Goal: Information Seeking & Learning: Learn about a topic

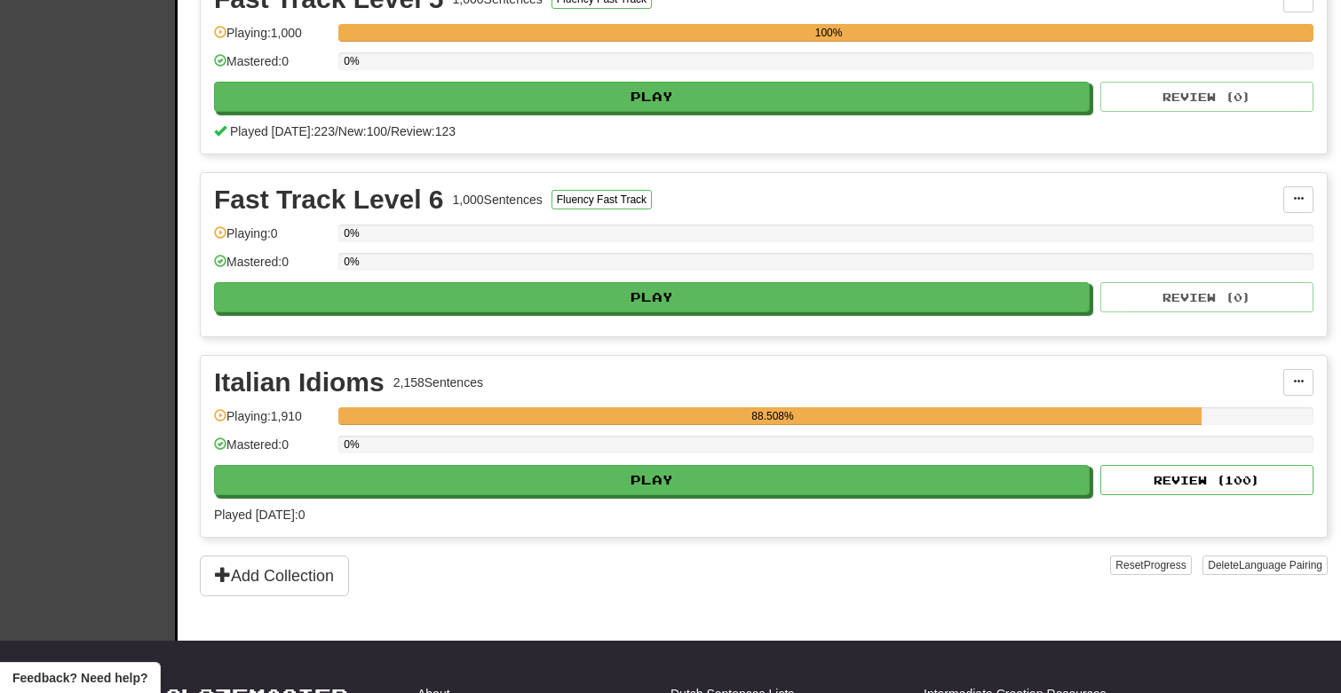
scroll to position [1029, 0]
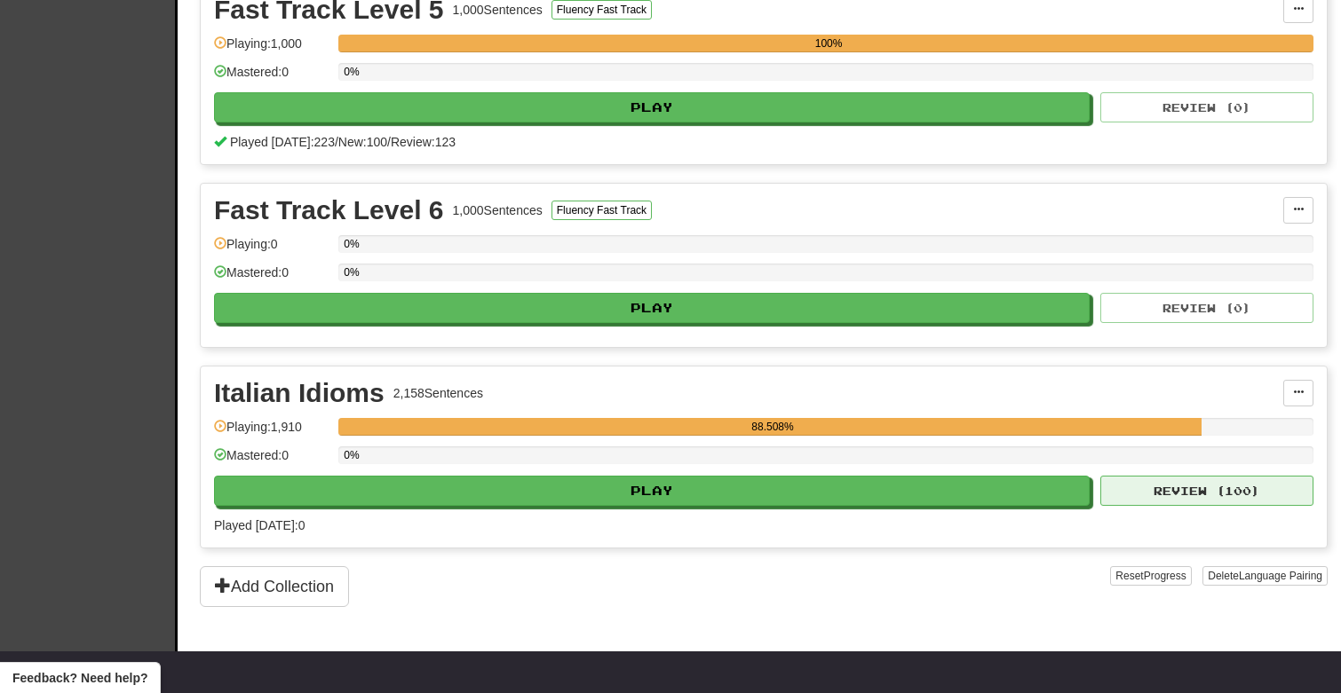
click at [1191, 488] on button "Review ( 100 )" at bounding box center [1206, 491] width 213 height 30
select select "***"
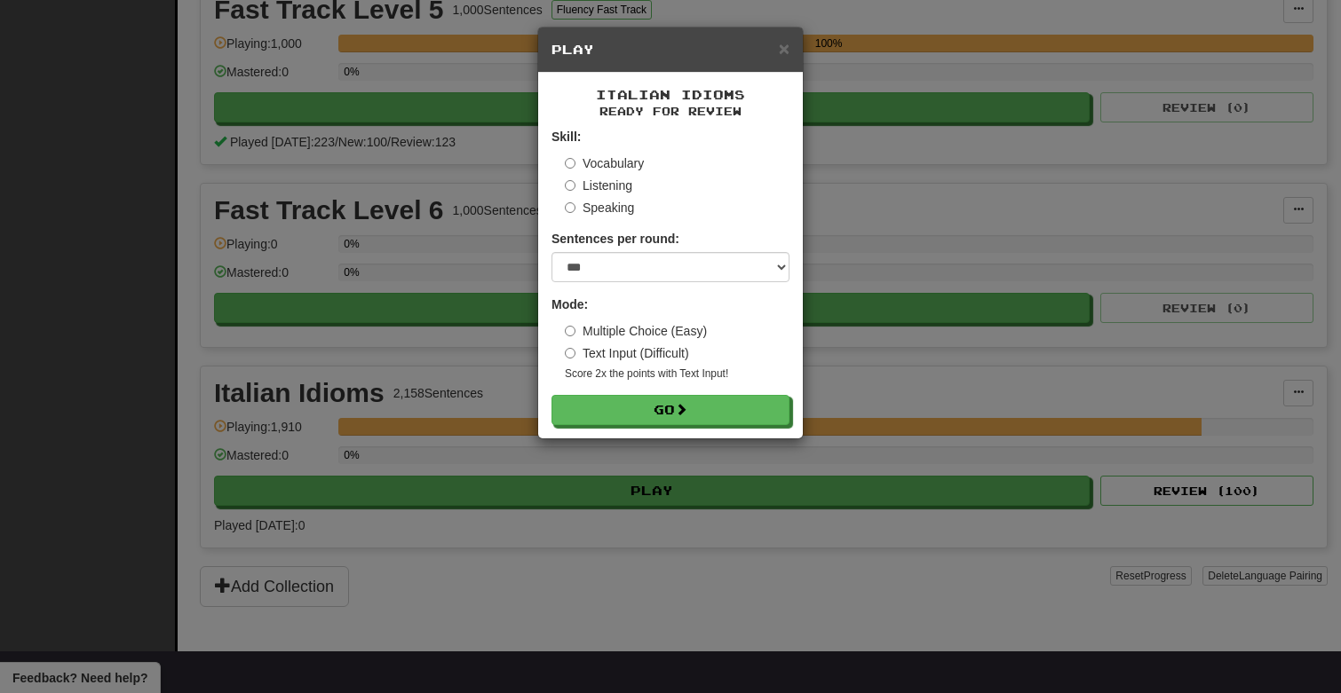
click at [666, 335] on label "Multiple Choice (Easy)" at bounding box center [636, 331] width 142 height 18
click at [674, 407] on button "Go" at bounding box center [671, 411] width 238 height 30
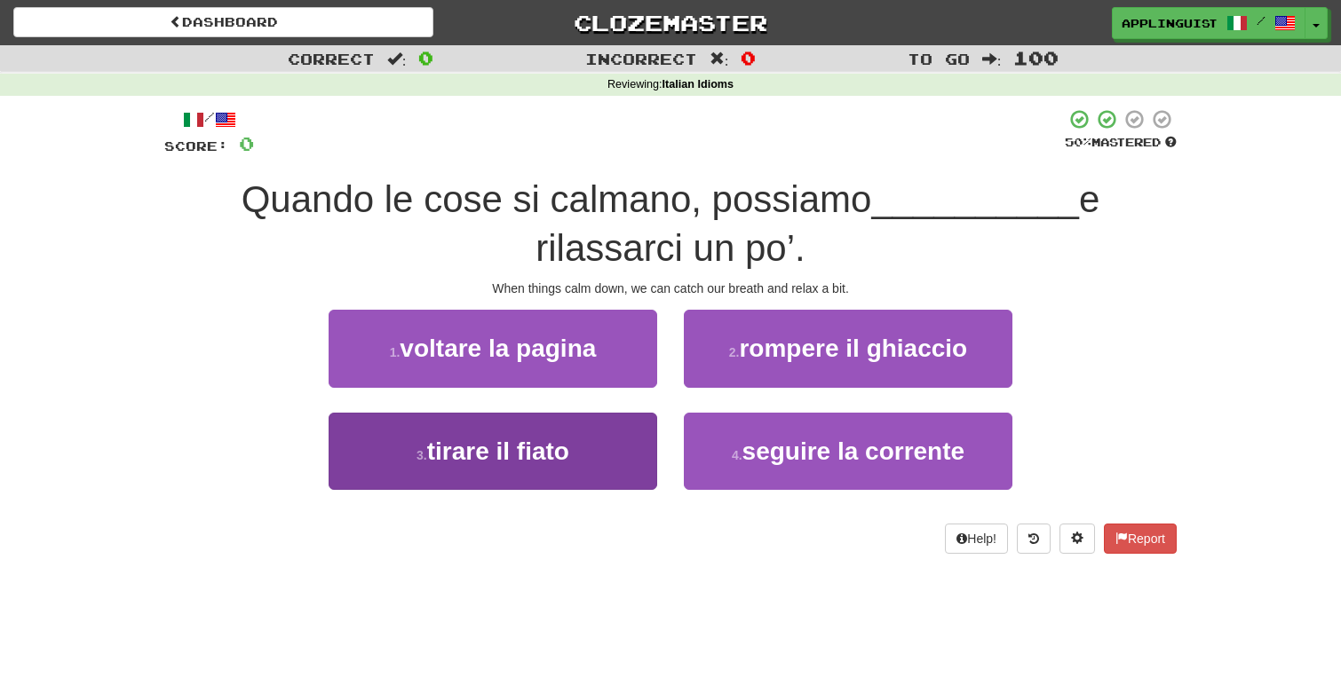
click at [547, 446] on span "tirare il fiato" at bounding box center [498, 452] width 142 height 28
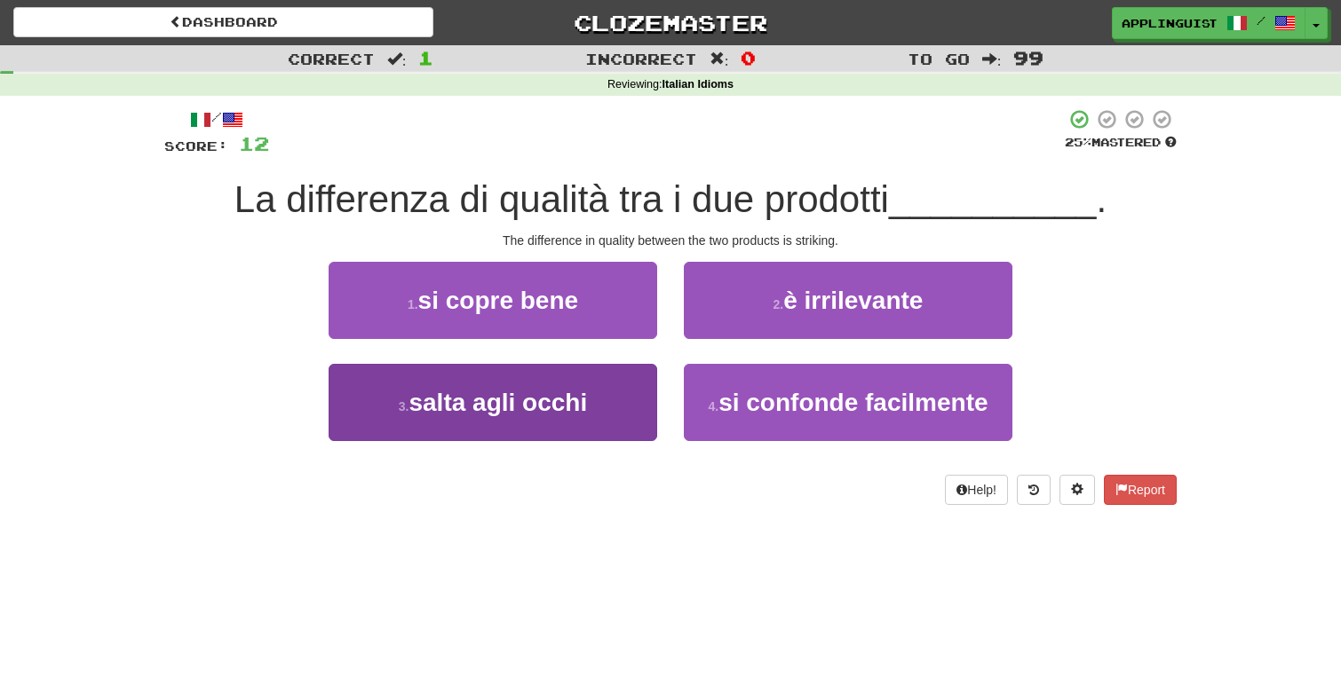
click at [542, 400] on span "salta agli occhi" at bounding box center [497, 403] width 178 height 28
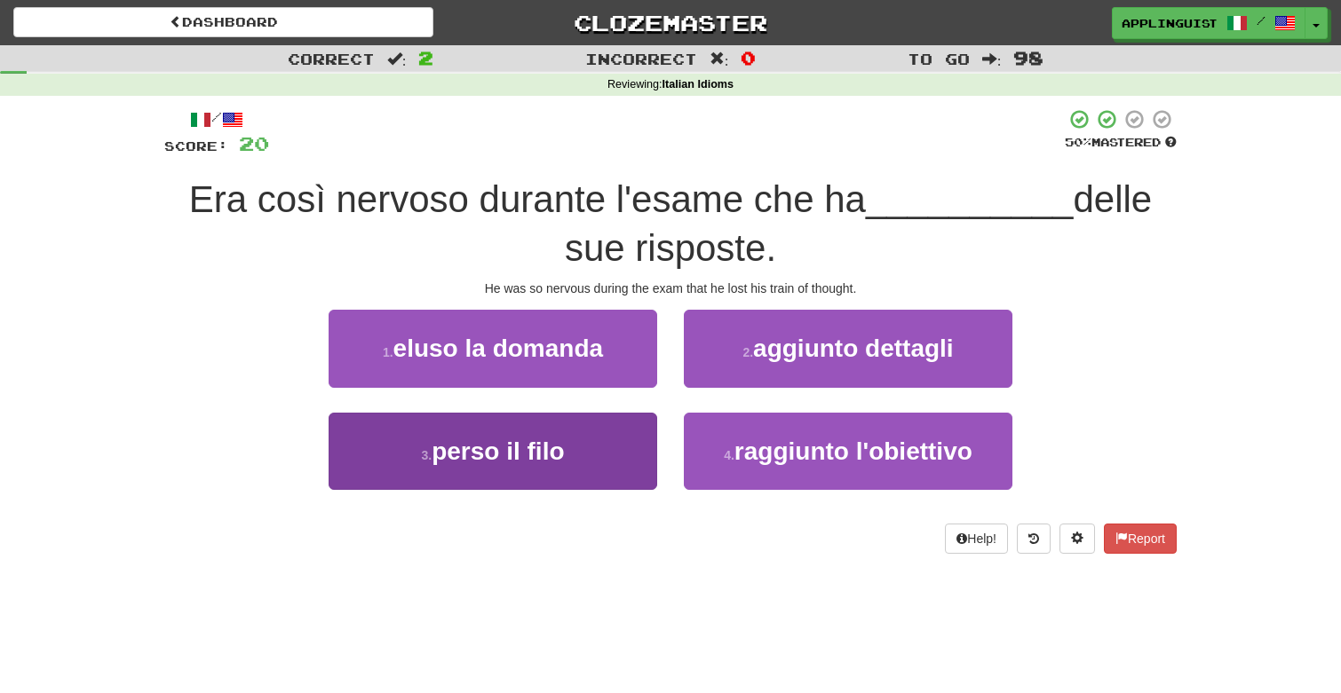
click at [540, 447] on span "perso il filo" at bounding box center [497, 452] width 132 height 28
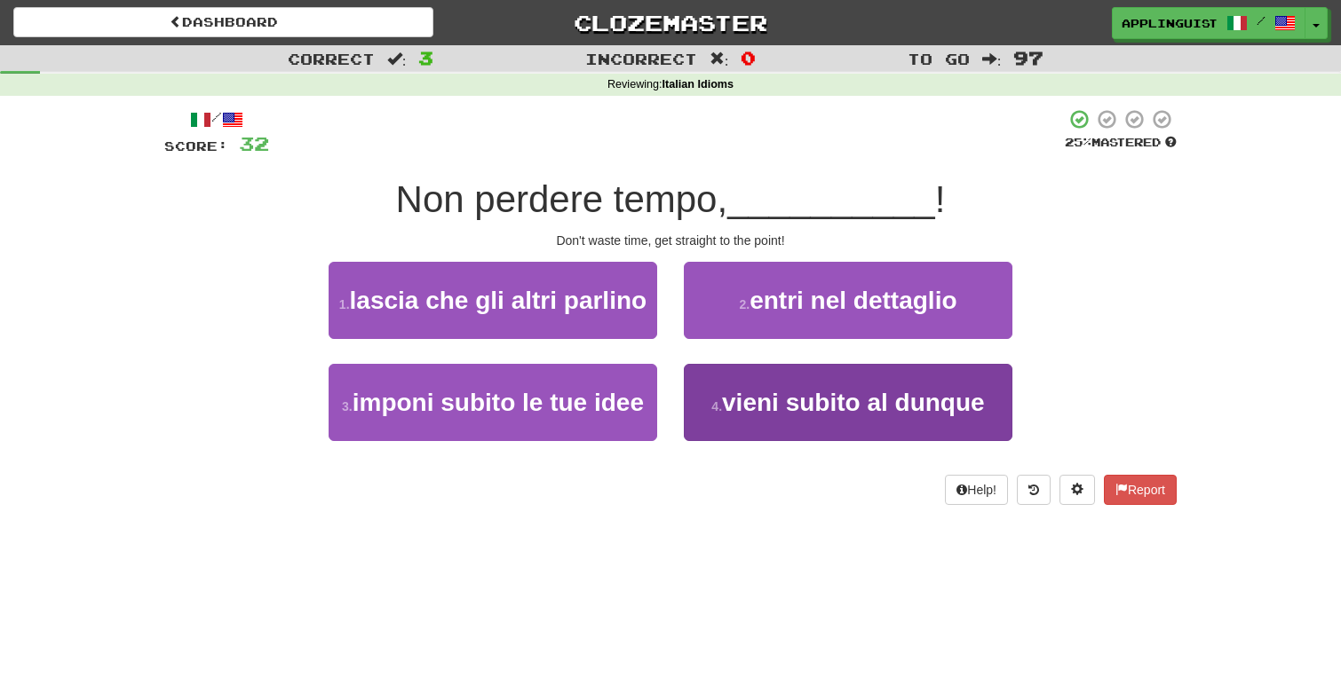
click at [787, 426] on button "4 . vieni subito al dunque" at bounding box center [848, 402] width 328 height 77
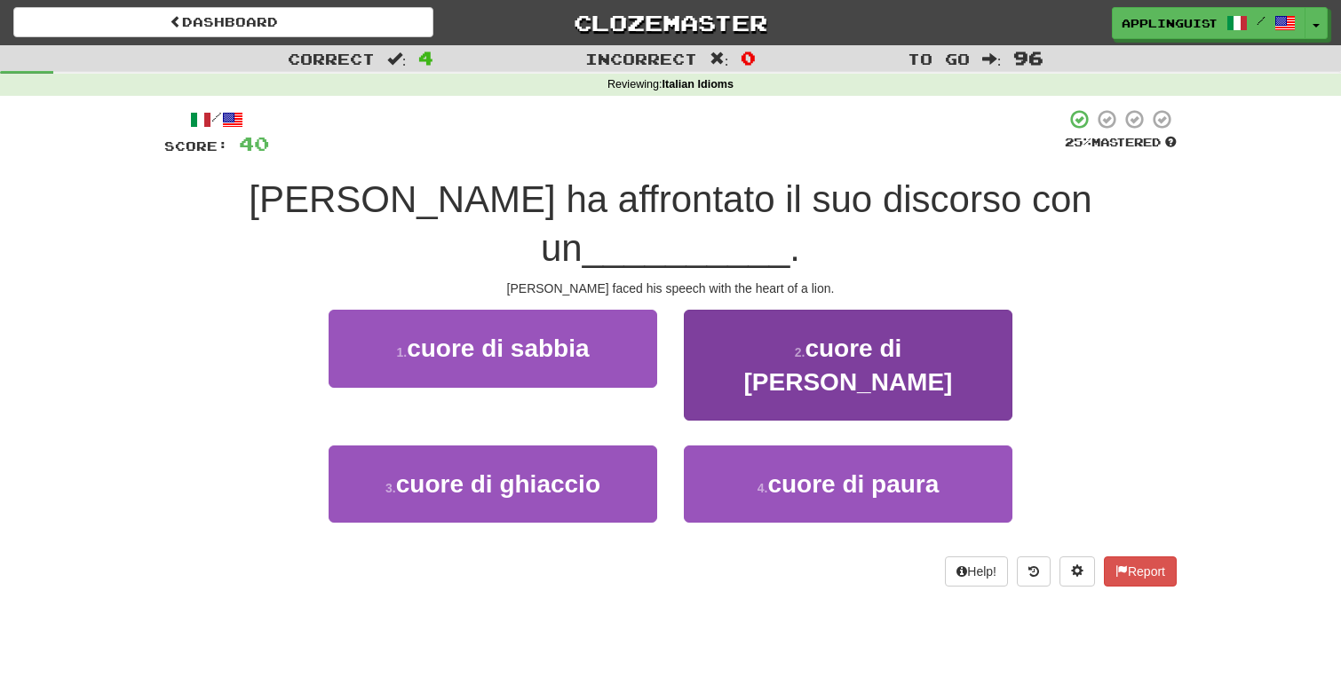
click at [773, 335] on span "cuore di leone" at bounding box center [848, 365] width 209 height 60
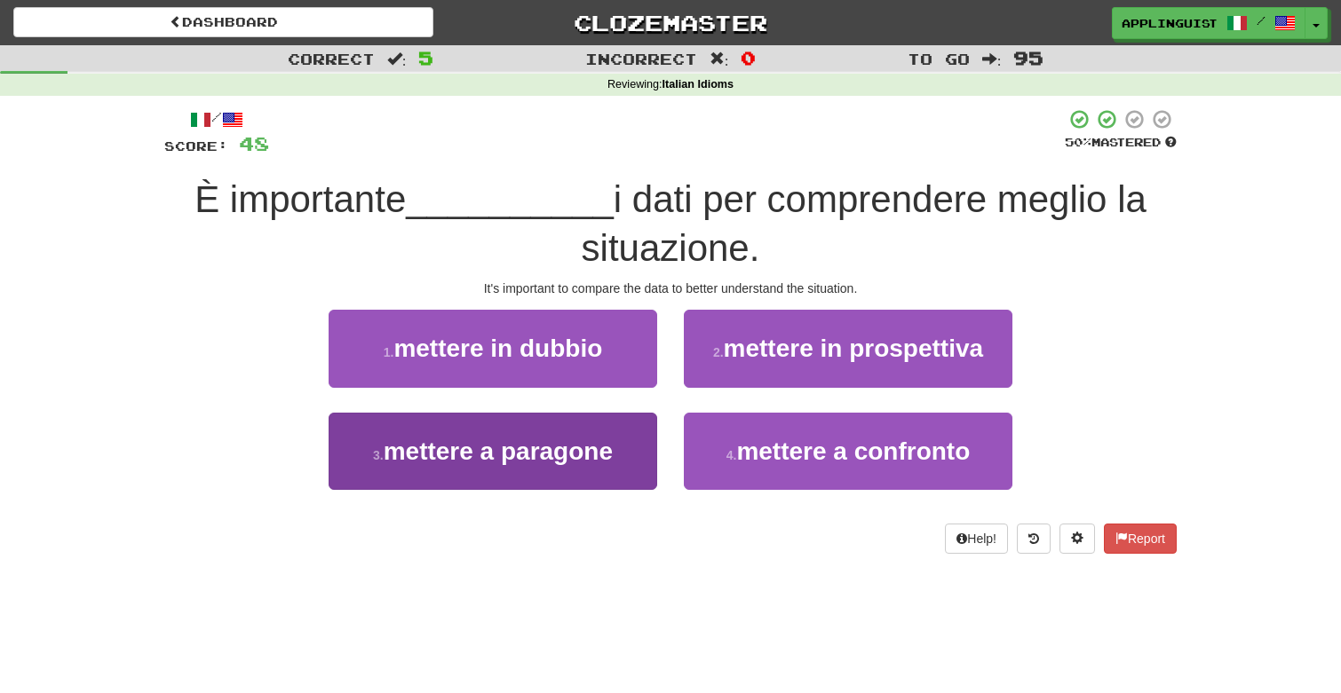
click at [545, 444] on span "mettere a paragone" at bounding box center [498, 452] width 229 height 28
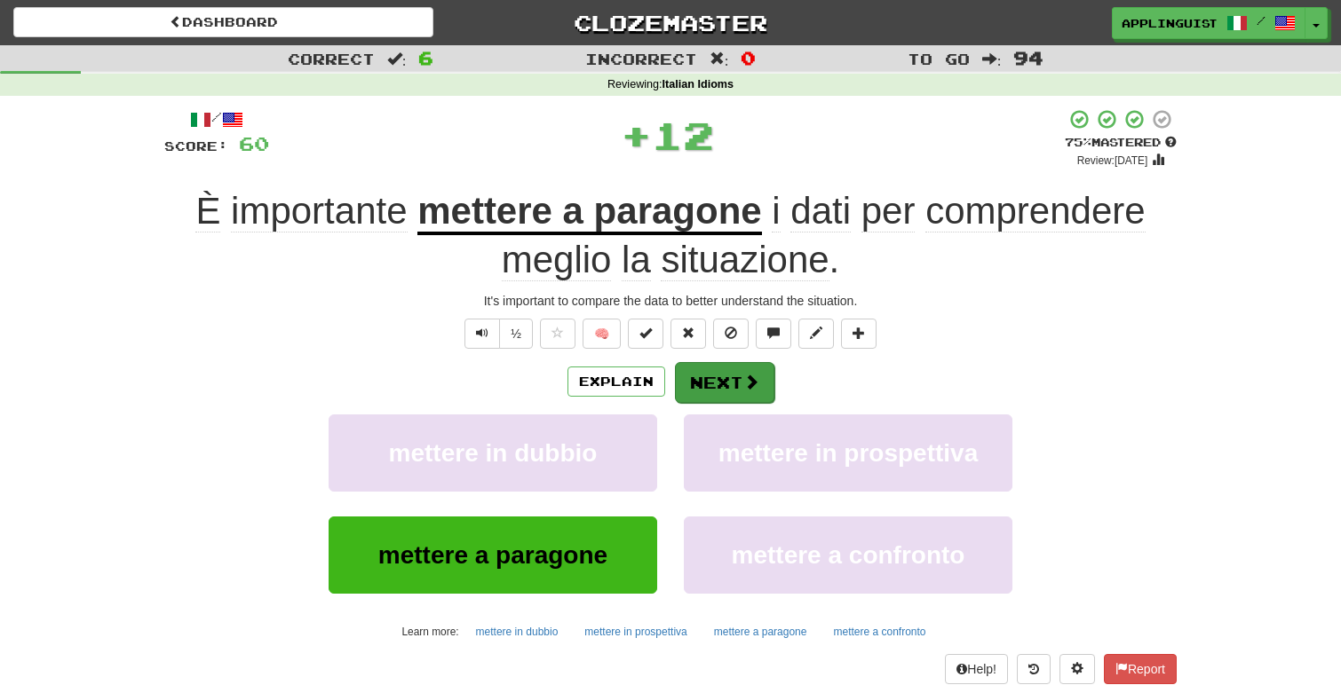
click at [722, 378] on button "Next" at bounding box center [724, 382] width 99 height 41
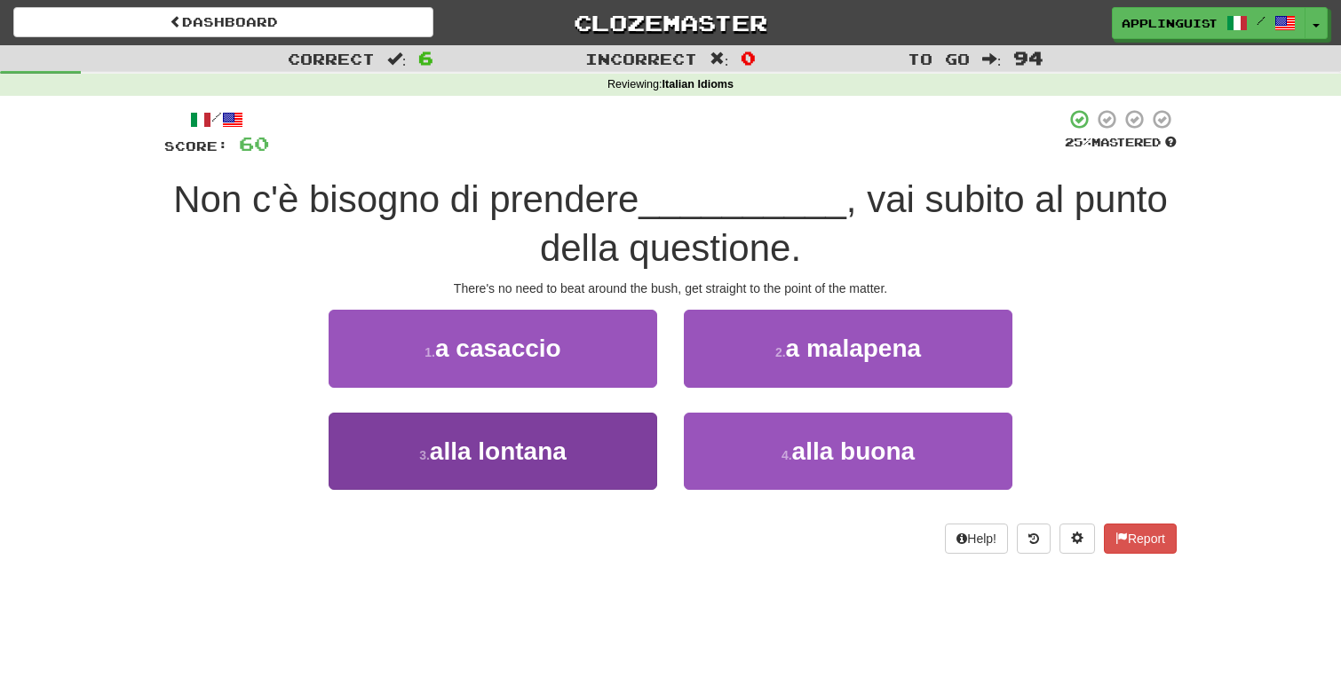
click at [590, 442] on button "3 . alla lontana" at bounding box center [492, 451] width 328 height 77
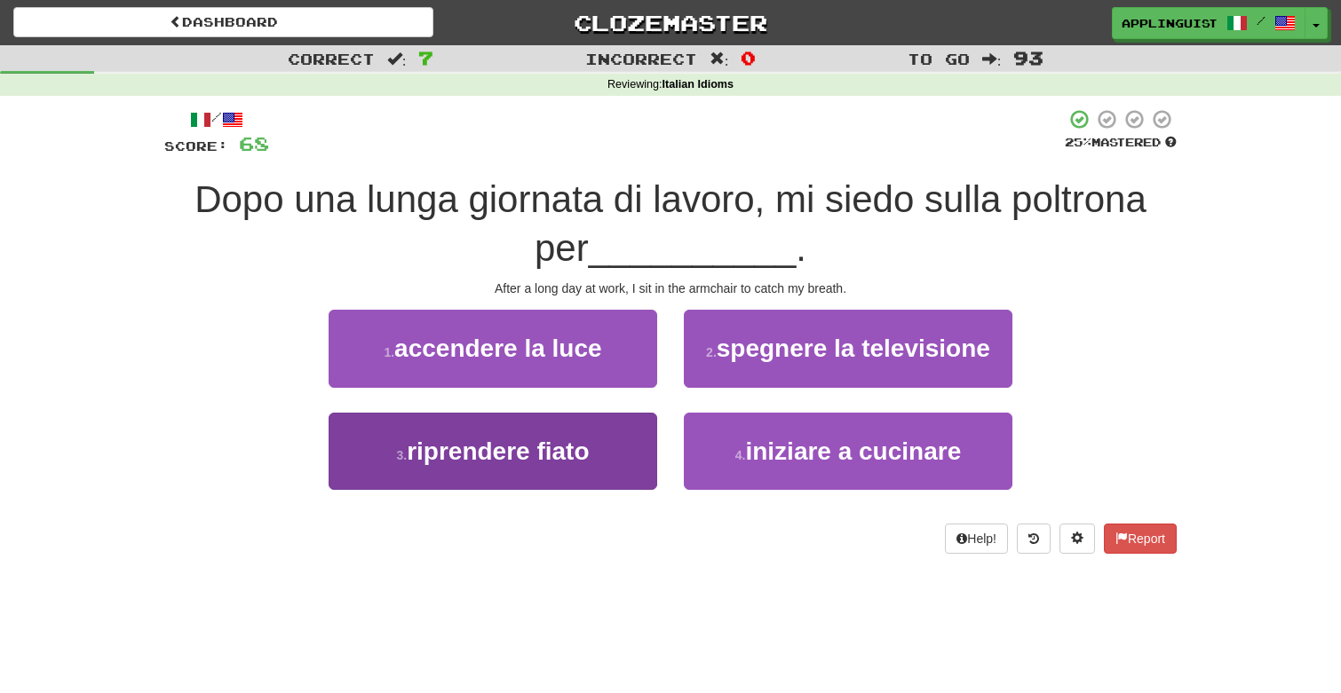
click at [536, 463] on button "3 . riprendere fiato" at bounding box center [492, 451] width 328 height 77
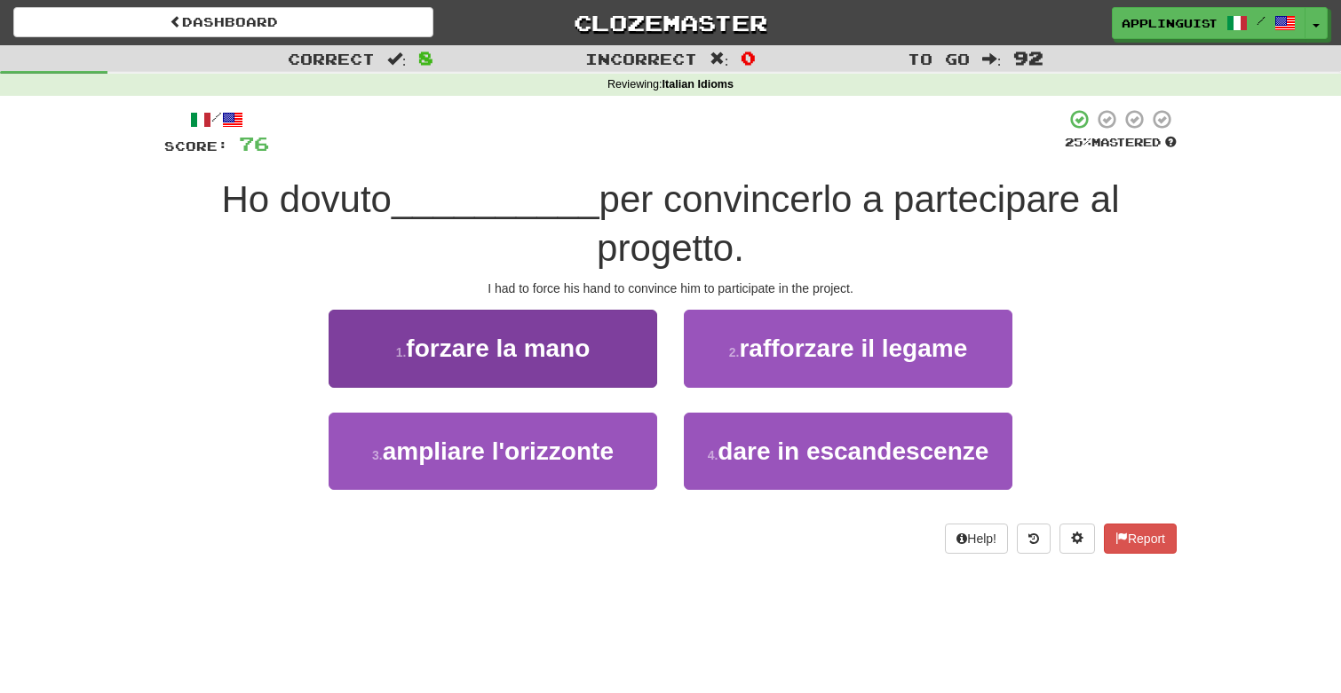
click at [453, 348] on span "forzare la mano" at bounding box center [498, 349] width 184 height 28
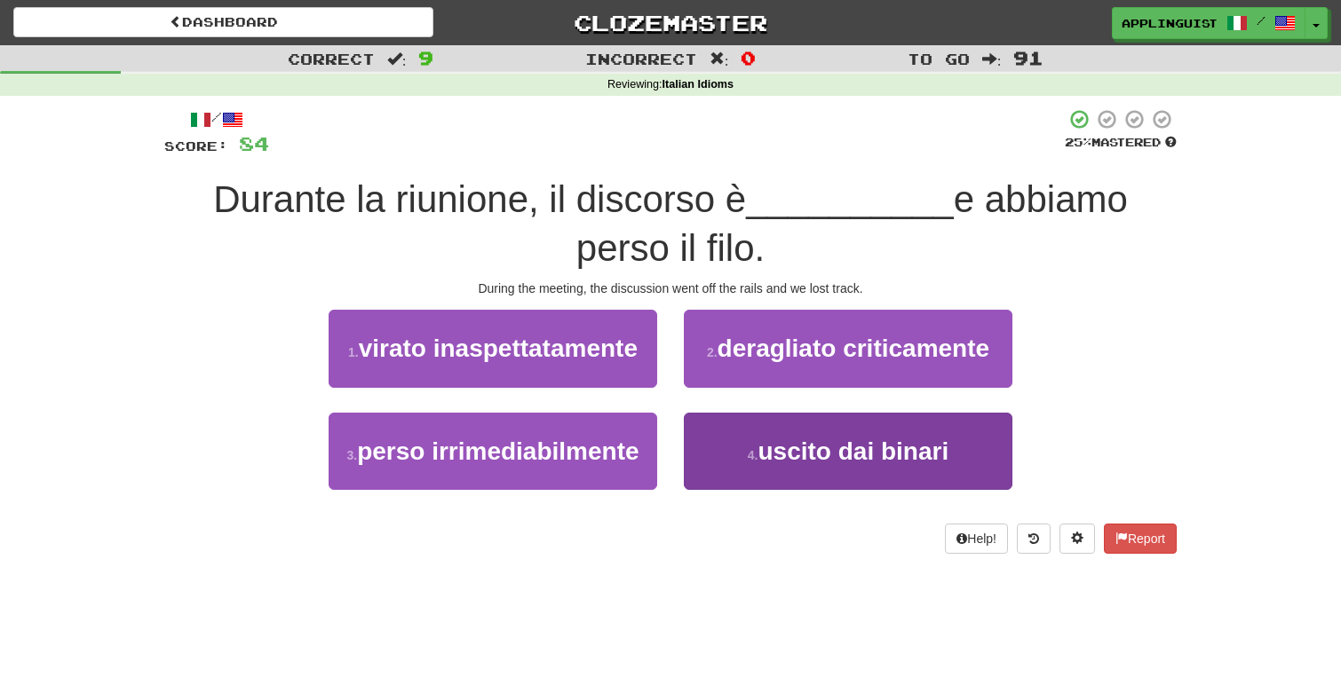
click at [789, 452] on span "uscito dai binari" at bounding box center [852, 452] width 191 height 28
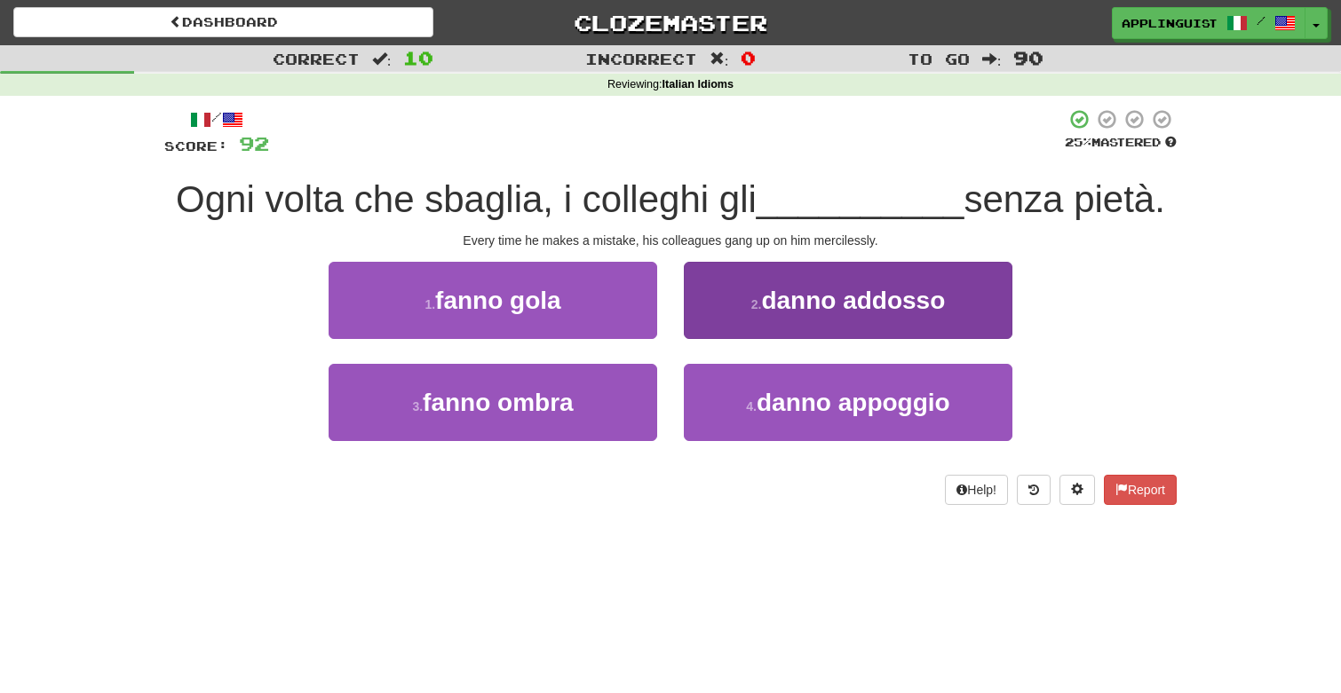
click at [731, 300] on button "2 . danno addosso" at bounding box center [848, 300] width 328 height 77
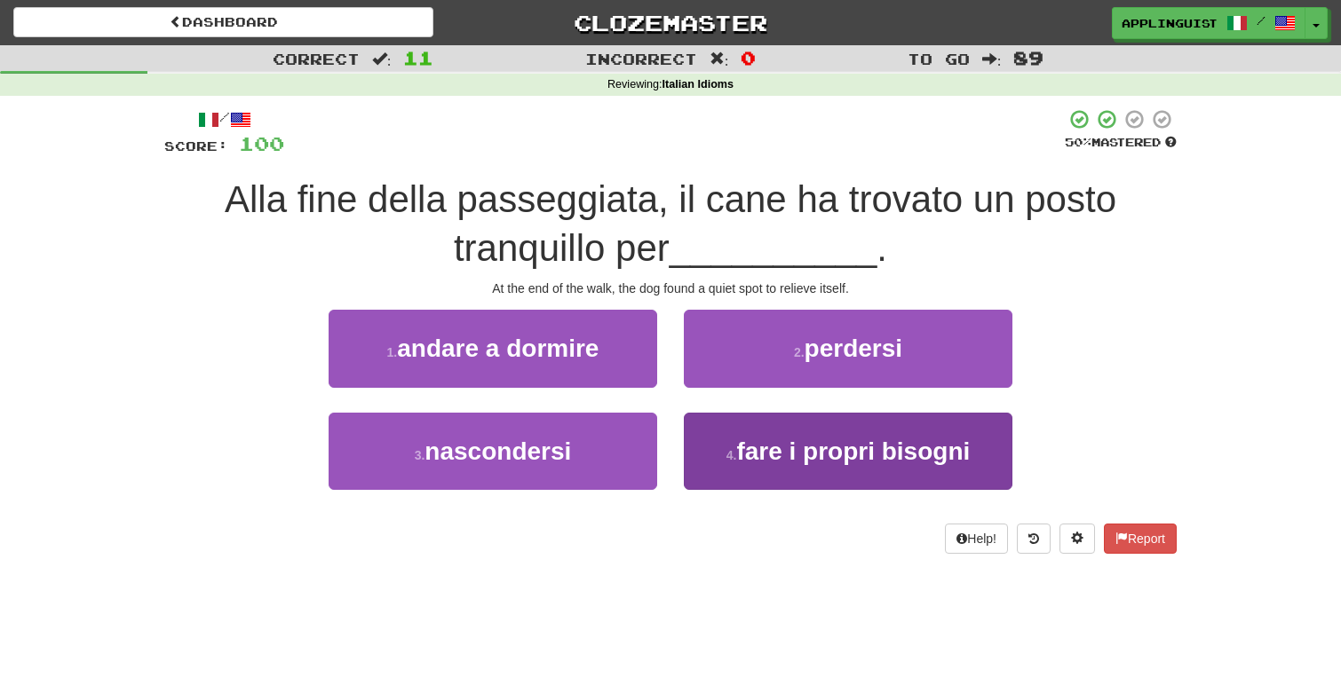
click at [756, 449] on span "fare i propri bisogni" at bounding box center [852, 452] width 233 height 28
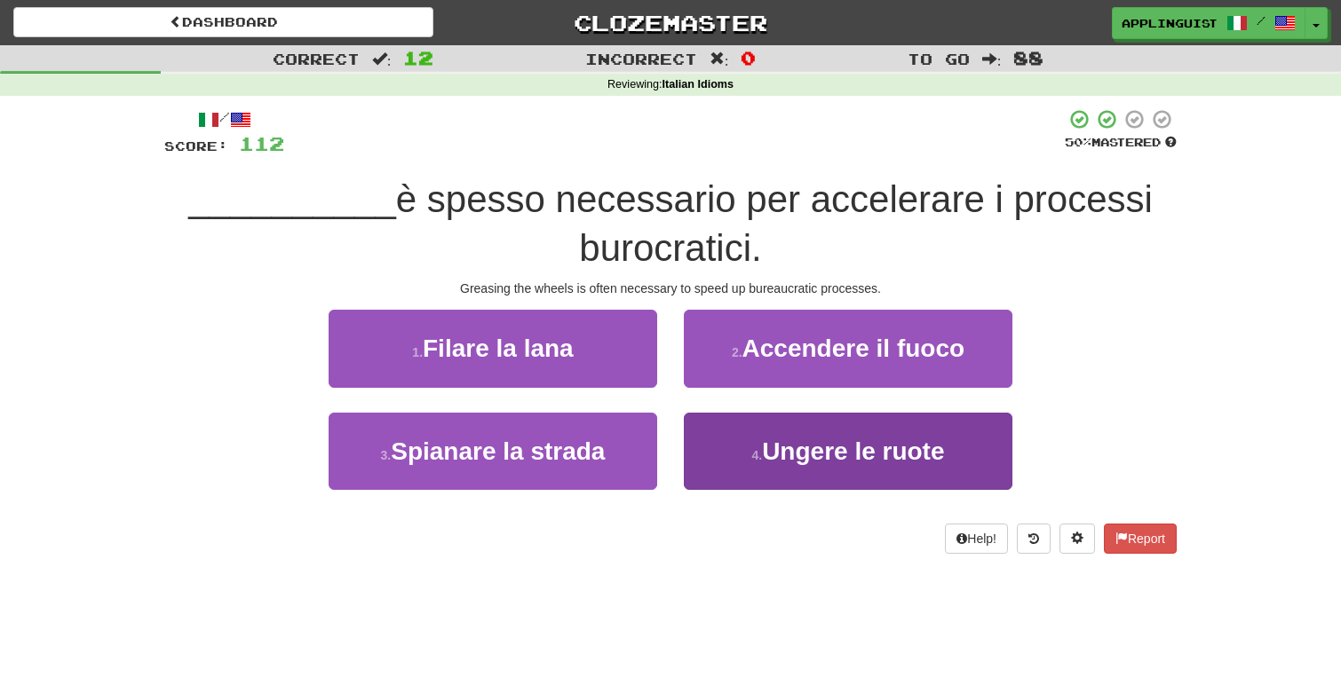
click at [755, 454] on small "4 ." at bounding box center [756, 455] width 11 height 14
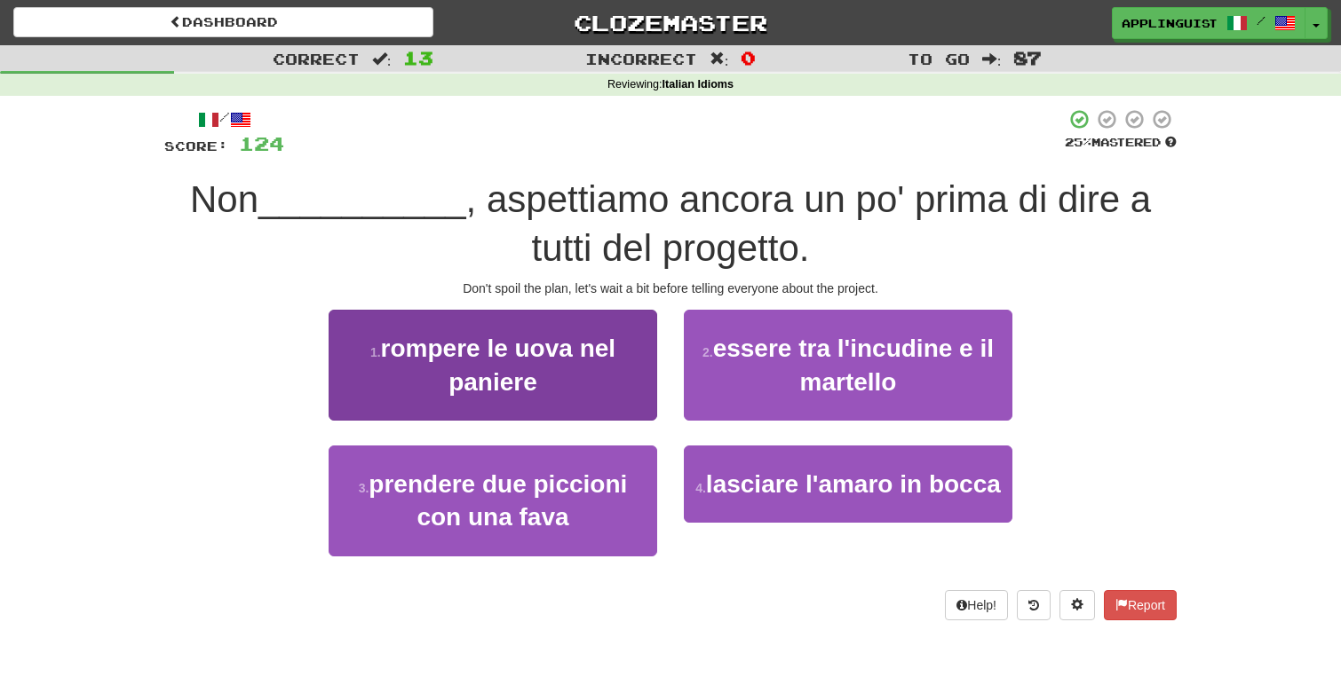
click at [552, 376] on button "1 . rompere le uova nel paniere" at bounding box center [492, 365] width 328 height 111
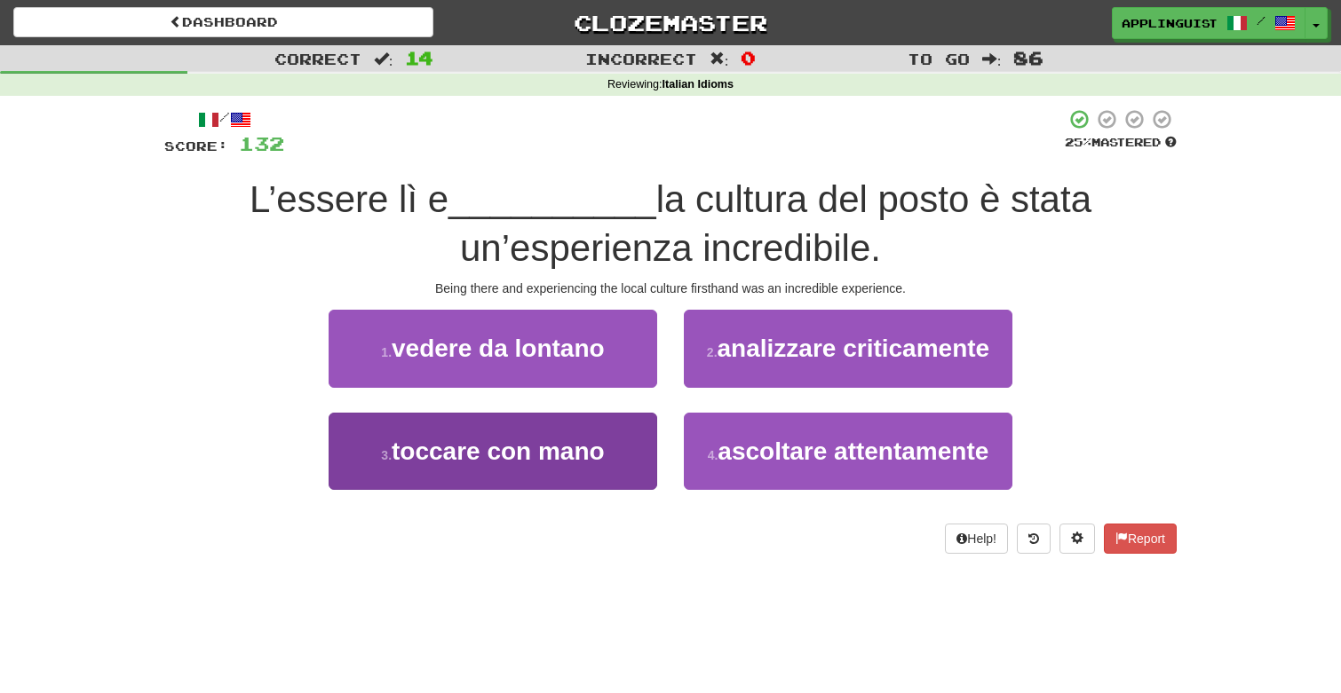
click at [526, 457] on span "toccare con mano" at bounding box center [498, 452] width 213 height 28
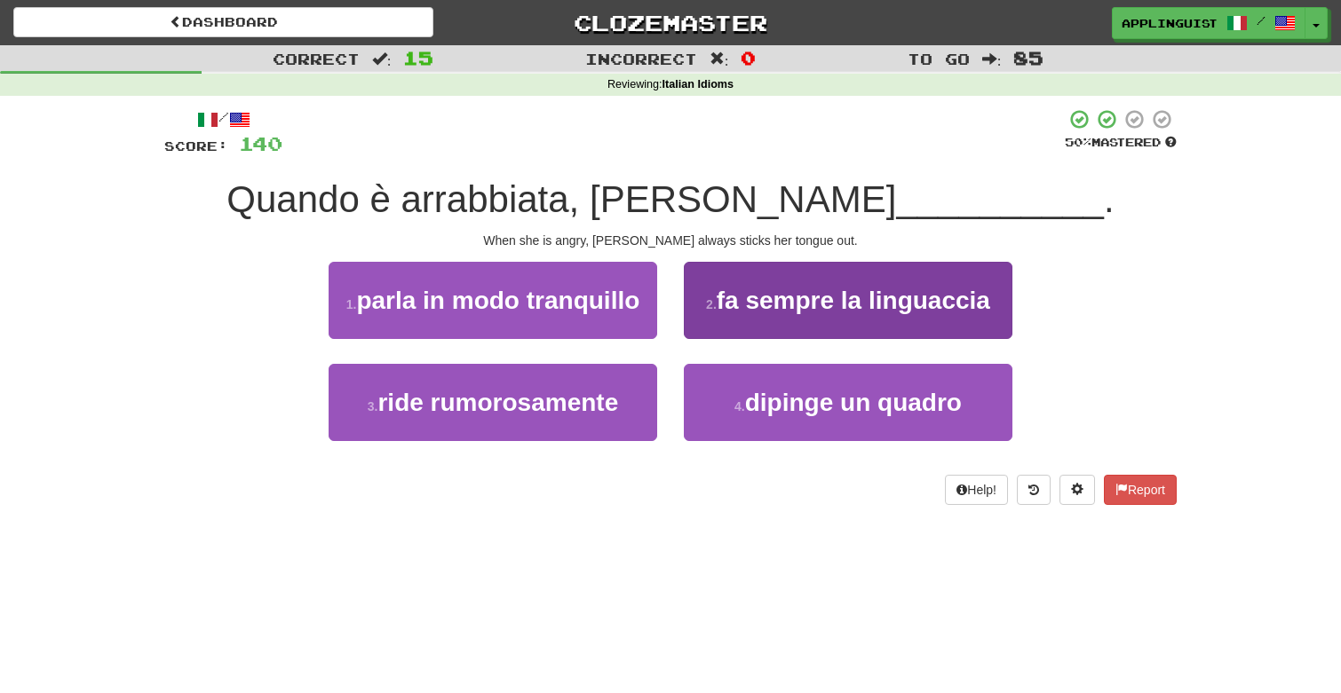
click at [770, 294] on span "fa sempre la linguaccia" at bounding box center [852, 301] width 273 height 28
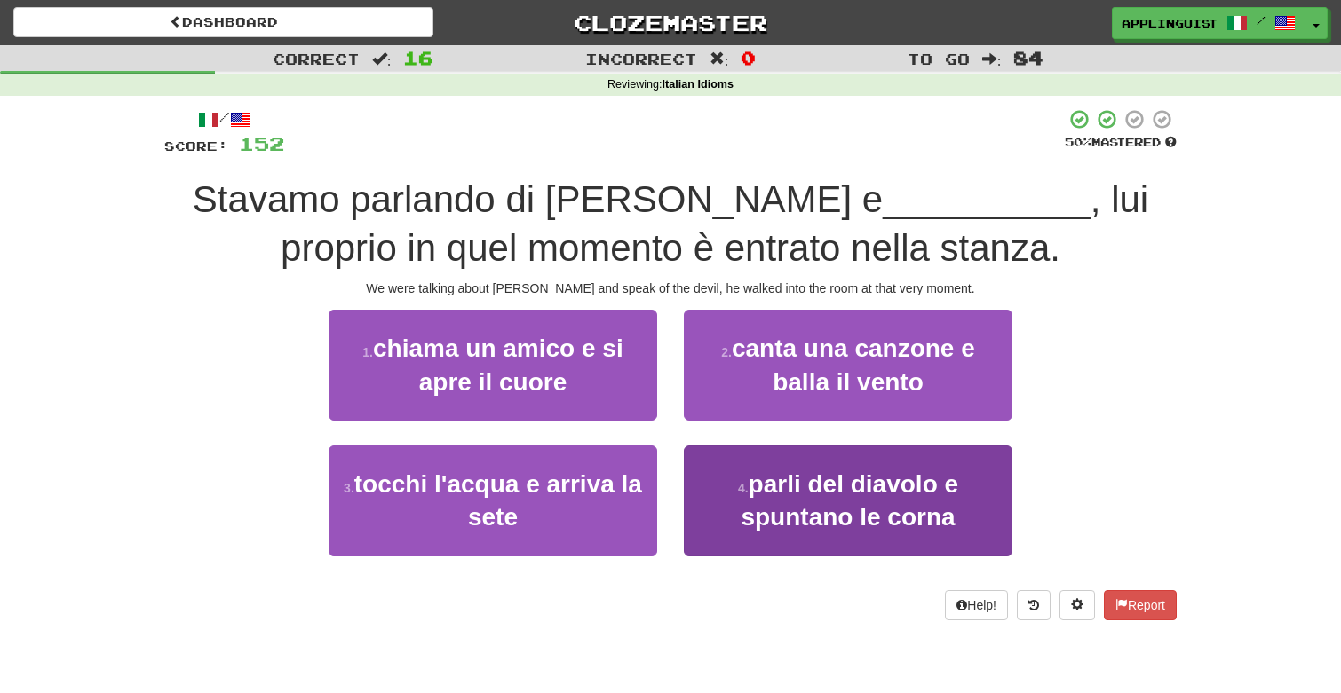
click at [835, 483] on span "parli del diavolo e spuntano le corna" at bounding box center [849, 501] width 218 height 60
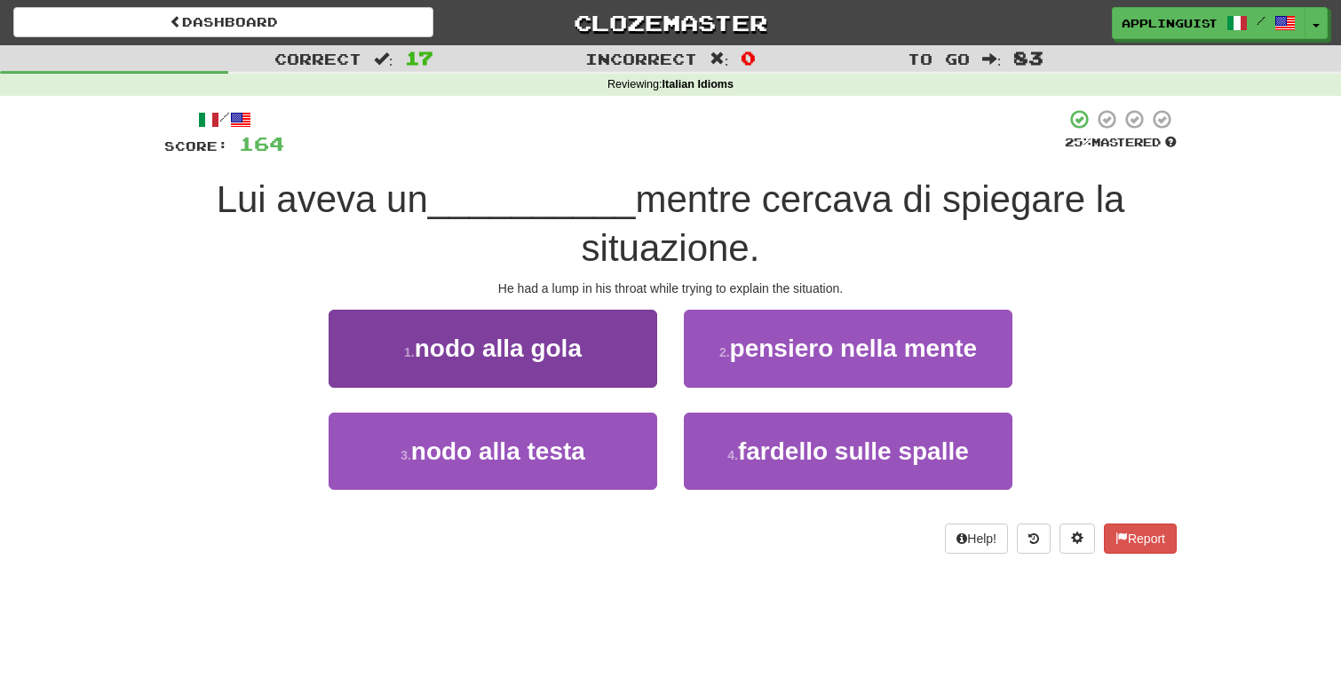
click at [570, 356] on span "nodo alla gola" at bounding box center [498, 349] width 167 height 28
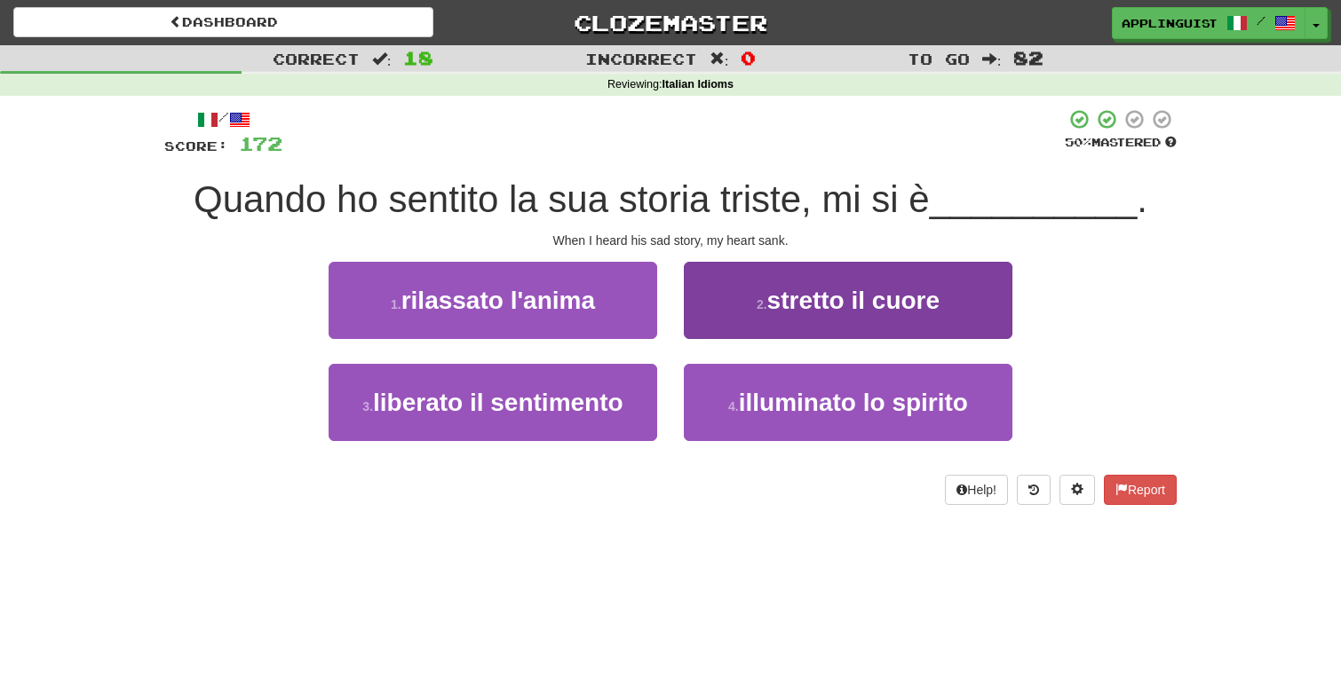
click at [820, 319] on button "2 . stretto il cuore" at bounding box center [848, 300] width 328 height 77
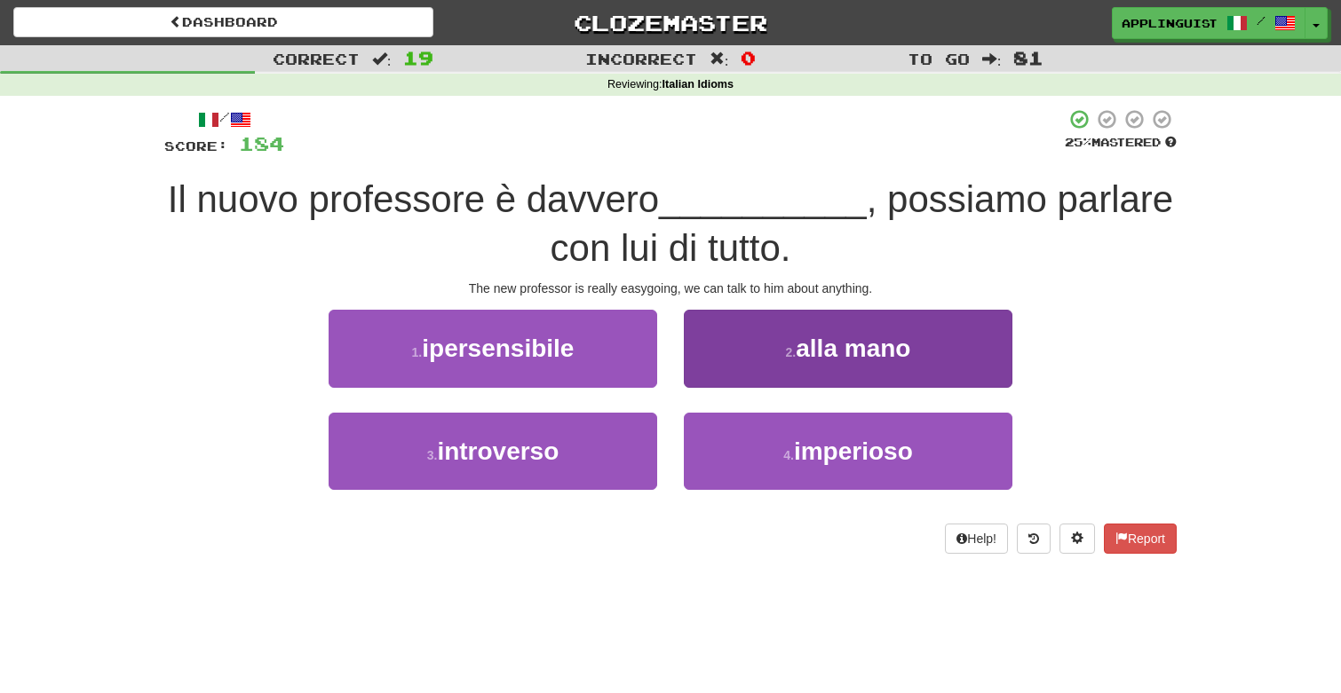
click at [797, 341] on span "alla mano" at bounding box center [852, 349] width 115 height 28
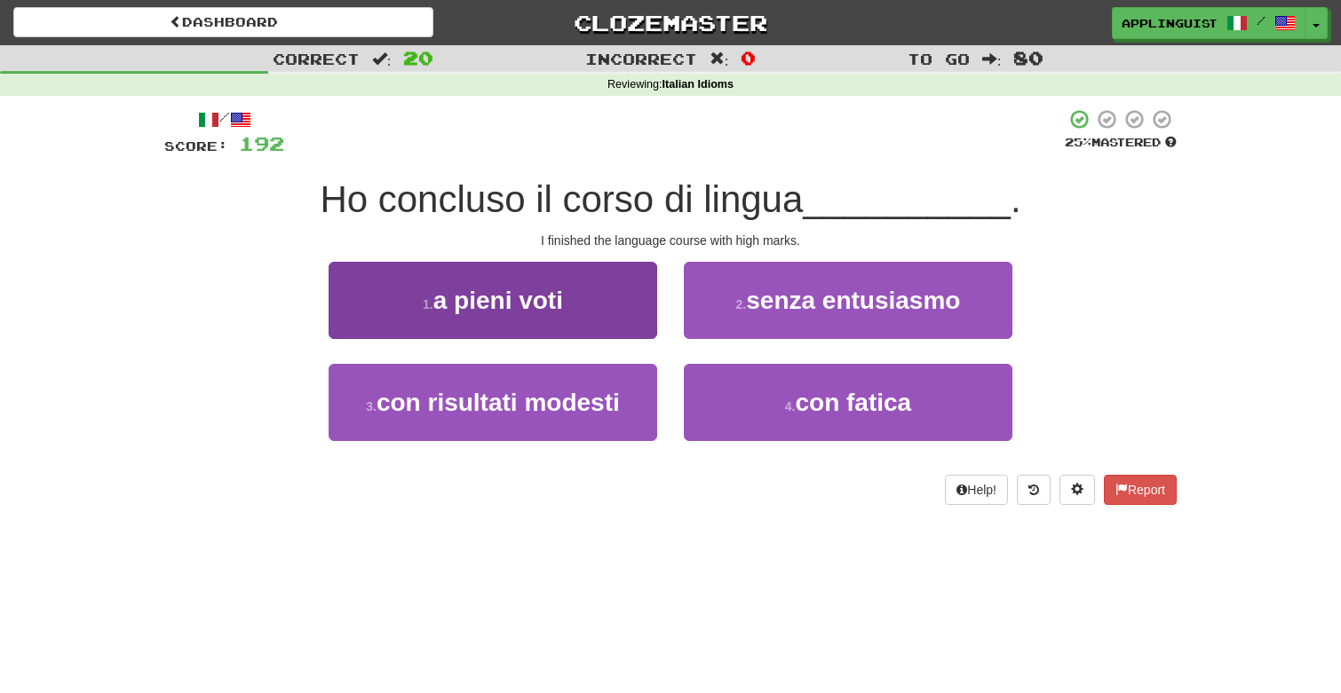
click at [567, 293] on button "1 . a pieni voti" at bounding box center [492, 300] width 328 height 77
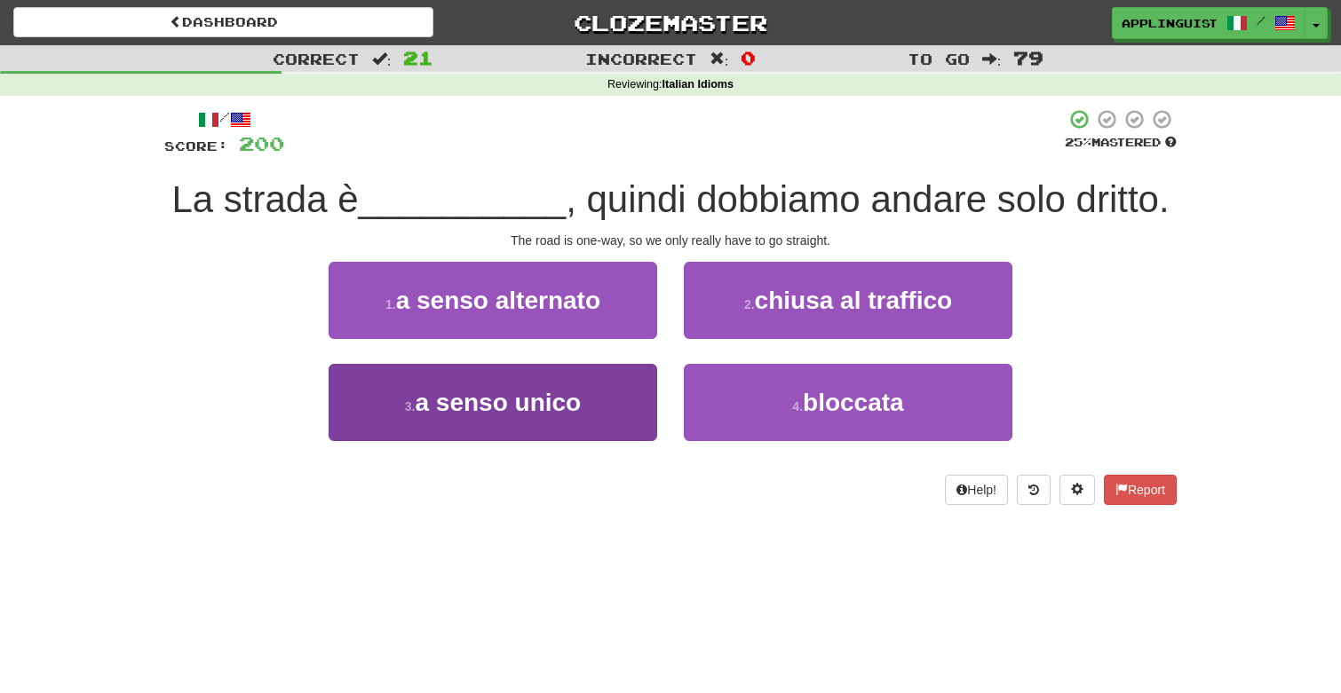
click at [509, 421] on button "3 . a senso unico" at bounding box center [492, 402] width 328 height 77
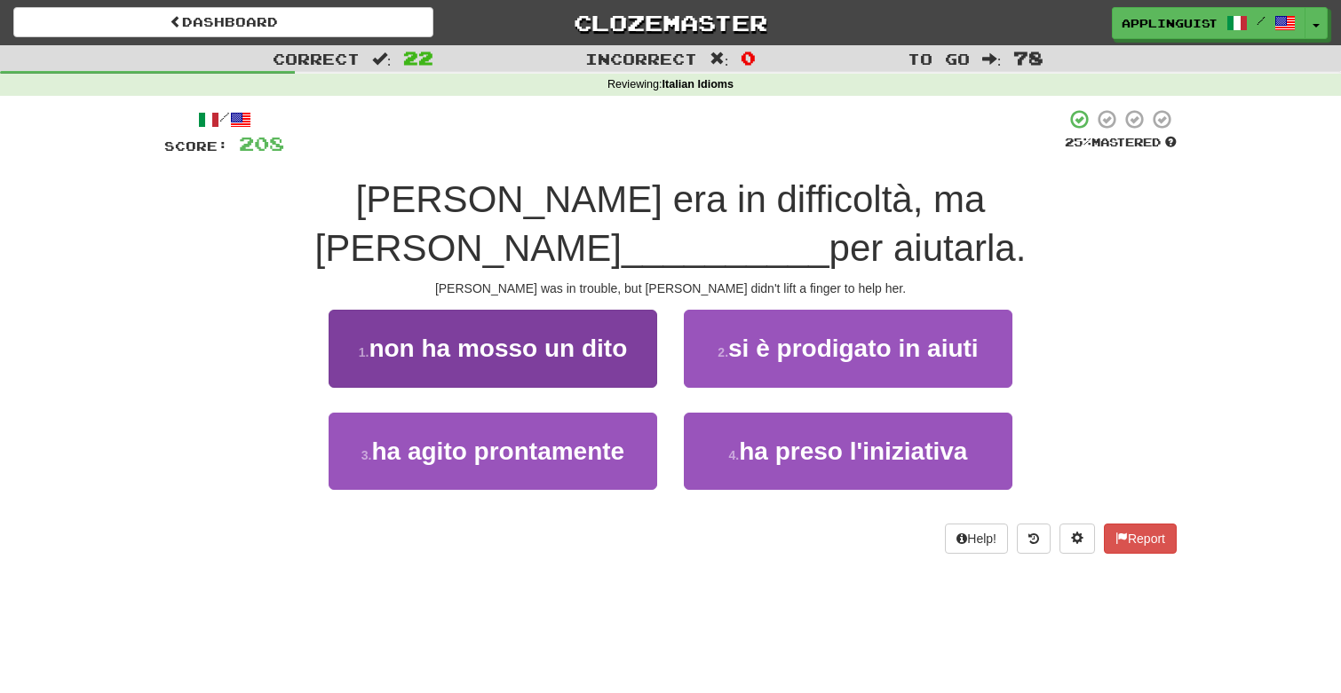
click at [456, 335] on span "non ha mosso un dito" at bounding box center [497, 349] width 258 height 28
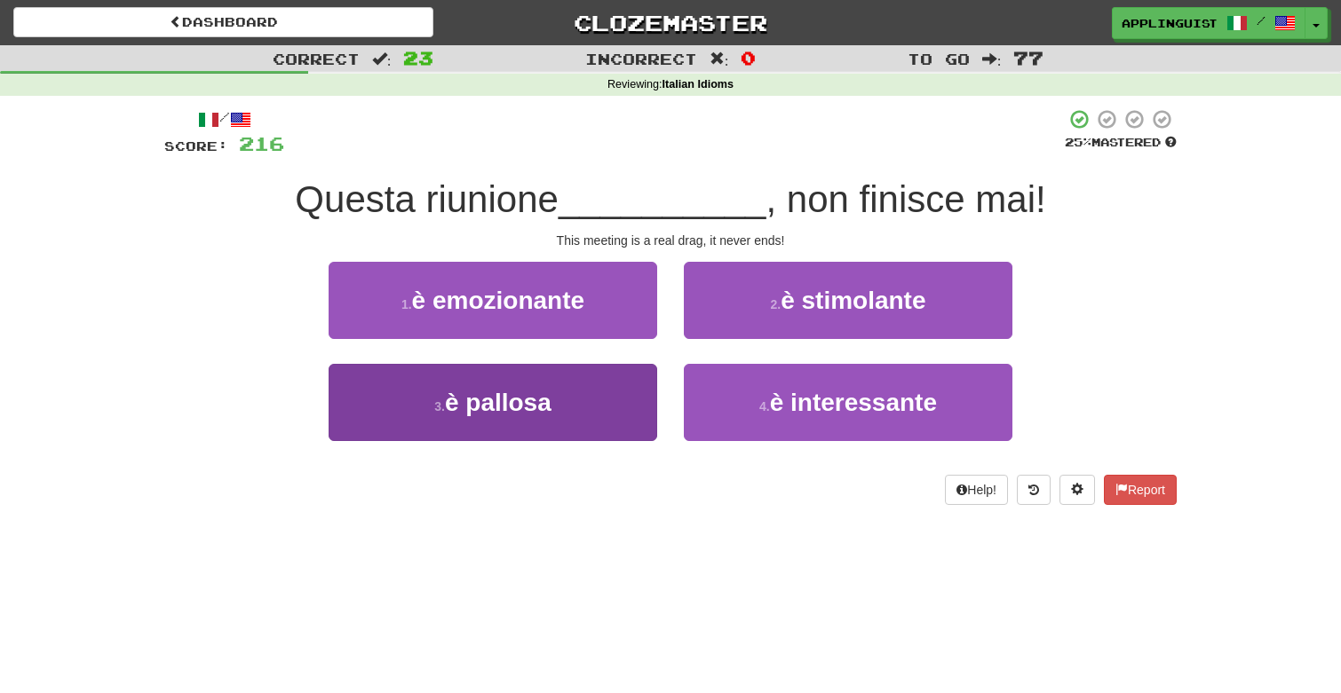
click at [419, 401] on button "3 . è pallosa" at bounding box center [492, 402] width 328 height 77
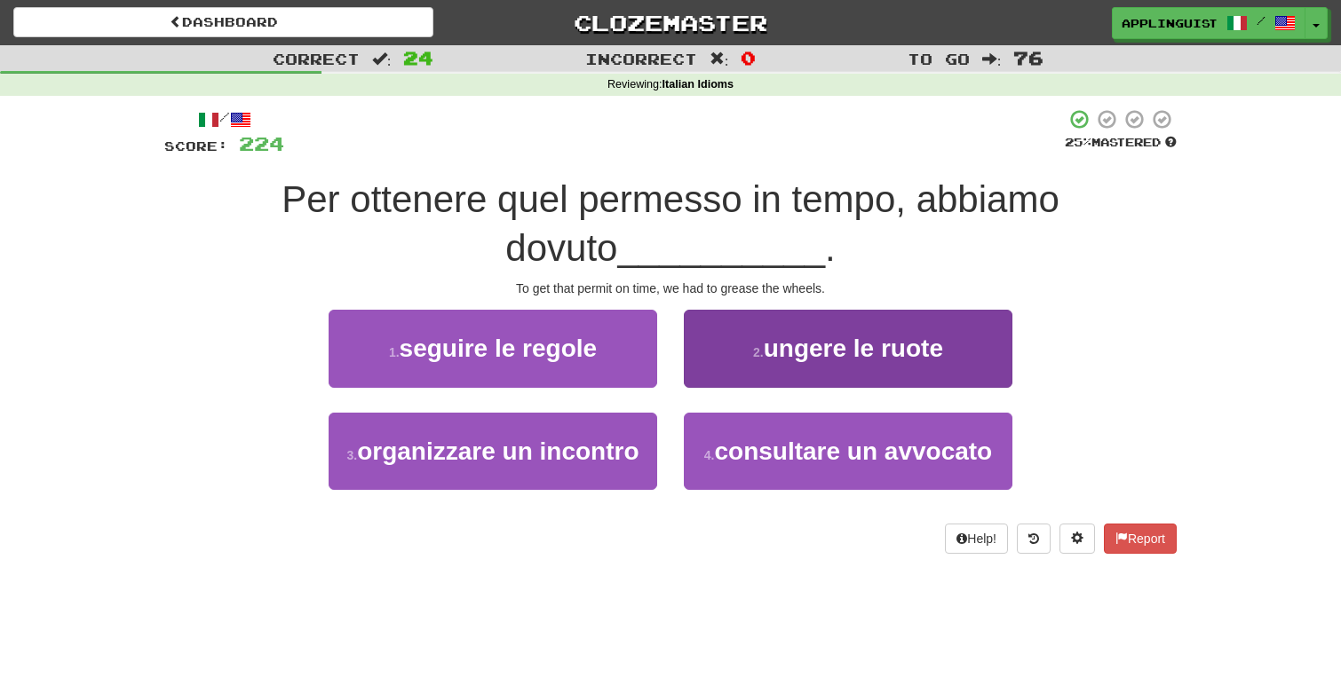
click at [778, 347] on span "ungere le ruote" at bounding box center [853, 349] width 179 height 28
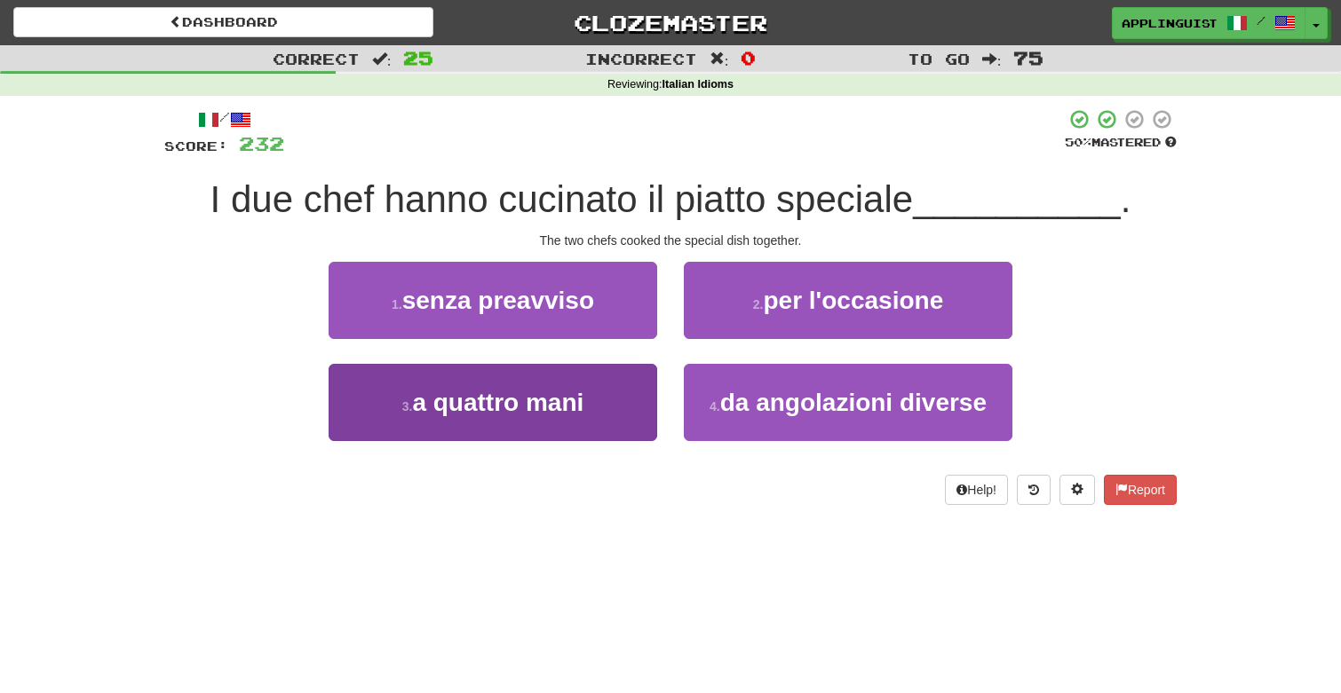
click at [562, 384] on button "3 . a quattro mani" at bounding box center [492, 402] width 328 height 77
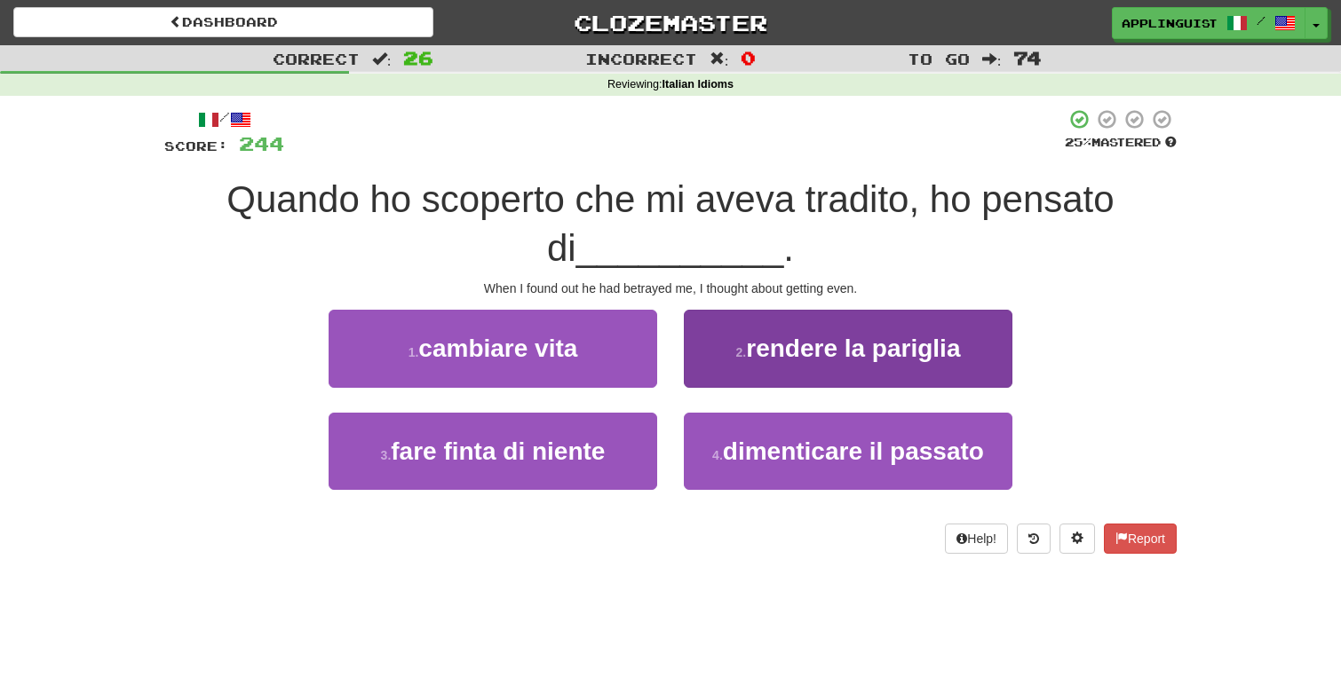
click at [797, 353] on span "rendere la pariglia" at bounding box center [853, 349] width 214 height 28
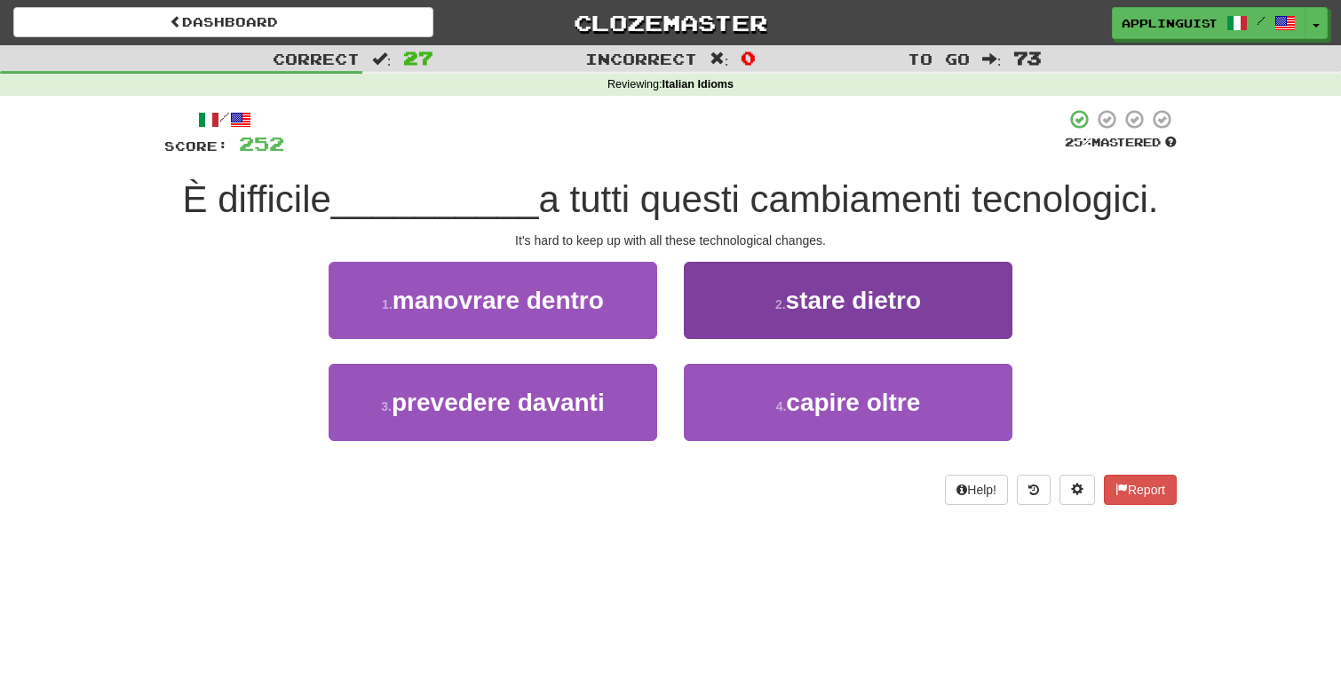
click at [788, 296] on span "stare dietro" at bounding box center [854, 301] width 136 height 28
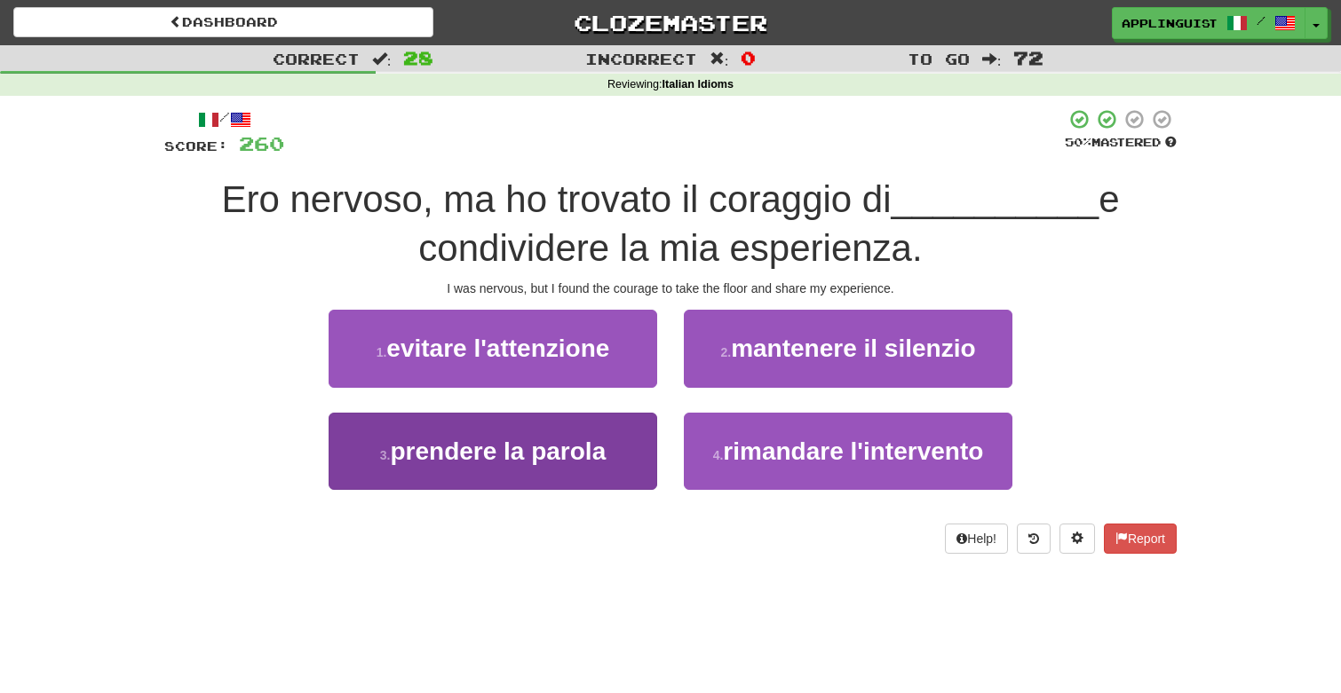
click at [585, 460] on span "prendere la parola" at bounding box center [498, 452] width 216 height 28
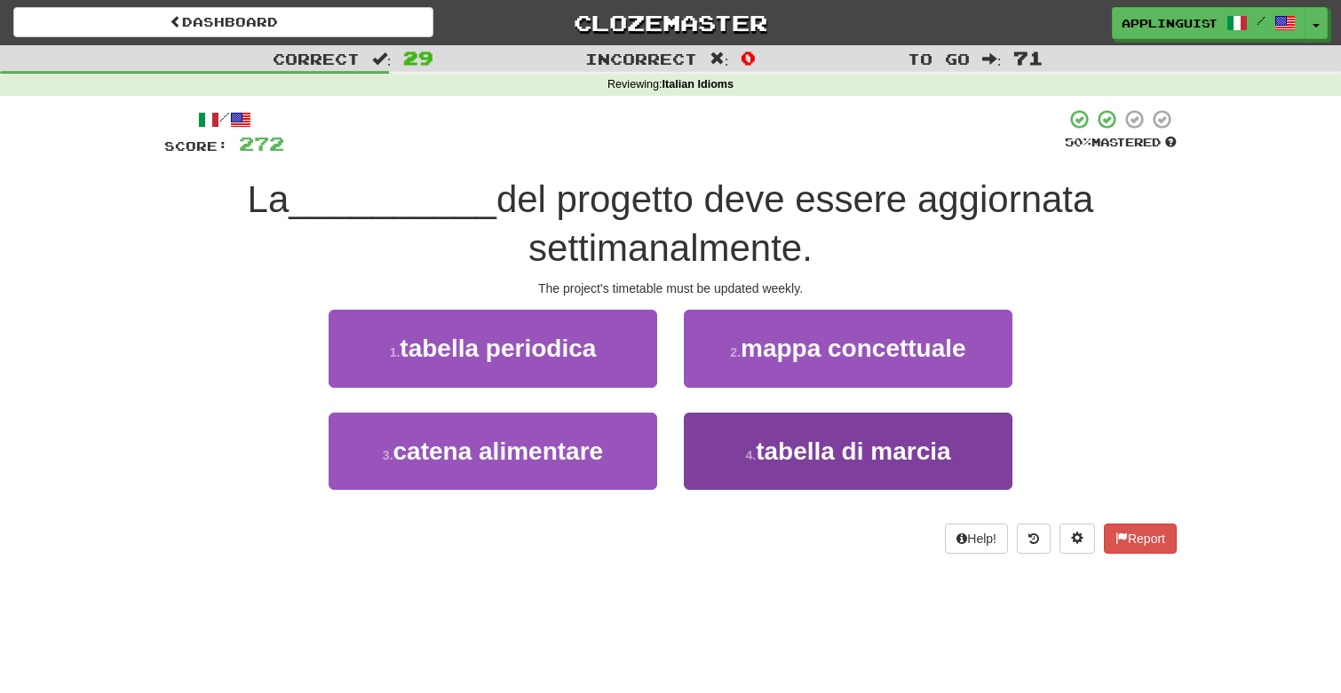
click at [827, 468] on button "4 . tabella di marcia" at bounding box center [848, 451] width 328 height 77
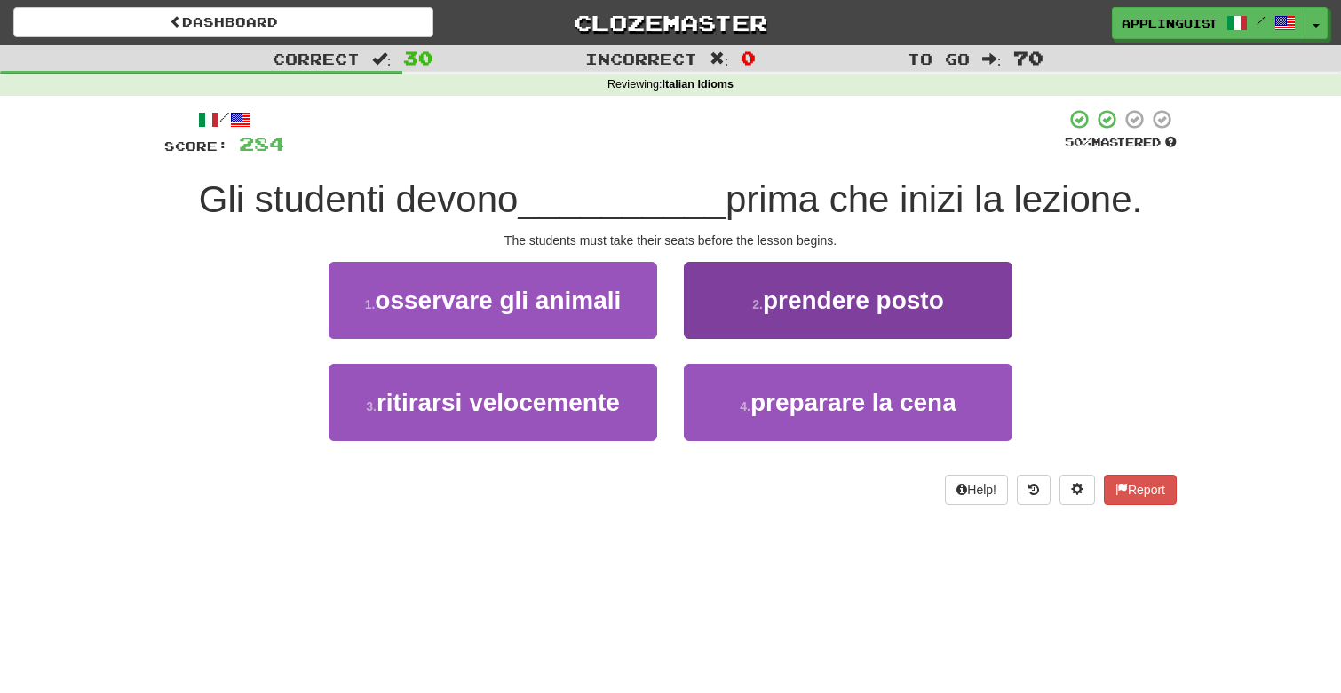
click at [764, 296] on span "prendere posto" at bounding box center [853, 301] width 181 height 28
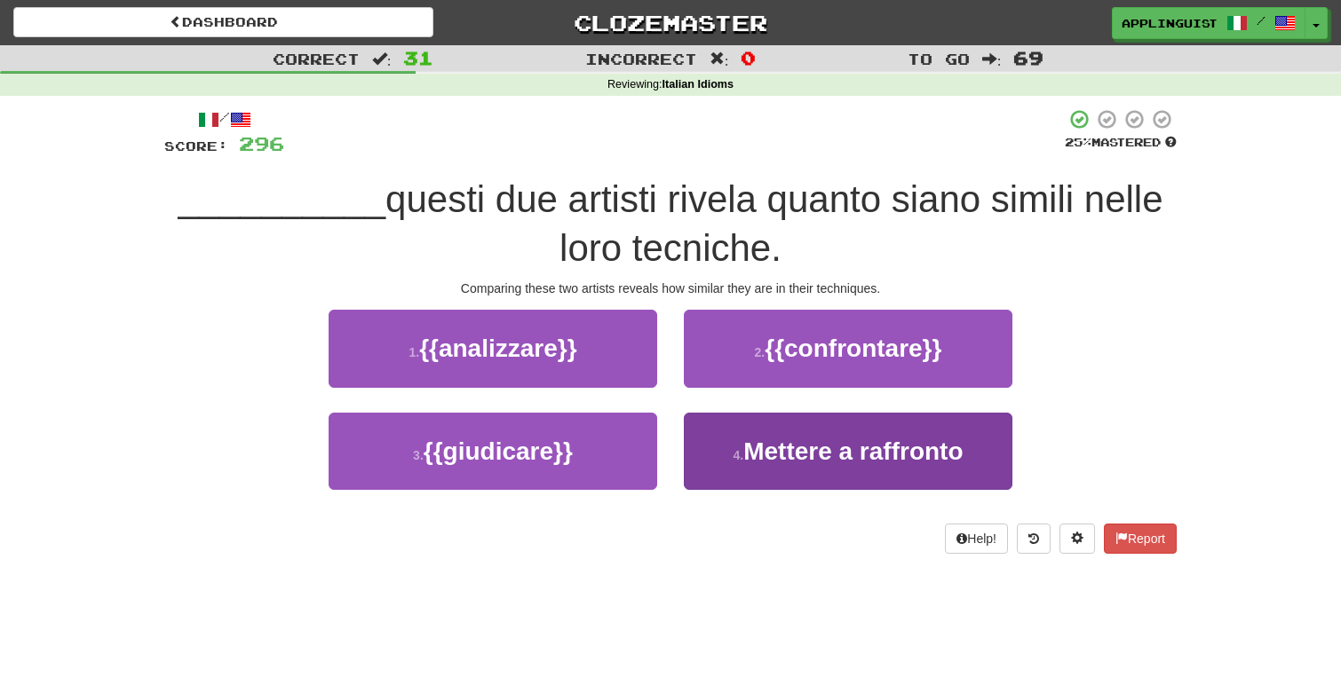
click at [757, 463] on button "4 . Mettere a raffronto" at bounding box center [848, 451] width 328 height 77
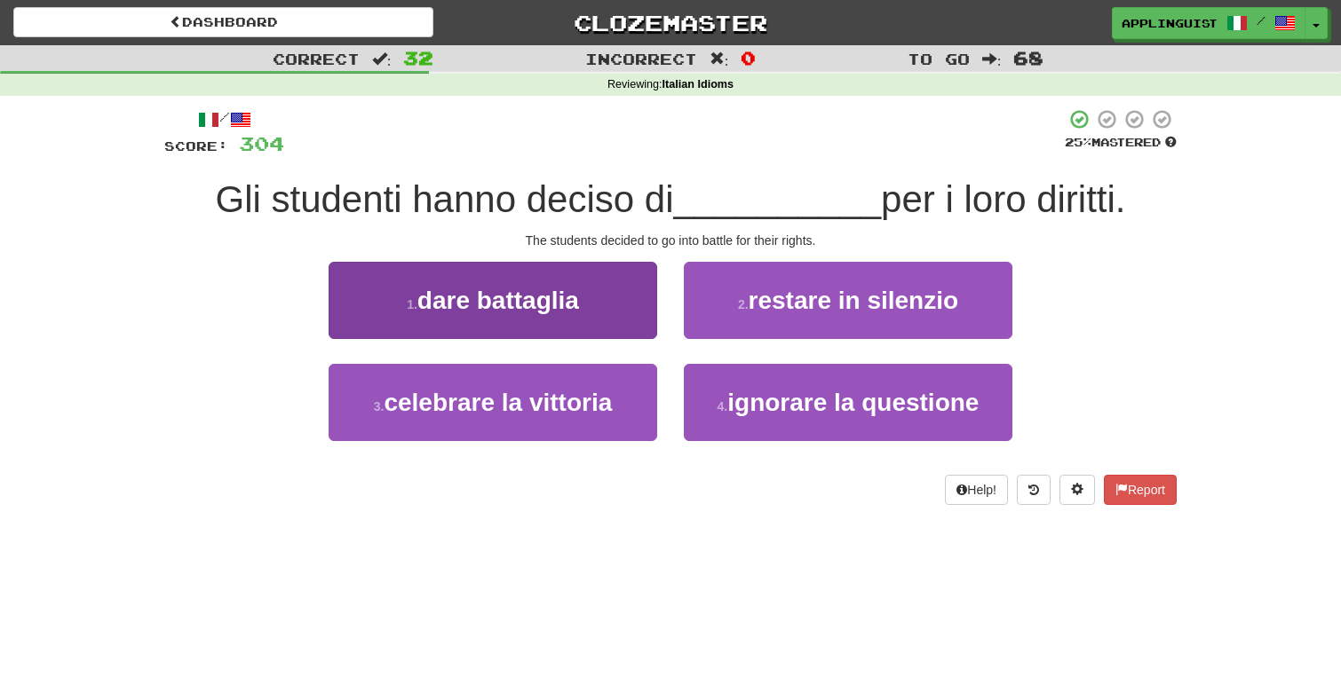
click at [552, 305] on span "dare battaglia" at bounding box center [498, 301] width 162 height 28
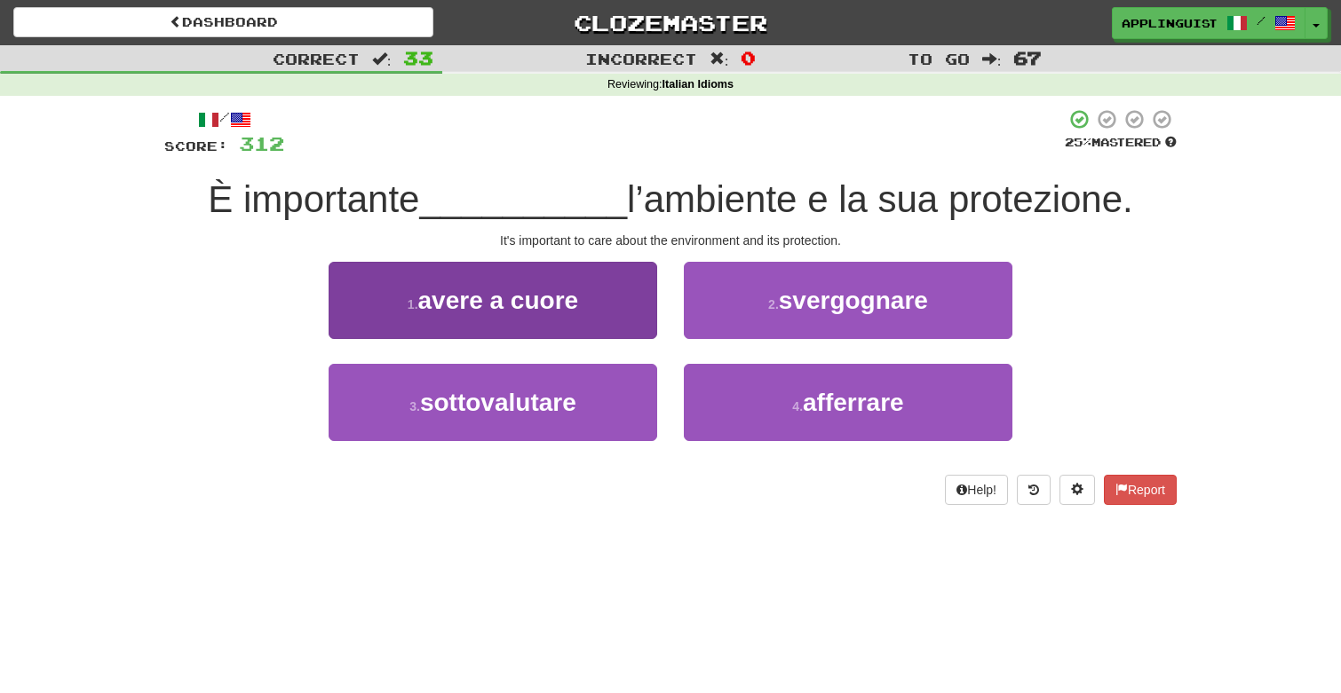
click at [579, 305] on span "avere a cuore" at bounding box center [498, 301] width 161 height 28
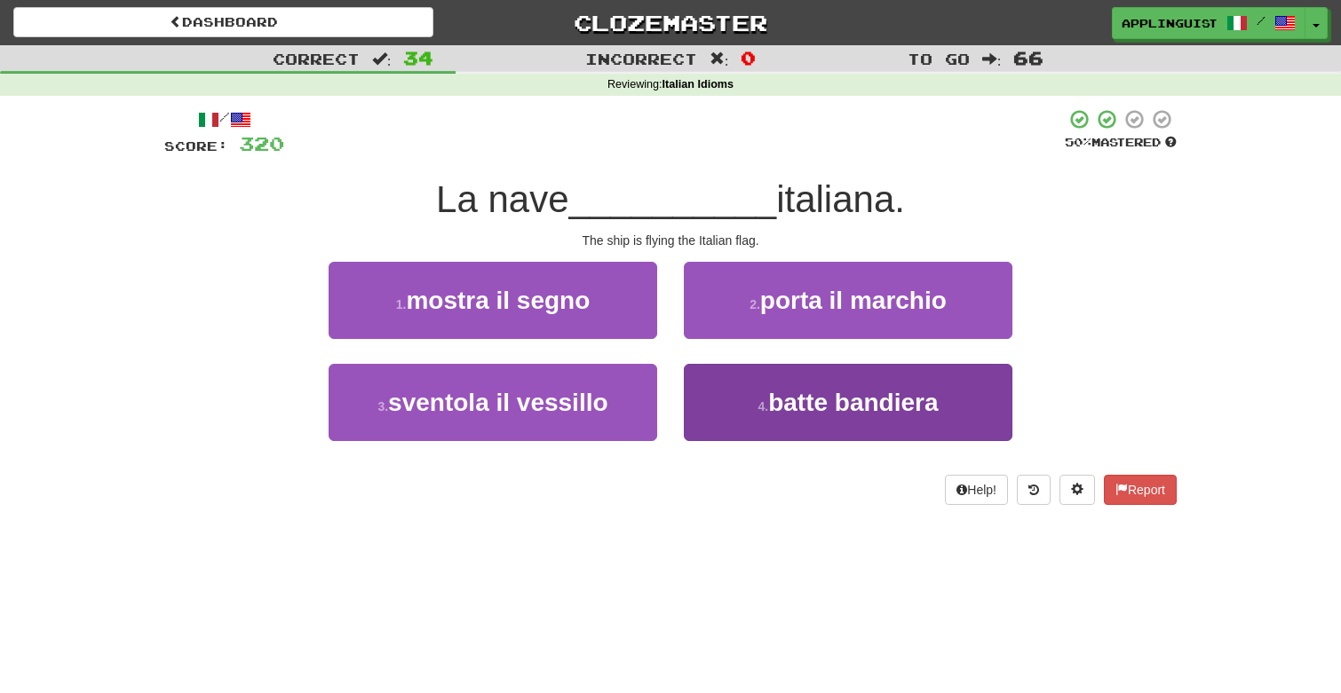
click at [791, 406] on span "batte bandiera" at bounding box center [853, 403] width 170 height 28
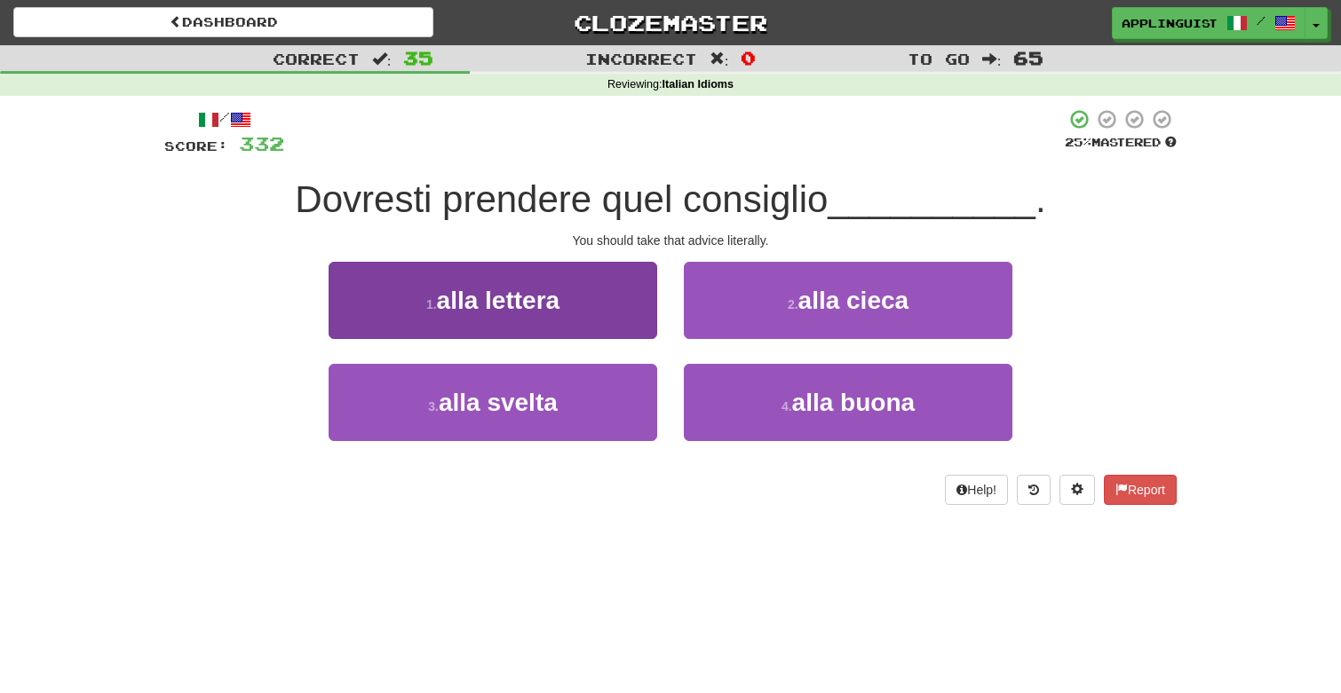
click at [534, 297] on span "alla lettera" at bounding box center [498, 301] width 123 height 28
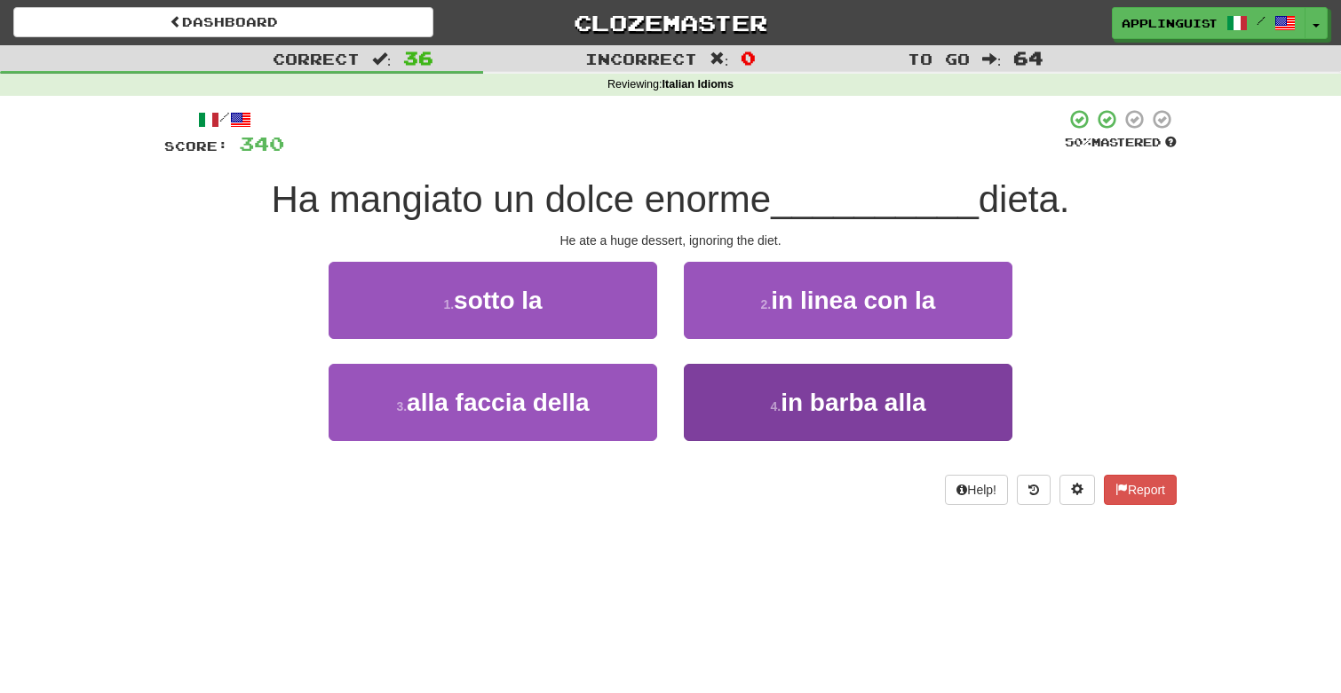
click at [777, 400] on small "4 ." at bounding box center [775, 407] width 11 height 14
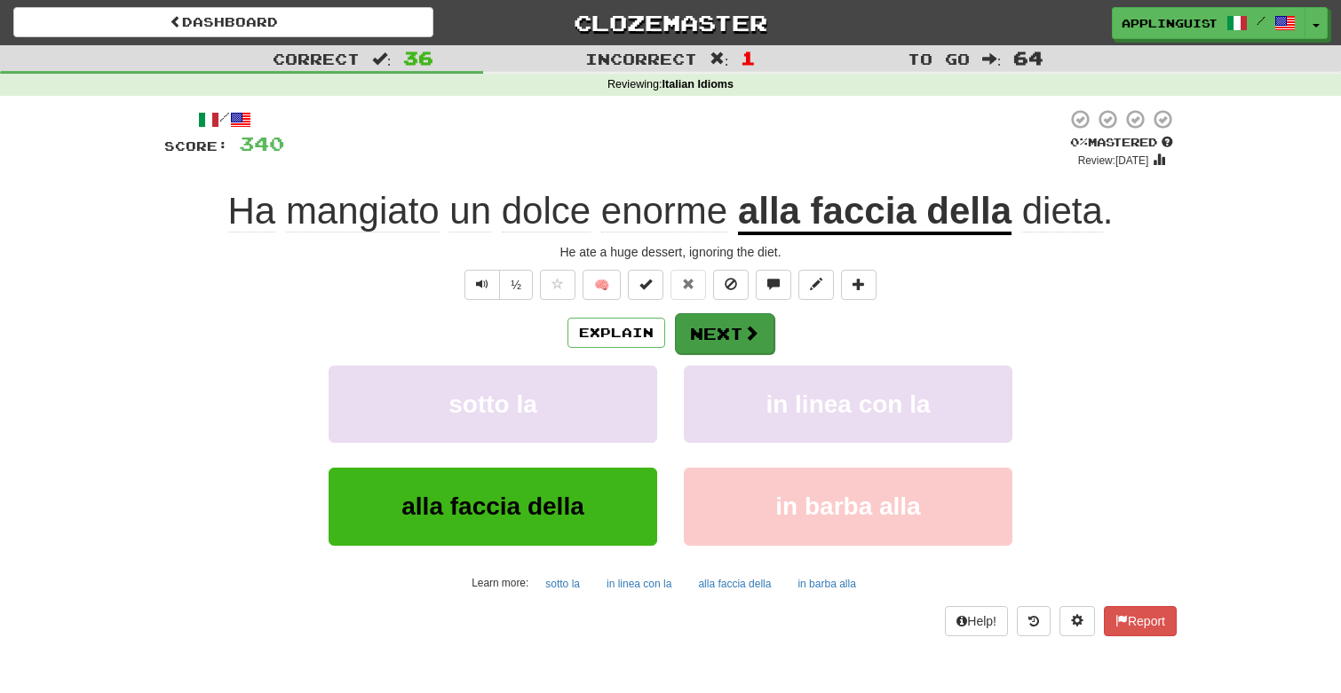
click at [740, 338] on button "Next" at bounding box center [724, 333] width 99 height 41
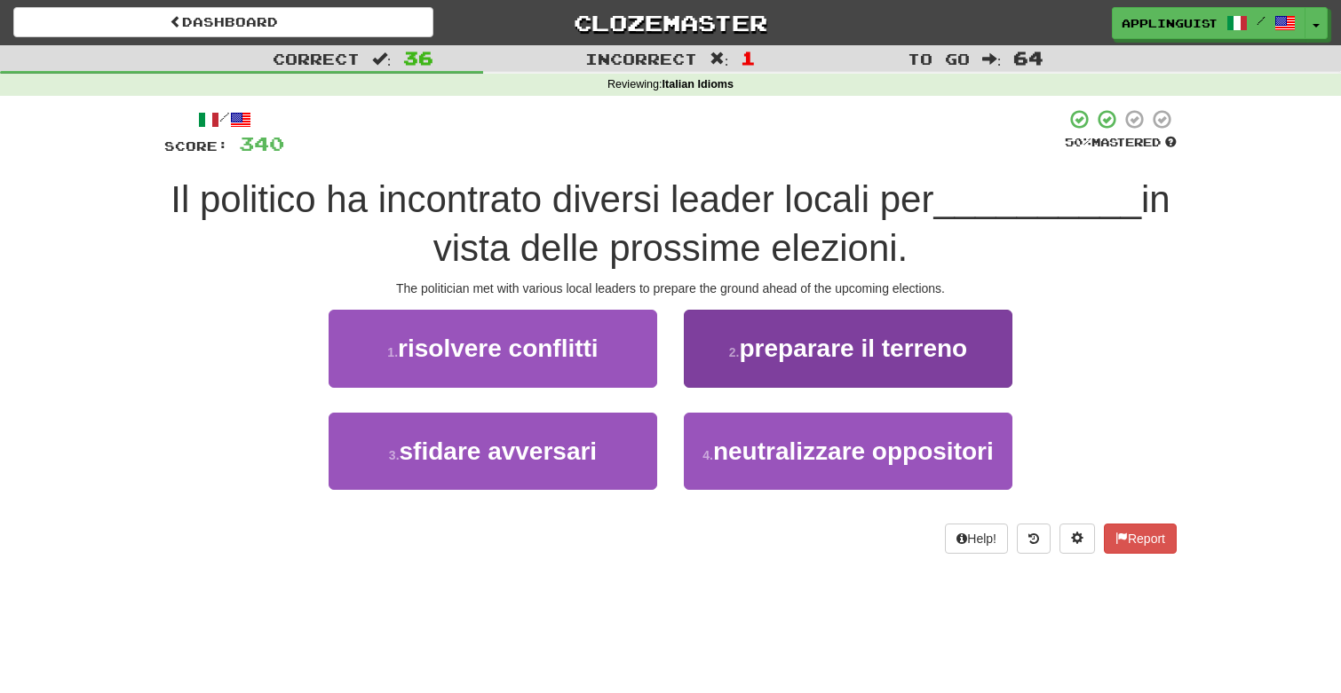
click at [767, 358] on span "preparare il terreno" at bounding box center [853, 349] width 228 height 28
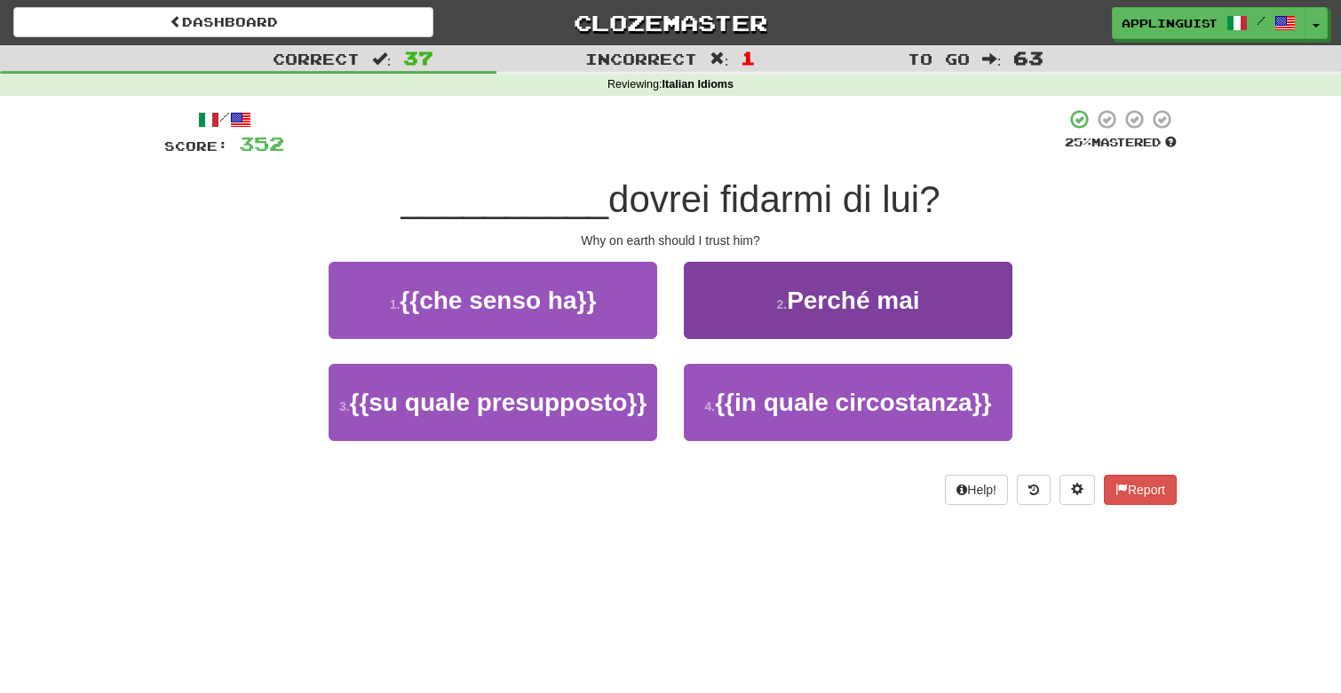
click at [791, 308] on span "Perché mai" at bounding box center [853, 301] width 132 height 28
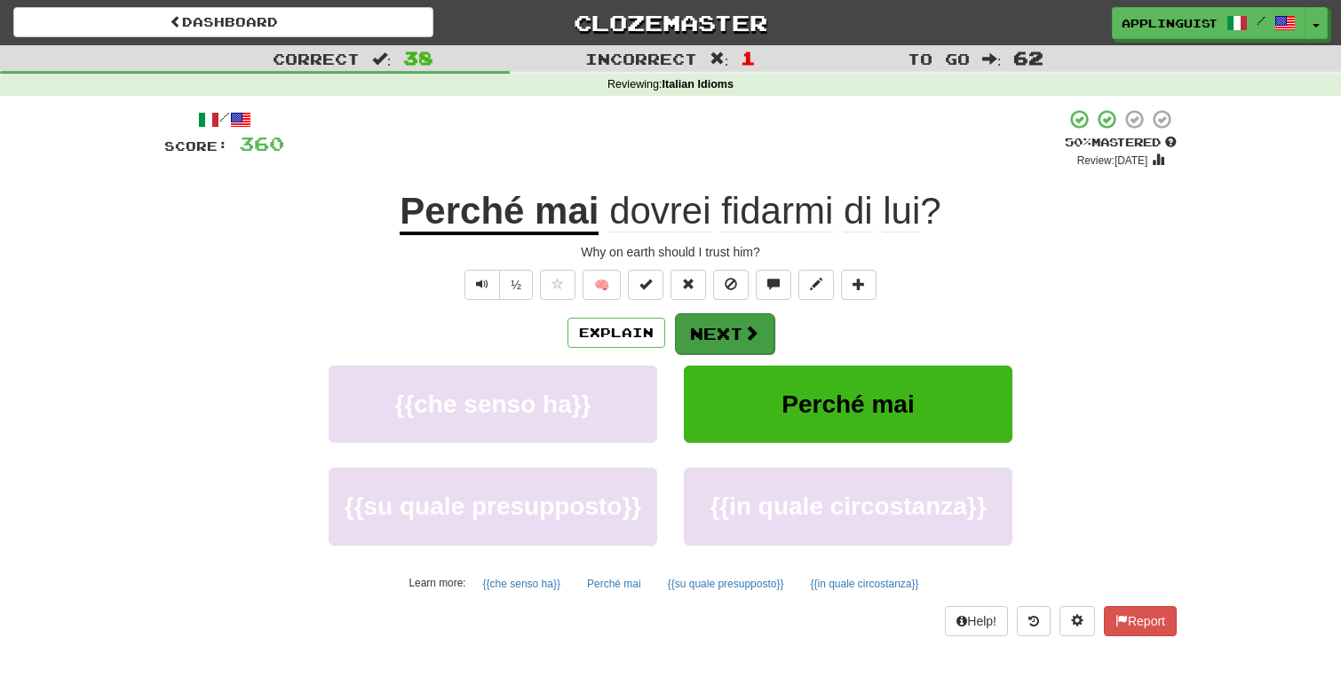
click at [740, 331] on button "Next" at bounding box center [724, 333] width 99 height 41
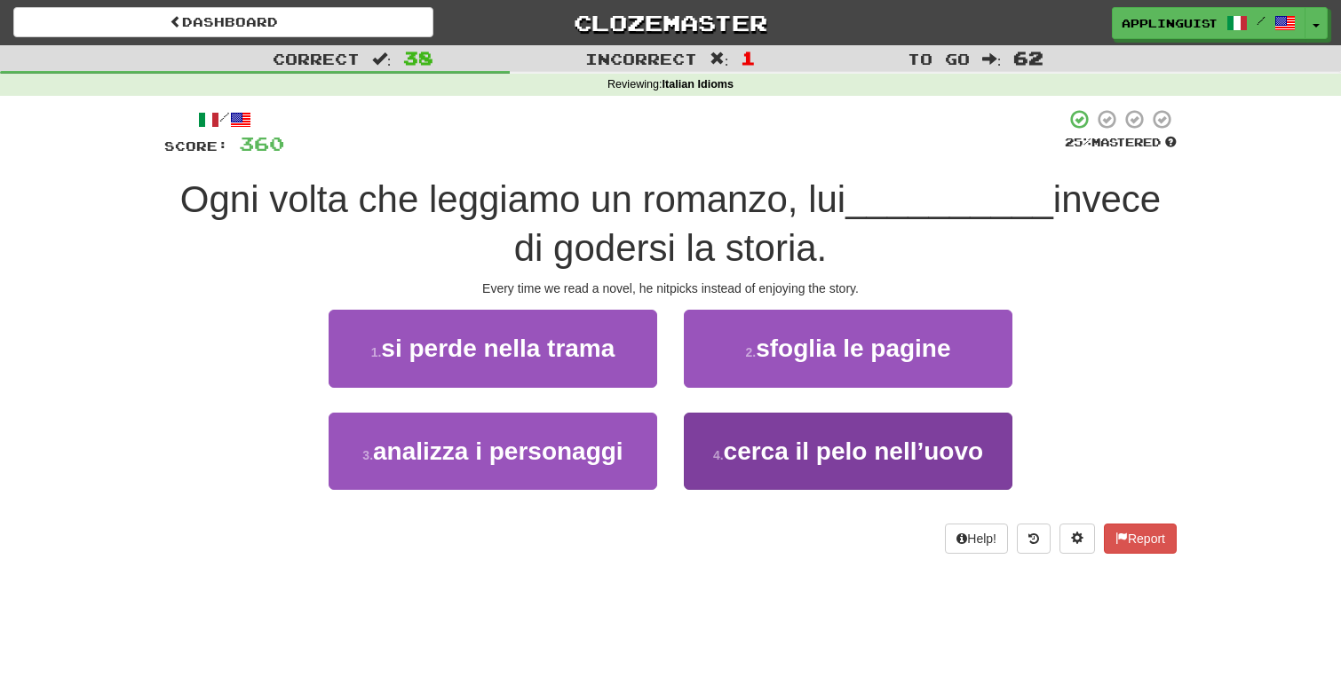
click at [769, 472] on button "4 . cerca il pelo nell’uovo" at bounding box center [848, 451] width 328 height 77
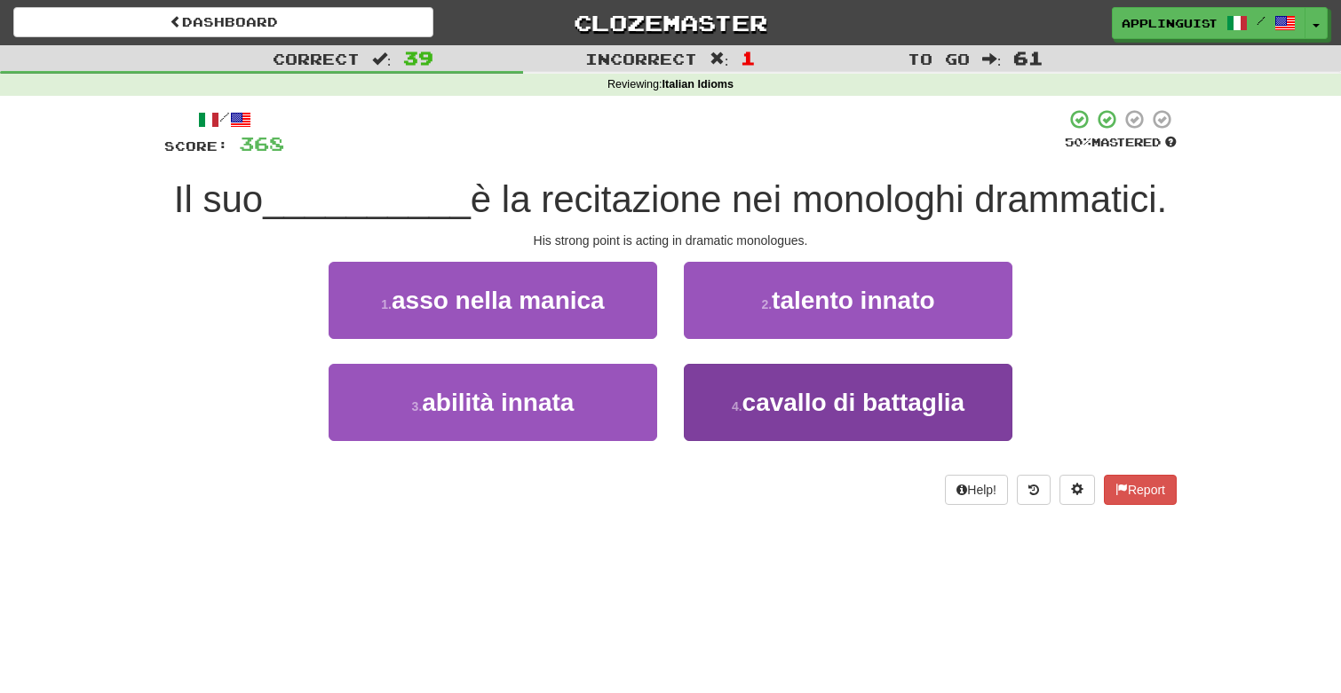
click at [757, 410] on span "cavallo di battaglia" at bounding box center [853, 403] width 223 height 28
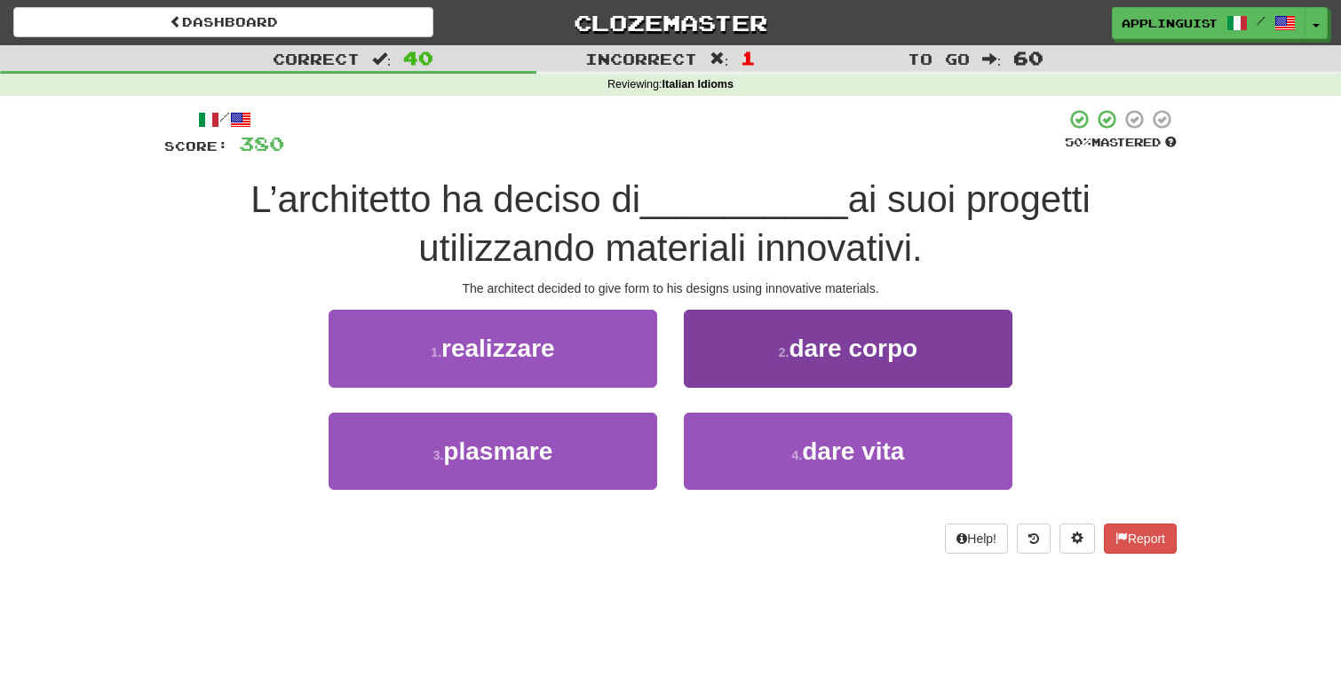
click at [772, 336] on button "2 . dare corpo" at bounding box center [848, 348] width 328 height 77
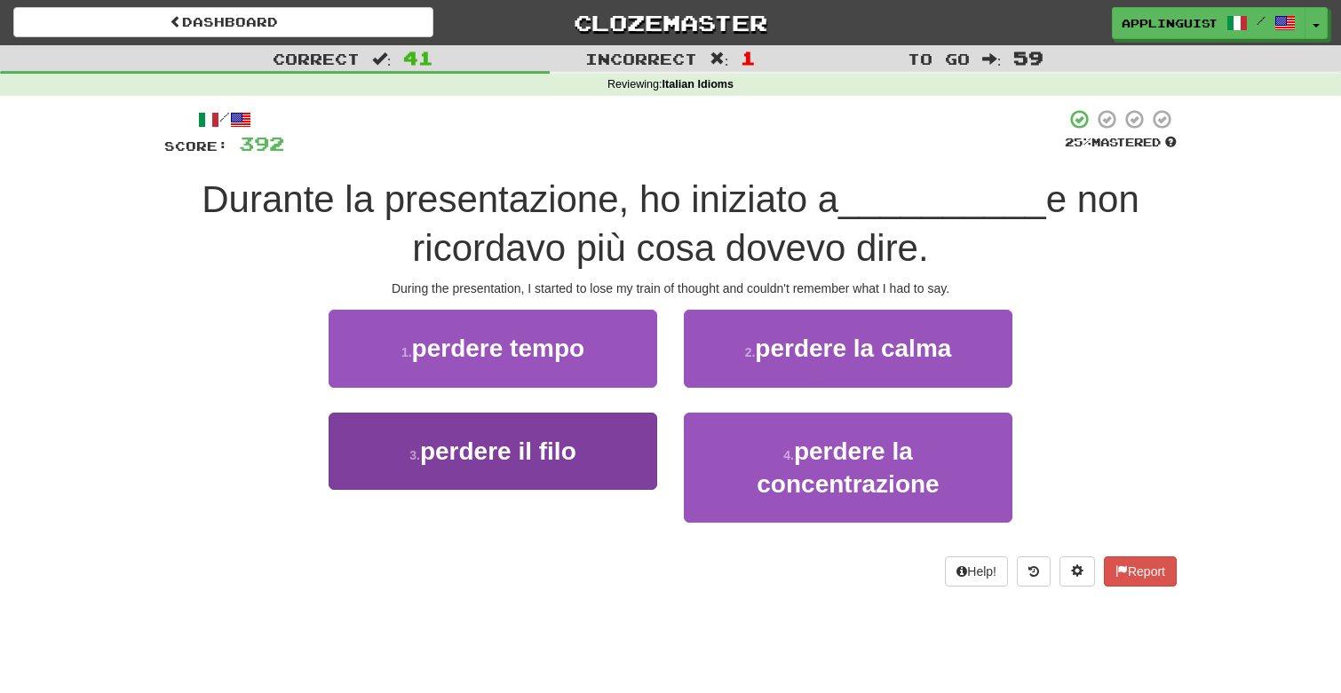
click at [585, 446] on button "3 . perdere il filo" at bounding box center [492, 451] width 328 height 77
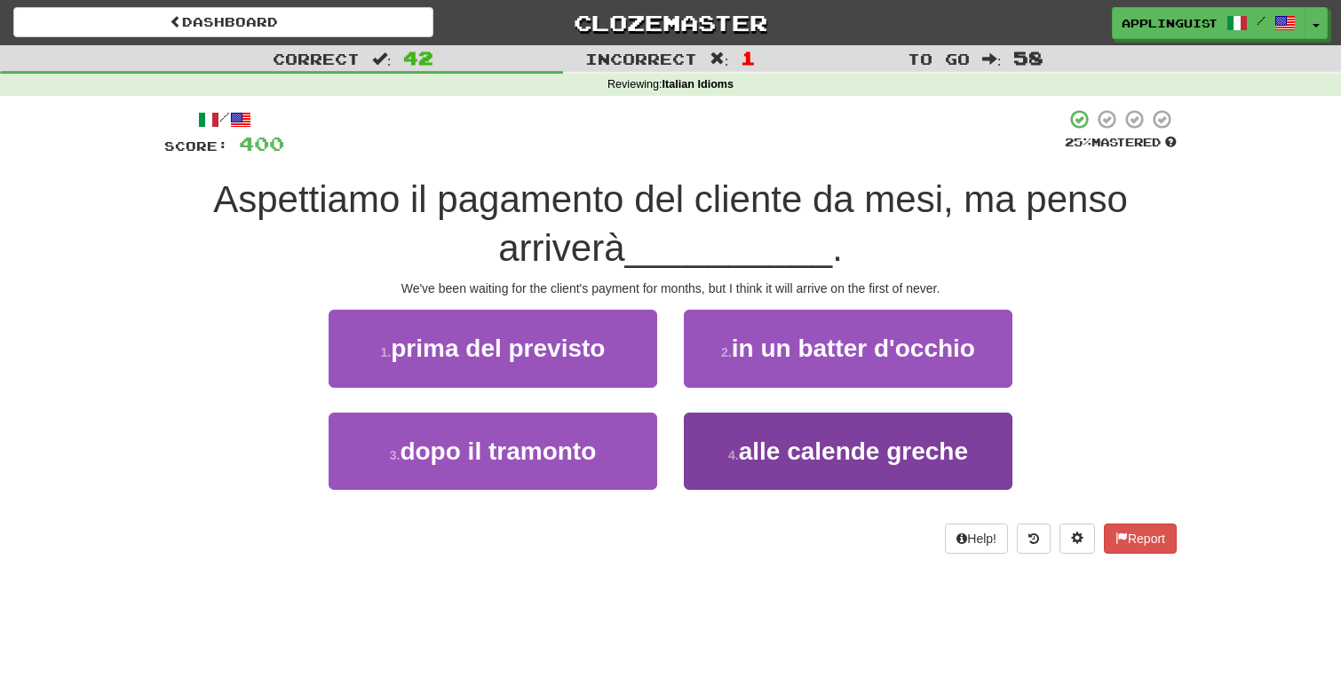
click at [770, 471] on button "4 . alle calende greche" at bounding box center [848, 451] width 328 height 77
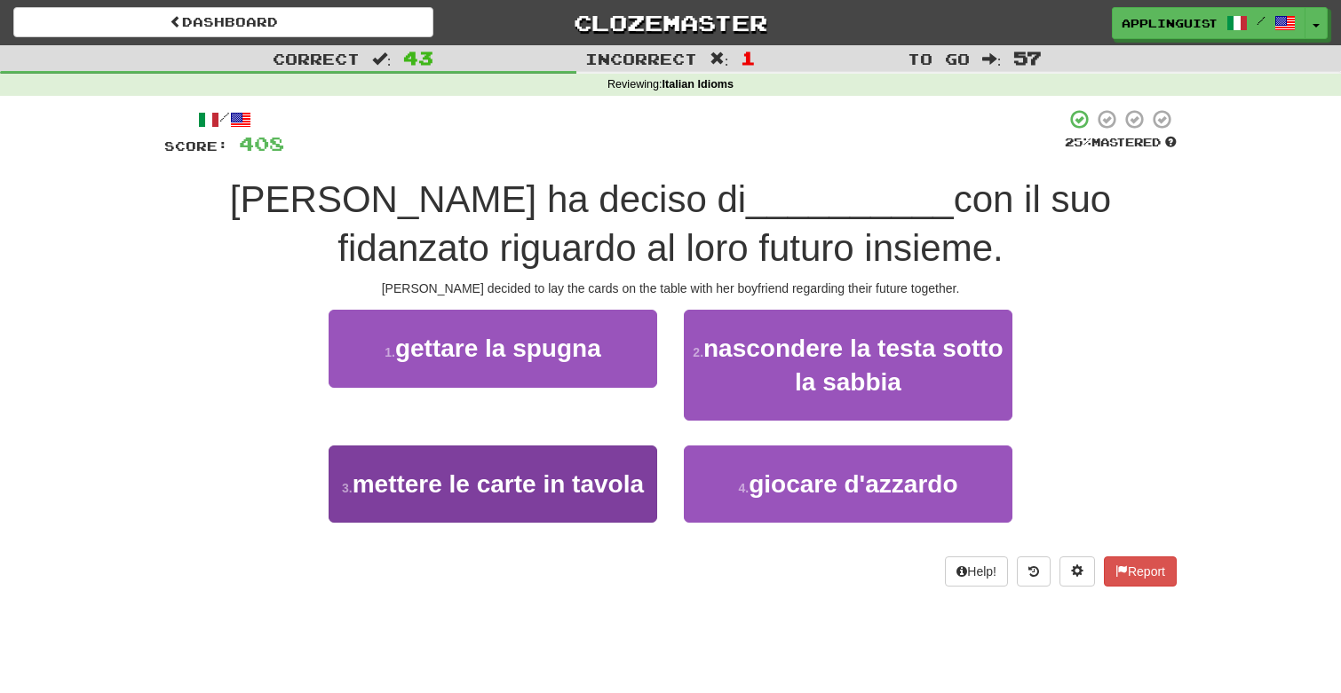
click at [527, 499] on button "3 . mettere le carte in tavola" at bounding box center [492, 484] width 328 height 77
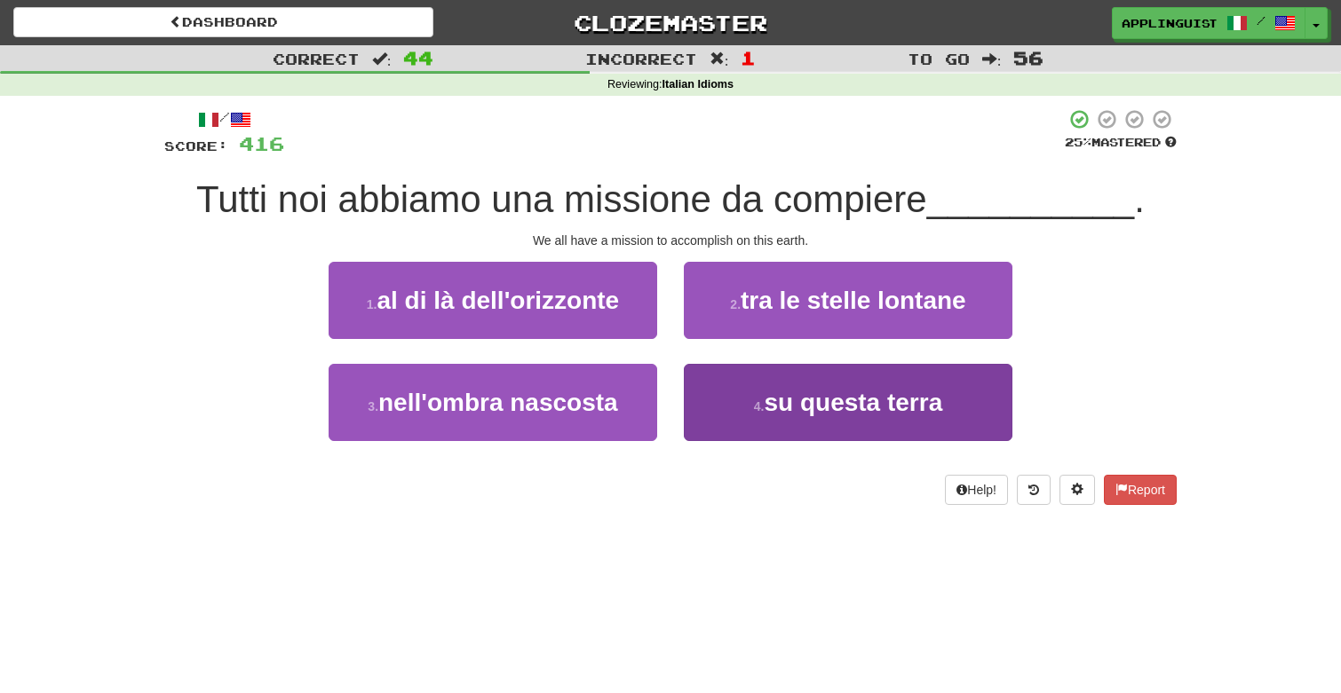
click at [781, 406] on span "su questa terra" at bounding box center [853, 403] width 178 height 28
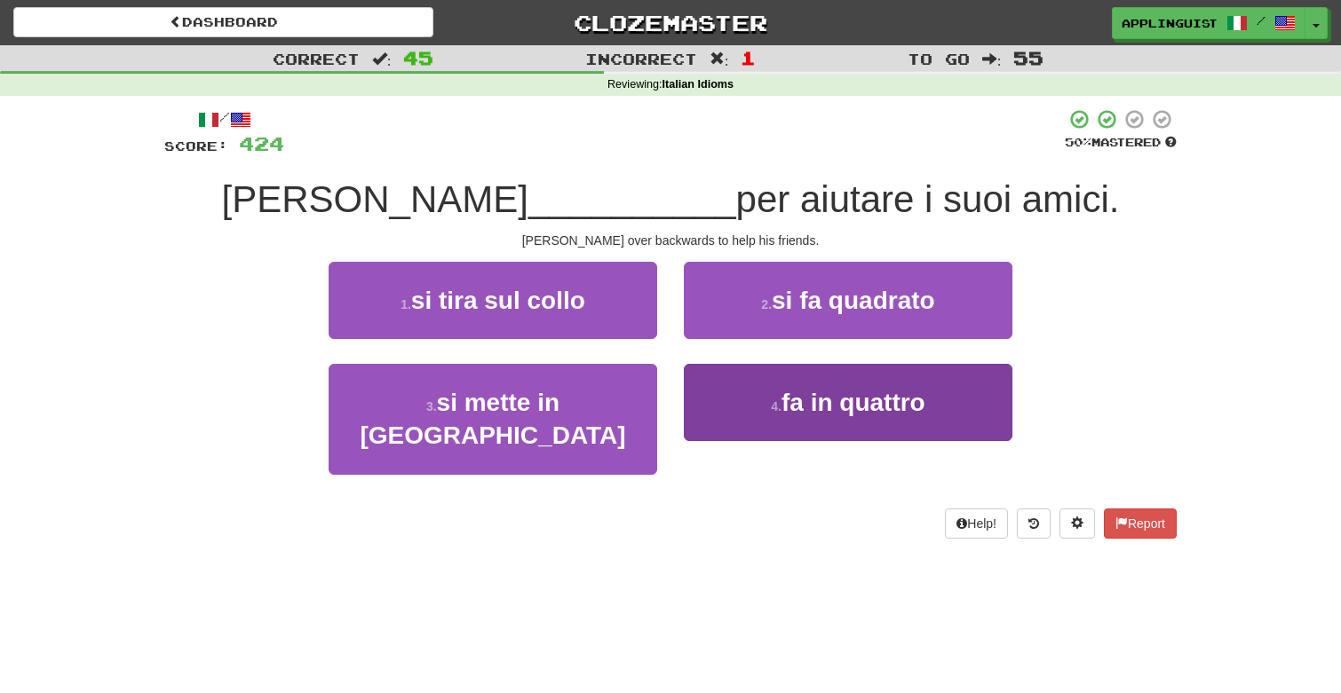
click at [703, 407] on button "4 . fa in quattro" at bounding box center [848, 402] width 328 height 77
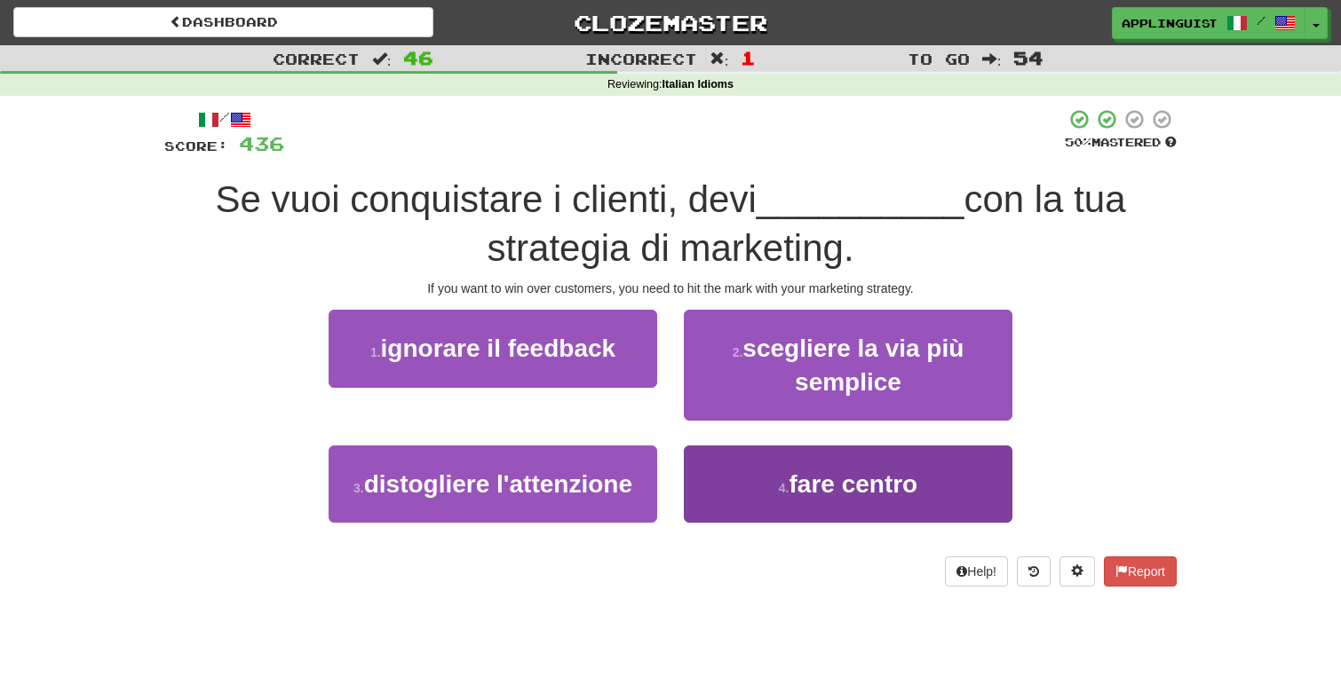
click at [794, 490] on span "fare centro" at bounding box center [852, 485] width 129 height 28
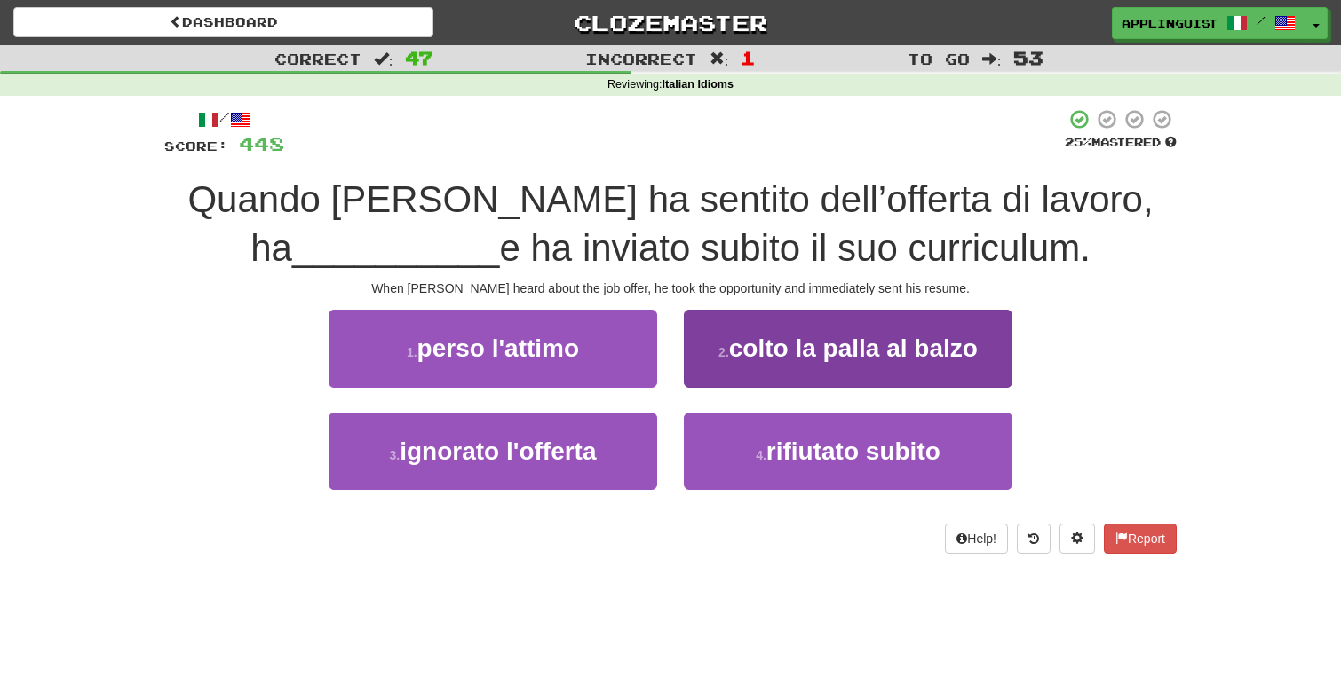
click at [767, 335] on span "colto la palla al balzo" at bounding box center [853, 349] width 249 height 28
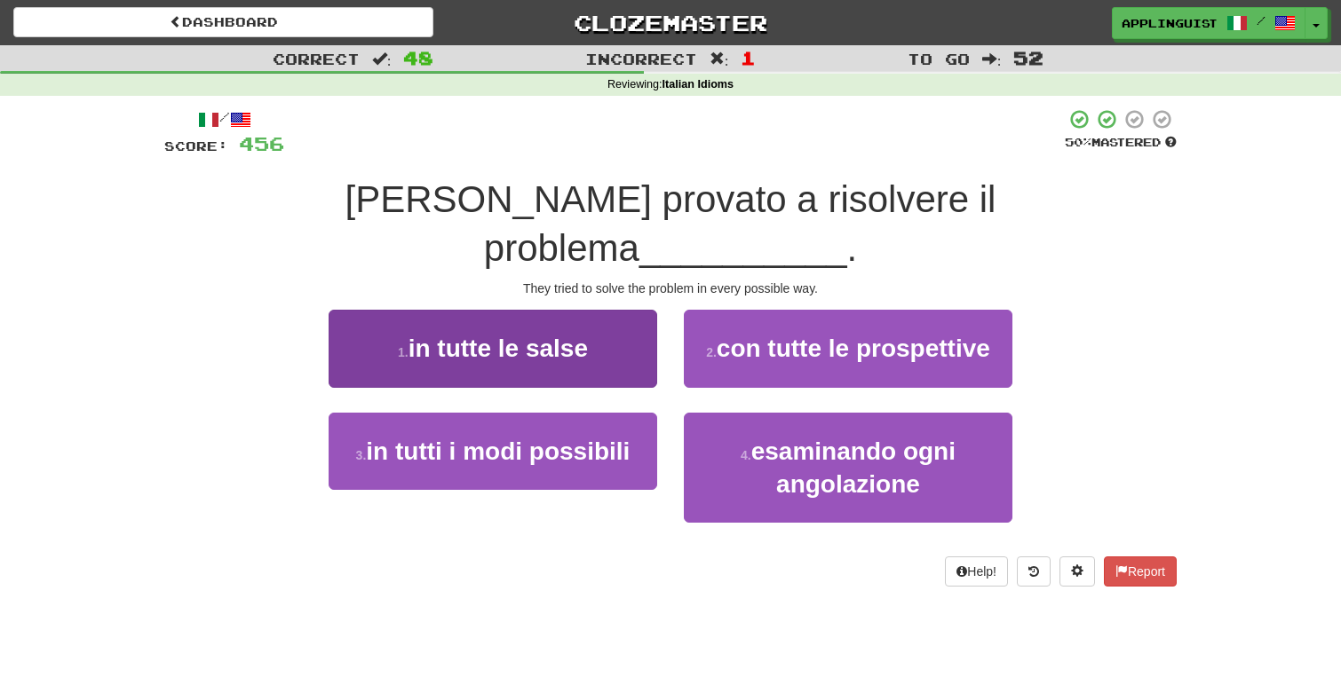
click at [558, 335] on span "in tutte le salse" at bounding box center [497, 349] width 179 height 28
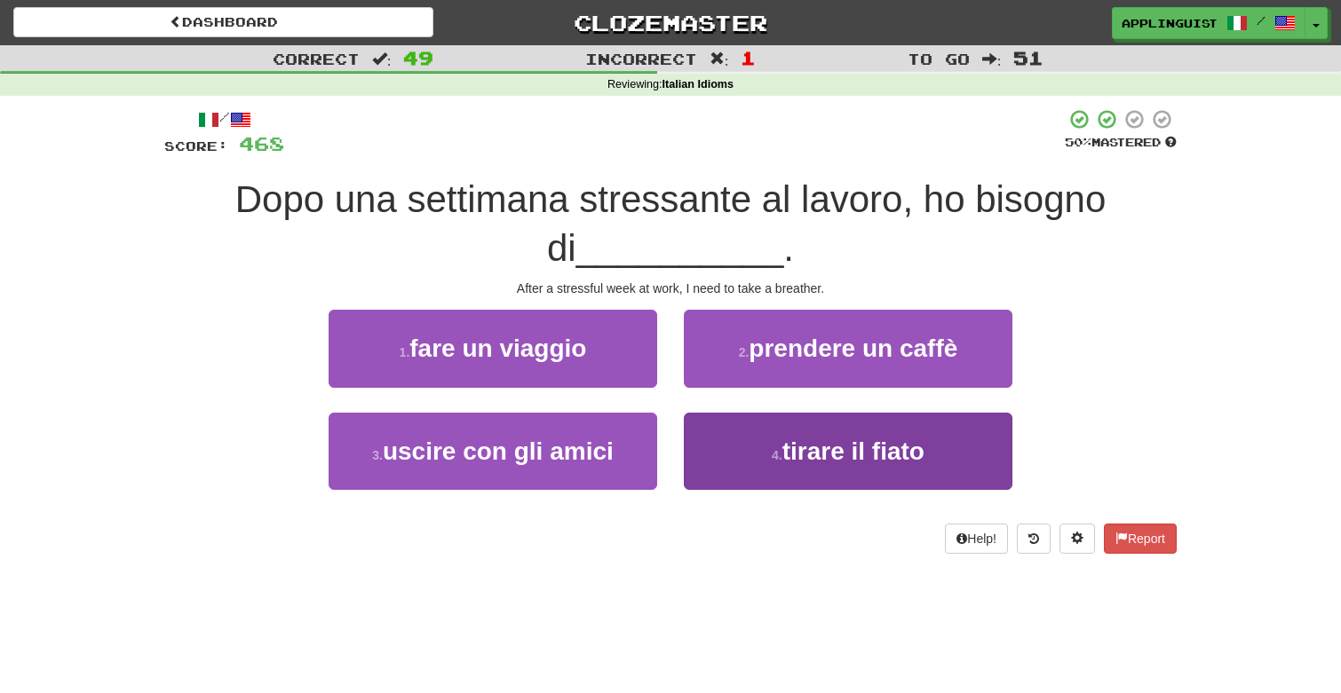
click at [757, 462] on button "4 . tirare il fiato" at bounding box center [848, 451] width 328 height 77
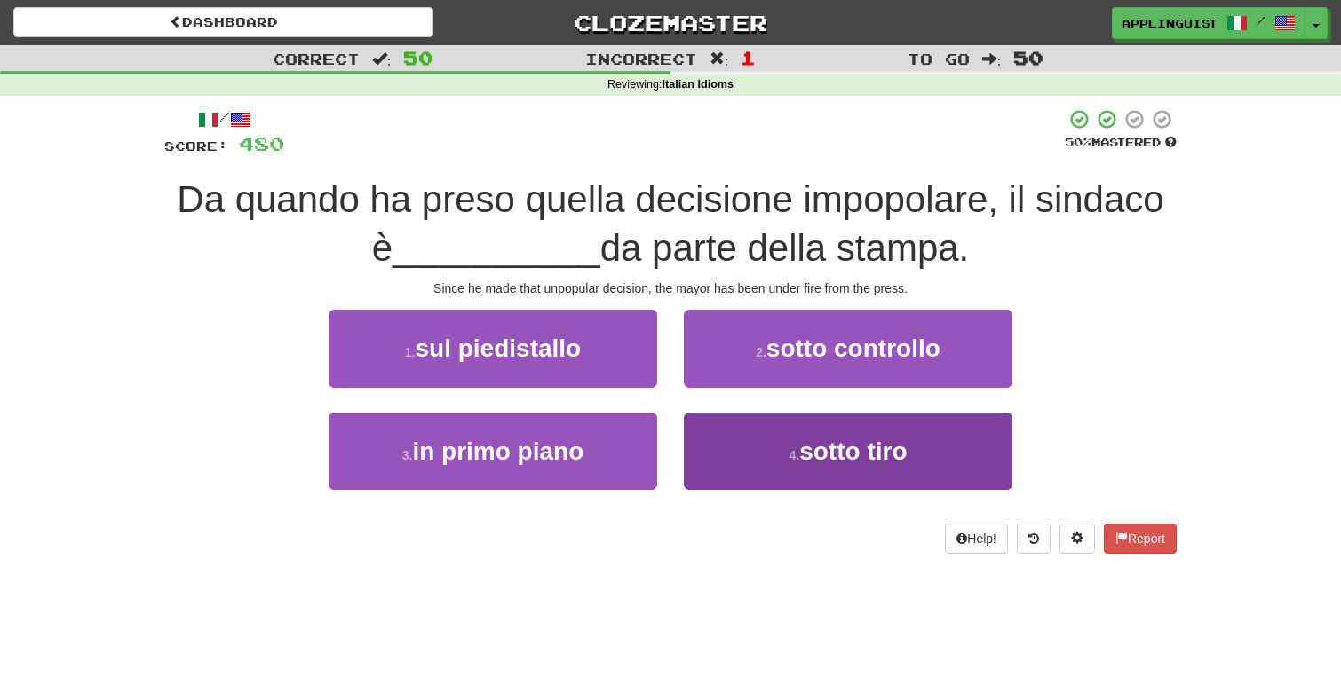
click at [755, 454] on button "4 . sotto tiro" at bounding box center [848, 451] width 328 height 77
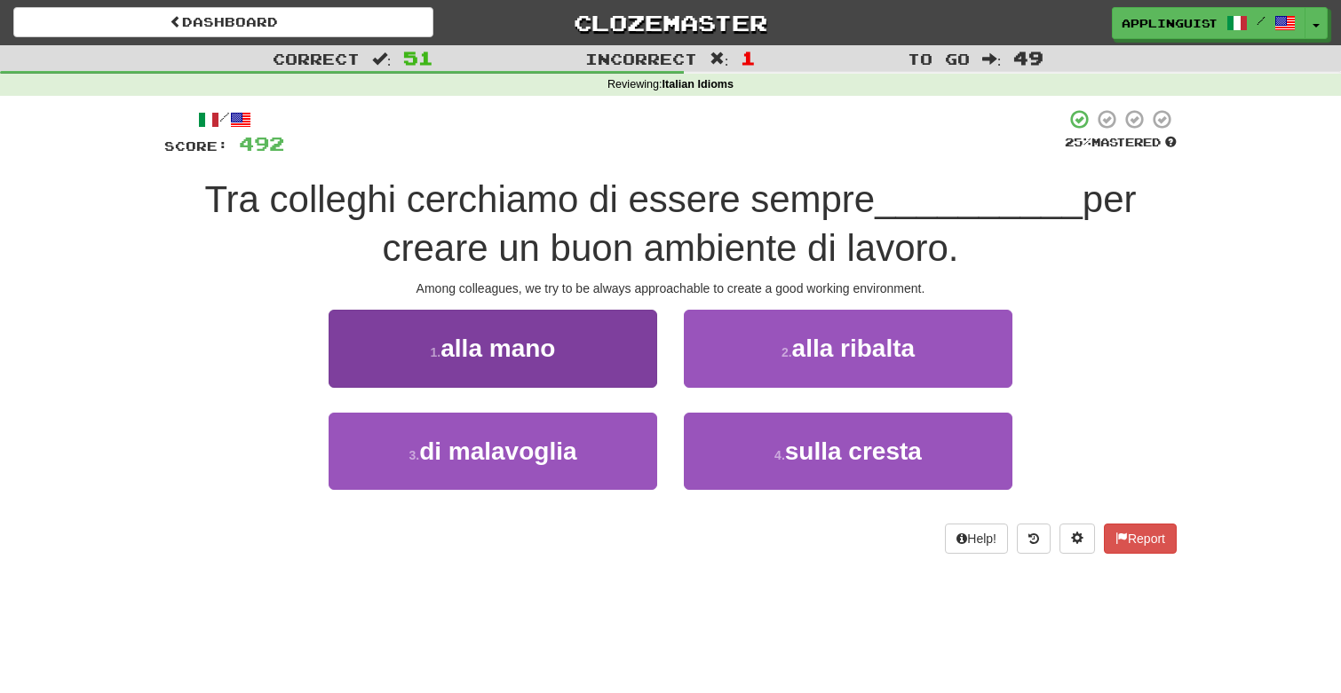
click at [550, 339] on span "alla mano" at bounding box center [497, 349] width 115 height 28
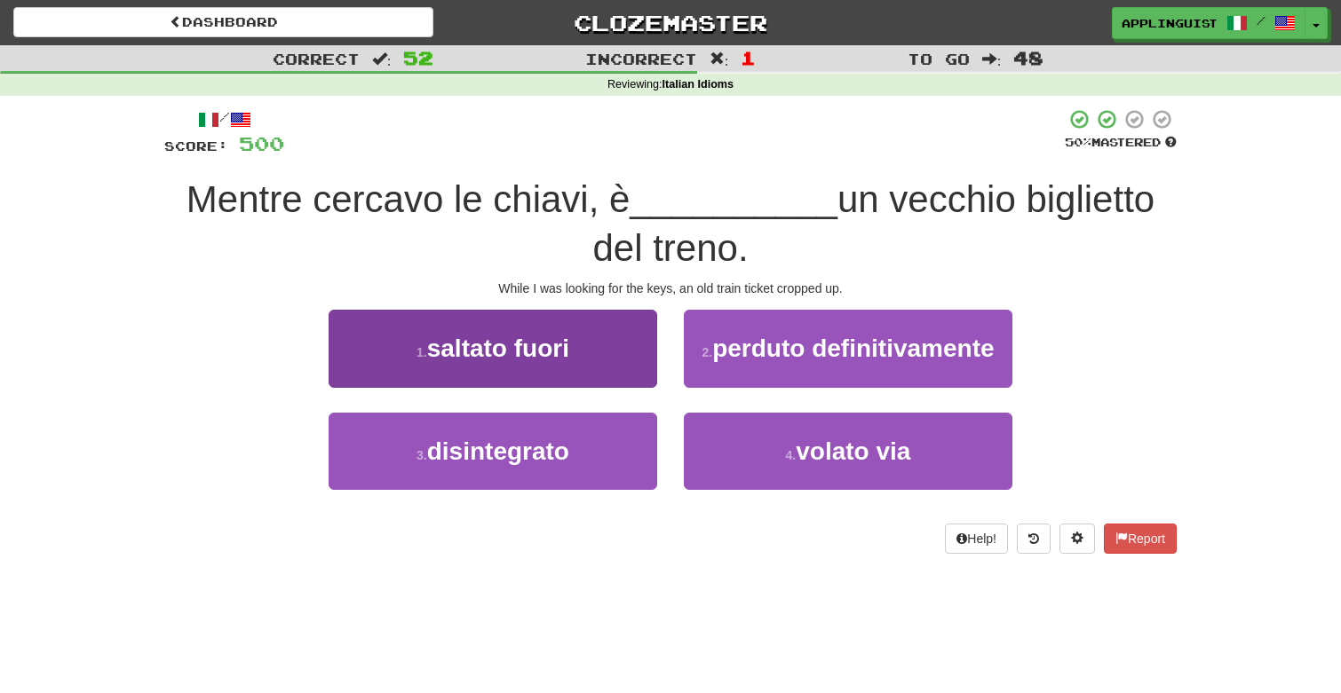
click at [596, 323] on button "1 . saltato fuori" at bounding box center [492, 348] width 328 height 77
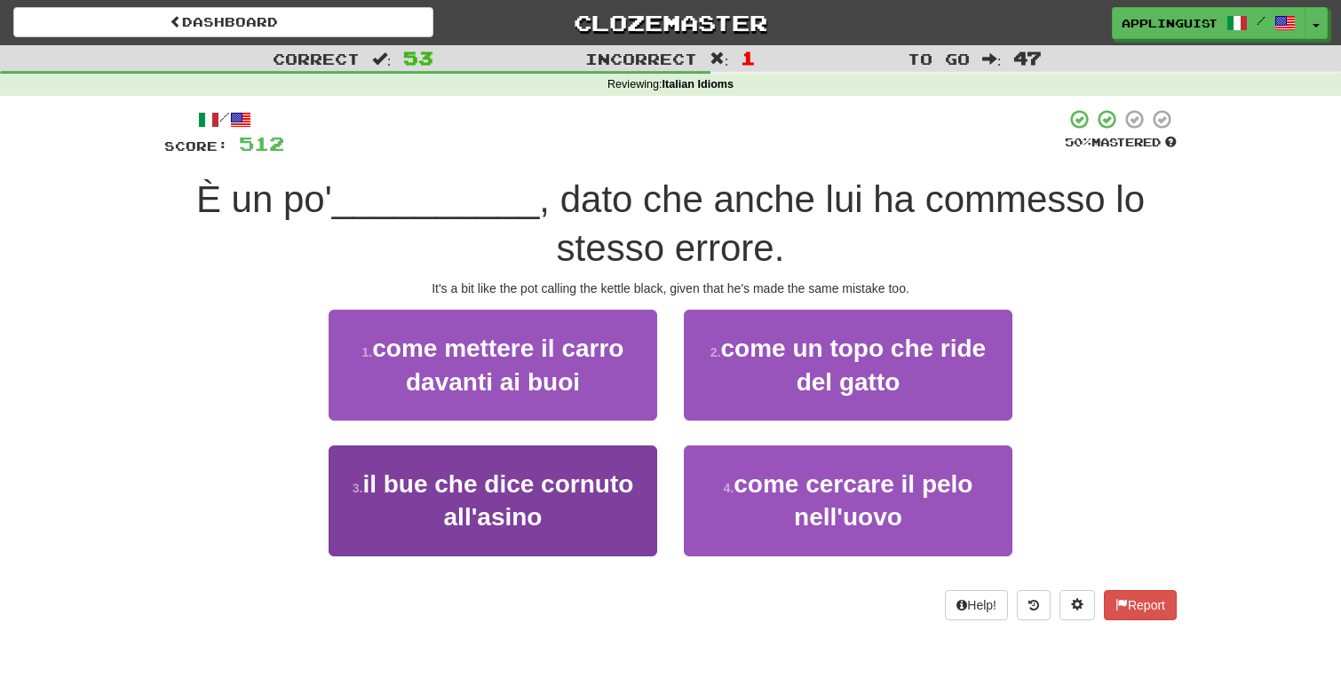
click at [608, 461] on button "3 . il bue che dice cornuto all'asino" at bounding box center [492, 501] width 328 height 111
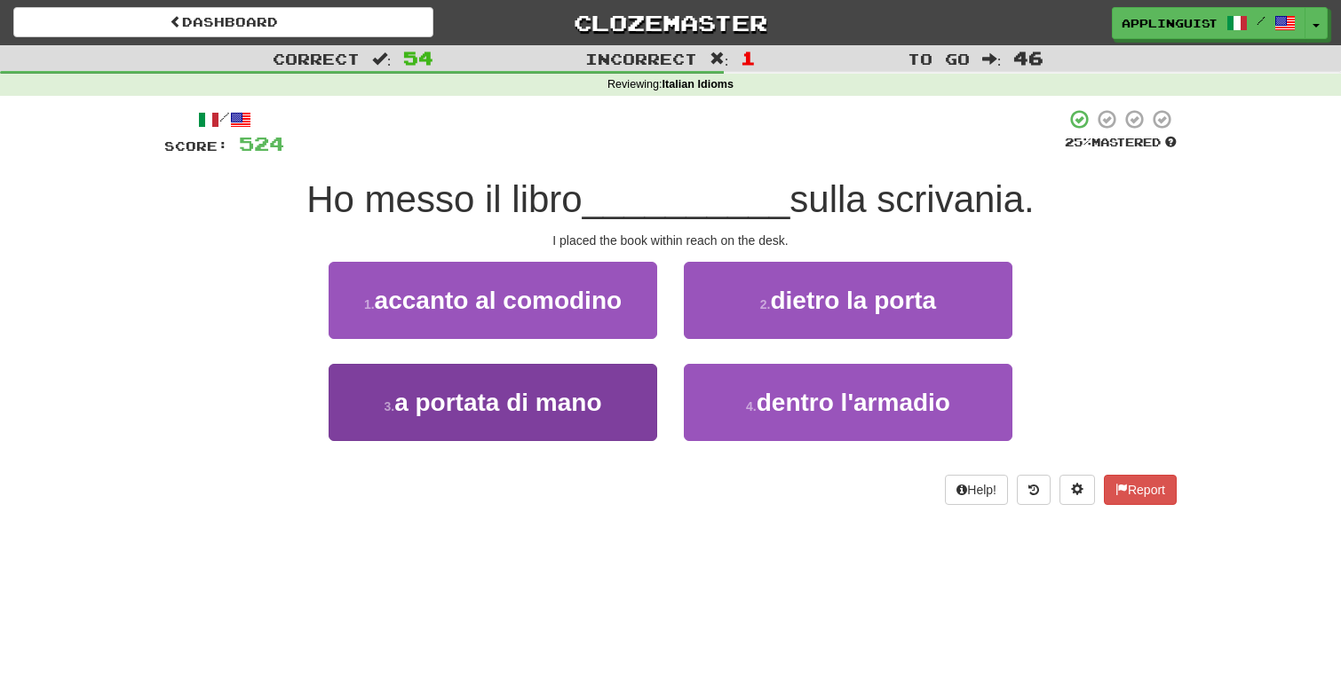
click at [597, 409] on span "a portata di mano" at bounding box center [497, 403] width 207 height 28
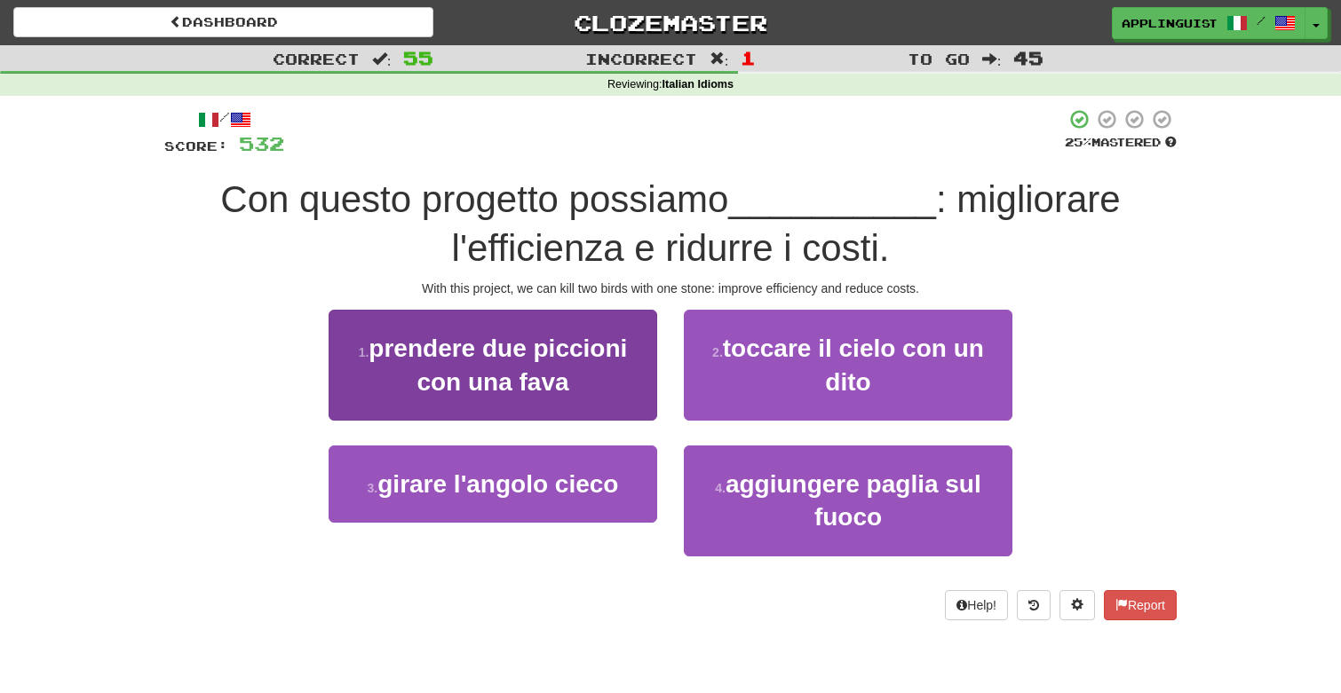
click at [595, 353] on span "prendere due piccioni con una fava" at bounding box center [497, 365] width 258 height 60
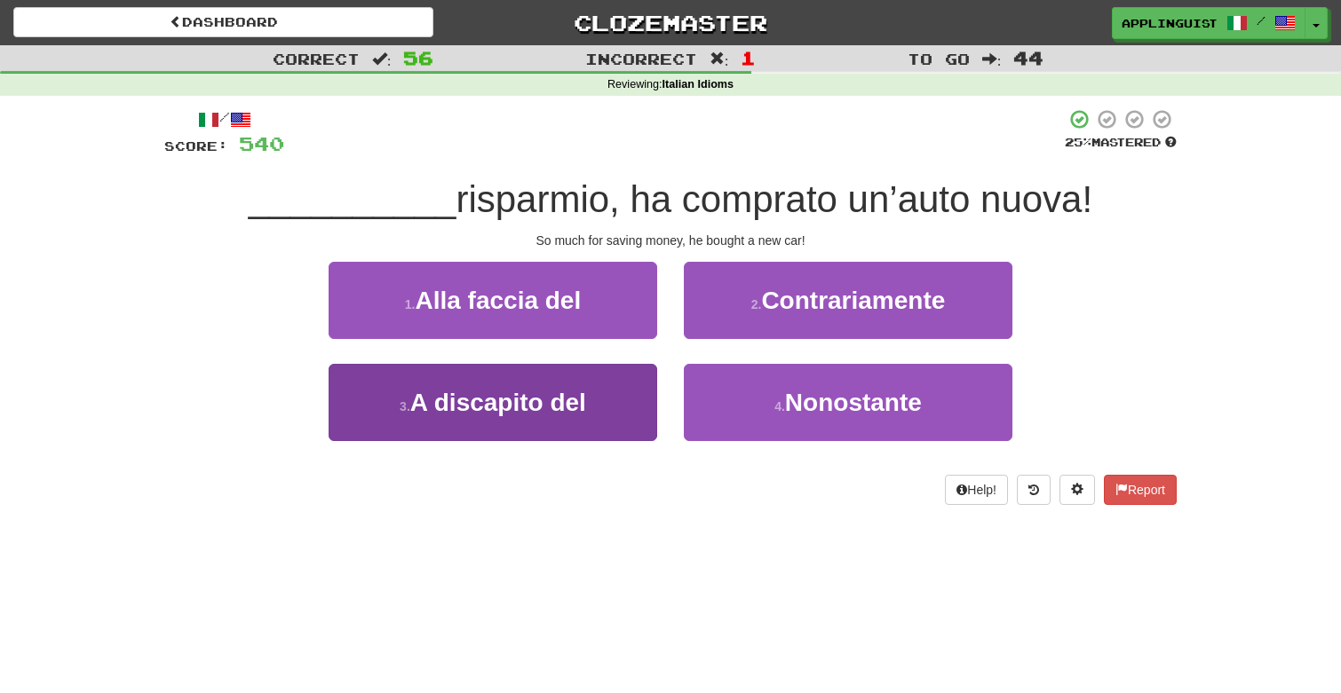
click at [574, 398] on span "A discapito del" at bounding box center [498, 403] width 176 height 28
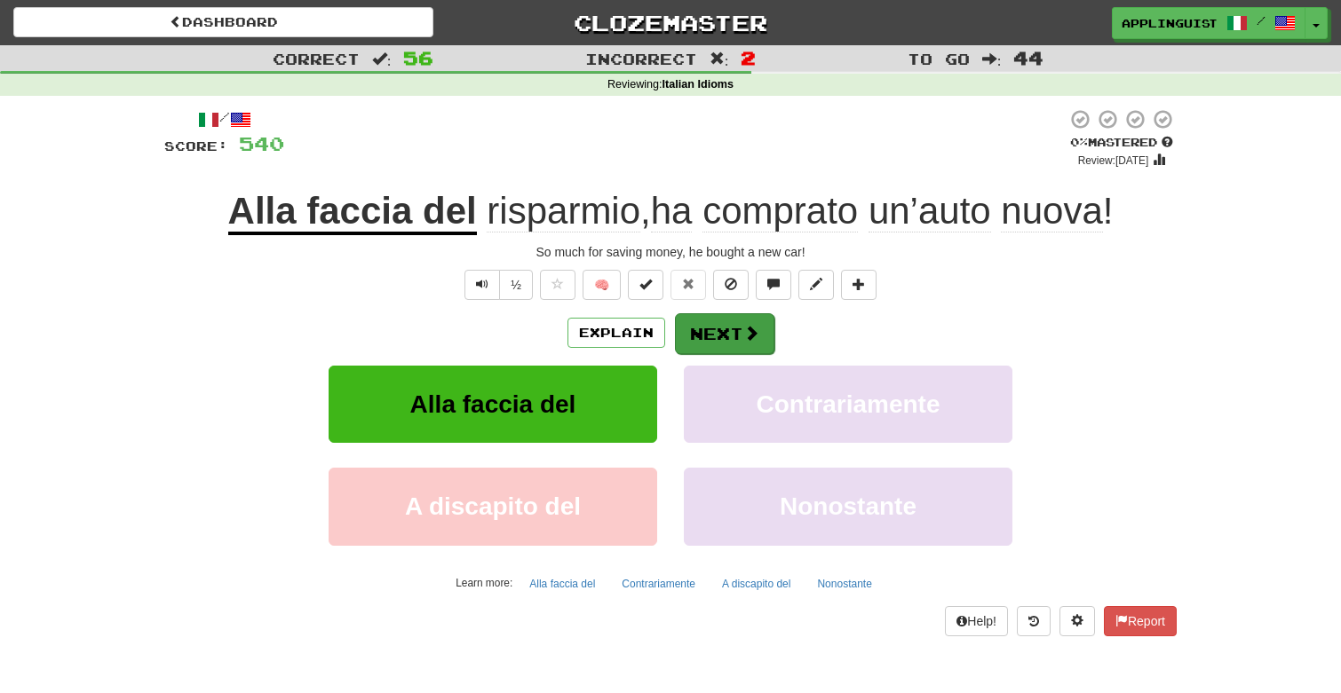
click at [740, 323] on button "Next" at bounding box center [724, 333] width 99 height 41
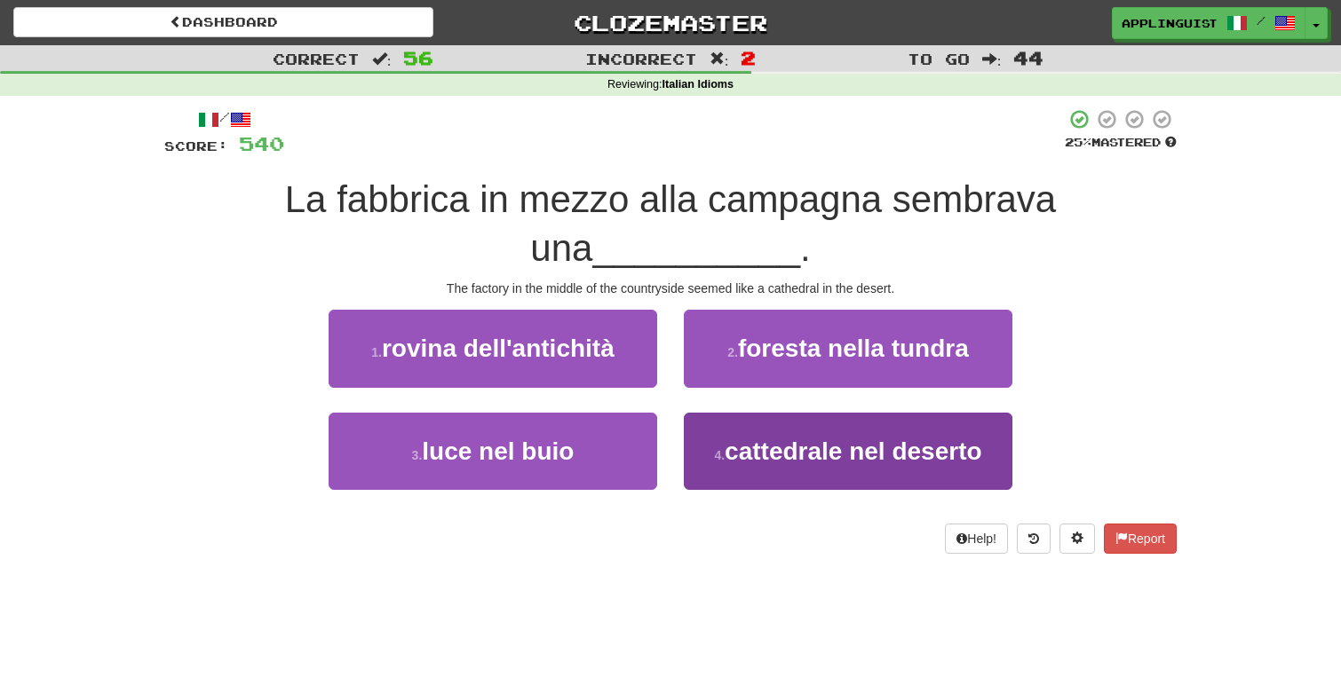
click at [784, 438] on span "cattedrale nel deserto" at bounding box center [852, 452] width 257 height 28
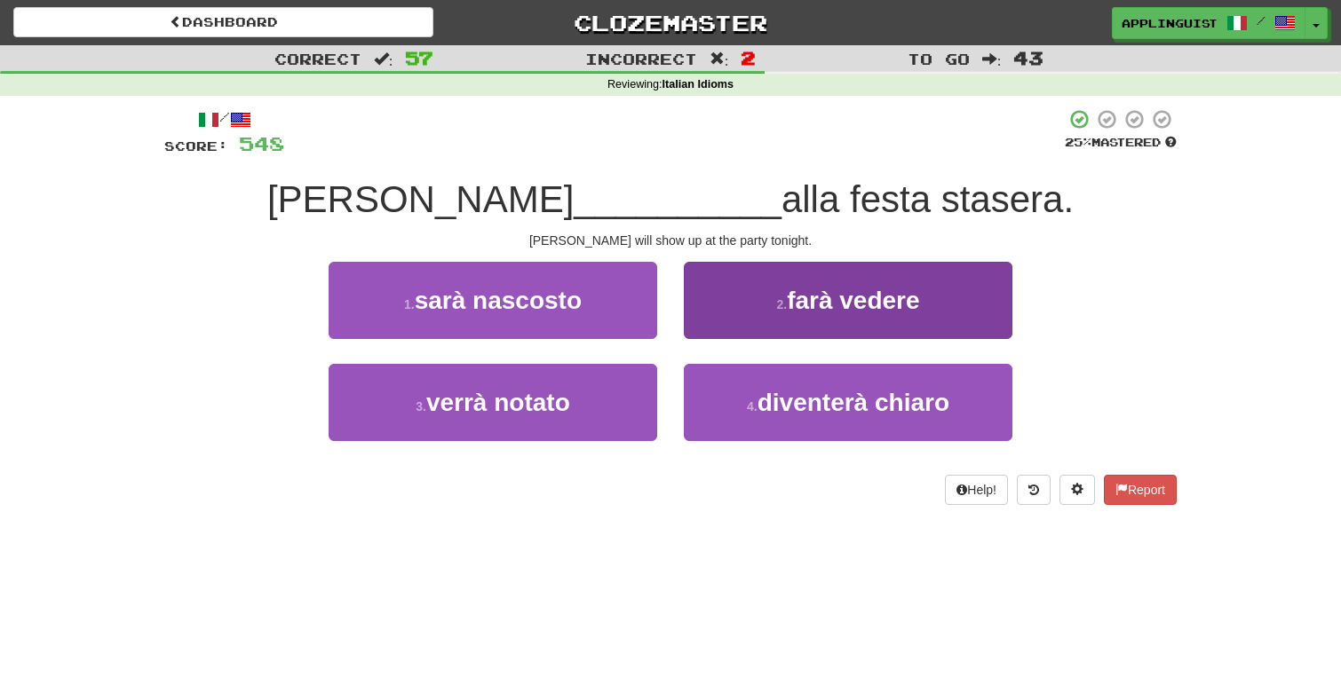
click at [697, 292] on button "2 . farà vedere" at bounding box center [848, 300] width 328 height 77
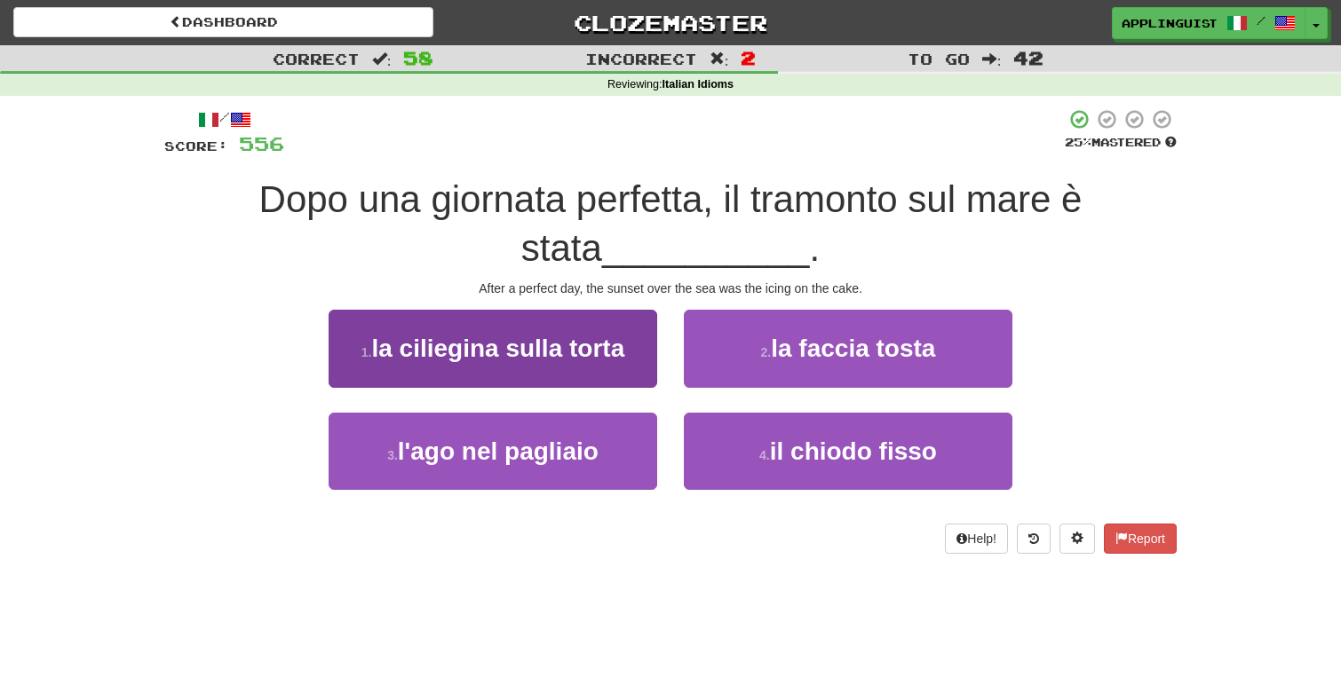
click at [604, 354] on span "la ciliegina sulla torta" at bounding box center [497, 349] width 253 height 28
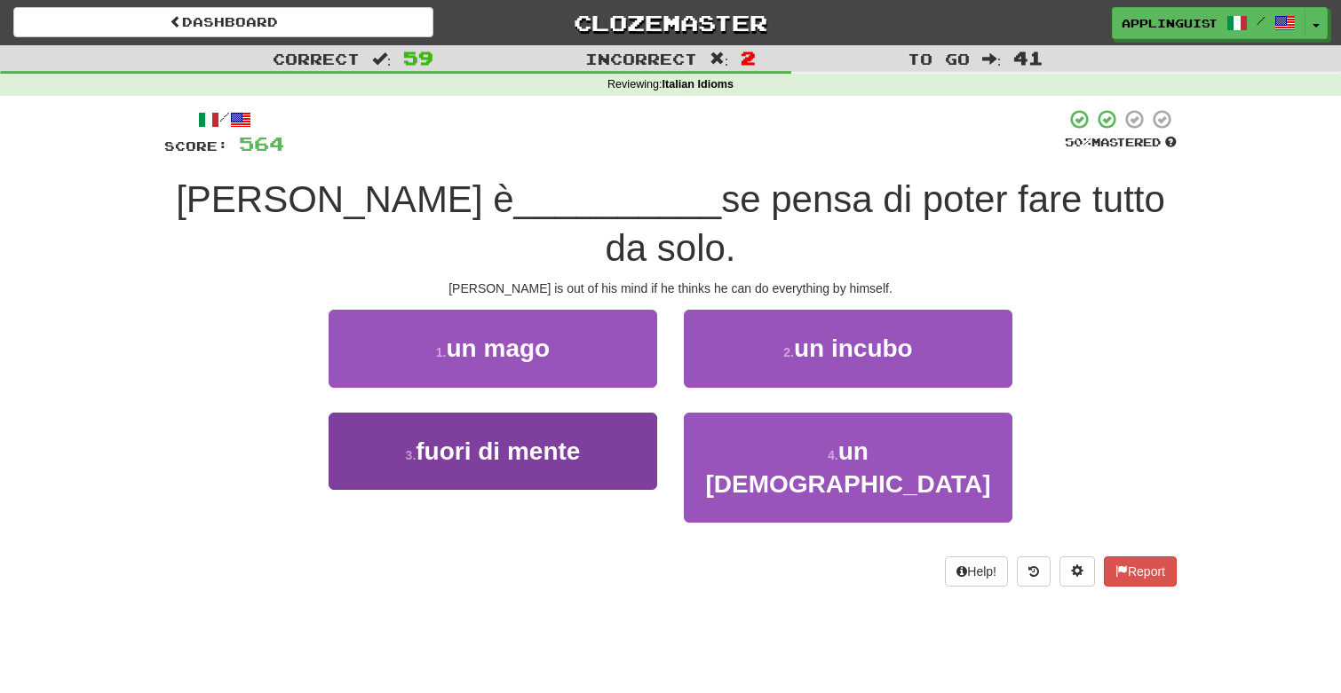
click at [560, 416] on button "3 . fuori di mente" at bounding box center [492, 451] width 328 height 77
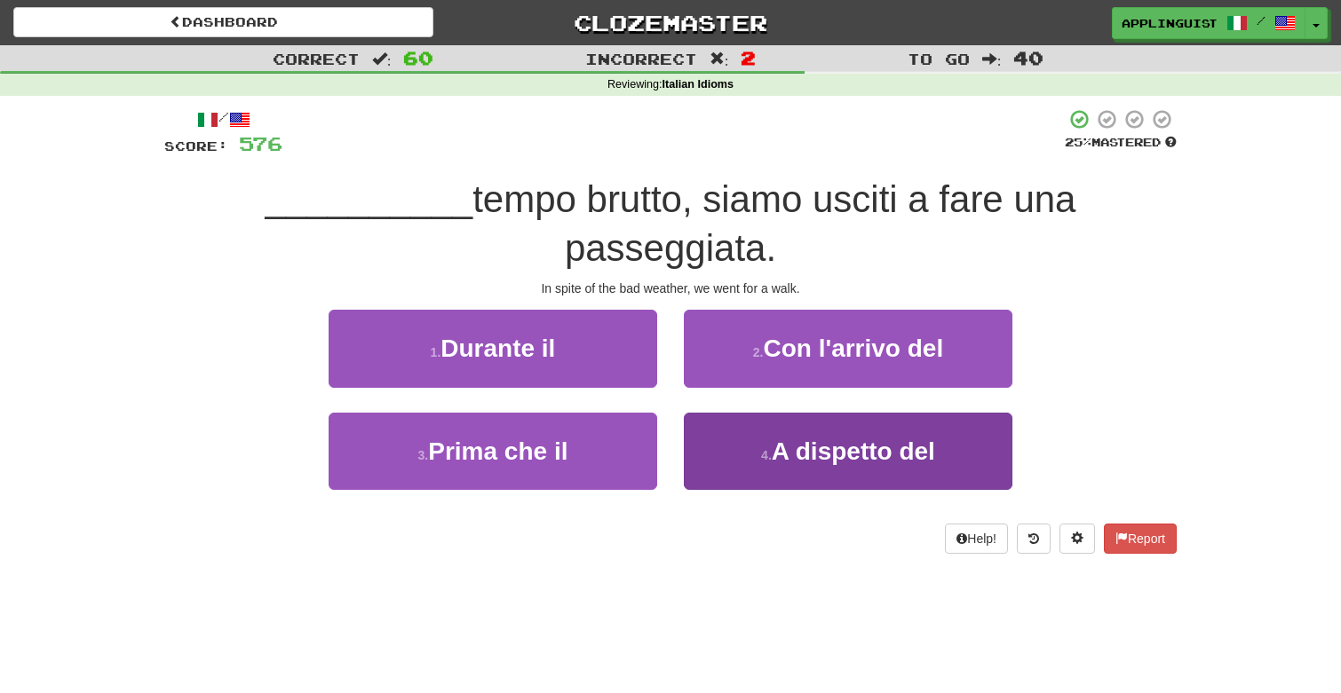
click at [795, 444] on span "A dispetto del" at bounding box center [853, 452] width 163 height 28
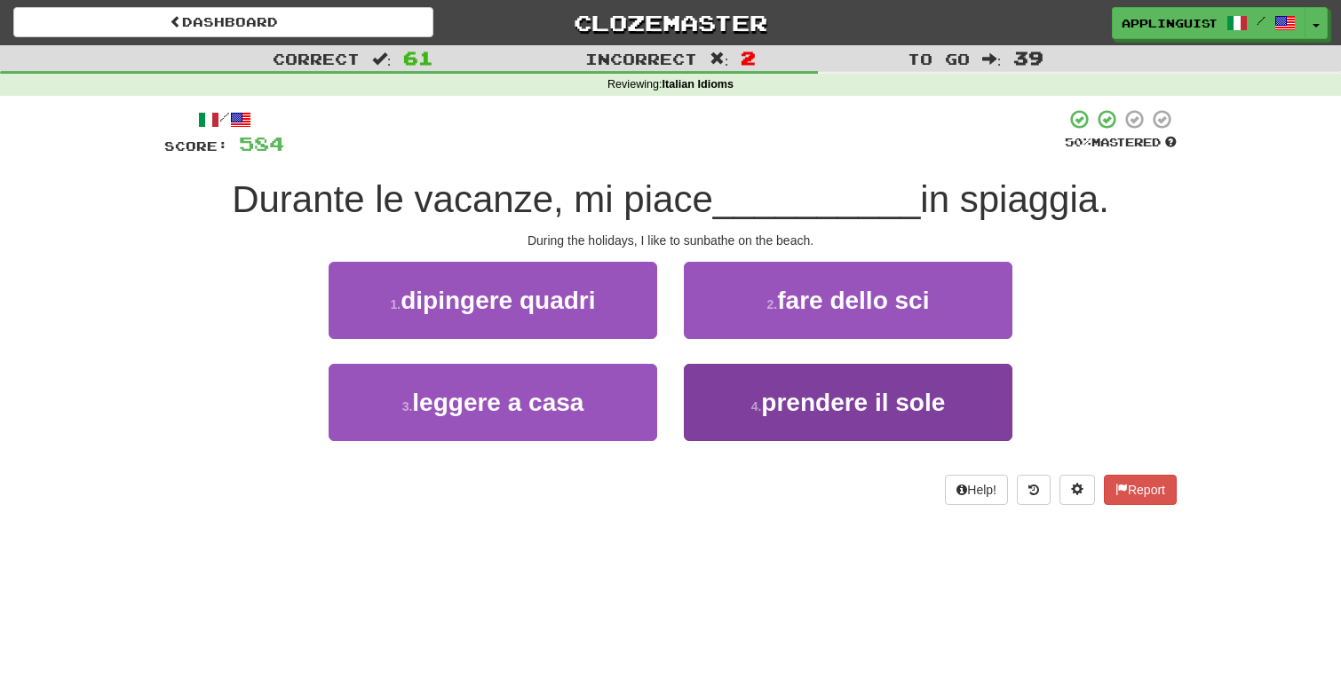
click at [792, 397] on span "prendere il sole" at bounding box center [853, 403] width 184 height 28
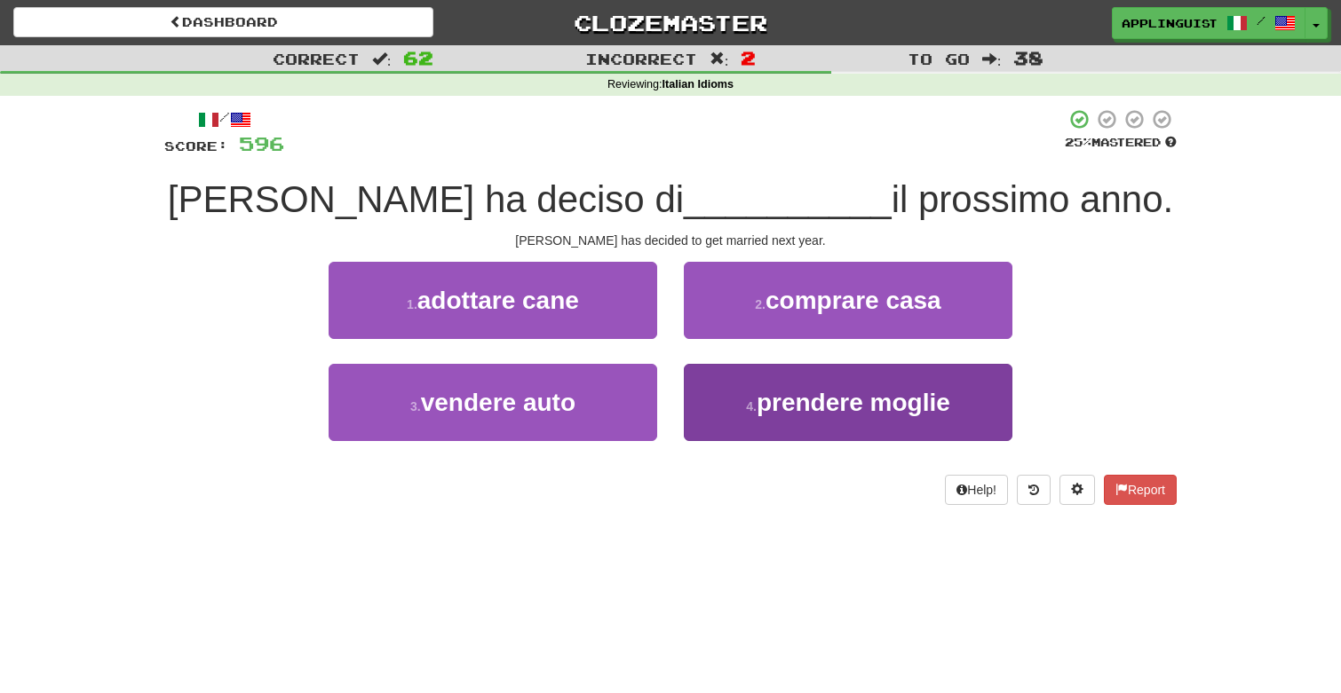
click at [792, 418] on button "4 . prendere moglie" at bounding box center [848, 402] width 328 height 77
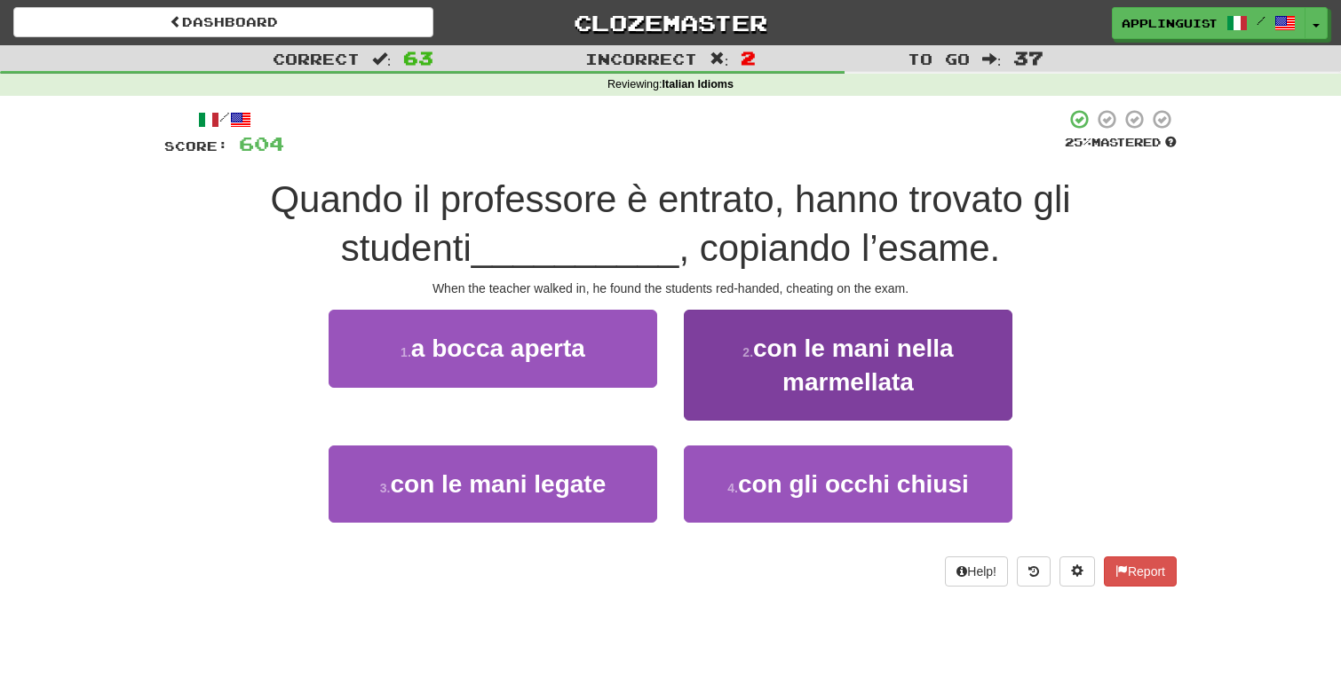
click at [810, 349] on span "con le mani nella marmellata" at bounding box center [853, 365] width 201 height 60
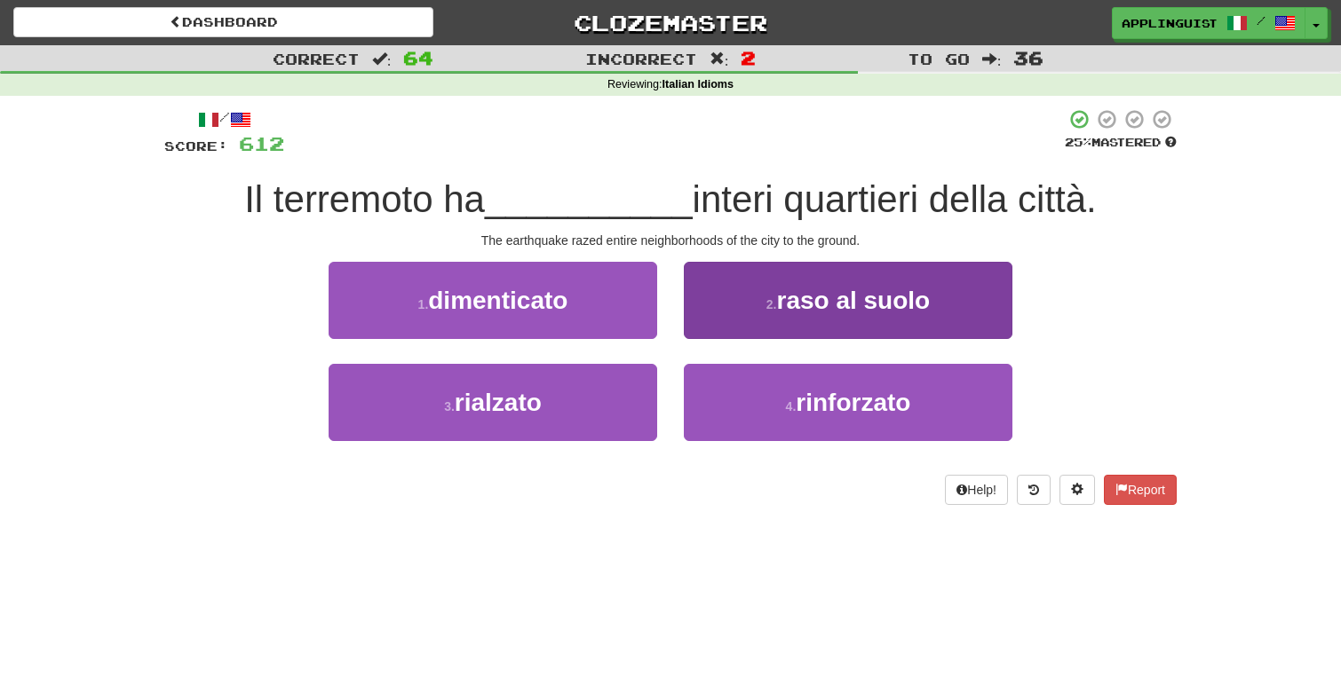
click at [773, 313] on button "2 . raso al suolo" at bounding box center [848, 300] width 328 height 77
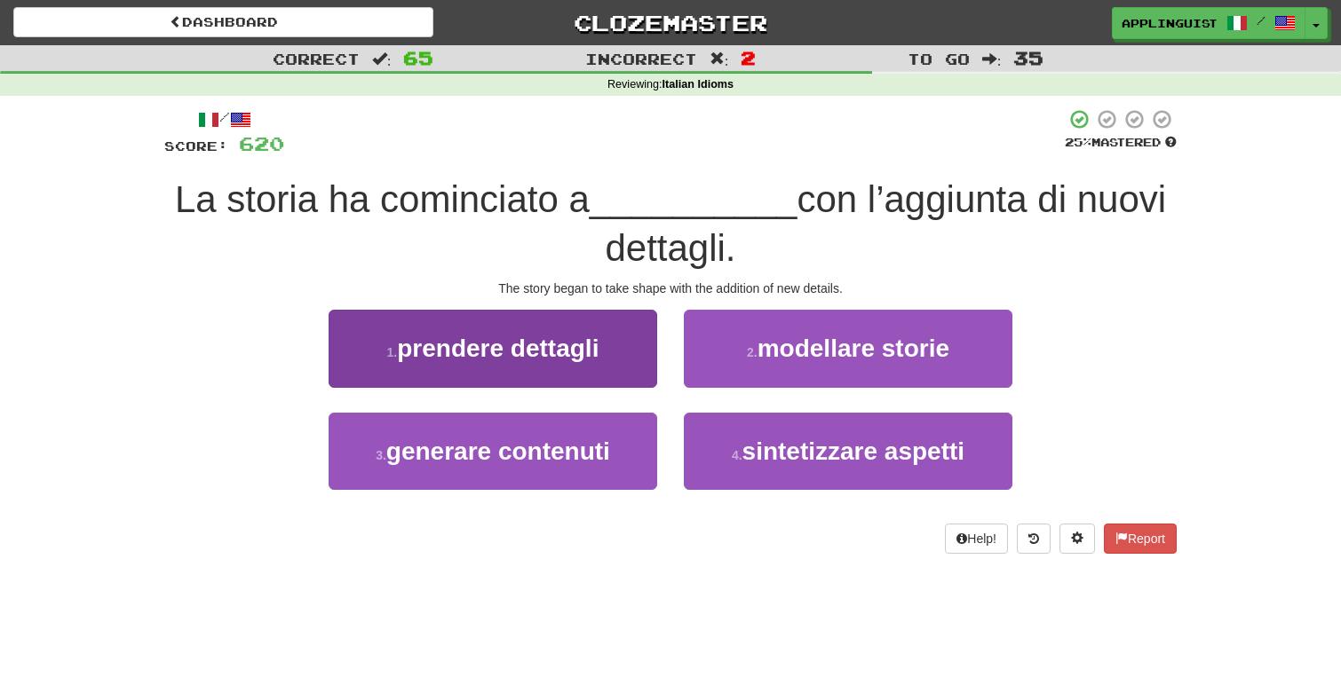
click at [582, 341] on span "prendere dettagli" at bounding box center [498, 349] width 202 height 28
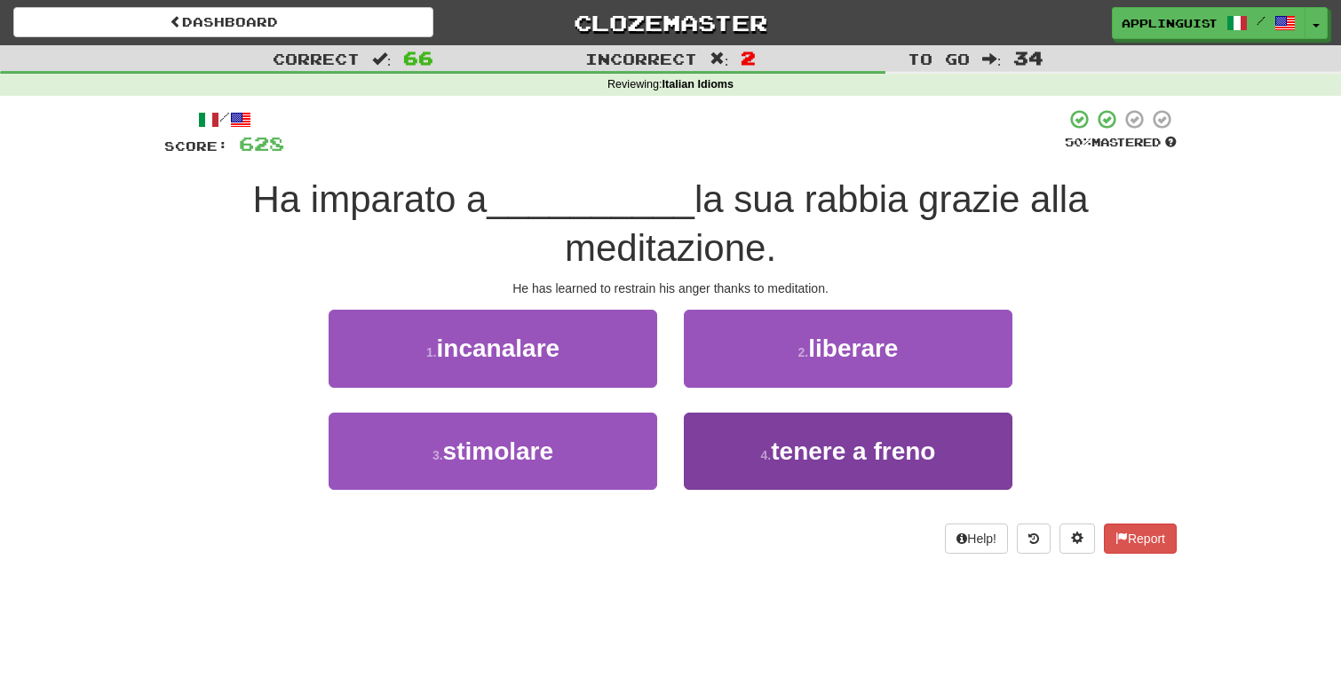
click at [764, 450] on small "4 ." at bounding box center [766, 455] width 11 height 14
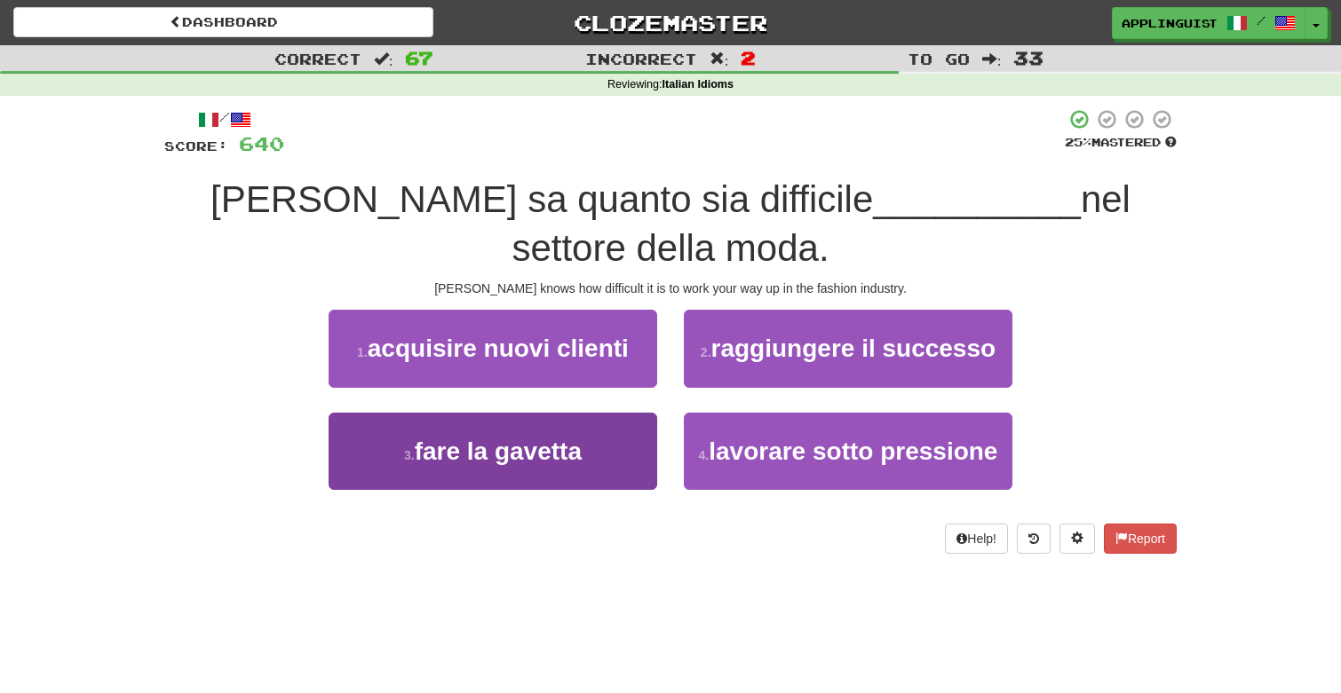
click at [573, 455] on span "fare la gavetta" at bounding box center [498, 452] width 167 height 28
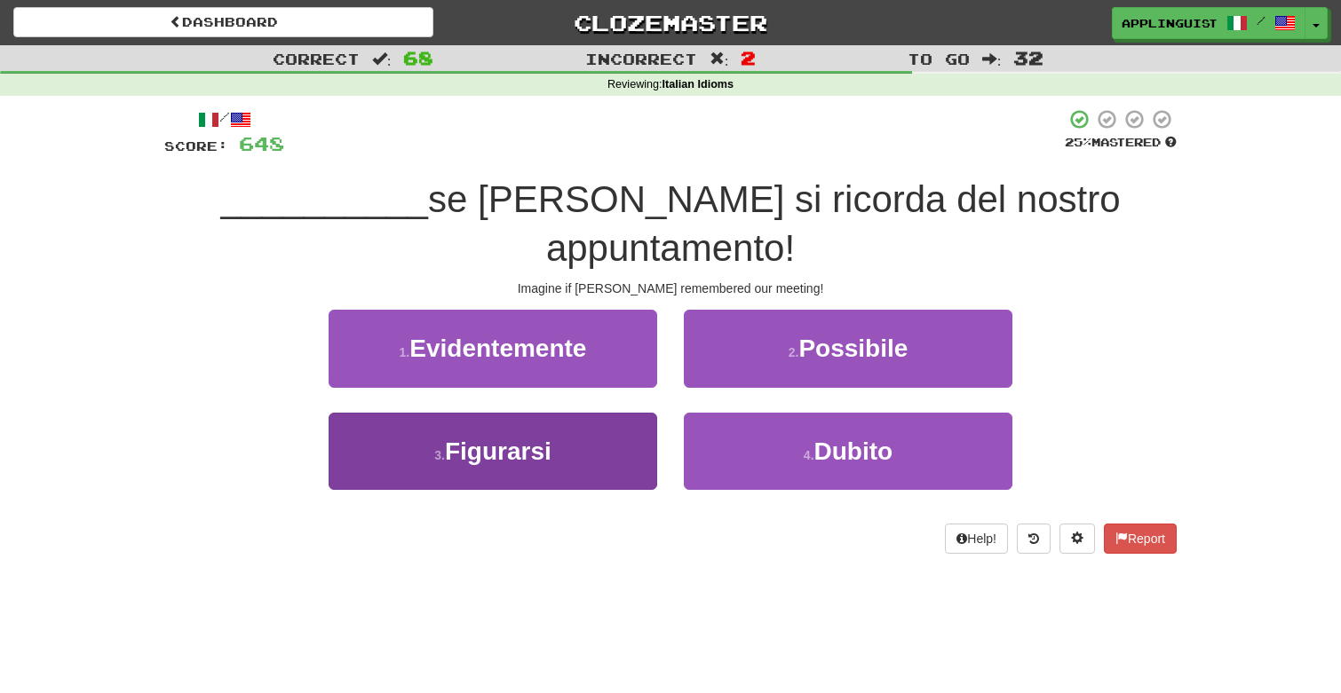
click at [595, 413] on button "3 . Figurarsi" at bounding box center [492, 451] width 328 height 77
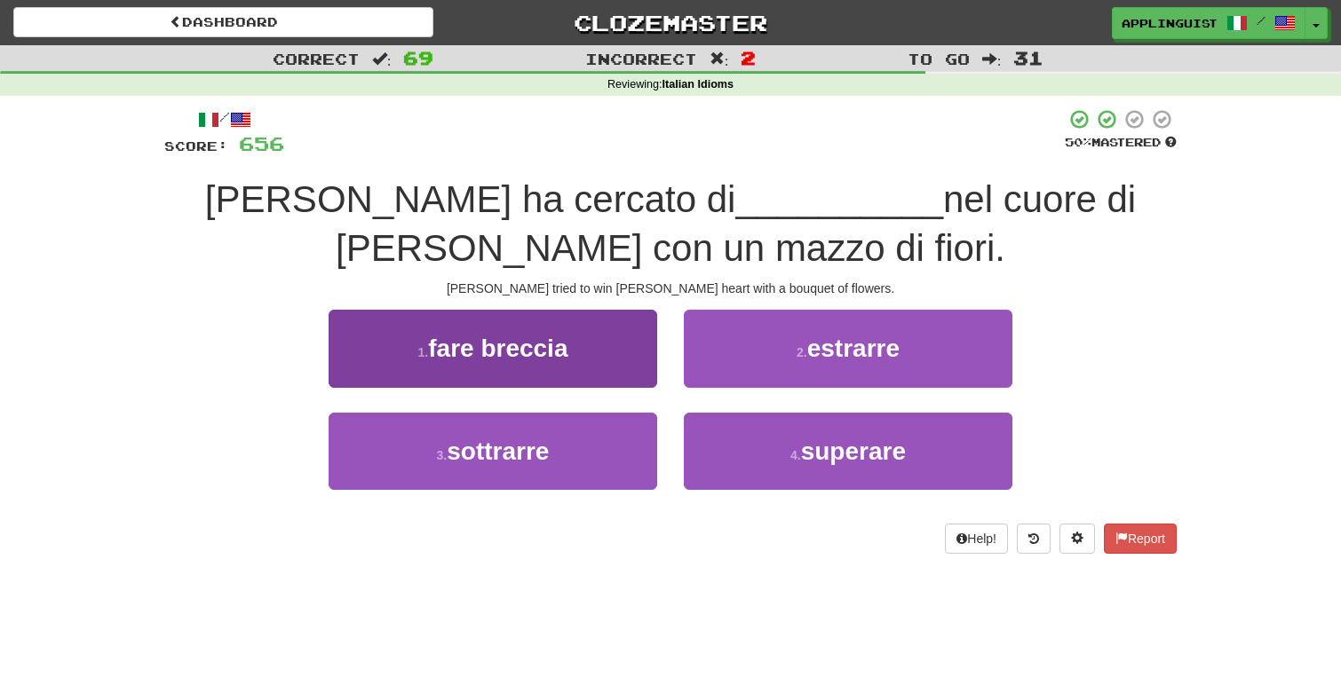
click at [604, 368] on button "1 . fare breccia" at bounding box center [492, 348] width 328 height 77
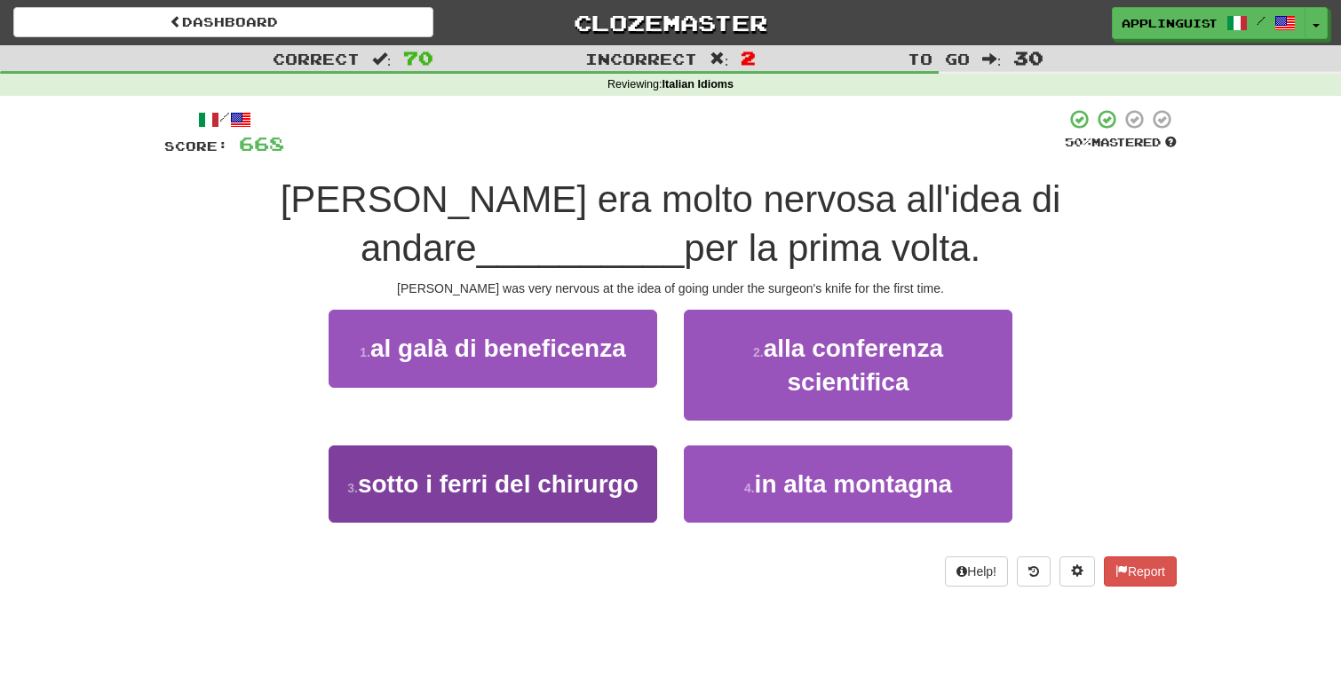
click at [597, 478] on span "sotto i ferri del chirurgo" at bounding box center [498, 485] width 281 height 28
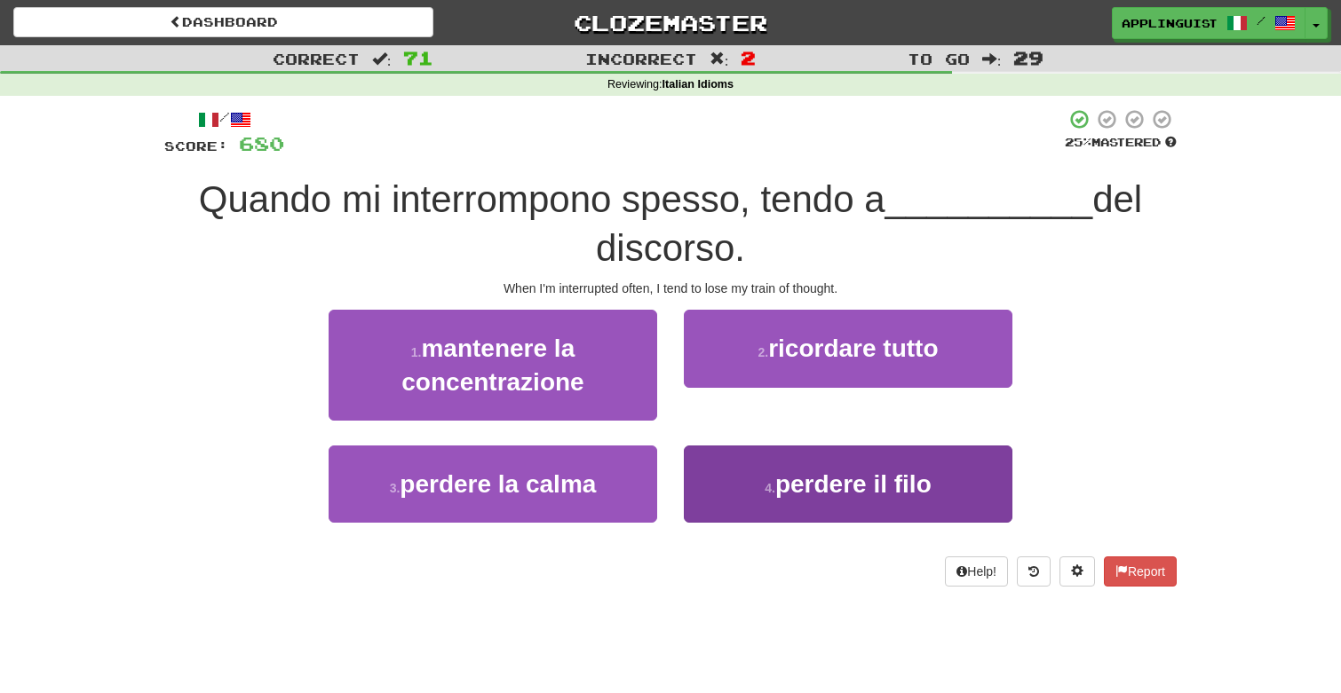
click at [775, 495] on button "4 . perdere il filo" at bounding box center [848, 484] width 328 height 77
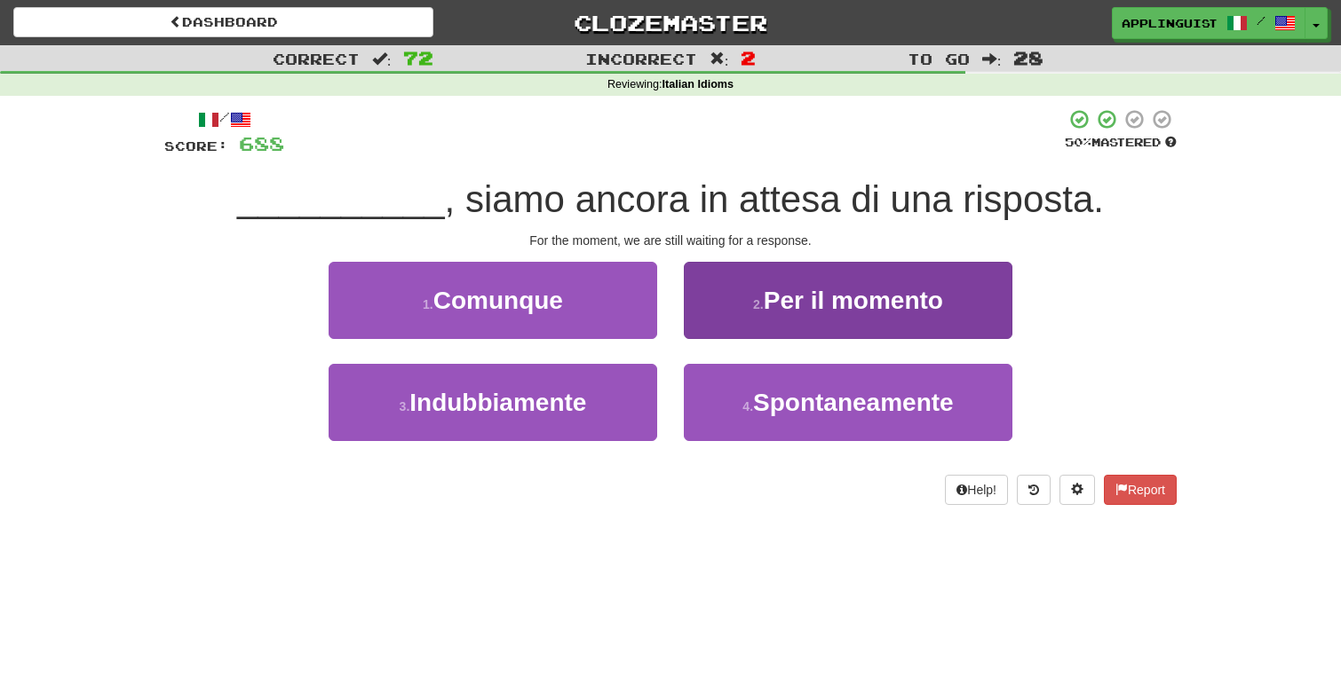
click at [771, 307] on span "Per il momento" at bounding box center [853, 301] width 179 height 28
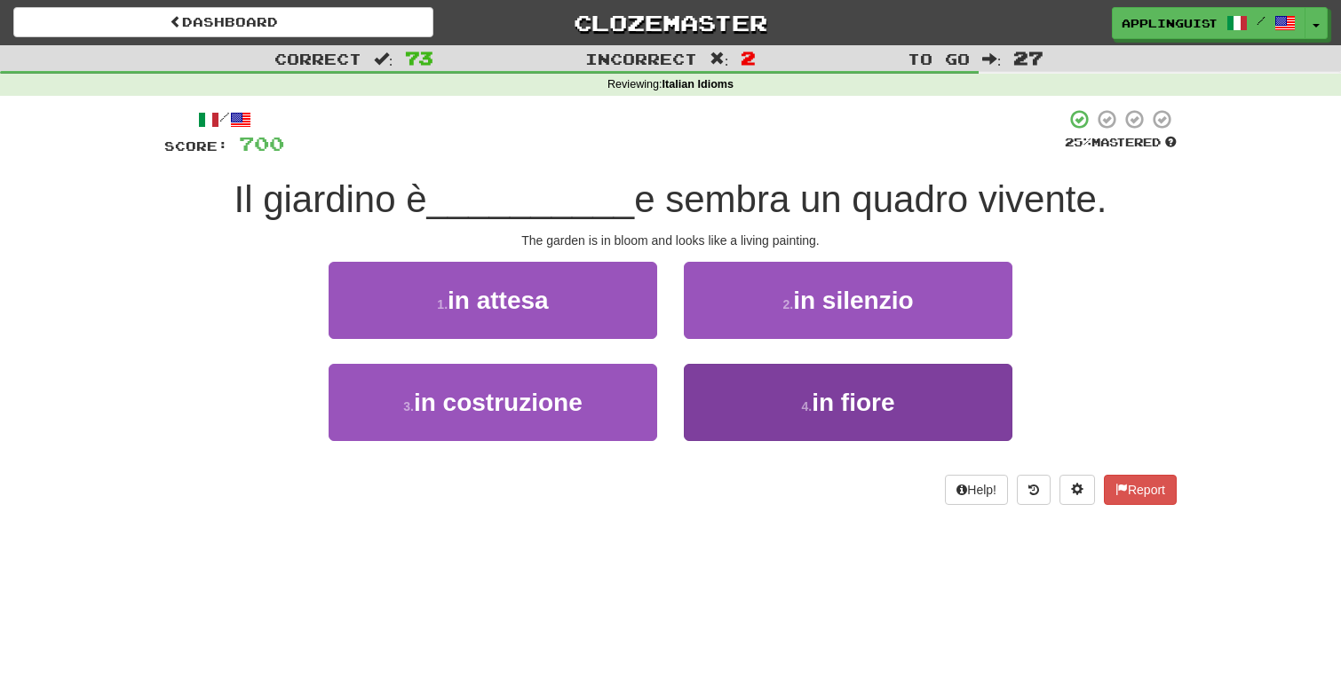
click at [780, 421] on button "4 . in fiore" at bounding box center [848, 402] width 328 height 77
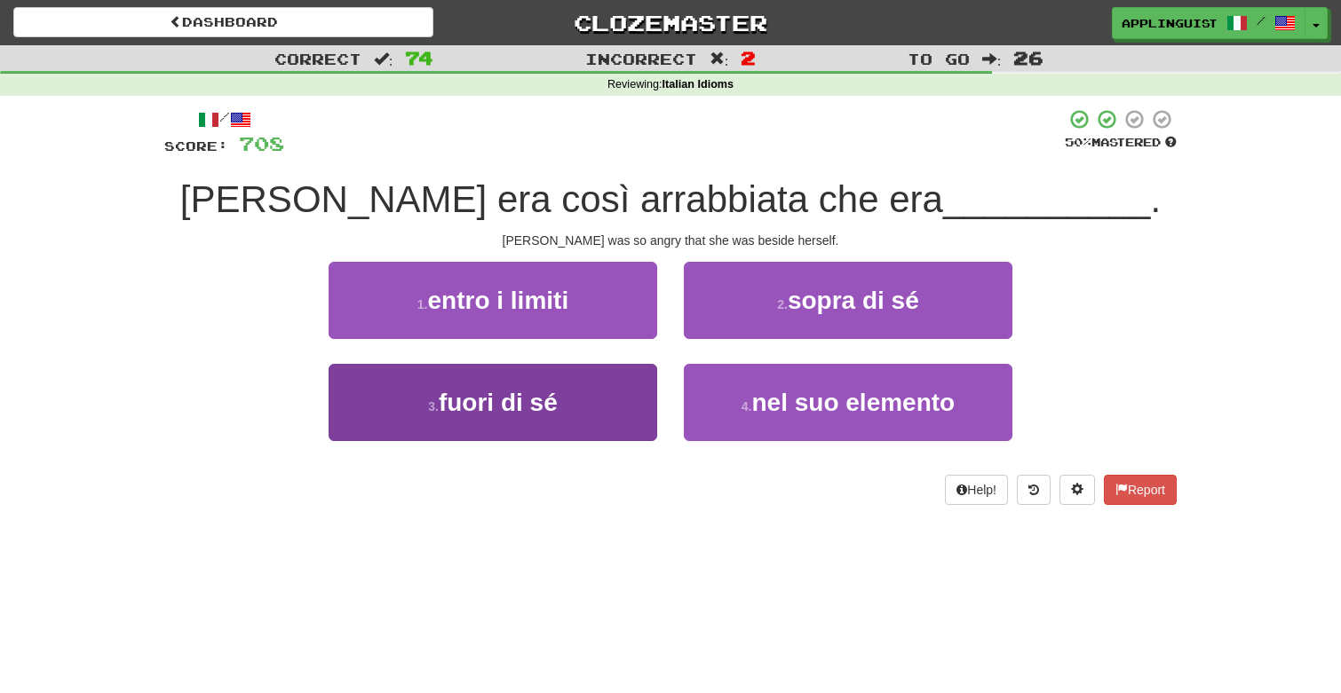
click at [574, 426] on button "3 . fuori di sé" at bounding box center [492, 402] width 328 height 77
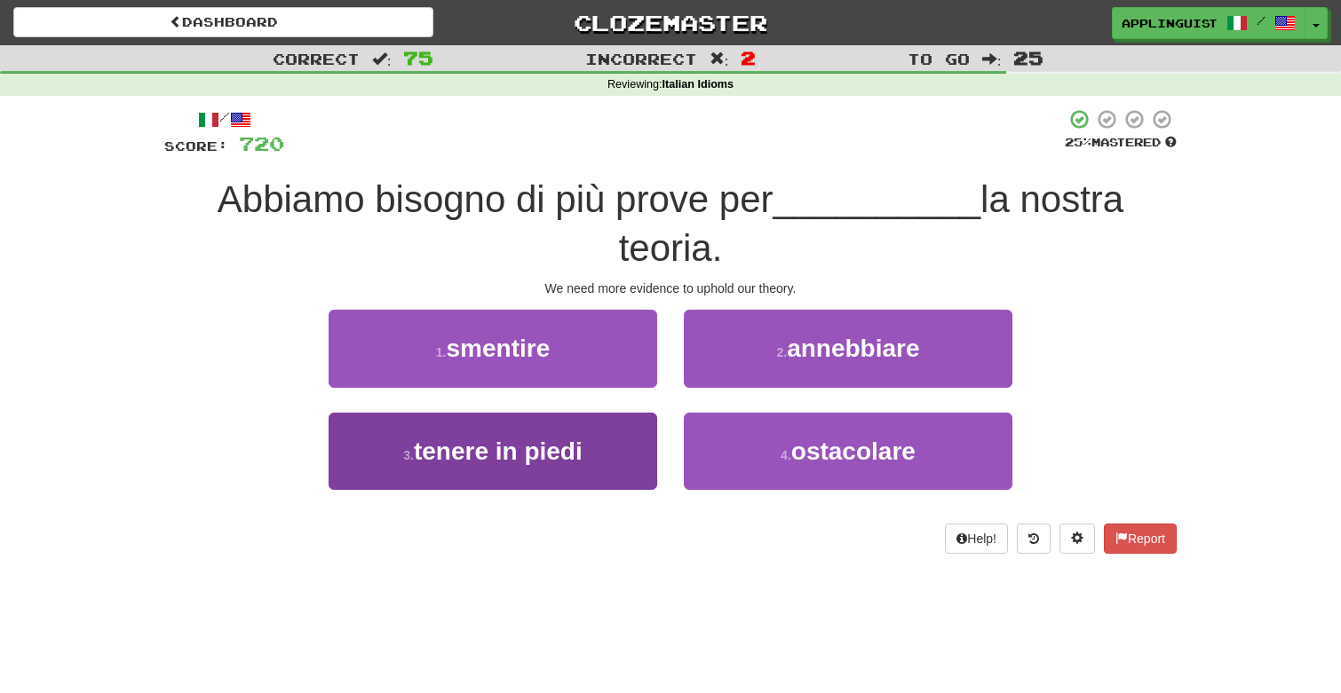
click at [581, 463] on button "3 . tenere in piedi" at bounding box center [492, 451] width 328 height 77
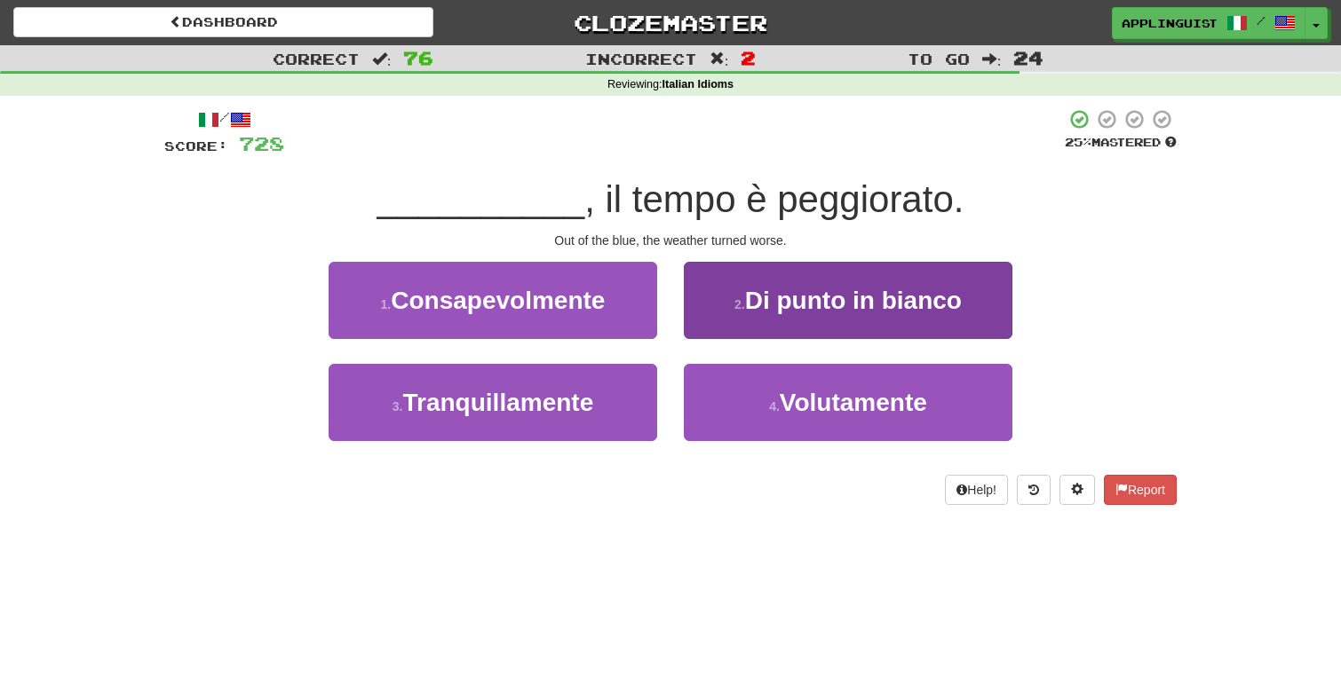
click at [914, 287] on span "Di punto in bianco" at bounding box center [853, 301] width 217 height 28
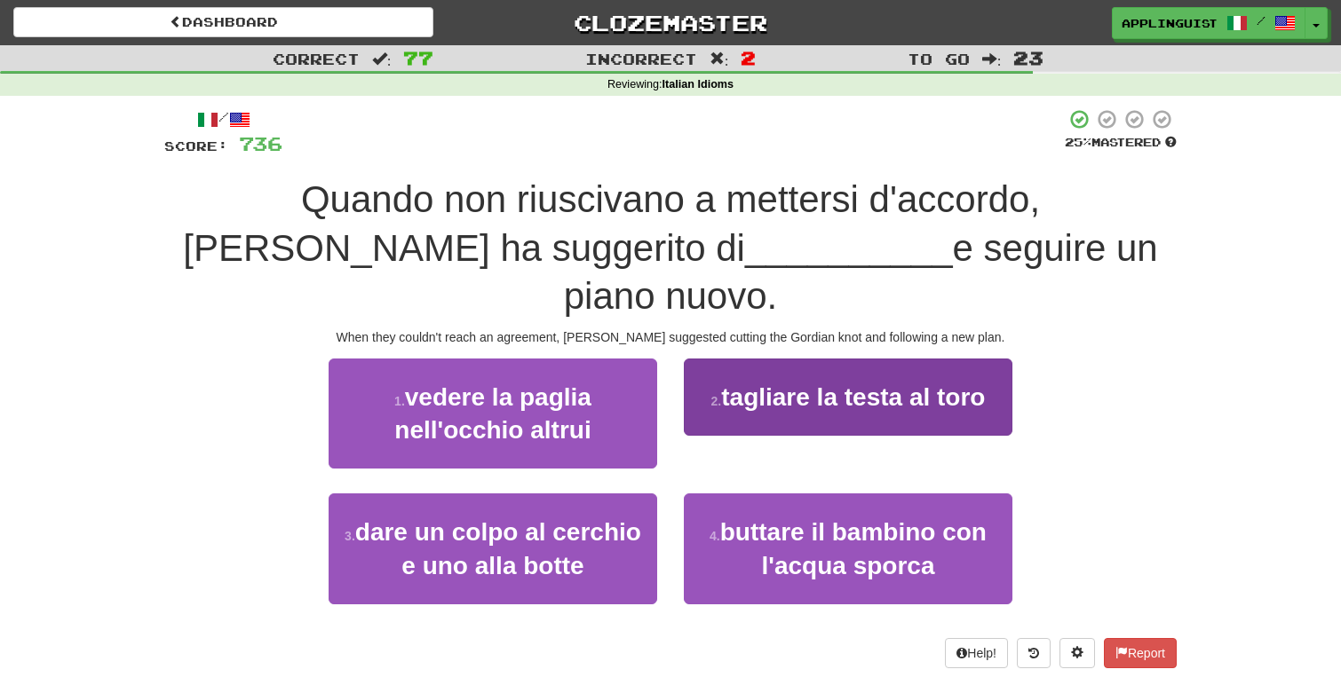
click at [724, 384] on span "tagliare la testa al toro" at bounding box center [853, 398] width 264 height 28
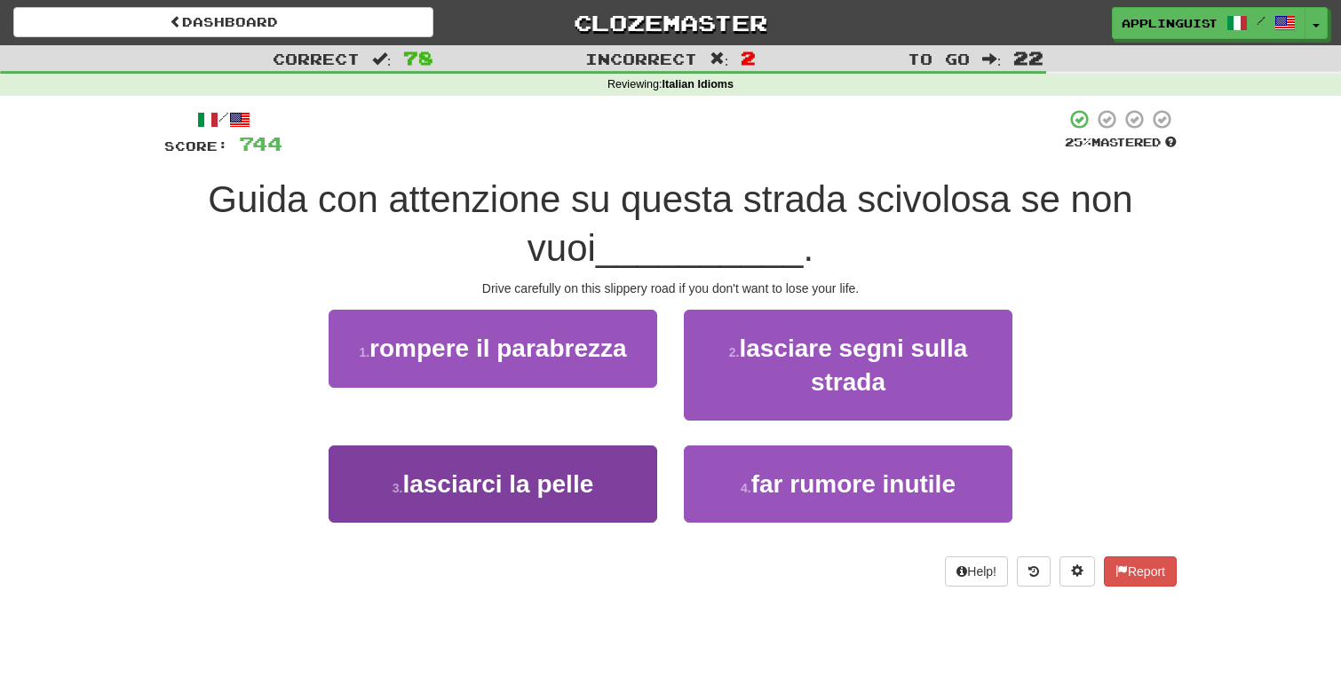
click at [588, 480] on span "lasciarci la pelle" at bounding box center [497, 485] width 191 height 28
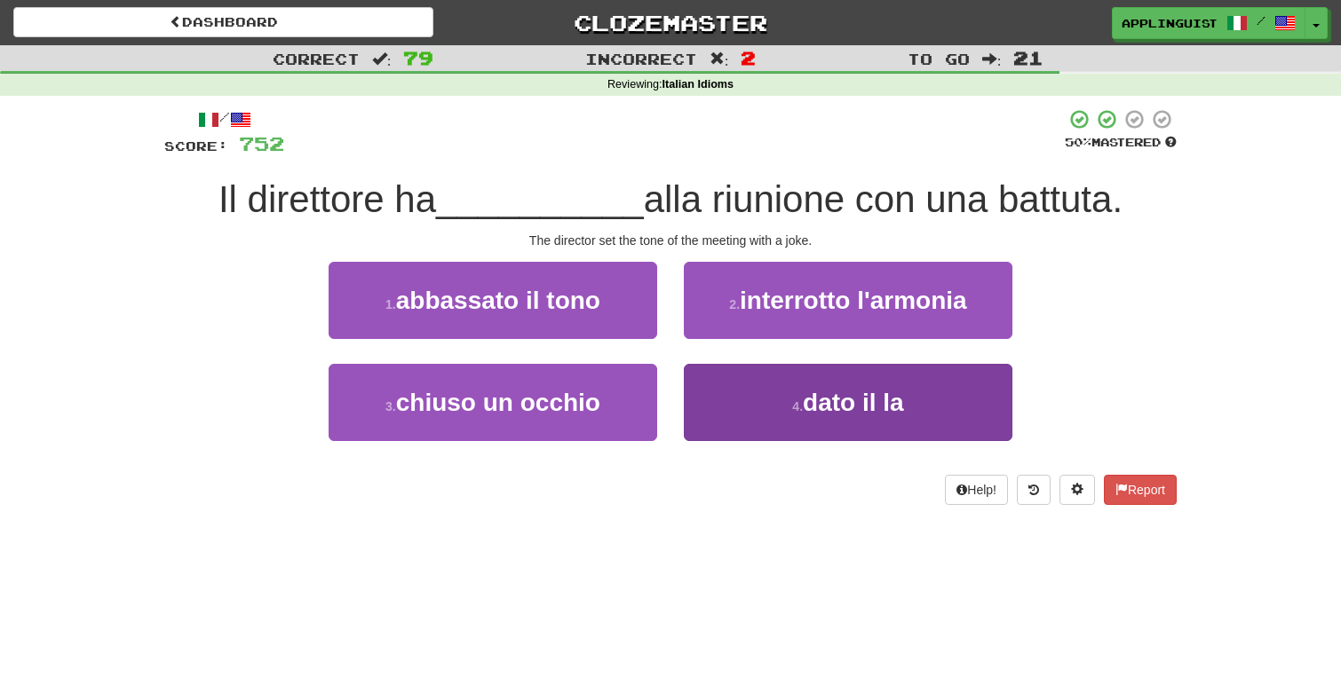
click at [751, 400] on button "4 . dato il la" at bounding box center [848, 402] width 328 height 77
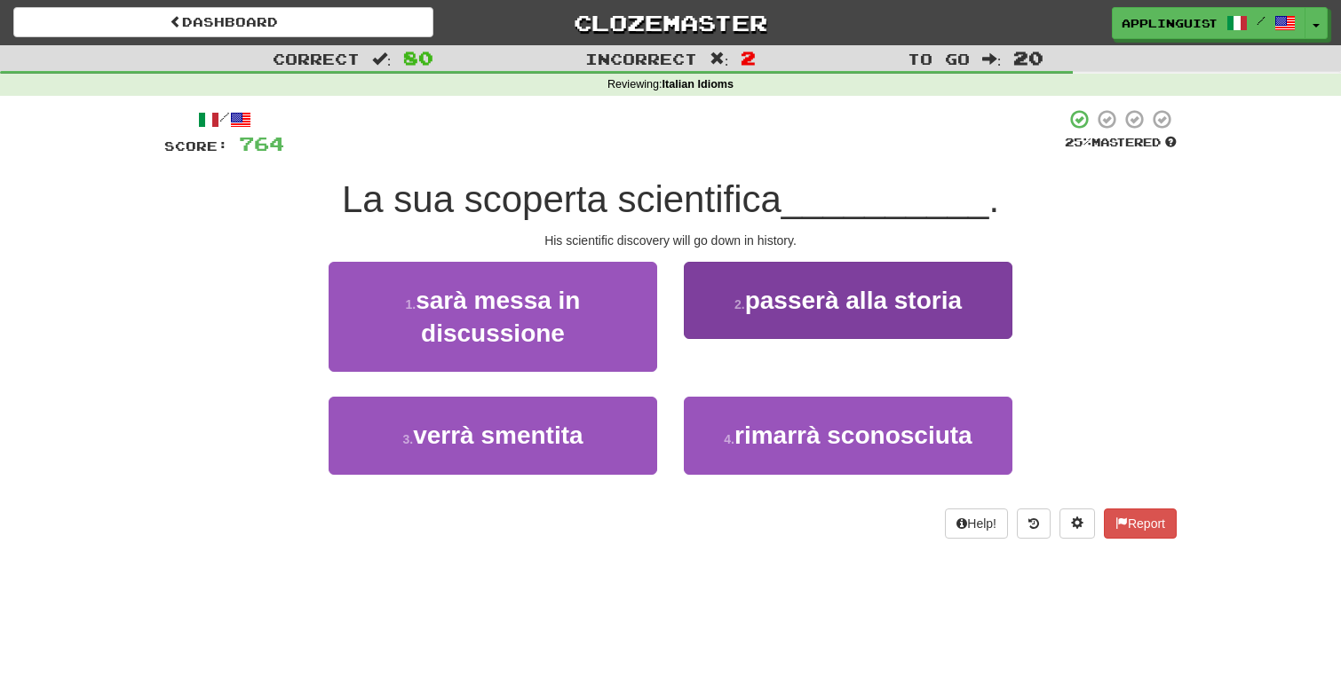
click at [797, 323] on button "2 . passerà alla storia" at bounding box center [848, 300] width 328 height 77
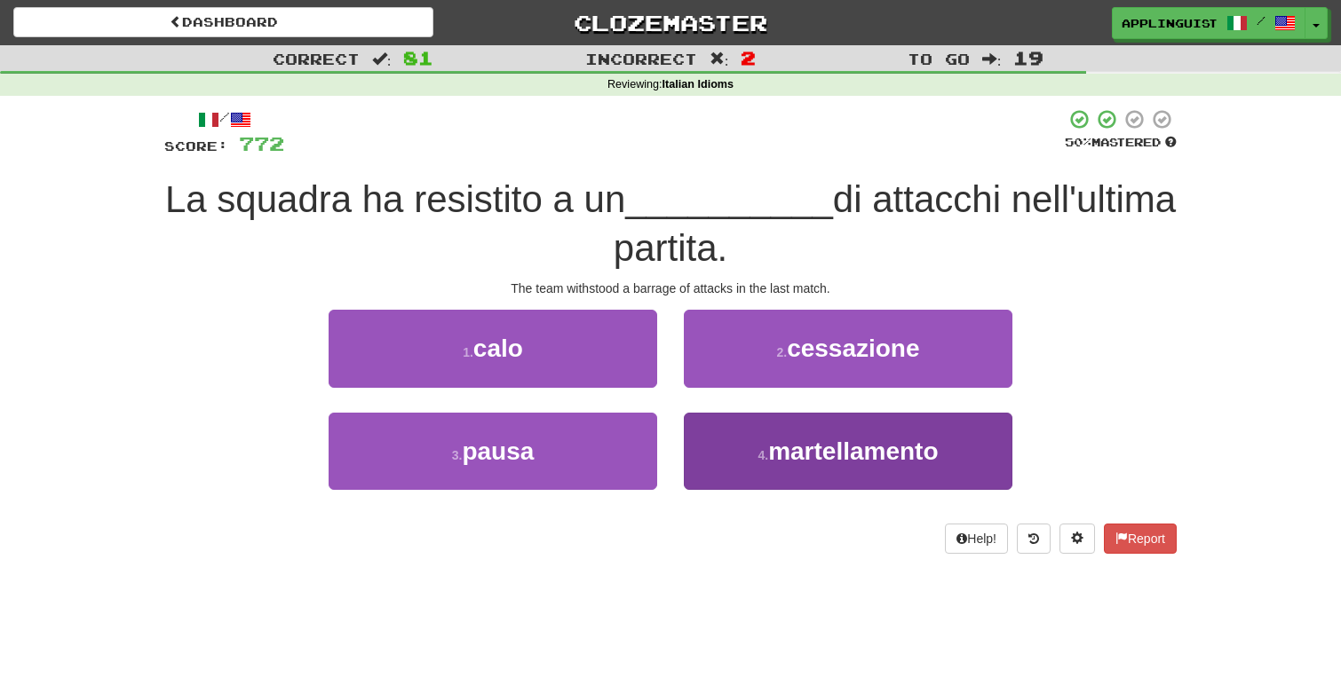
click at [833, 474] on button "4 . martellamento" at bounding box center [848, 451] width 328 height 77
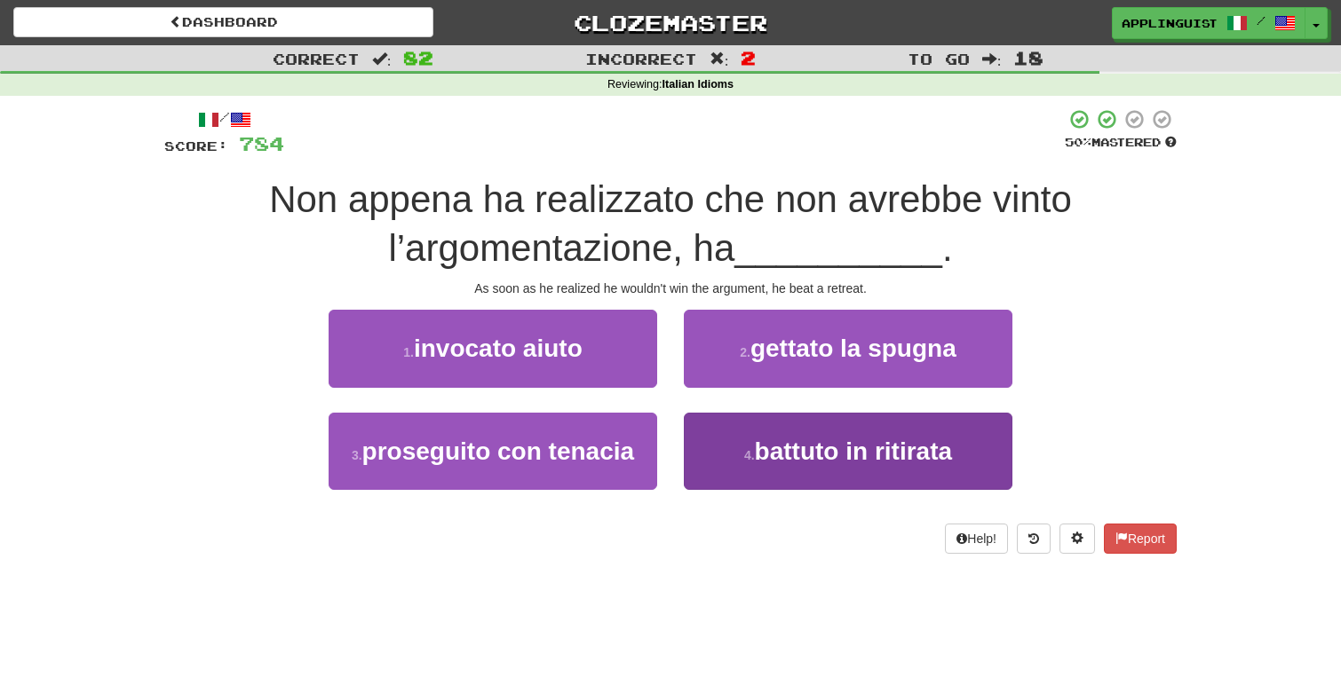
click at [827, 460] on span "battuto in ritirata" at bounding box center [853, 452] width 197 height 28
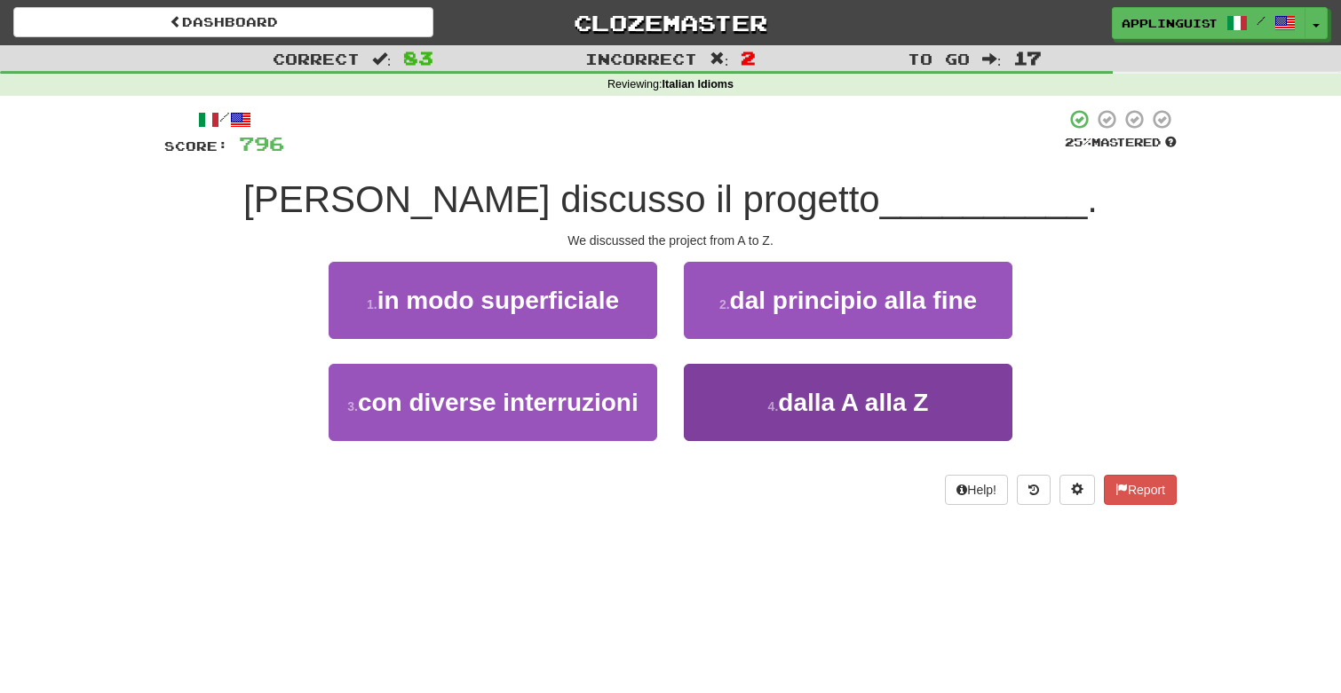
click at [819, 408] on span "dalla A alla Z" at bounding box center [853, 403] width 150 height 28
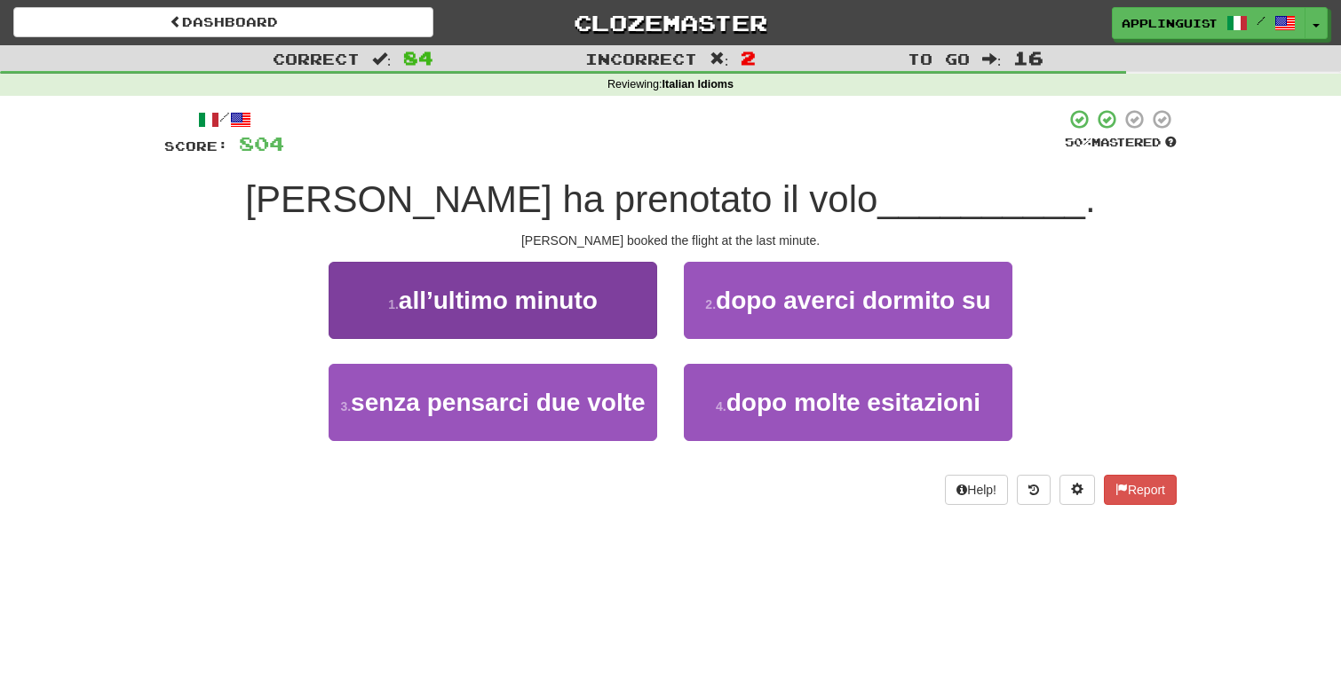
click at [572, 287] on span "all’ultimo minuto" at bounding box center [498, 301] width 199 height 28
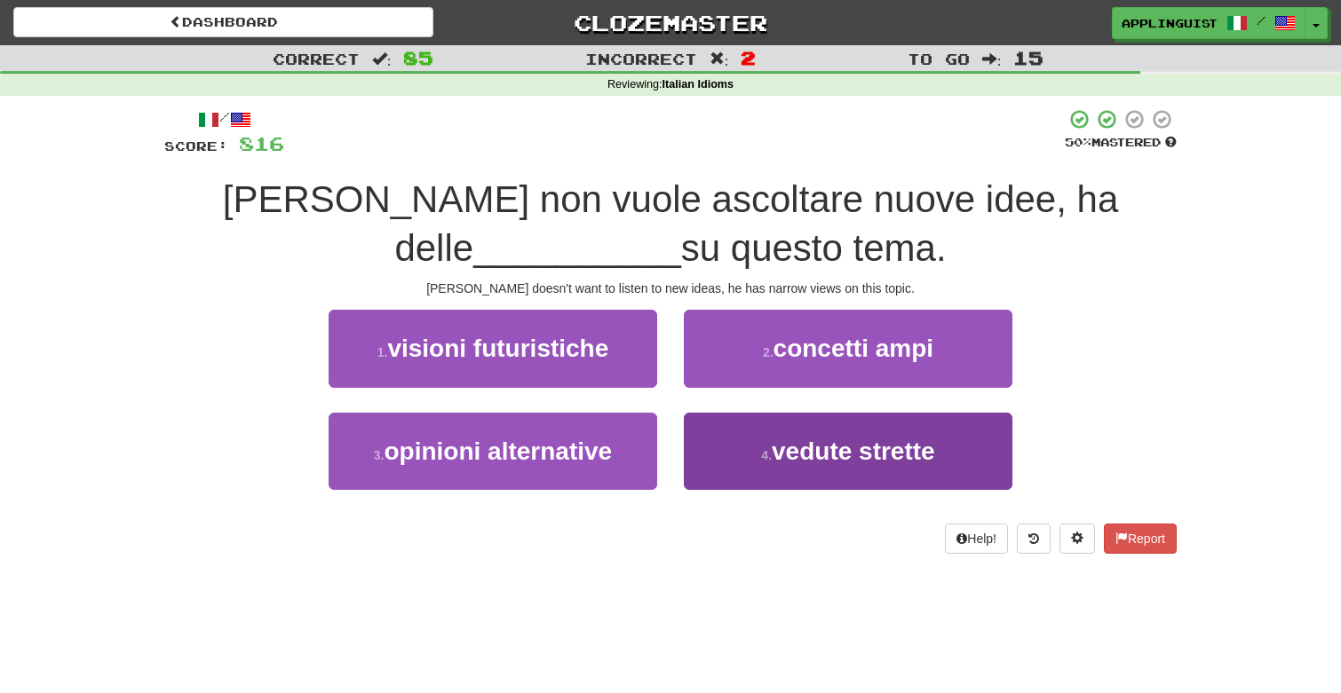
click at [791, 446] on span "vedute strette" at bounding box center [853, 452] width 163 height 28
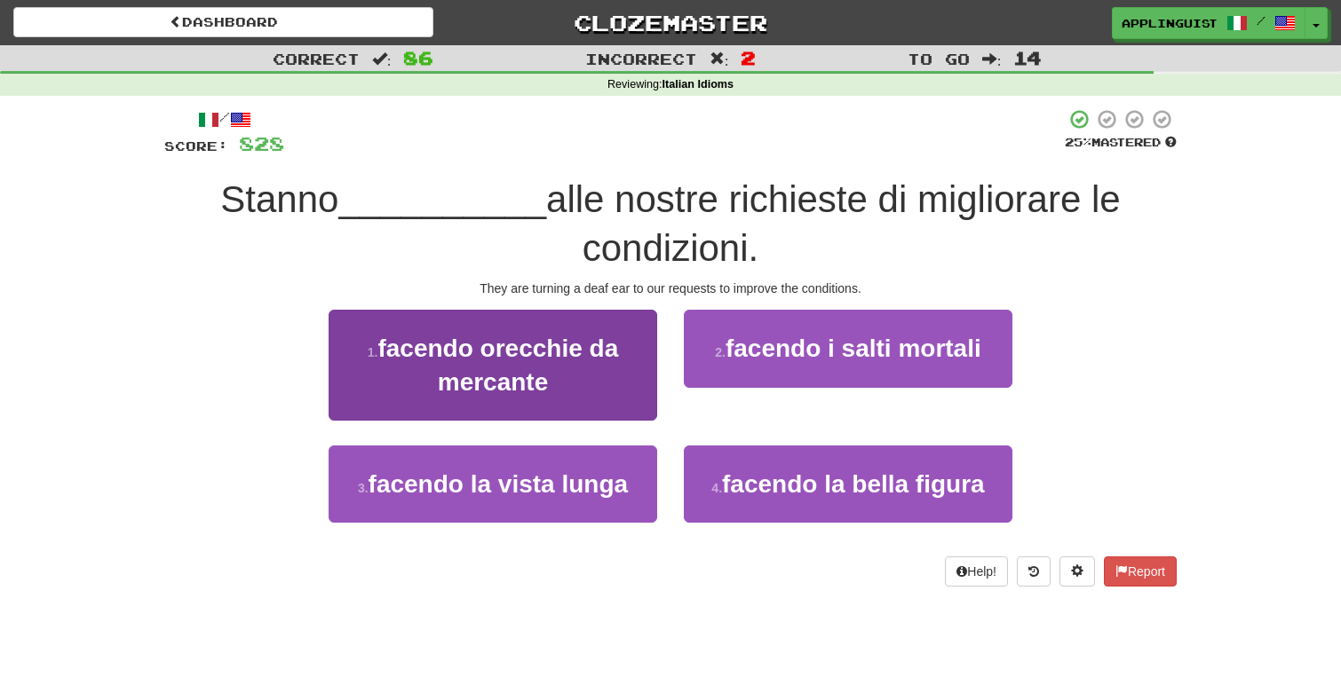
click at [598, 359] on span "facendo orecchie da mercante" at bounding box center [497, 365] width 241 height 60
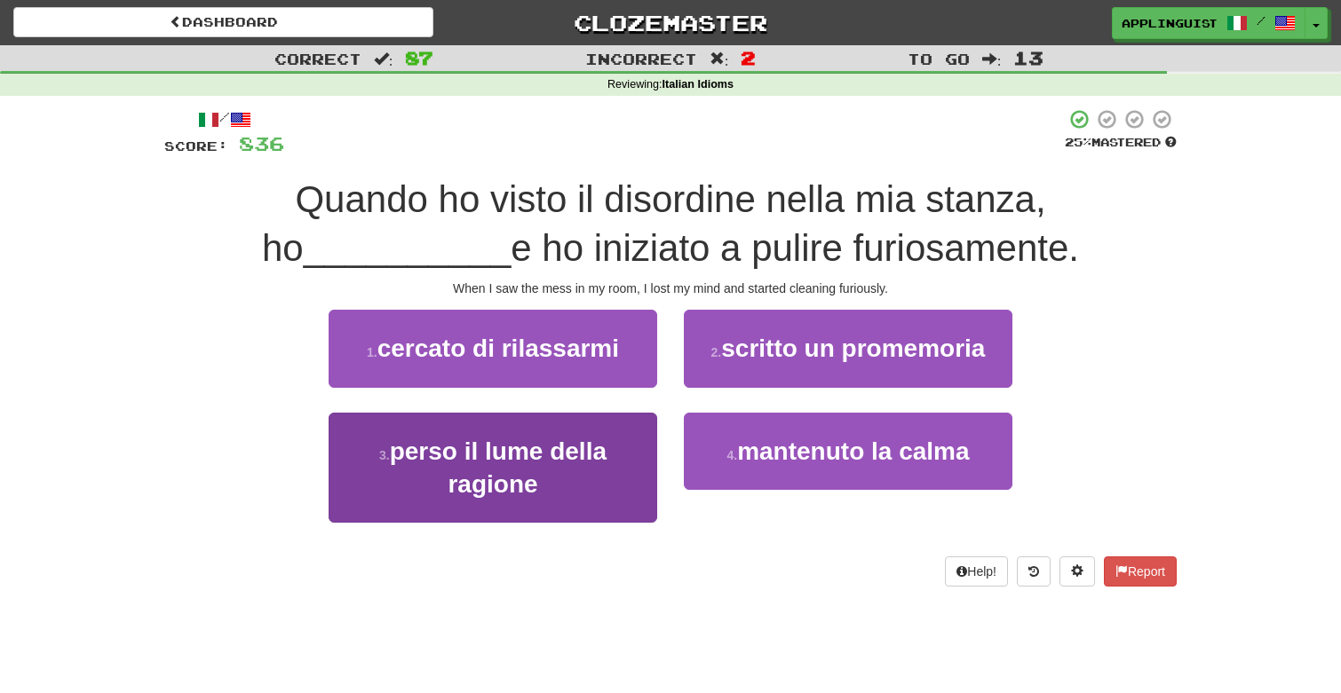
click at [574, 498] on button "3 . perso il lume della ragione" at bounding box center [492, 468] width 328 height 111
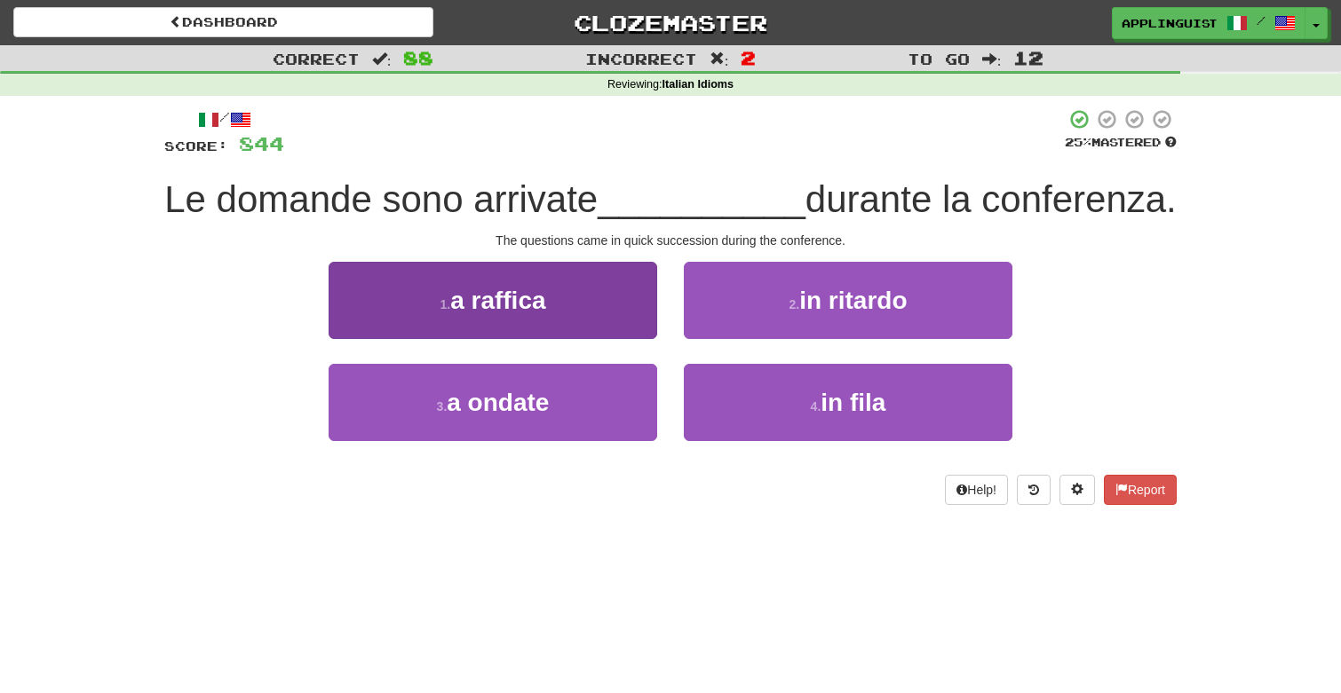
click at [583, 339] on button "1 . a raffica" at bounding box center [492, 300] width 328 height 77
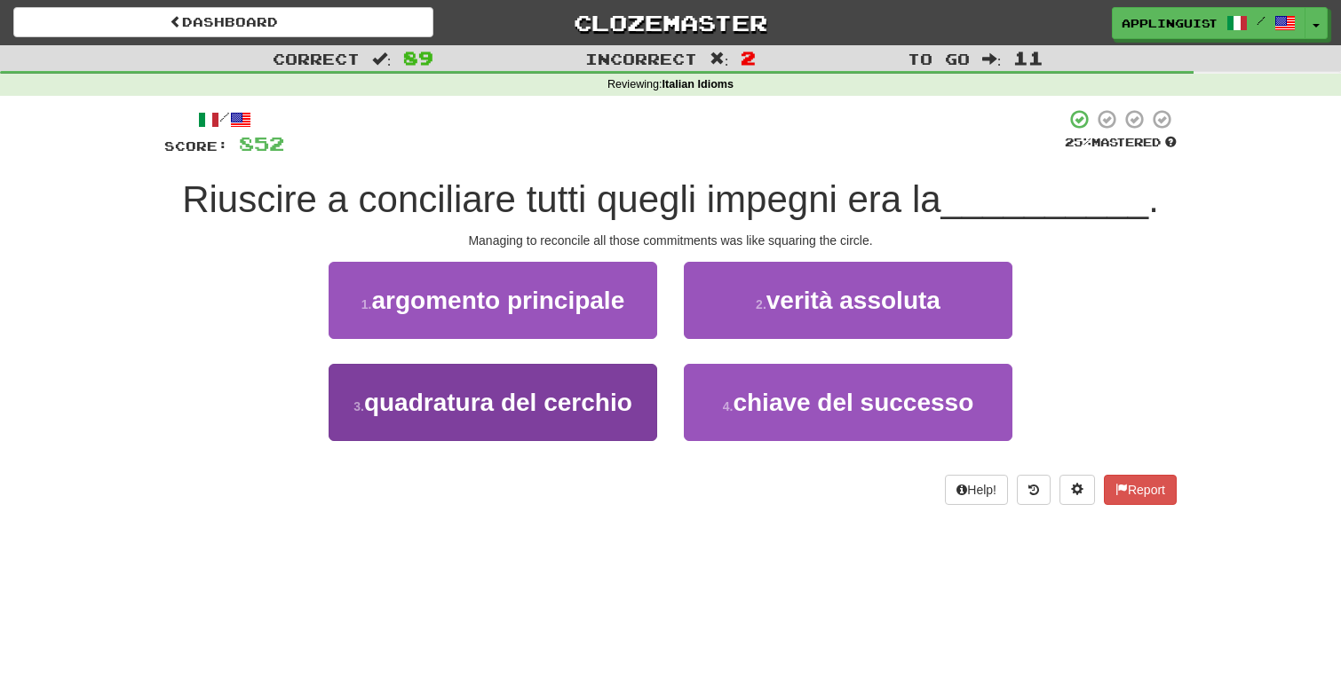
click at [598, 417] on button "3 . quadratura del cerchio" at bounding box center [492, 402] width 328 height 77
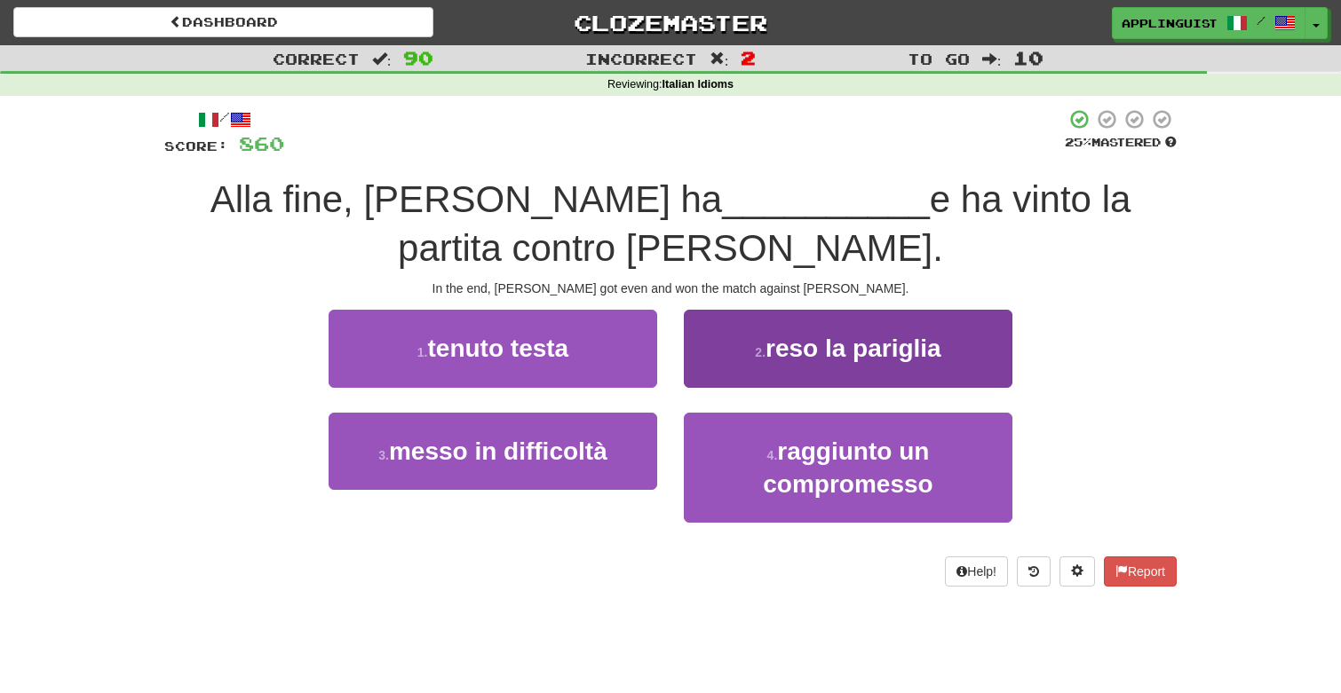
click at [864, 338] on span "reso la pariglia" at bounding box center [853, 349] width 176 height 28
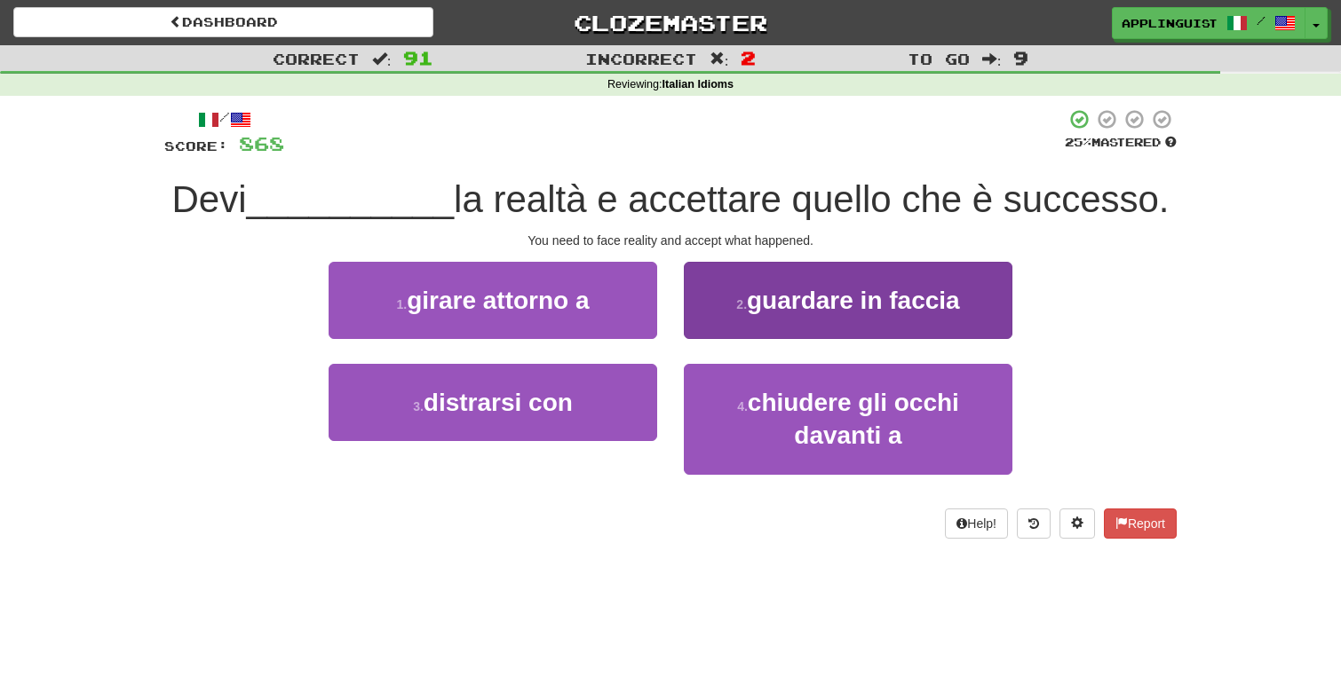
click at [802, 303] on span "guardare in faccia" at bounding box center [853, 301] width 213 height 28
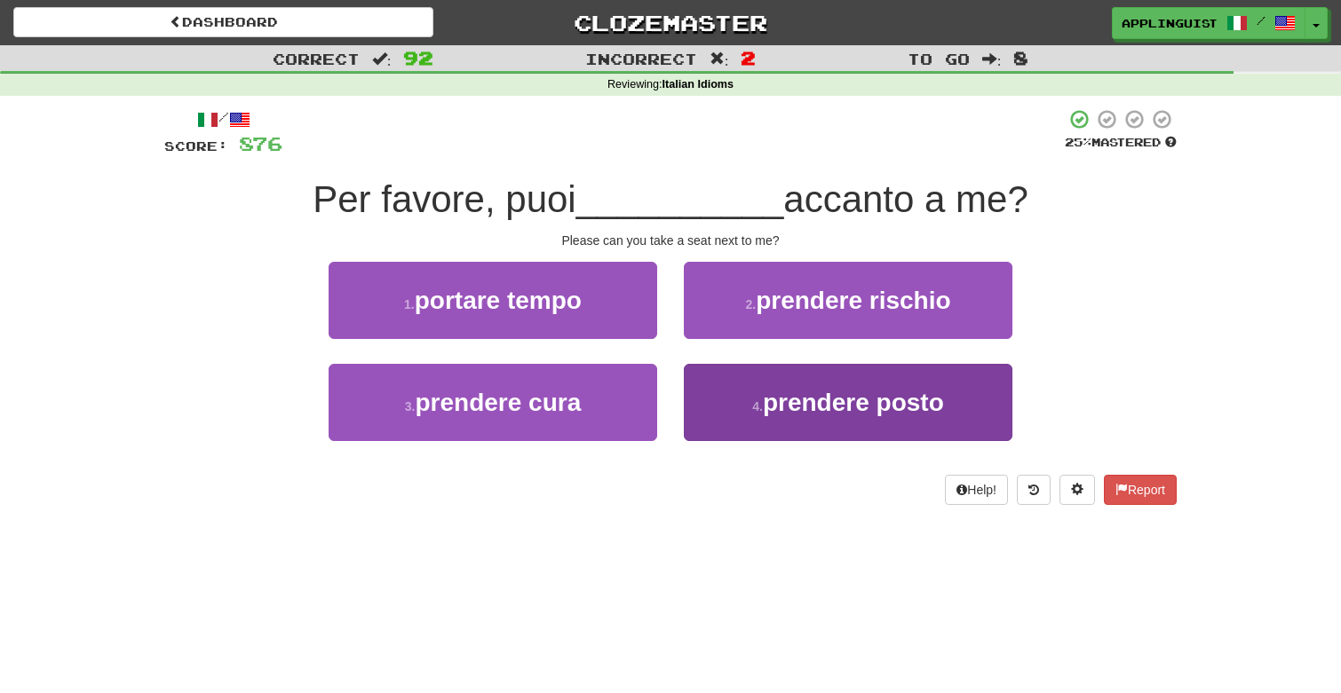
click at [777, 400] on span "prendere posto" at bounding box center [853, 403] width 181 height 28
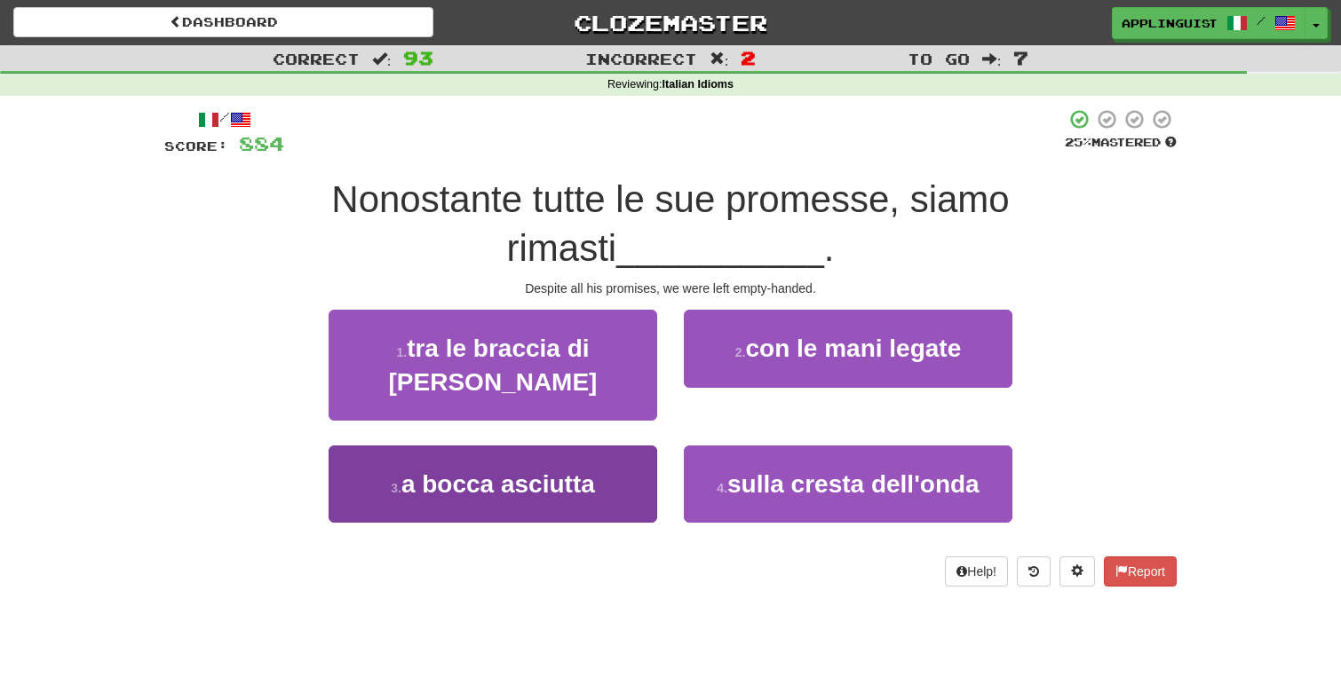
click at [576, 471] on span "a bocca asciutta" at bounding box center [498, 485] width 194 height 28
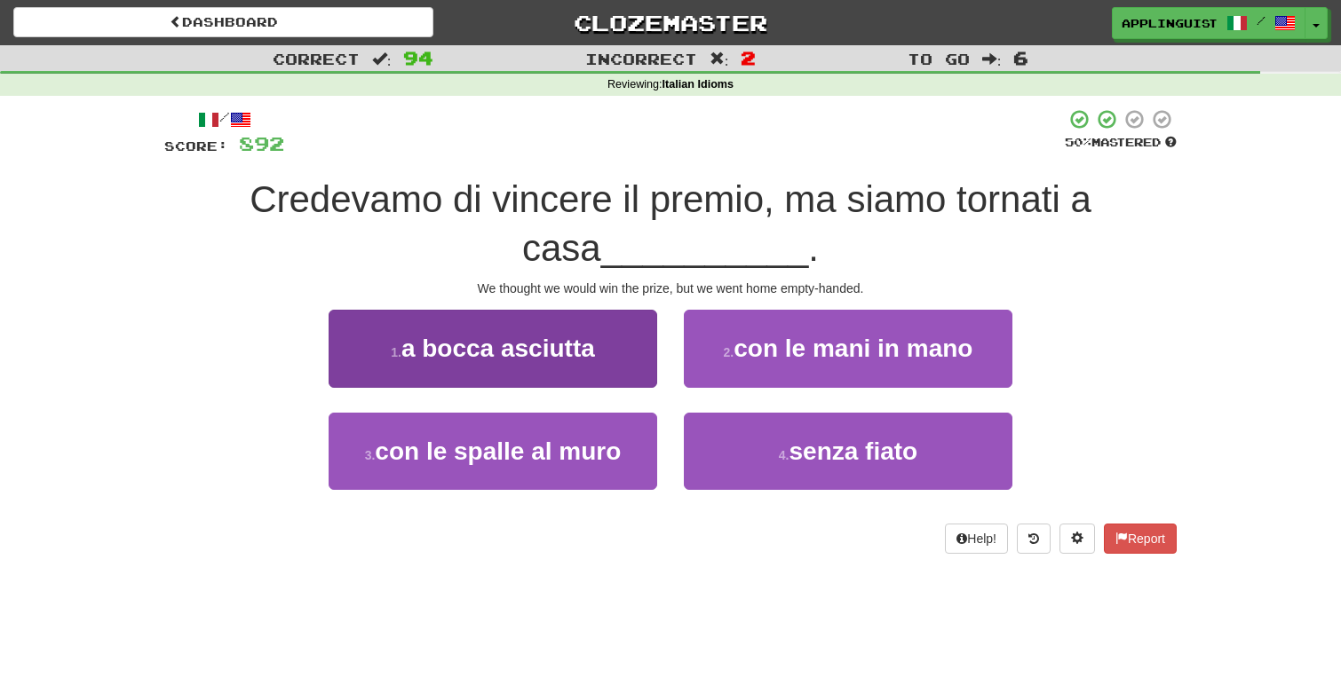
click at [565, 349] on span "a bocca asciutta" at bounding box center [498, 349] width 194 height 28
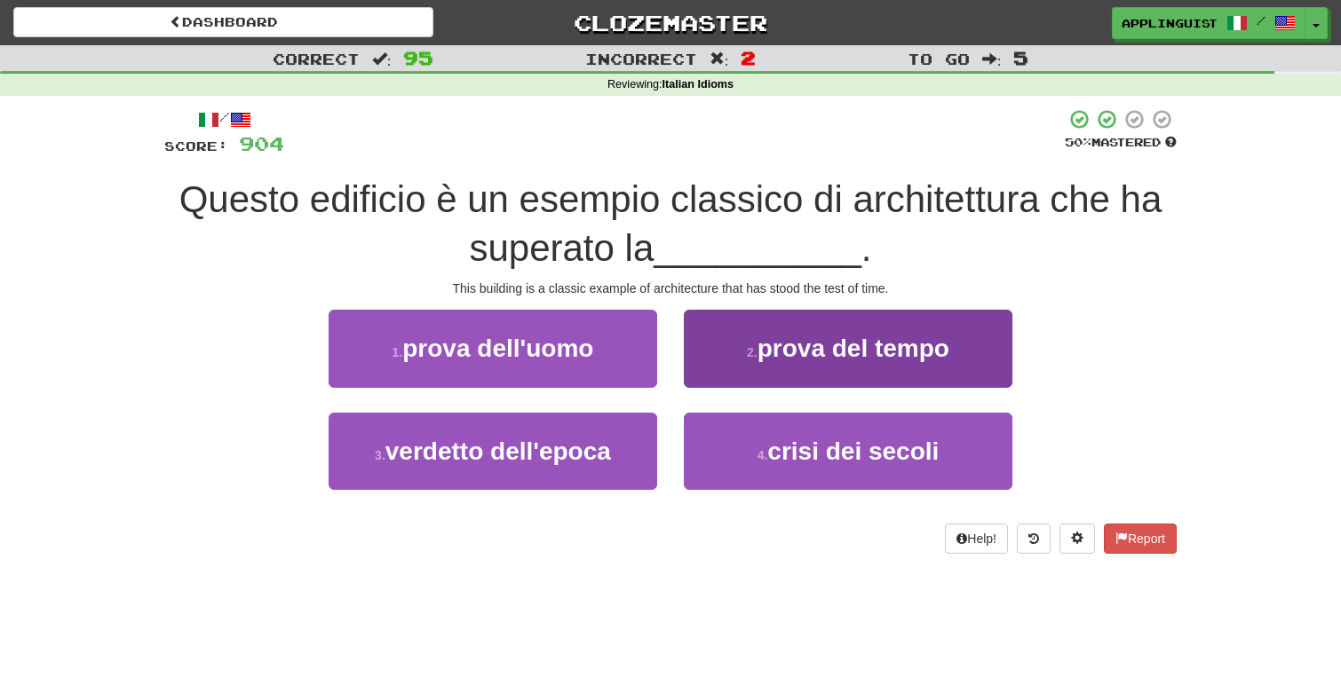
click at [803, 376] on button "2 . prova del tempo" at bounding box center [848, 348] width 328 height 77
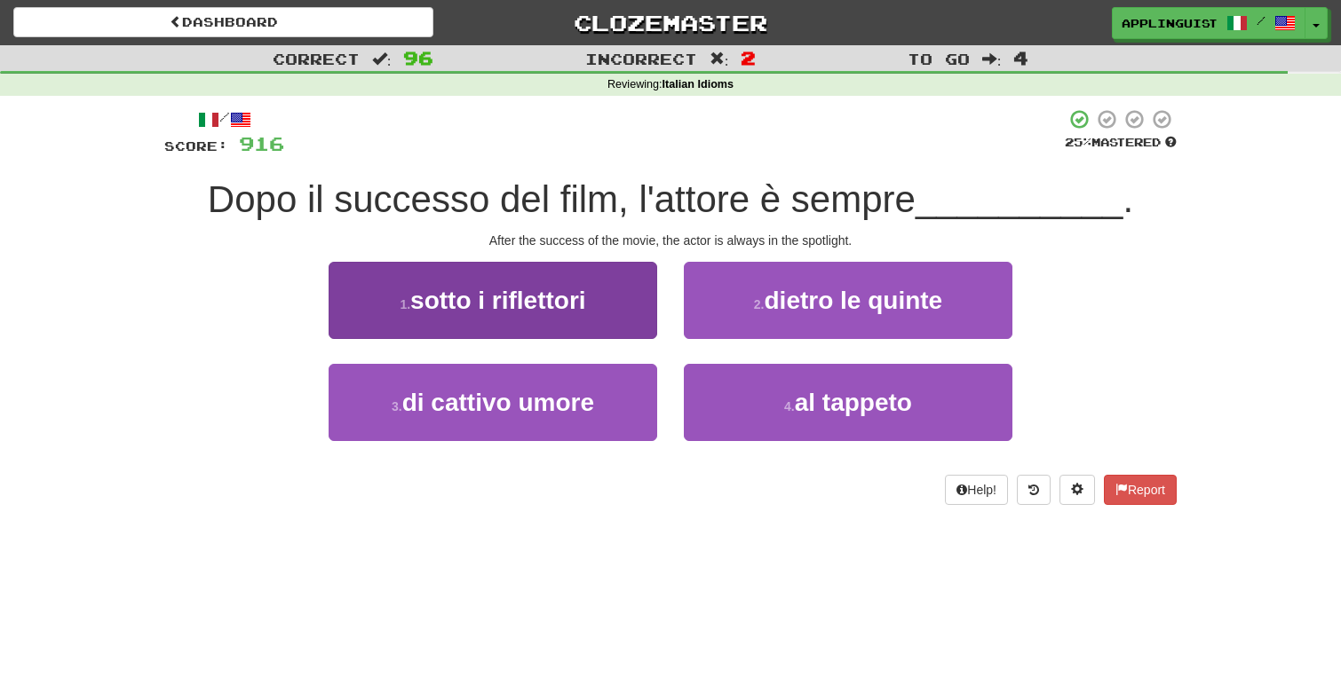
click at [558, 287] on span "sotto i riflettori" at bounding box center [498, 301] width 176 height 28
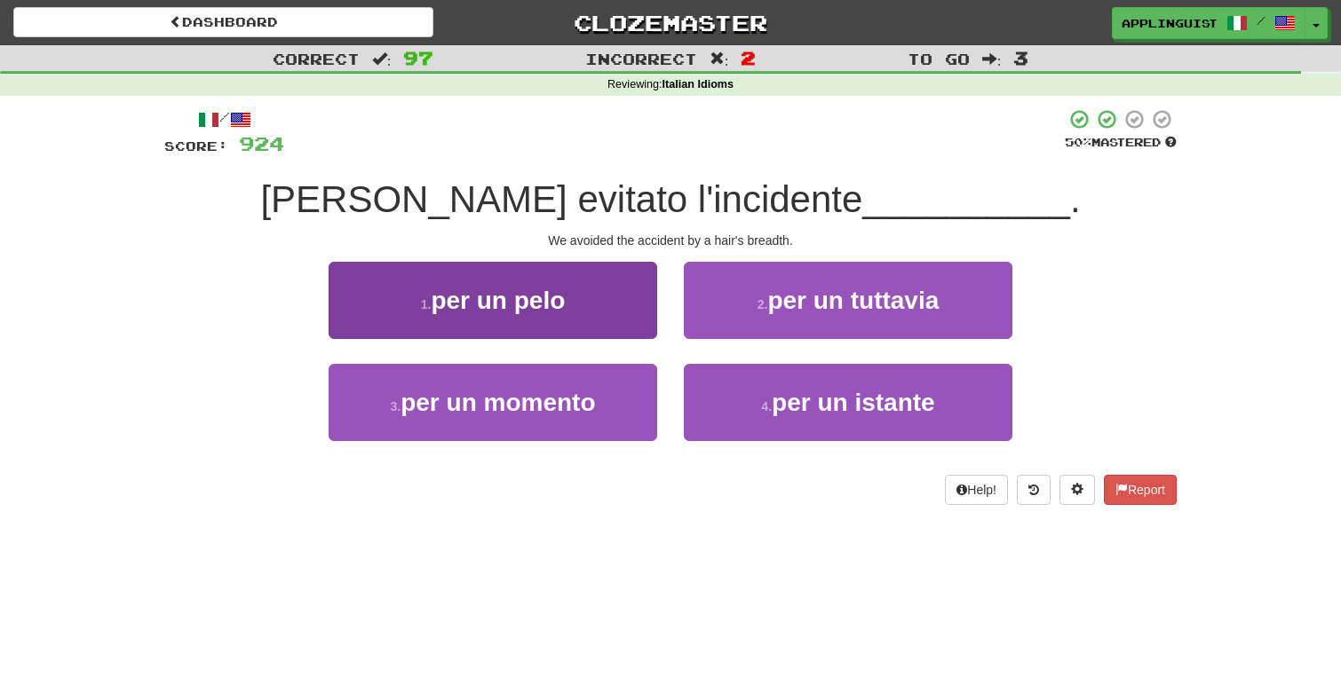
click at [584, 296] on button "1 . per un pelo" at bounding box center [492, 300] width 328 height 77
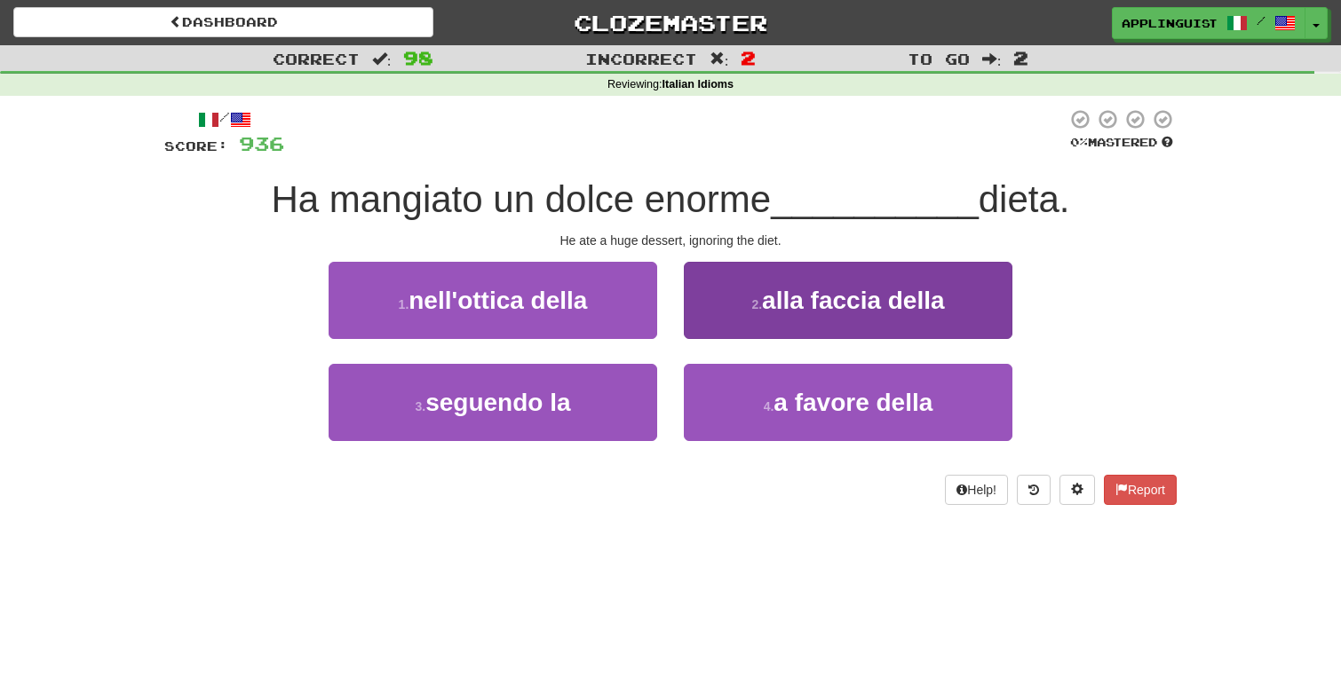
click at [756, 299] on small "2 ." at bounding box center [756, 304] width 11 height 14
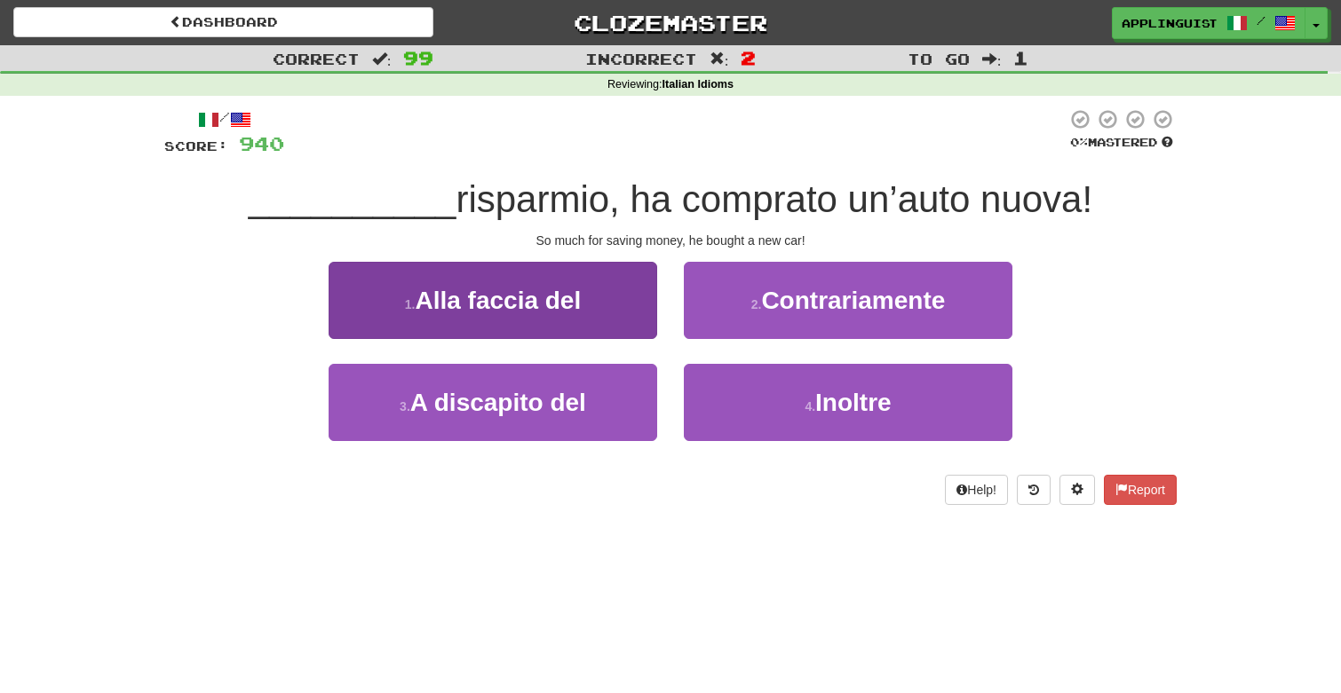
click at [585, 301] on button "1 . Alla faccia del" at bounding box center [492, 300] width 328 height 77
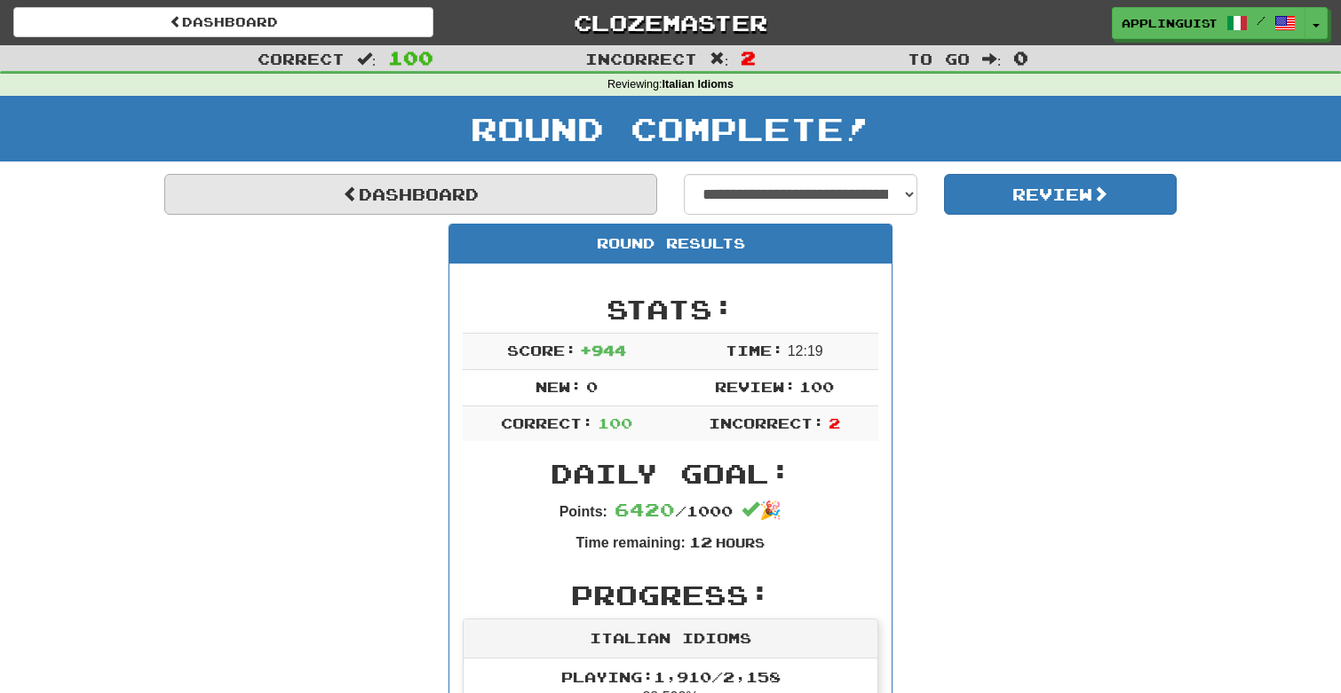
click at [431, 196] on link "Dashboard" at bounding box center [410, 194] width 493 height 41
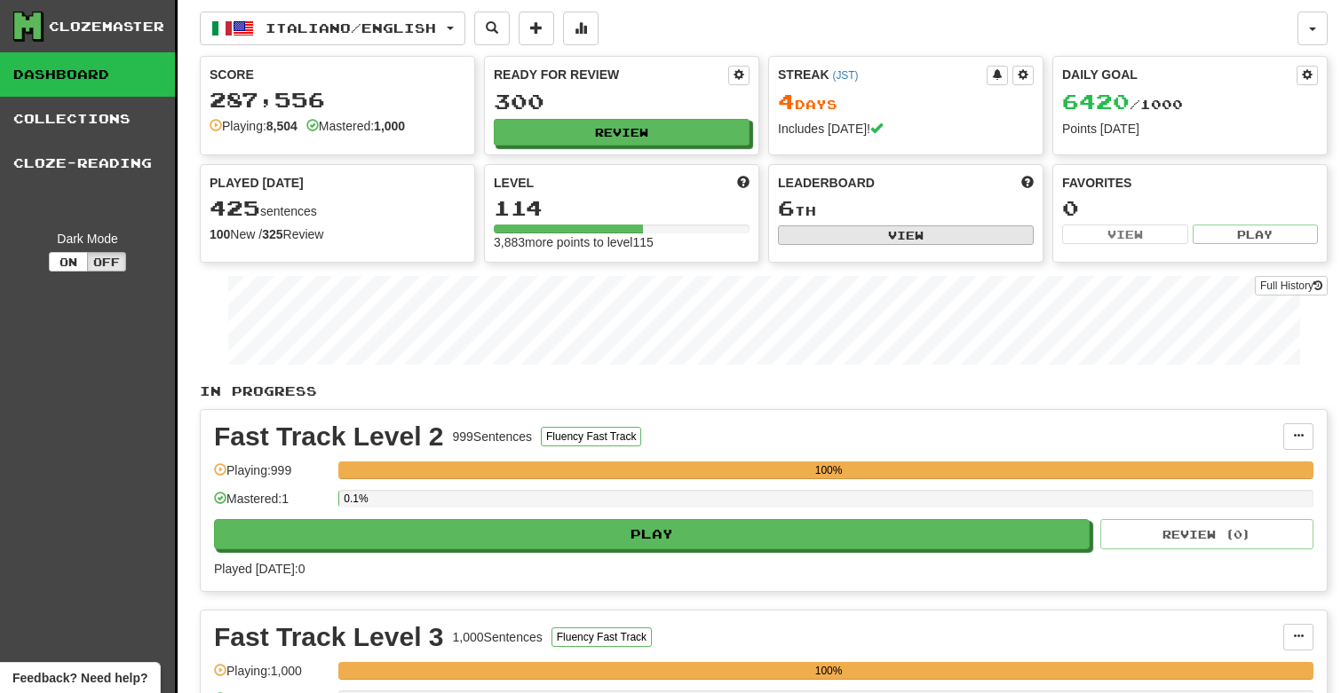
click at [969, 233] on button "View" at bounding box center [906, 236] width 256 height 20
select select "**********"
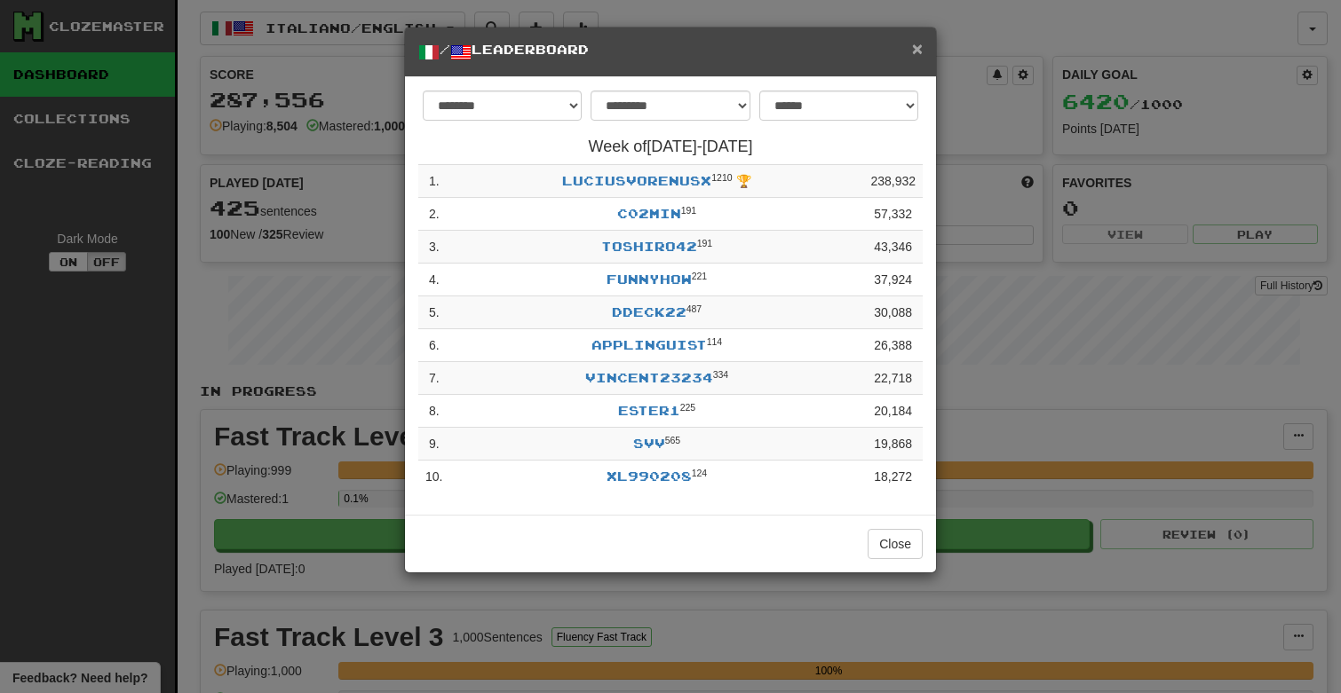
click at [918, 49] on span "×" at bounding box center [917, 48] width 11 height 20
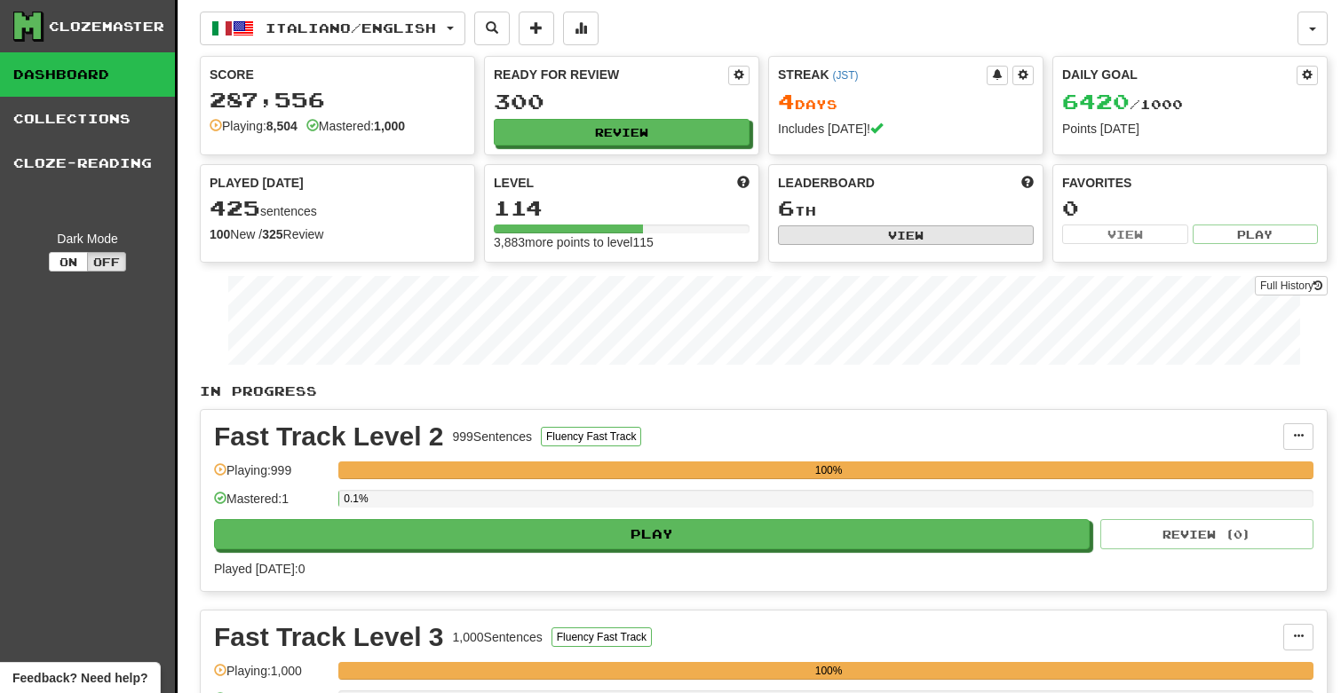
click at [908, 233] on button "View" at bounding box center [906, 236] width 256 height 20
select select "**********"
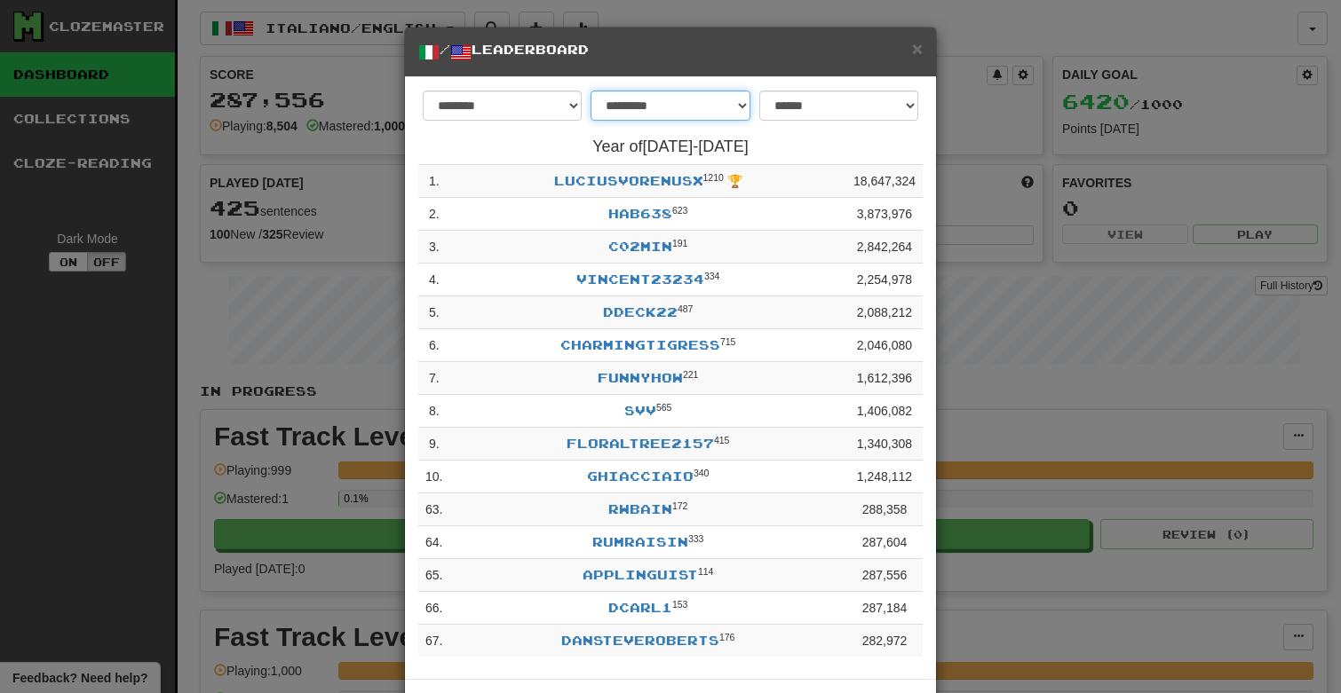
select select "********"
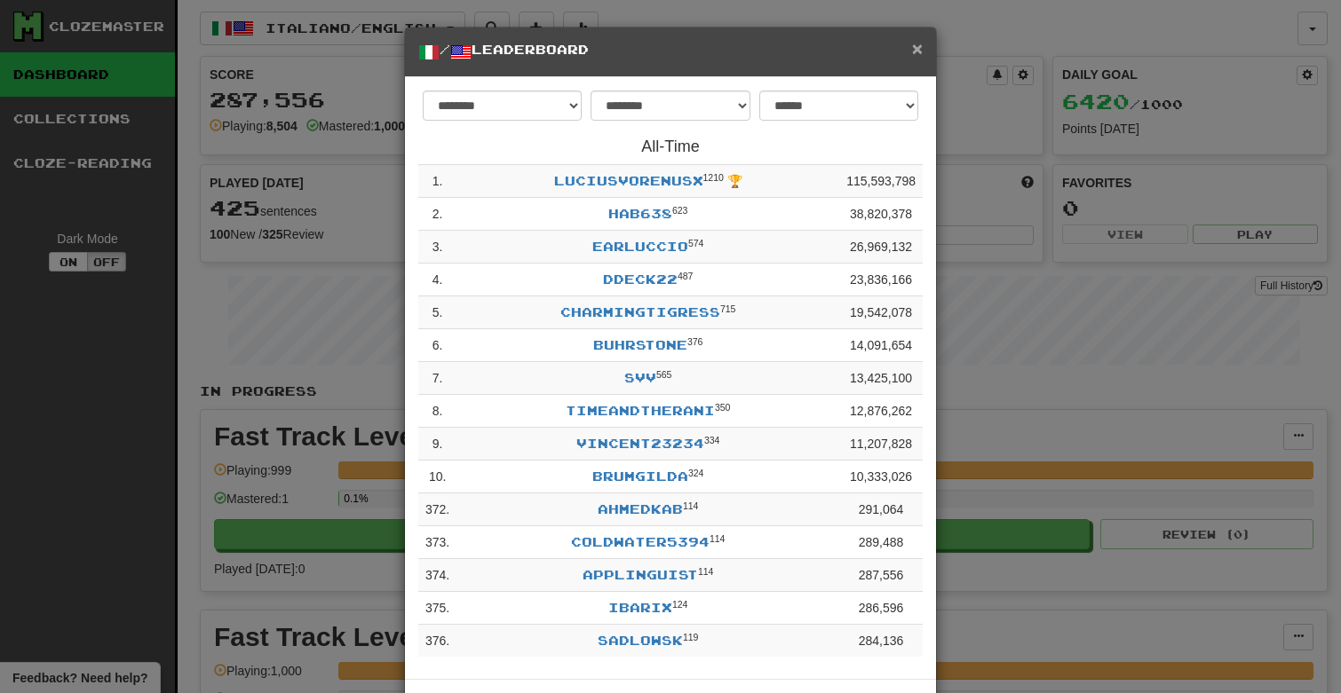
click at [917, 48] on span "×" at bounding box center [917, 48] width 11 height 20
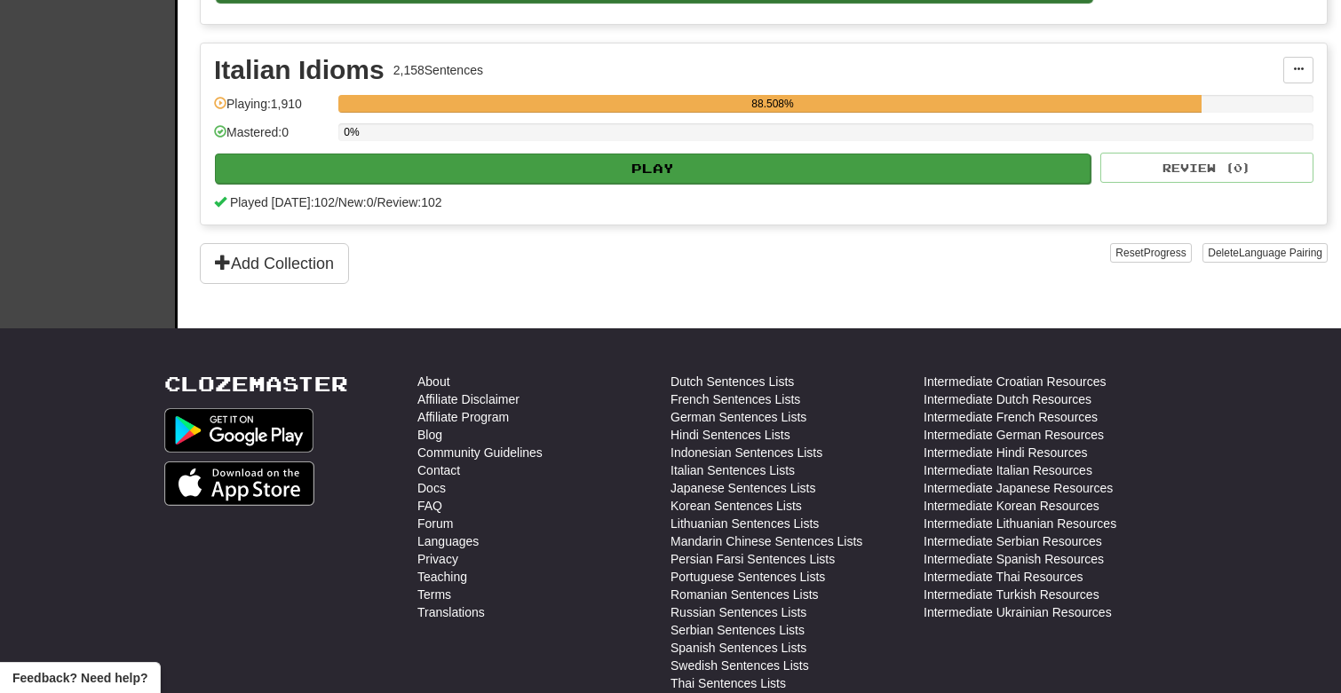
scroll to position [1355, 0]
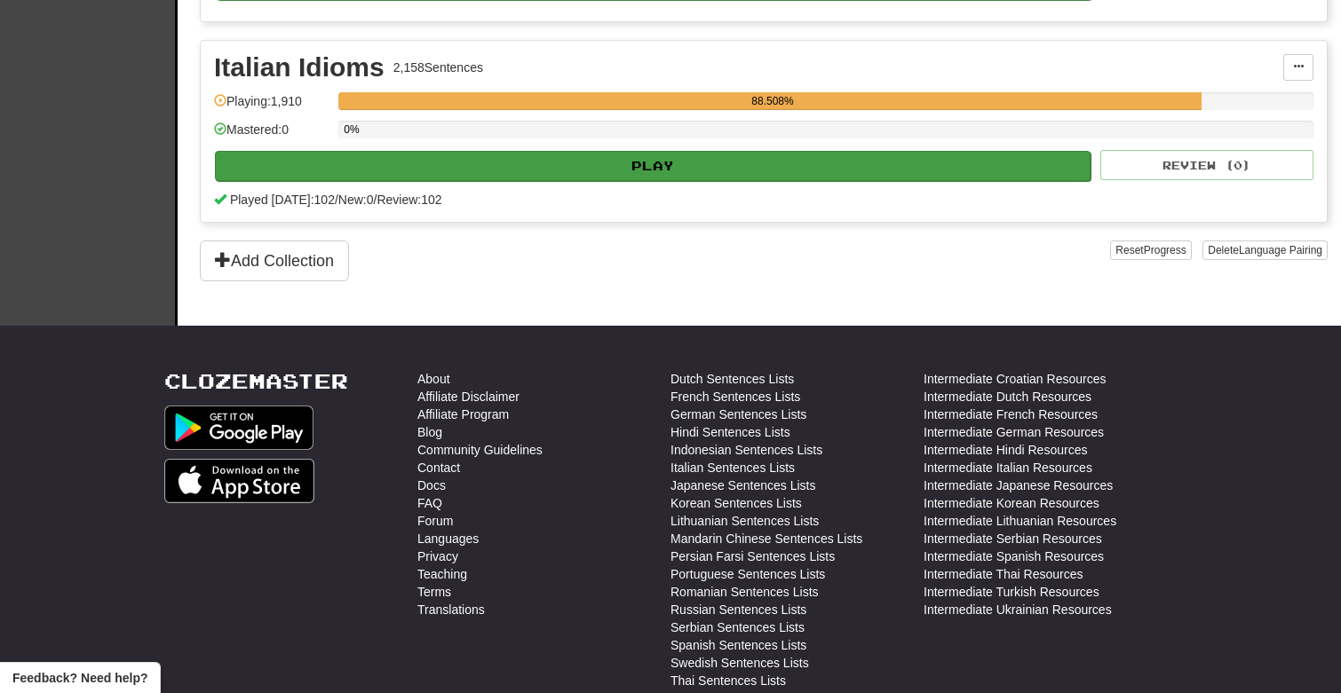
click at [625, 164] on button "Play" at bounding box center [652, 166] width 875 height 30
select select "***"
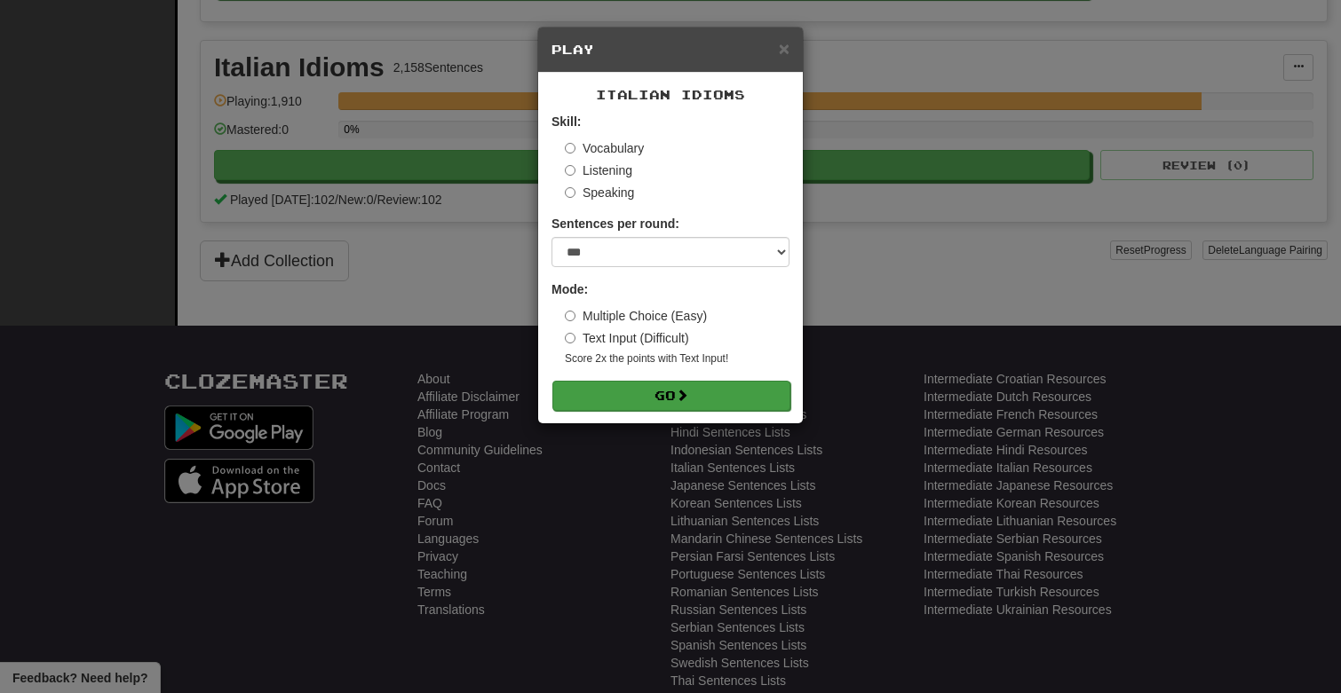
click at [661, 392] on button "Go" at bounding box center [671, 396] width 238 height 30
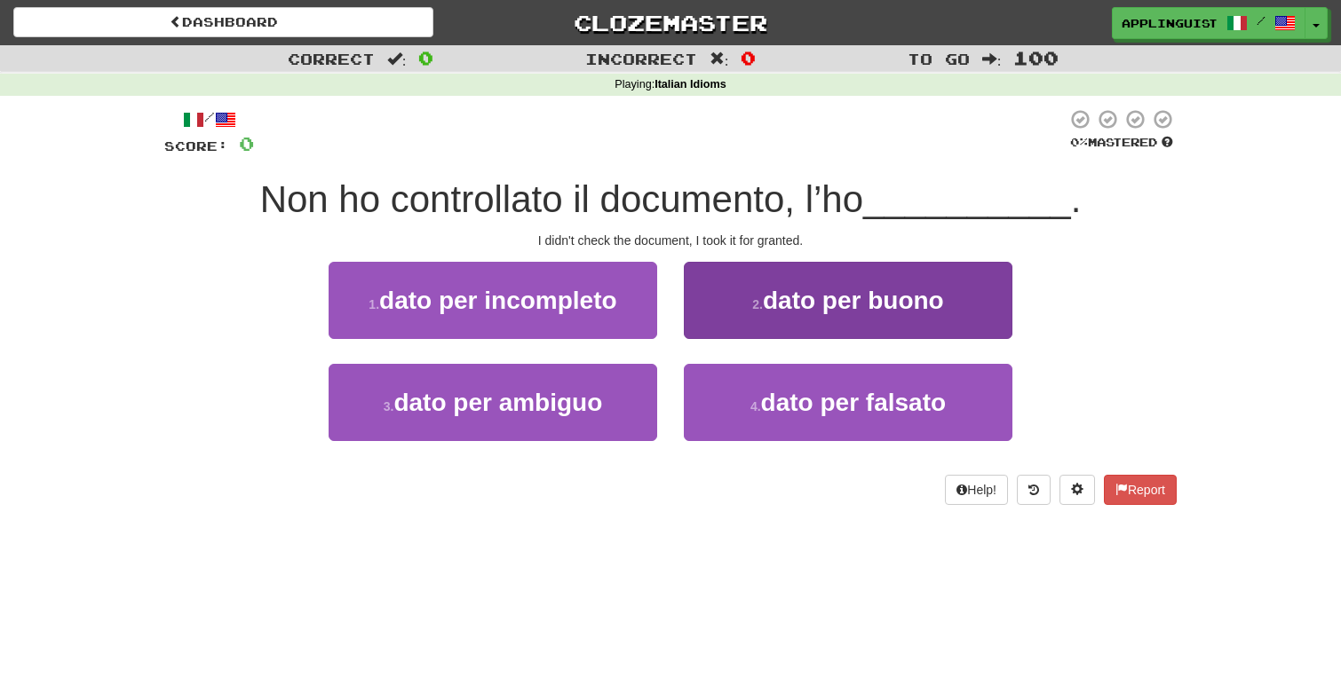
click at [802, 301] on span "dato per buono" at bounding box center [853, 301] width 181 height 28
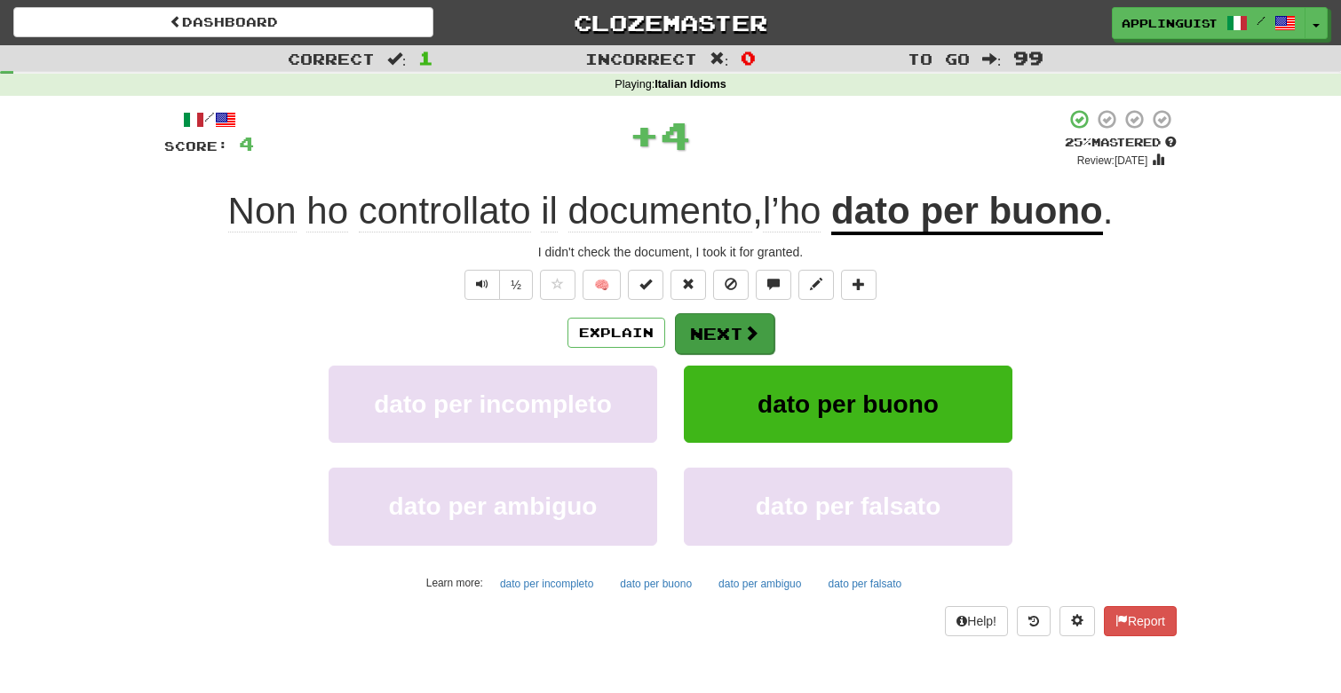
click at [735, 338] on button "Next" at bounding box center [724, 333] width 99 height 41
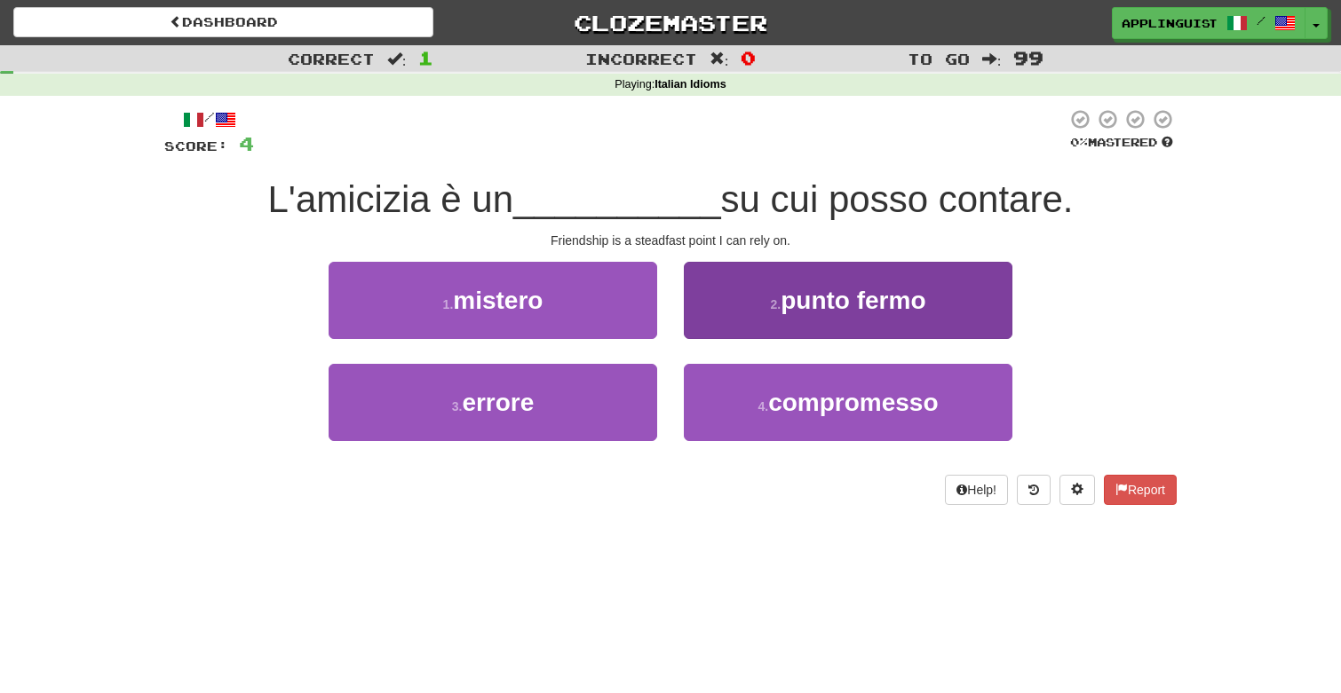
click at [782, 309] on span "punto fermo" at bounding box center [852, 301] width 145 height 28
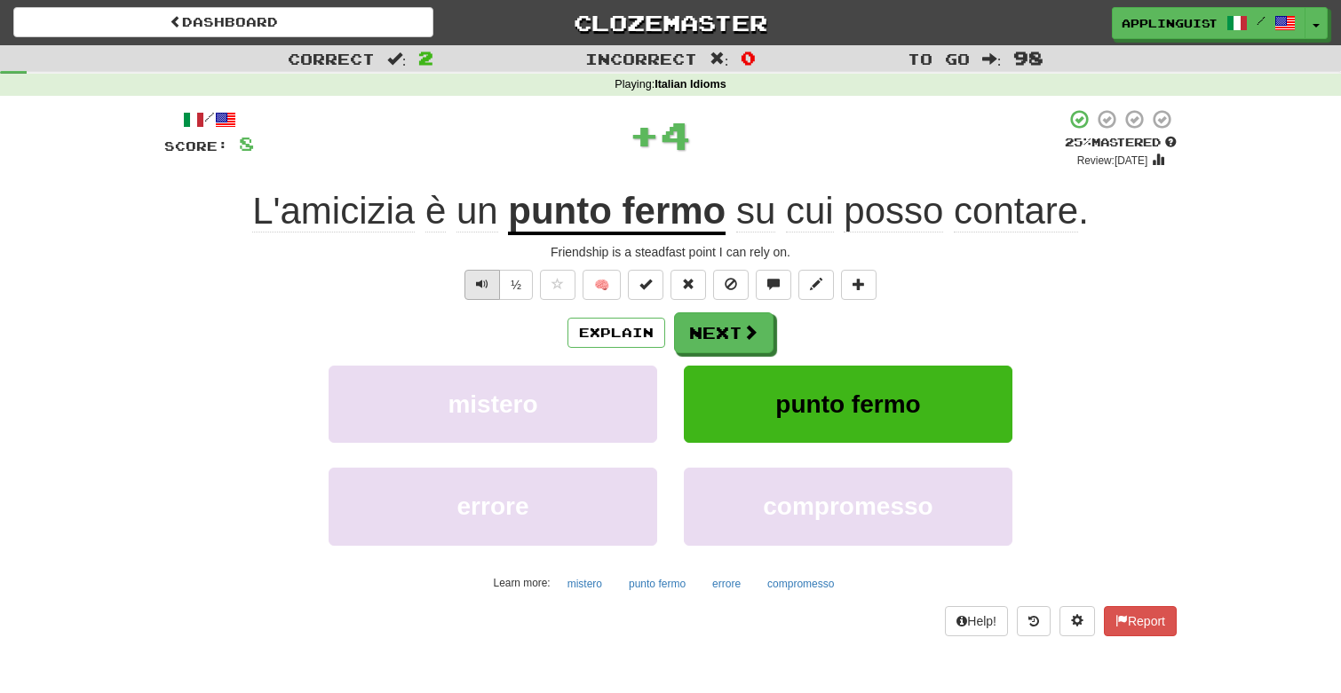
click at [474, 276] on button "Text-to-speech controls" at bounding box center [482, 285] width 36 height 30
click at [718, 324] on button "Next" at bounding box center [724, 333] width 99 height 41
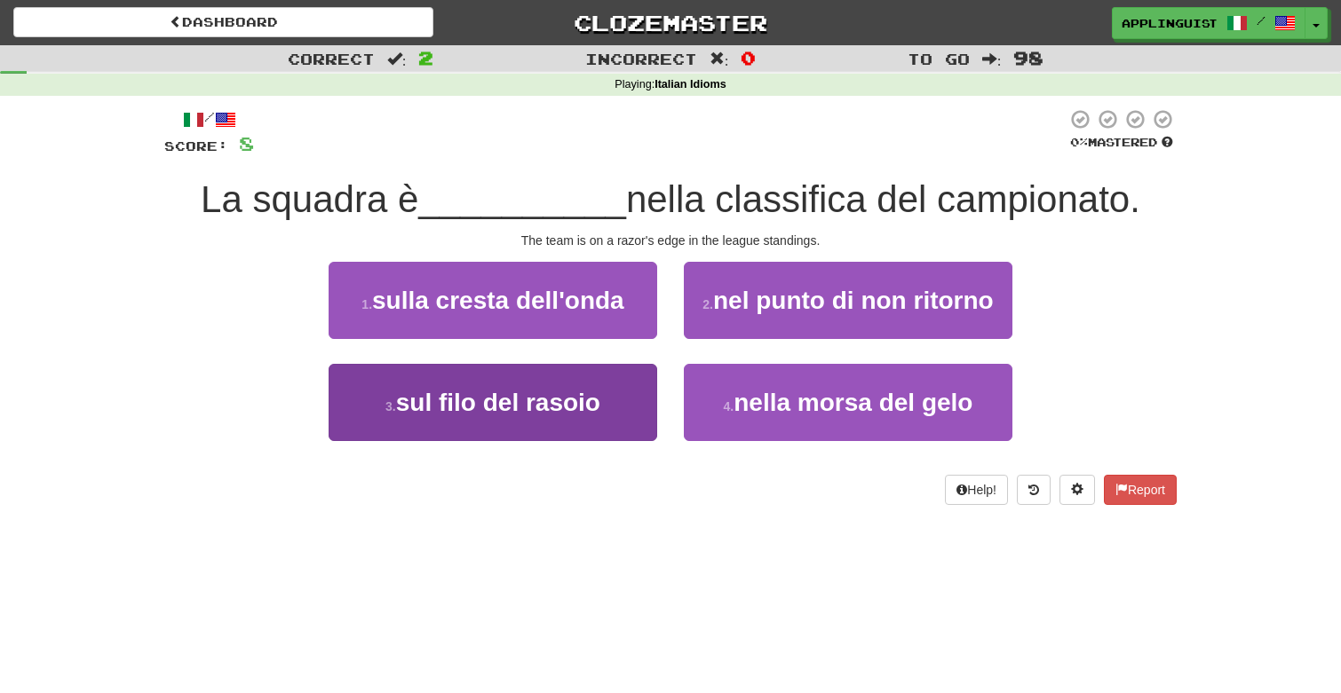
click at [547, 407] on span "sul filo del rasoio" at bounding box center [498, 403] width 204 height 28
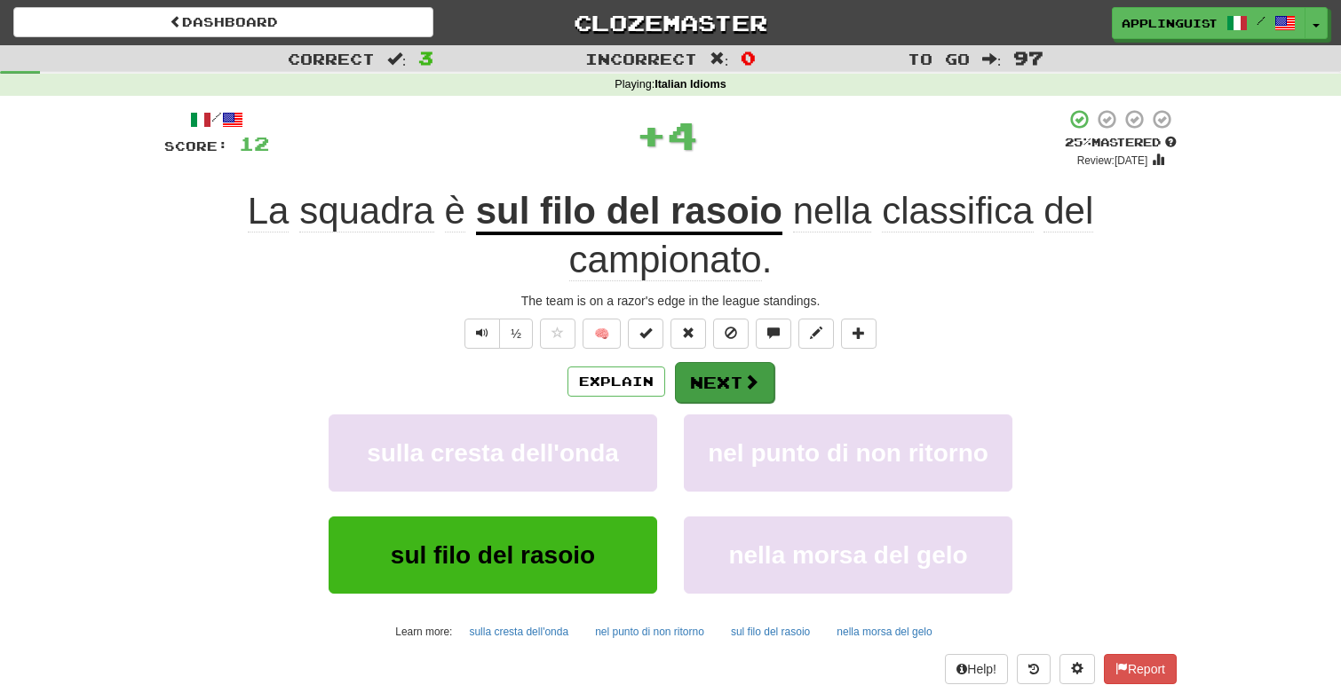
click at [736, 375] on button "Next" at bounding box center [724, 382] width 99 height 41
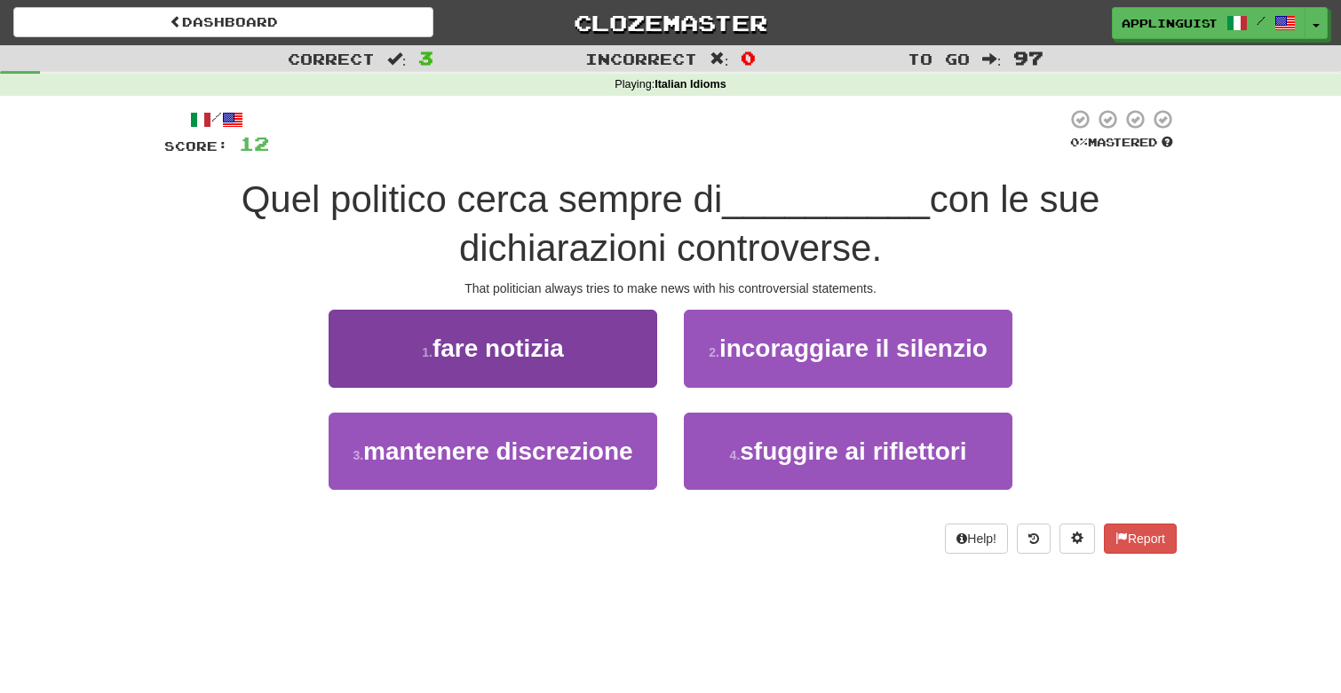
click at [572, 349] on button "1 . fare notizia" at bounding box center [492, 348] width 328 height 77
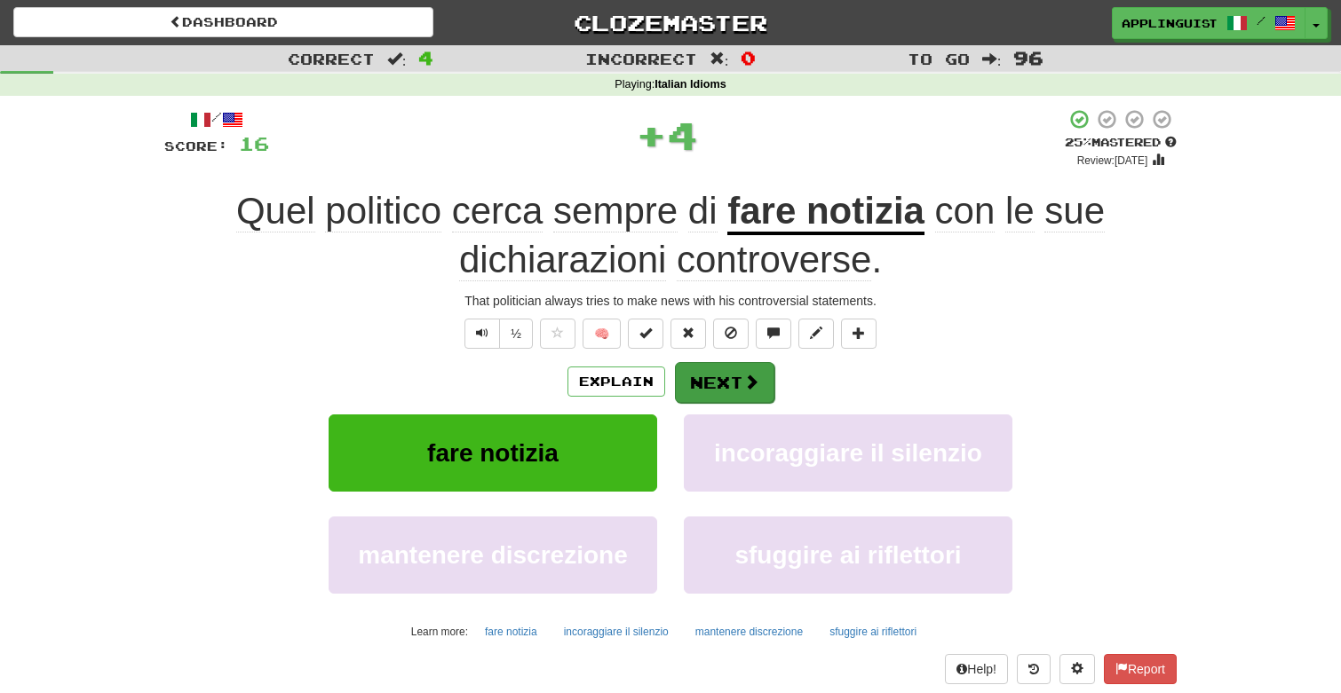
click at [729, 368] on button "Next" at bounding box center [724, 382] width 99 height 41
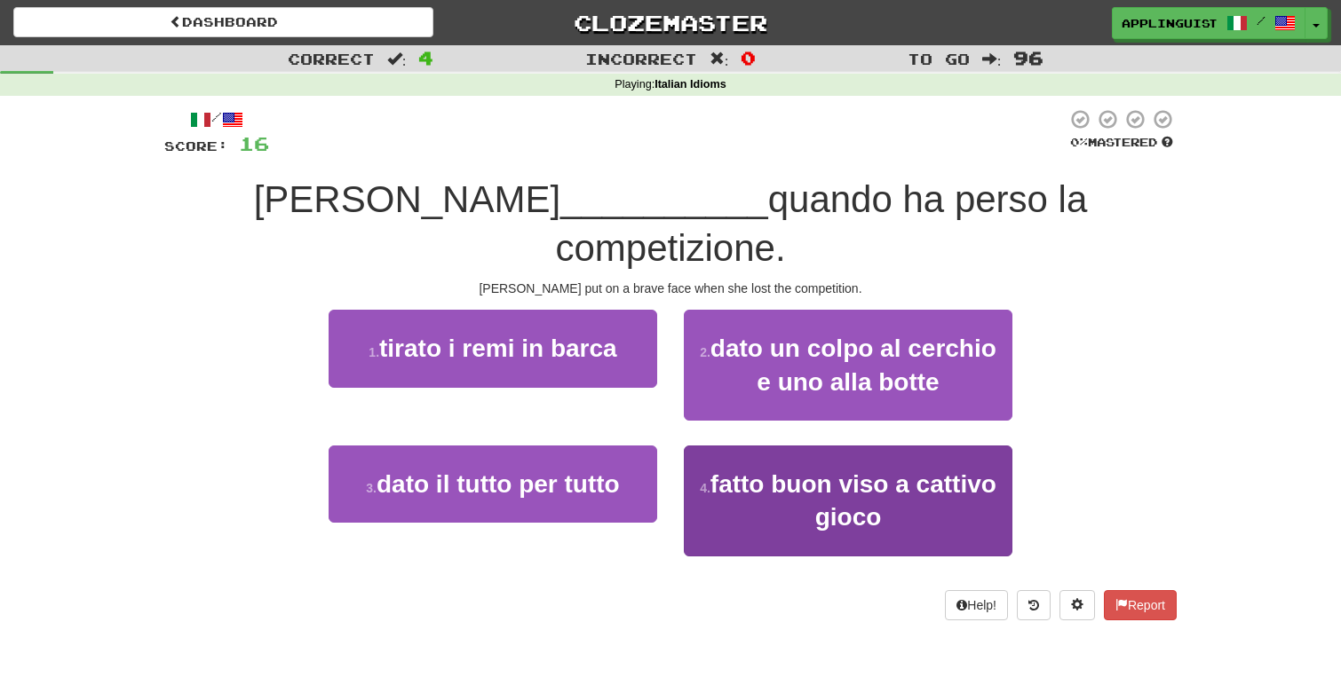
click at [771, 455] on button "4 . fatto buon viso a cattivo gioco" at bounding box center [848, 501] width 328 height 111
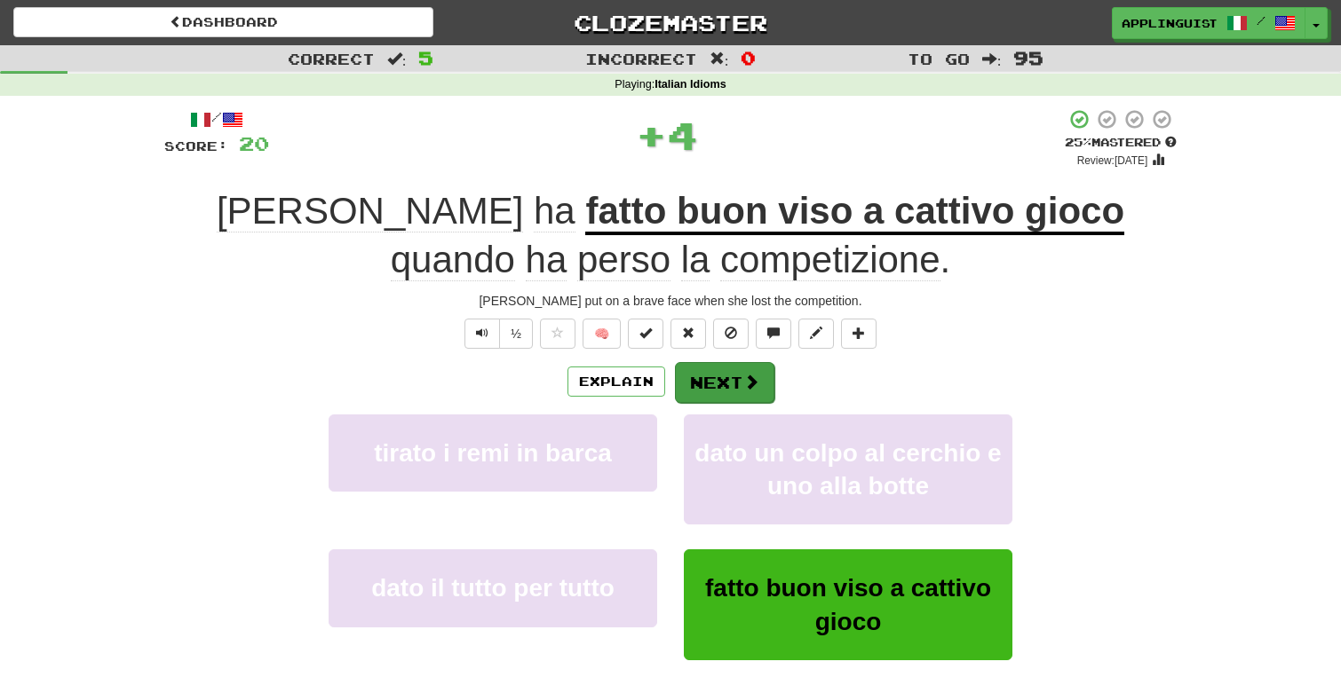
click at [748, 367] on button "Next" at bounding box center [724, 382] width 99 height 41
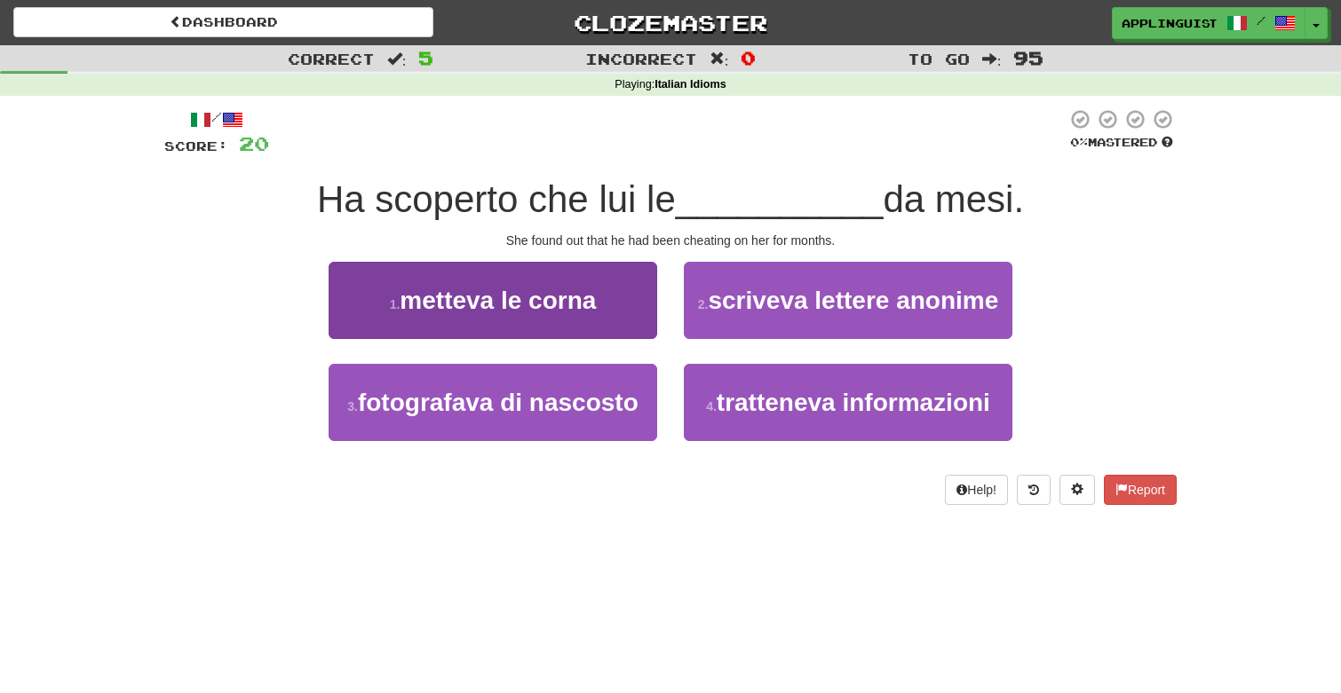
click at [595, 319] on button "1 . metteva le corna" at bounding box center [492, 300] width 328 height 77
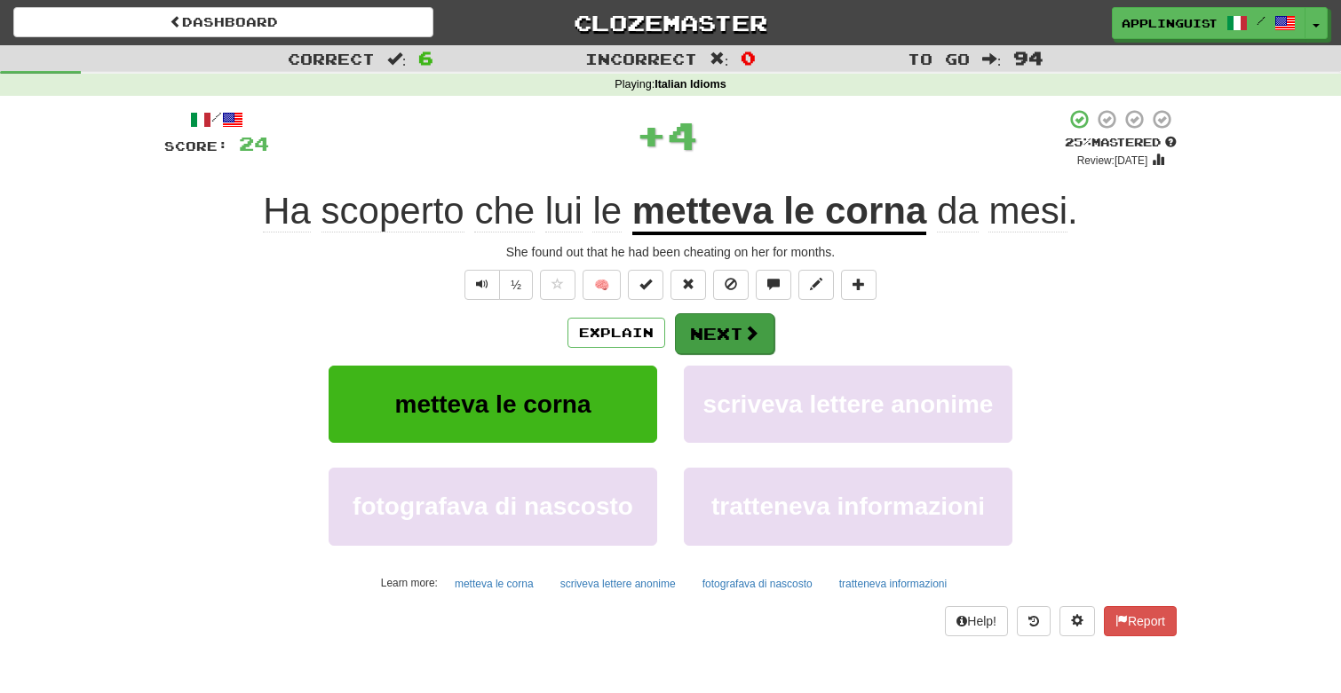
click at [724, 324] on button "Next" at bounding box center [724, 333] width 99 height 41
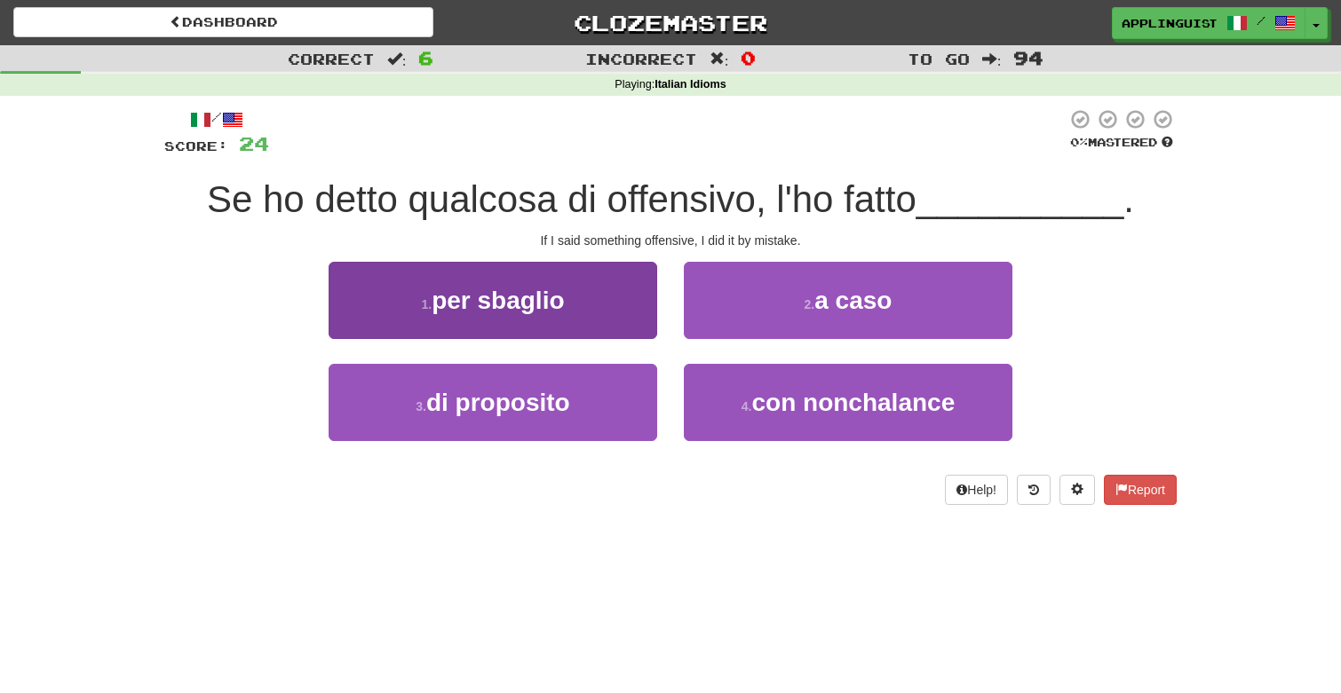
click at [527, 287] on span "per sbaglio" at bounding box center [497, 301] width 132 height 28
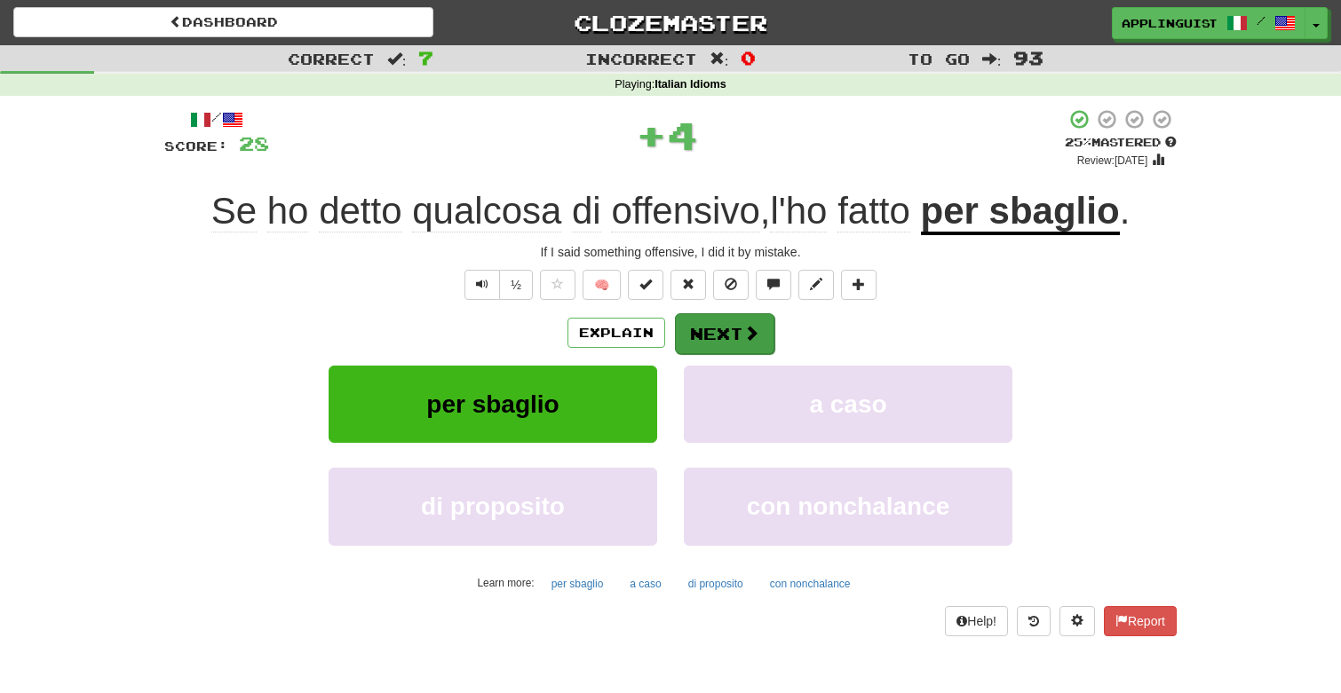
click at [743, 336] on span at bounding box center [751, 333] width 16 height 16
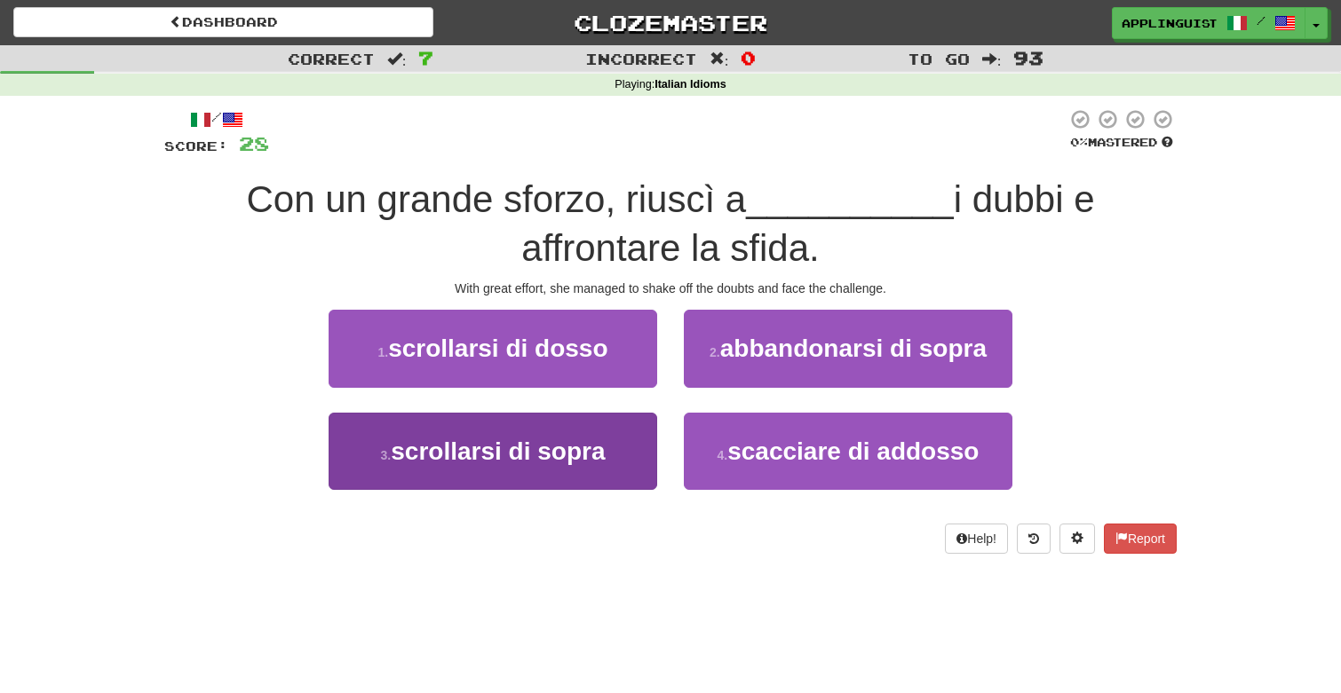
click at [588, 438] on span "scrollarsi di sopra" at bounding box center [498, 452] width 214 height 28
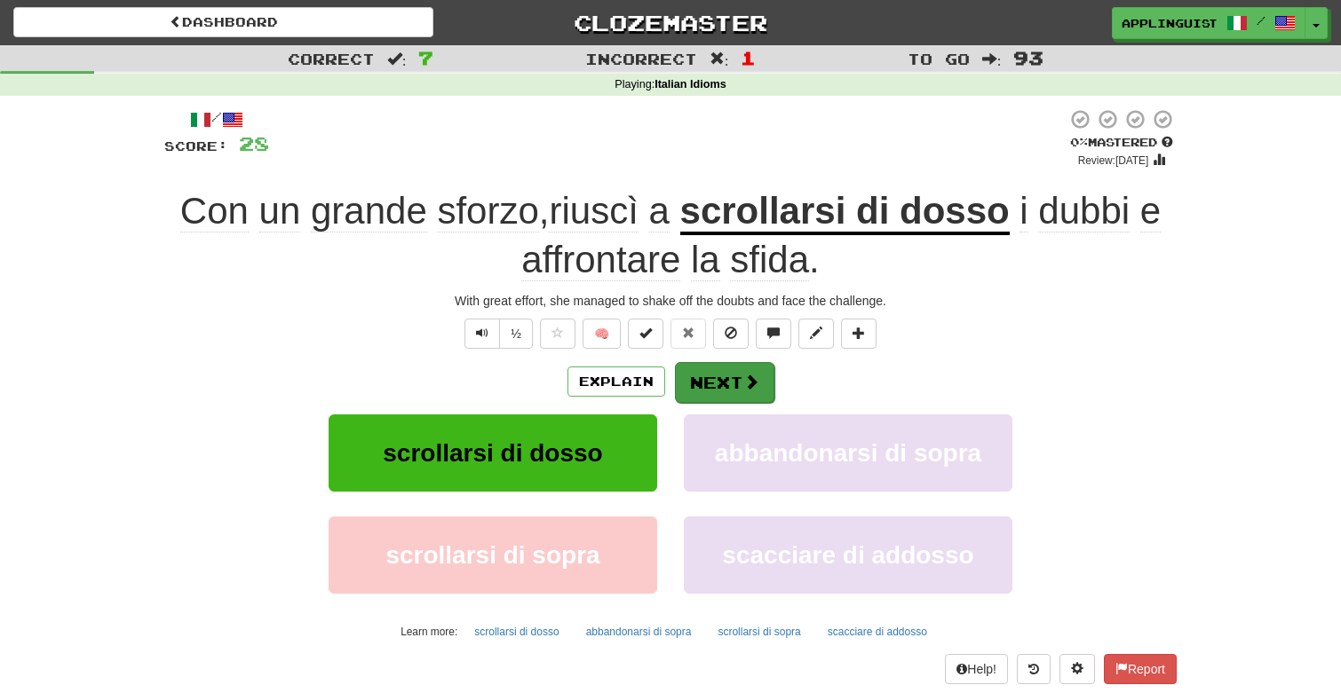
click at [727, 392] on button "Next" at bounding box center [724, 382] width 99 height 41
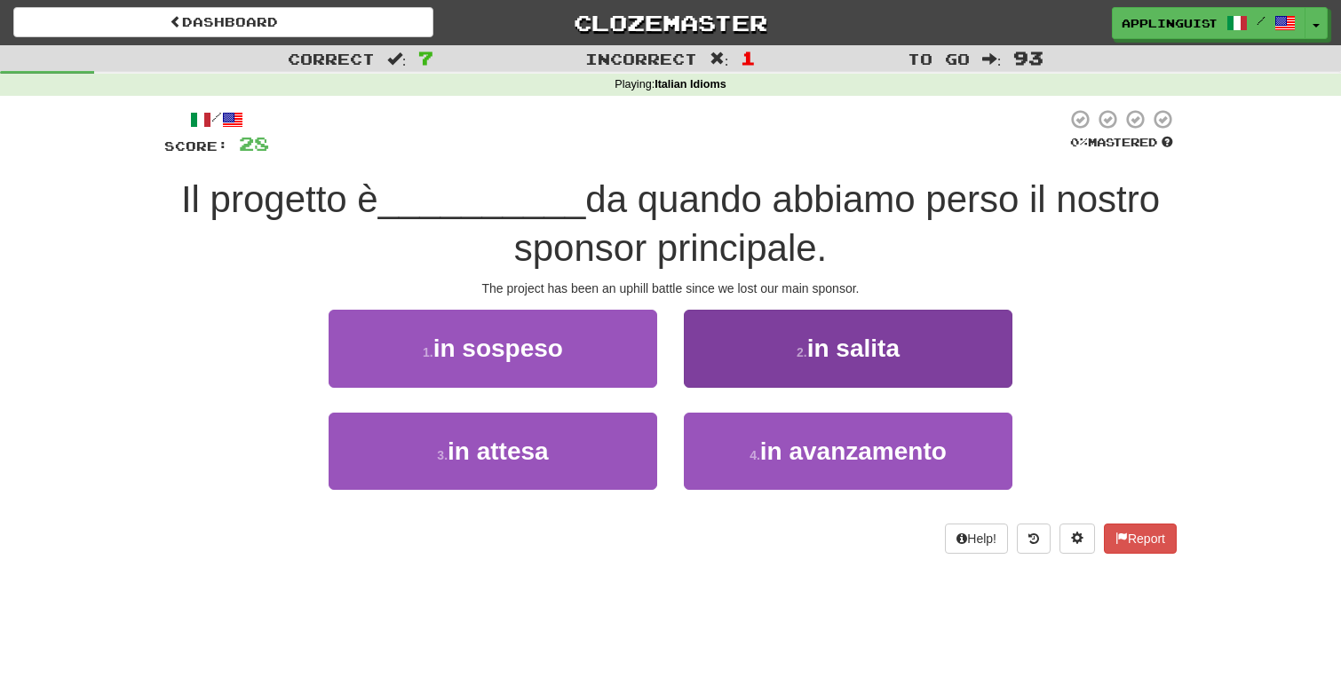
click at [750, 345] on button "2 . in salita" at bounding box center [848, 348] width 328 height 77
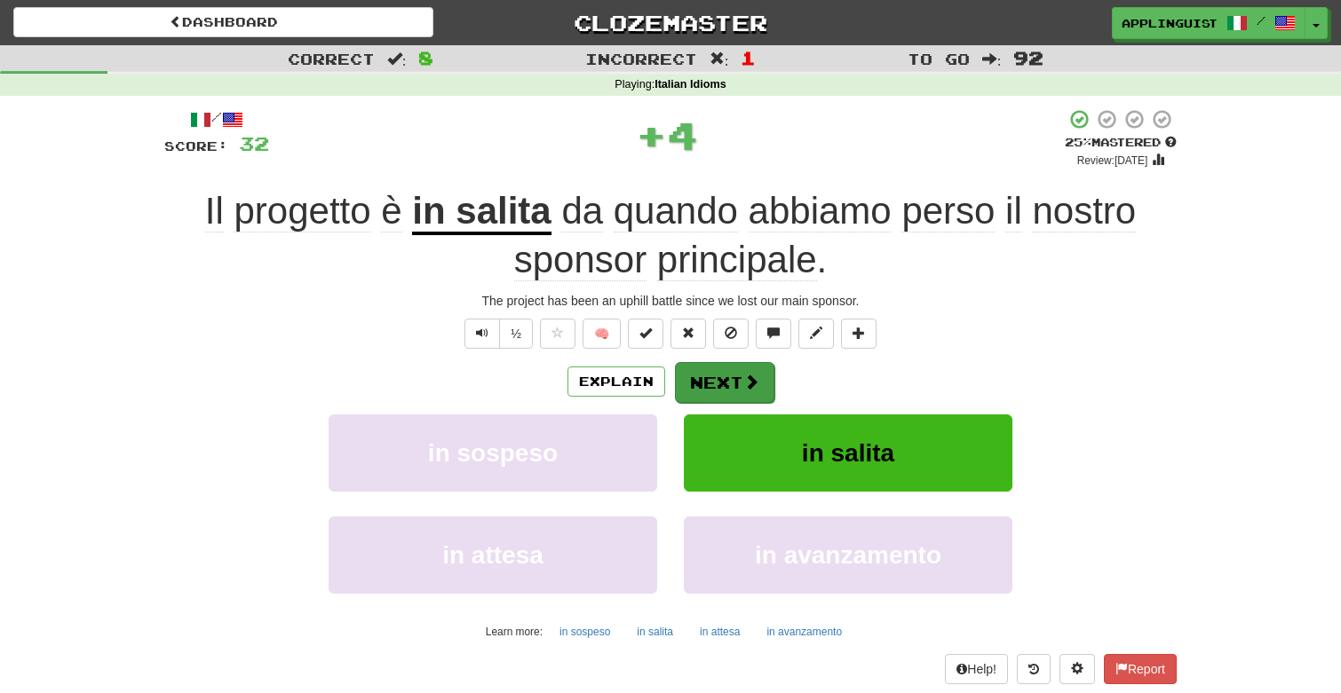
click at [731, 372] on button "Next" at bounding box center [724, 382] width 99 height 41
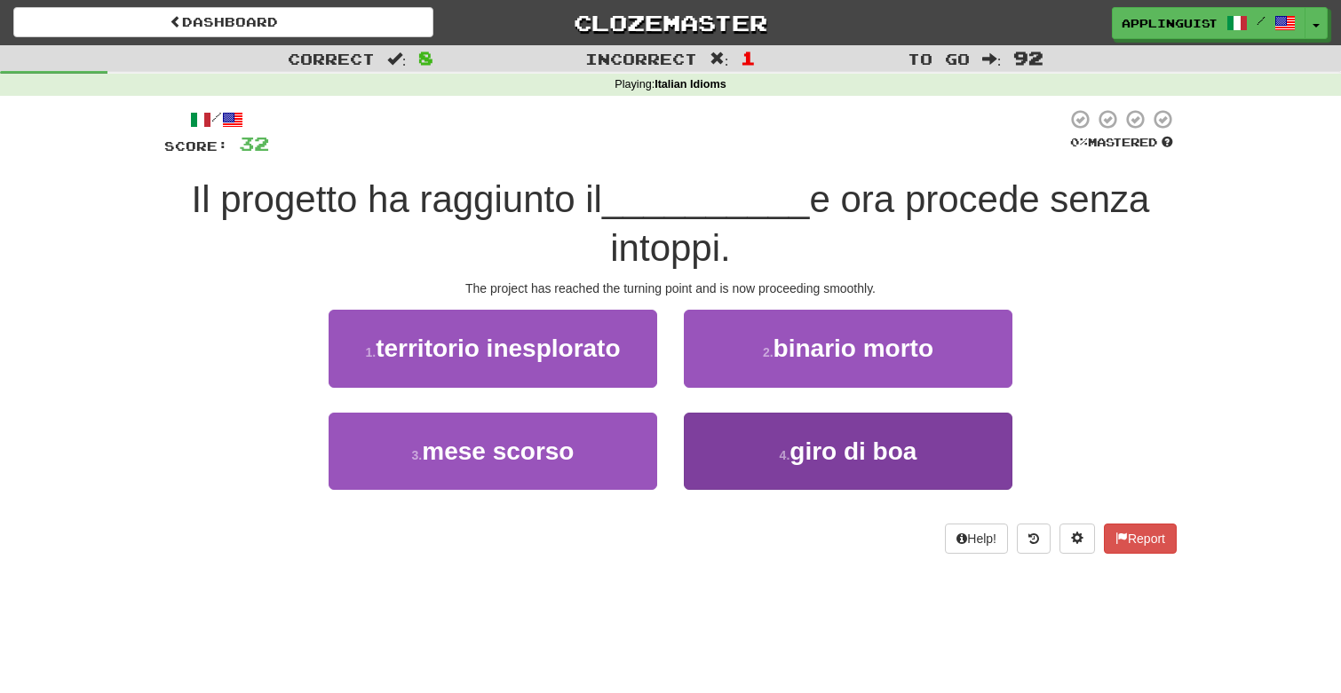
click at [767, 443] on button "4 . giro di boa" at bounding box center [848, 451] width 328 height 77
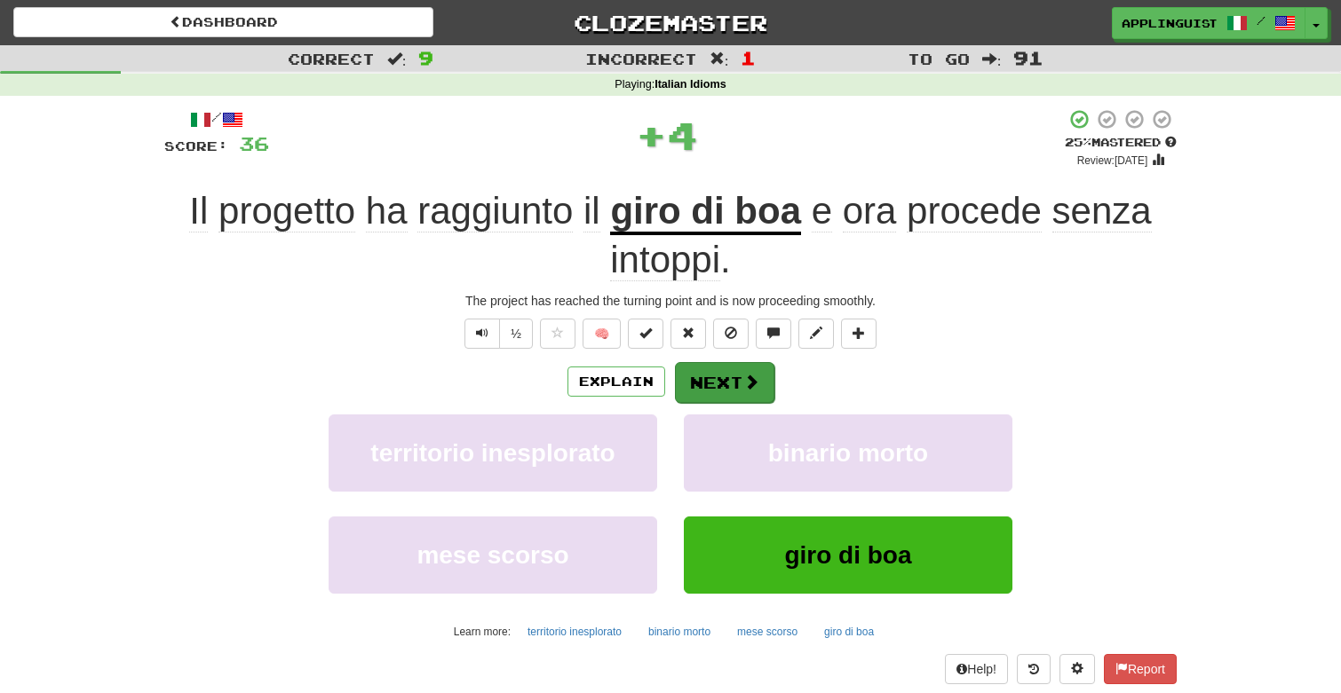
click at [739, 385] on button "Next" at bounding box center [724, 382] width 99 height 41
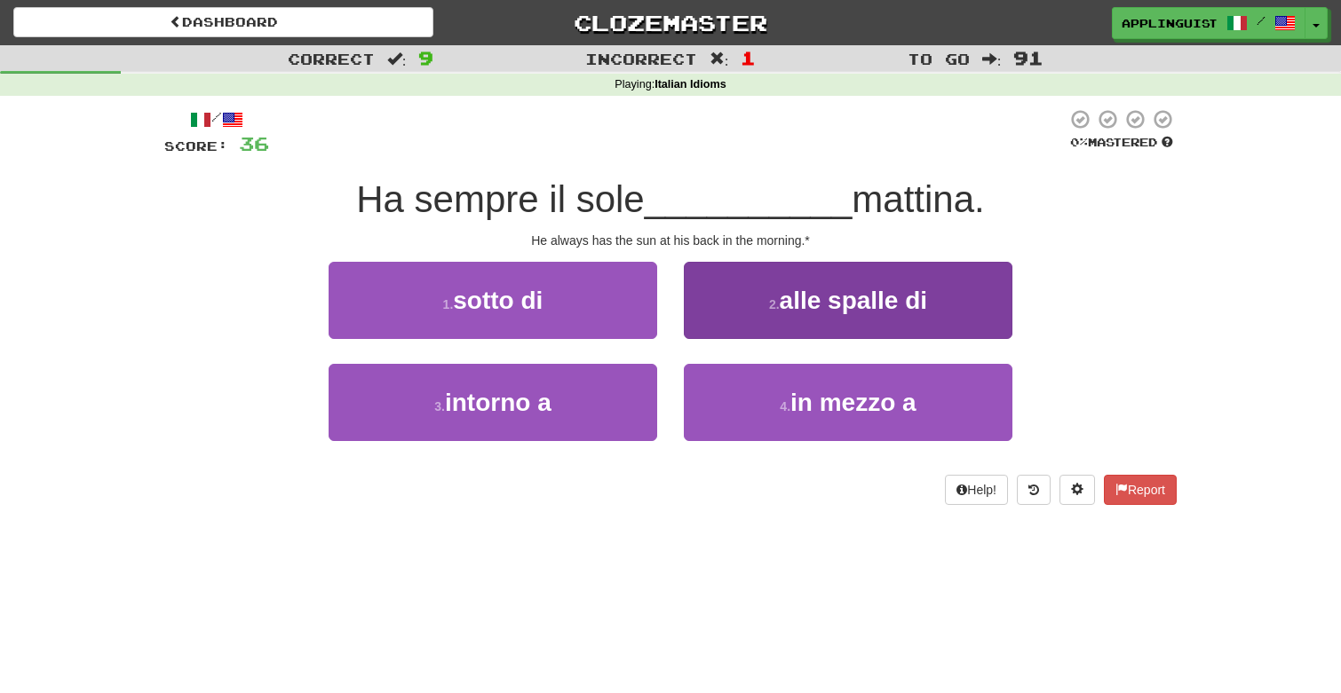
click at [743, 312] on button "2 . alle spalle di" at bounding box center [848, 300] width 328 height 77
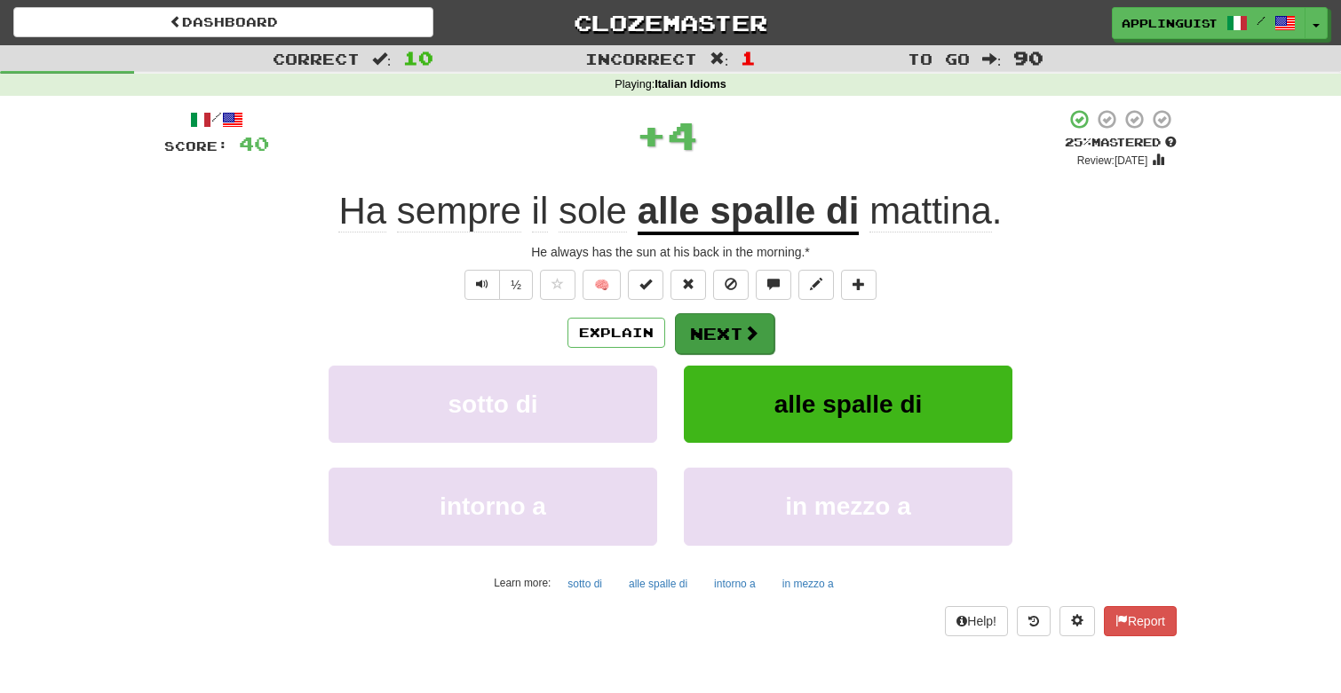
click at [729, 333] on button "Next" at bounding box center [724, 333] width 99 height 41
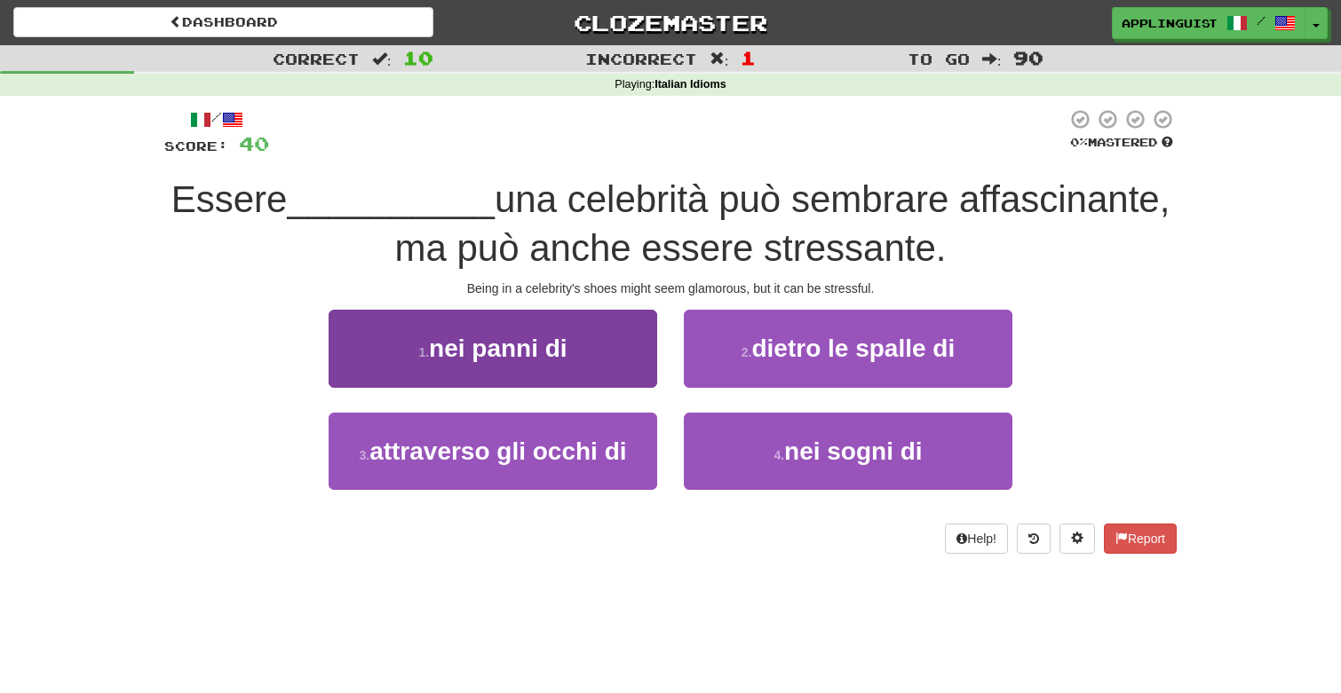
click at [548, 350] on span "nei panni di" at bounding box center [498, 349] width 139 height 28
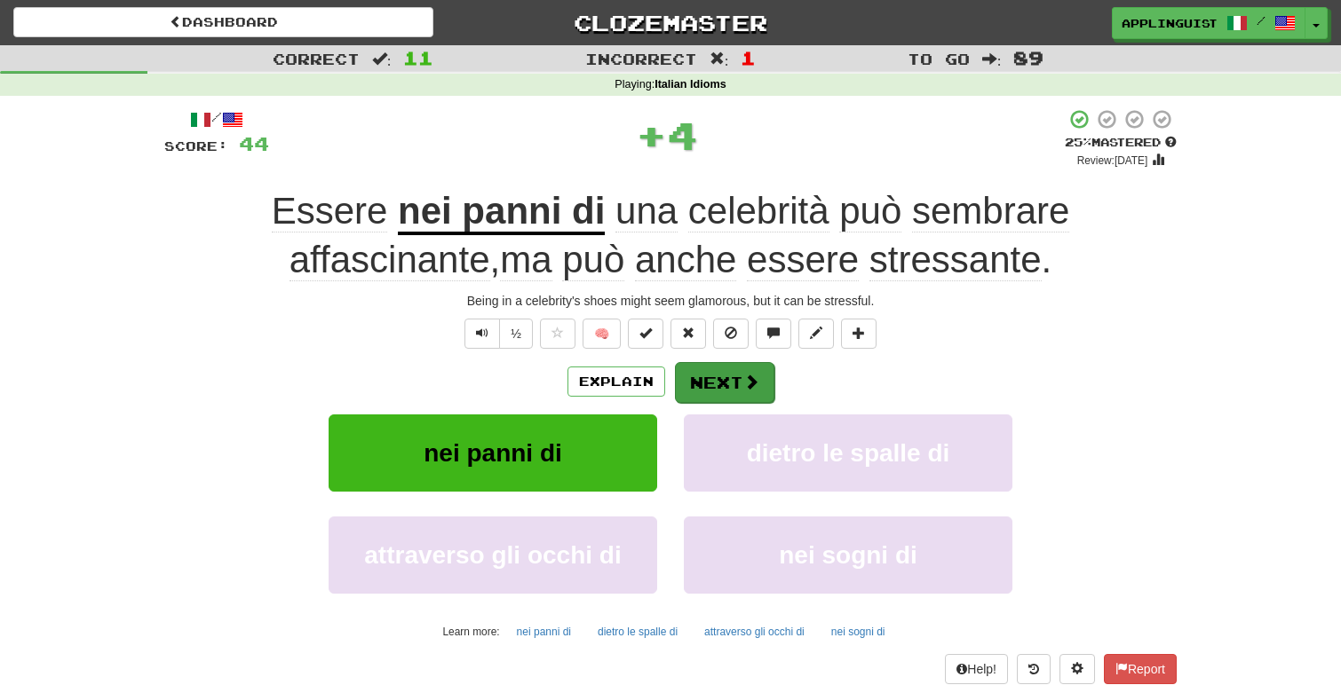
click at [732, 377] on button "Next" at bounding box center [724, 382] width 99 height 41
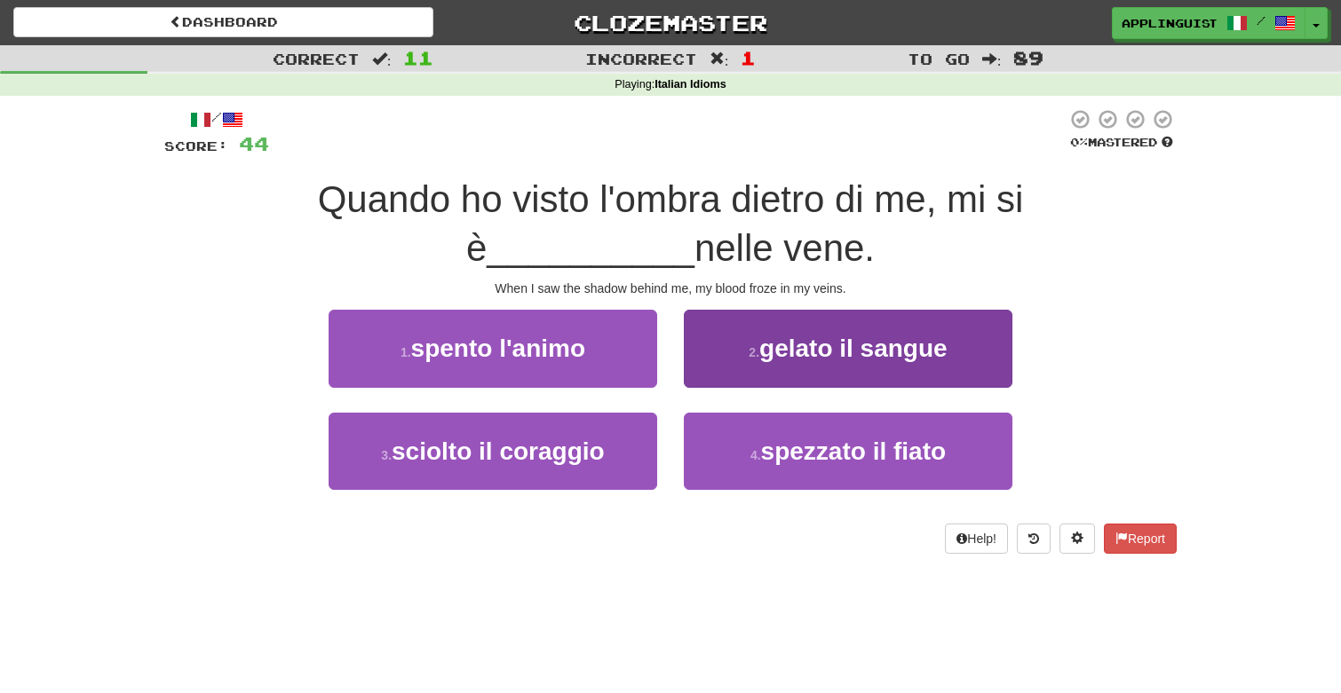
click at [725, 336] on button "2 . gelato il sangue" at bounding box center [848, 348] width 328 height 77
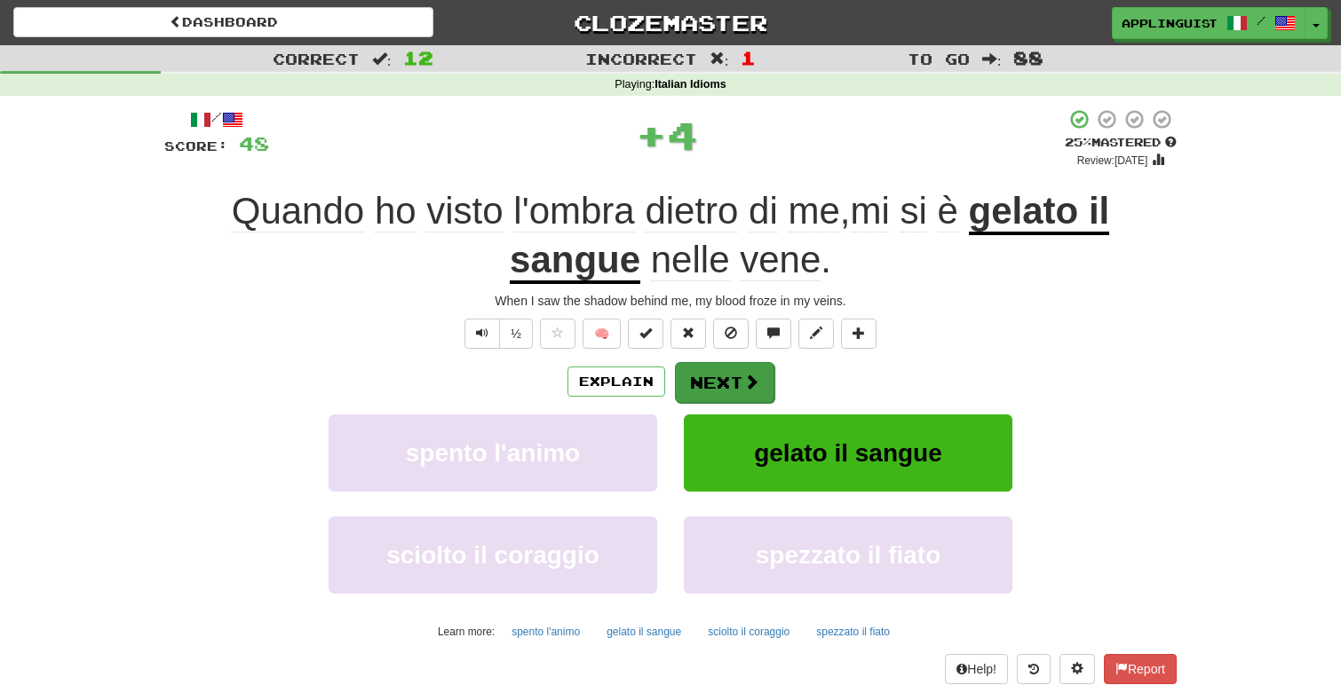
click at [721, 373] on button "Next" at bounding box center [724, 382] width 99 height 41
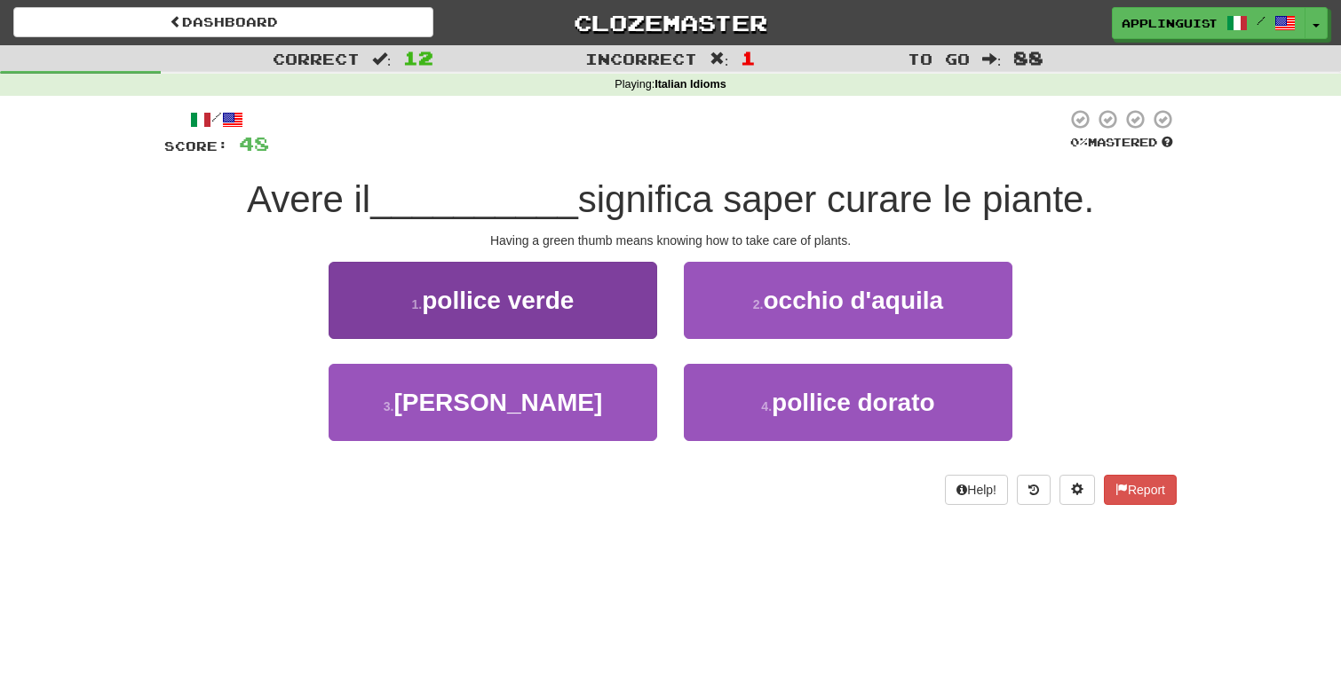
click at [545, 310] on span "pollice verde" at bounding box center [498, 301] width 152 height 28
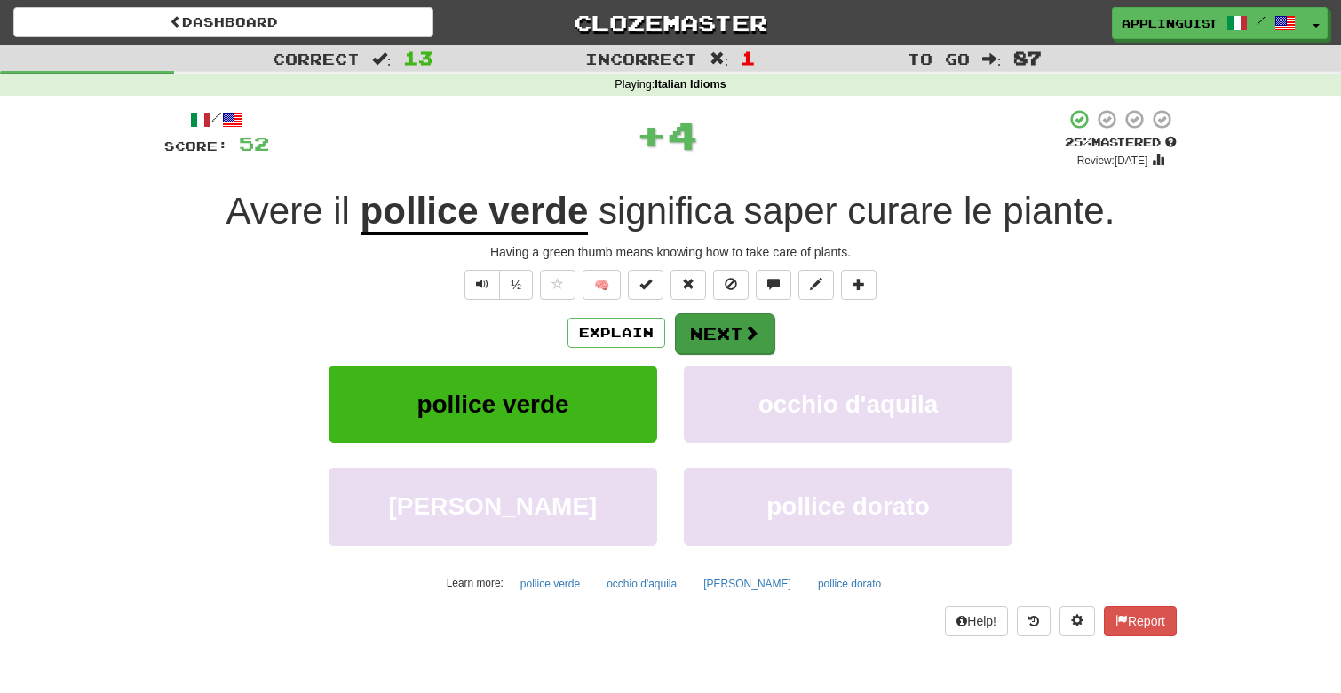
click at [717, 342] on button "Next" at bounding box center [724, 333] width 99 height 41
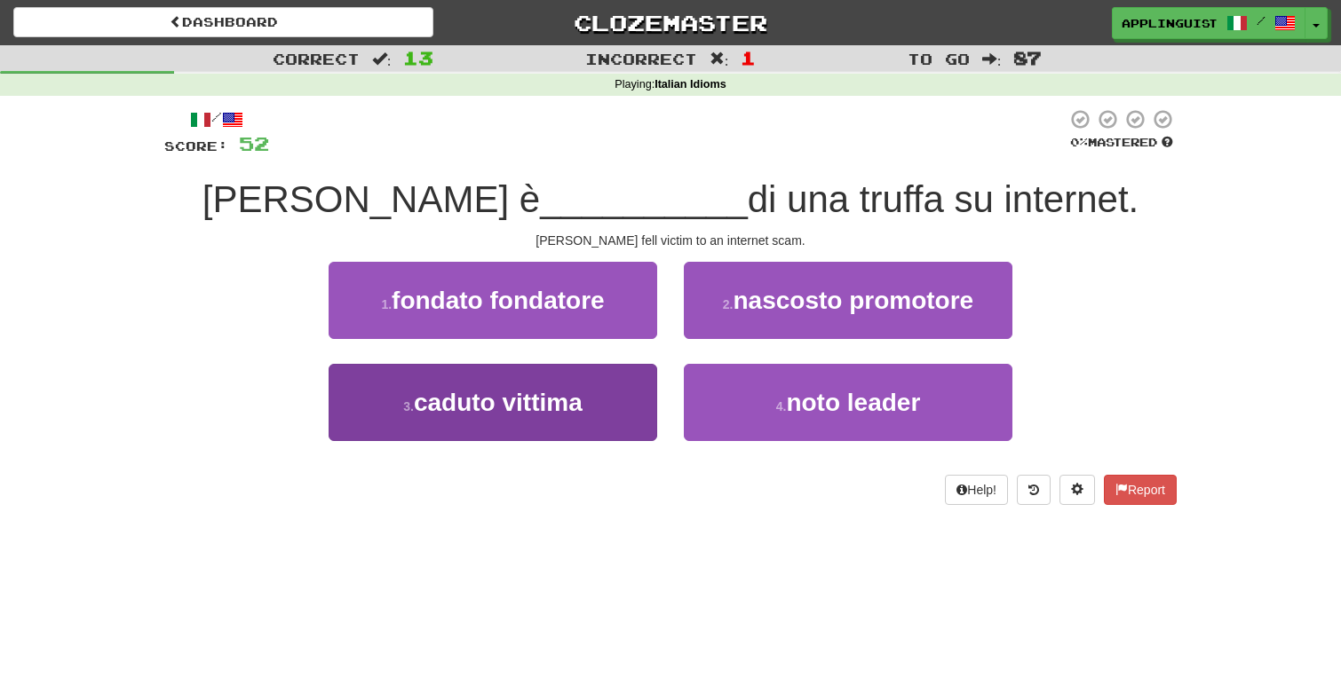
click at [570, 392] on span "caduto vittima" at bounding box center [498, 403] width 169 height 28
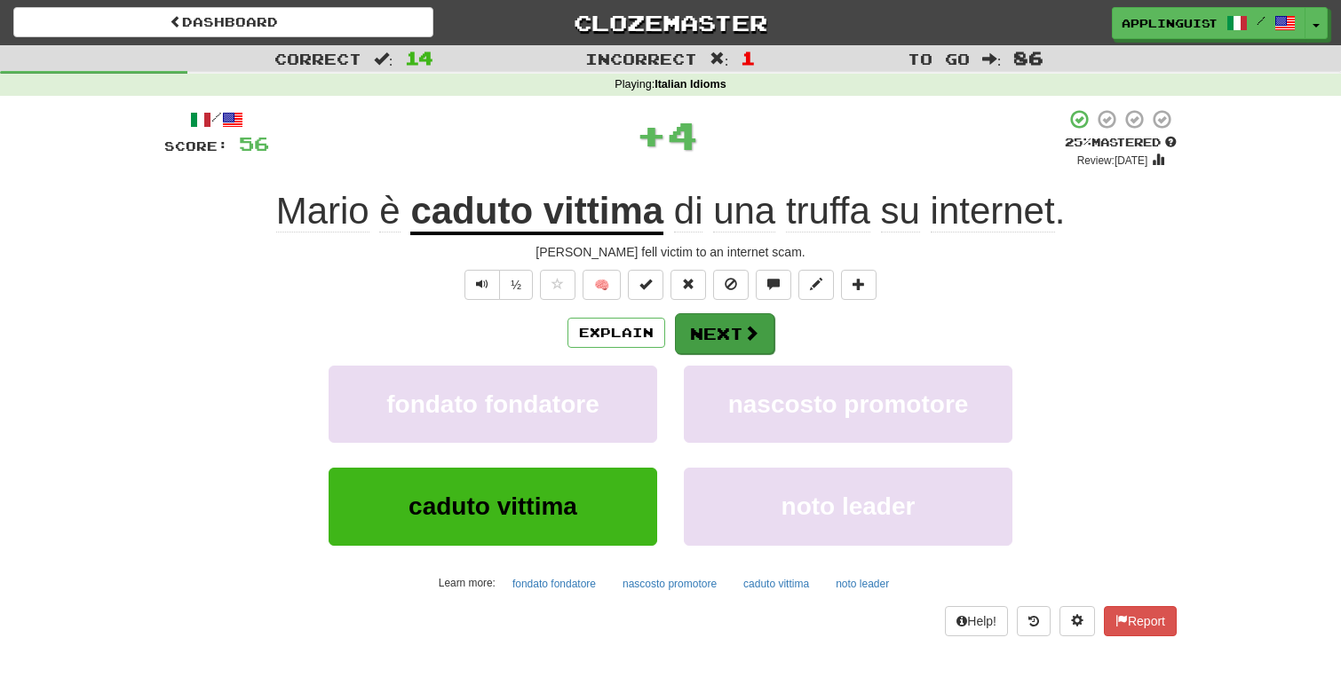
click at [747, 340] on span at bounding box center [751, 333] width 16 height 16
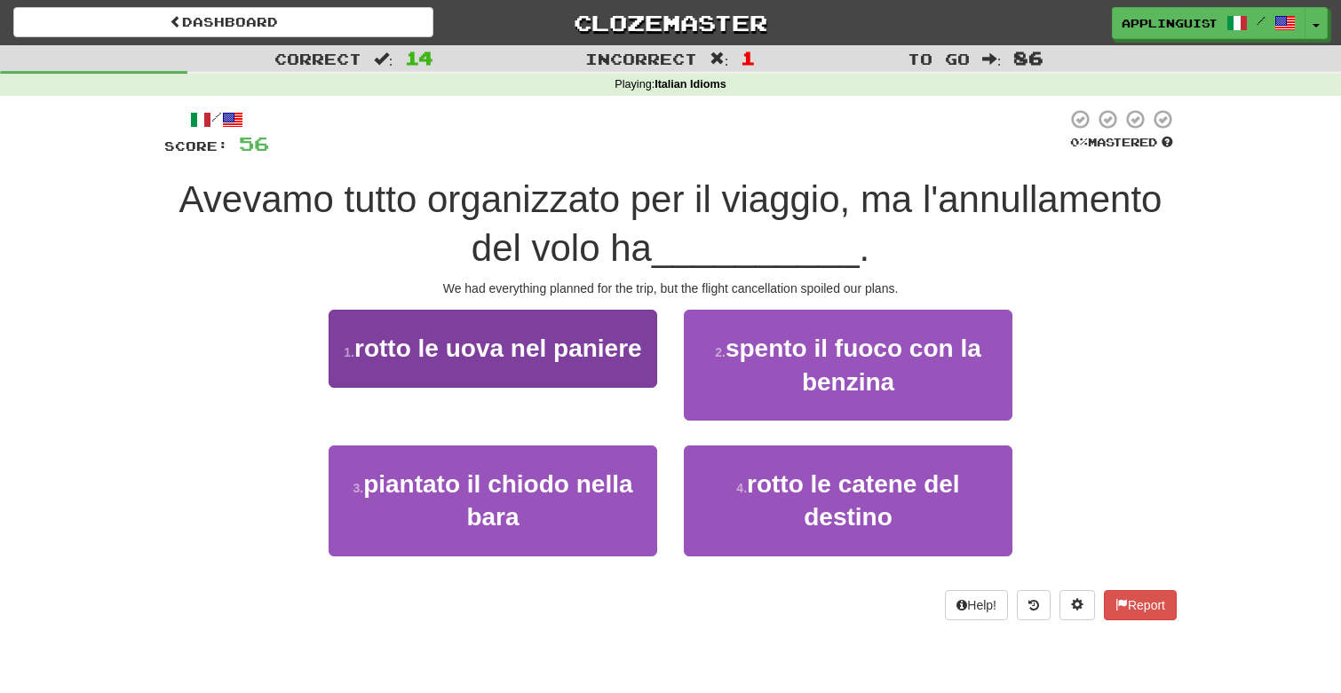
click at [532, 349] on span "rotto le uova nel paniere" at bounding box center [498, 349] width 288 height 28
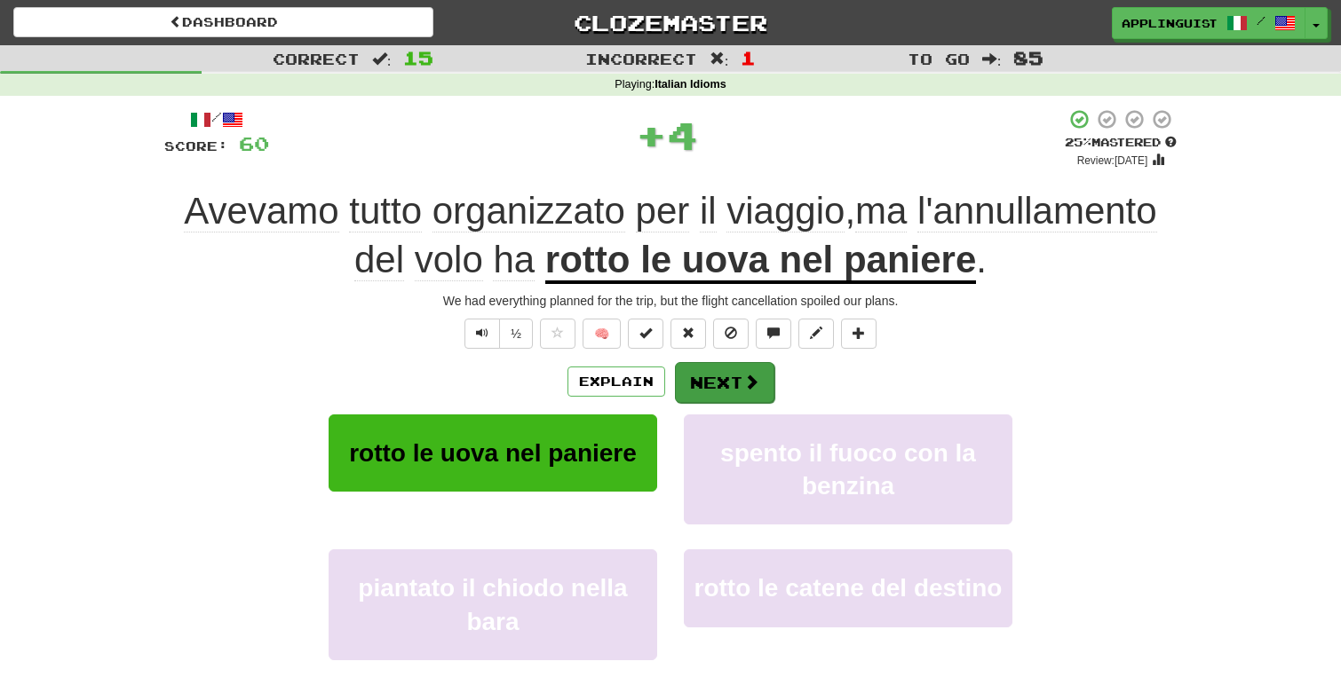
click at [742, 396] on button "Next" at bounding box center [724, 382] width 99 height 41
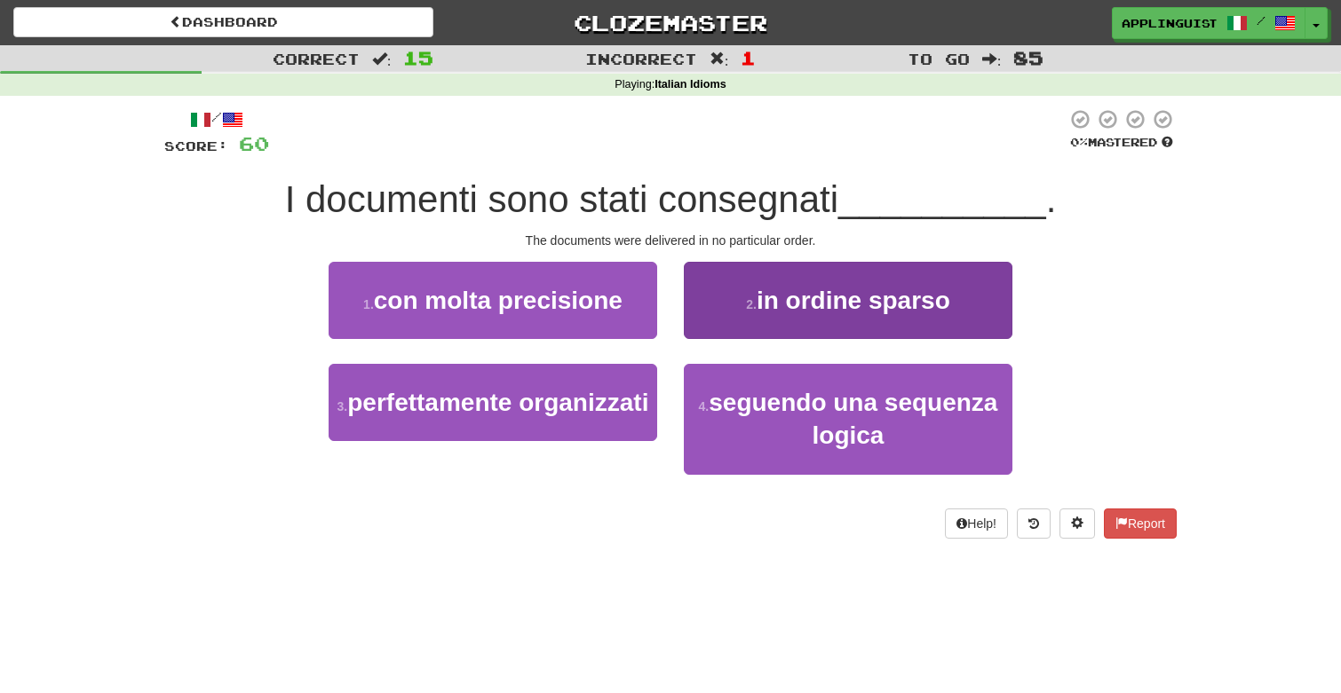
click at [788, 296] on span "in ordine sparso" at bounding box center [853, 301] width 194 height 28
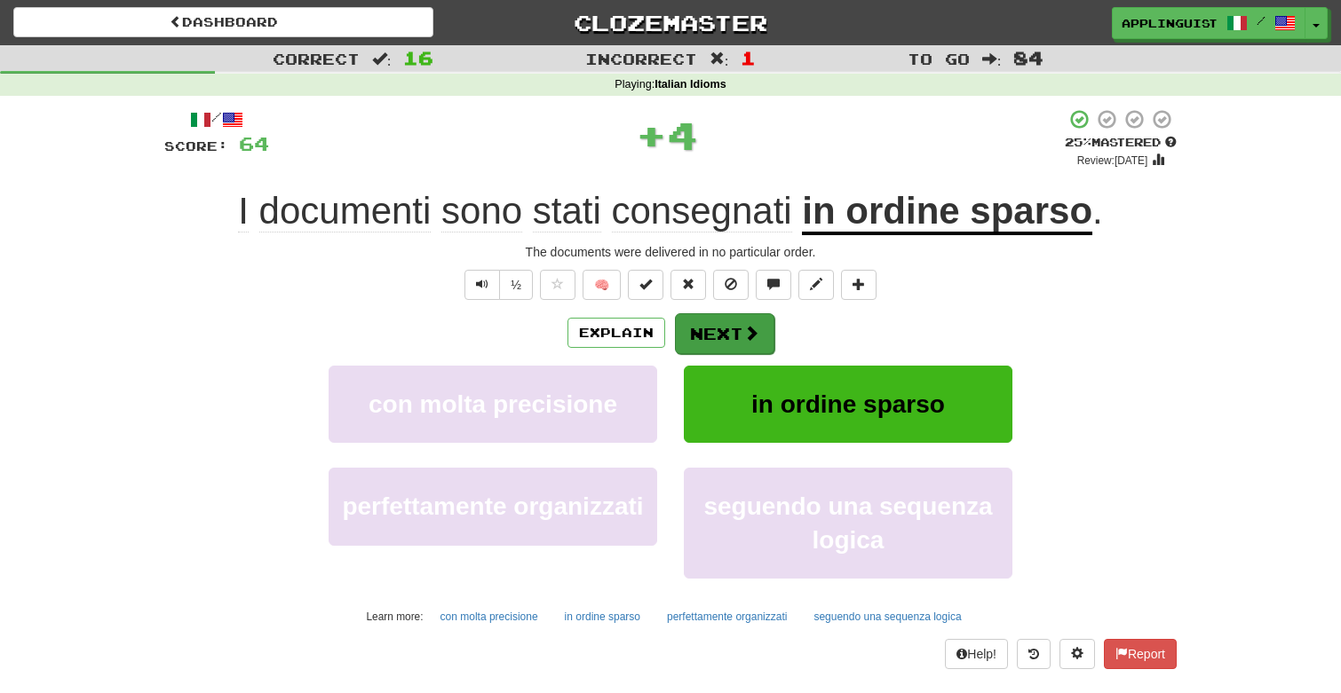
click at [722, 328] on button "Next" at bounding box center [724, 333] width 99 height 41
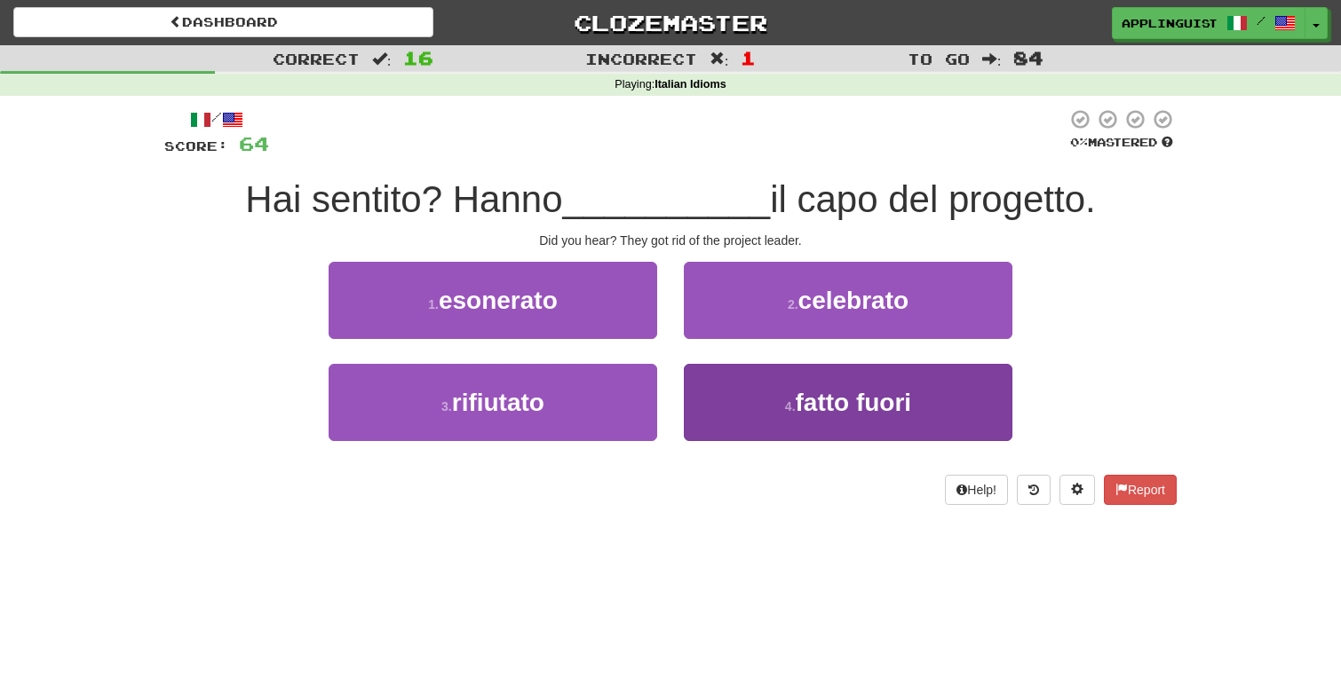
click at [785, 403] on small "4 ." at bounding box center [790, 407] width 11 height 14
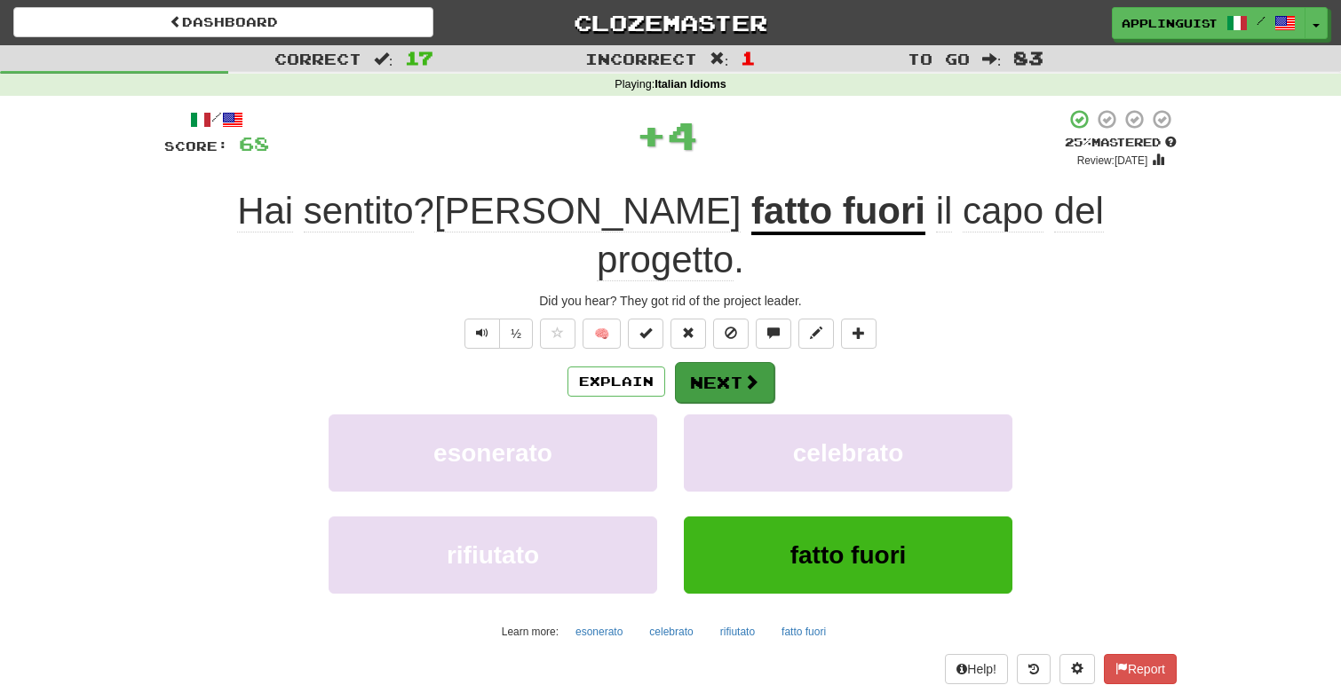
click at [731, 362] on button "Next" at bounding box center [724, 382] width 99 height 41
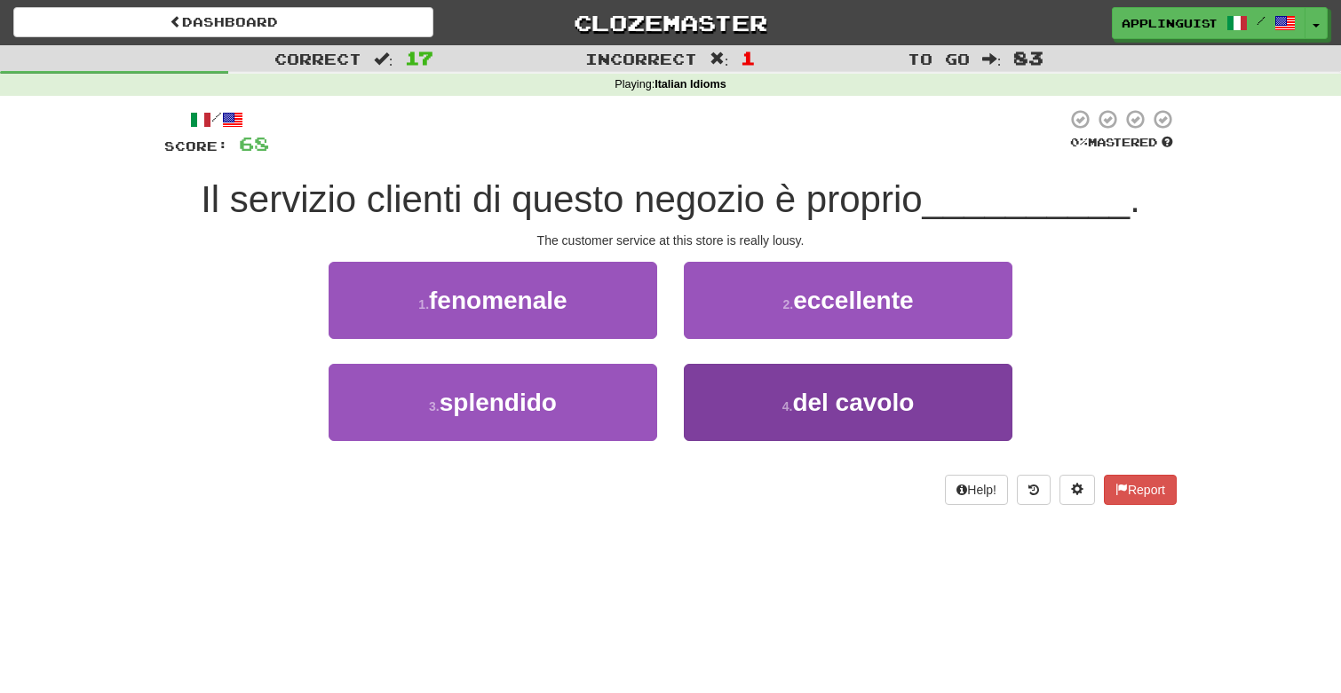
click at [782, 403] on small "4 ." at bounding box center [787, 407] width 11 height 14
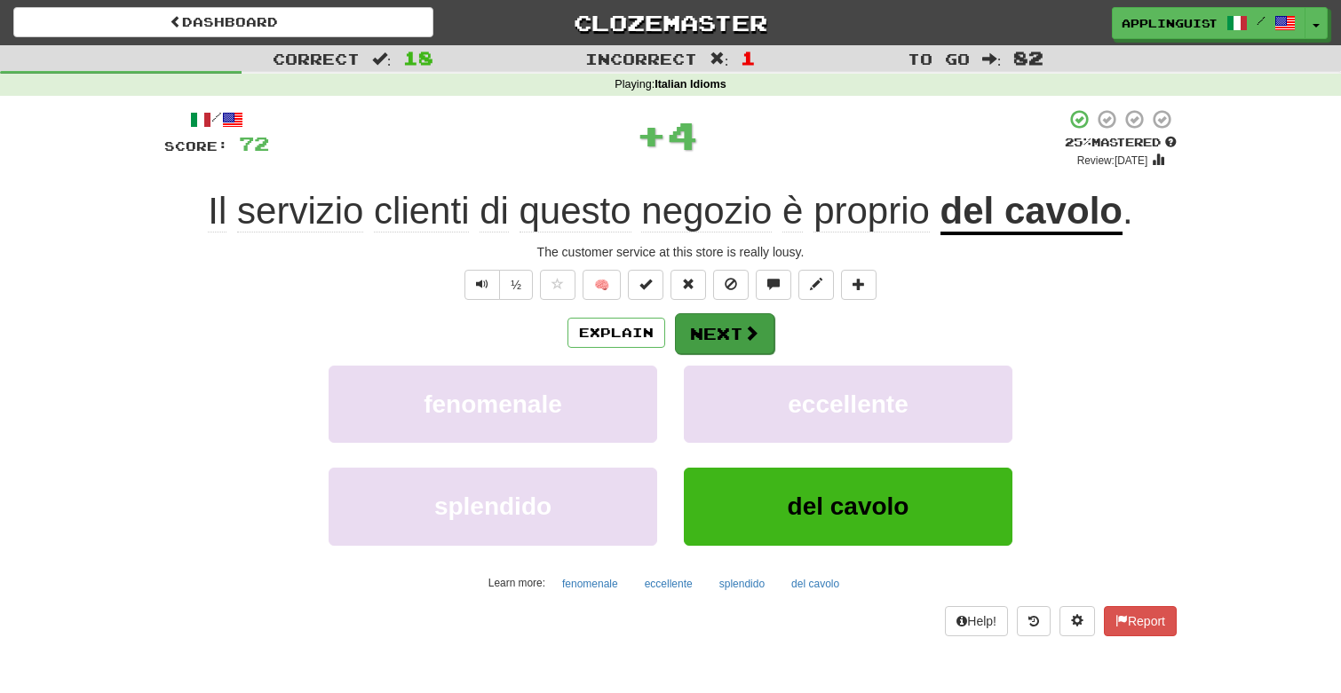
click at [728, 325] on button "Next" at bounding box center [724, 333] width 99 height 41
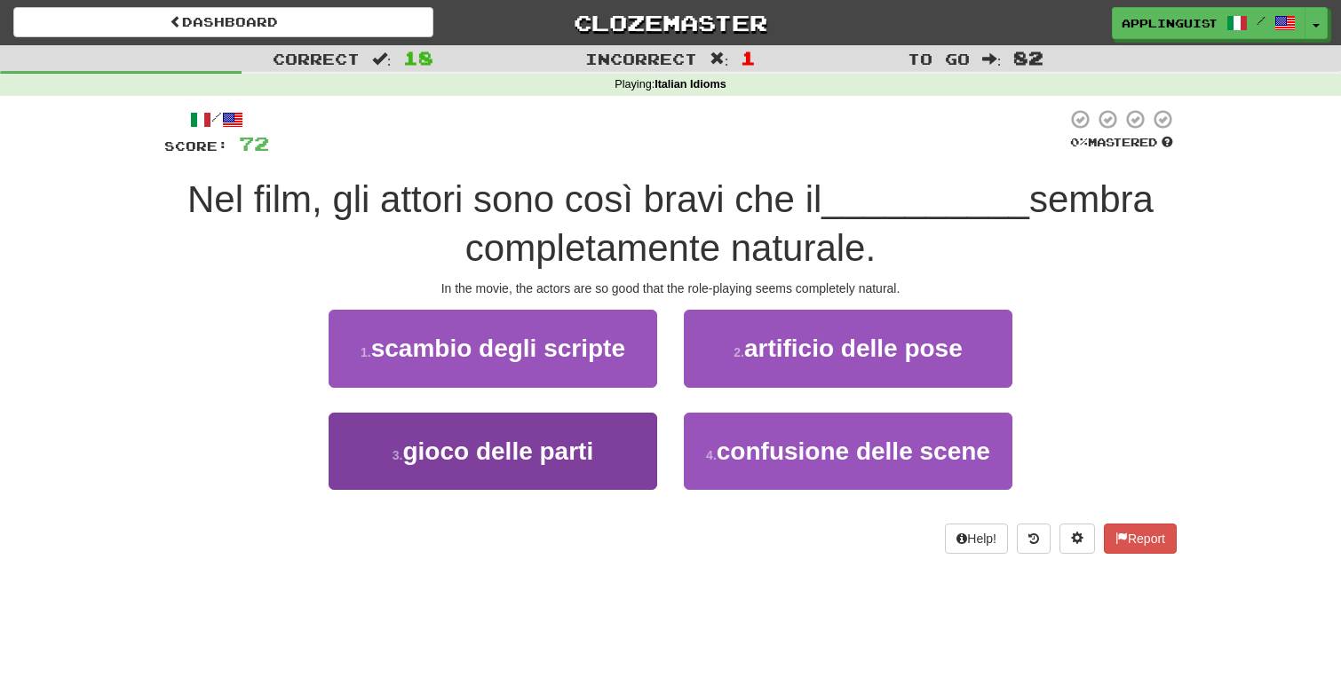
click at [611, 424] on button "3 . gioco delle parti" at bounding box center [492, 451] width 328 height 77
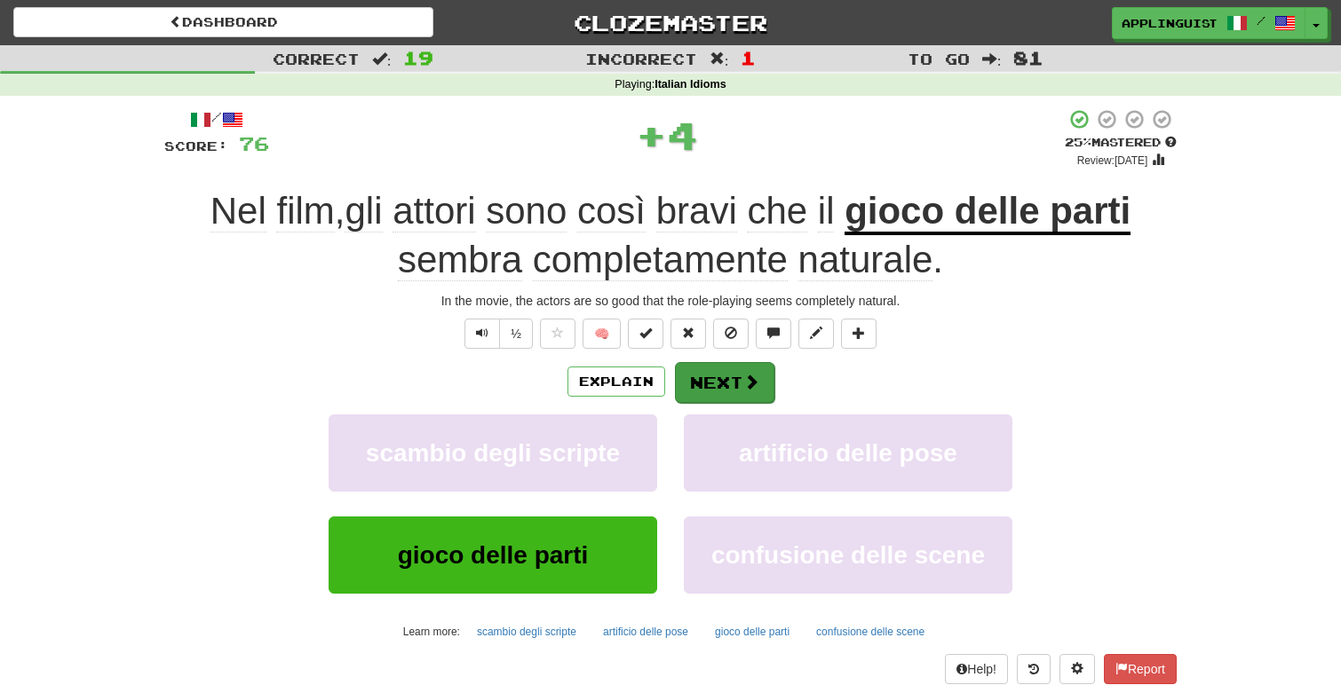
click at [729, 386] on button "Next" at bounding box center [724, 382] width 99 height 41
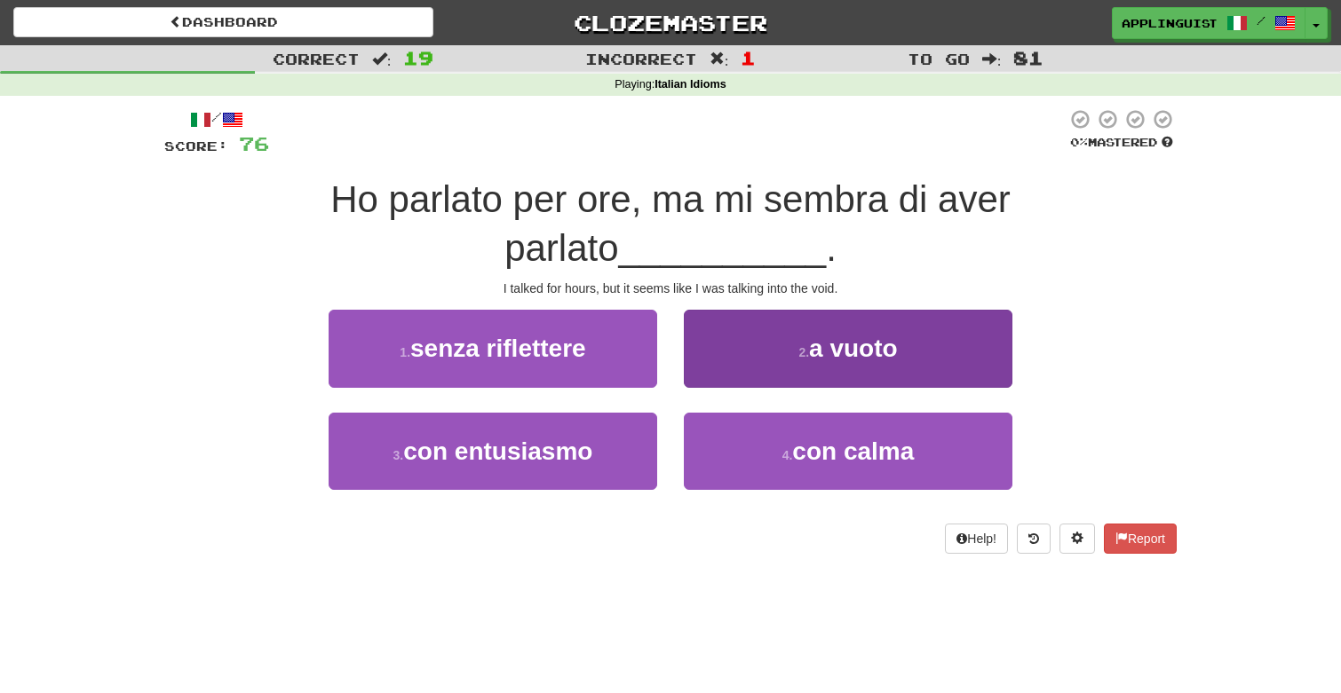
click at [749, 313] on button "2 . a vuoto" at bounding box center [848, 348] width 328 height 77
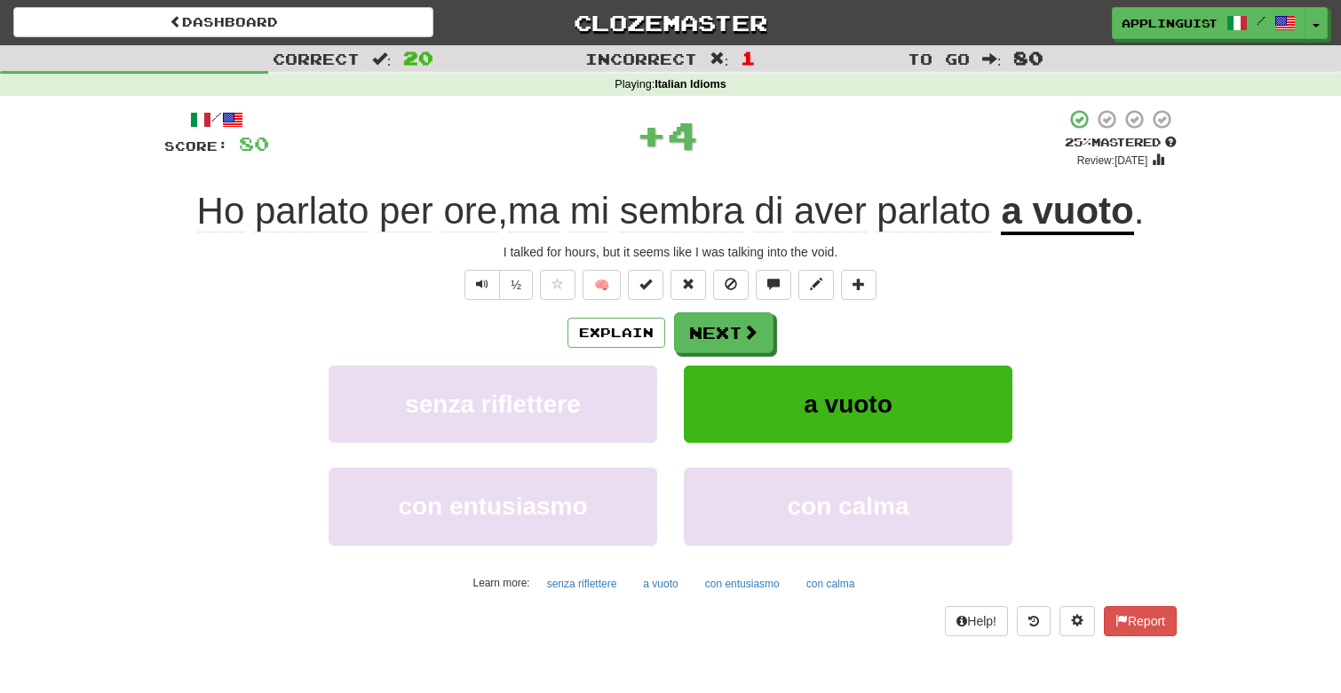
click at [749, 313] on button "Next" at bounding box center [723, 333] width 99 height 41
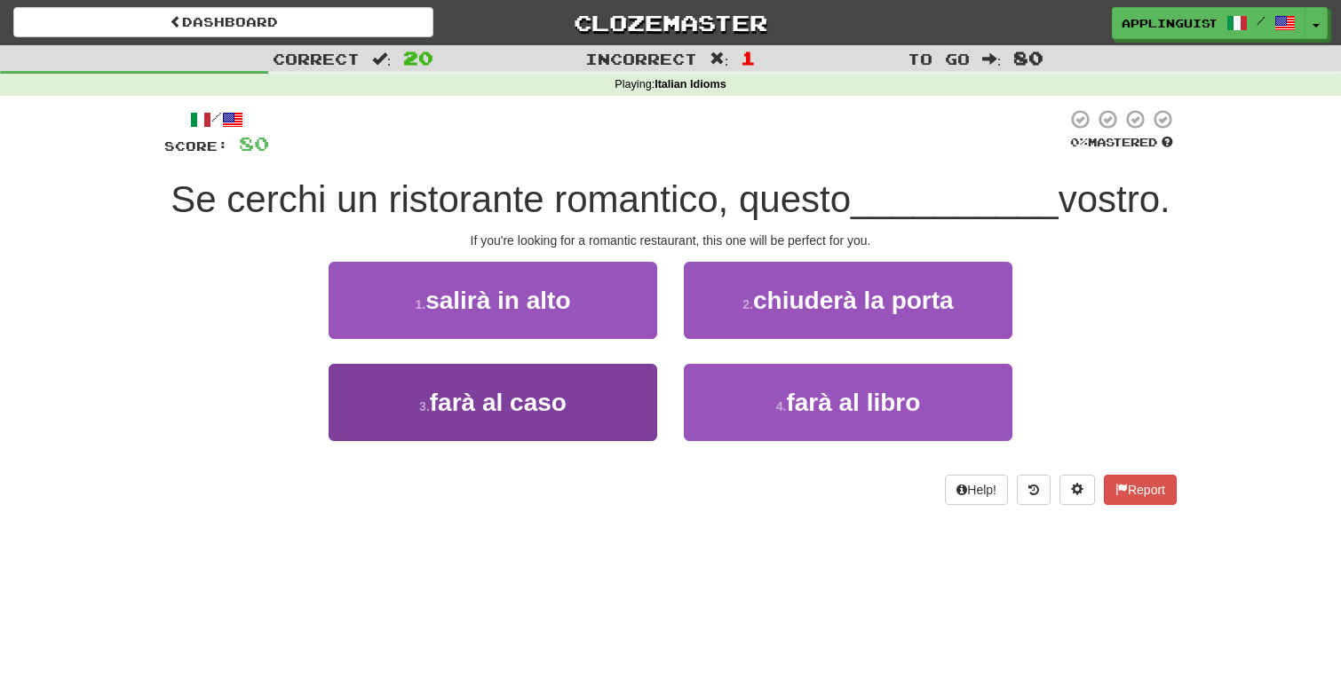
click at [594, 392] on button "3 . farà al caso" at bounding box center [492, 402] width 328 height 77
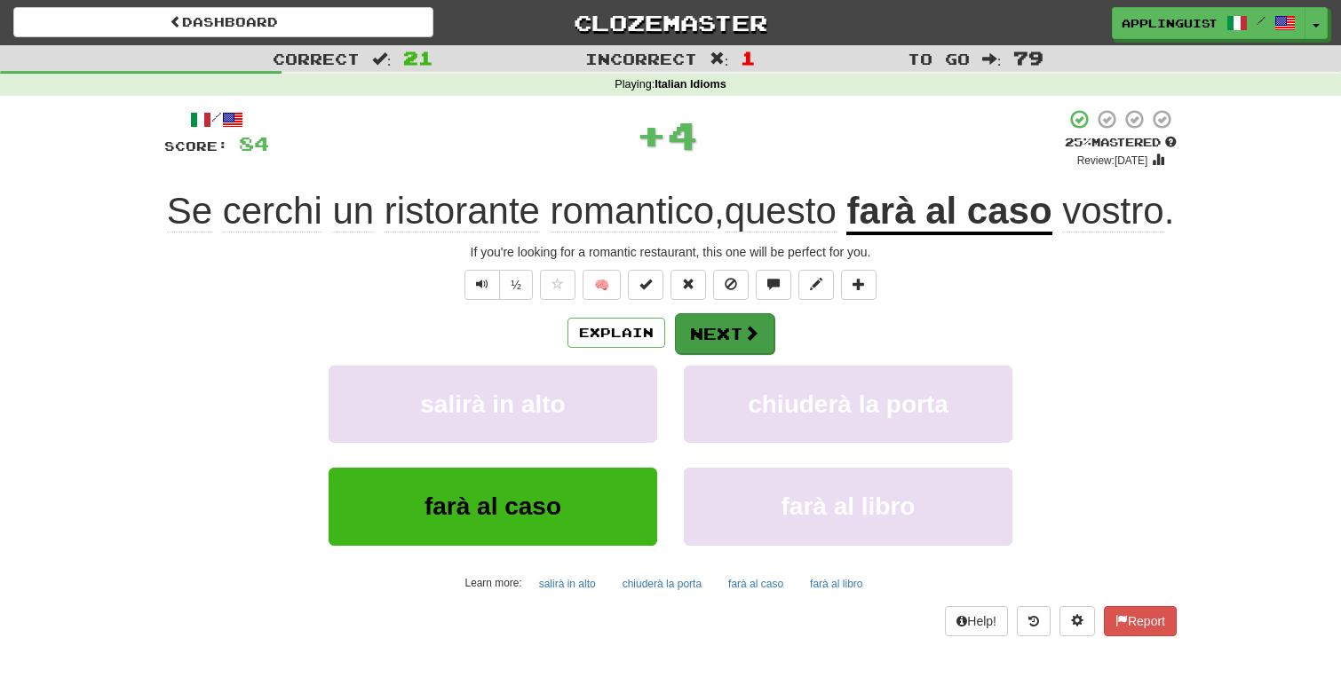
click at [734, 354] on button "Next" at bounding box center [724, 333] width 99 height 41
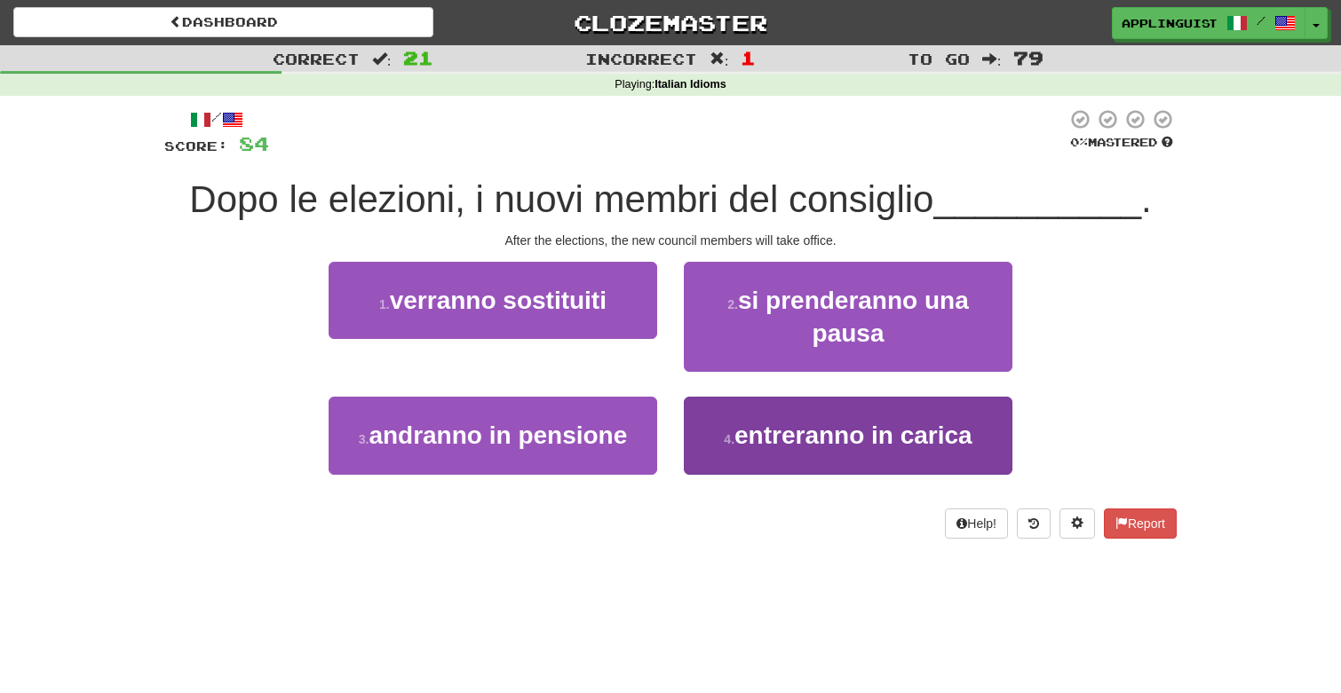
click at [763, 433] on span "entreranno in carica" at bounding box center [853, 436] width 238 height 28
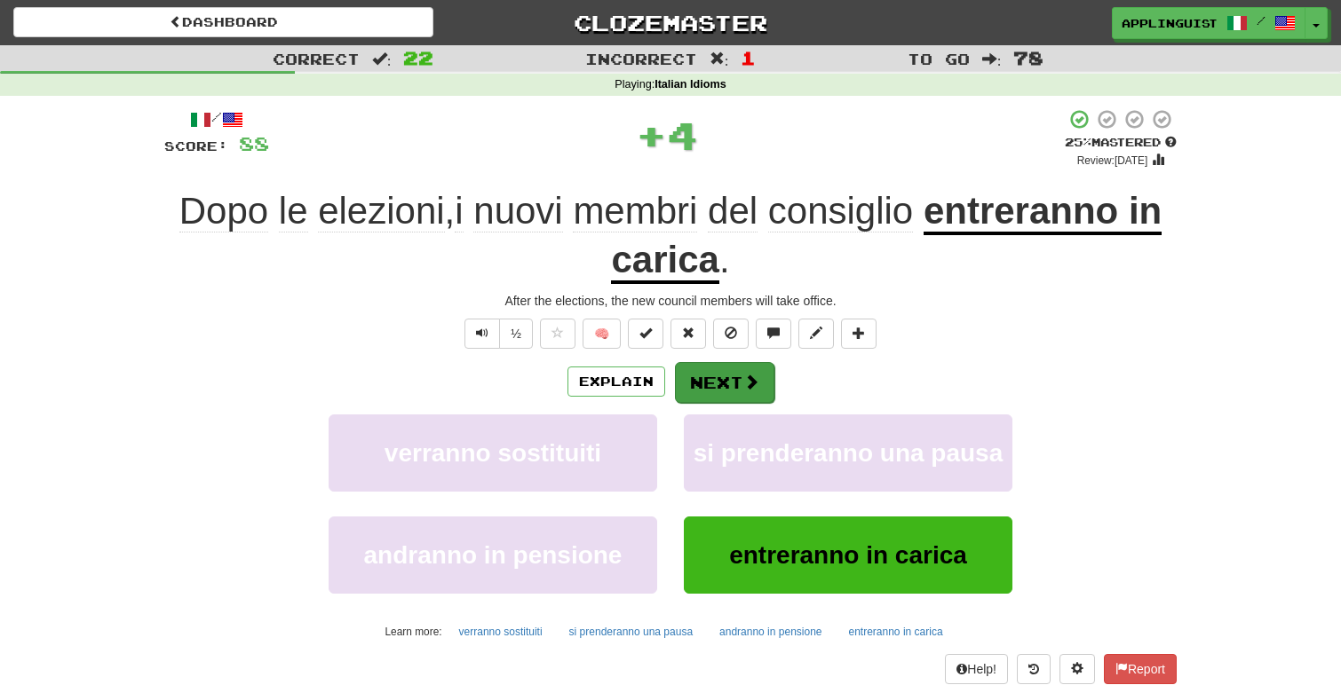
click at [738, 397] on button "Next" at bounding box center [724, 382] width 99 height 41
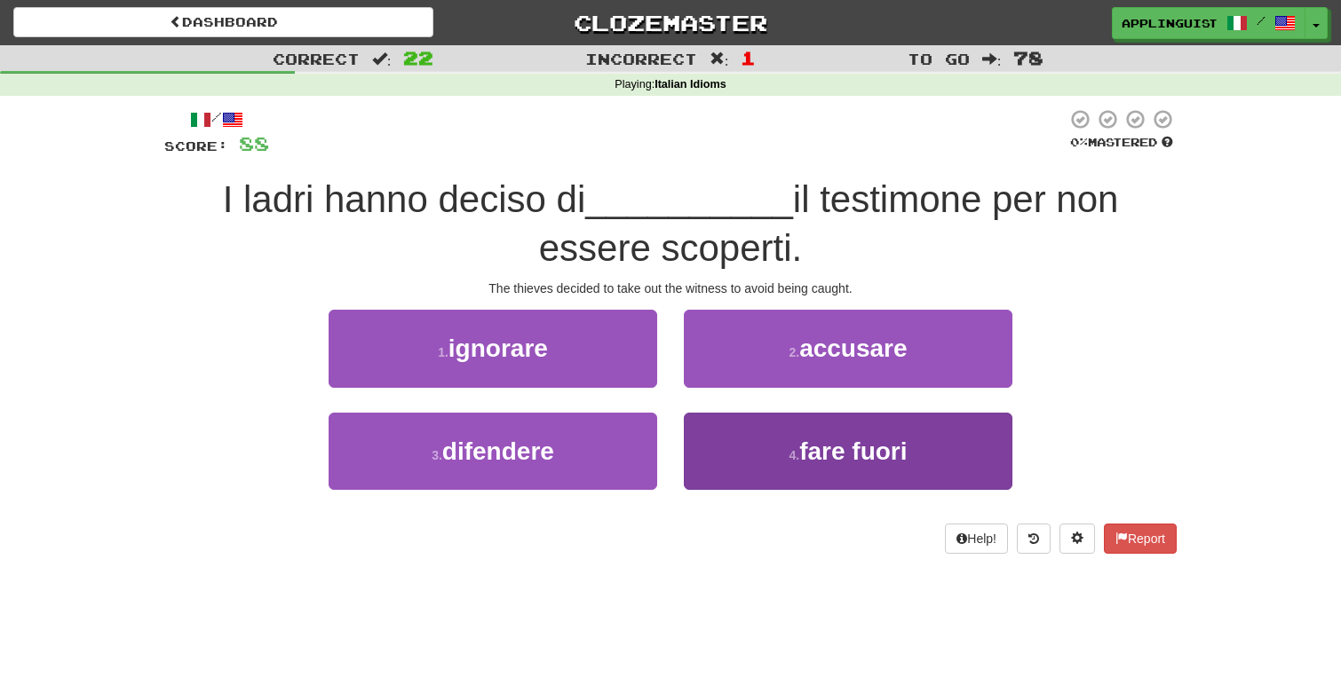
click at [790, 454] on small "4 ." at bounding box center [793, 455] width 11 height 14
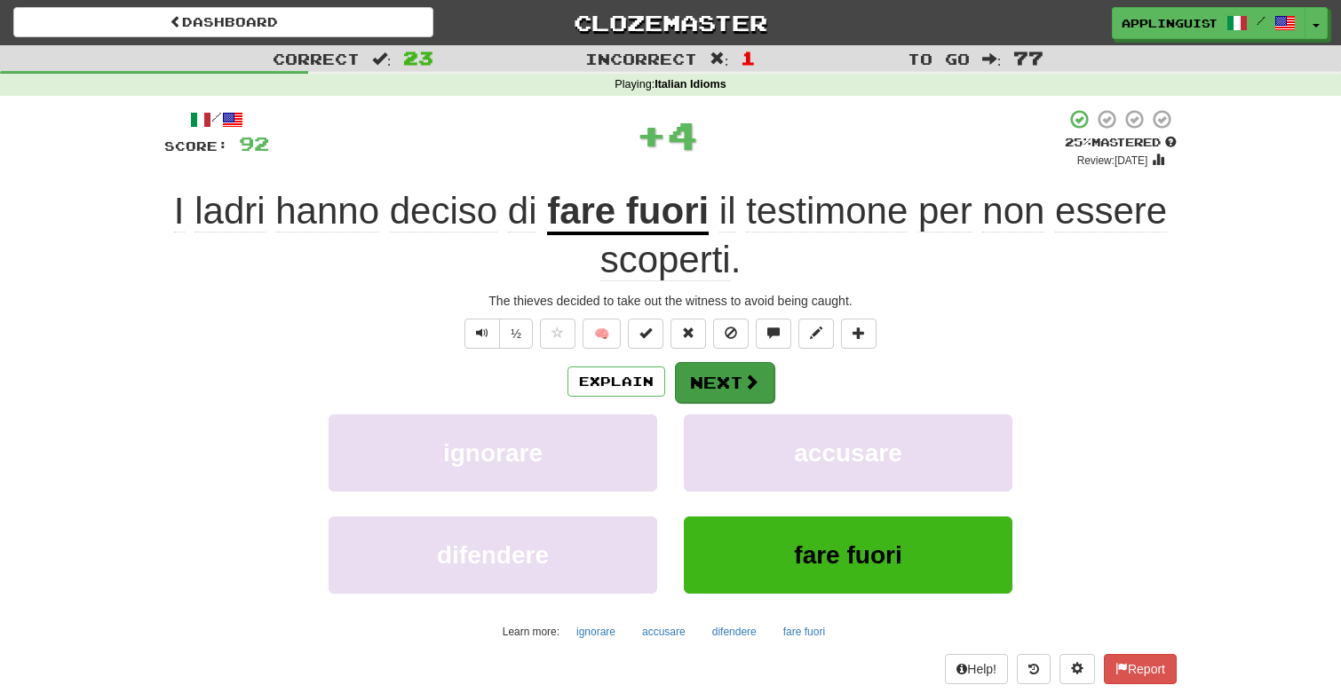
click at [706, 364] on button "Next" at bounding box center [724, 382] width 99 height 41
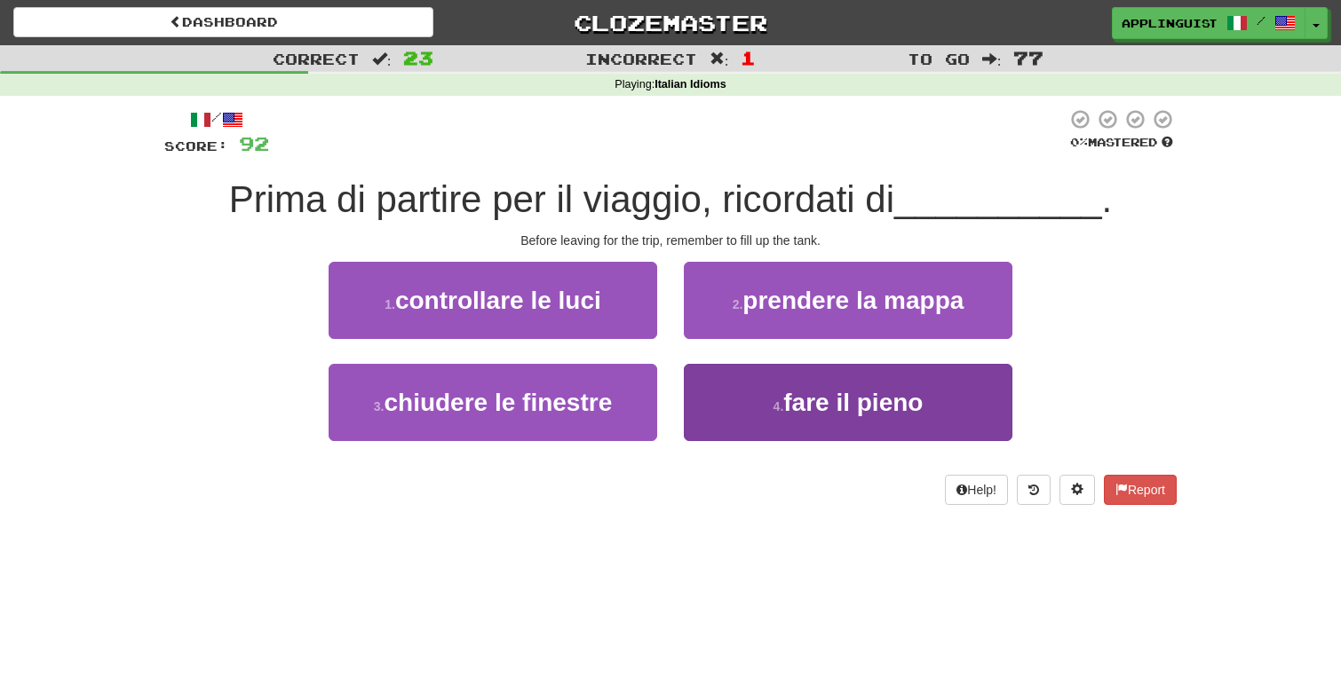
click at [730, 394] on button "4 . fare il pieno" at bounding box center [848, 402] width 328 height 77
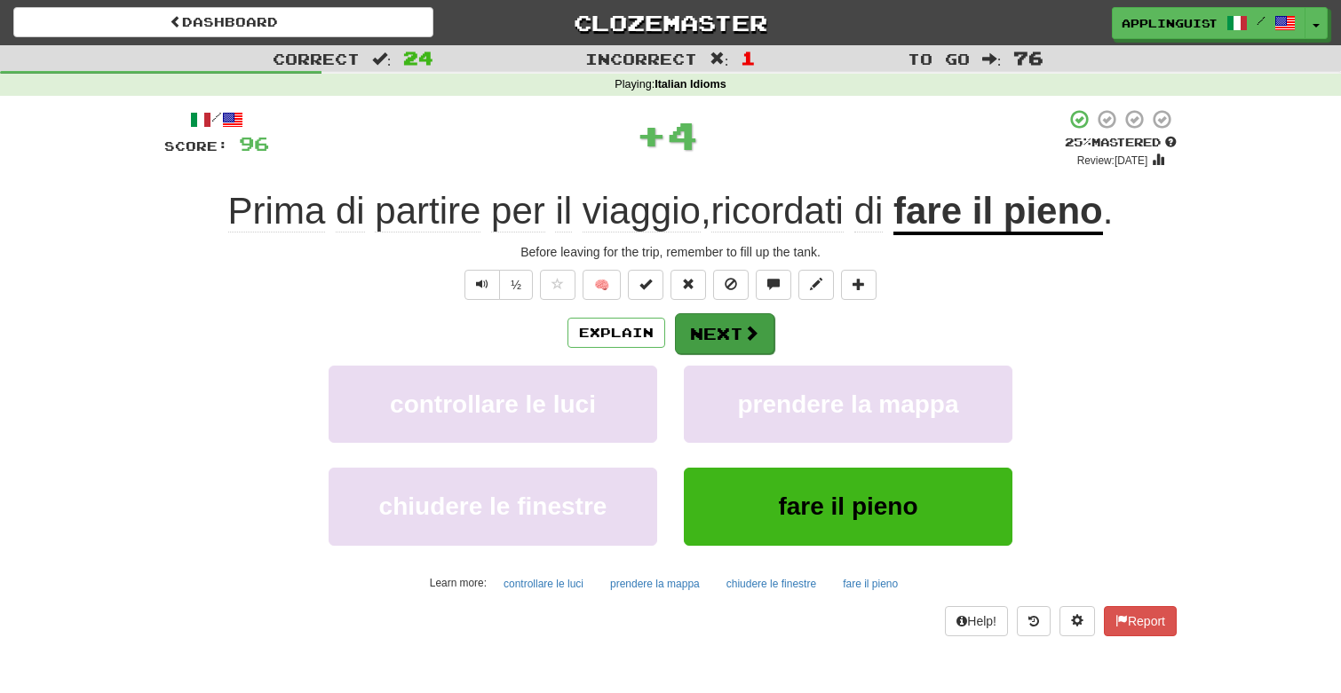
click at [707, 322] on button "Next" at bounding box center [724, 333] width 99 height 41
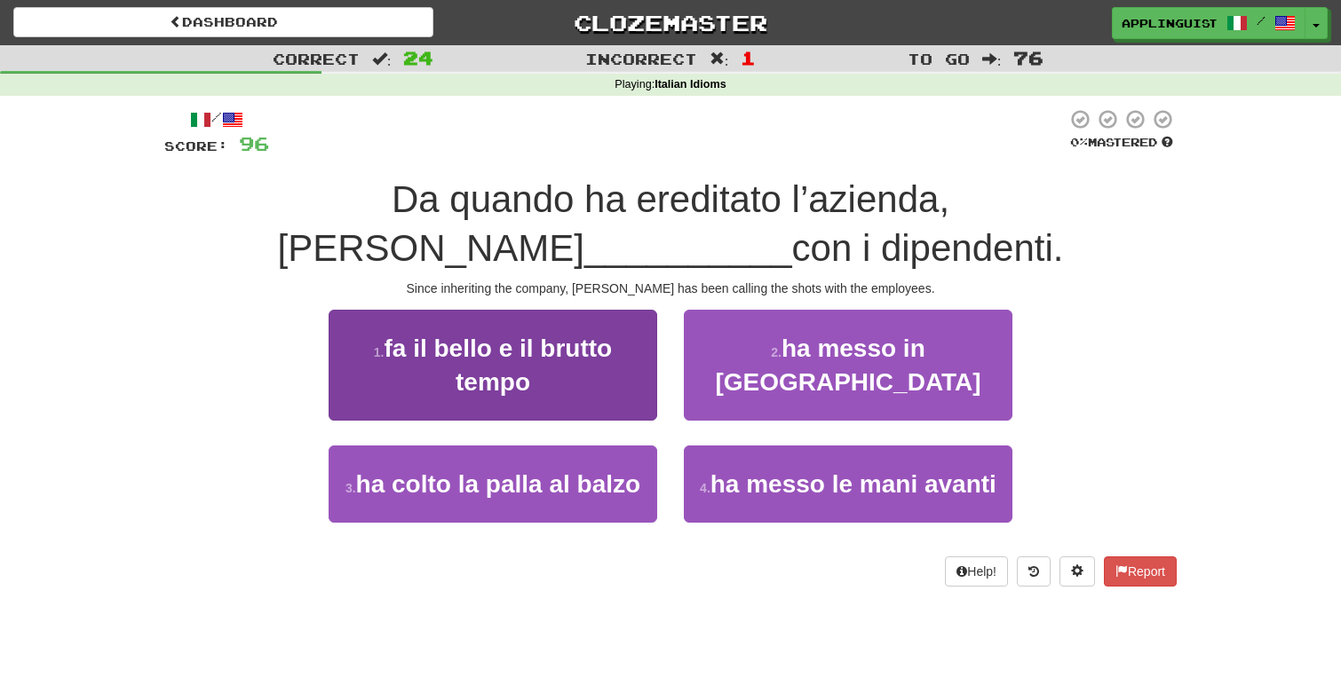
click at [463, 393] on button "1 . fa il bello e il brutto tempo" at bounding box center [492, 365] width 328 height 111
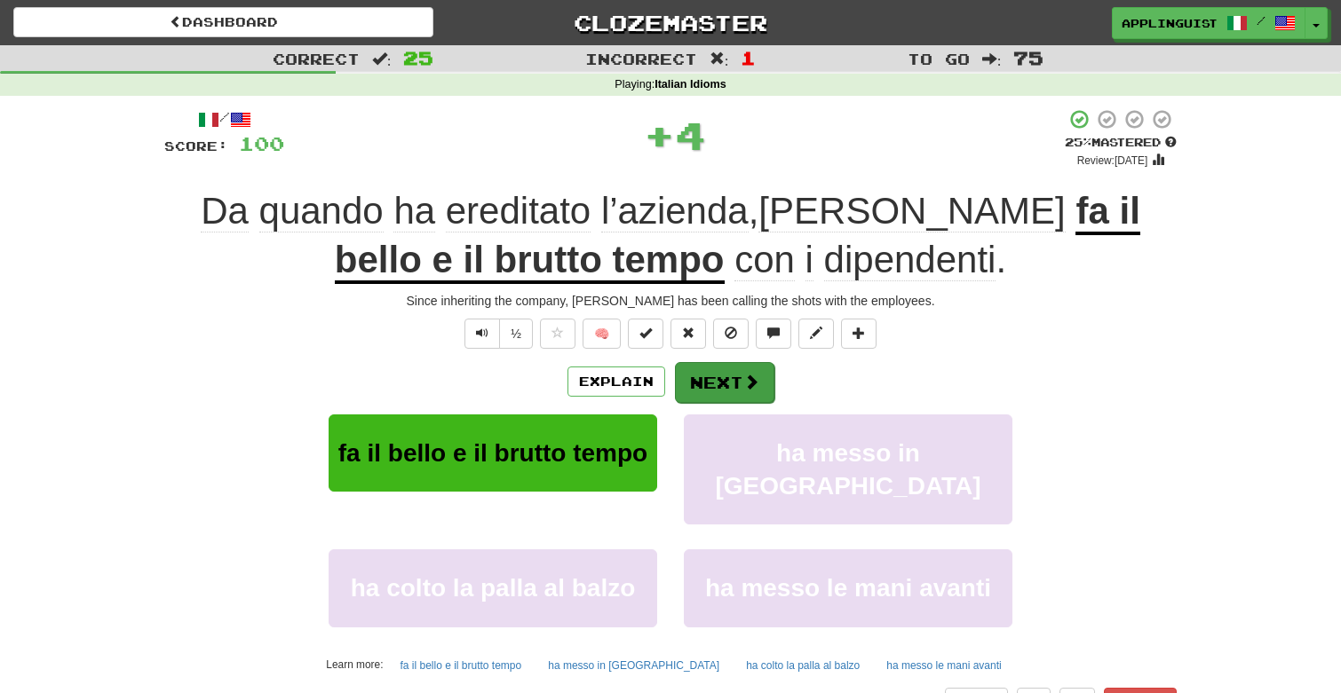
click at [708, 378] on button "Next" at bounding box center [724, 382] width 99 height 41
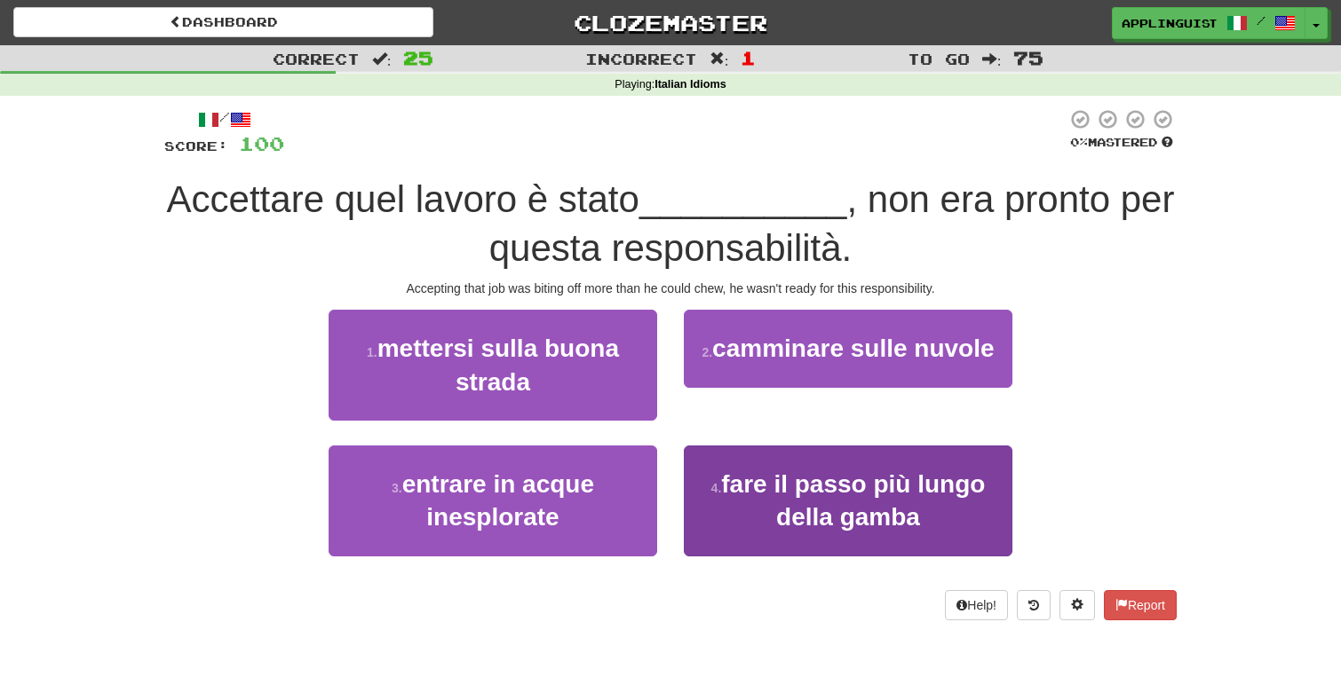
click at [843, 518] on span "fare il passo più lungo della gamba" at bounding box center [853, 501] width 264 height 60
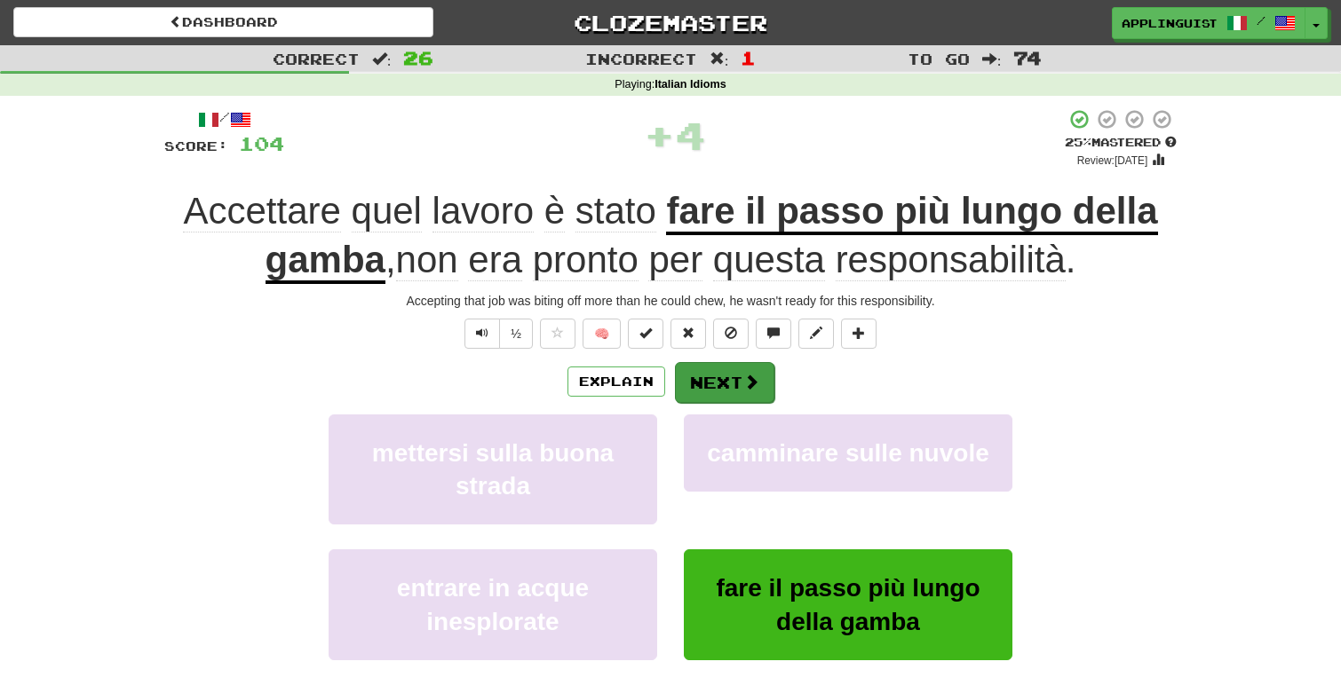
click at [749, 392] on button "Next" at bounding box center [724, 382] width 99 height 41
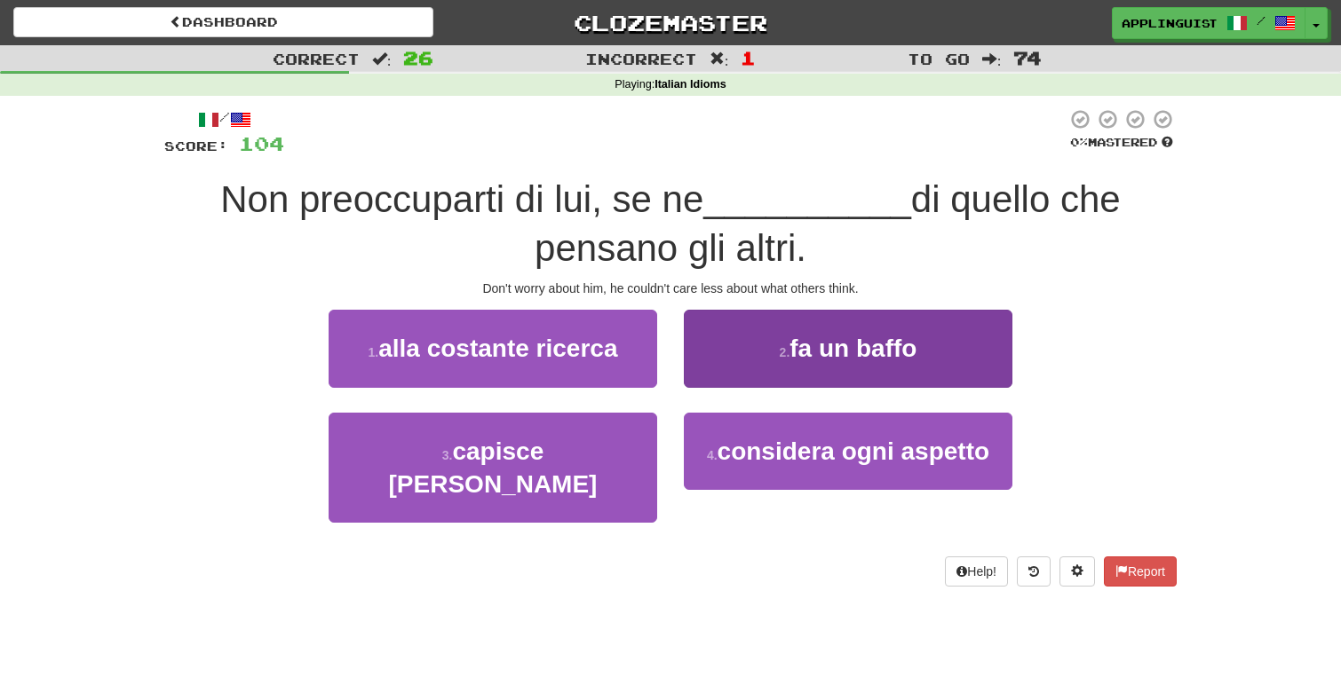
click at [827, 358] on span "fa un baffo" at bounding box center [852, 349] width 127 height 28
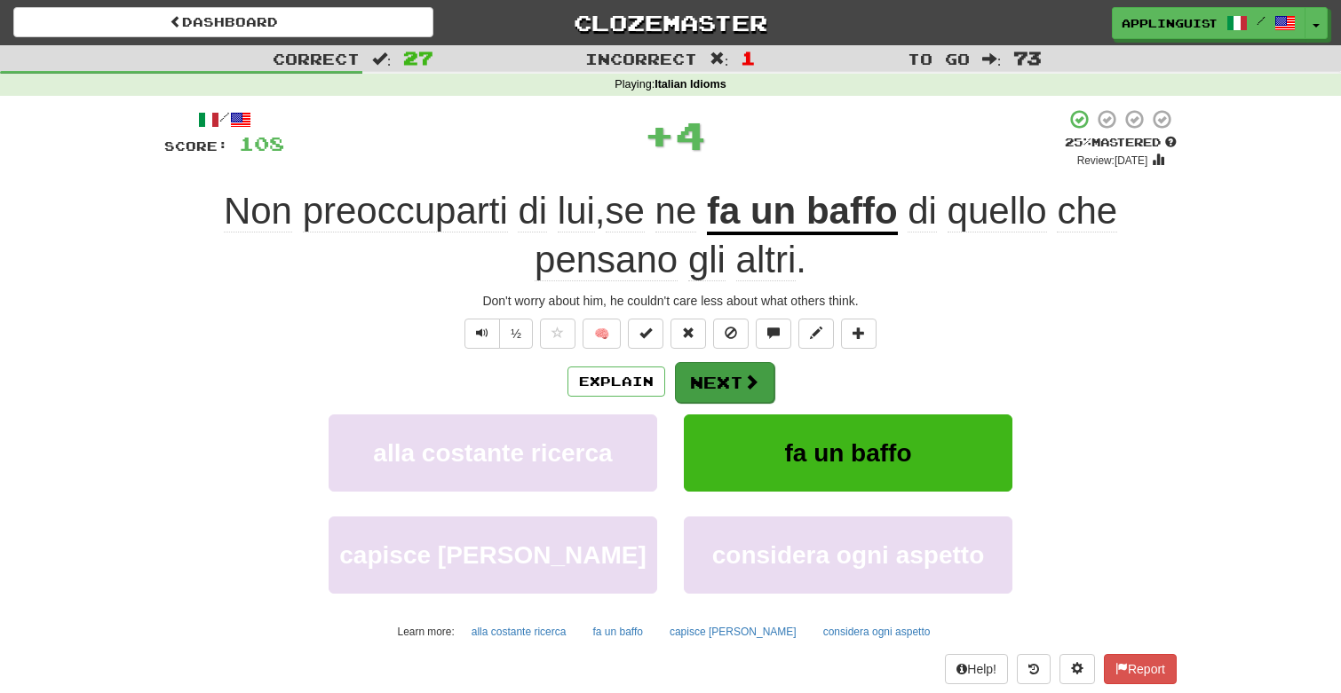
click at [721, 373] on button "Next" at bounding box center [724, 382] width 99 height 41
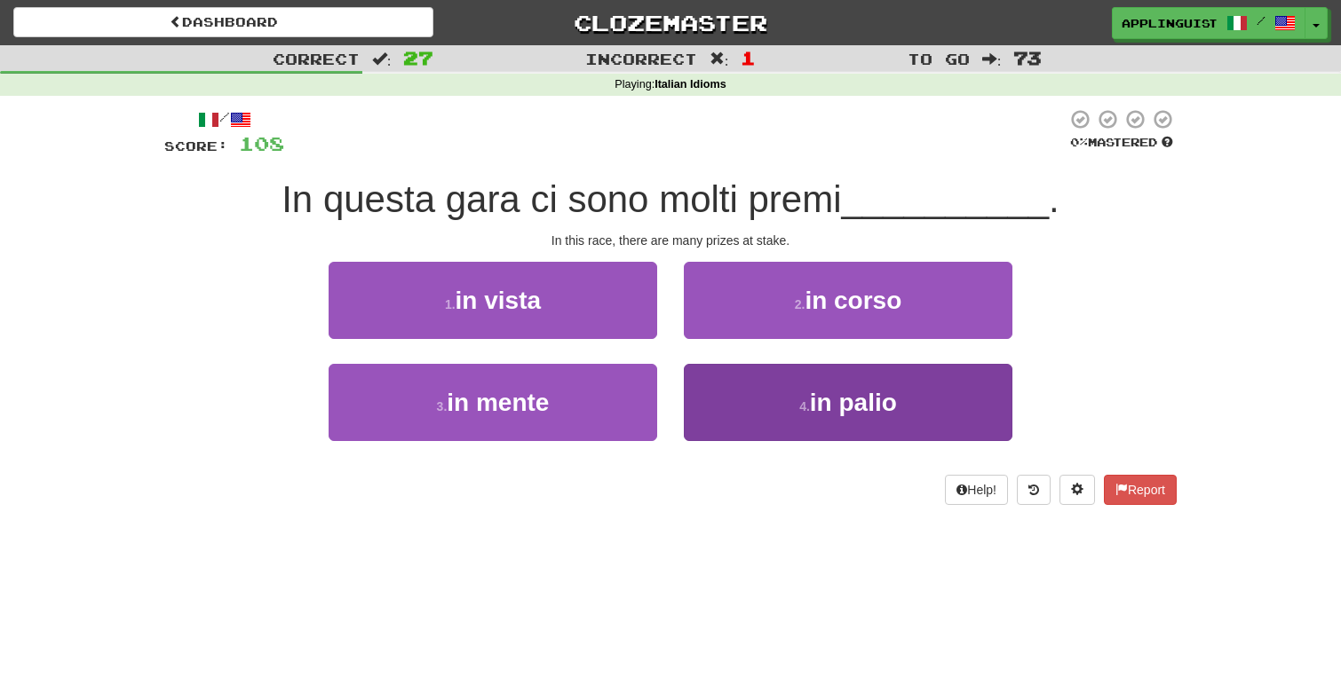
click at [776, 411] on button "4 . in palio" at bounding box center [848, 402] width 328 height 77
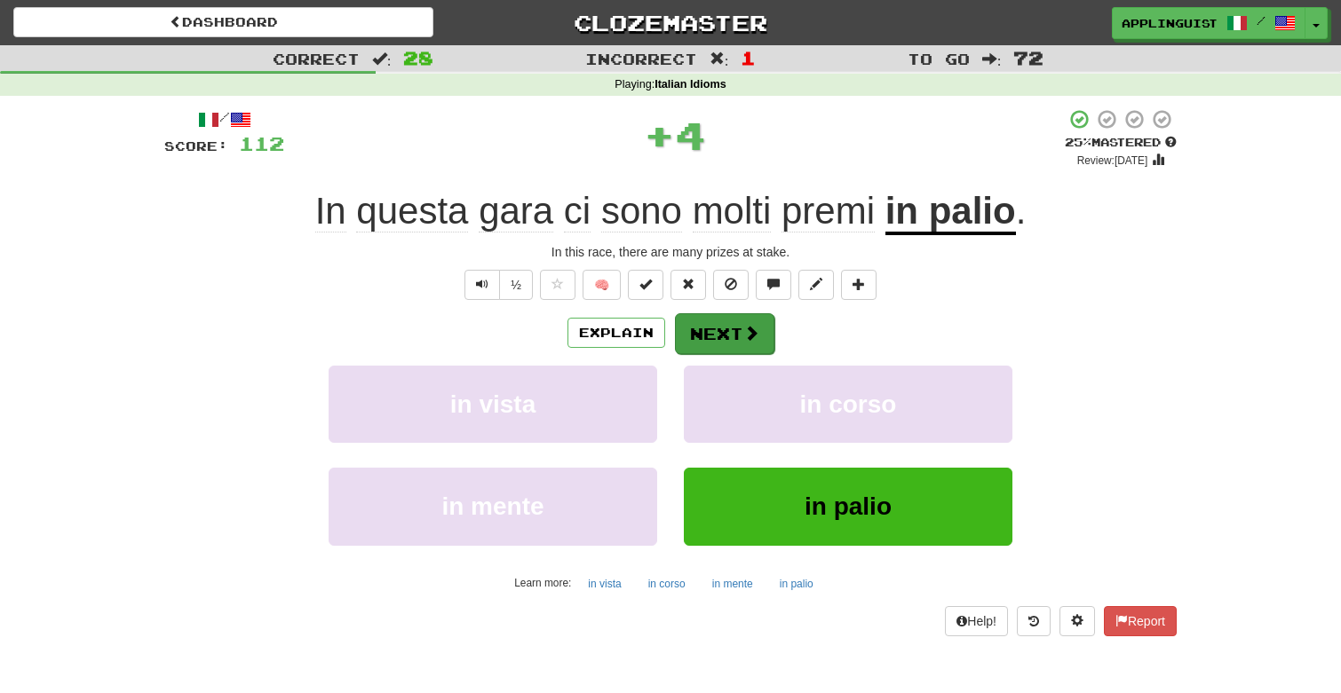
click at [756, 327] on span at bounding box center [751, 333] width 16 height 16
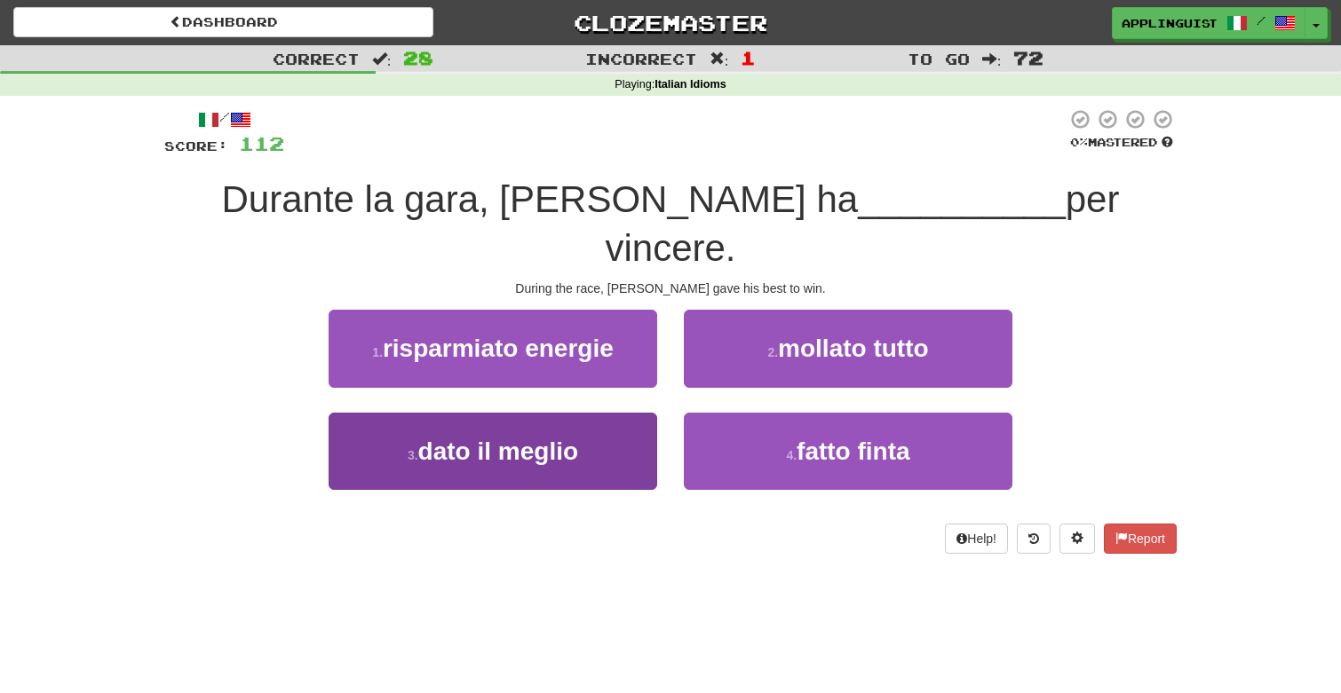
click at [574, 417] on button "3 . dato il meglio" at bounding box center [492, 451] width 328 height 77
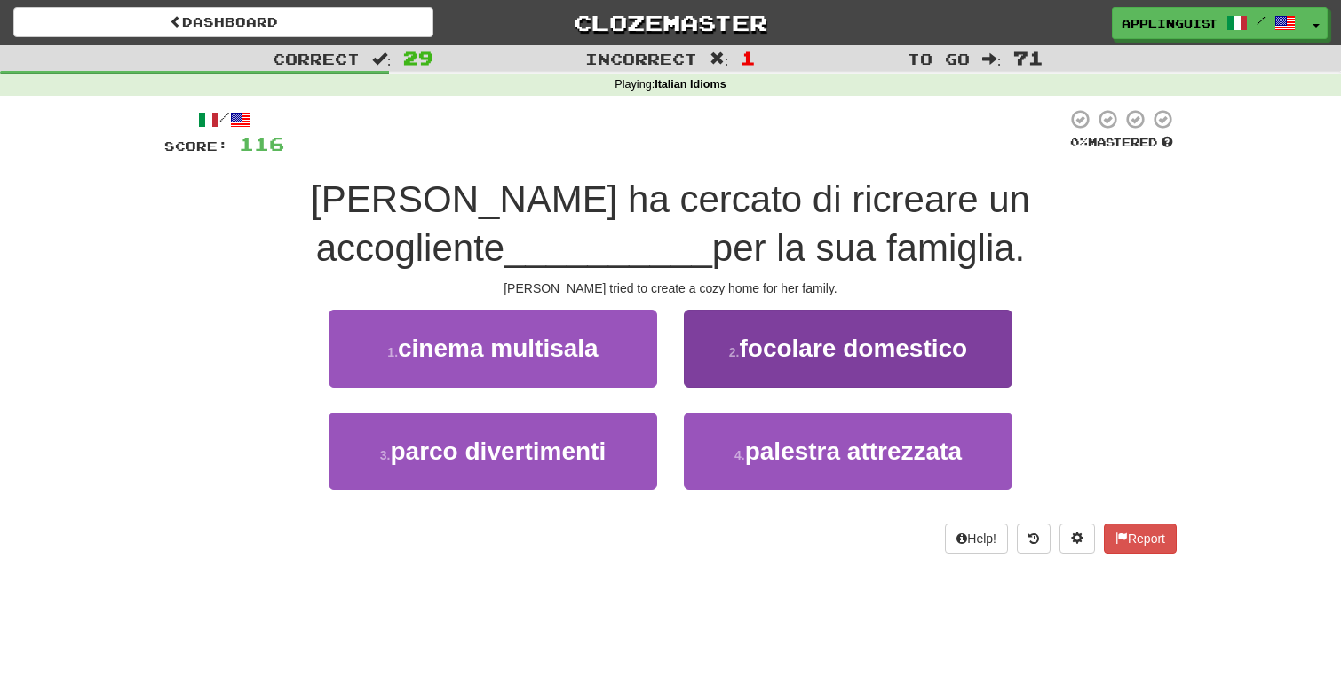
click at [807, 344] on span "focolare domestico" at bounding box center [853, 349] width 228 height 28
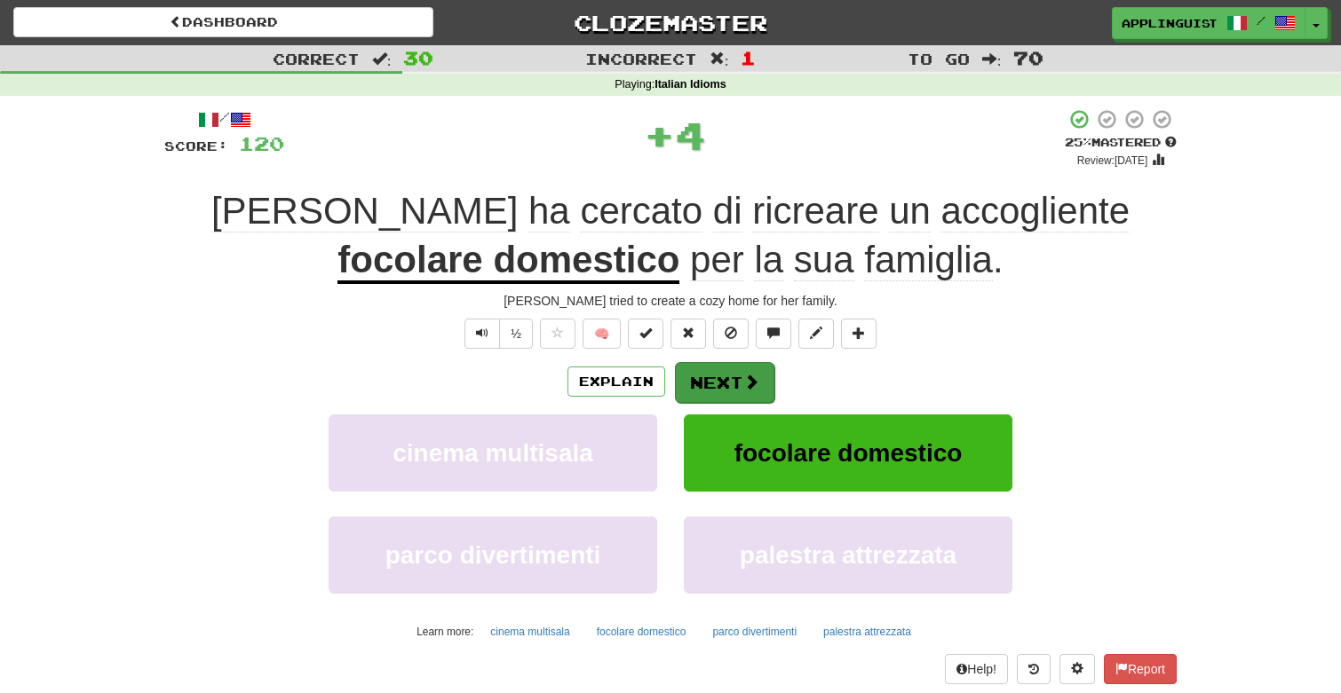
click at [728, 380] on button "Next" at bounding box center [724, 382] width 99 height 41
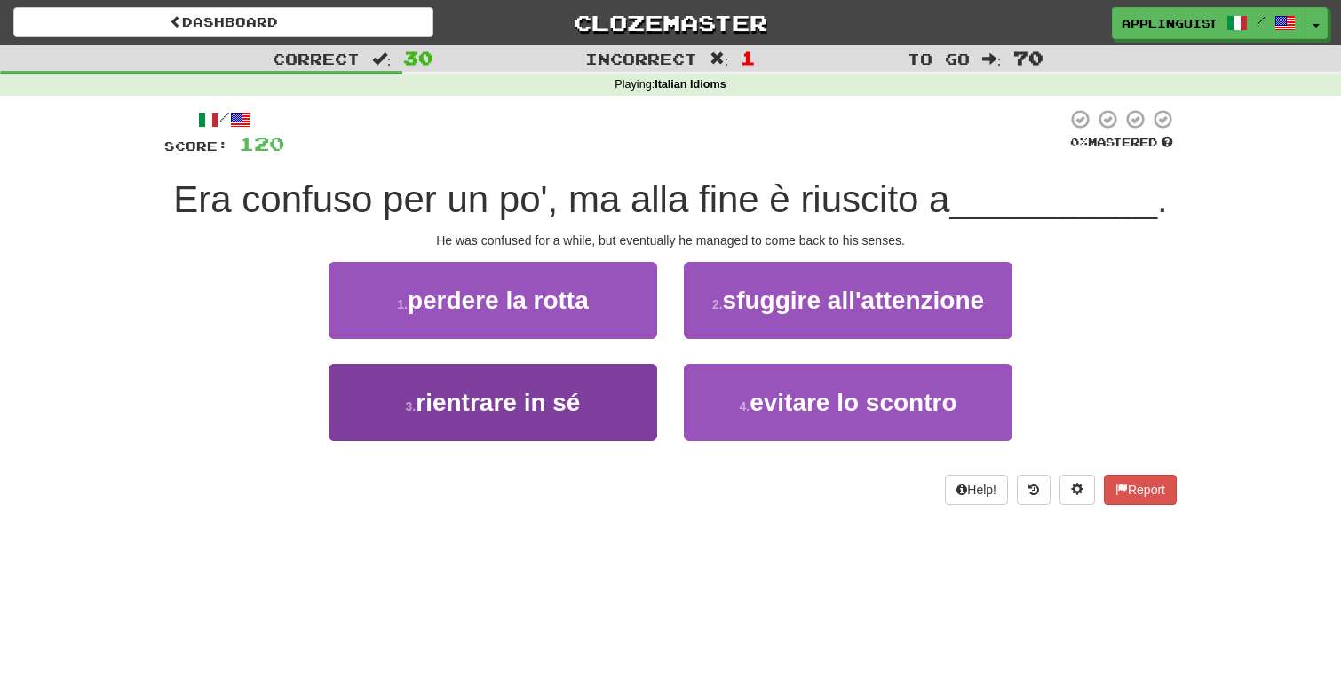
click at [598, 378] on button "3 . rientrare in sé" at bounding box center [492, 402] width 328 height 77
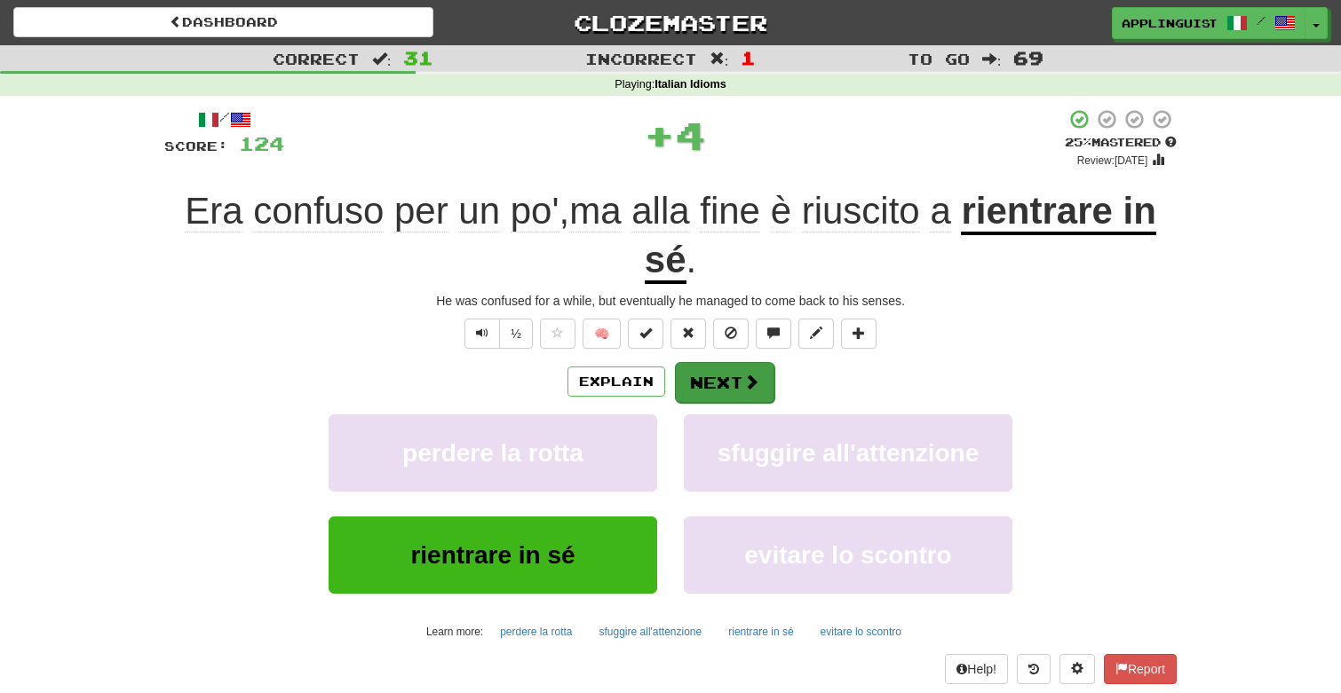
click at [697, 369] on button "Next" at bounding box center [724, 382] width 99 height 41
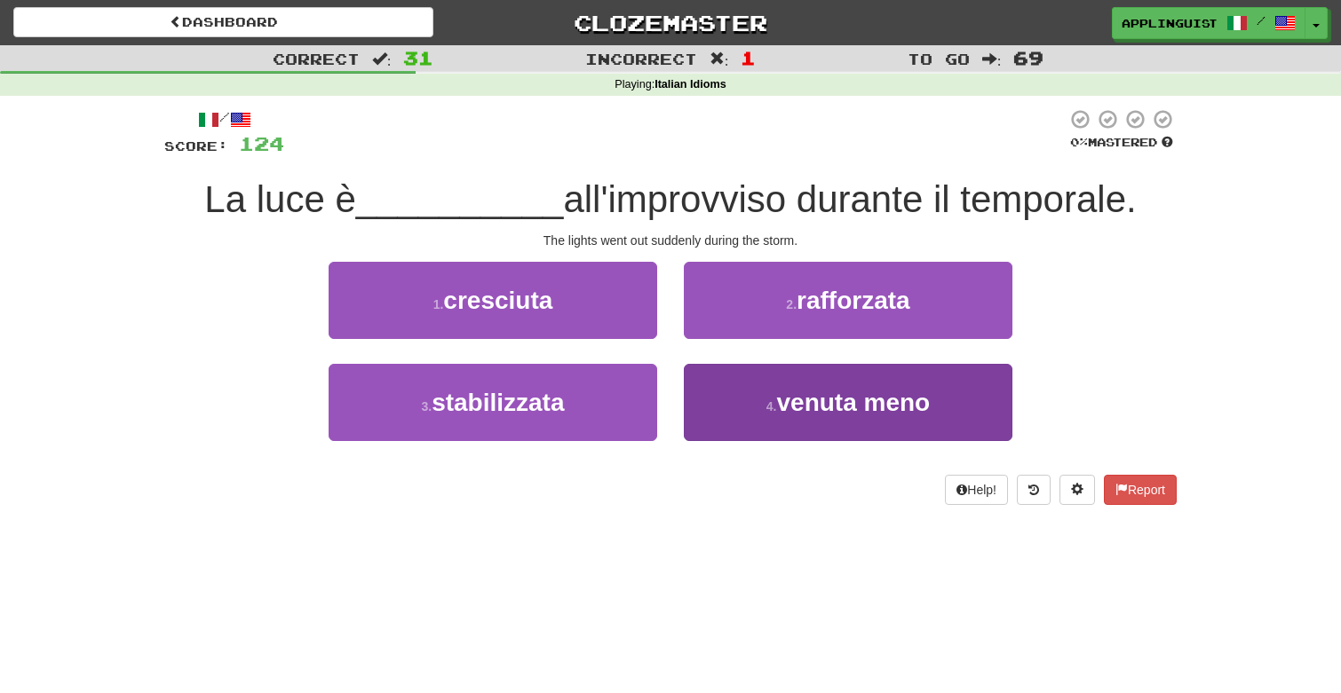
click at [814, 402] on span "venuta meno" at bounding box center [853, 403] width 154 height 28
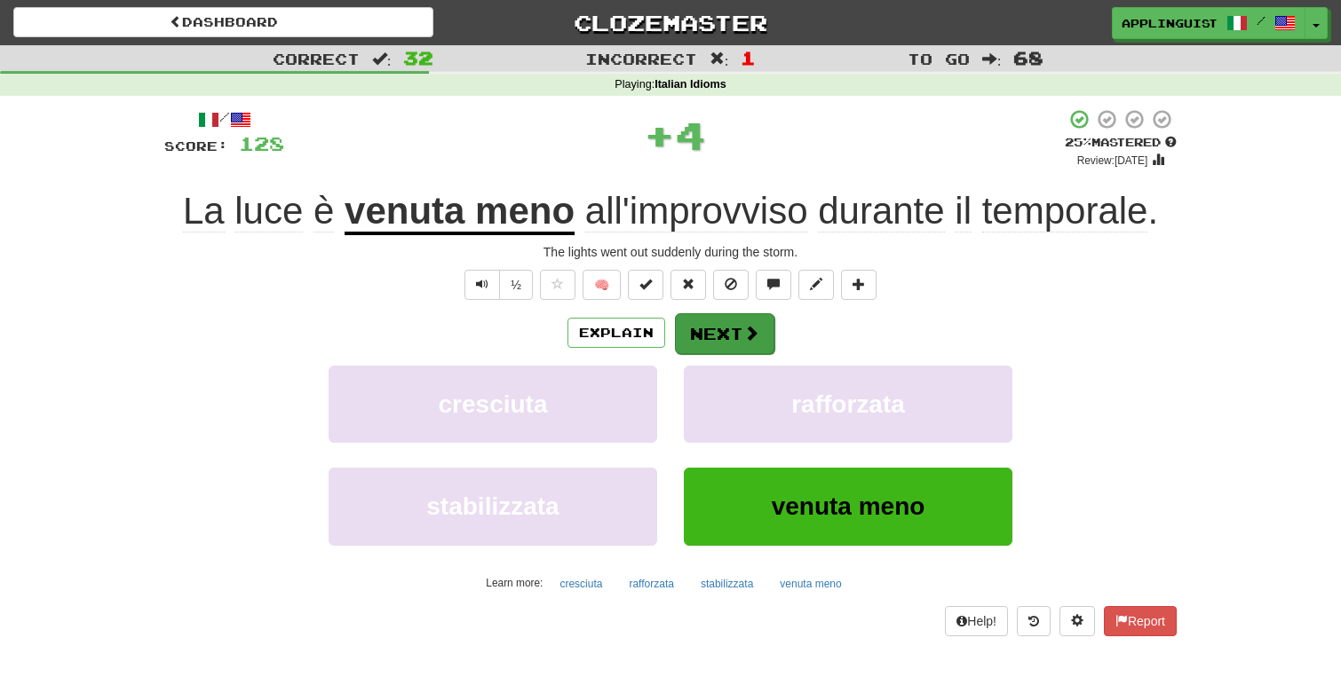
click at [730, 334] on button "Next" at bounding box center [724, 333] width 99 height 41
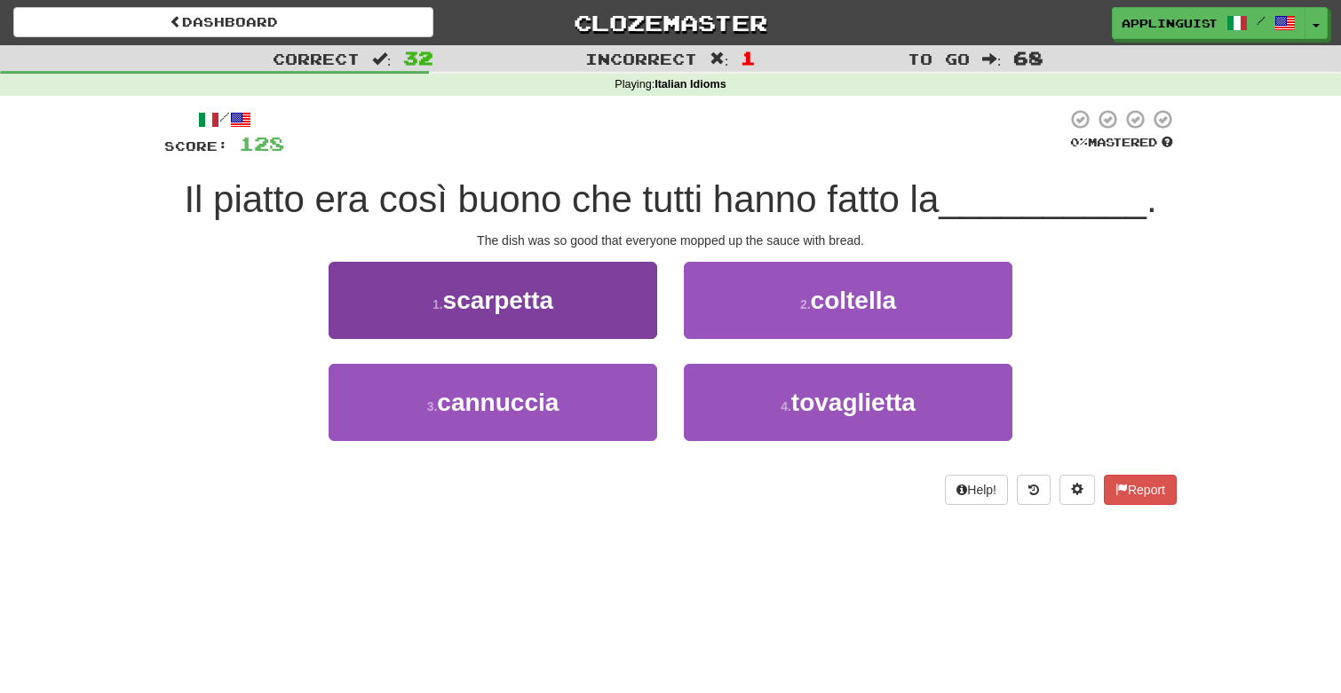
click at [576, 286] on button "1 . scarpetta" at bounding box center [492, 300] width 328 height 77
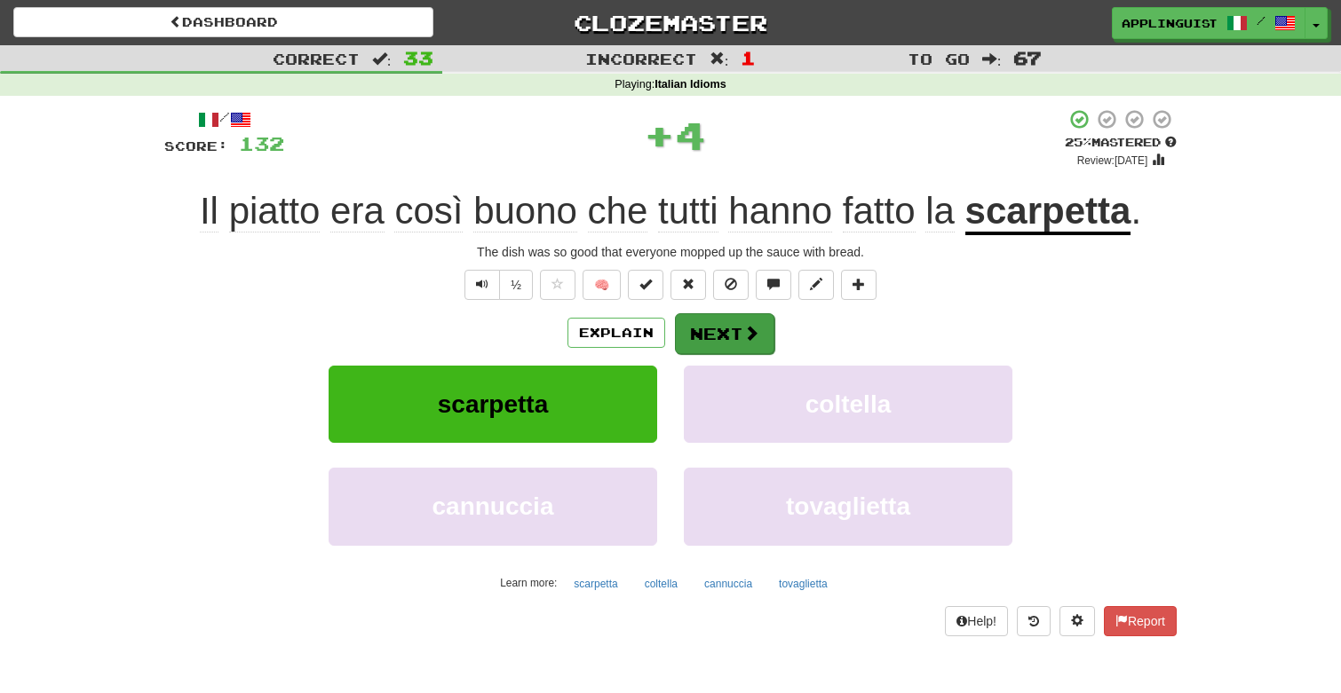
click at [766, 337] on button "Next" at bounding box center [724, 333] width 99 height 41
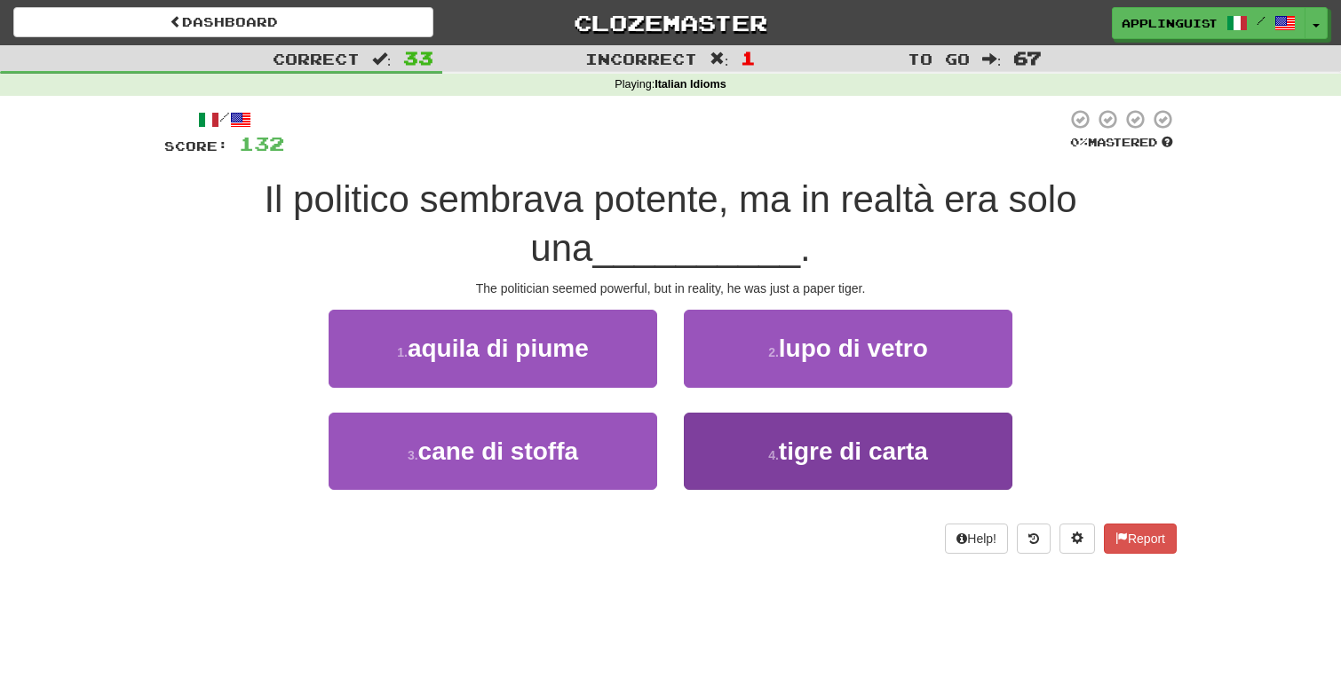
click at [801, 461] on span "tigre di carta" at bounding box center [853, 452] width 149 height 28
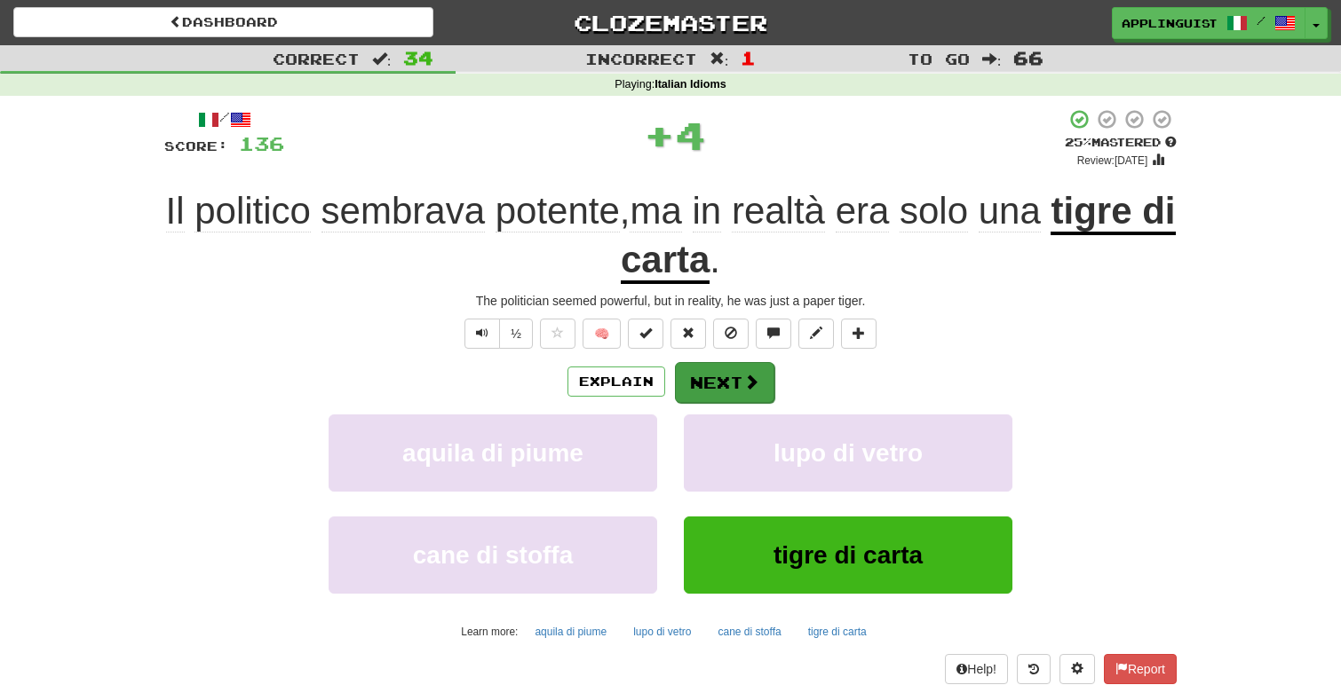
click at [743, 374] on span at bounding box center [751, 382] width 16 height 16
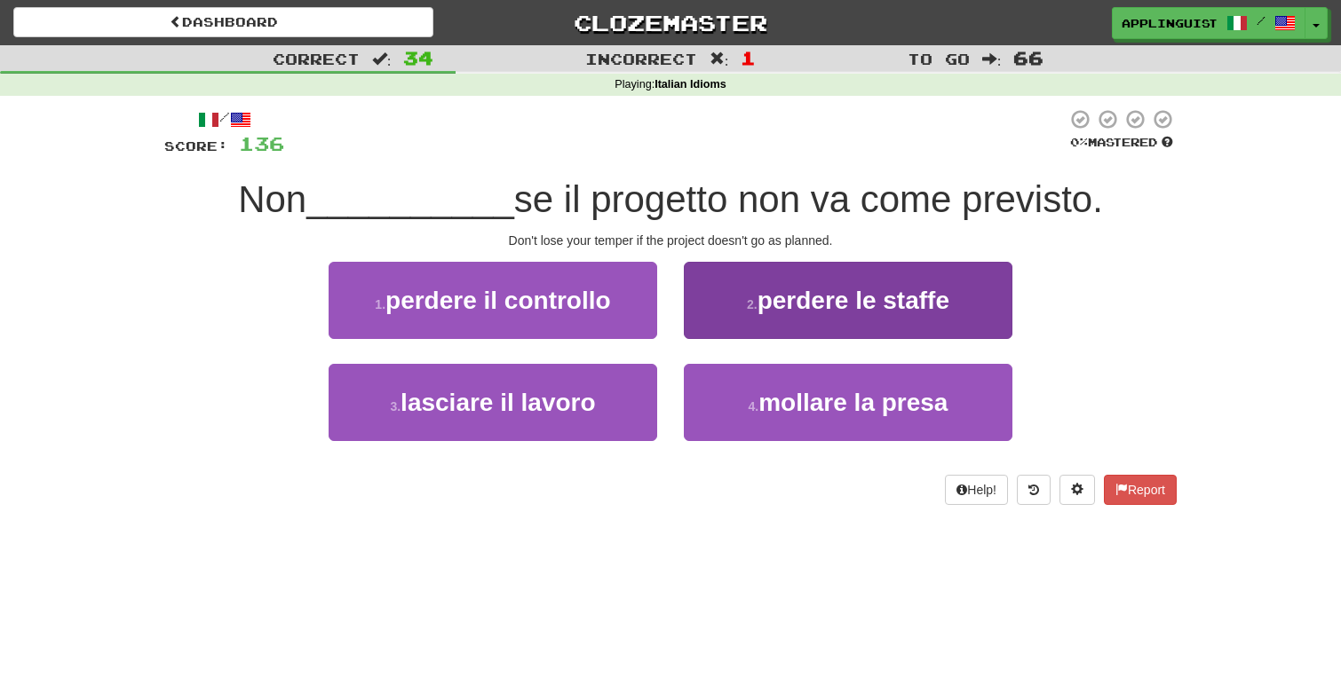
click at [778, 326] on button "2 . perdere le staffe" at bounding box center [848, 300] width 328 height 77
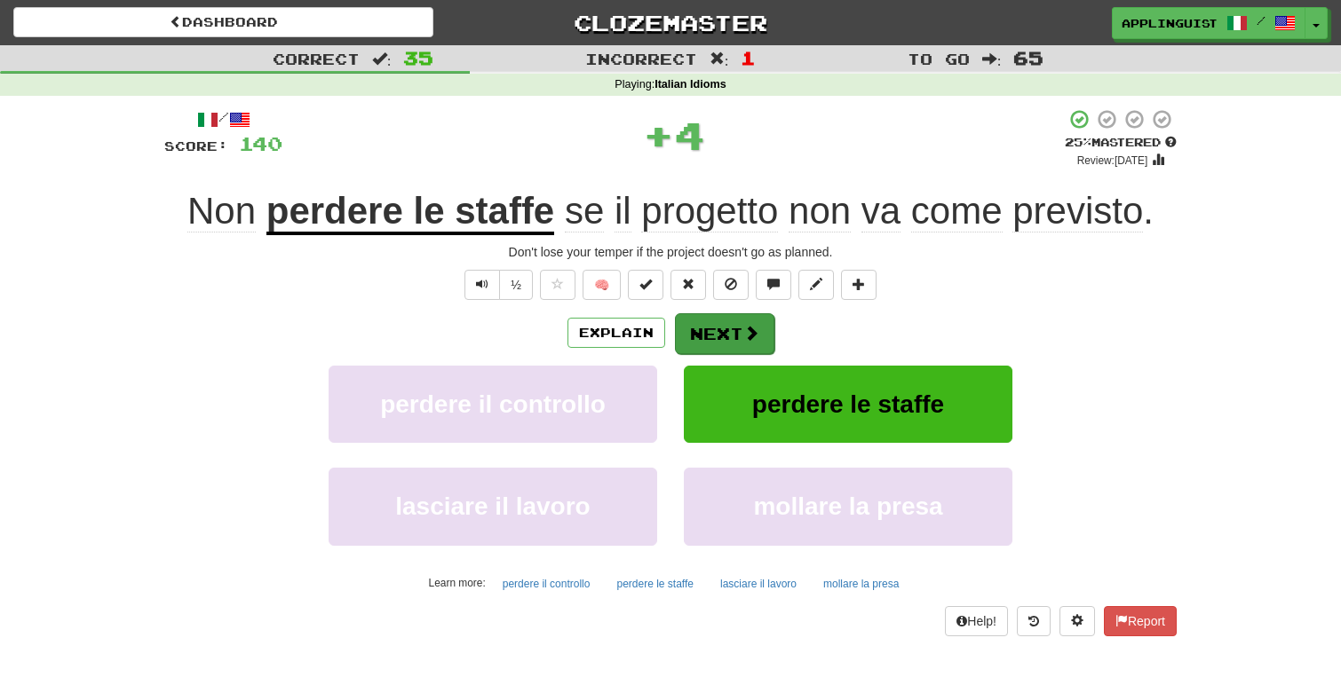
click at [748, 321] on button "Next" at bounding box center [724, 333] width 99 height 41
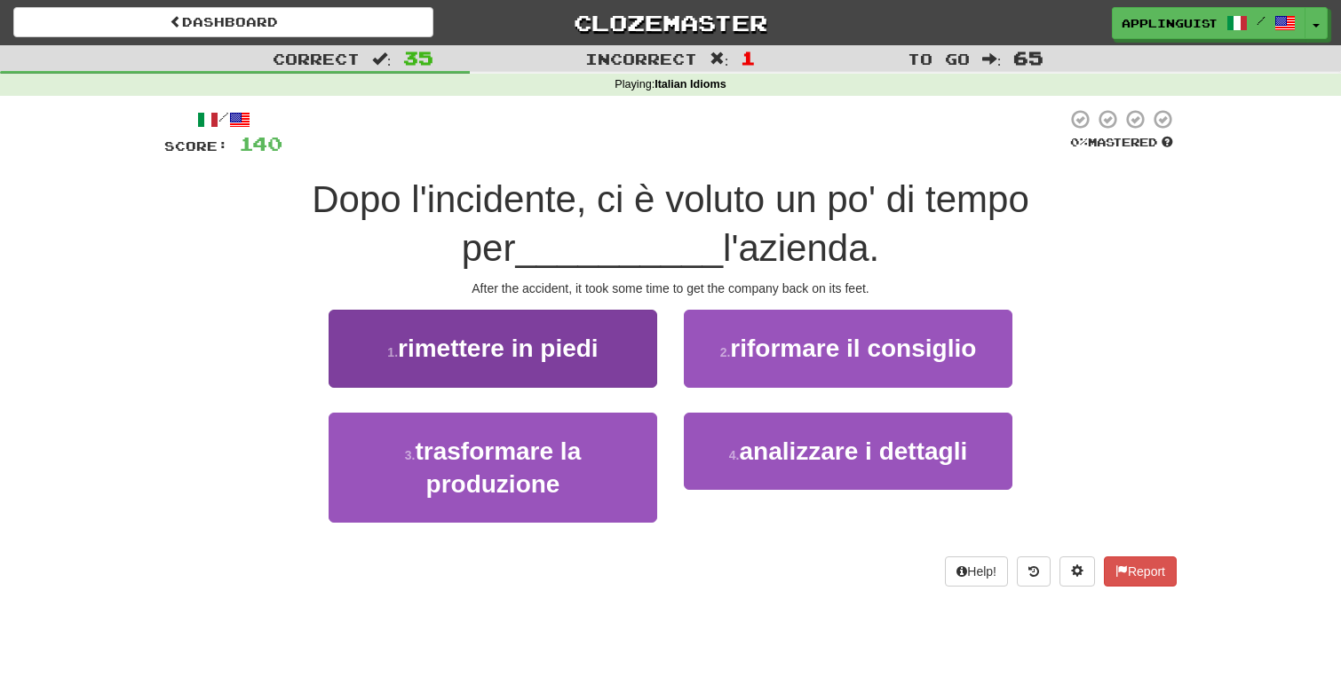
click at [610, 362] on button "1 . rimettere in piedi" at bounding box center [492, 348] width 328 height 77
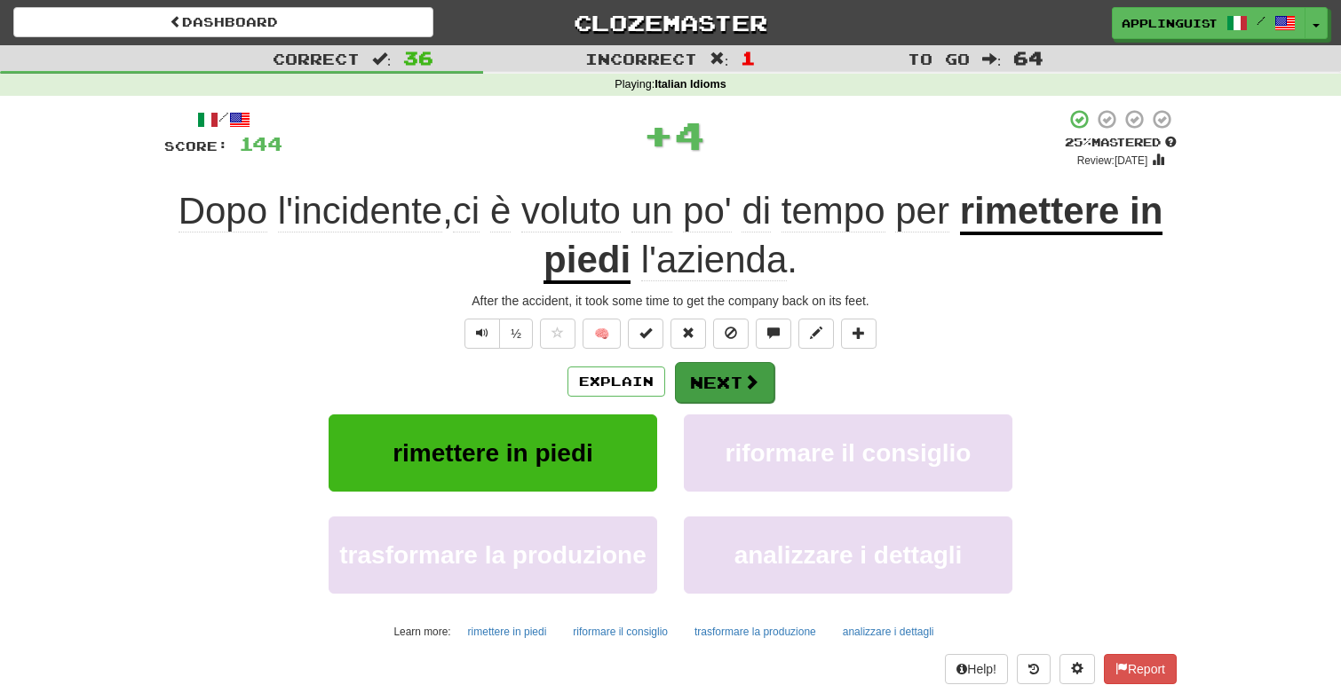
click at [739, 384] on button "Next" at bounding box center [724, 382] width 99 height 41
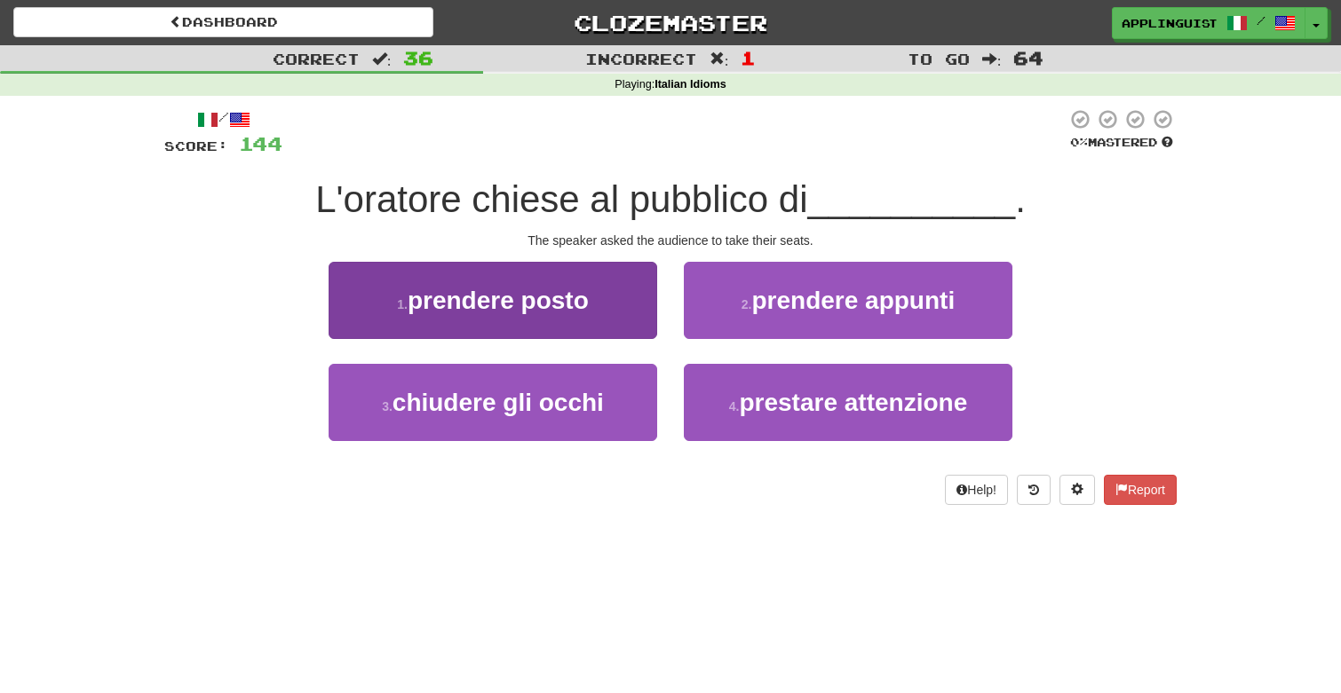
click at [605, 281] on button "1 . prendere posto" at bounding box center [492, 300] width 328 height 77
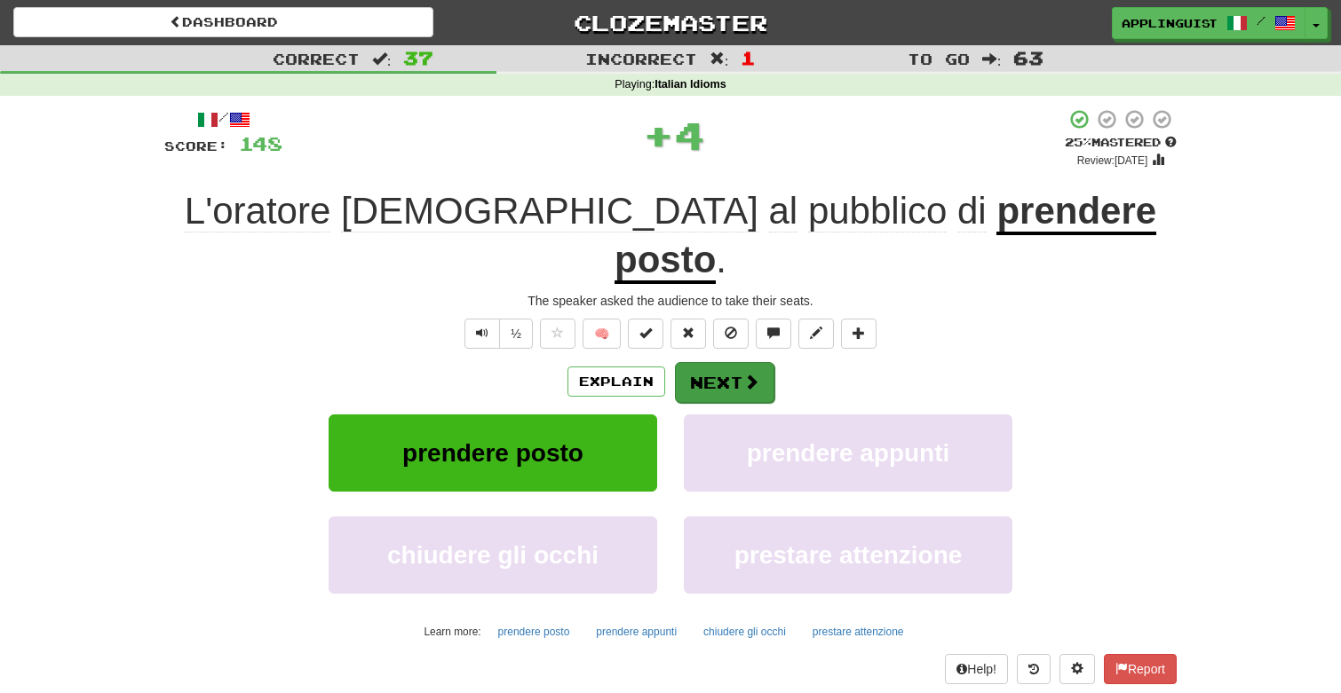
click at [727, 362] on button "Next" at bounding box center [724, 382] width 99 height 41
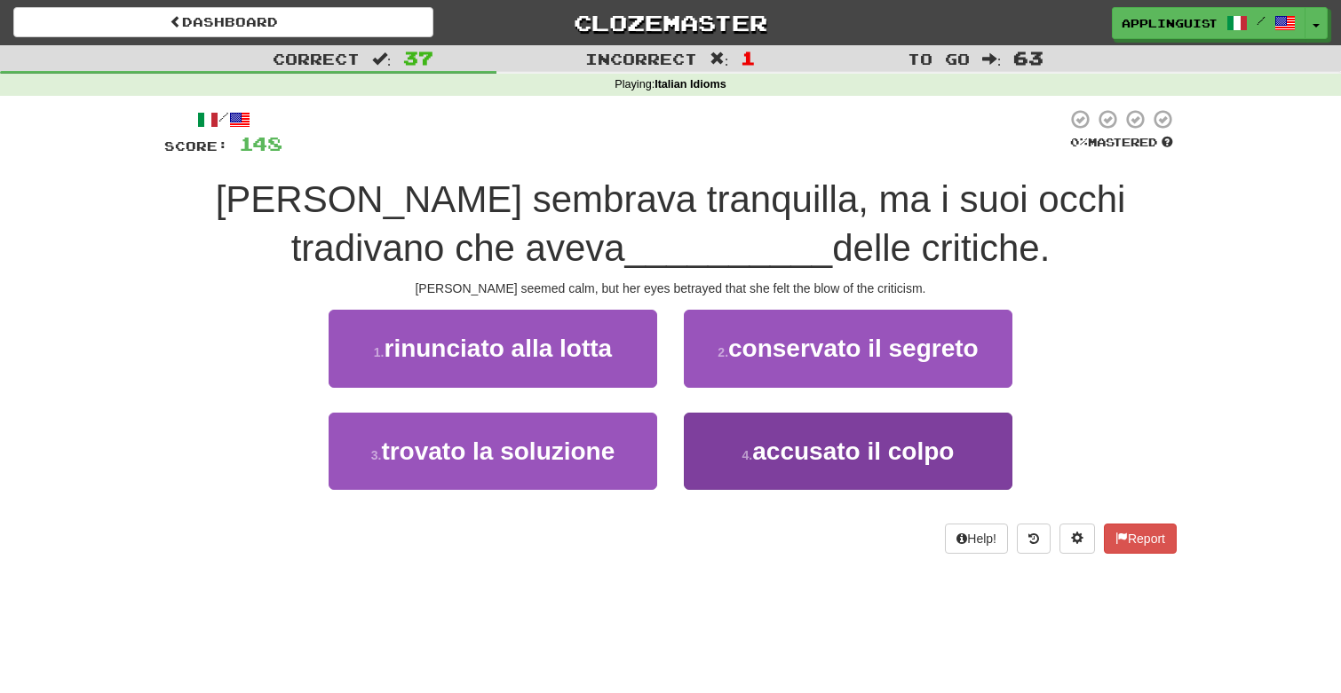
click at [780, 467] on button "4 . accusato il colpo" at bounding box center [848, 451] width 328 height 77
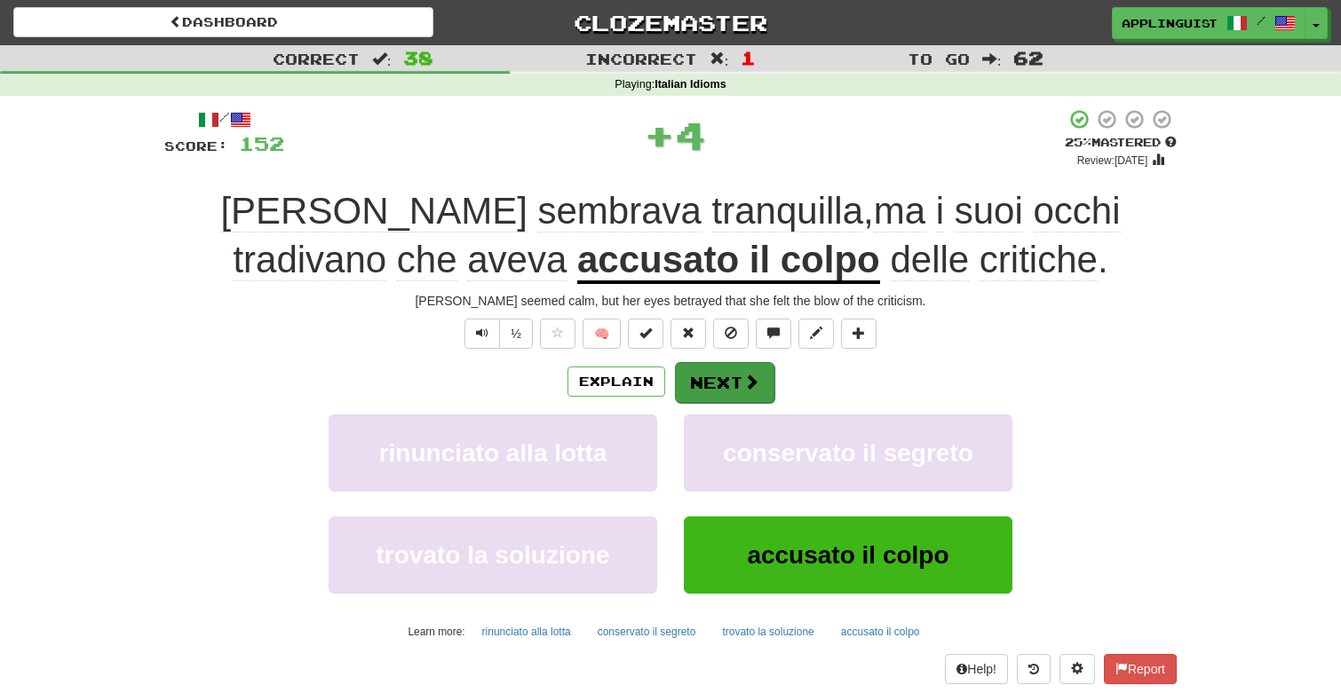
click at [744, 374] on span at bounding box center [751, 382] width 16 height 16
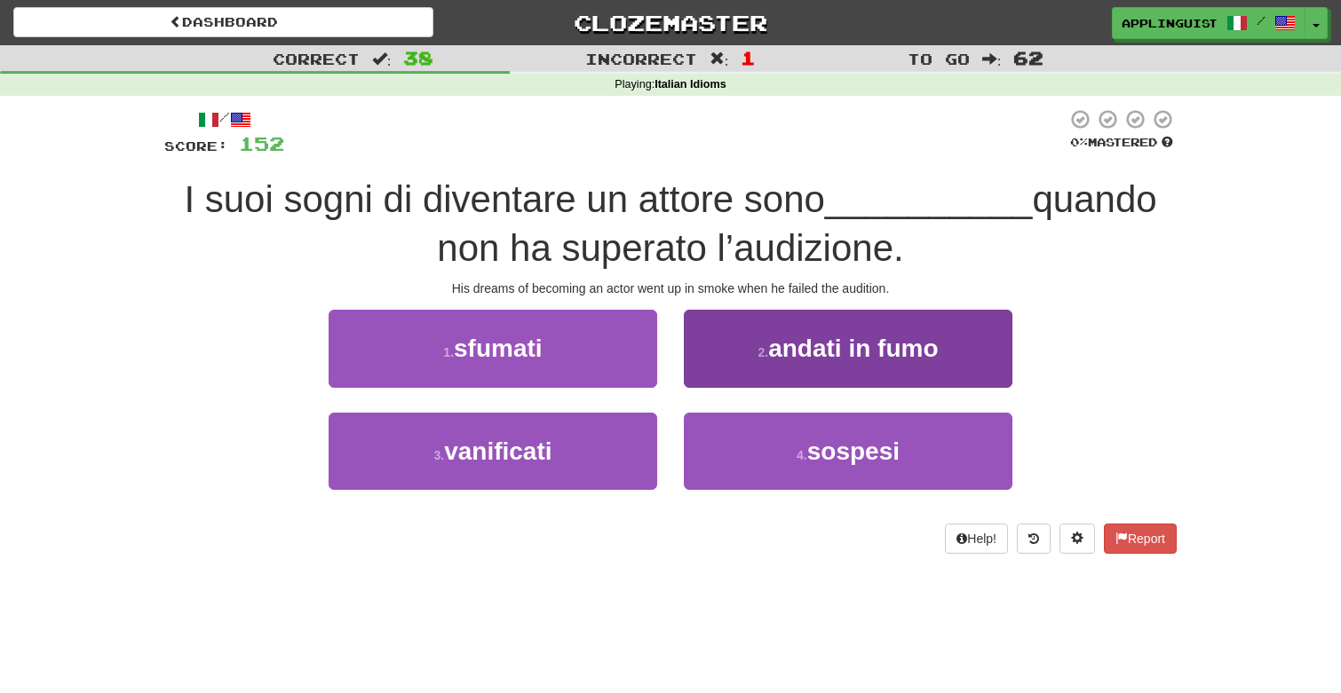
click at [799, 353] on span "andati in fumo" at bounding box center [853, 349] width 170 height 28
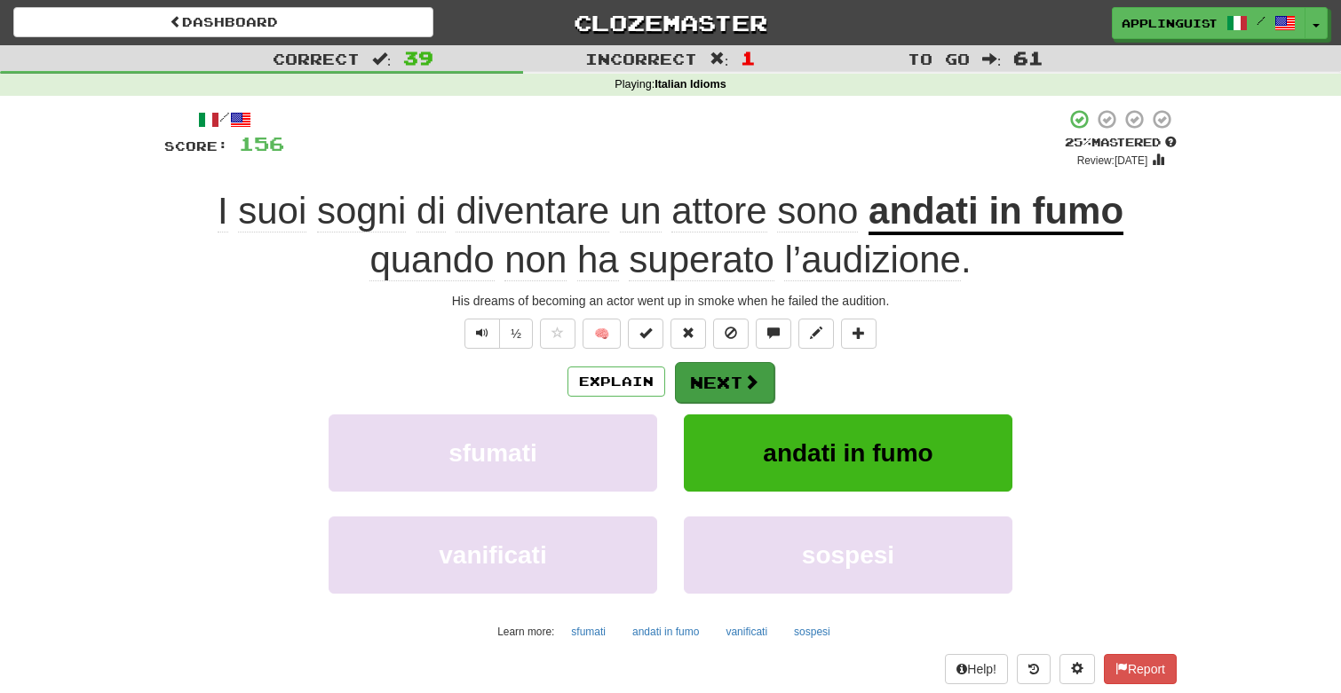
click at [707, 376] on button "Next" at bounding box center [724, 382] width 99 height 41
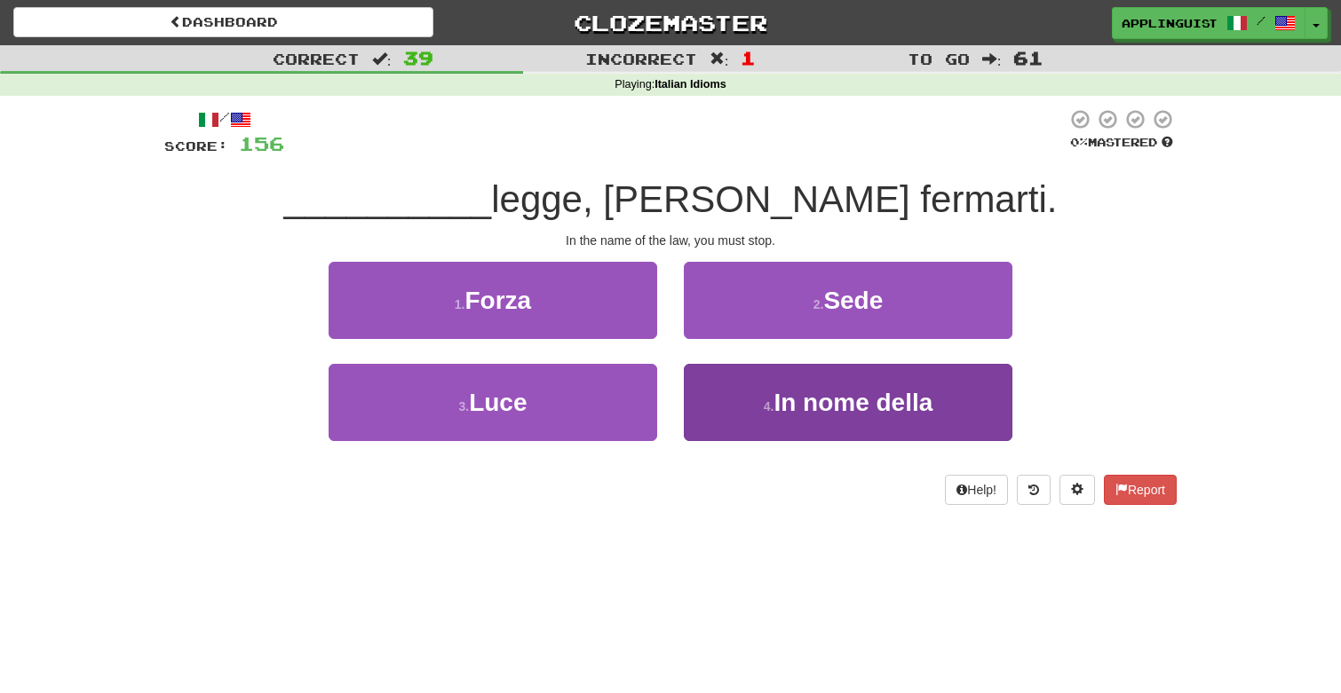
click at [795, 401] on span "In nome della" at bounding box center [852, 403] width 159 height 28
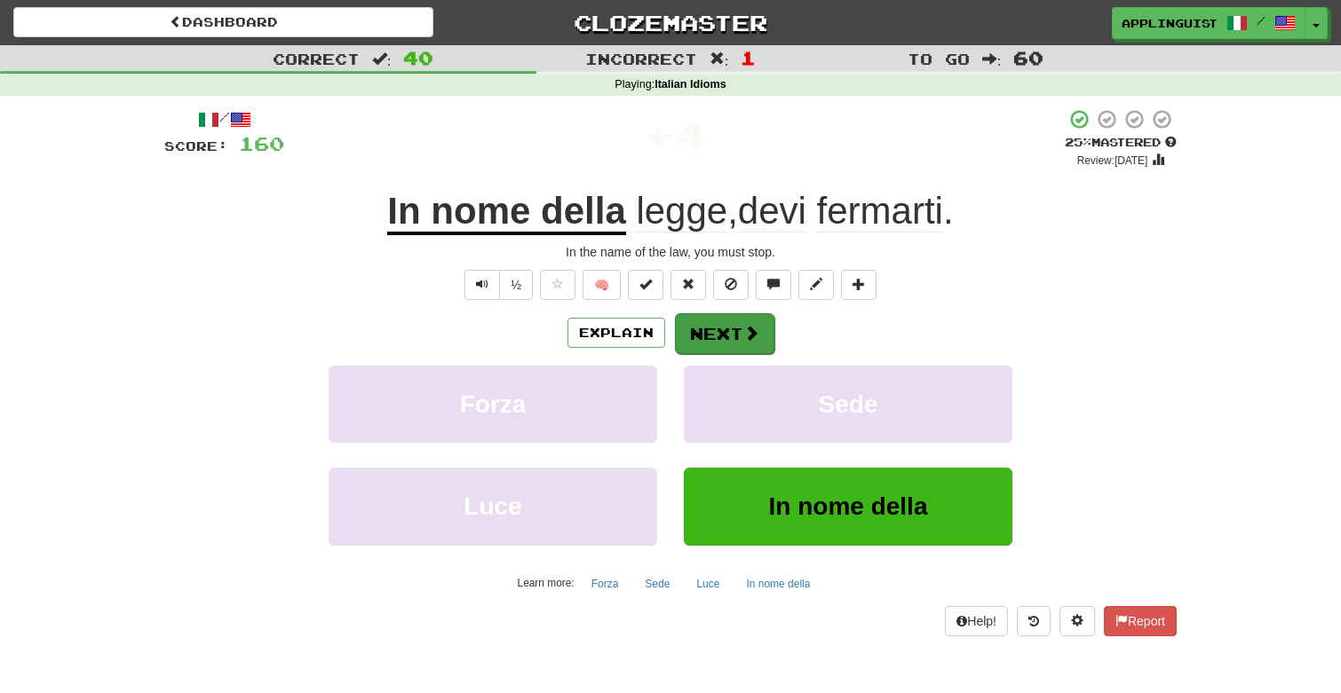
click at [740, 328] on button "Next" at bounding box center [724, 333] width 99 height 41
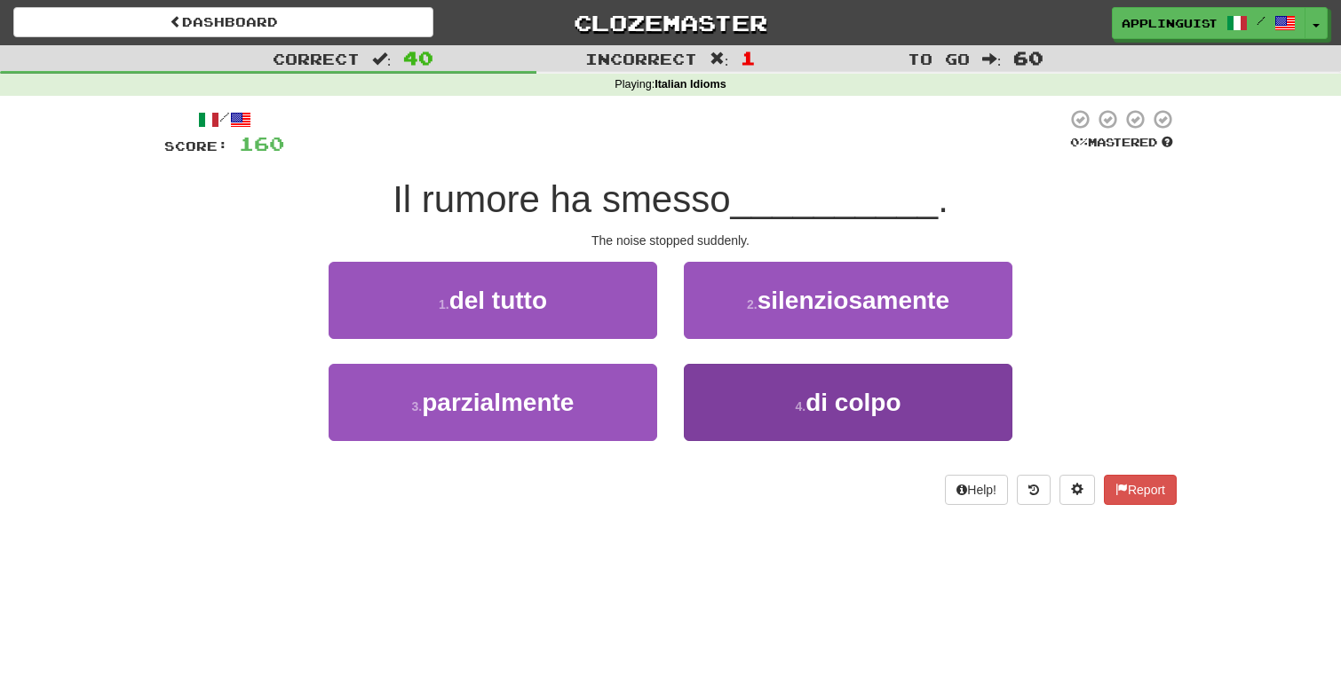
click at [775, 418] on button "4 . di colpo" at bounding box center [848, 402] width 328 height 77
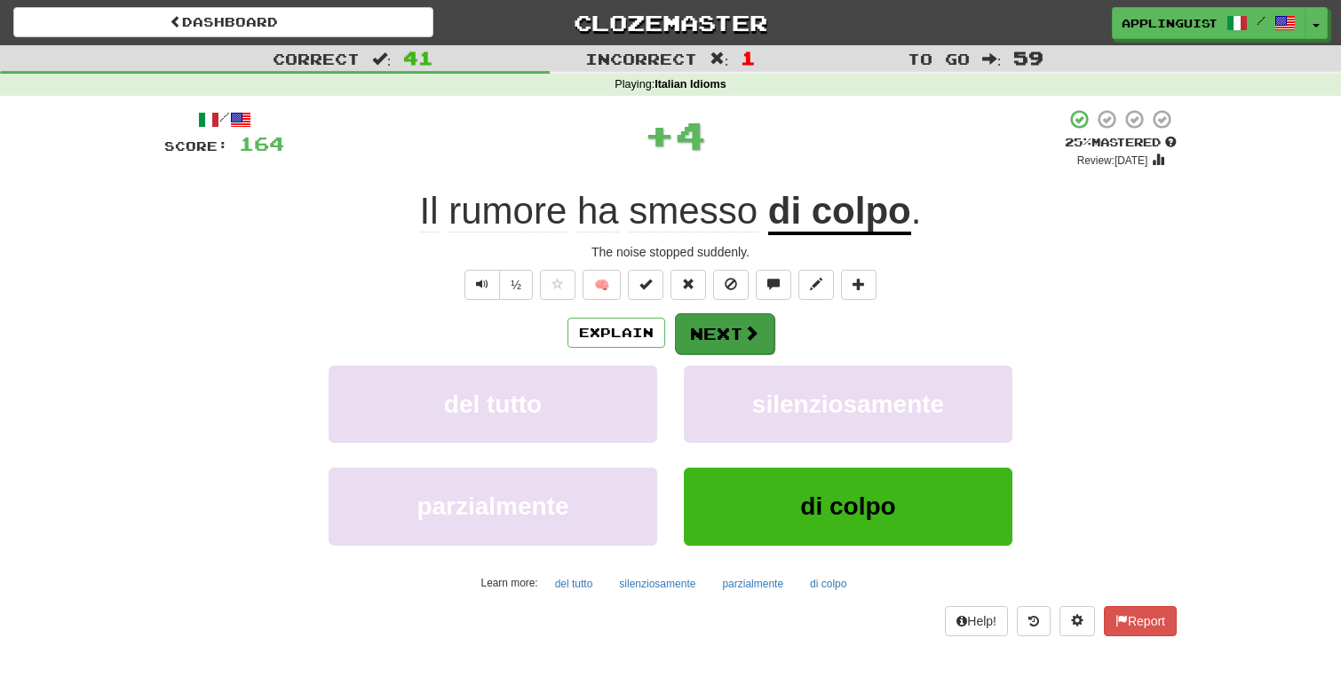
click at [722, 329] on button "Next" at bounding box center [724, 333] width 99 height 41
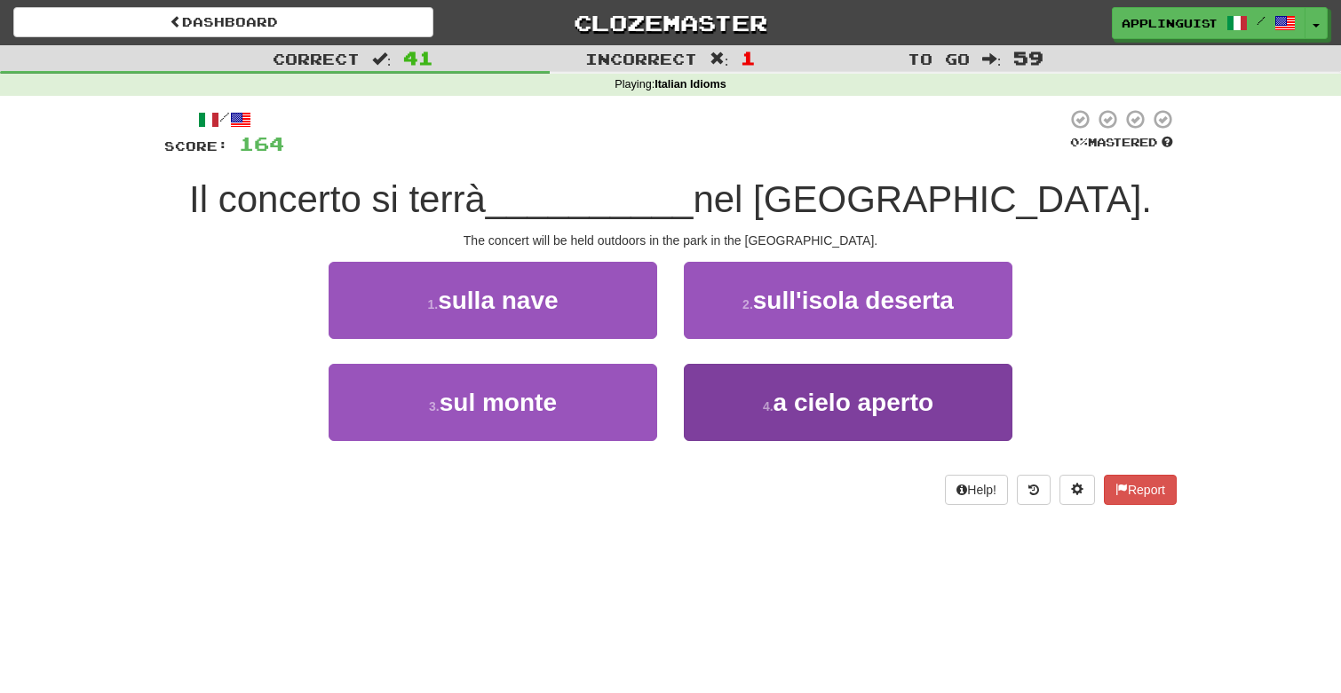
click at [777, 392] on span "a cielo aperto" at bounding box center [853, 403] width 161 height 28
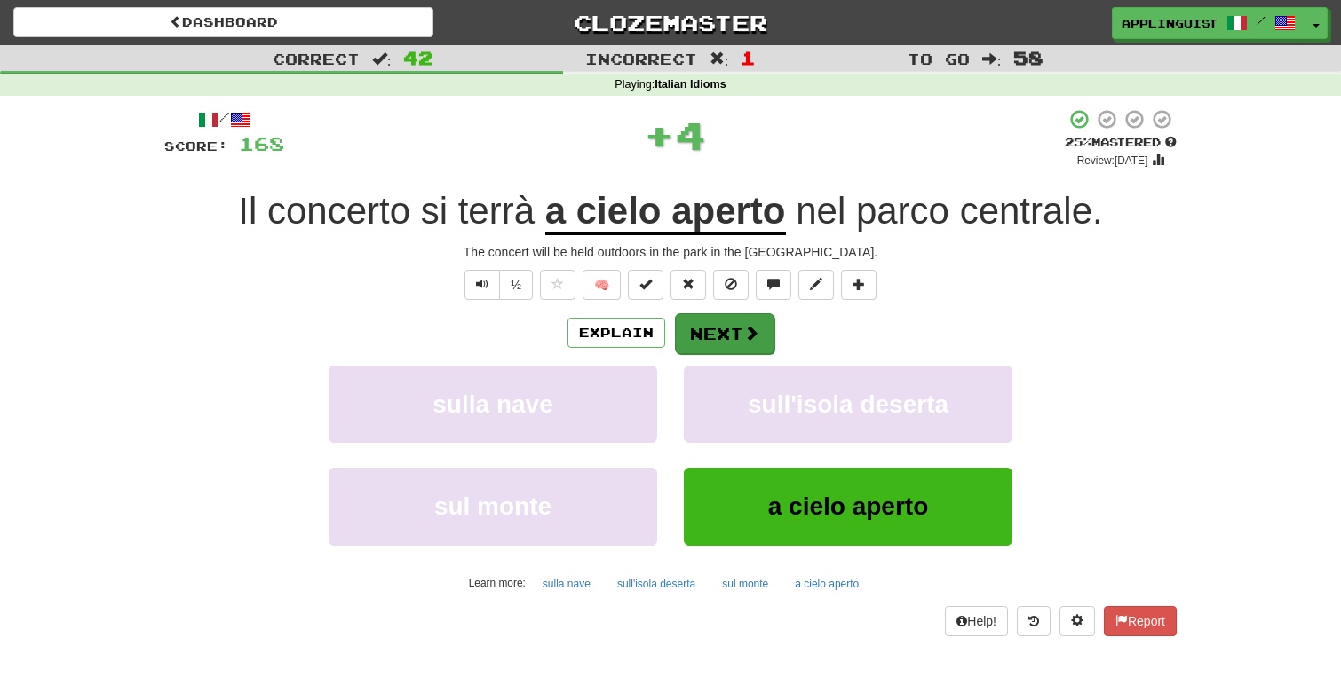
click at [728, 316] on button "Next" at bounding box center [724, 333] width 99 height 41
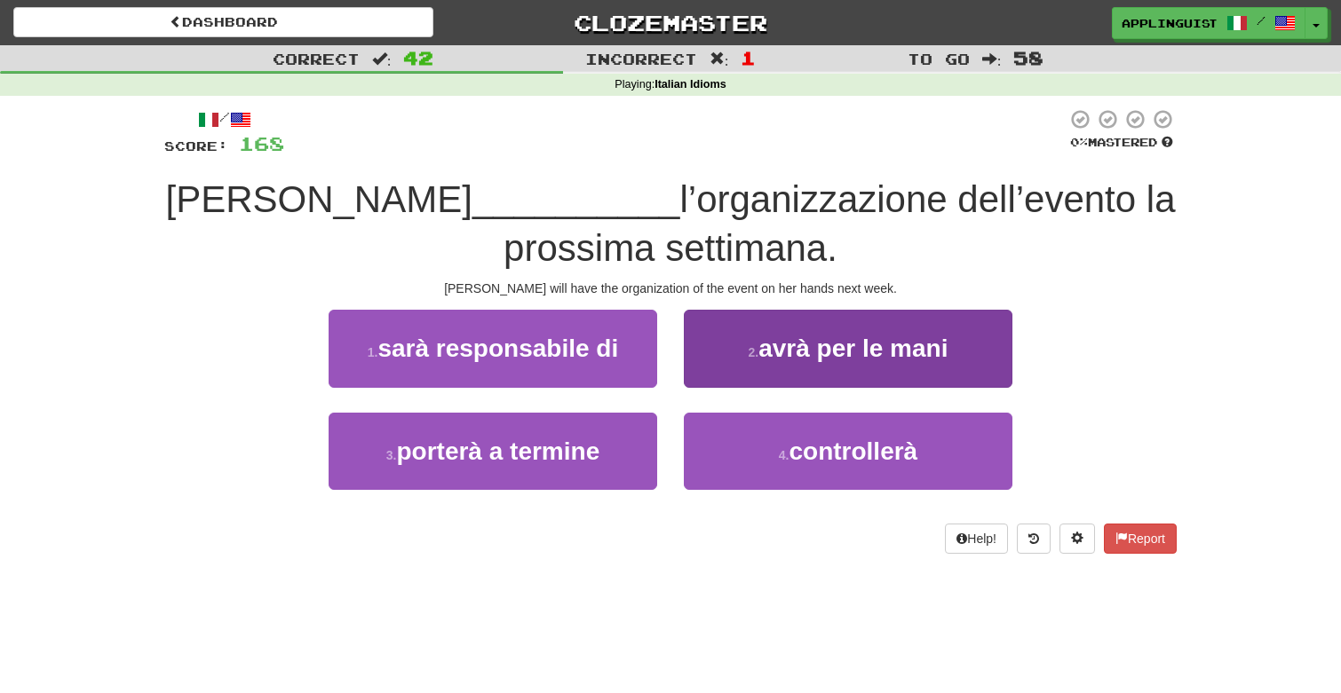
click at [764, 346] on span "avrà per le mani" at bounding box center [852, 349] width 189 height 28
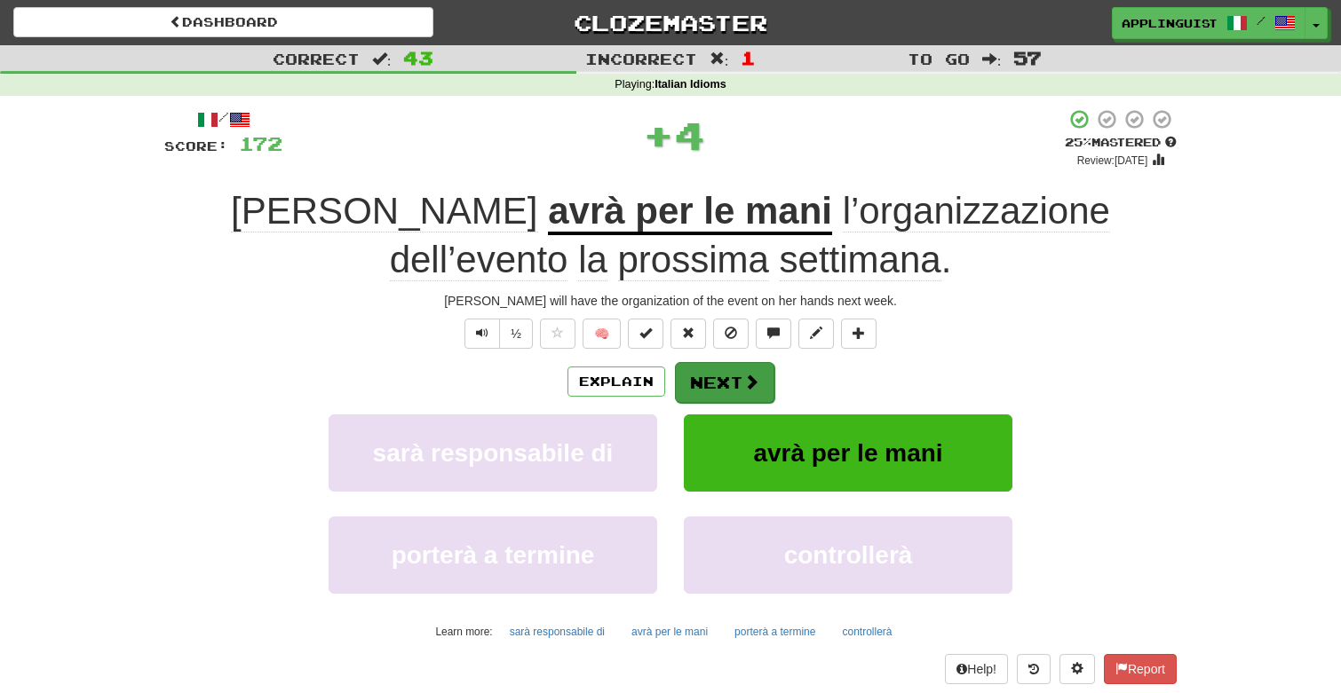
click at [721, 368] on button "Next" at bounding box center [724, 382] width 99 height 41
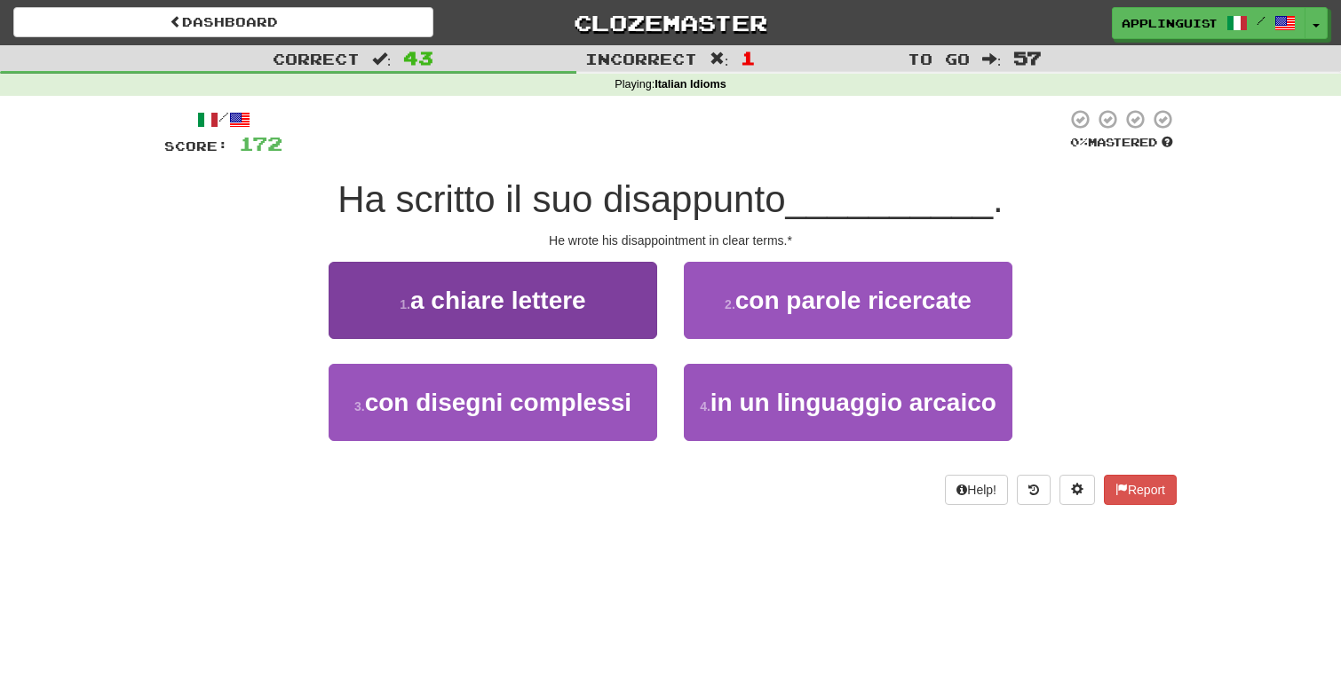
click at [564, 271] on button "1 . a chiare lettere" at bounding box center [492, 300] width 328 height 77
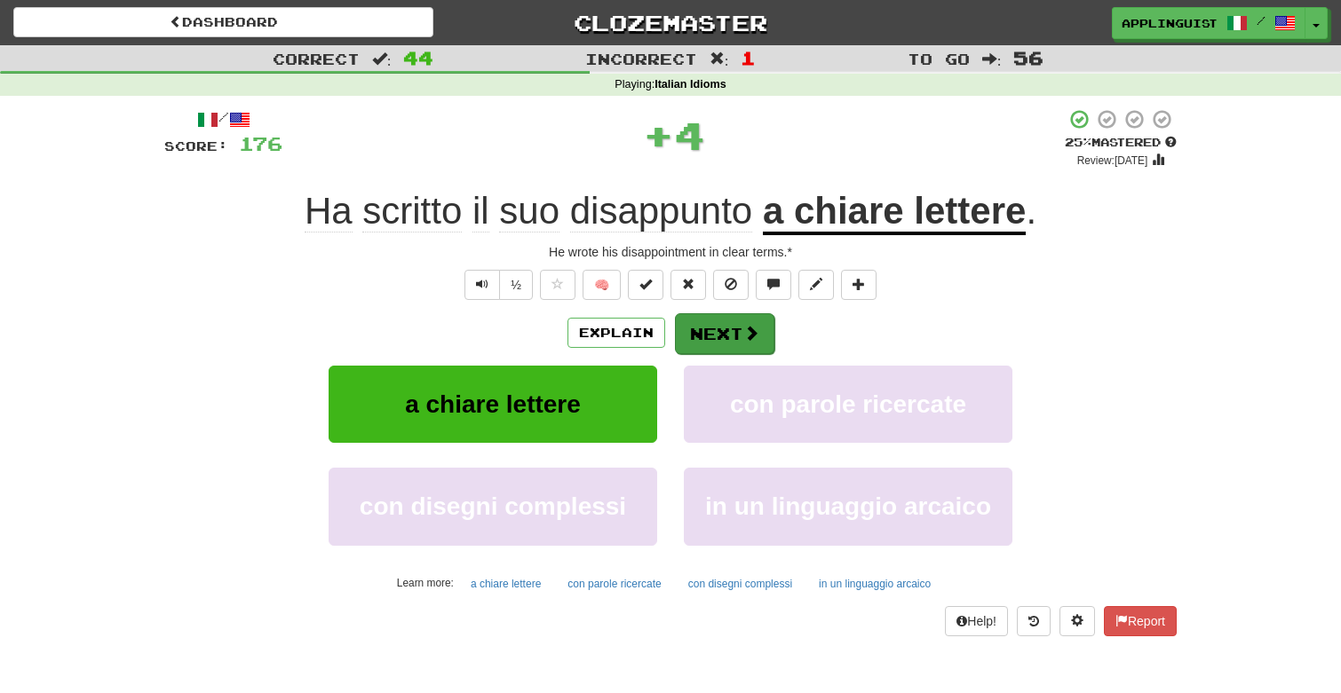
click at [703, 335] on button "Next" at bounding box center [724, 333] width 99 height 41
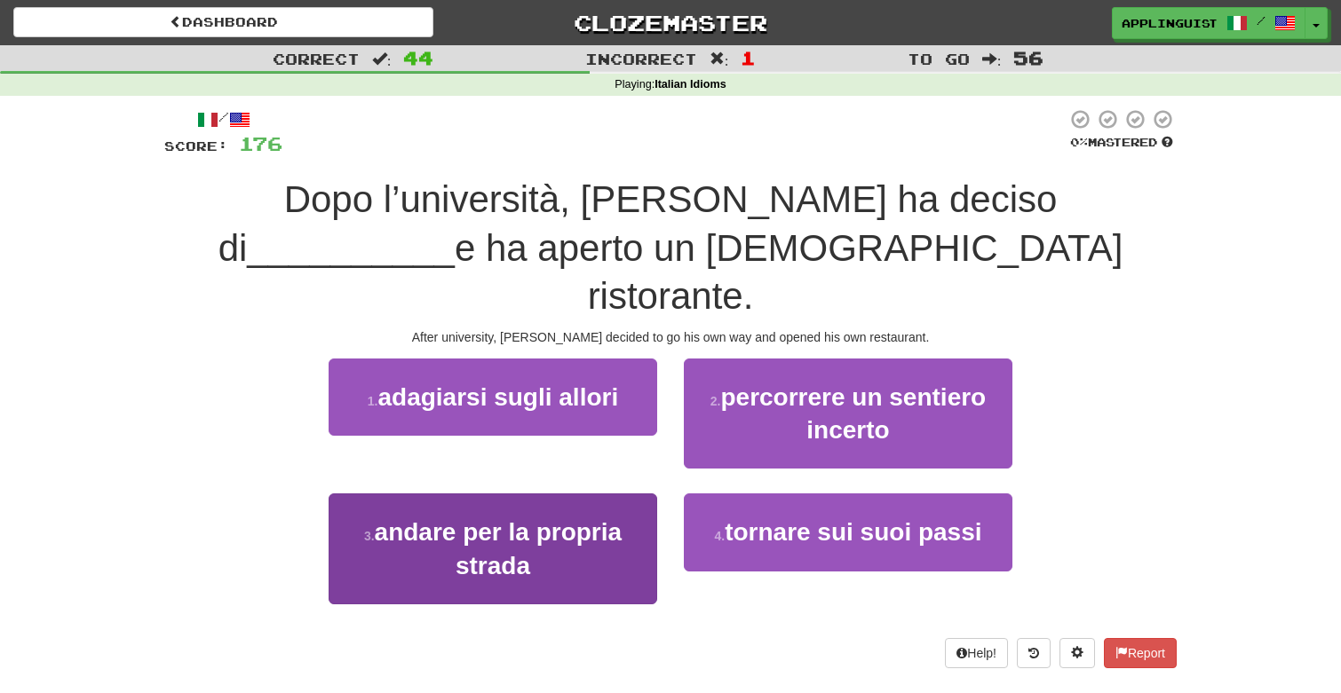
click at [593, 501] on button "3 . andare per la propria strada" at bounding box center [492, 549] width 328 height 111
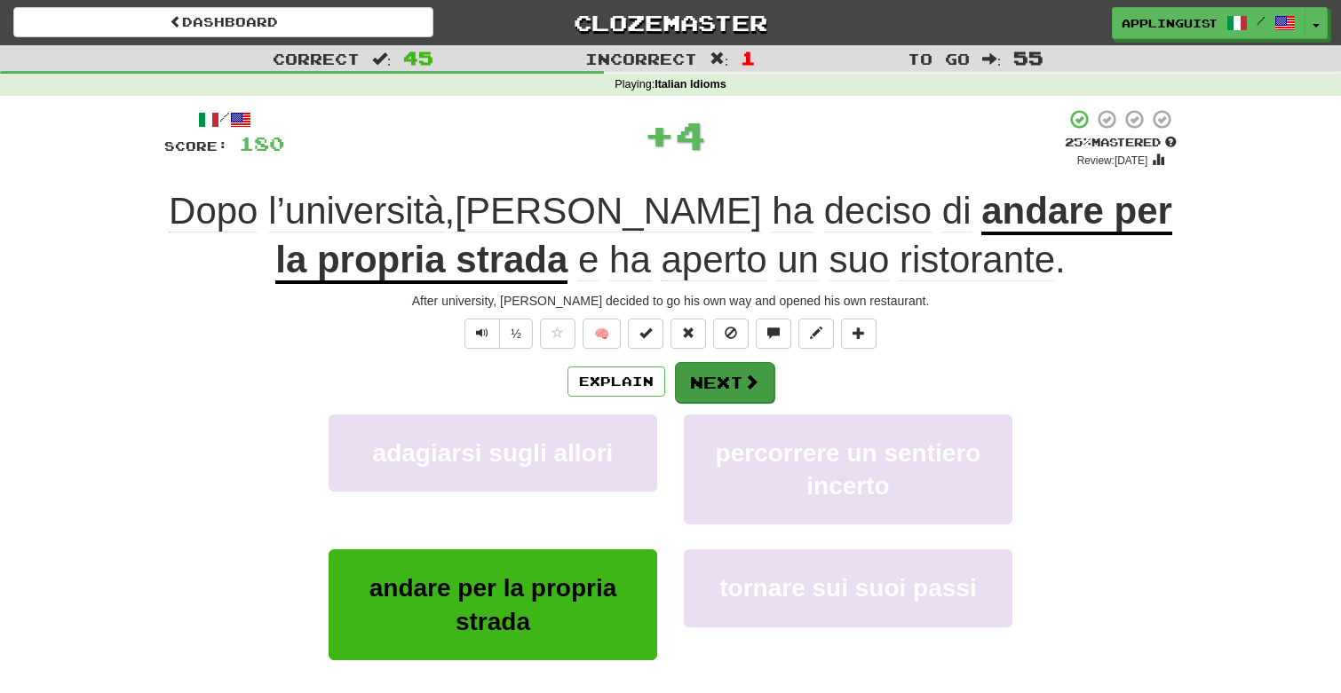
click at [742, 362] on button "Next" at bounding box center [724, 382] width 99 height 41
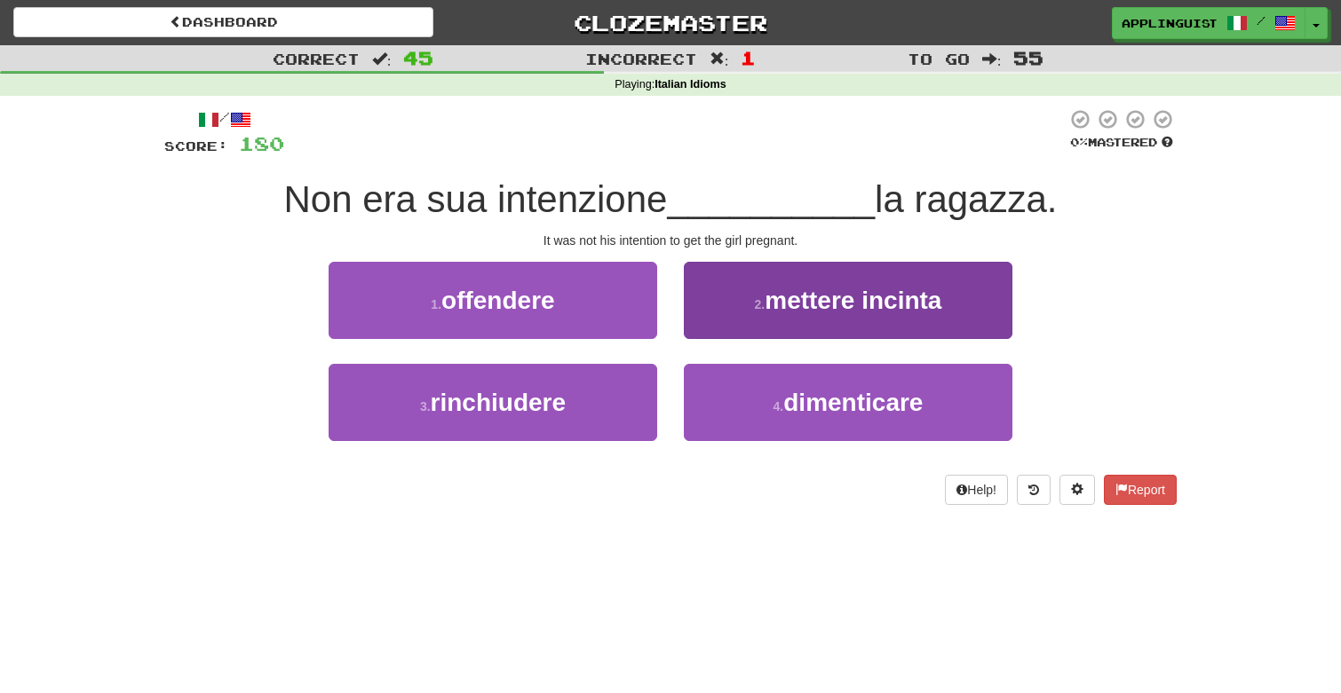
click at [780, 327] on button "2 . mettere incinta" at bounding box center [848, 300] width 328 height 77
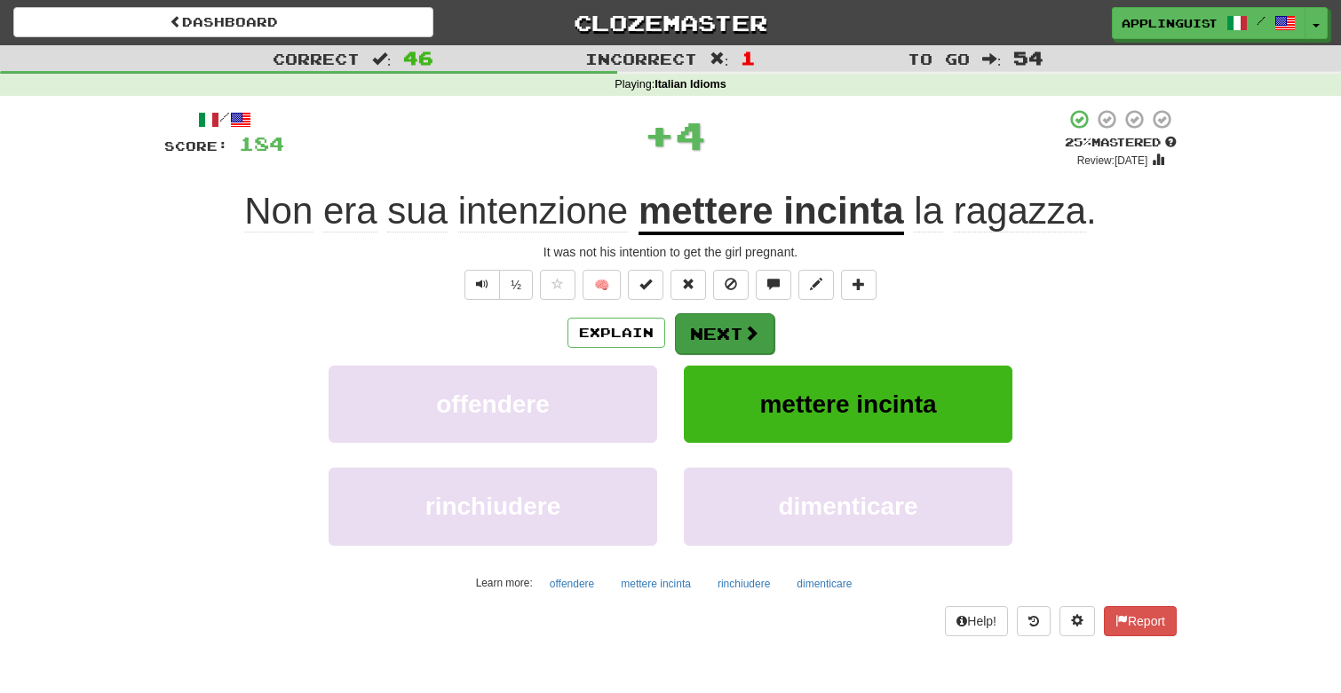
click at [752, 329] on span at bounding box center [751, 333] width 16 height 16
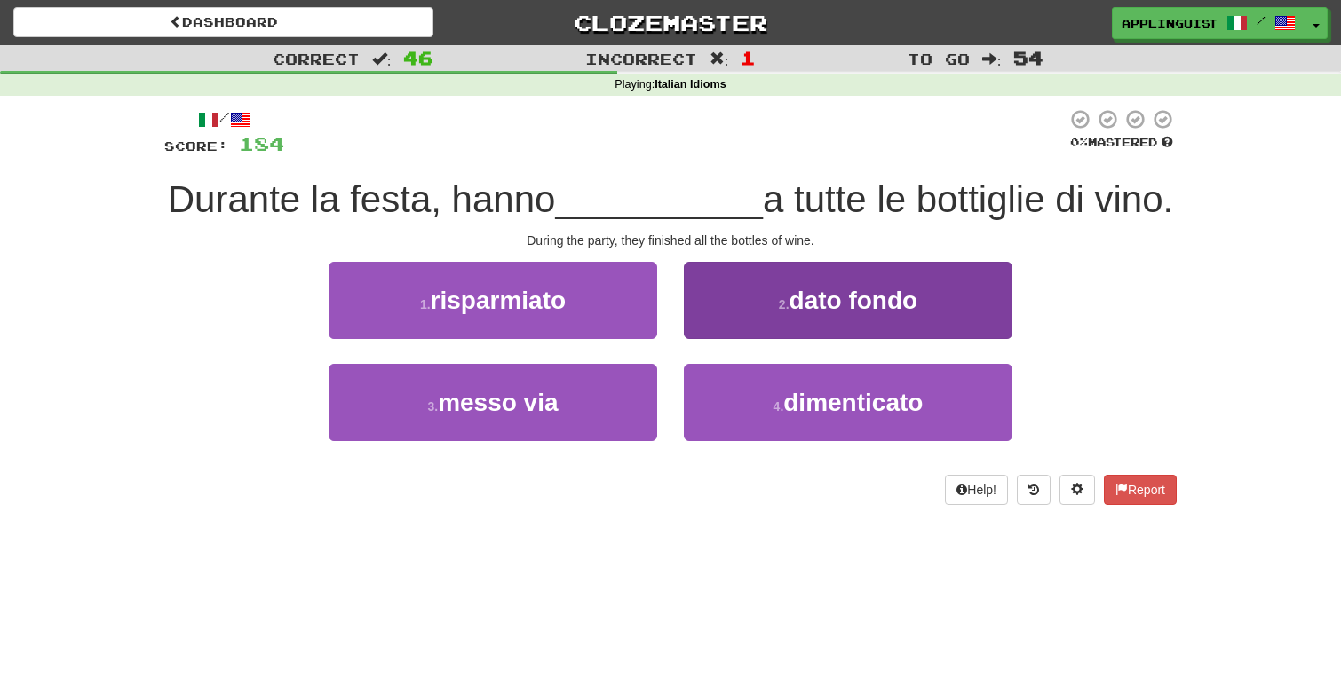
click at [788, 312] on small "2 ." at bounding box center [784, 304] width 11 height 14
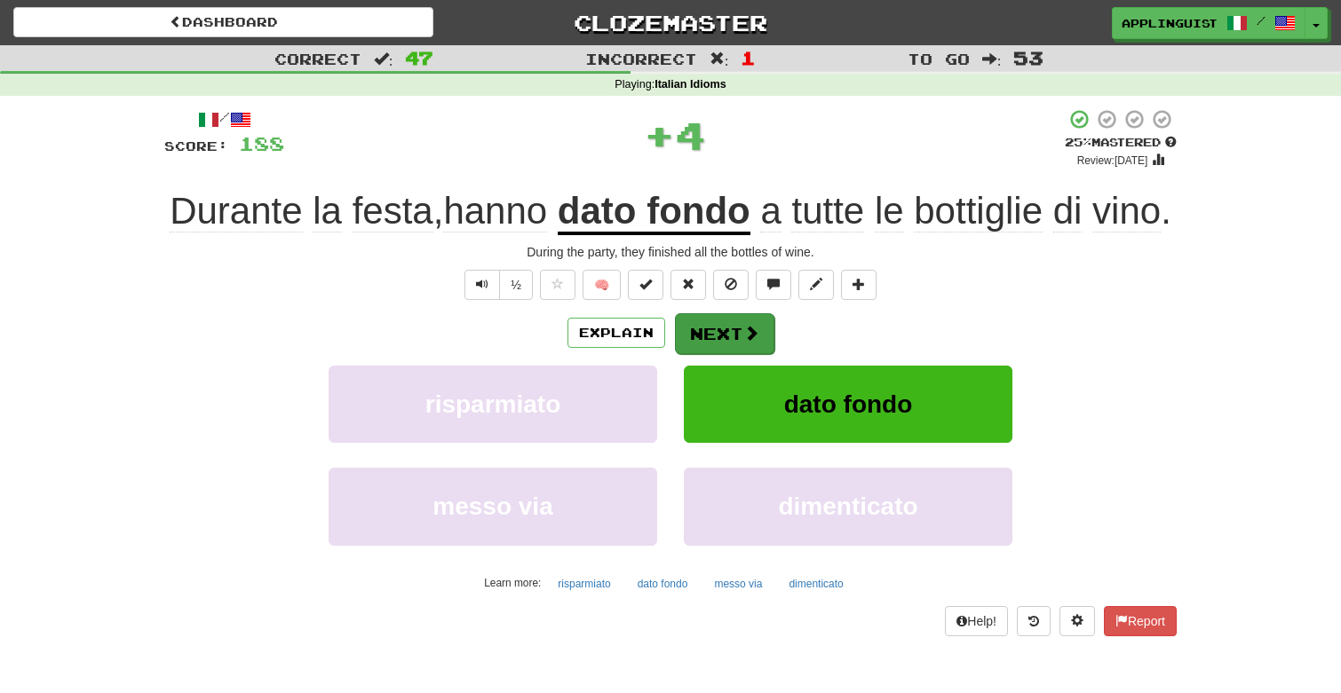
click at [743, 341] on span at bounding box center [751, 333] width 16 height 16
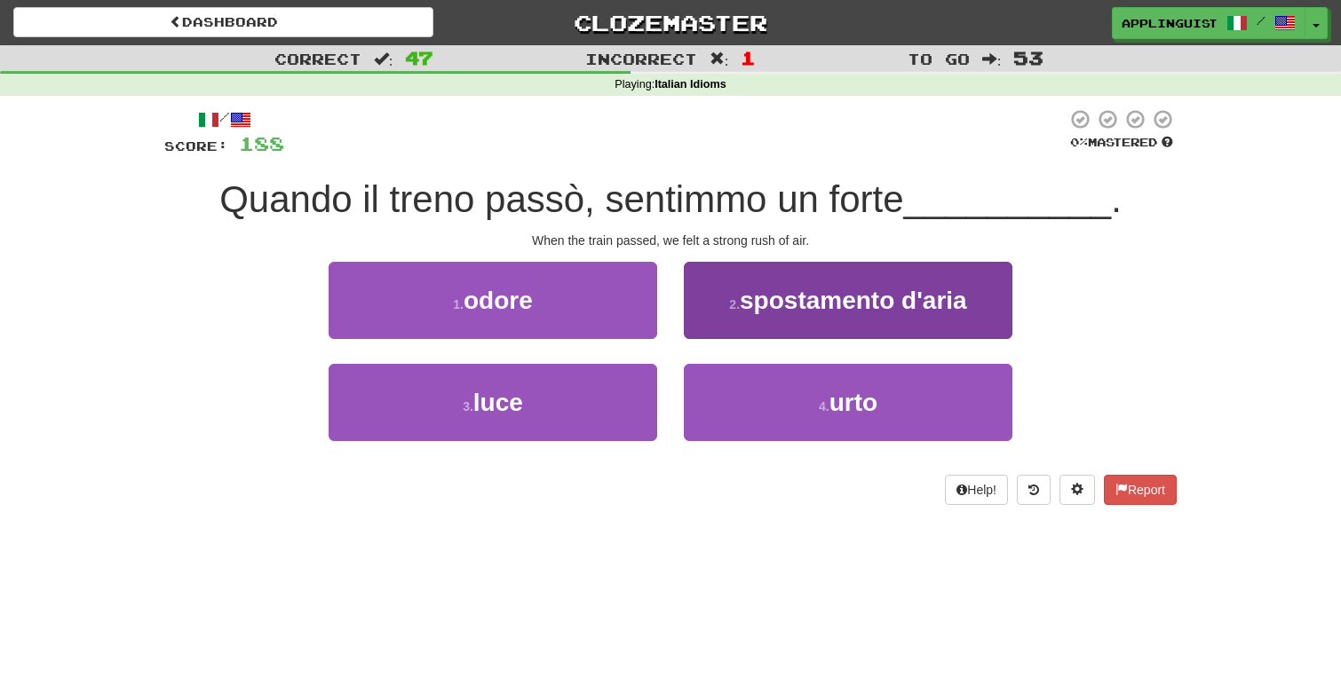
click at [753, 287] on span "spostamento d'aria" at bounding box center [853, 301] width 227 height 28
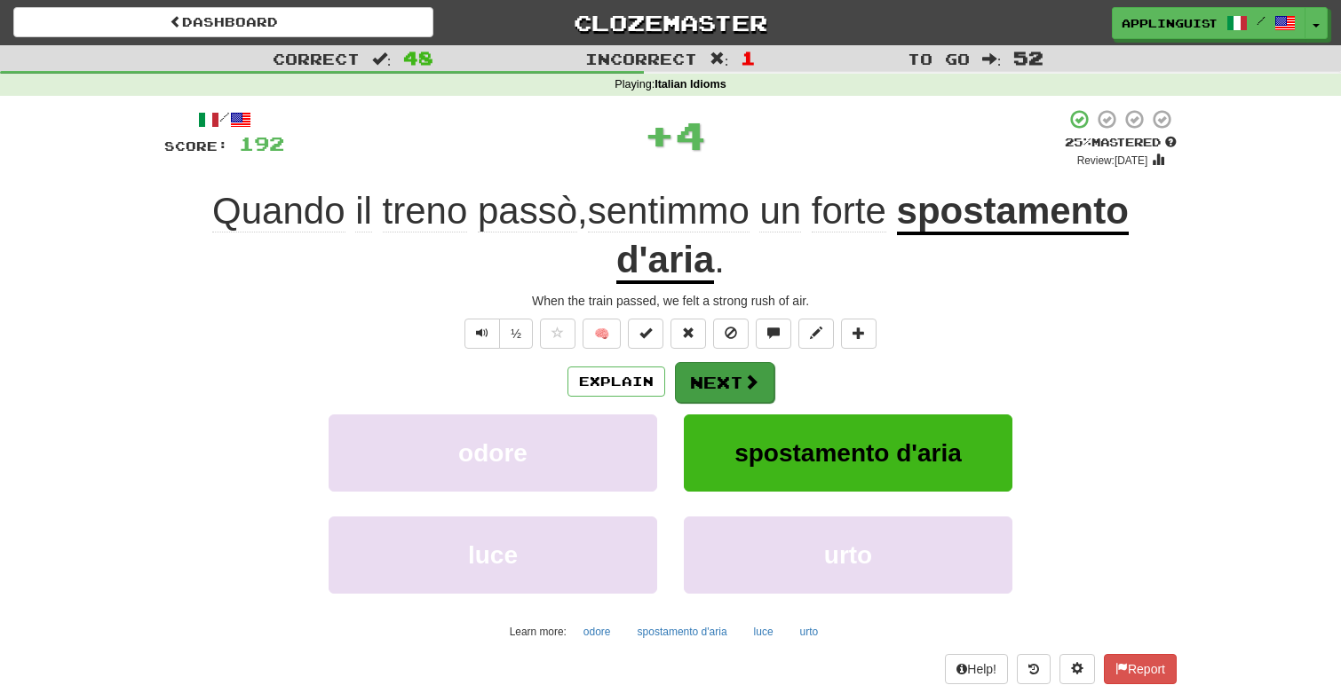
click at [735, 384] on button "Next" at bounding box center [724, 382] width 99 height 41
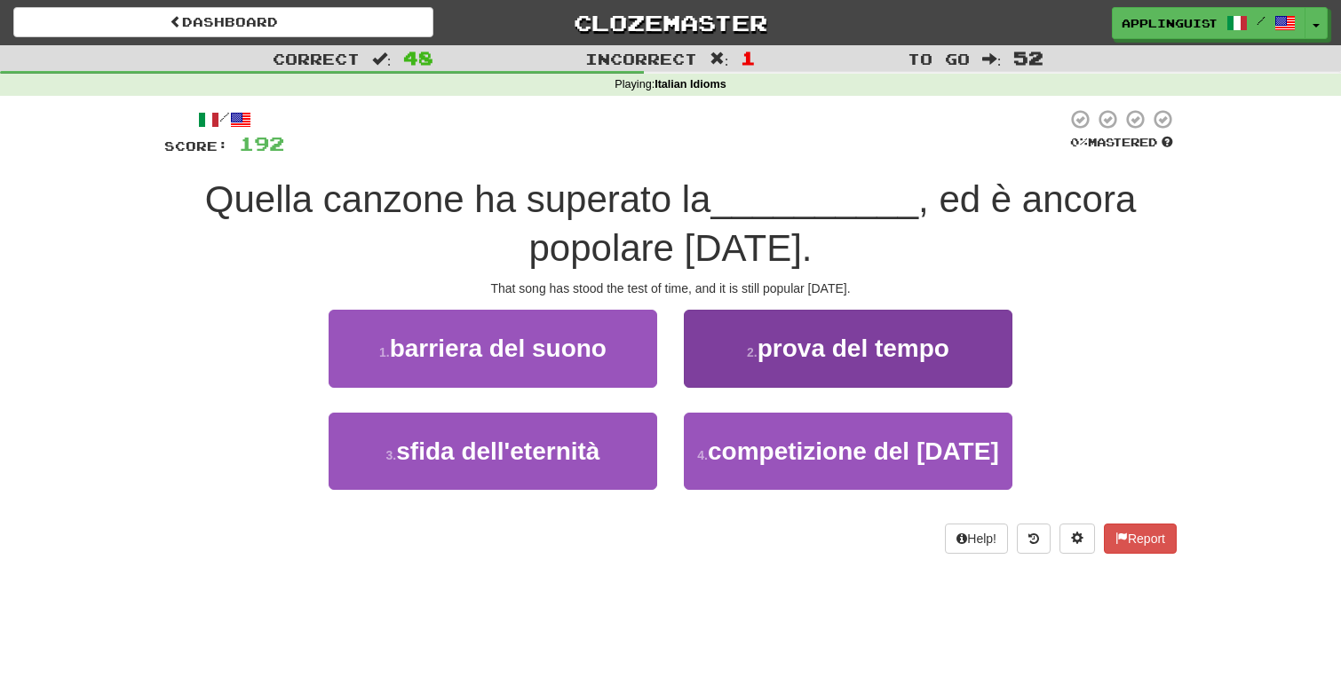
click at [770, 345] on span "prova del tempo" at bounding box center [853, 349] width 192 height 28
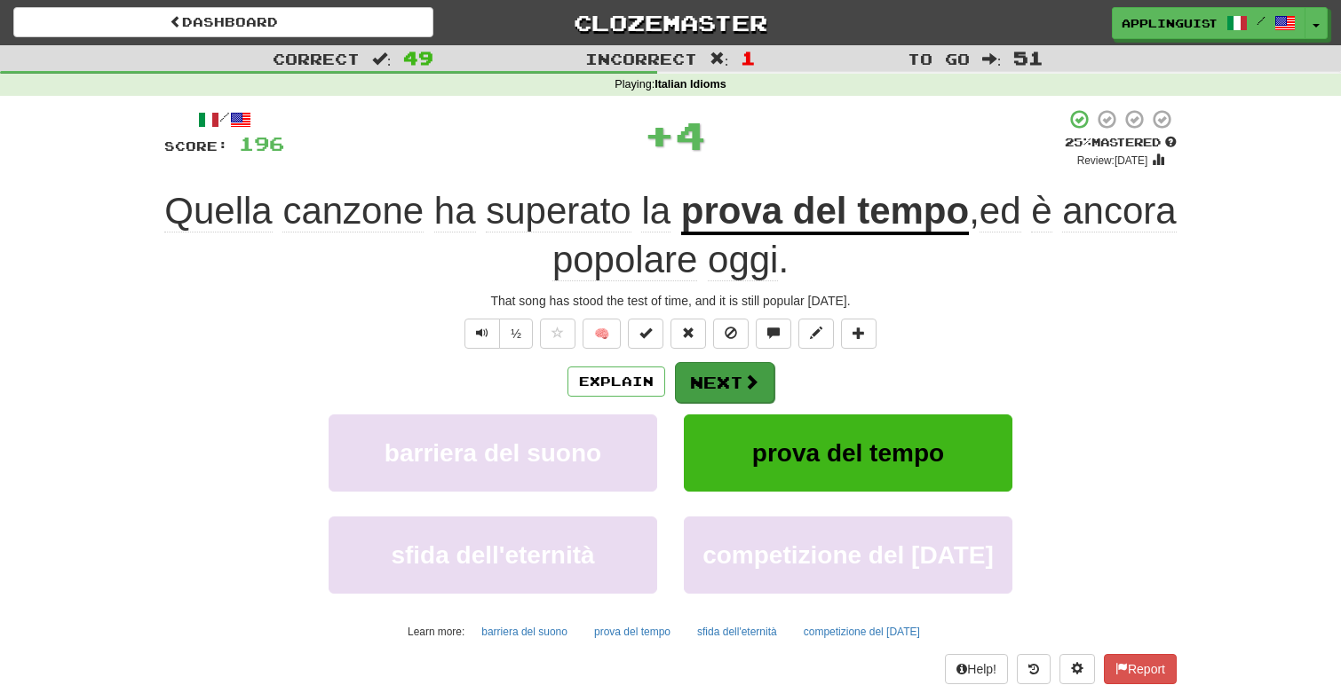
click at [732, 371] on button "Next" at bounding box center [724, 382] width 99 height 41
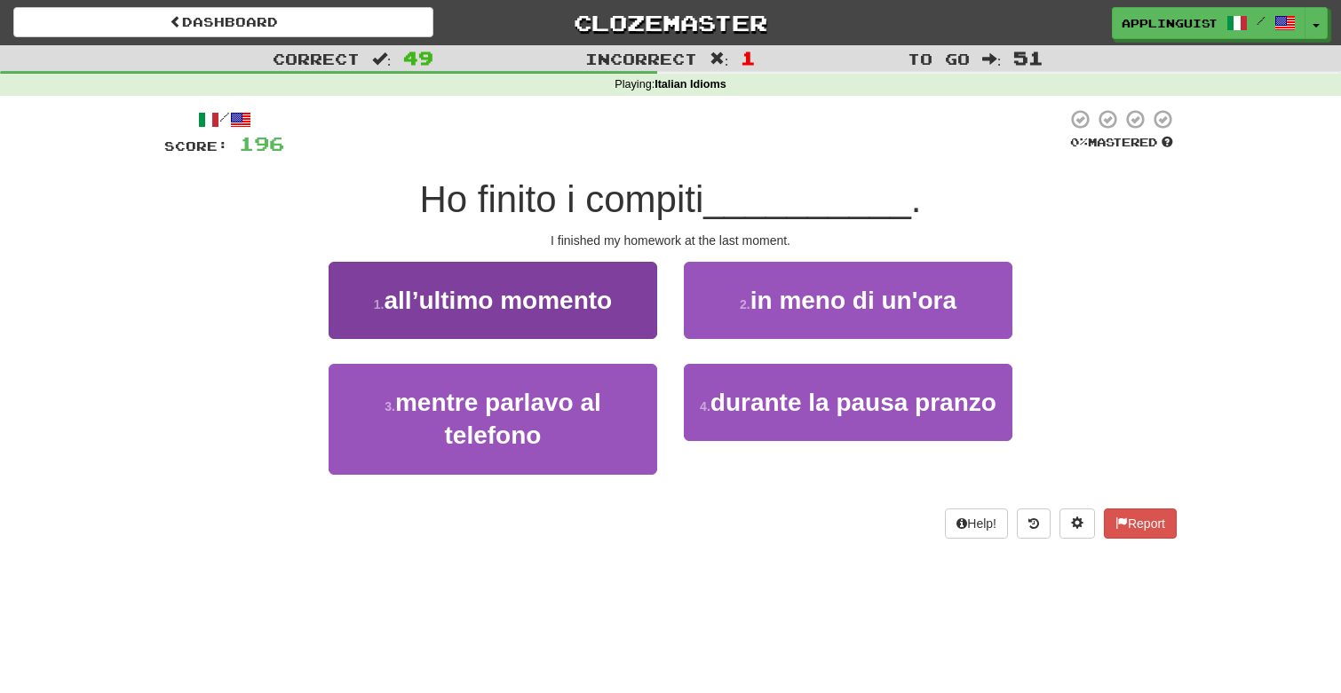
click at [552, 306] on span "all’ultimo momento" at bounding box center [498, 301] width 228 height 28
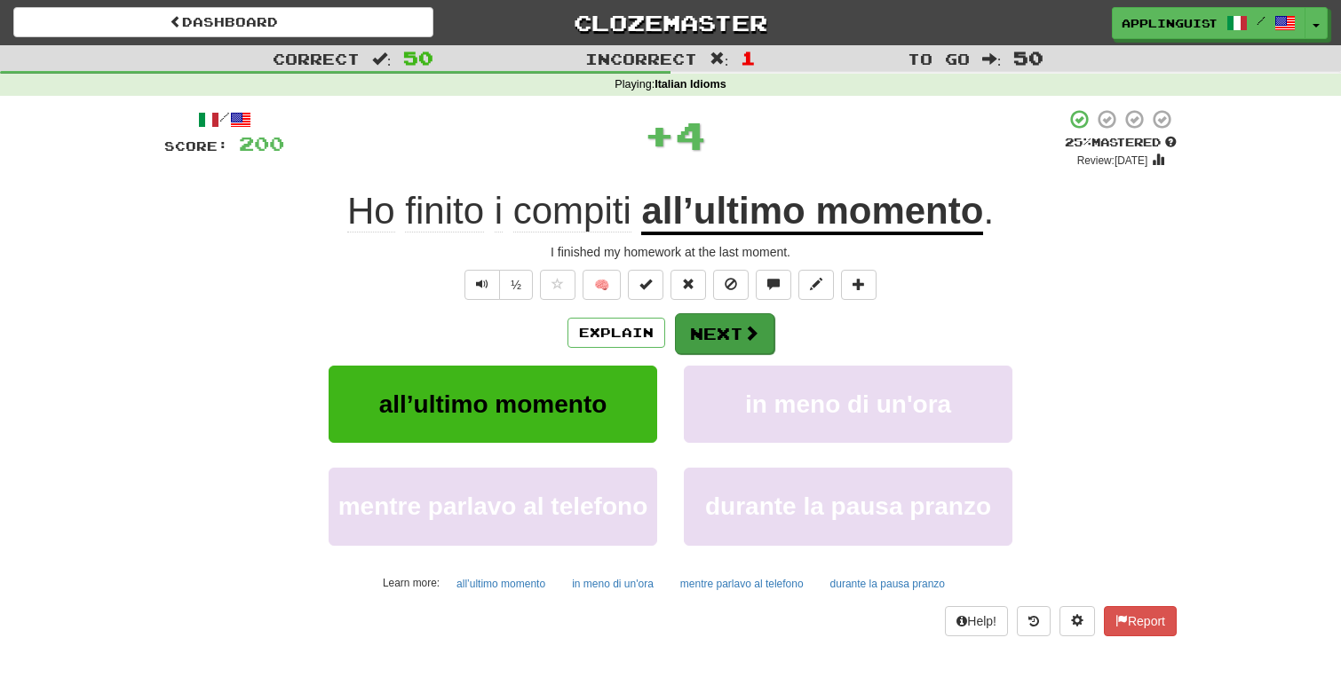
click at [711, 336] on button "Next" at bounding box center [724, 333] width 99 height 41
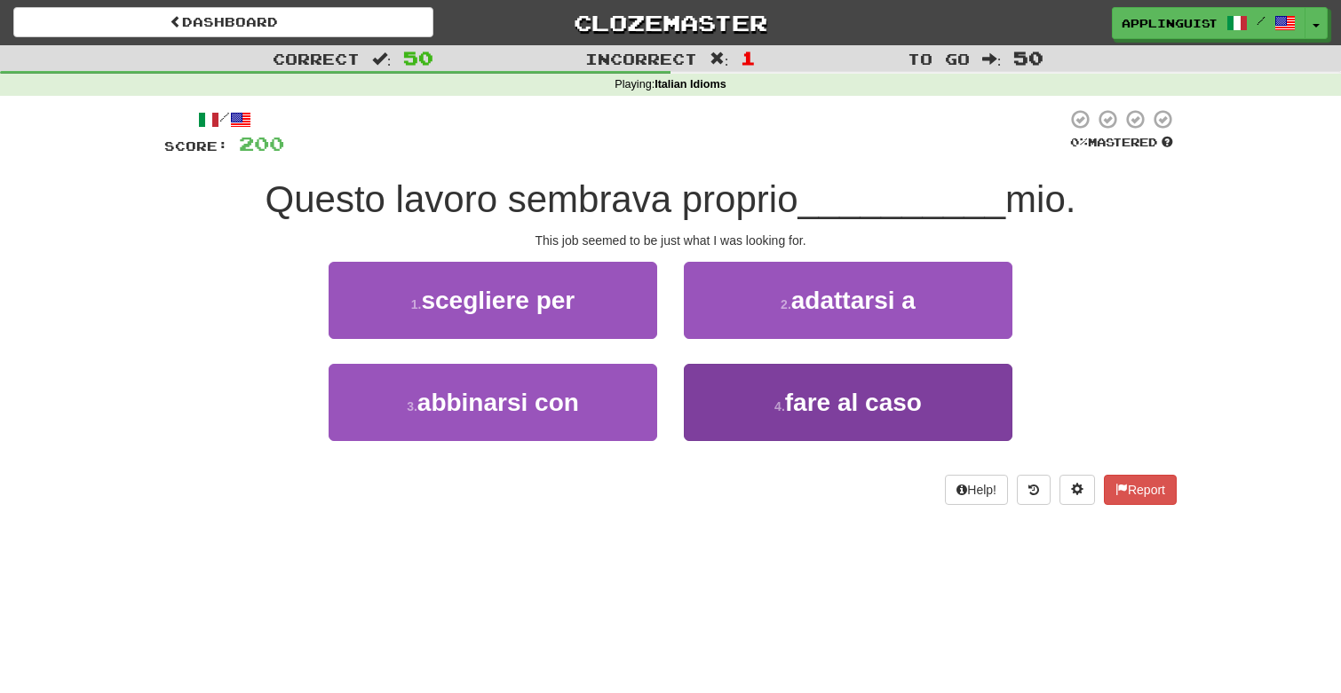
click at [768, 419] on button "4 . fare al caso" at bounding box center [848, 402] width 328 height 77
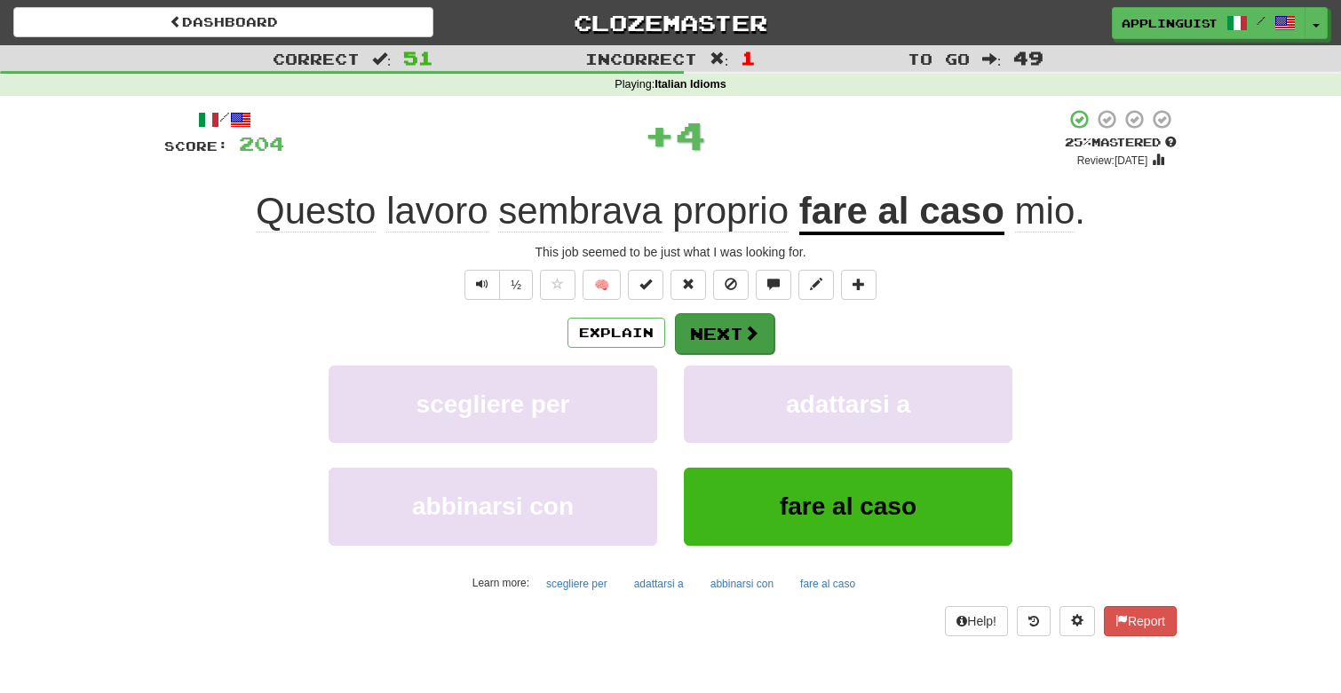
click at [726, 321] on button "Next" at bounding box center [724, 333] width 99 height 41
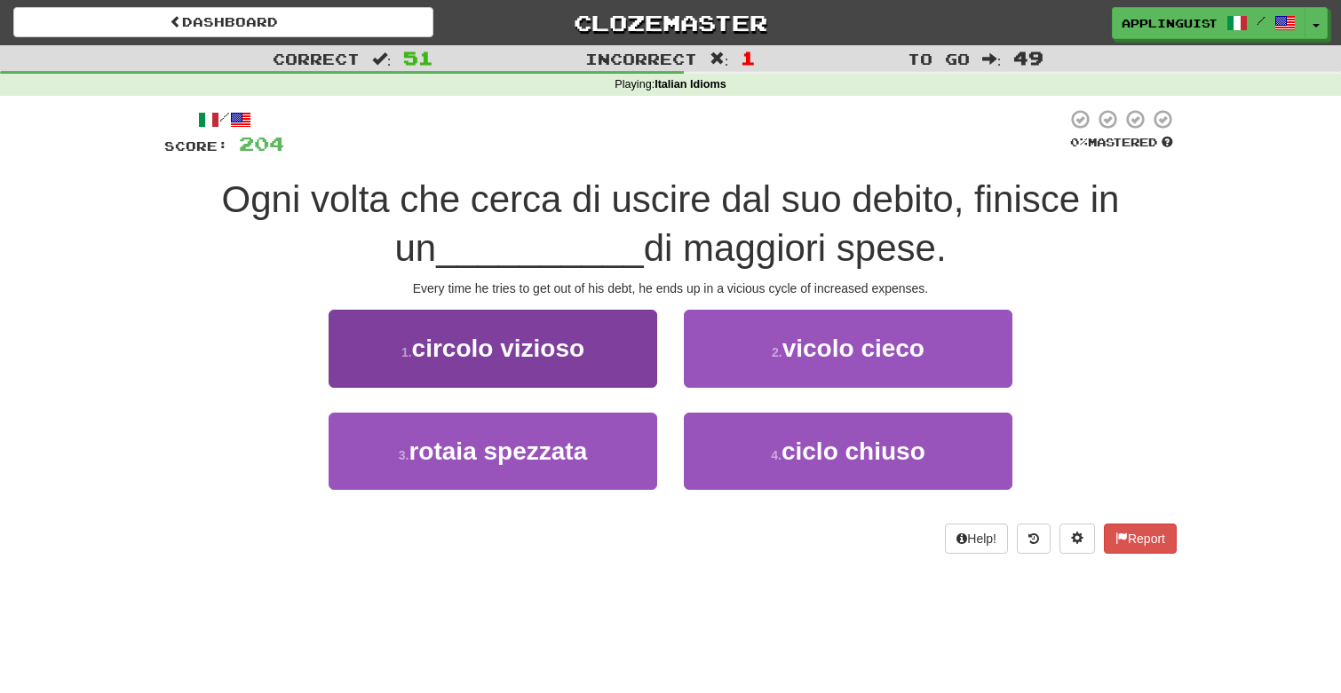
click at [617, 360] on button "1 . circolo vizioso" at bounding box center [492, 348] width 328 height 77
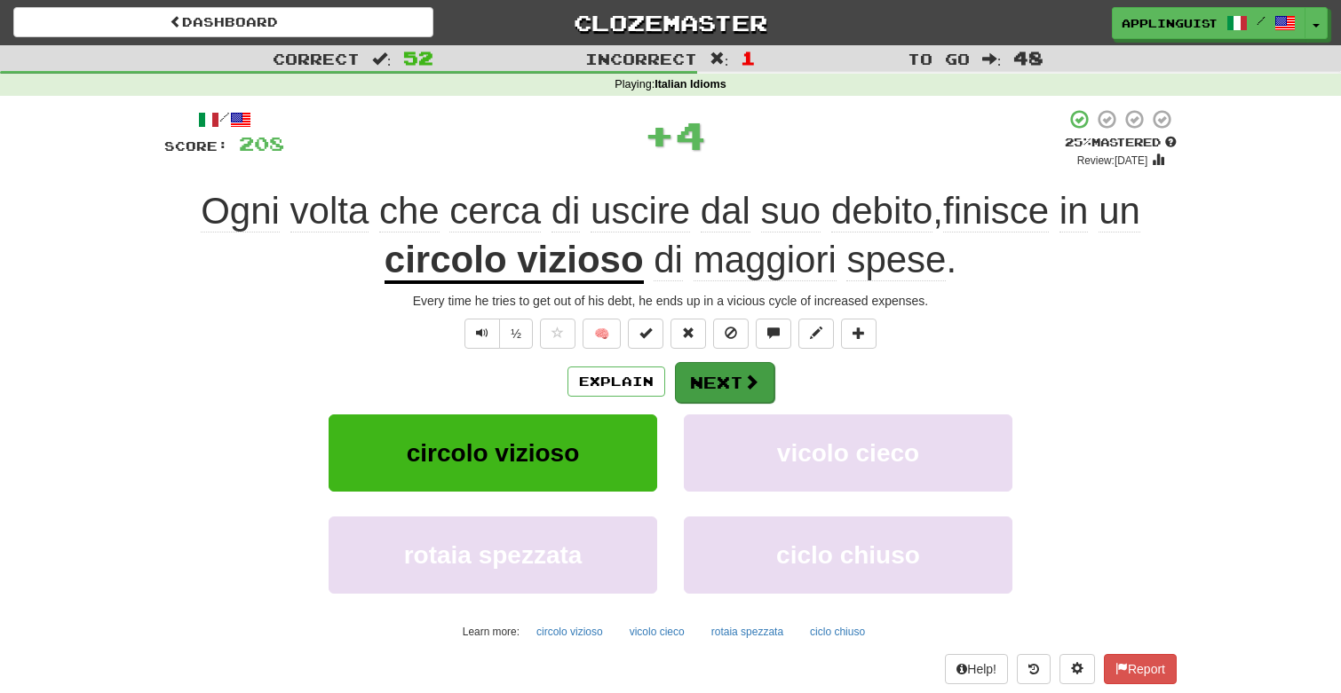
click at [730, 376] on button "Next" at bounding box center [724, 382] width 99 height 41
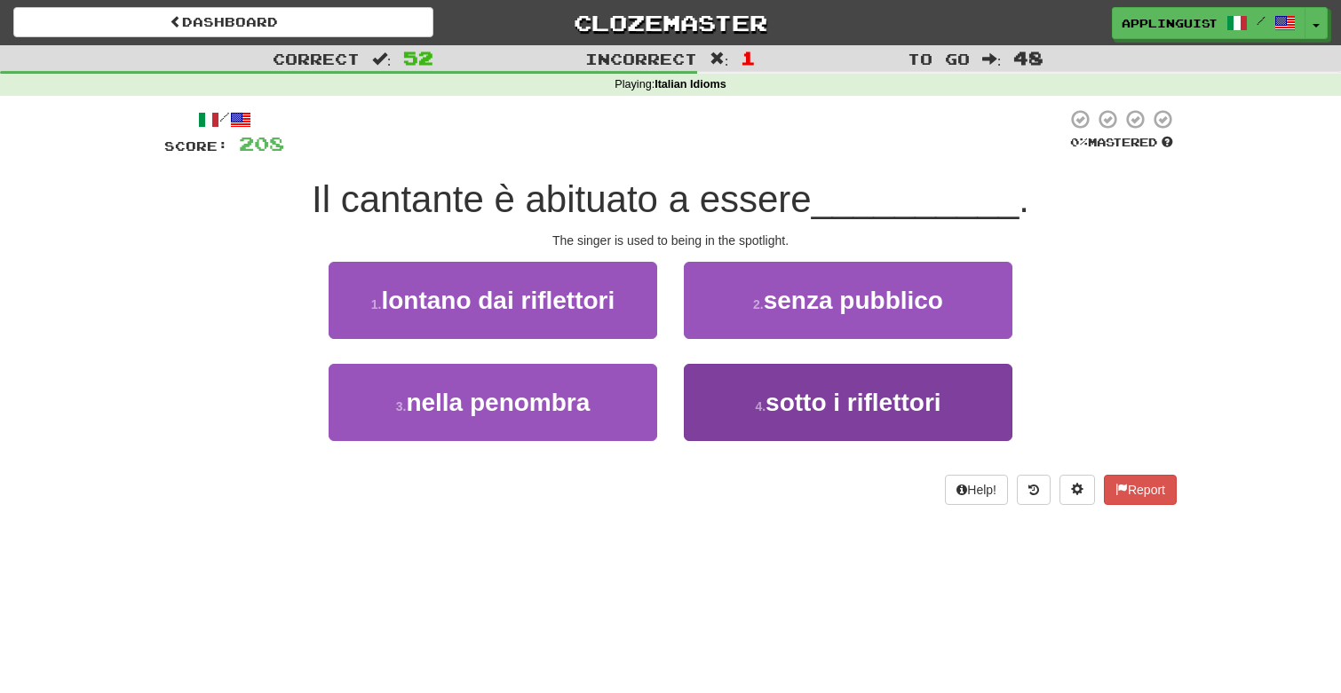
click at [732, 412] on button "4 . sotto i riflettori" at bounding box center [848, 402] width 328 height 77
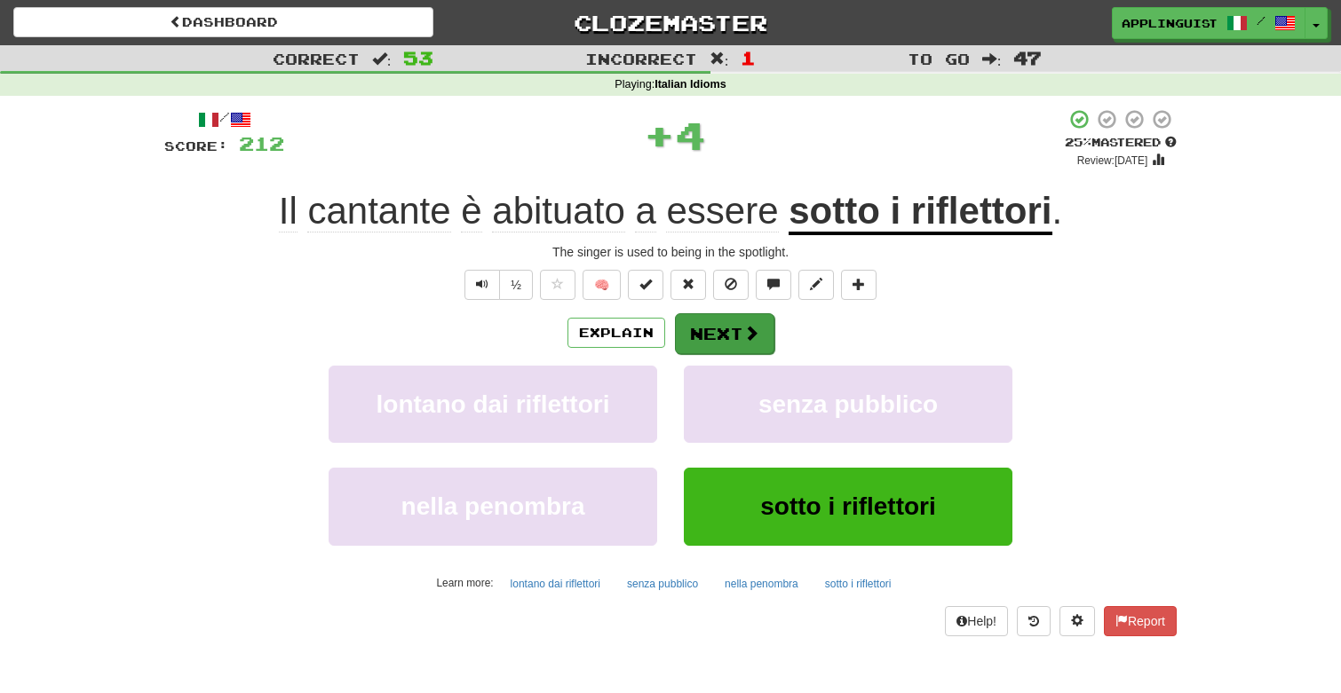
click at [705, 348] on button "Next" at bounding box center [724, 333] width 99 height 41
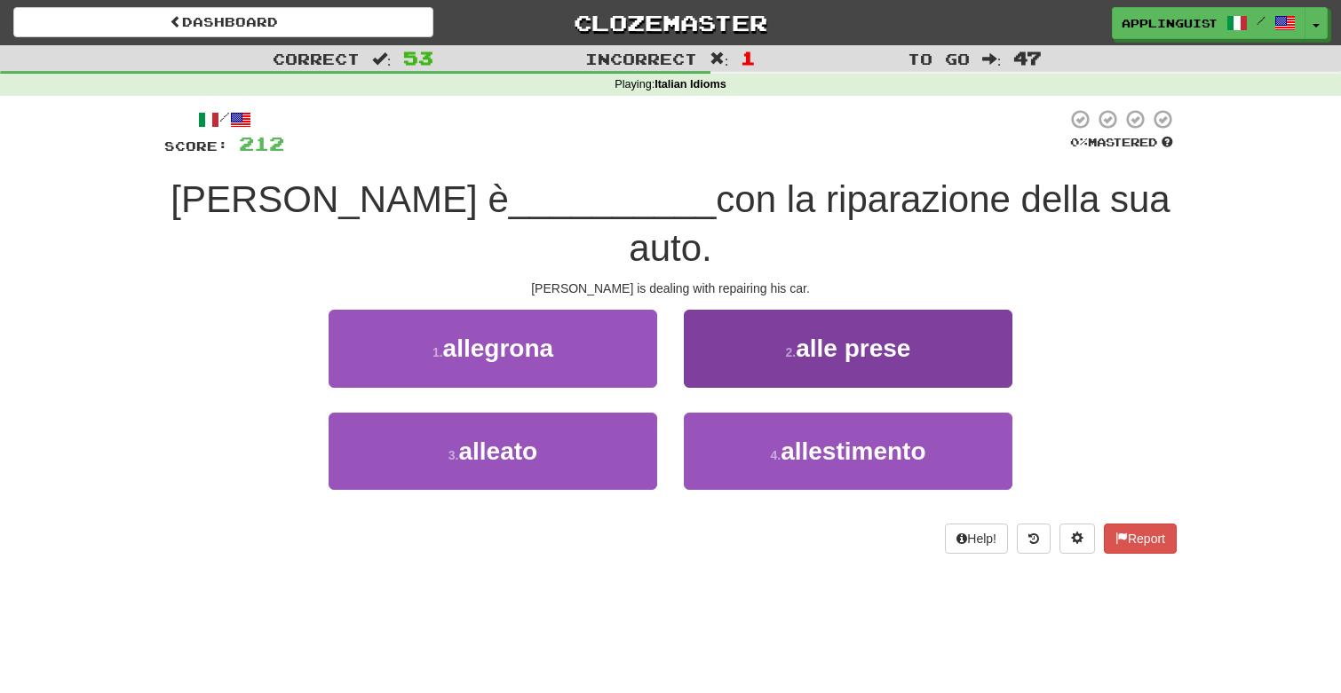
click at [757, 310] on button "2 . alle prese" at bounding box center [848, 348] width 328 height 77
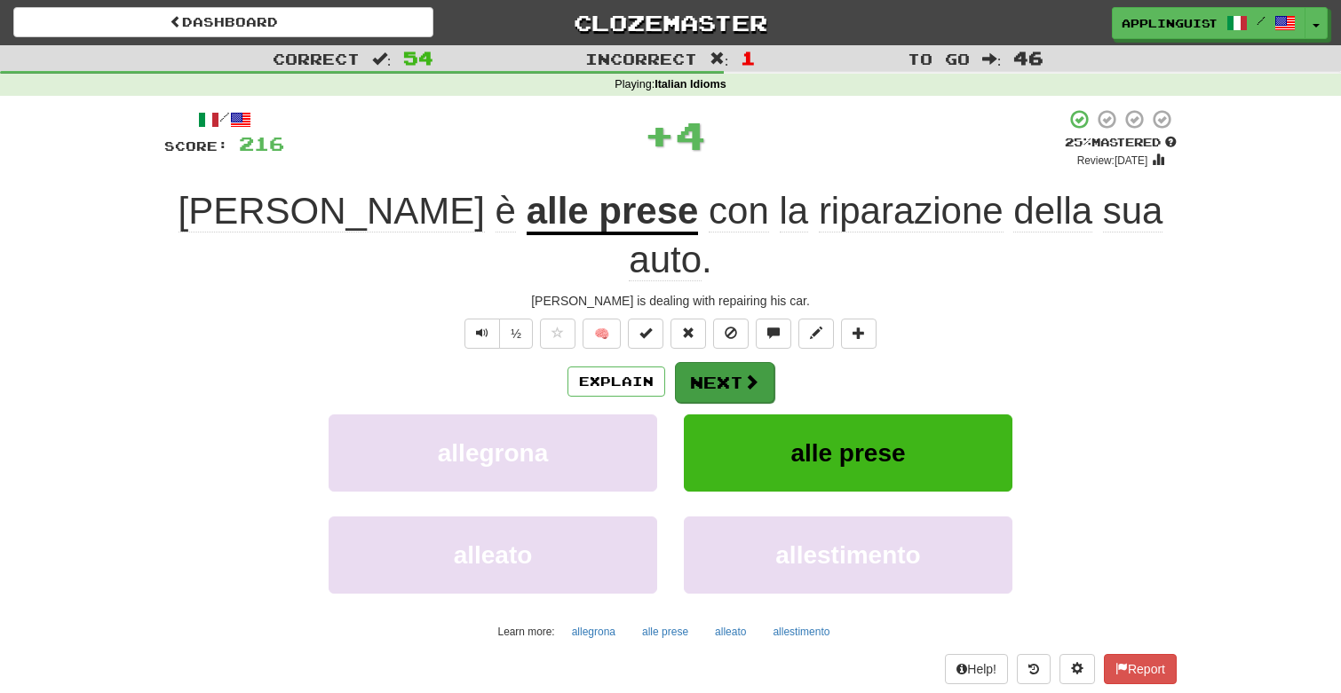
click at [729, 362] on button "Next" at bounding box center [724, 382] width 99 height 41
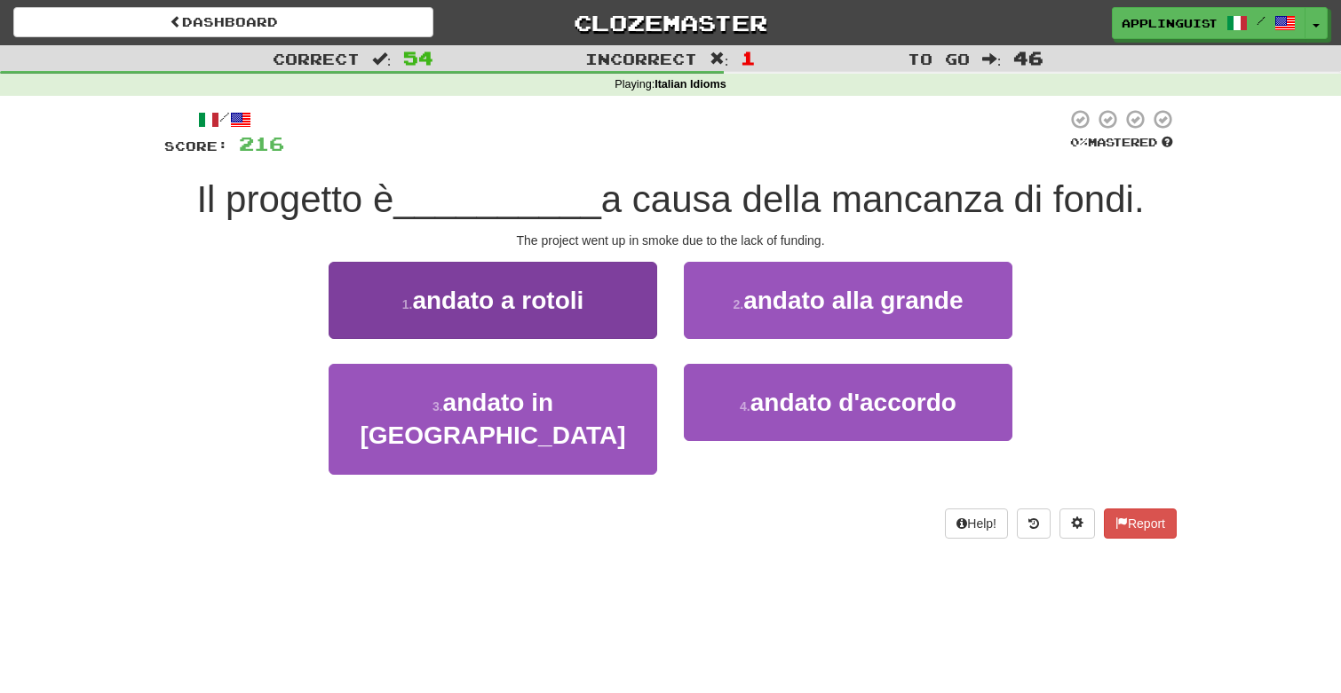
click at [582, 300] on span "andato a rotoli" at bounding box center [497, 301] width 171 height 28
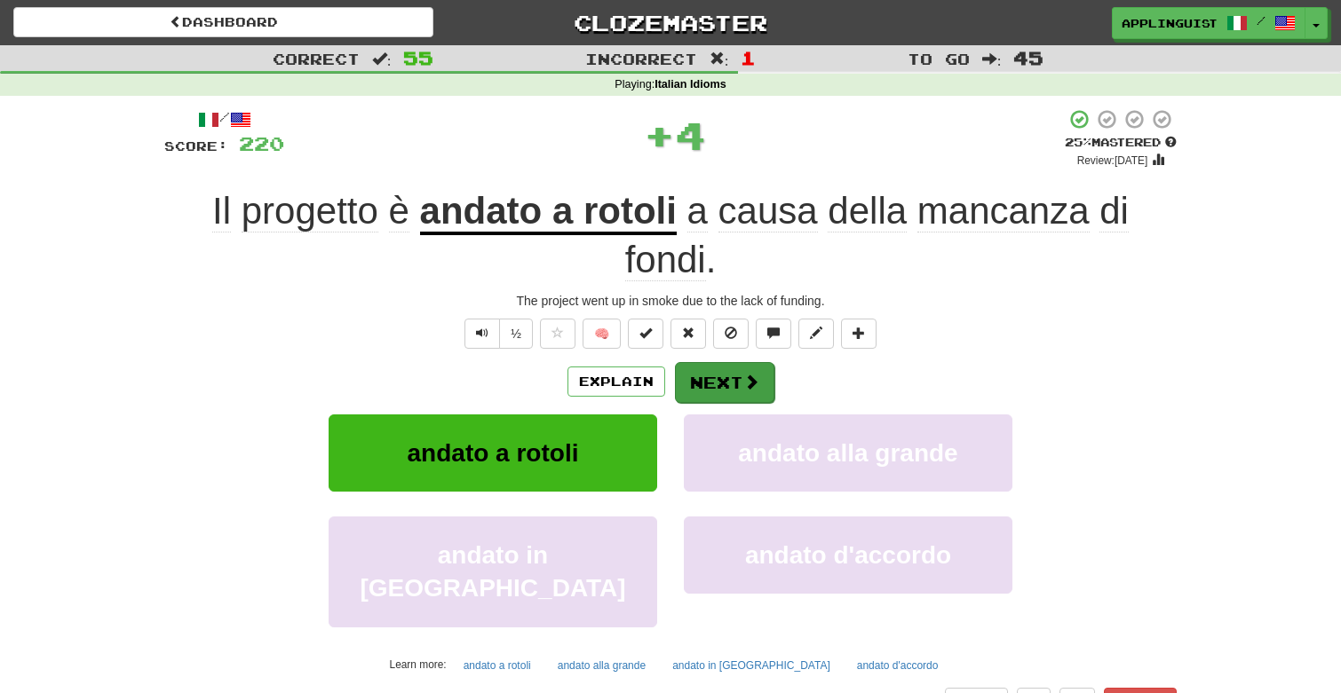
click at [740, 381] on button "Next" at bounding box center [724, 382] width 99 height 41
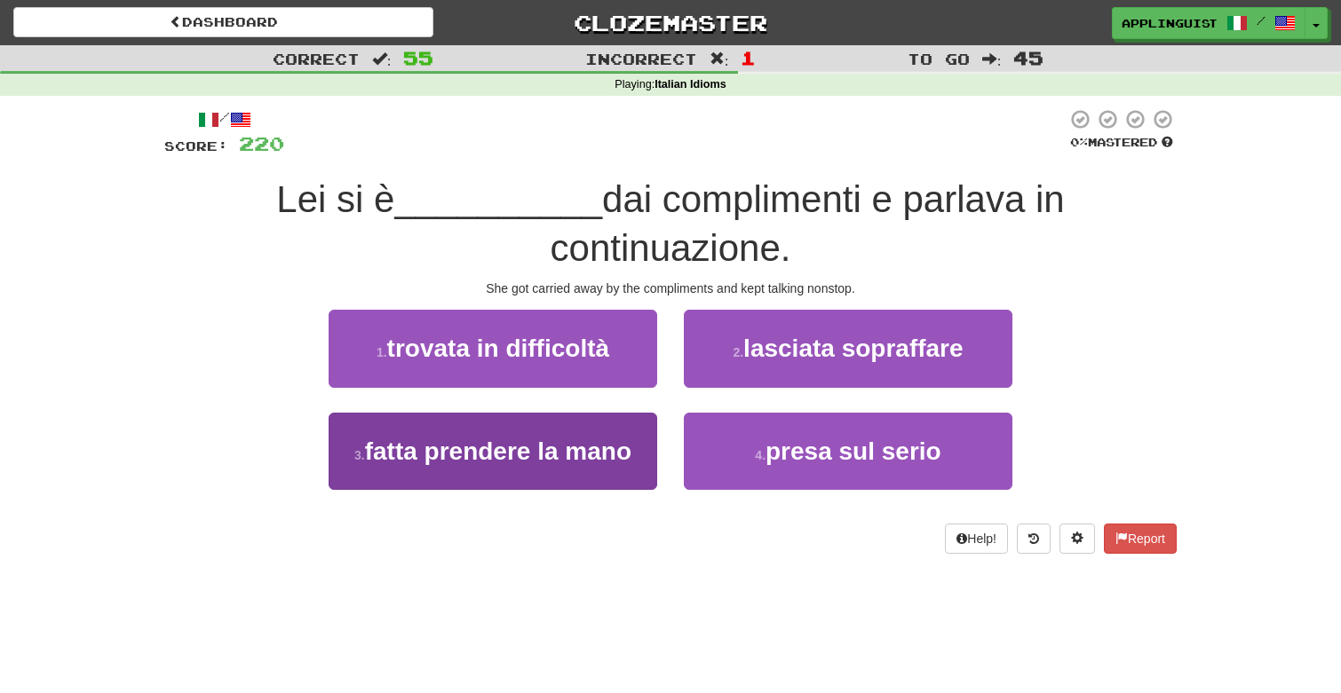
click at [612, 448] on span "fatta prendere la mano" at bounding box center [498, 452] width 266 height 28
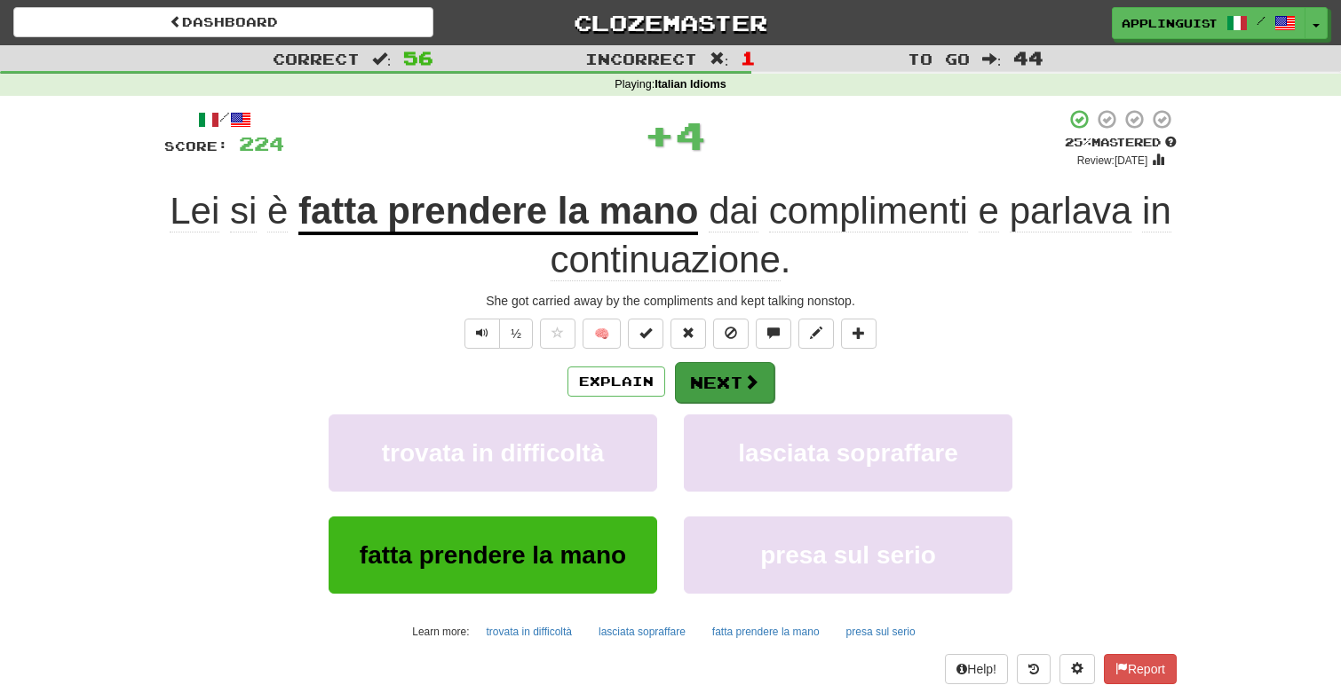
click at [704, 386] on button "Next" at bounding box center [724, 382] width 99 height 41
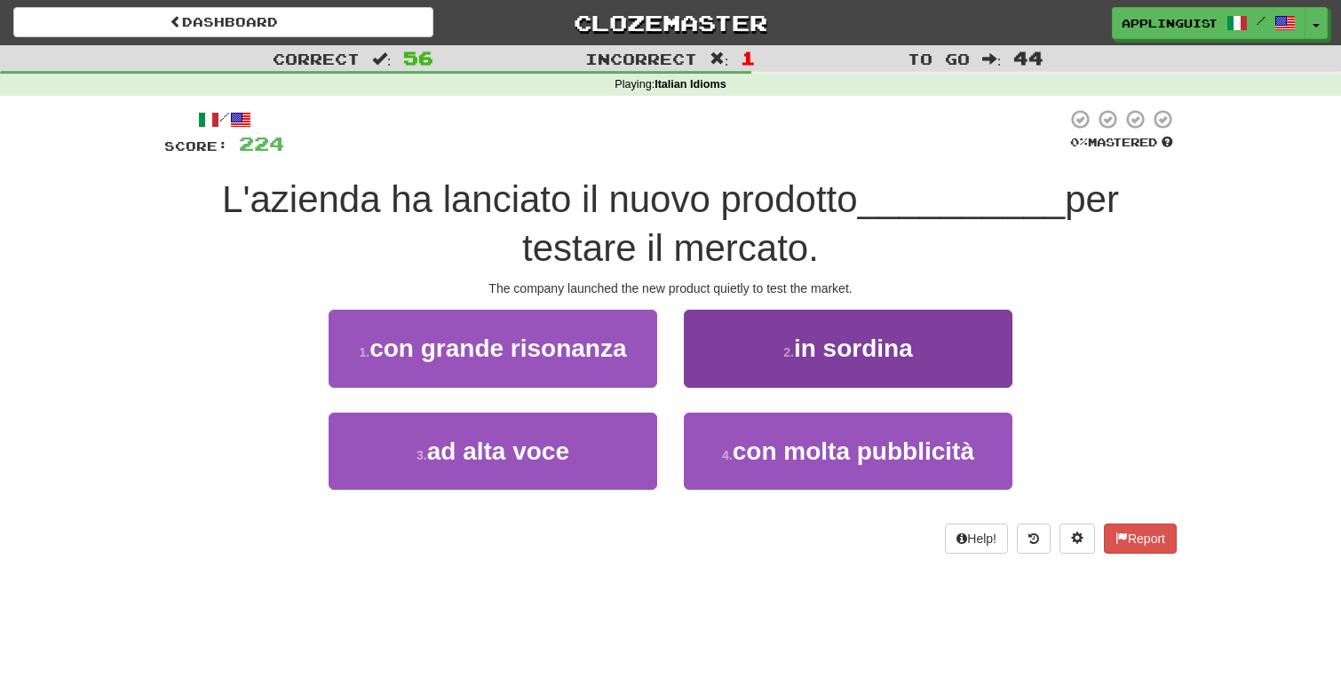
click at [775, 352] on button "2 . in sordina" at bounding box center [848, 348] width 328 height 77
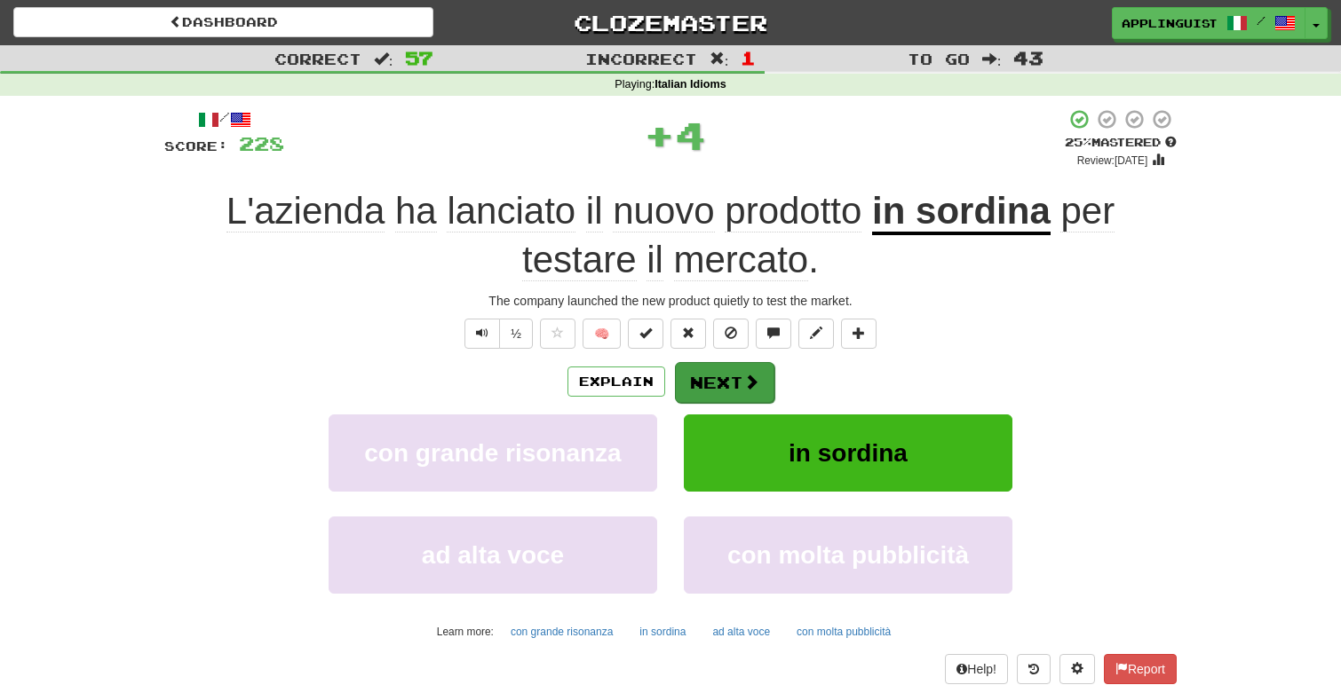
click at [730, 376] on button "Next" at bounding box center [724, 382] width 99 height 41
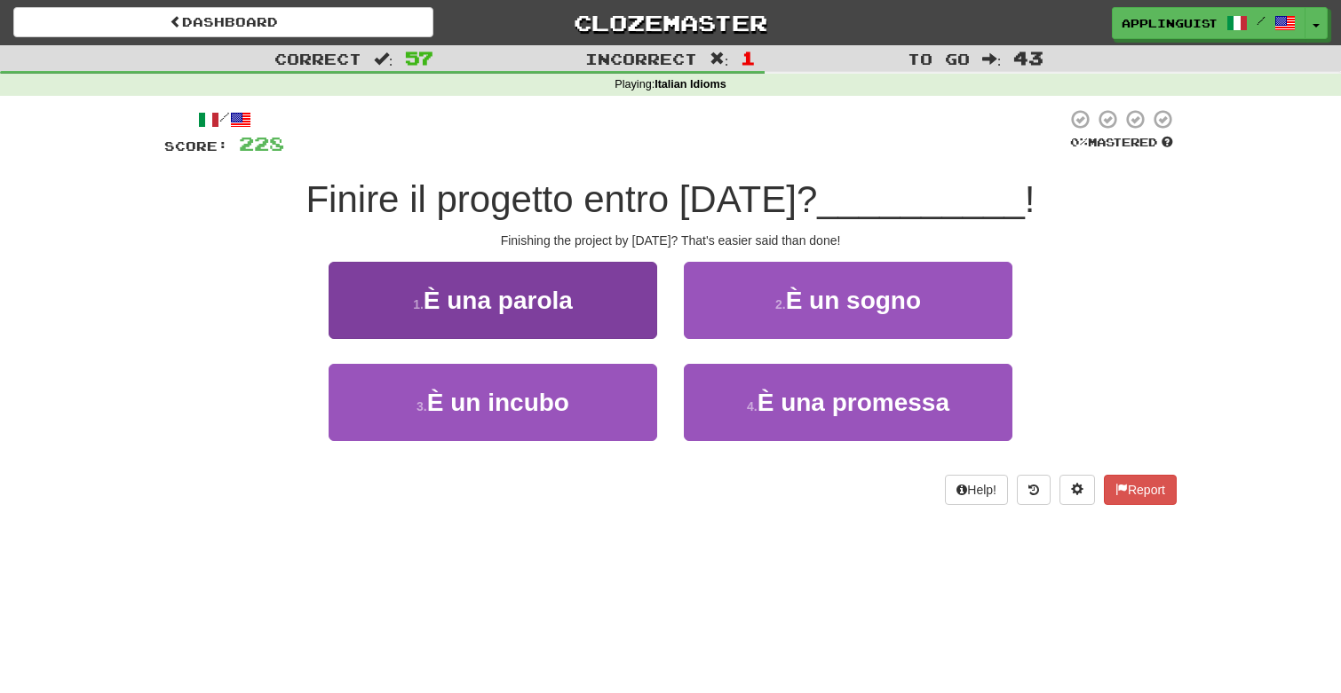
click at [543, 301] on span "È una parola" at bounding box center [497, 301] width 149 height 28
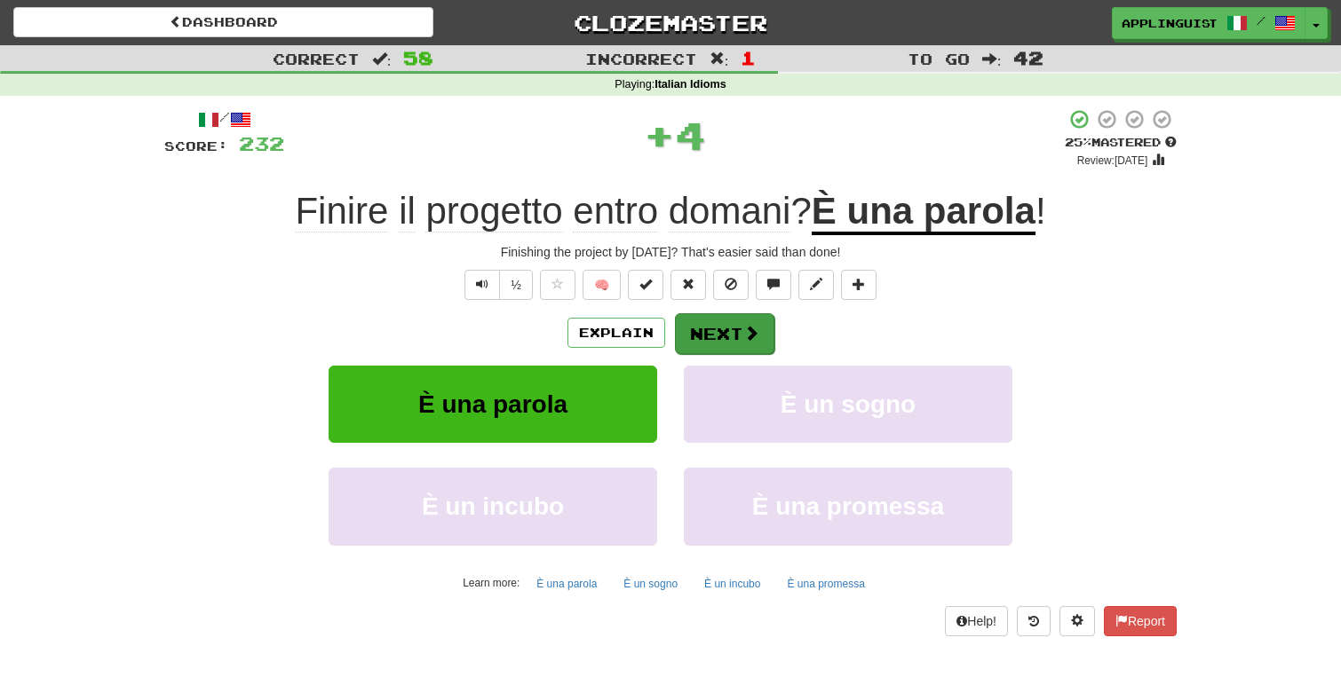
click at [718, 337] on button "Next" at bounding box center [724, 333] width 99 height 41
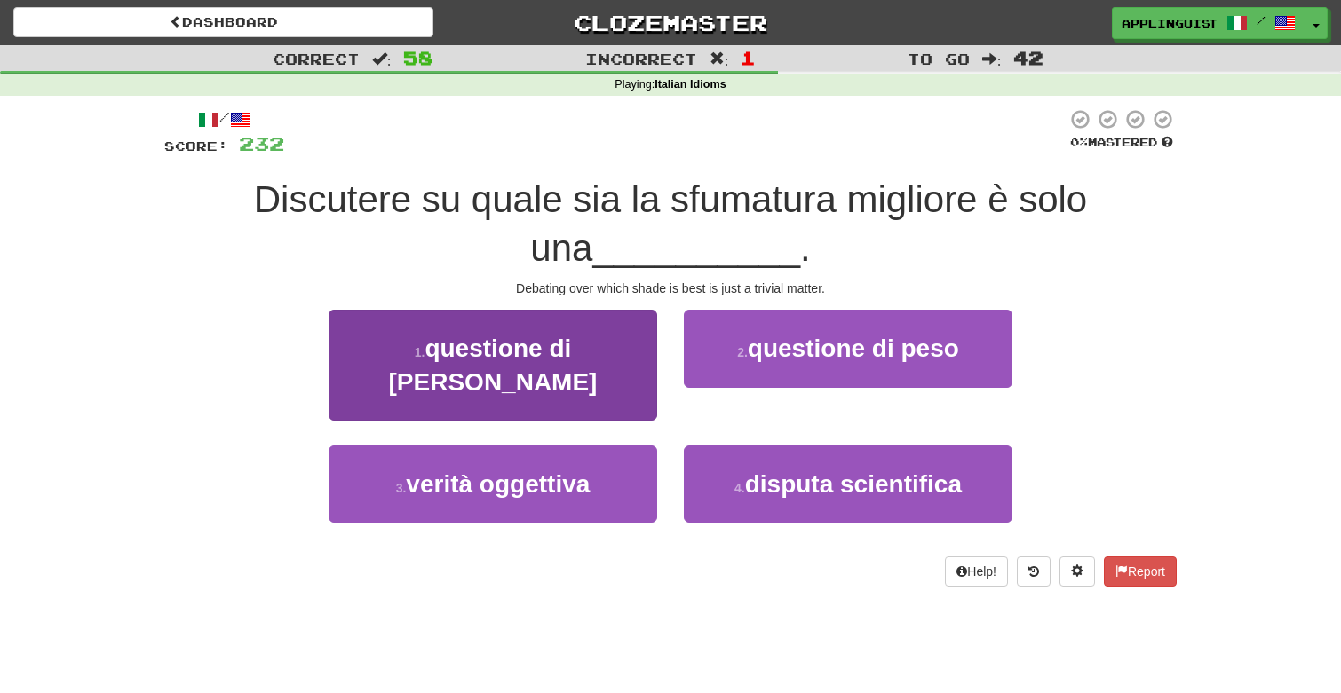
click at [598, 343] on span "questione di lana caprina" at bounding box center [493, 365] width 209 height 60
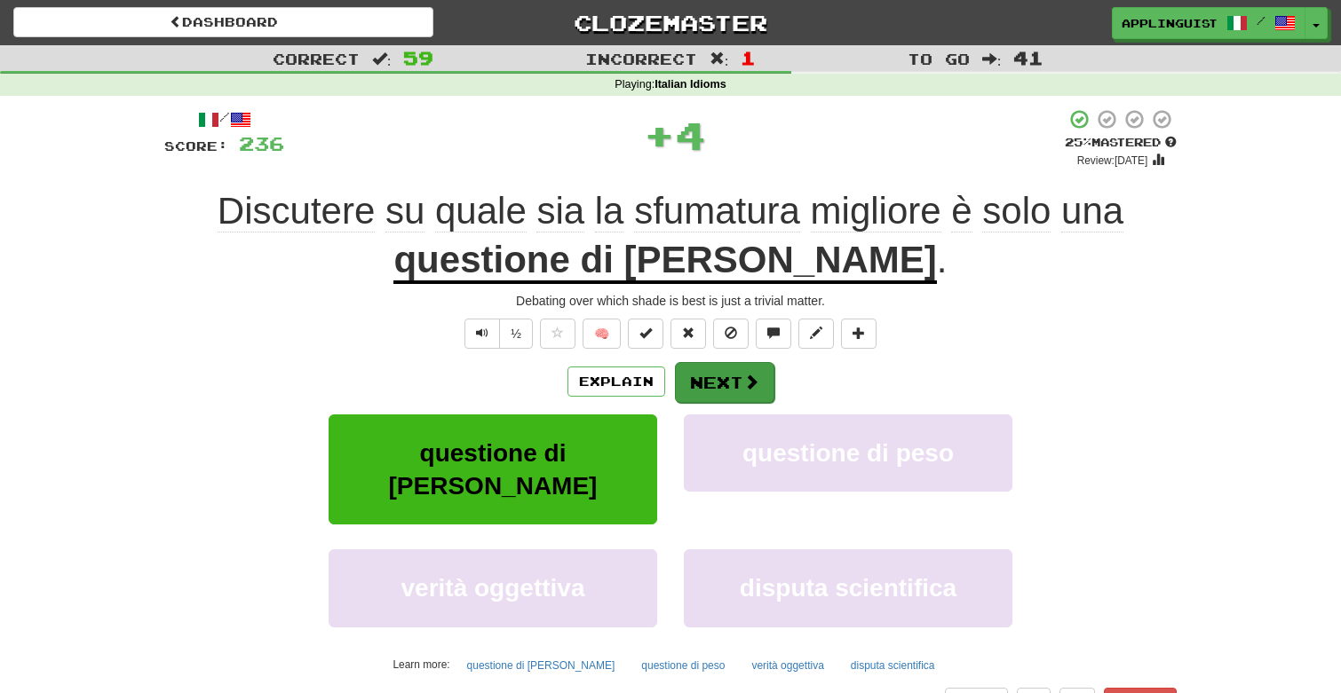
click at [763, 383] on button "Next" at bounding box center [724, 382] width 99 height 41
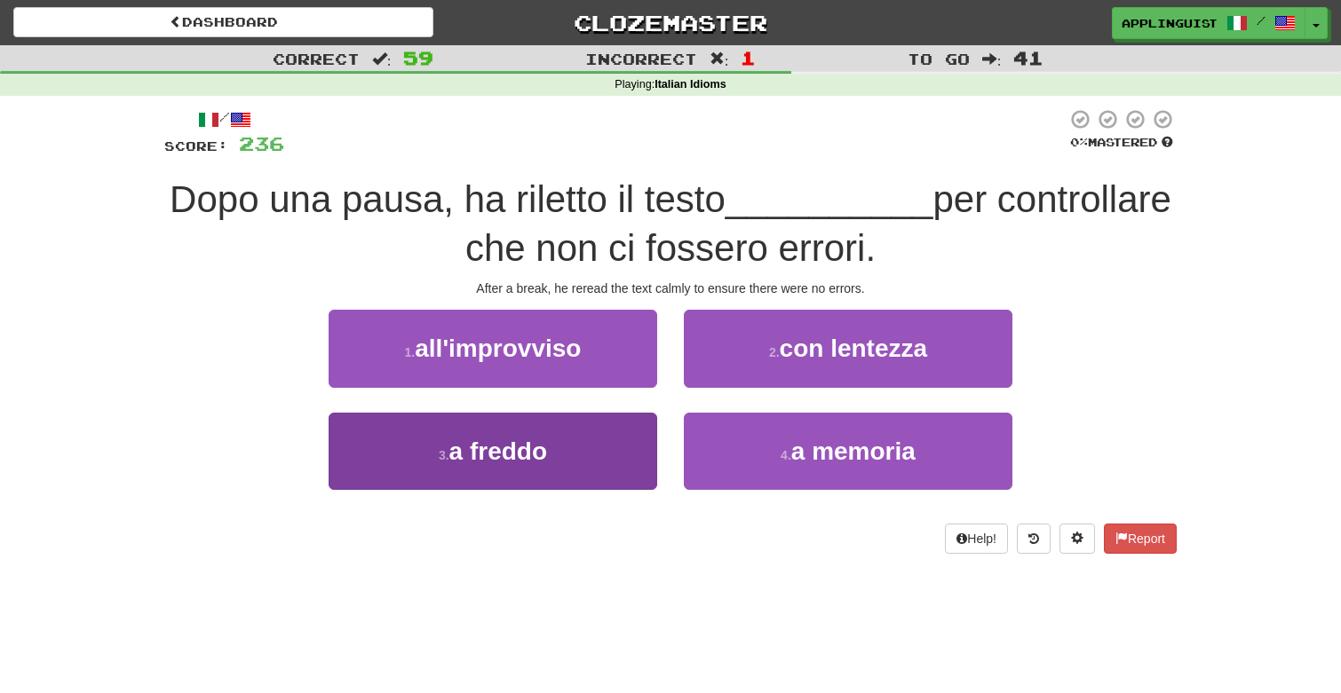
click at [554, 457] on button "3 . a freddo" at bounding box center [492, 451] width 328 height 77
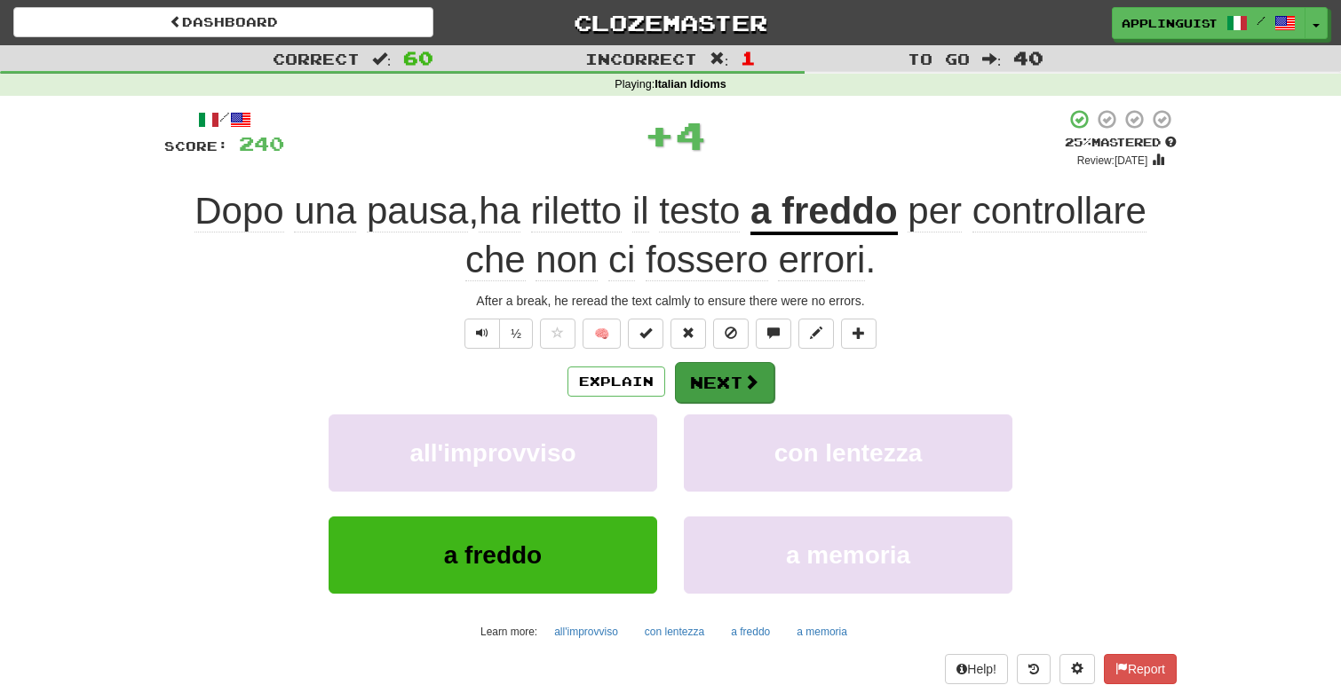
click at [702, 383] on button "Next" at bounding box center [724, 382] width 99 height 41
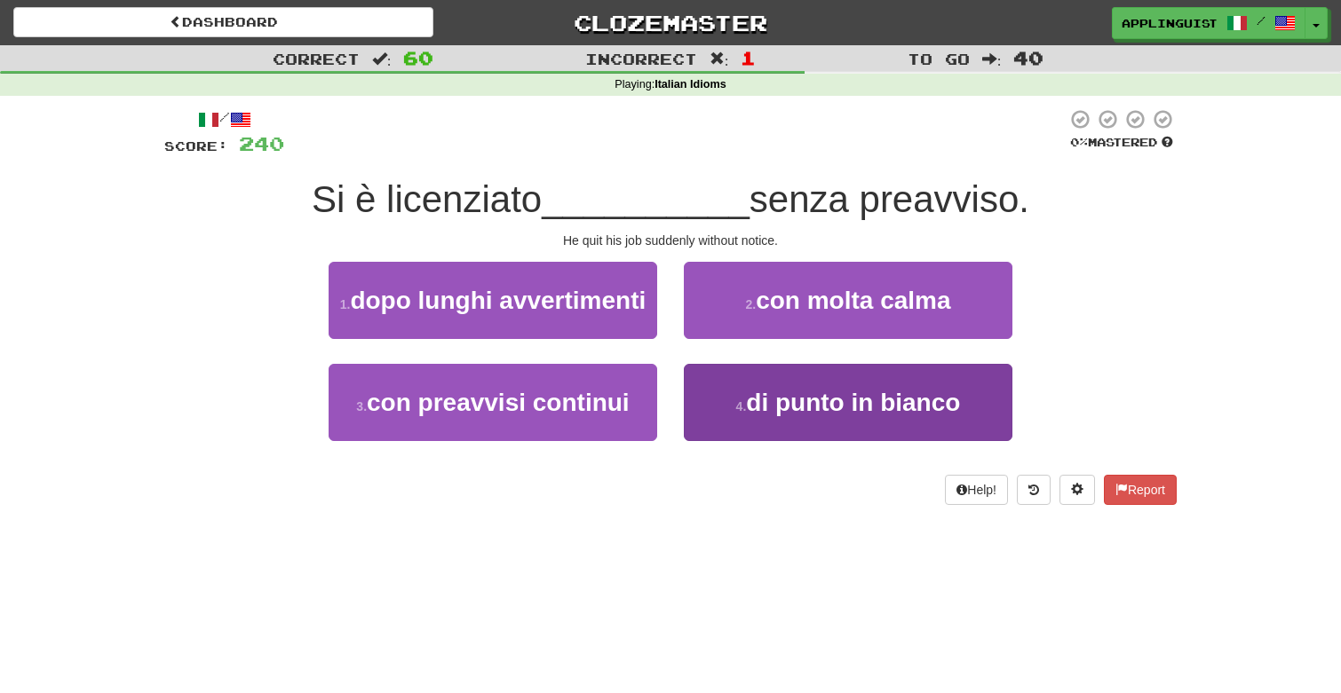
click at [735, 392] on button "4 . di punto in bianco" at bounding box center [848, 402] width 328 height 77
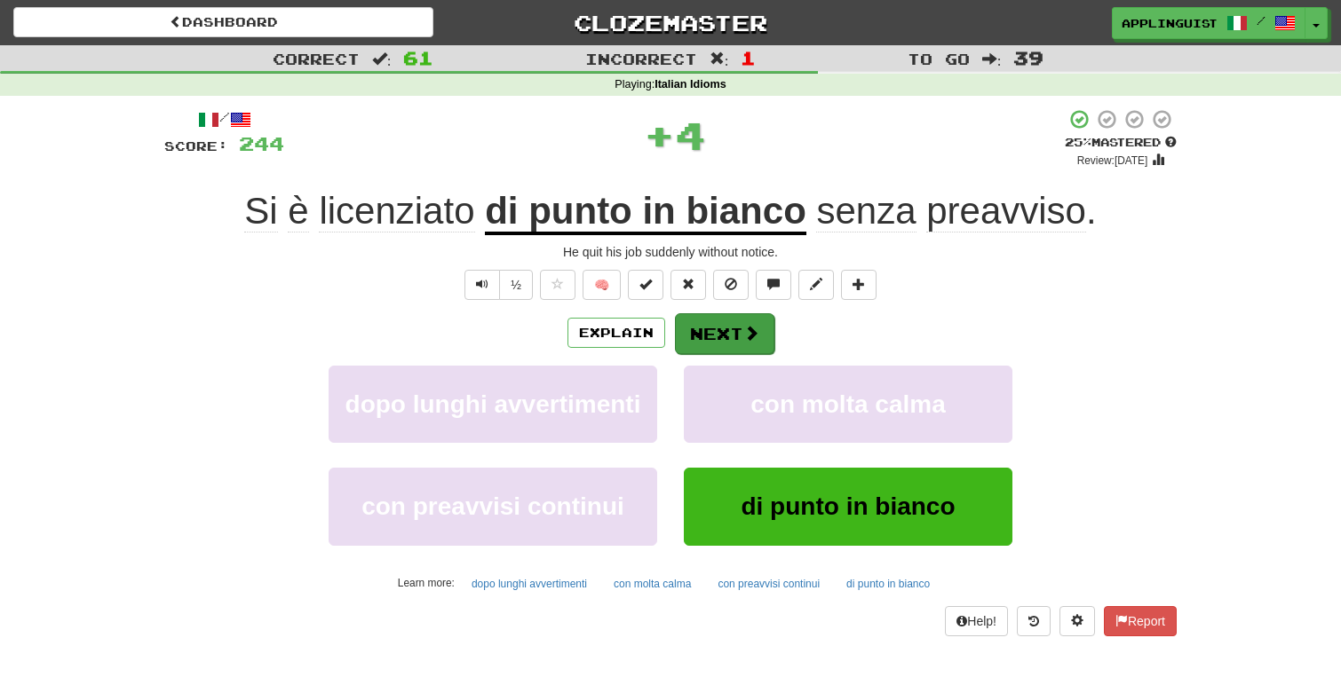
click at [744, 346] on button "Next" at bounding box center [724, 333] width 99 height 41
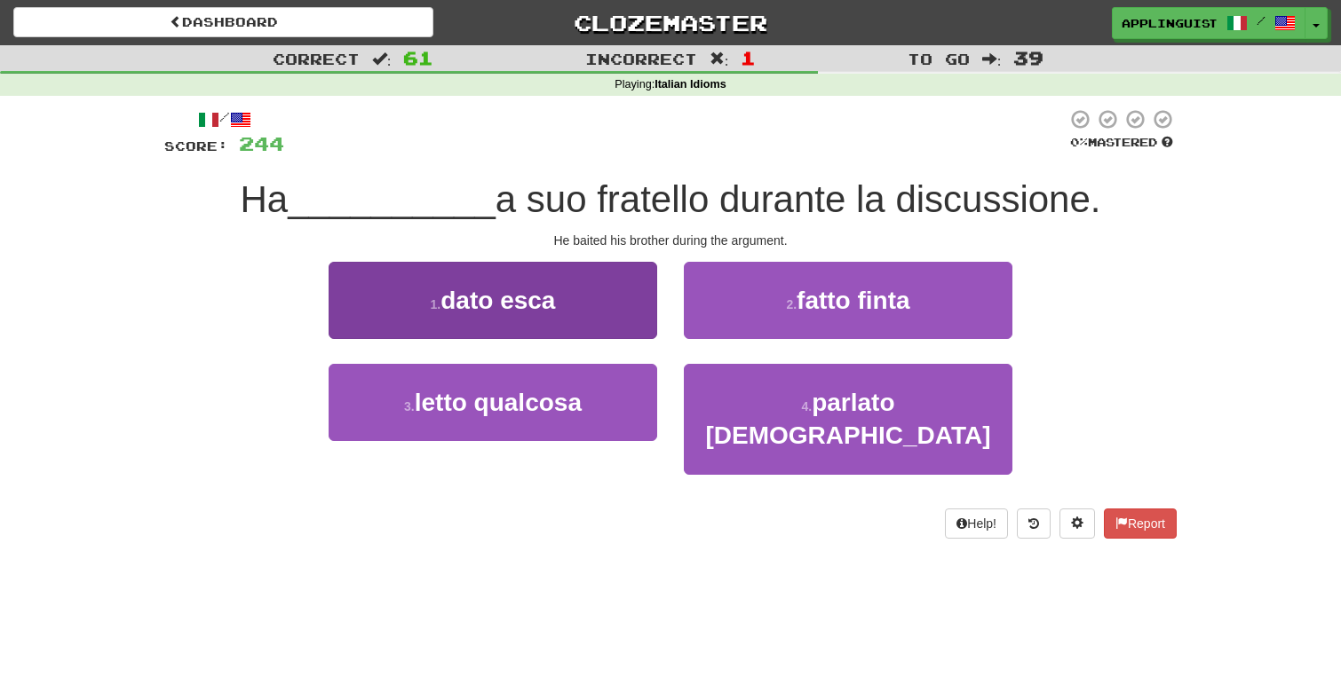
click at [575, 291] on button "1 . dato esca" at bounding box center [492, 300] width 328 height 77
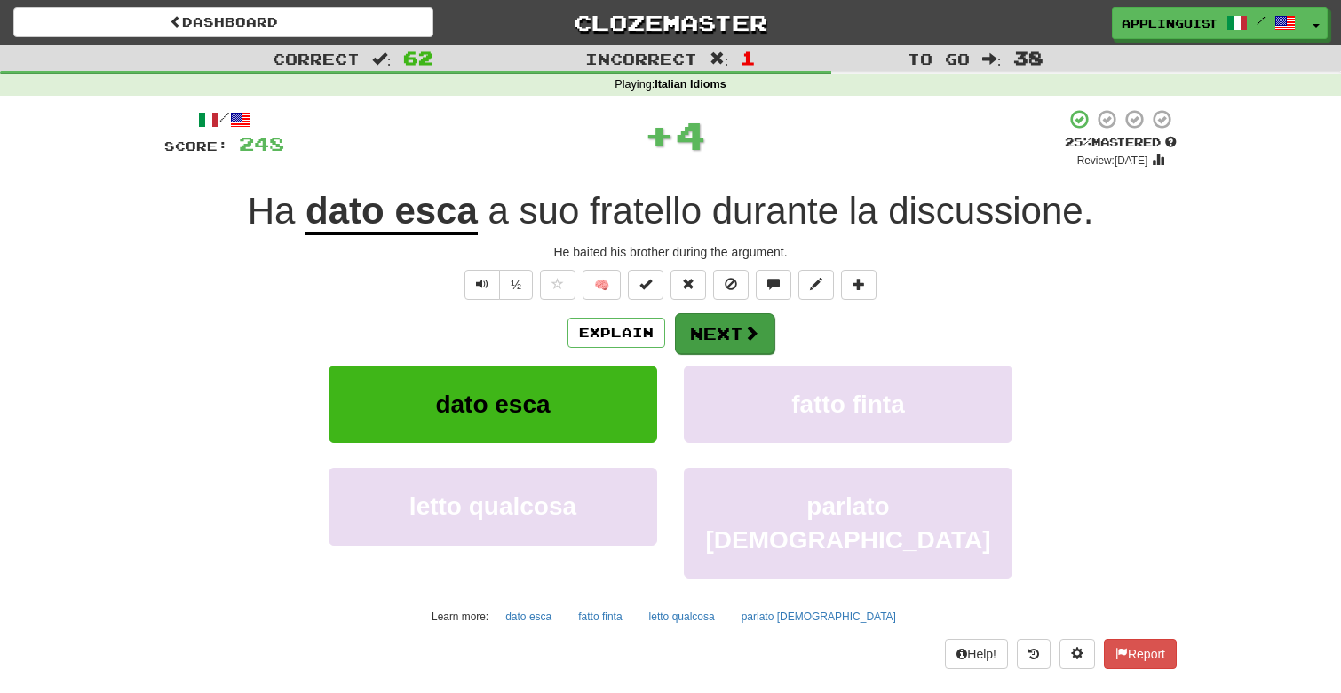
click at [762, 325] on button "Next" at bounding box center [724, 333] width 99 height 41
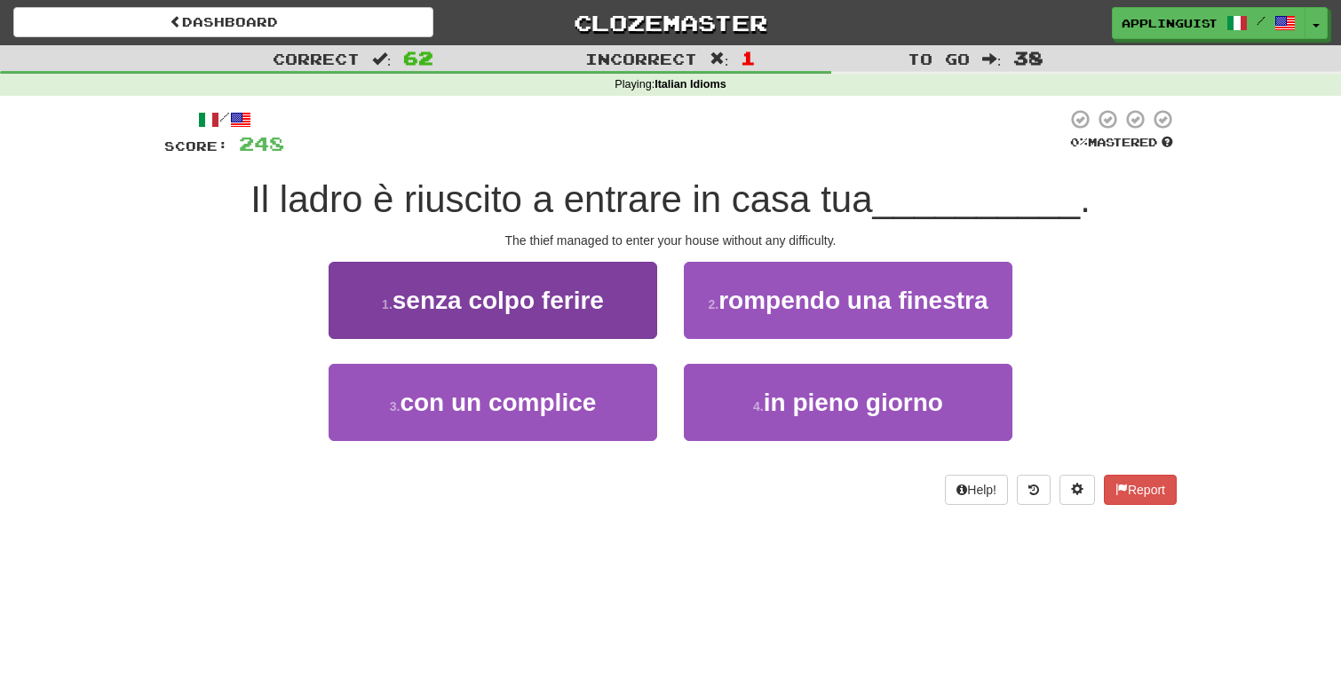
click at [587, 280] on button "1 . senza colpo ferire" at bounding box center [492, 300] width 328 height 77
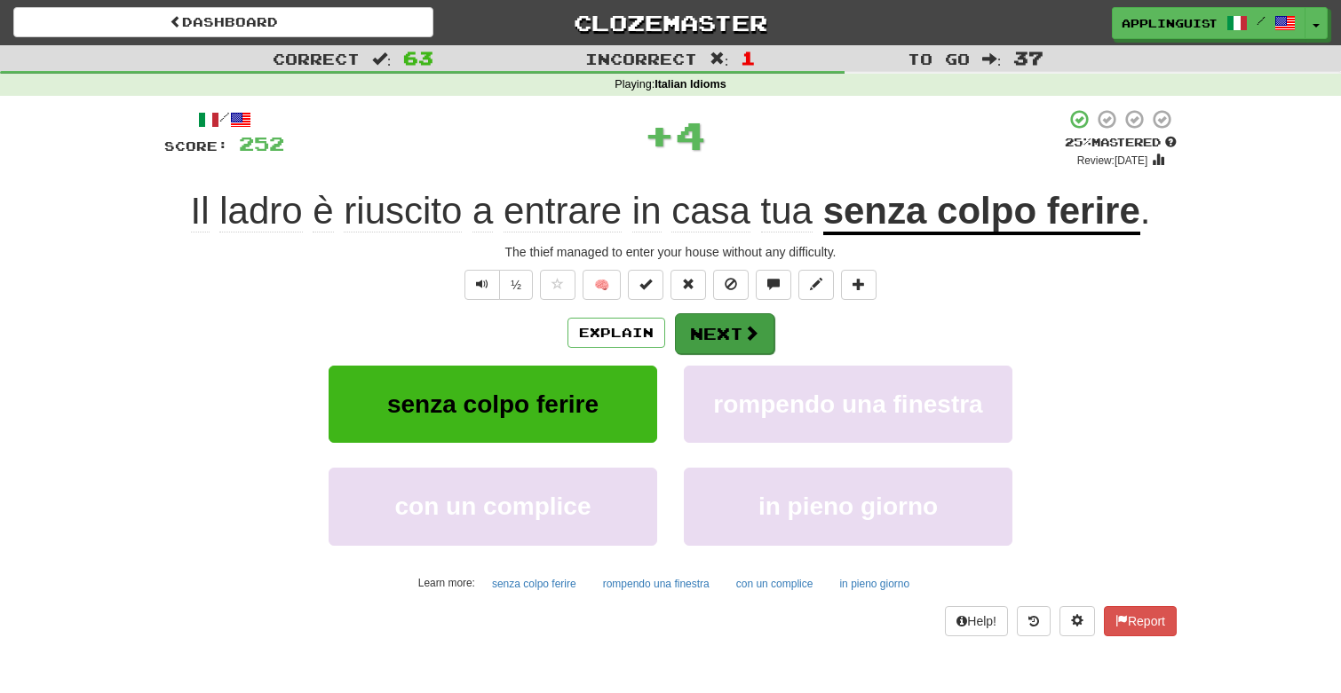
click at [716, 332] on button "Next" at bounding box center [724, 333] width 99 height 41
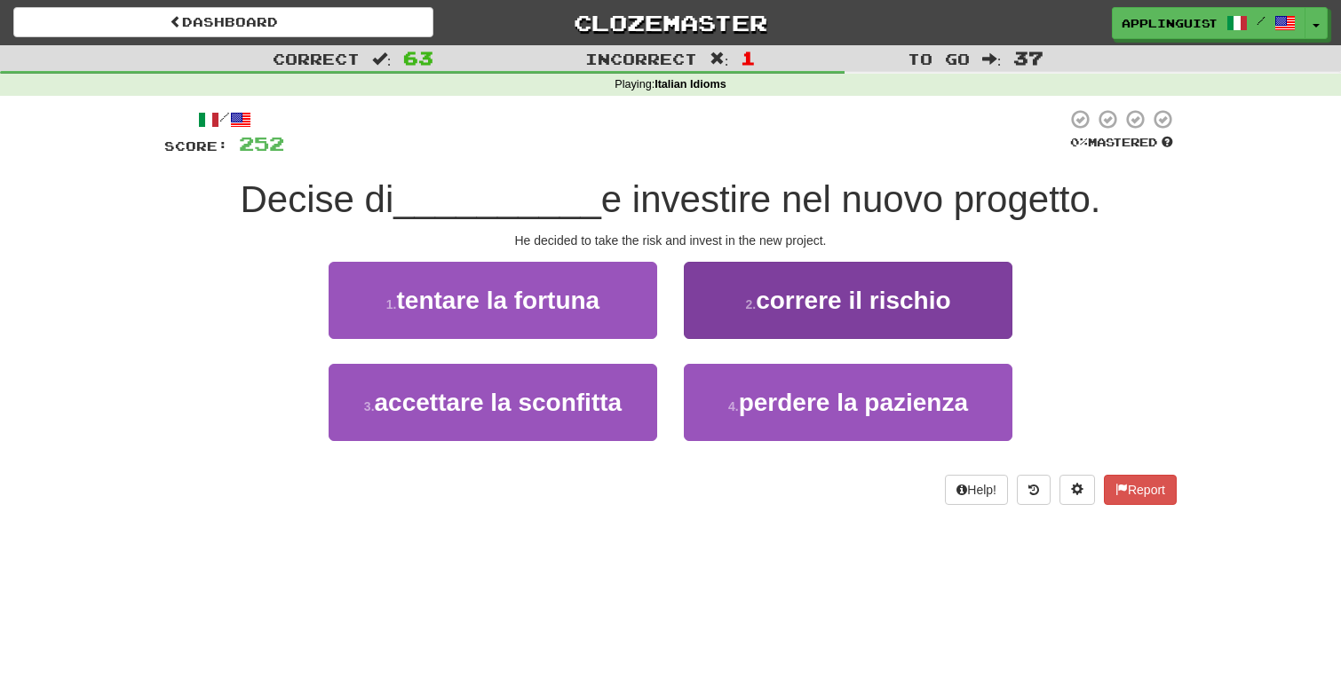
click at [772, 306] on span "correre il rischio" at bounding box center [853, 301] width 194 height 28
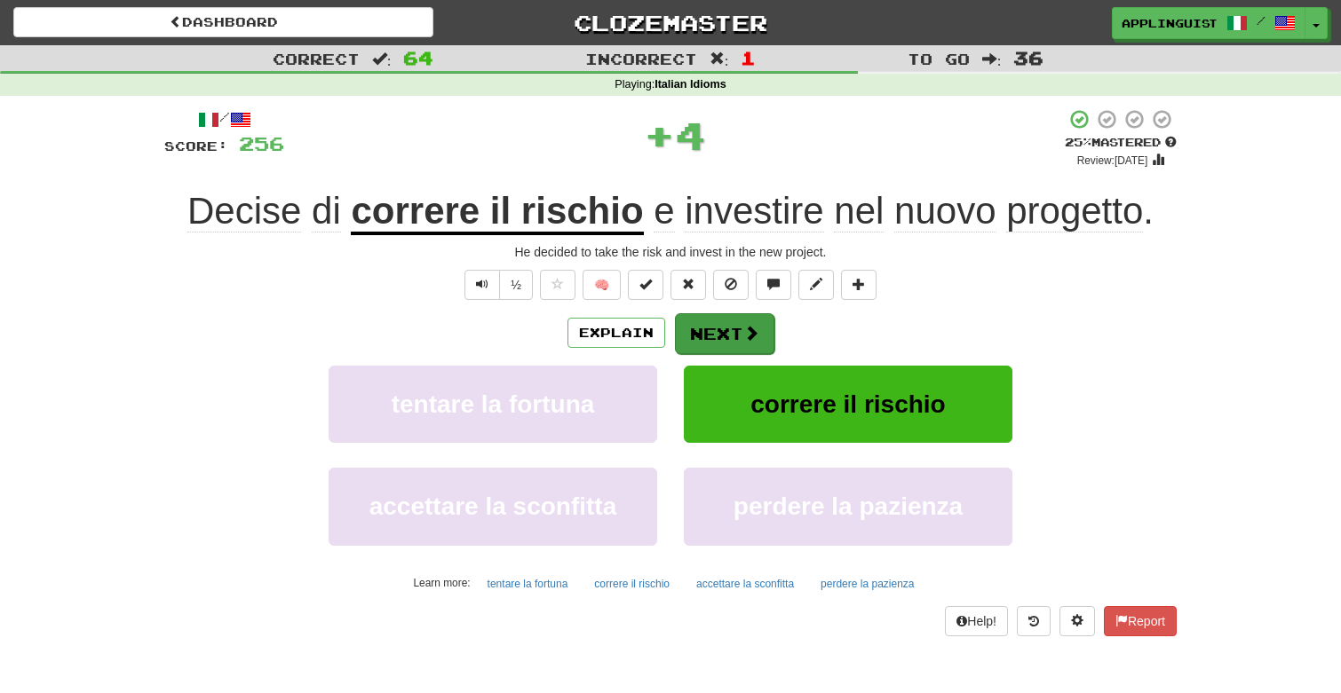
click at [722, 332] on button "Next" at bounding box center [724, 333] width 99 height 41
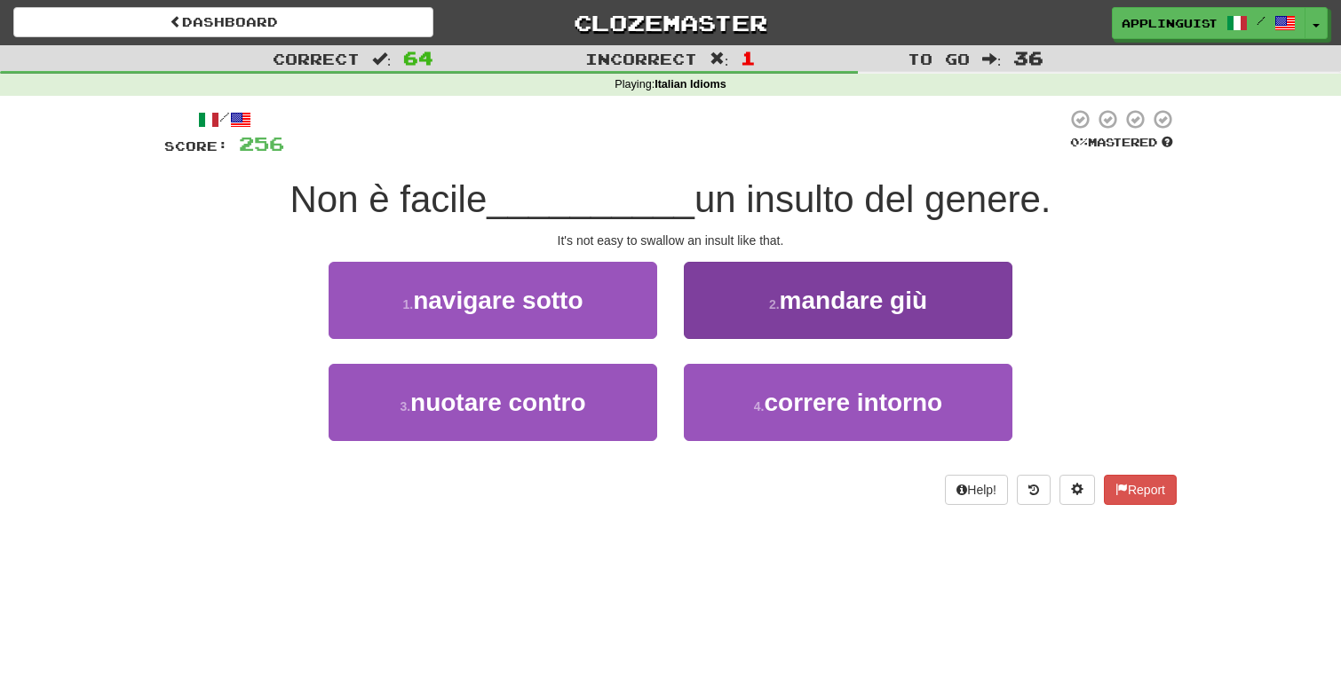
click at [743, 297] on button "2 . mandare giù" at bounding box center [848, 300] width 328 height 77
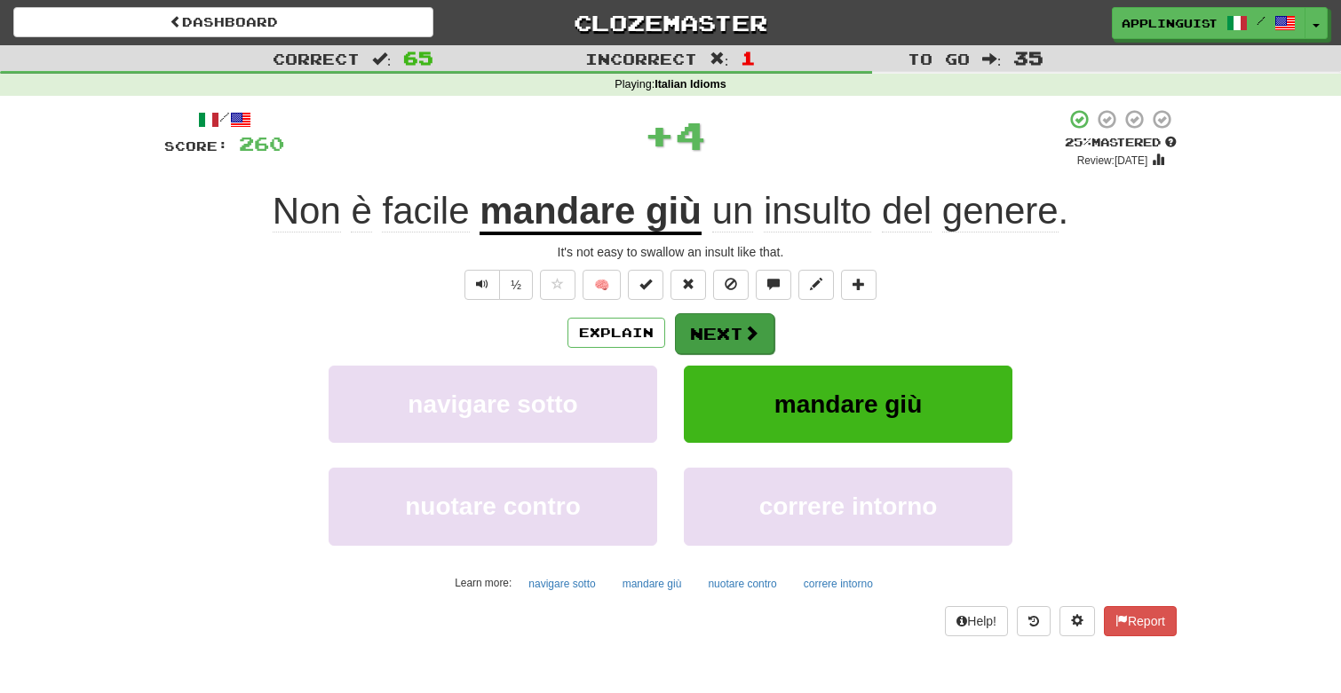
click at [724, 328] on button "Next" at bounding box center [724, 333] width 99 height 41
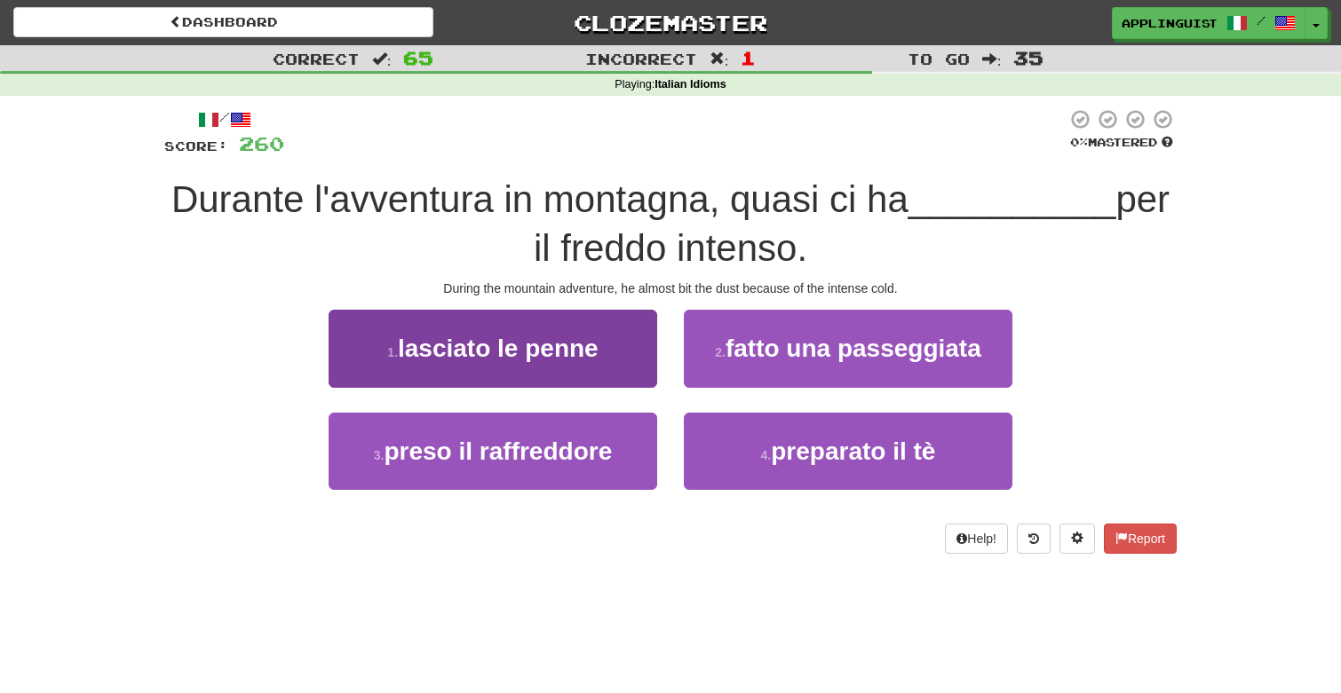
click at [569, 369] on button "1 . lasciato le penne" at bounding box center [492, 348] width 328 height 77
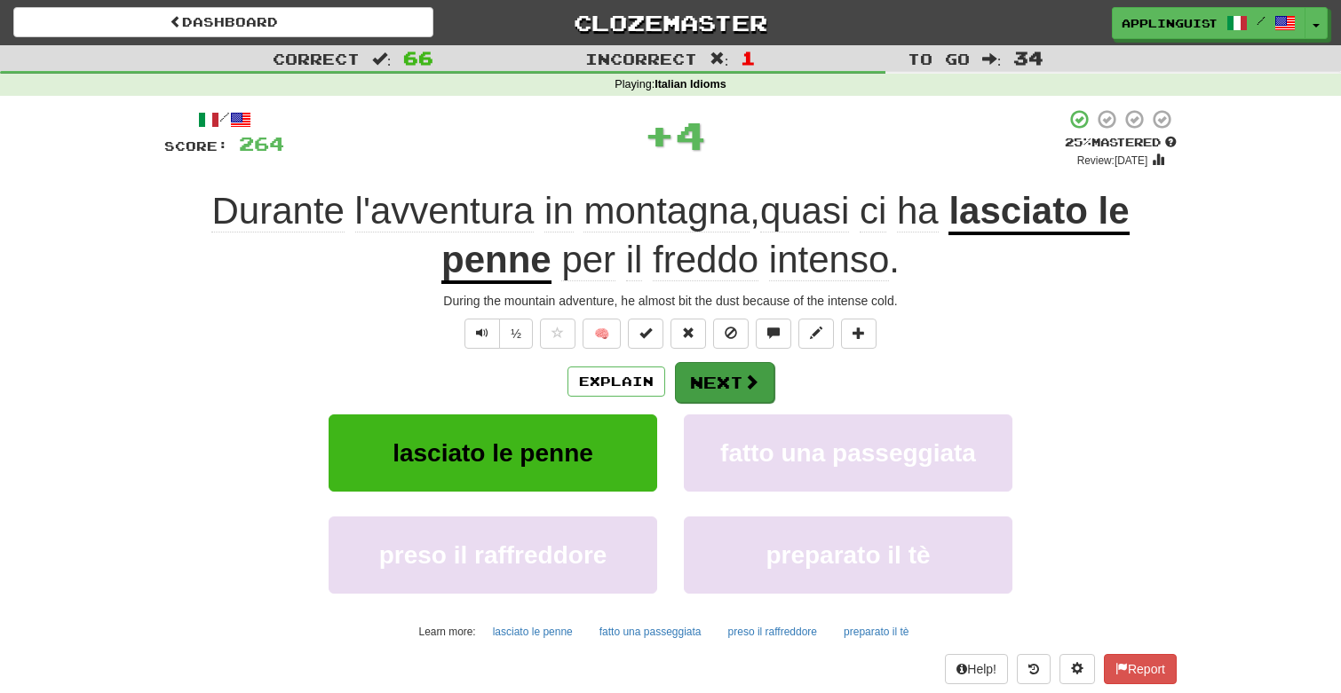
click at [718, 386] on button "Next" at bounding box center [724, 382] width 99 height 41
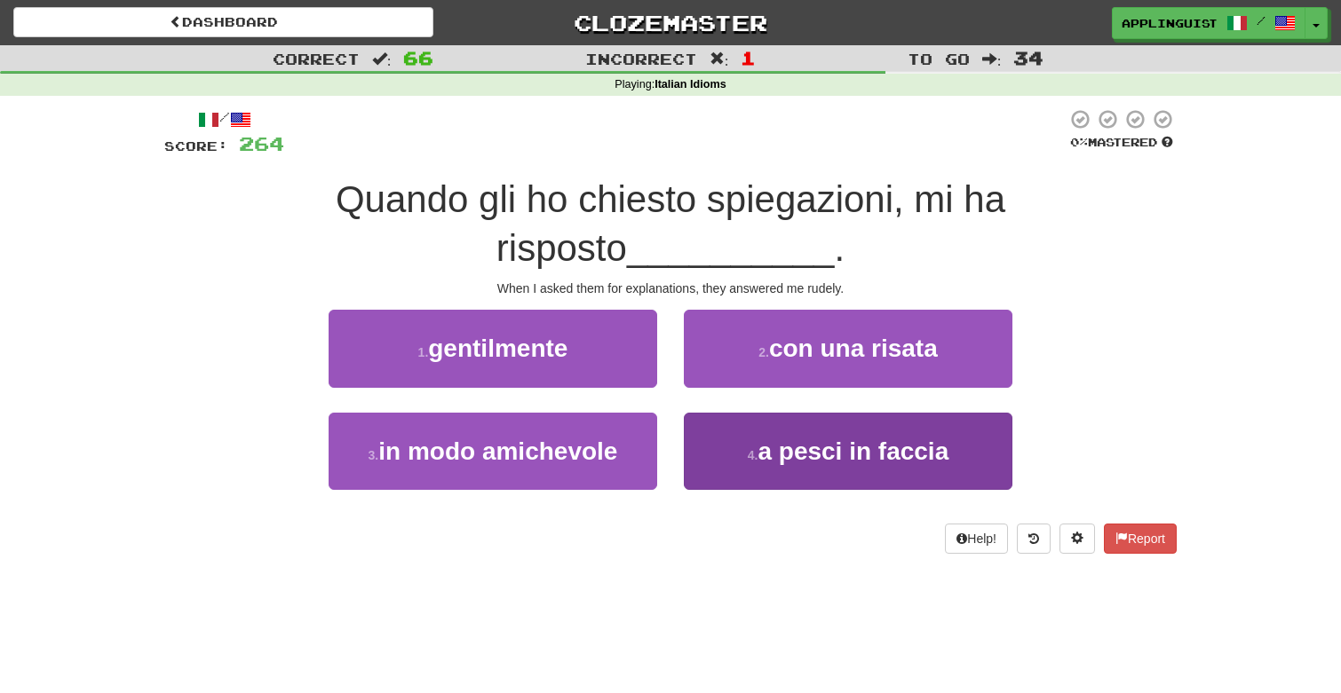
click at [798, 447] on span "a pesci in faccia" at bounding box center [852, 452] width 191 height 28
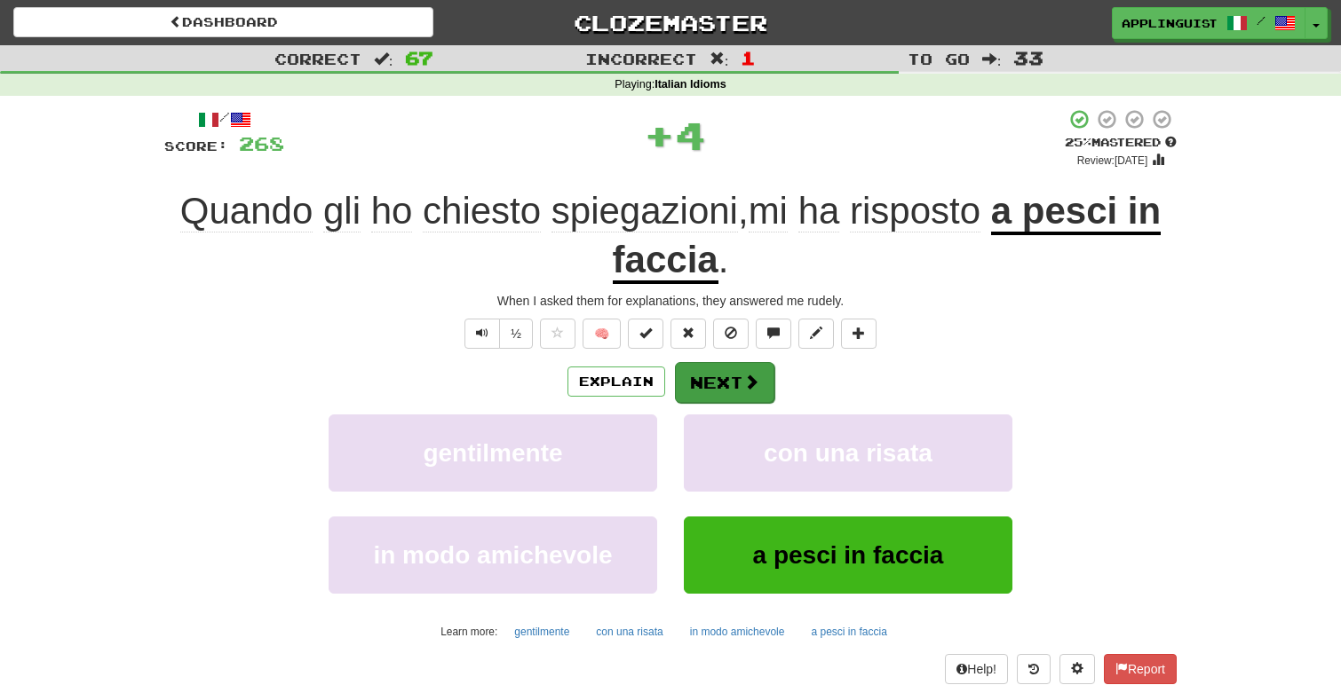
click at [738, 380] on button "Next" at bounding box center [724, 382] width 99 height 41
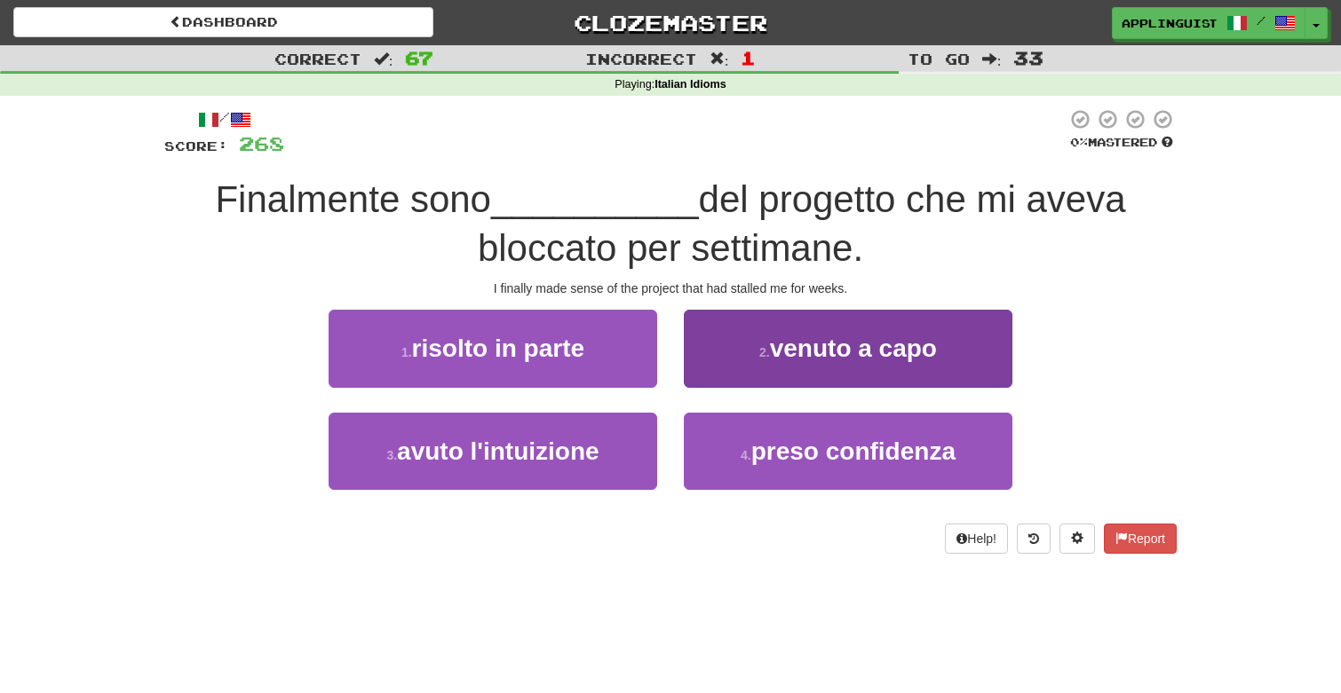
click at [776, 335] on span "venuto a capo" at bounding box center [853, 349] width 167 height 28
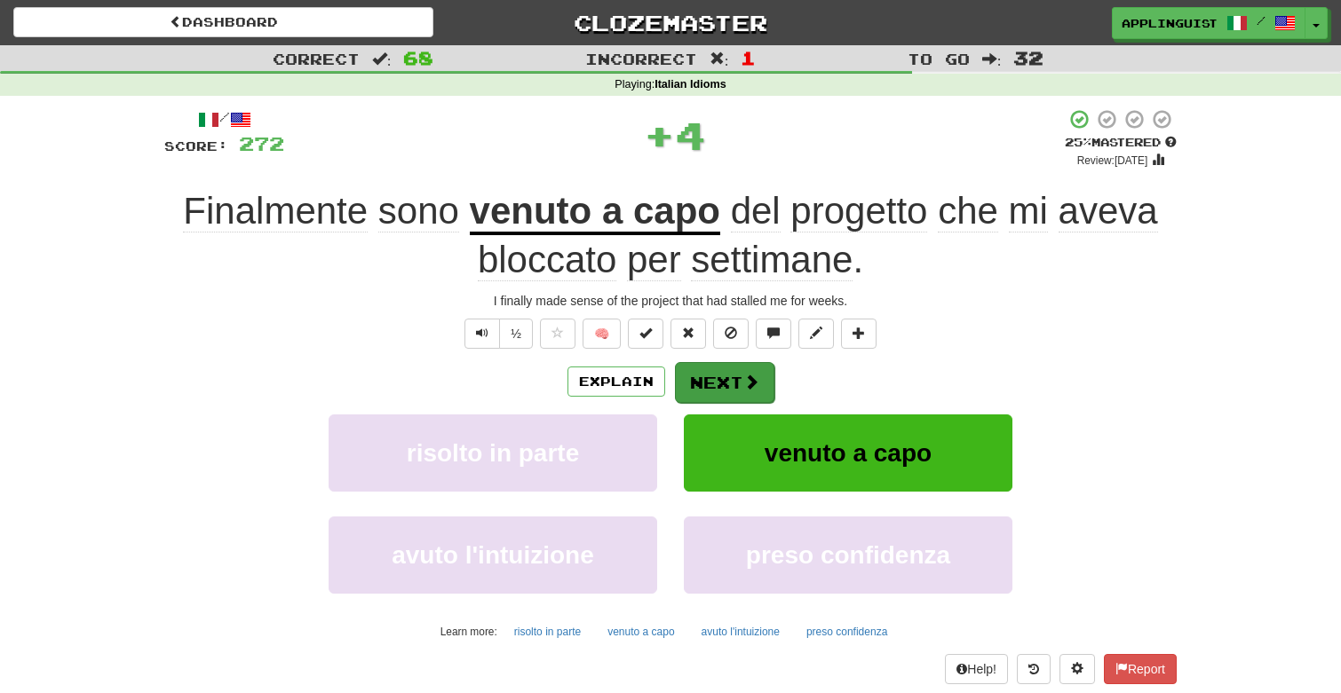
click at [726, 382] on button "Next" at bounding box center [724, 382] width 99 height 41
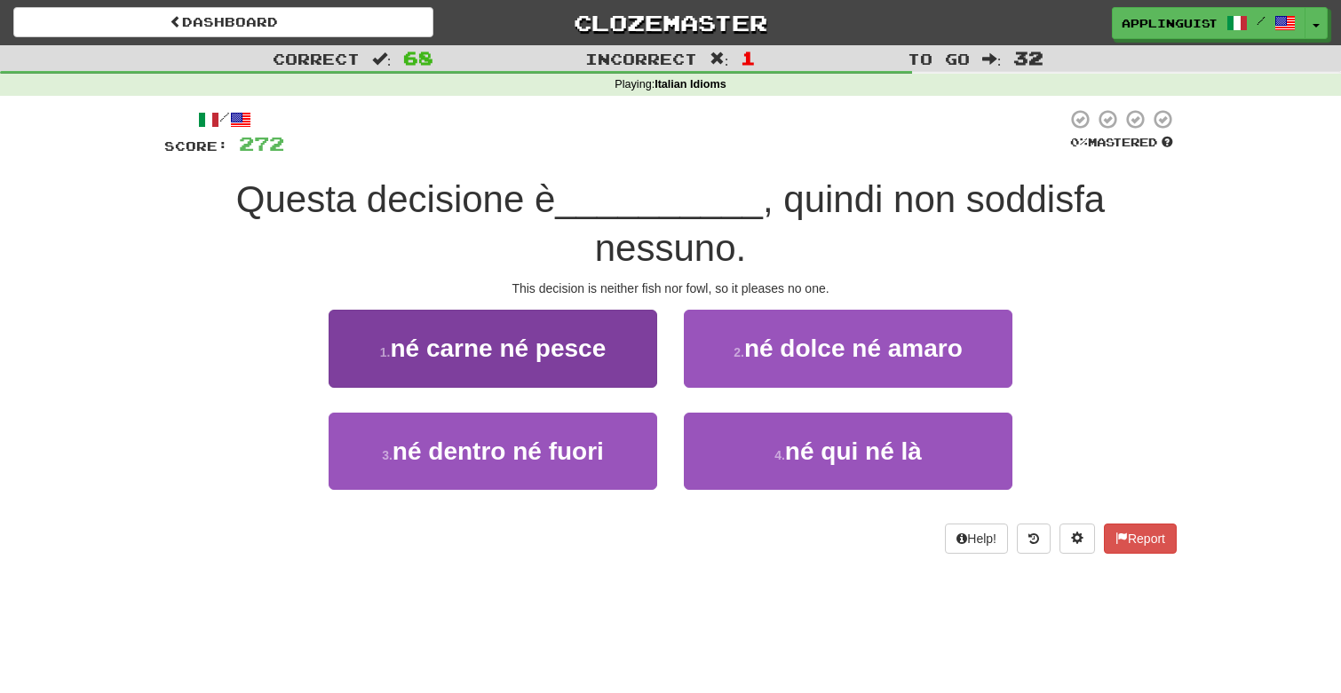
click at [493, 354] on span "né carne né pesce" at bounding box center [498, 349] width 216 height 28
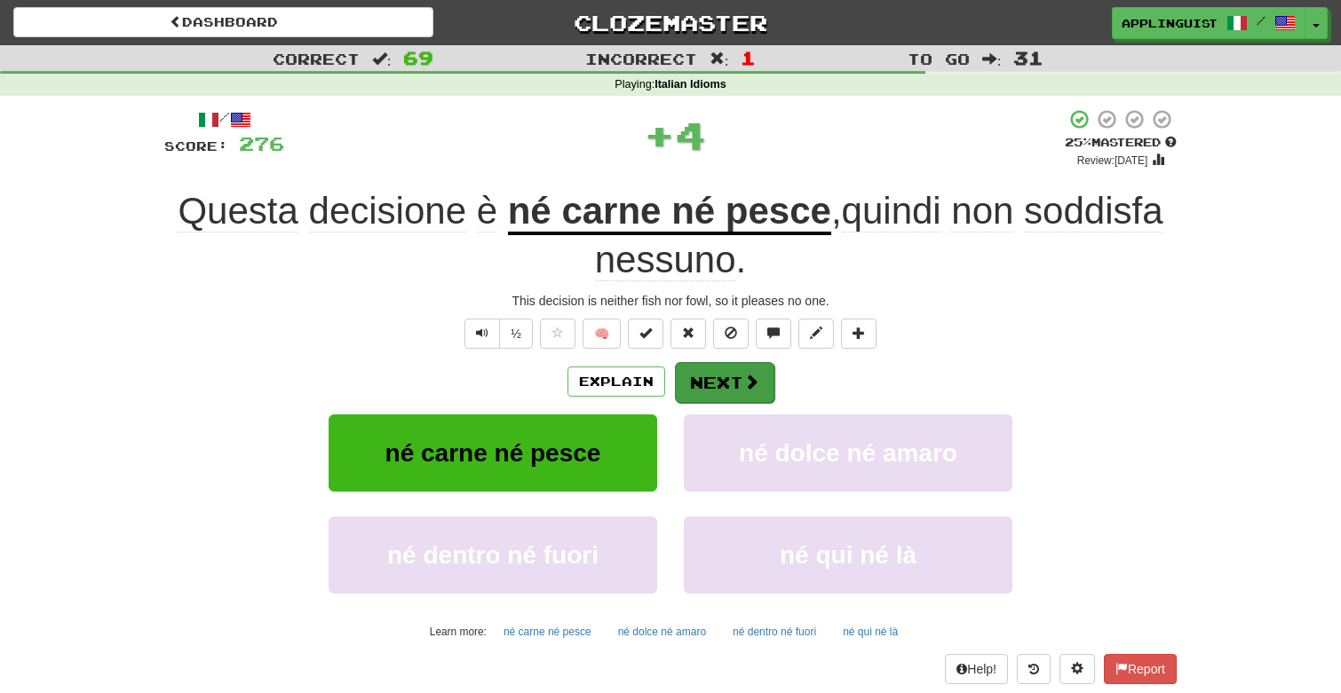
click at [716, 374] on button "Next" at bounding box center [724, 382] width 99 height 41
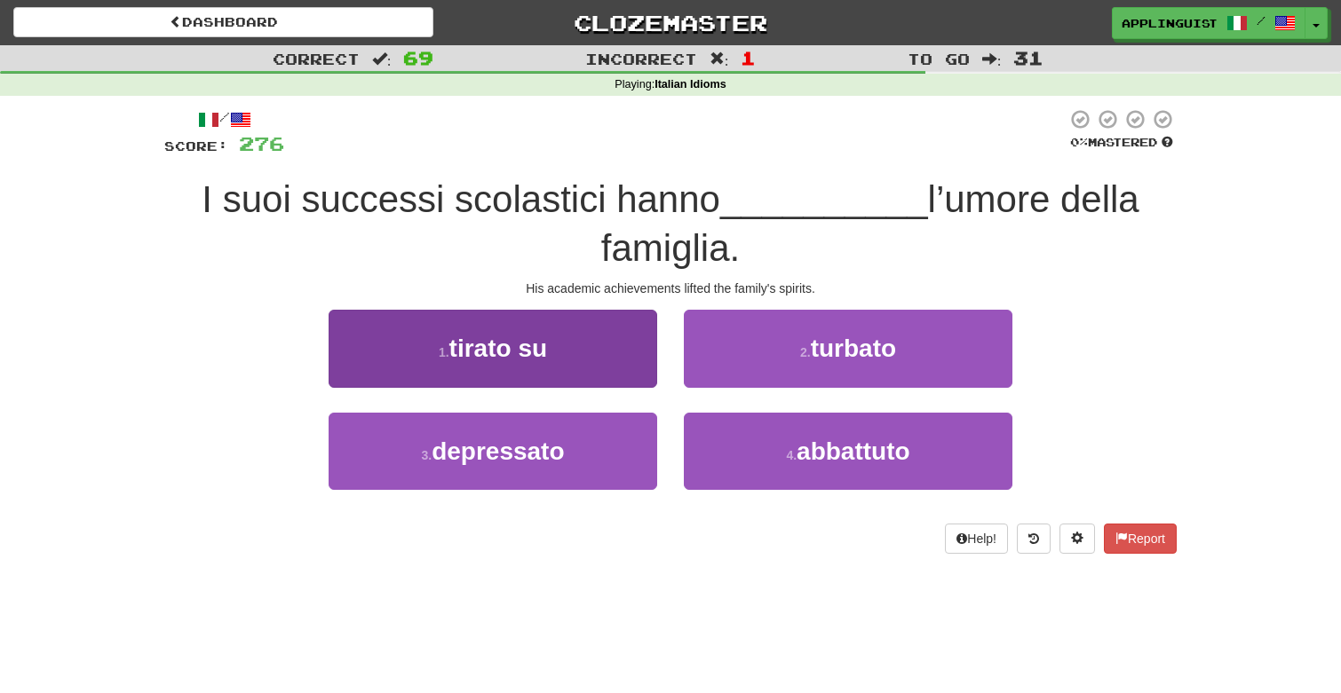
click at [542, 352] on span "tirato su" at bounding box center [498, 349] width 98 height 28
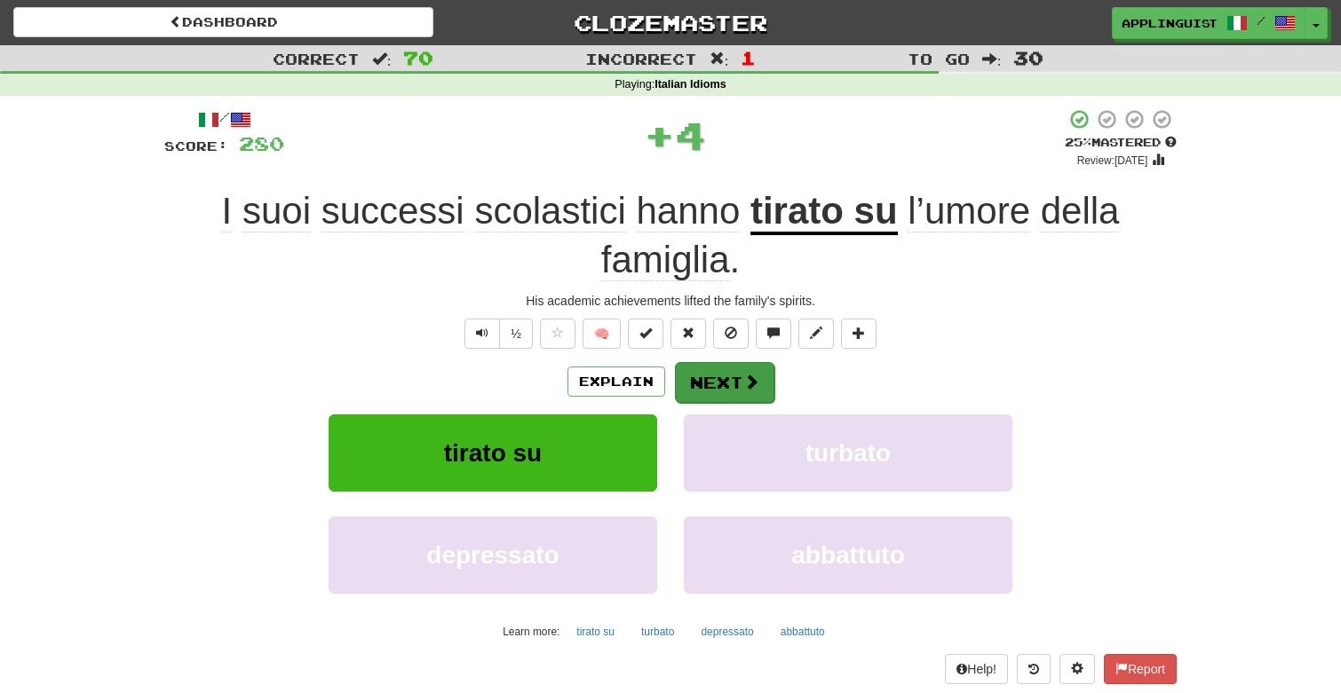
click at [716, 385] on button "Next" at bounding box center [724, 382] width 99 height 41
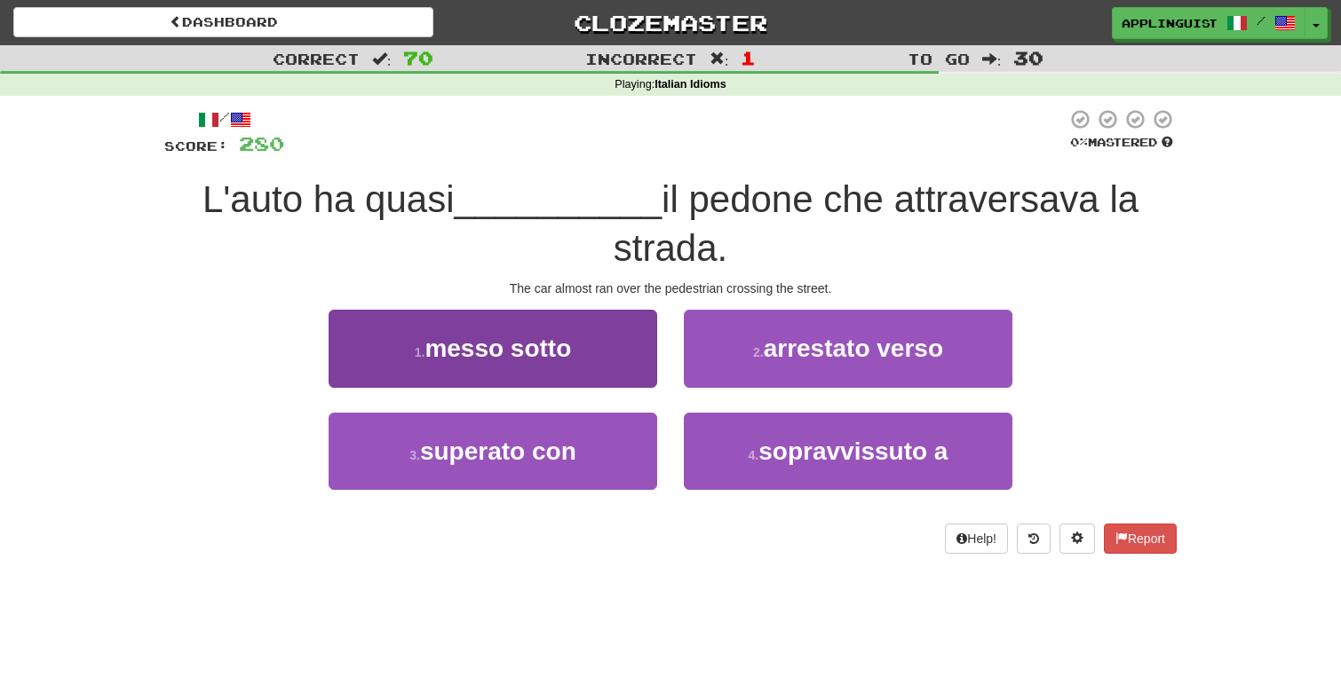
click at [559, 337] on span "messo sotto" at bounding box center [497, 349] width 146 height 28
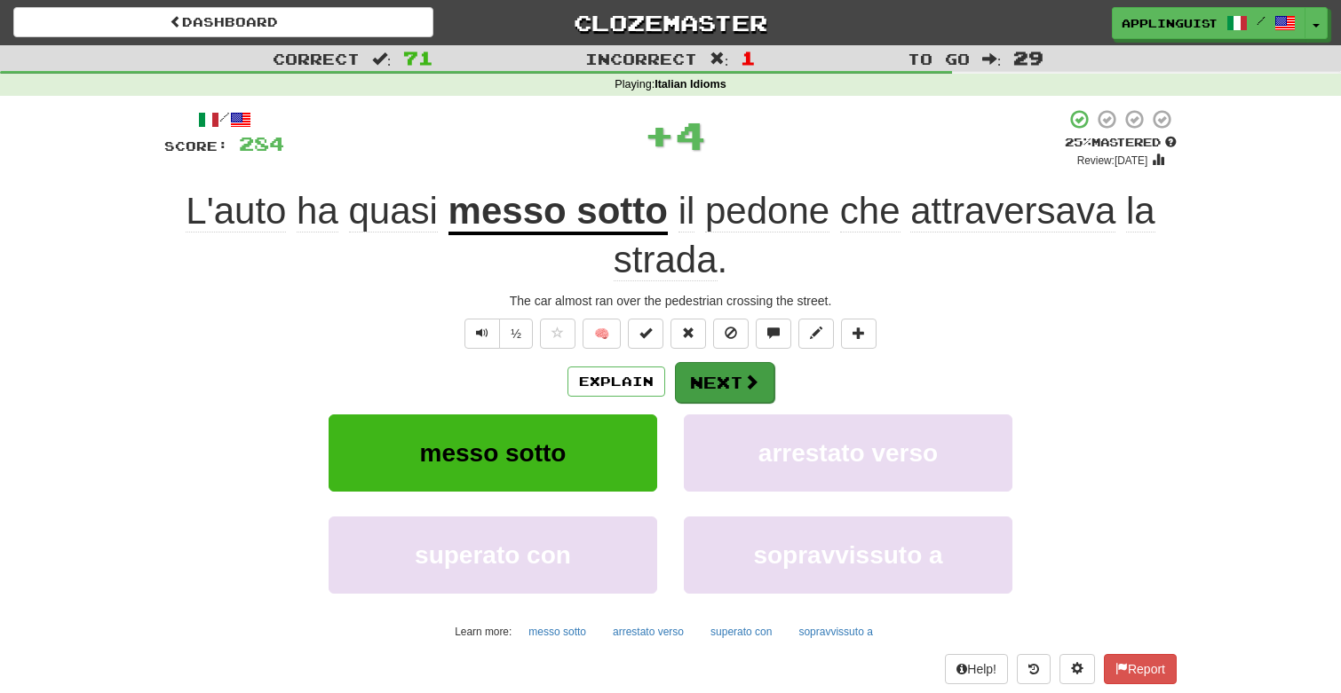
click at [712, 377] on button "Next" at bounding box center [724, 382] width 99 height 41
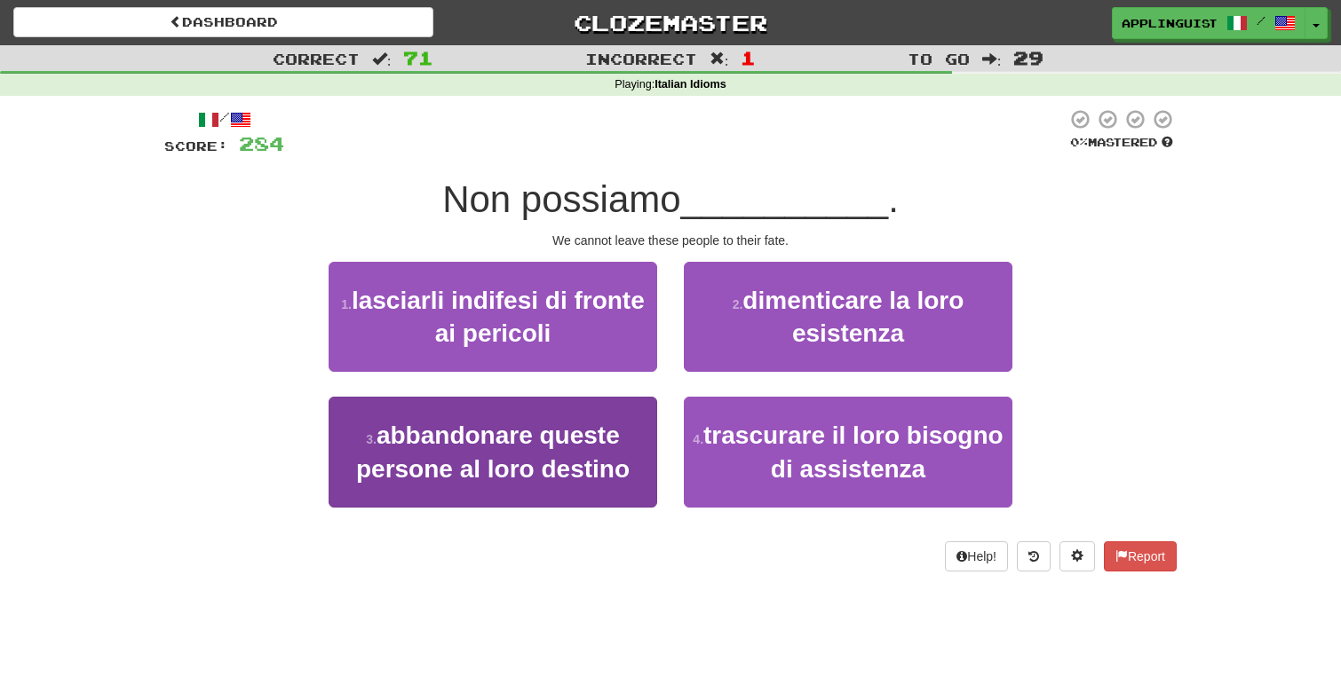
click at [605, 427] on span "abbandonare queste persone al loro destino" at bounding box center [492, 452] width 273 height 60
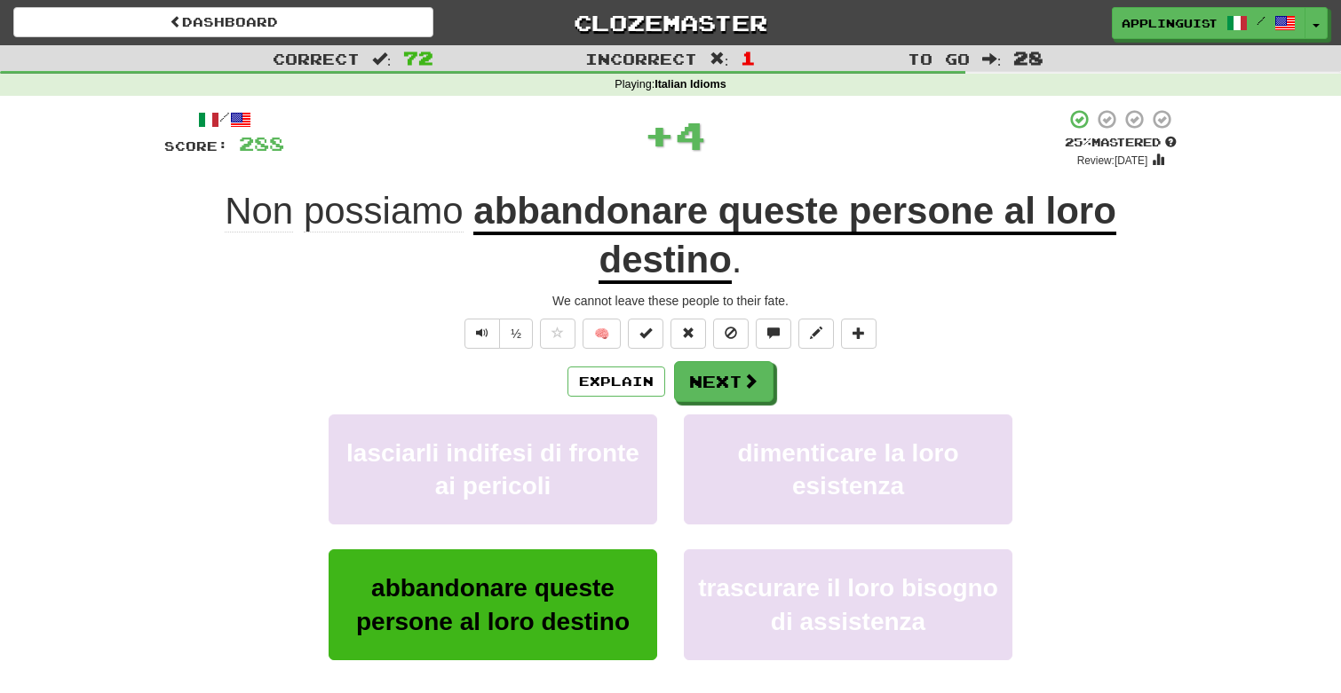
click at [773, 377] on div "Explain Next" at bounding box center [670, 381] width 1012 height 41
click at [753, 375] on span at bounding box center [751, 382] width 16 height 16
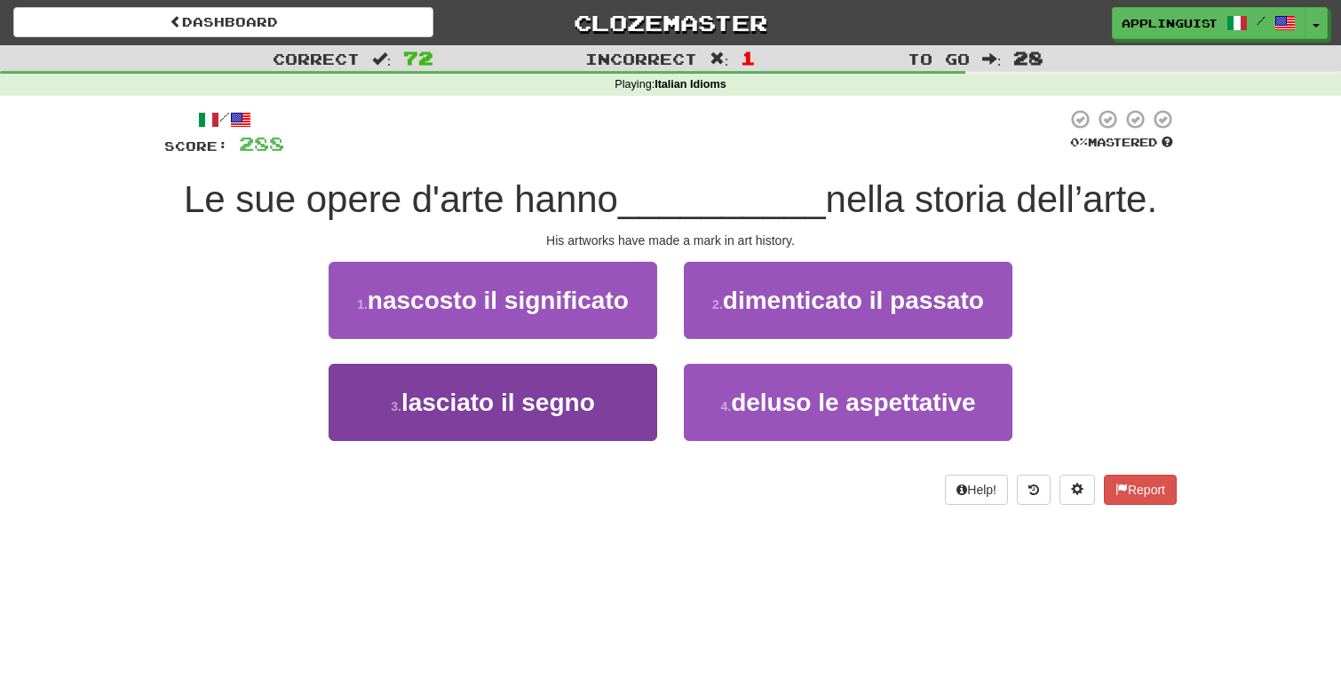
click at [602, 394] on button "3 . lasciato il segno" at bounding box center [492, 402] width 328 height 77
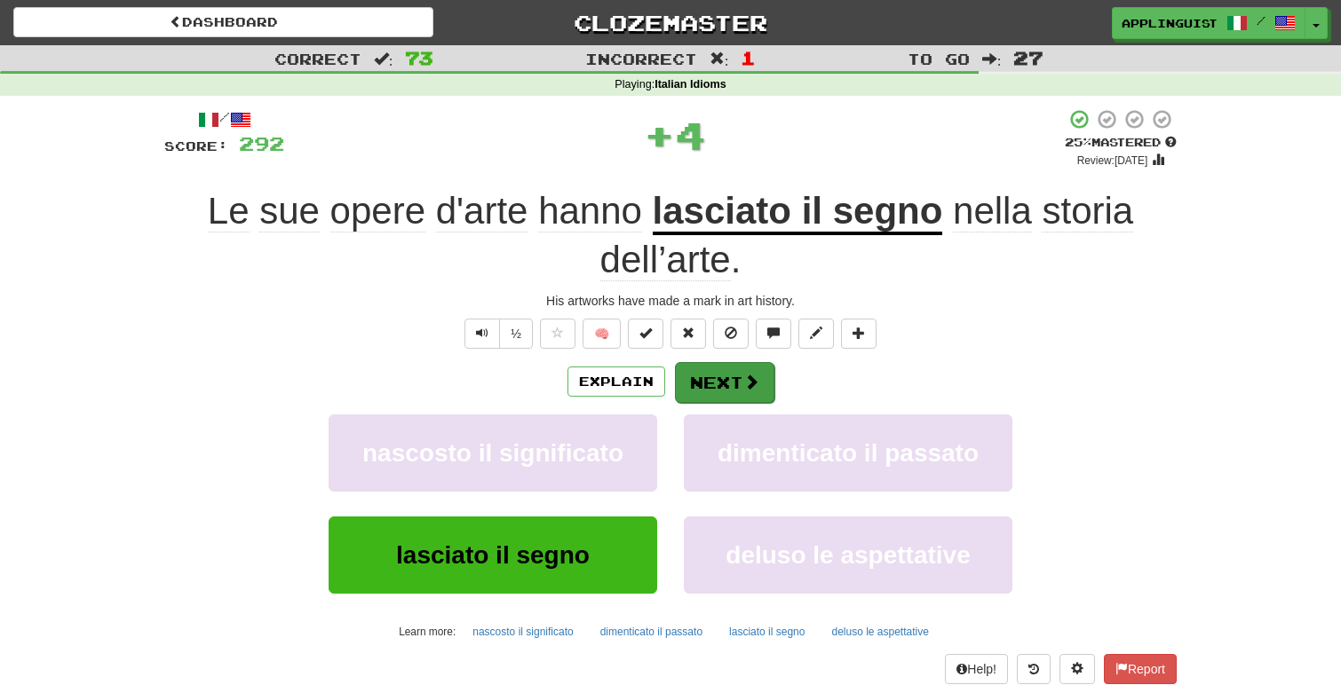
click at [717, 375] on button "Next" at bounding box center [724, 382] width 99 height 41
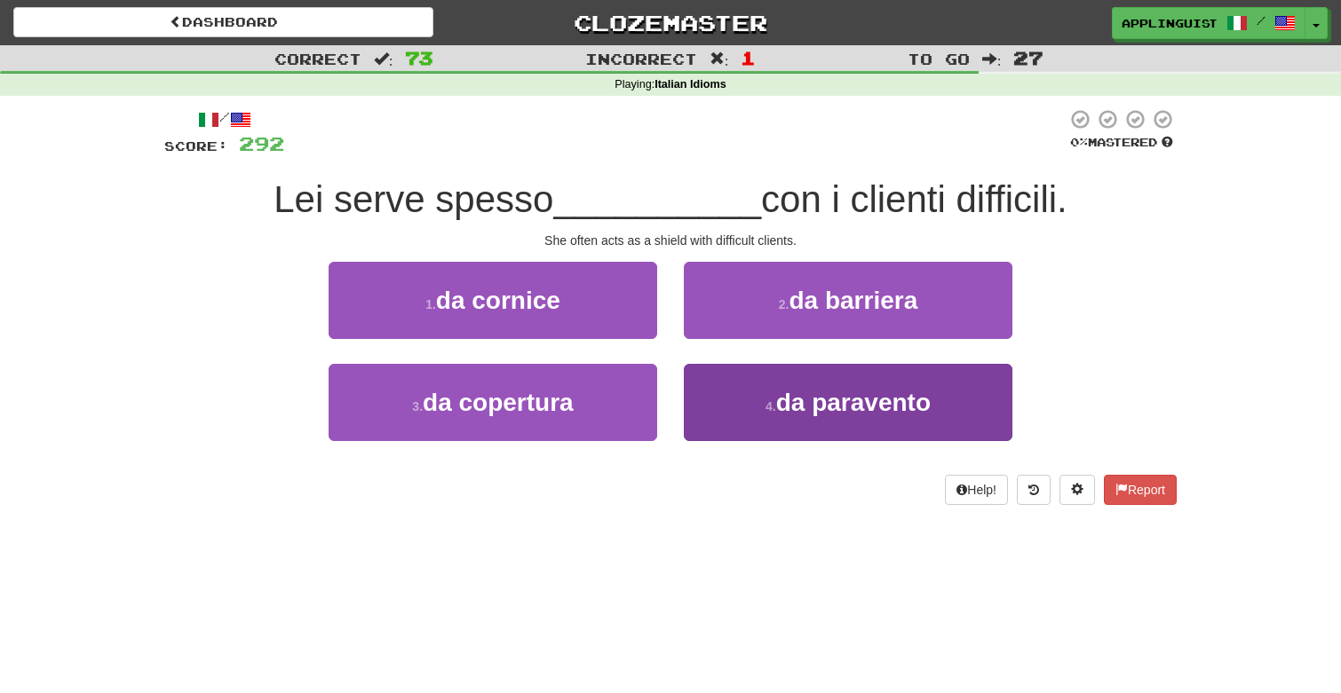
click at [765, 402] on small "4 ." at bounding box center [770, 407] width 11 height 14
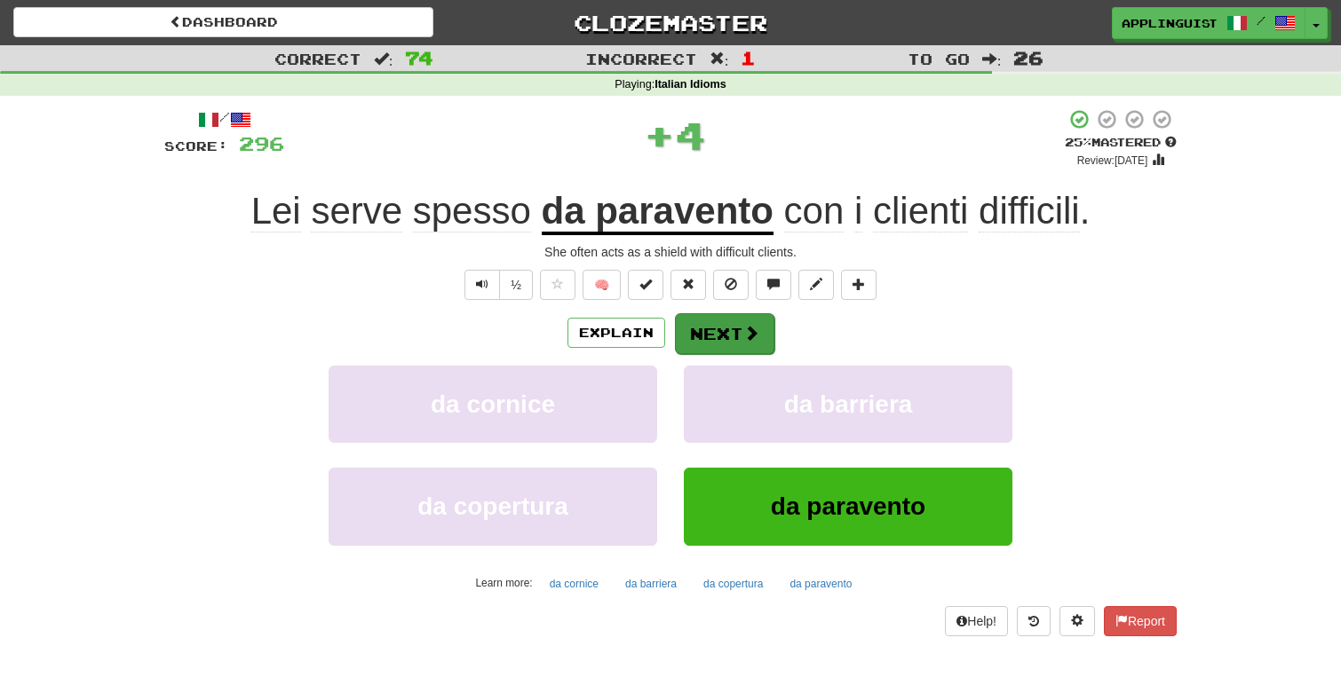
click at [726, 336] on button "Next" at bounding box center [724, 333] width 99 height 41
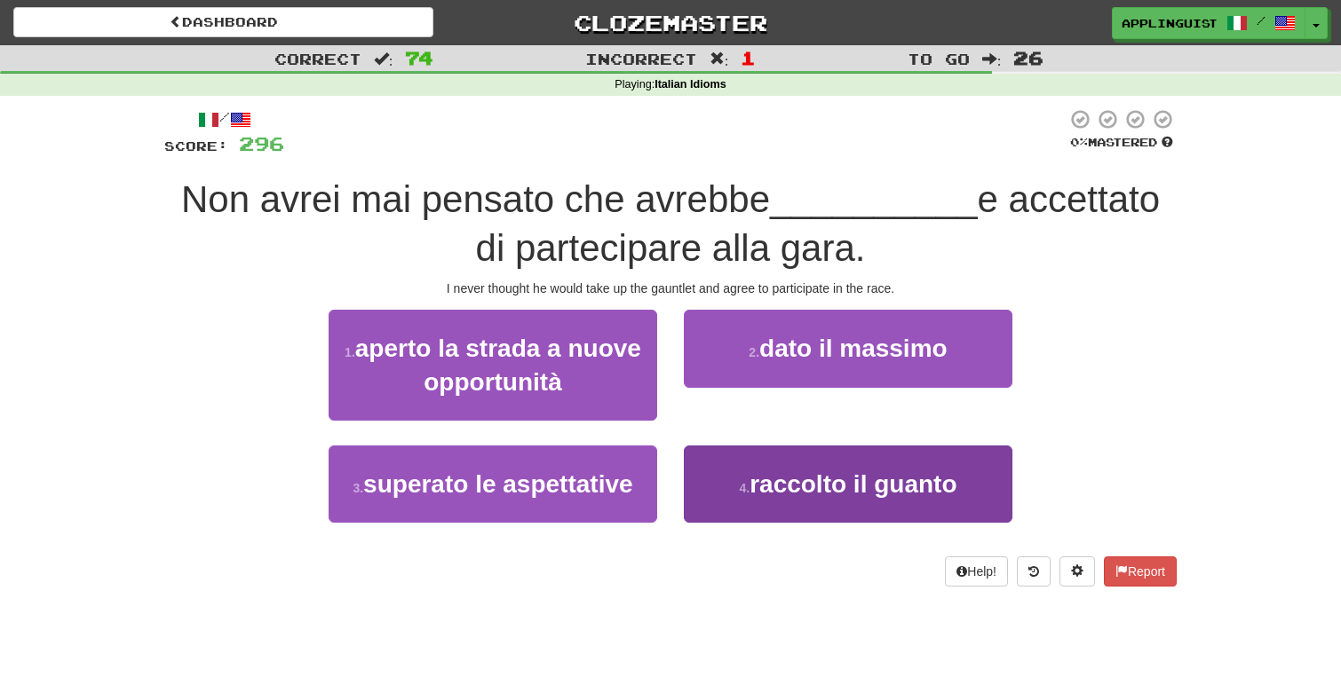
click at [811, 479] on span "raccolto il guanto" at bounding box center [852, 485] width 207 height 28
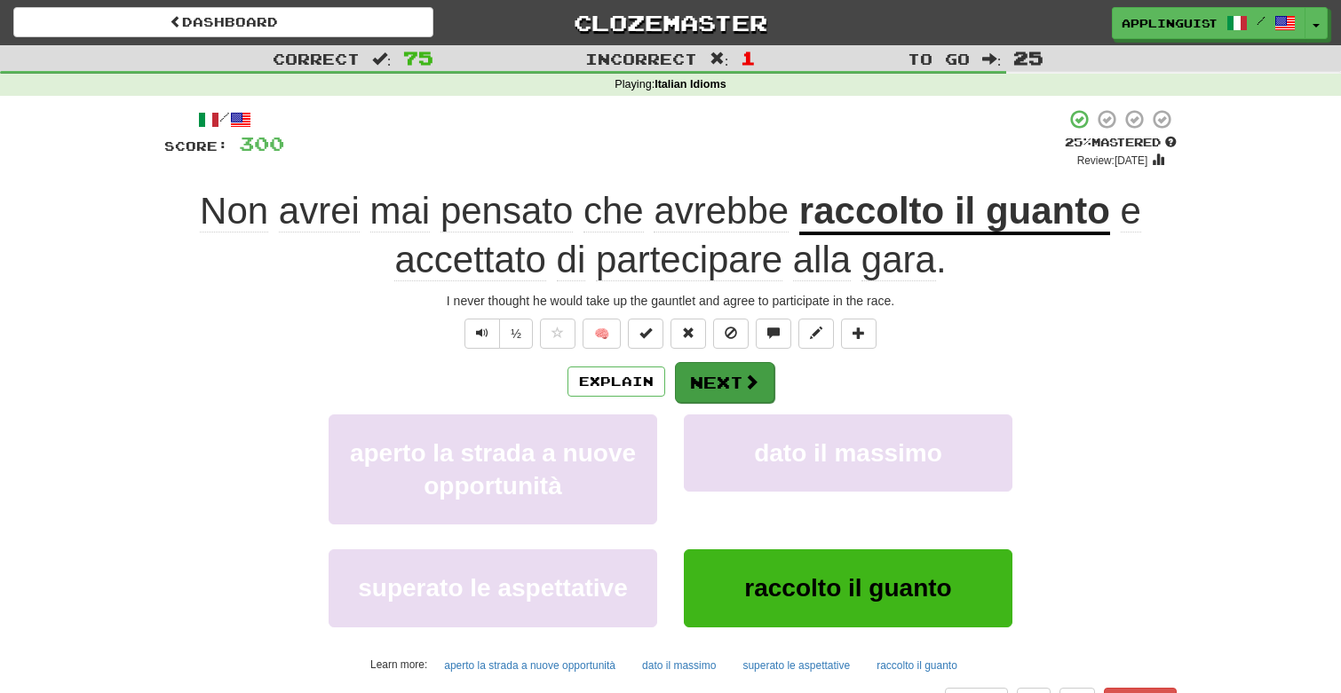
click at [743, 378] on span at bounding box center [751, 382] width 16 height 16
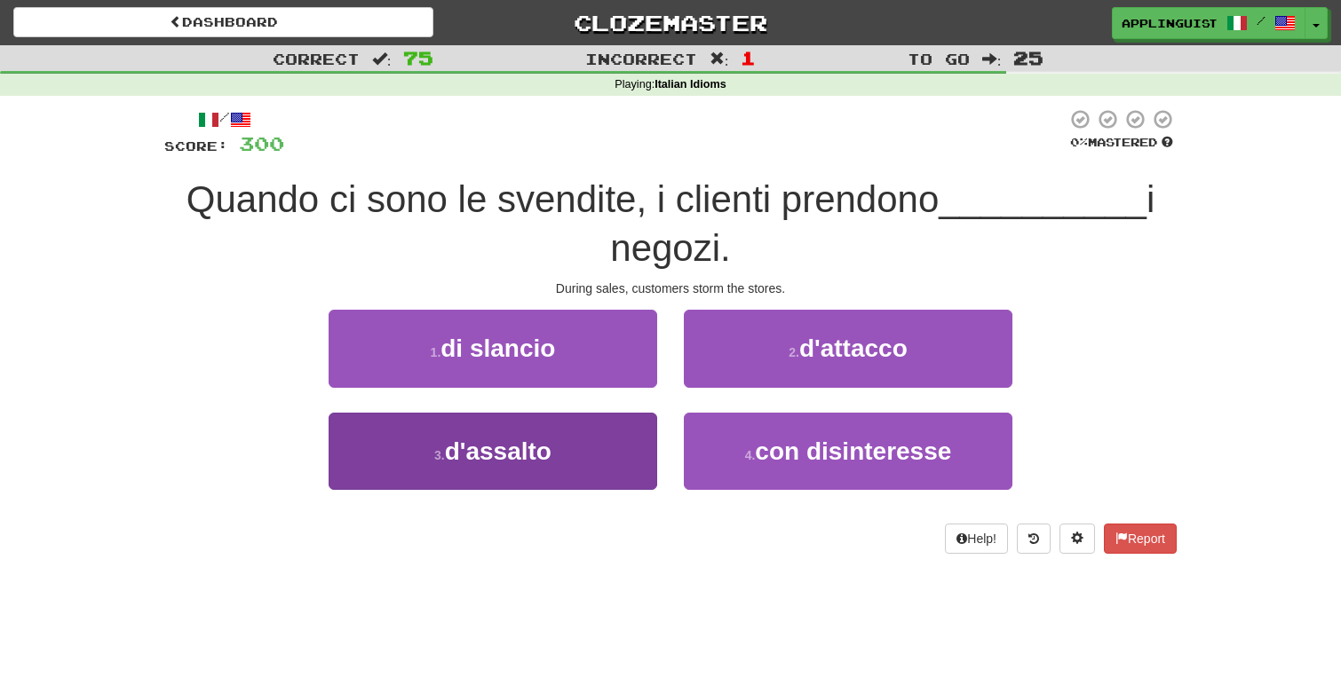
click at [568, 454] on button "3 . d'assalto" at bounding box center [492, 451] width 328 height 77
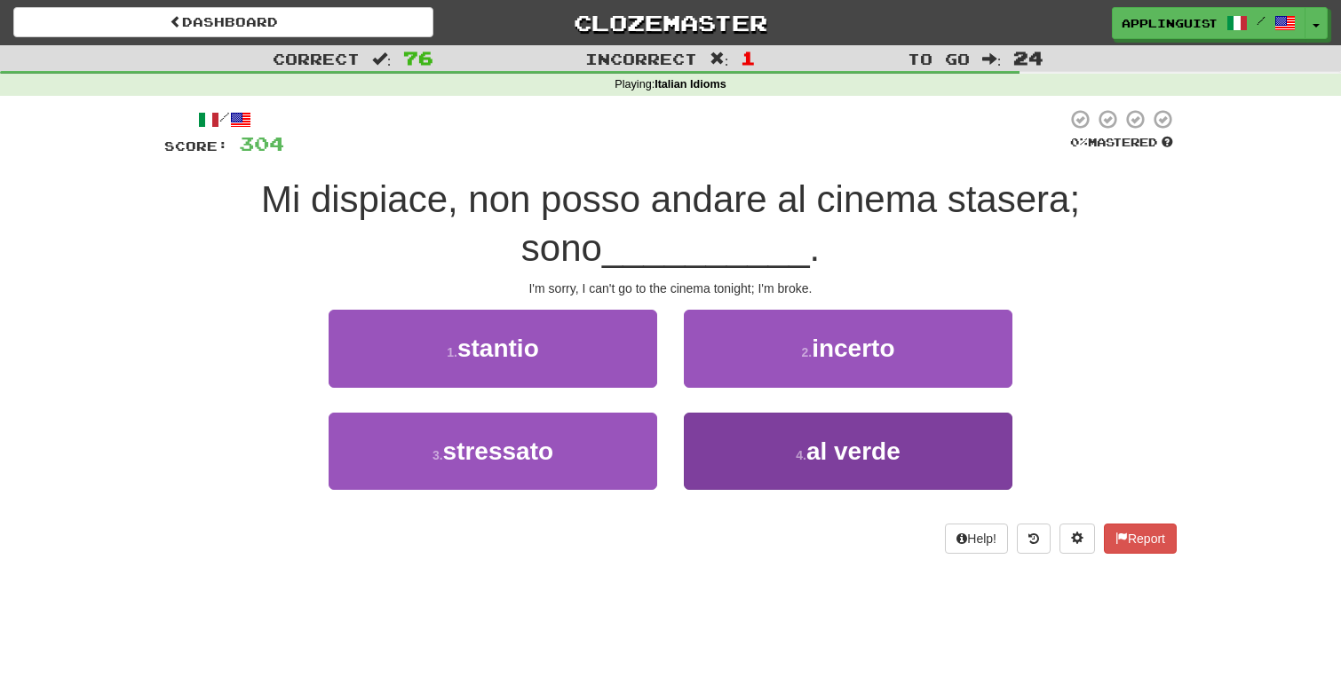
click at [796, 426] on button "4 . al verde" at bounding box center [848, 451] width 328 height 77
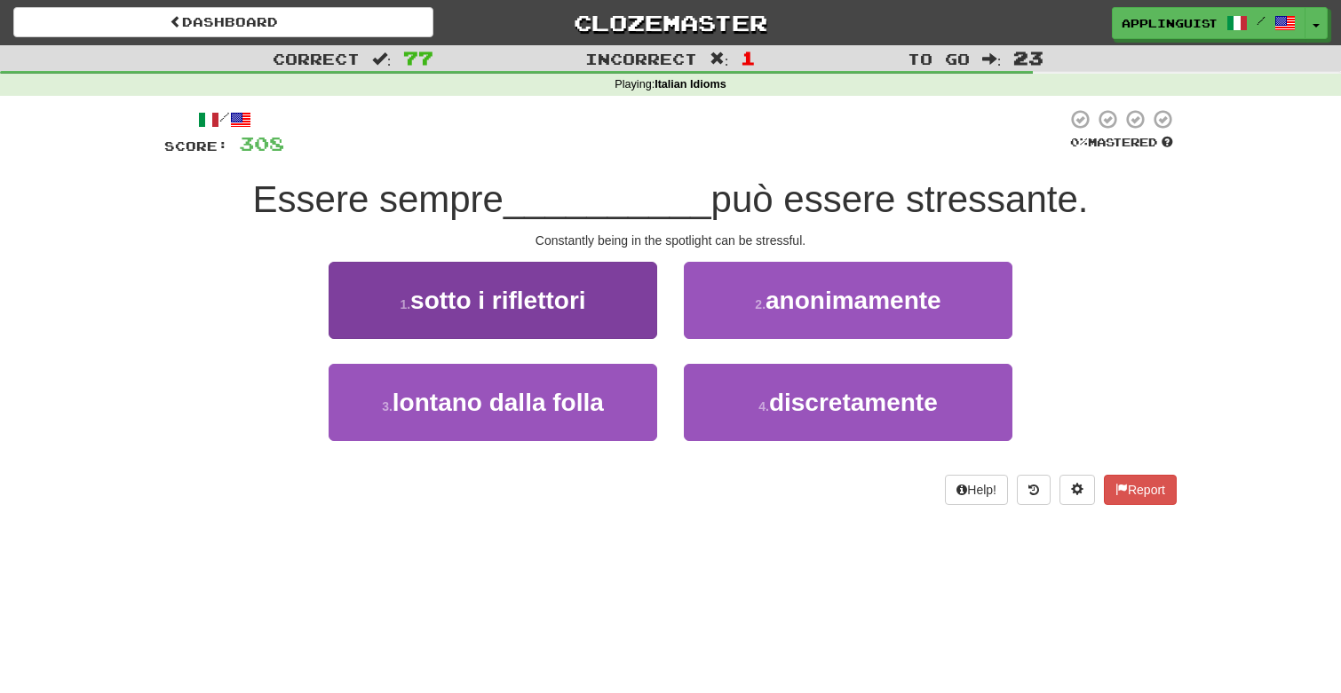
click at [509, 298] on span "sotto i riflettori" at bounding box center [498, 301] width 176 height 28
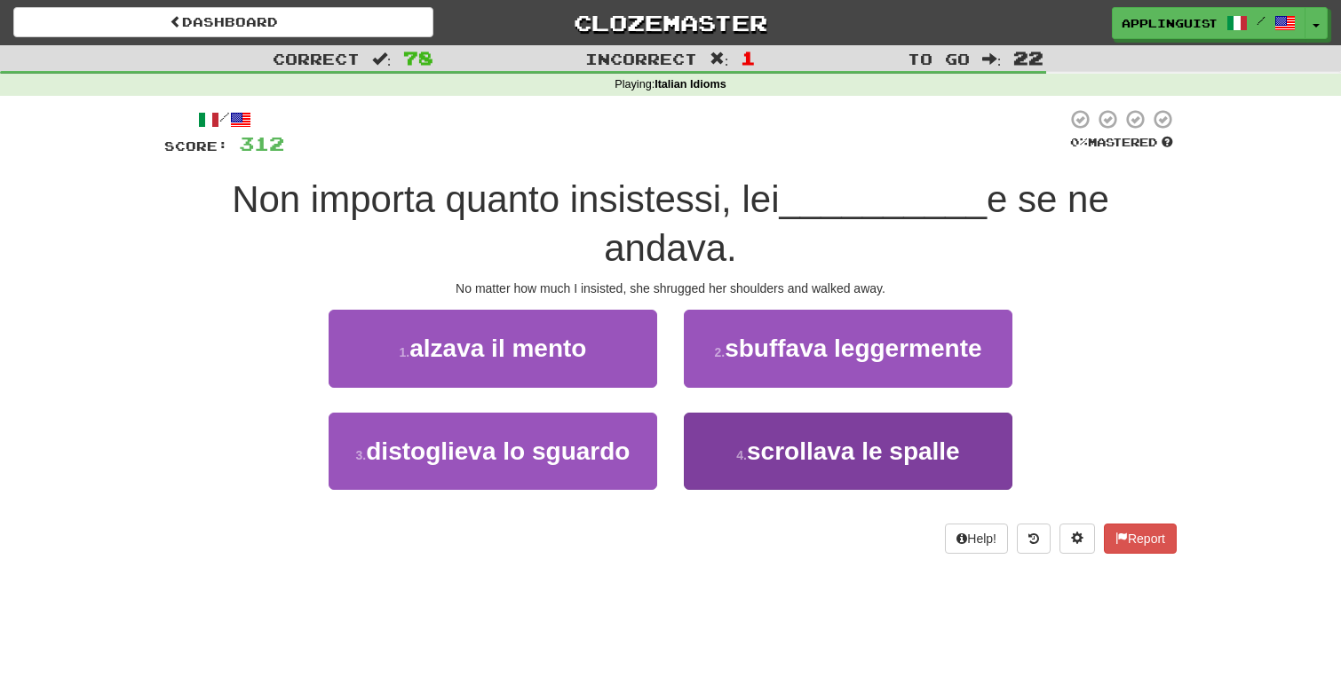
click at [782, 458] on span "scrollava le spalle" at bounding box center [853, 452] width 213 height 28
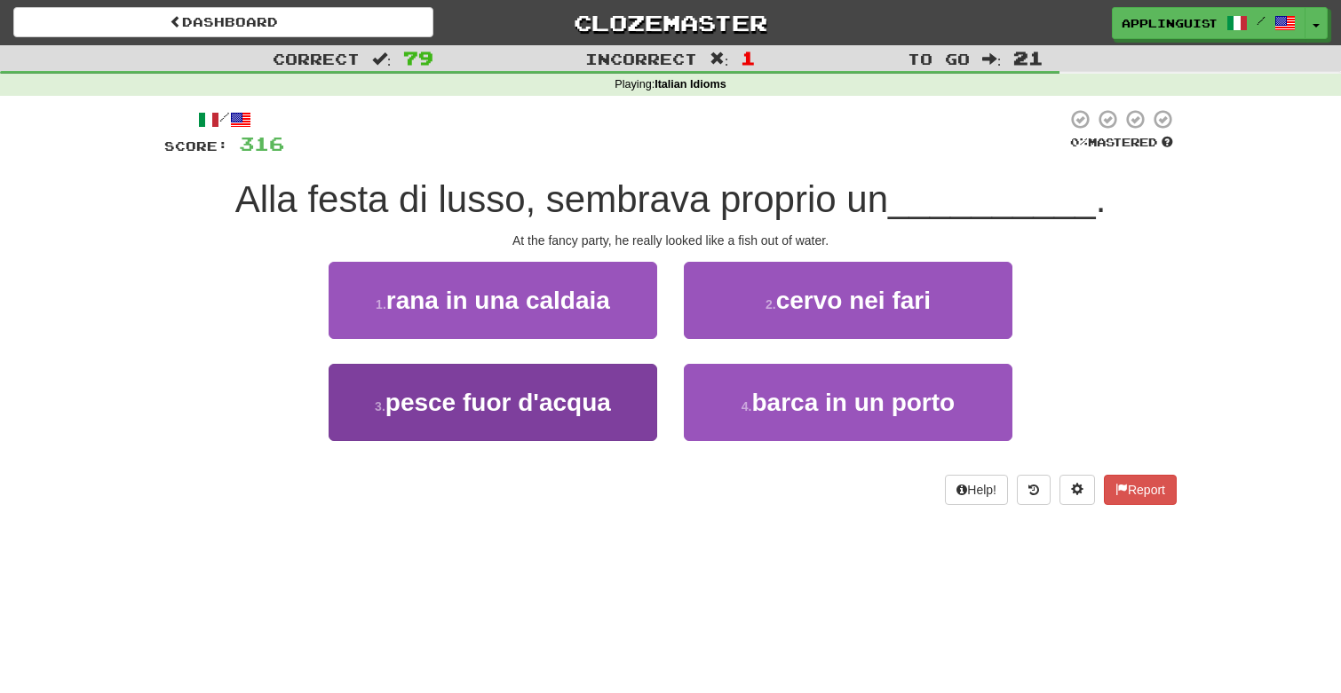
click at [605, 379] on button "3 . pesce fuor d'acqua" at bounding box center [492, 402] width 328 height 77
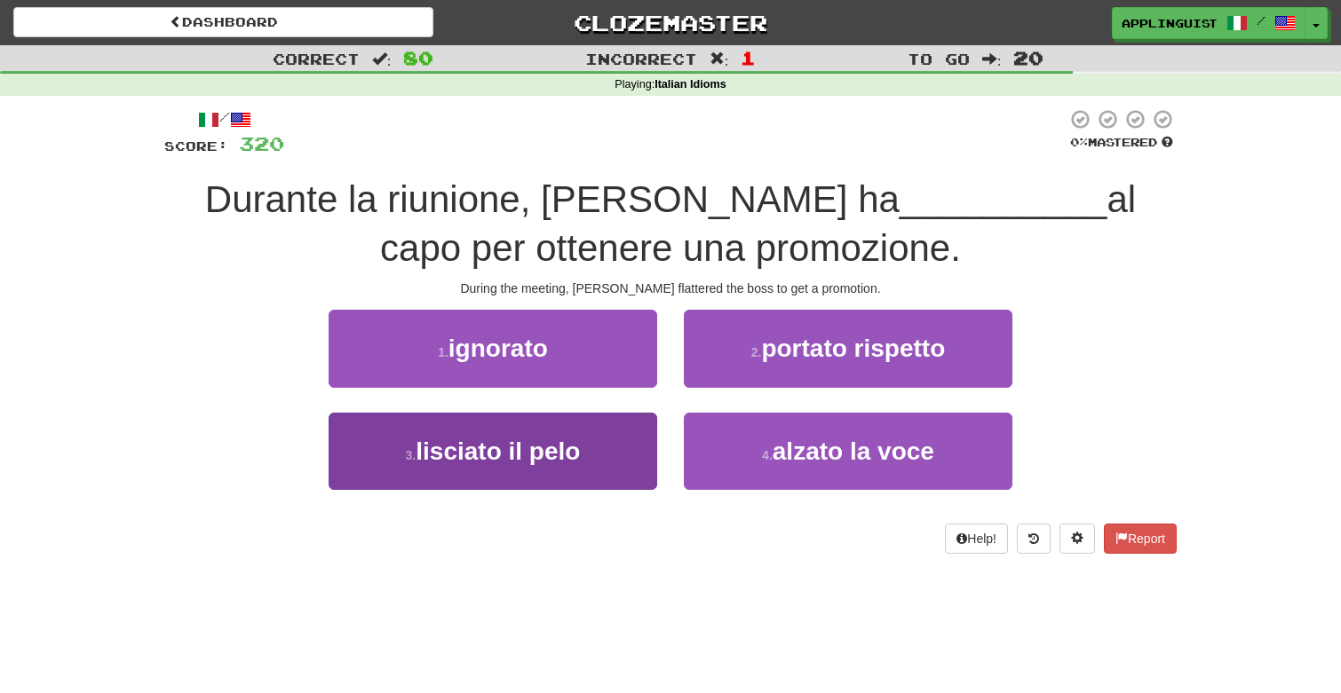
click at [574, 443] on span "lisciato il pelo" at bounding box center [498, 452] width 164 height 28
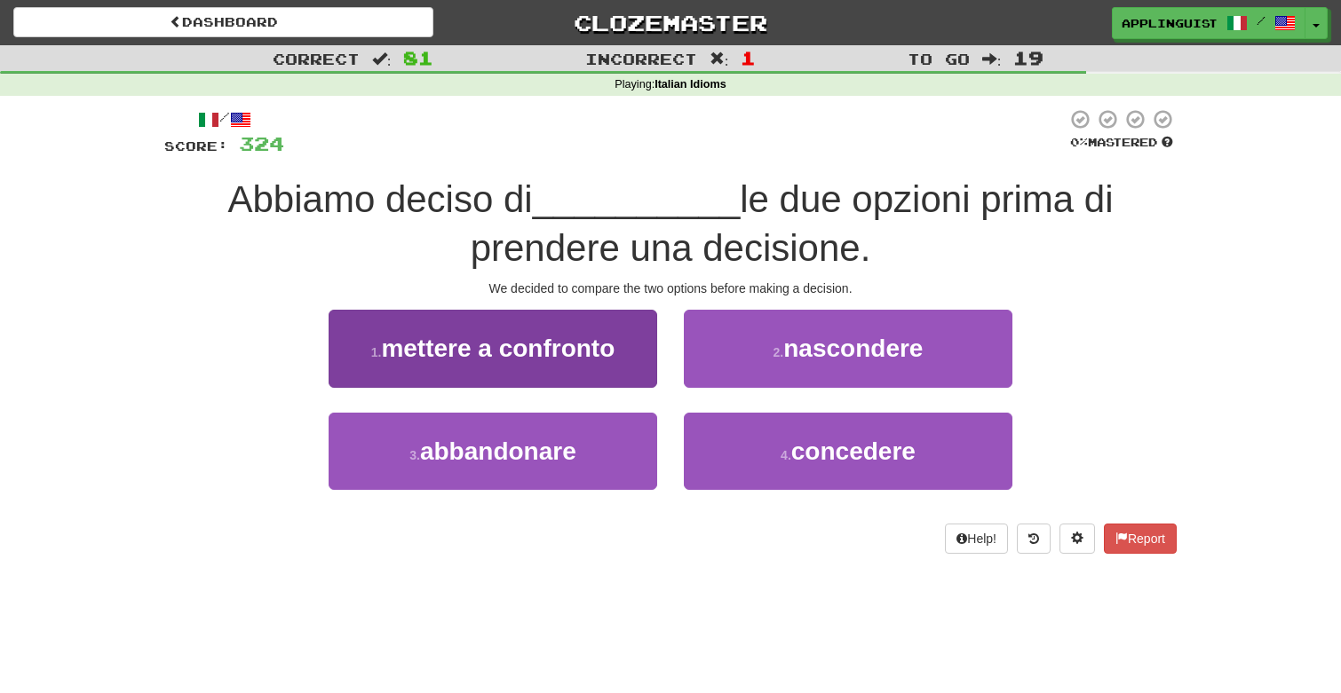
click at [566, 340] on span "mettere a confronto" at bounding box center [497, 349] width 233 height 28
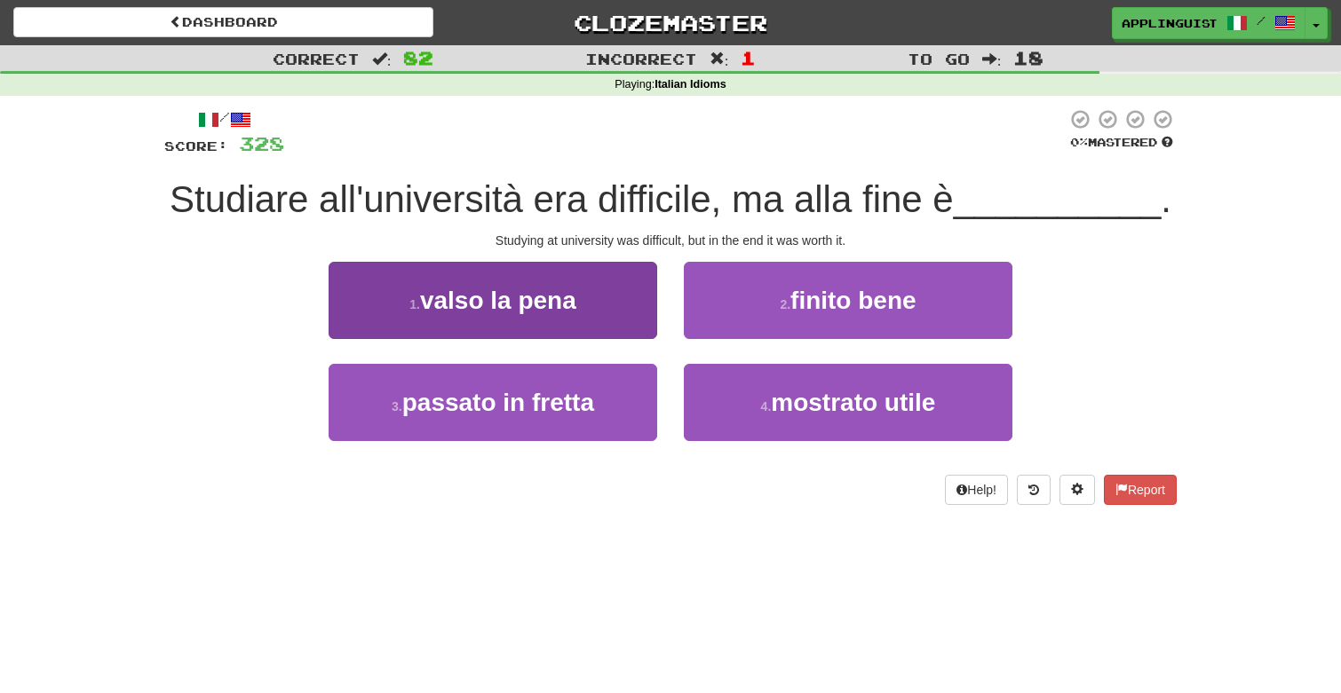
click at [590, 306] on button "1 . valso la pena" at bounding box center [492, 300] width 328 height 77
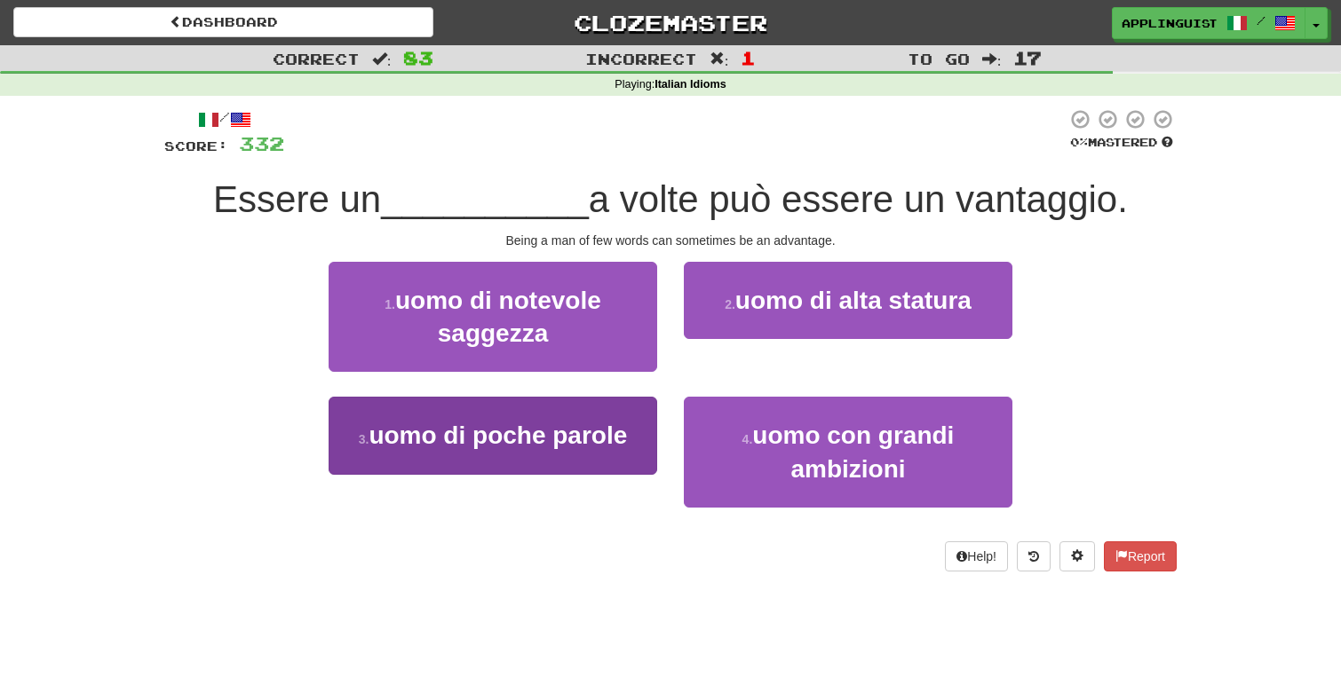
click at [614, 432] on span "uomo di poche parole" at bounding box center [497, 436] width 258 height 28
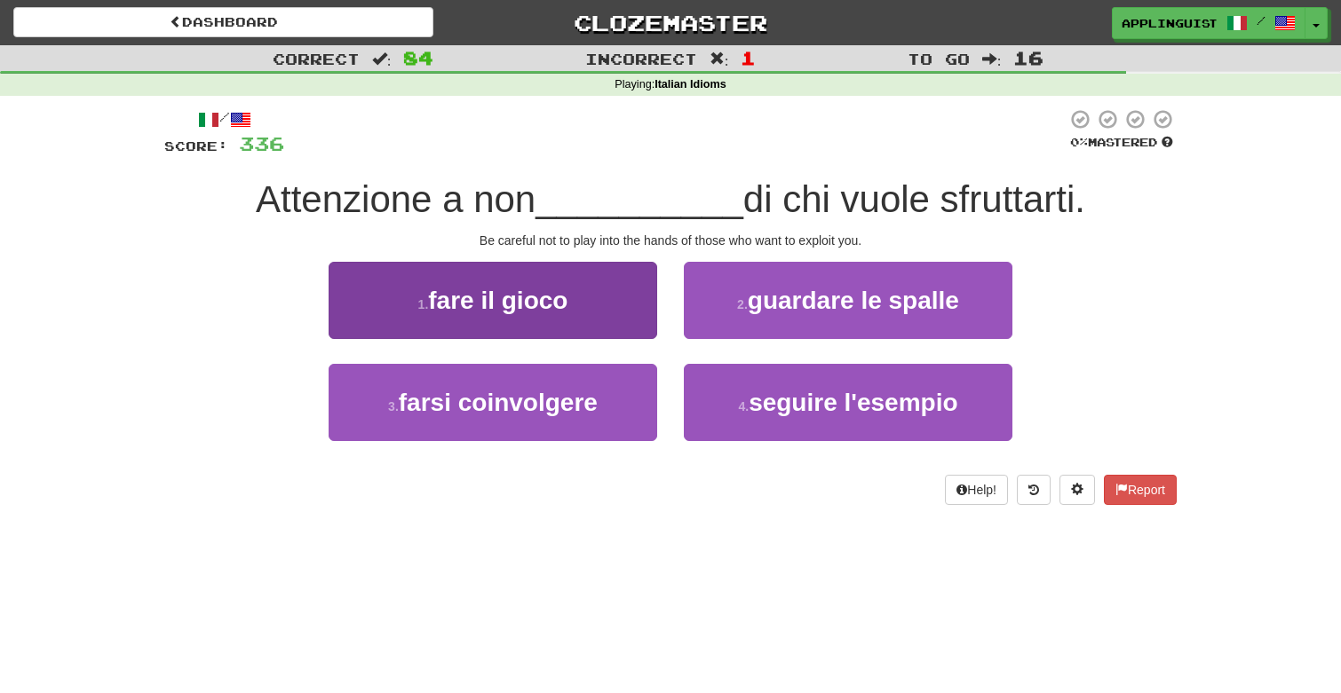
click at [576, 312] on button "1 . fare il gioco" at bounding box center [492, 300] width 328 height 77
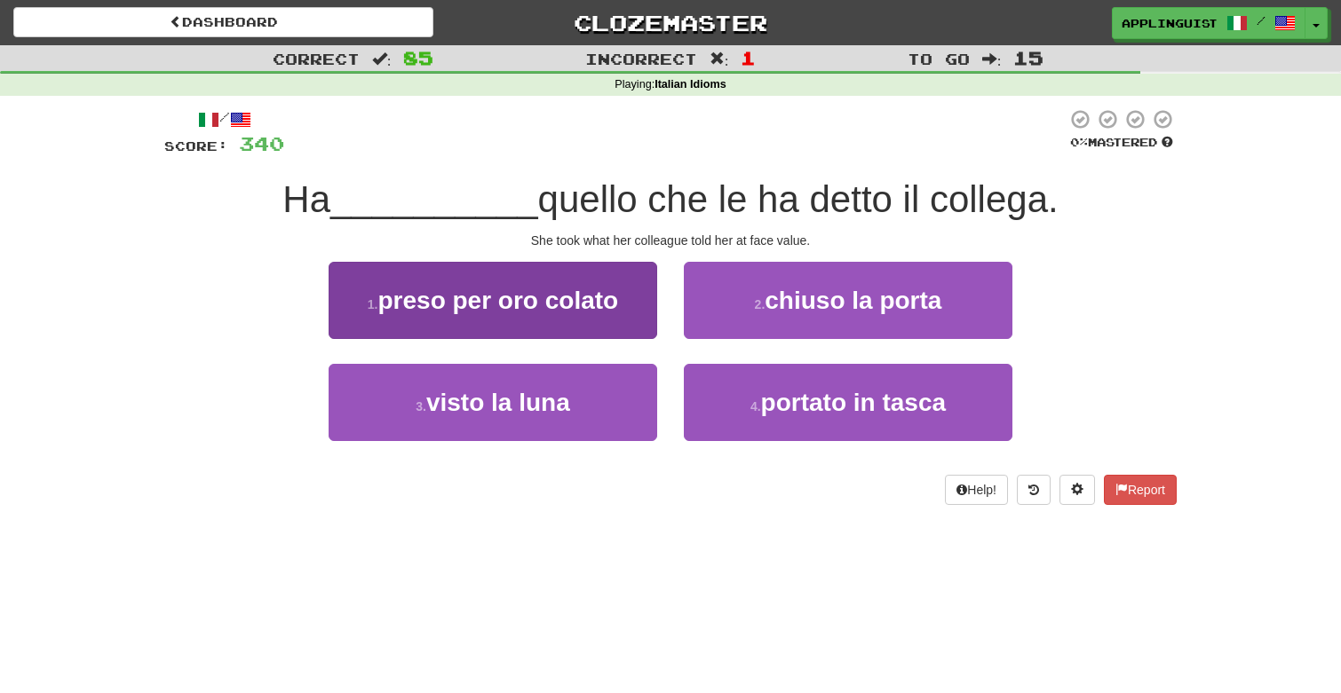
click at [575, 303] on span "preso per oro colato" at bounding box center [497, 301] width 241 height 28
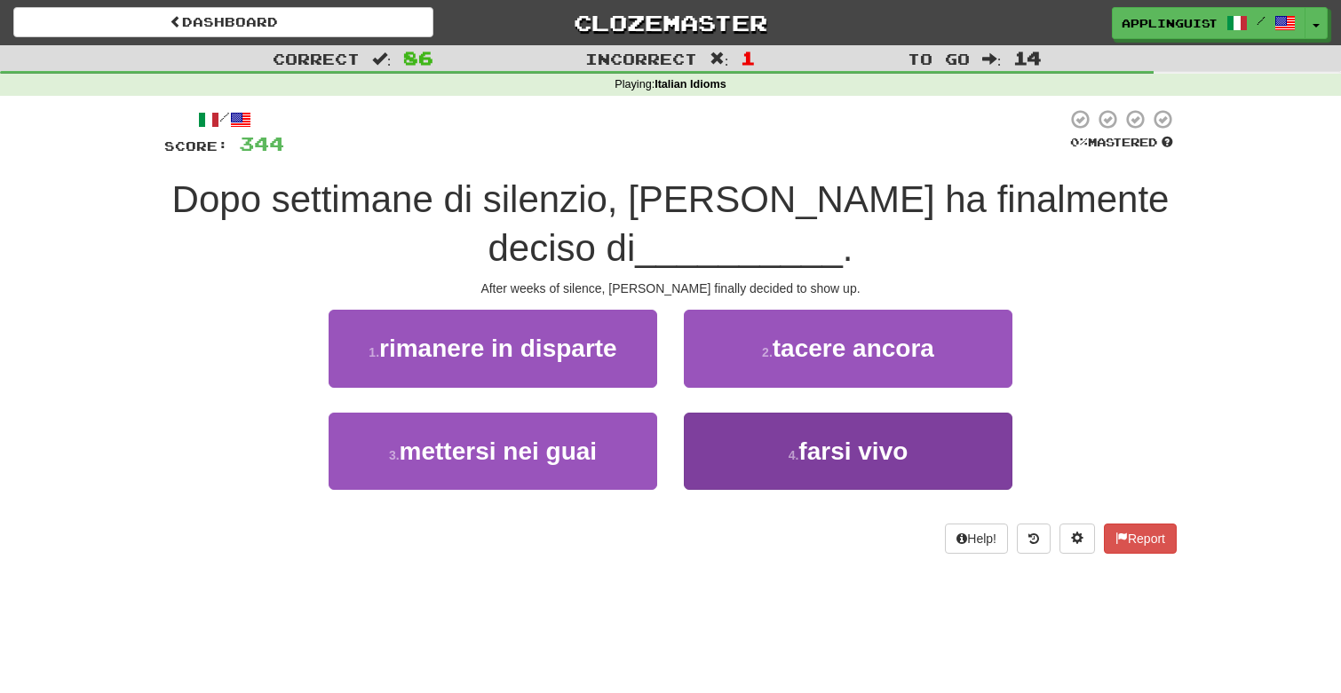
click at [801, 460] on span "farsi vivo" at bounding box center [852, 452] width 109 height 28
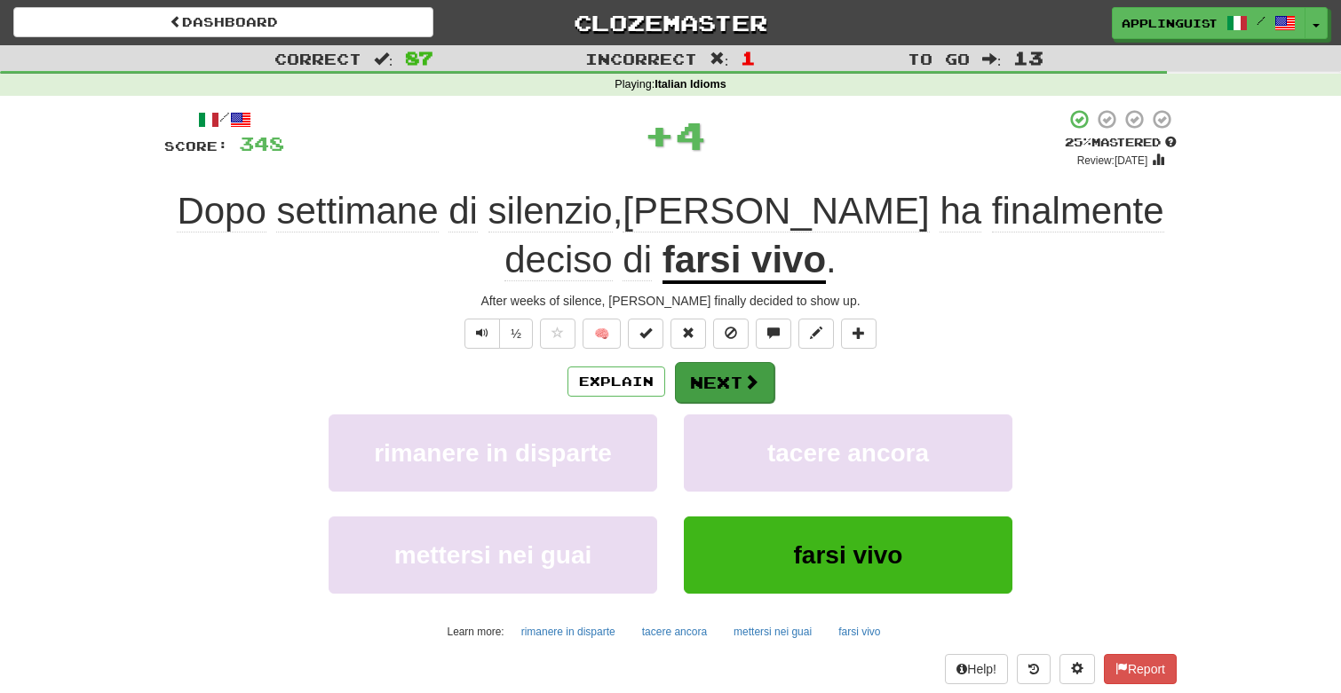
click at [730, 369] on button "Next" at bounding box center [724, 382] width 99 height 41
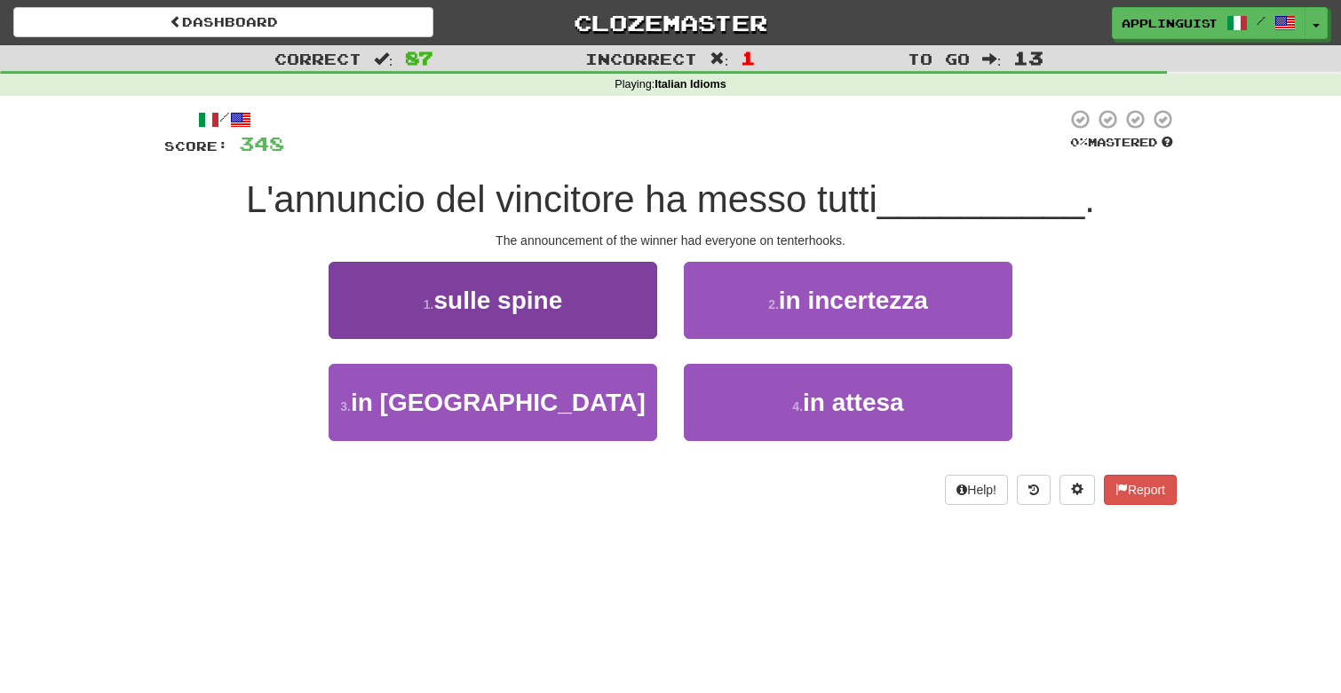
click at [573, 303] on button "1 . sulle spine" at bounding box center [492, 300] width 328 height 77
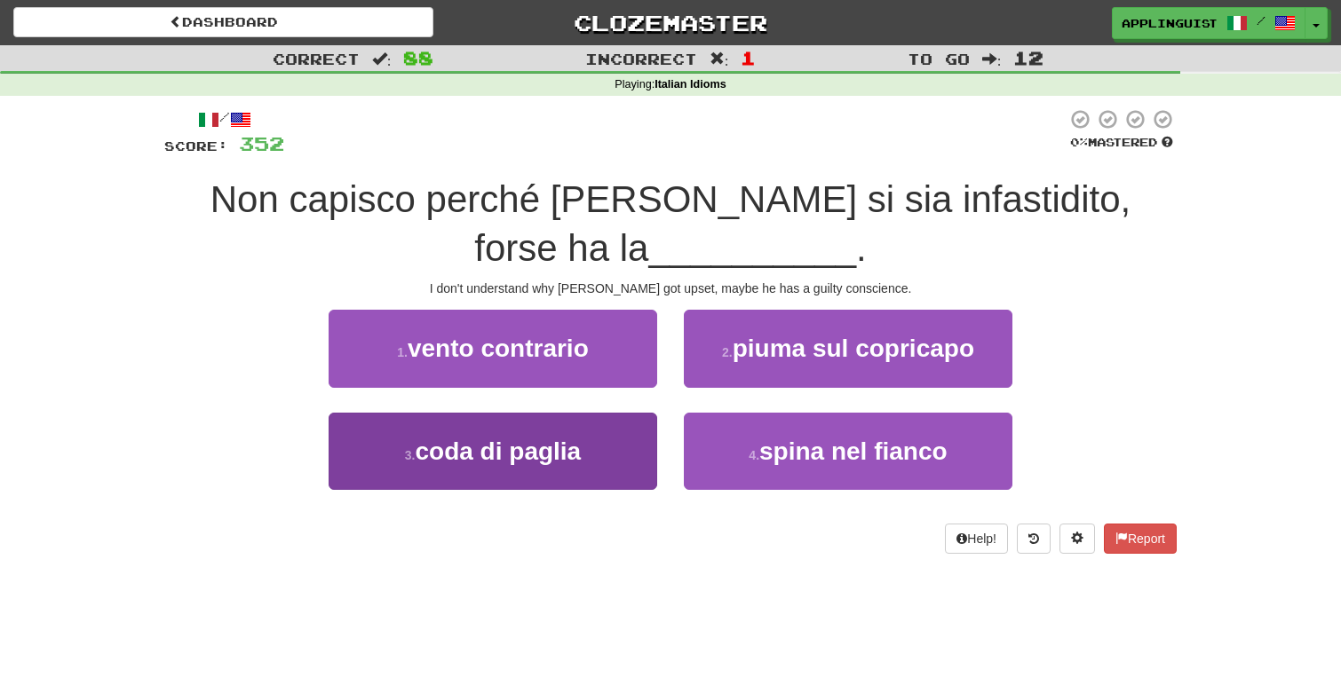
click at [527, 449] on span "coda di paglia" at bounding box center [498, 452] width 166 height 28
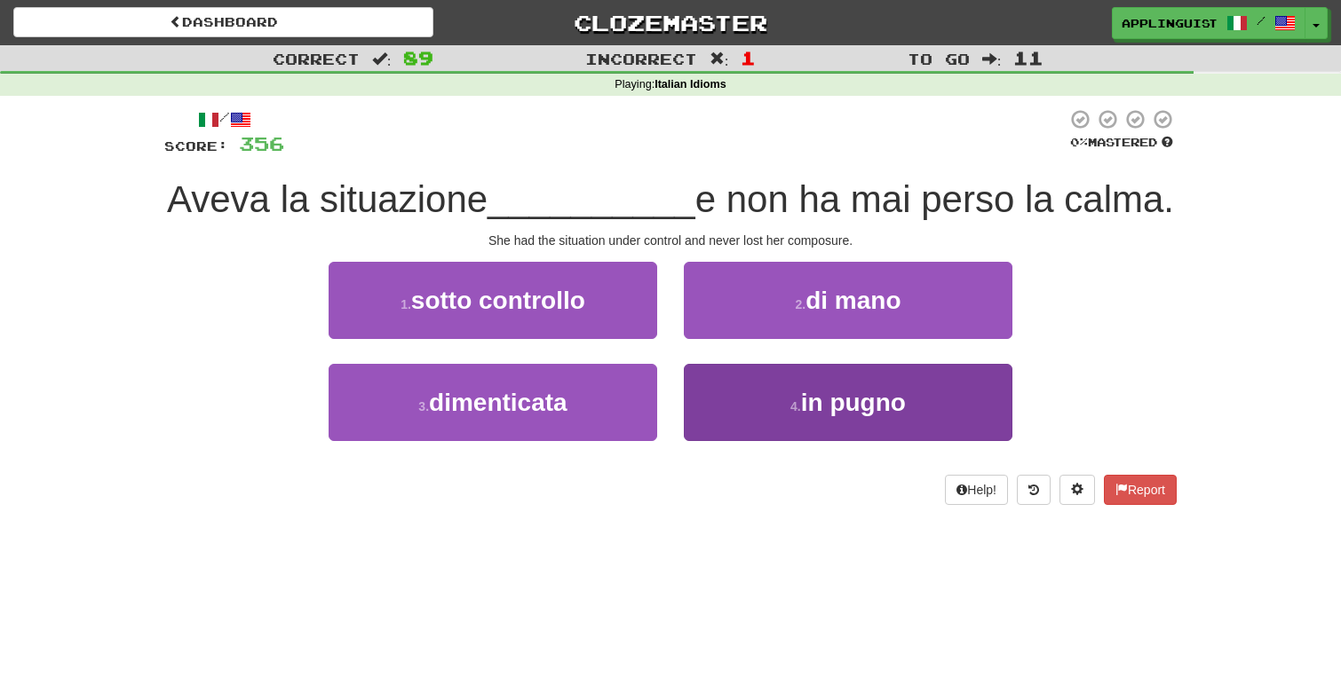
click at [775, 397] on button "4 . in pugno" at bounding box center [848, 402] width 328 height 77
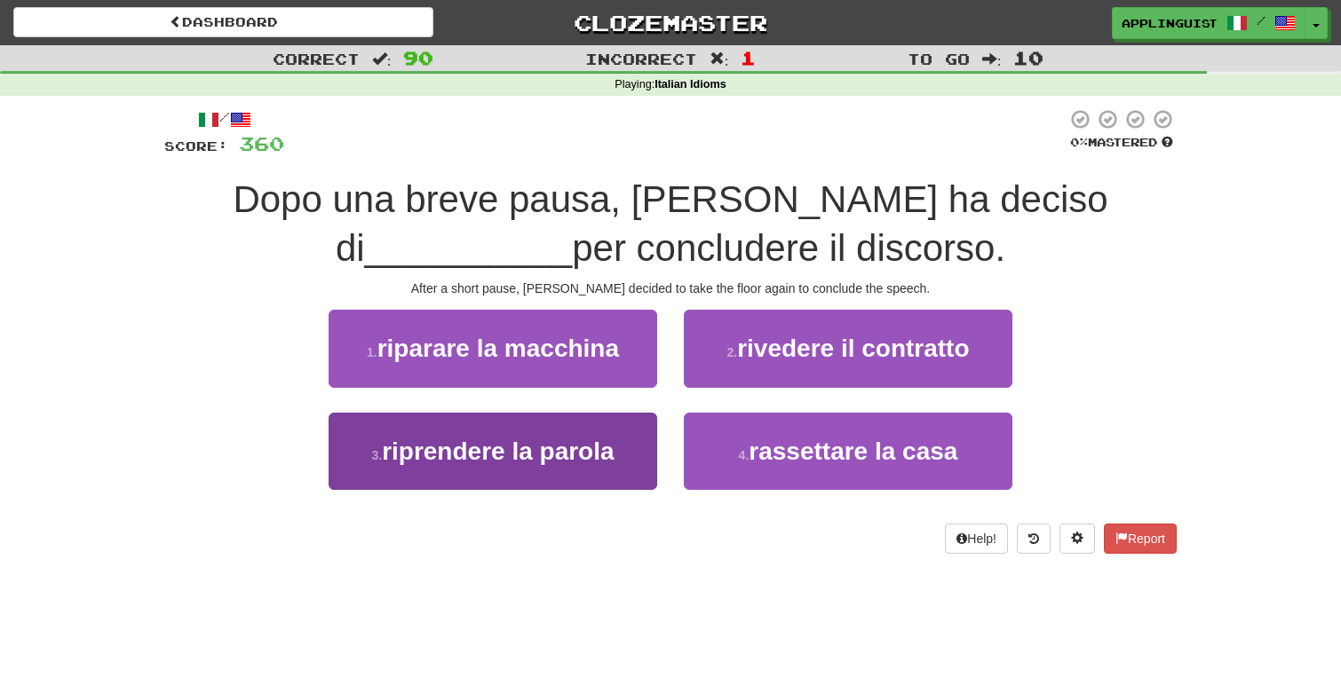
click at [602, 422] on button "3 . riprendere la parola" at bounding box center [492, 451] width 328 height 77
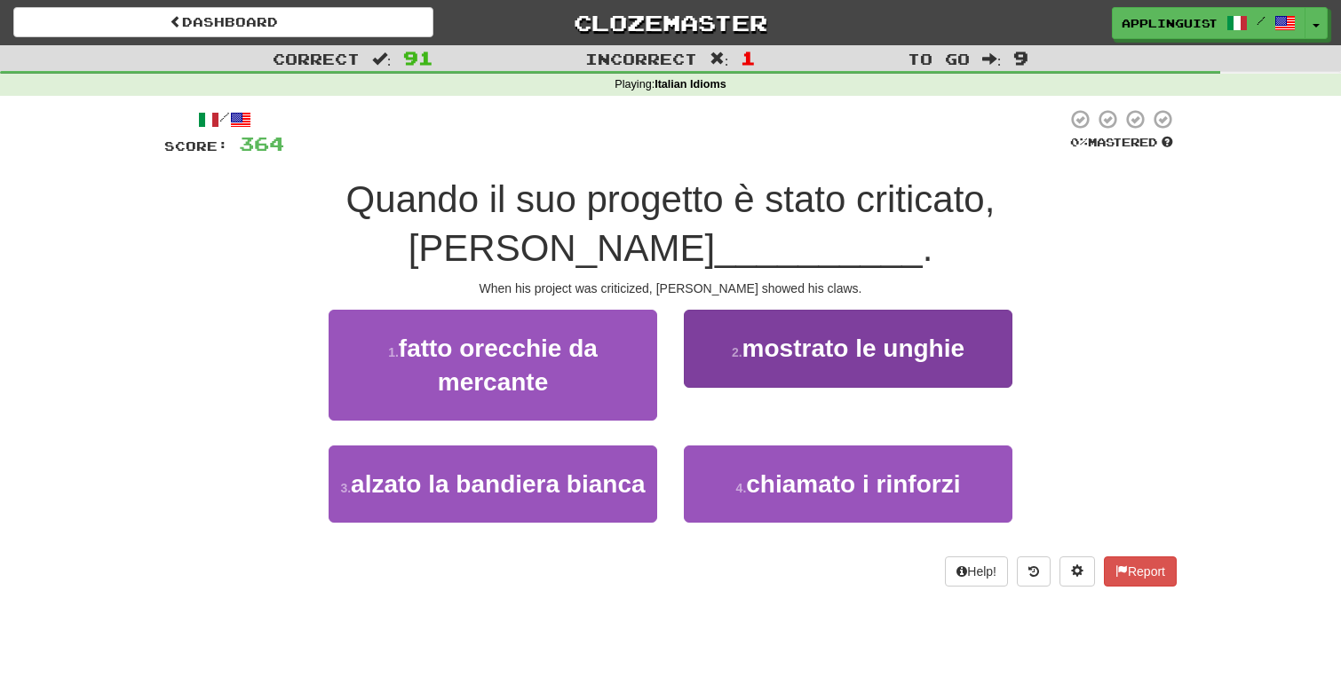
click at [824, 351] on span "mostrato le unghie" at bounding box center [853, 349] width 222 height 28
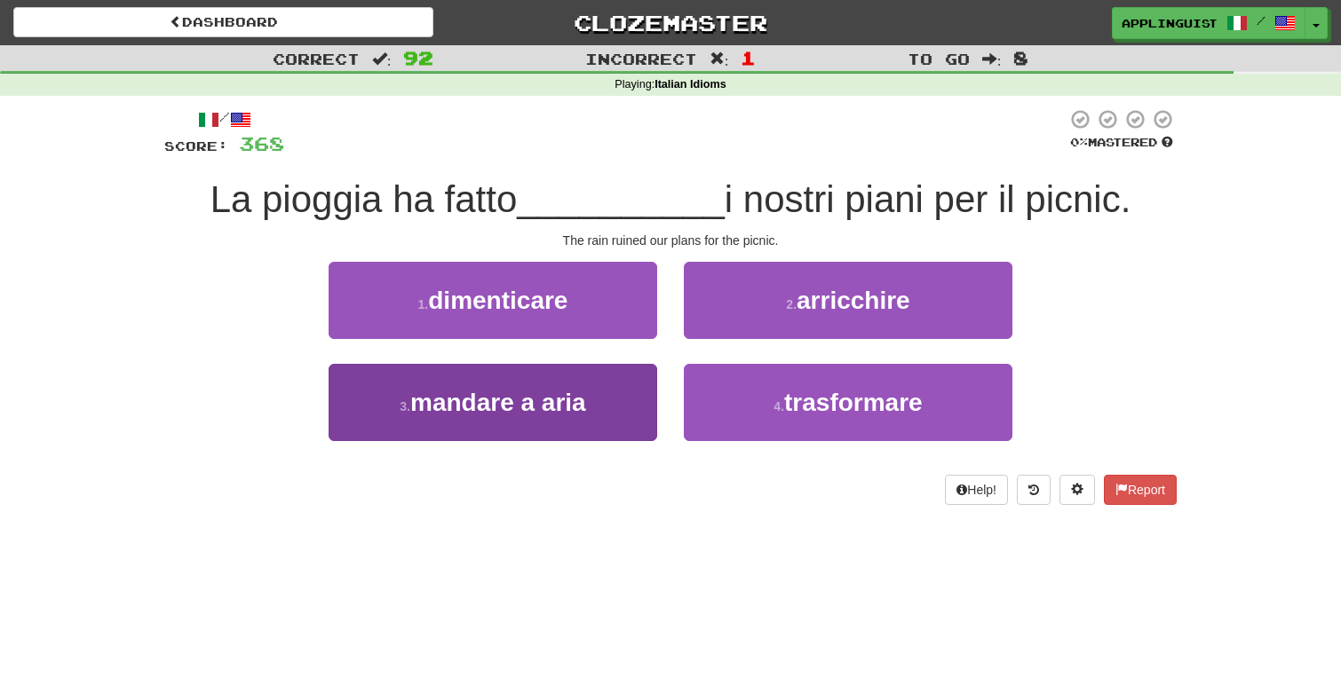
click at [561, 426] on button "3 . mandare a aria" at bounding box center [492, 402] width 328 height 77
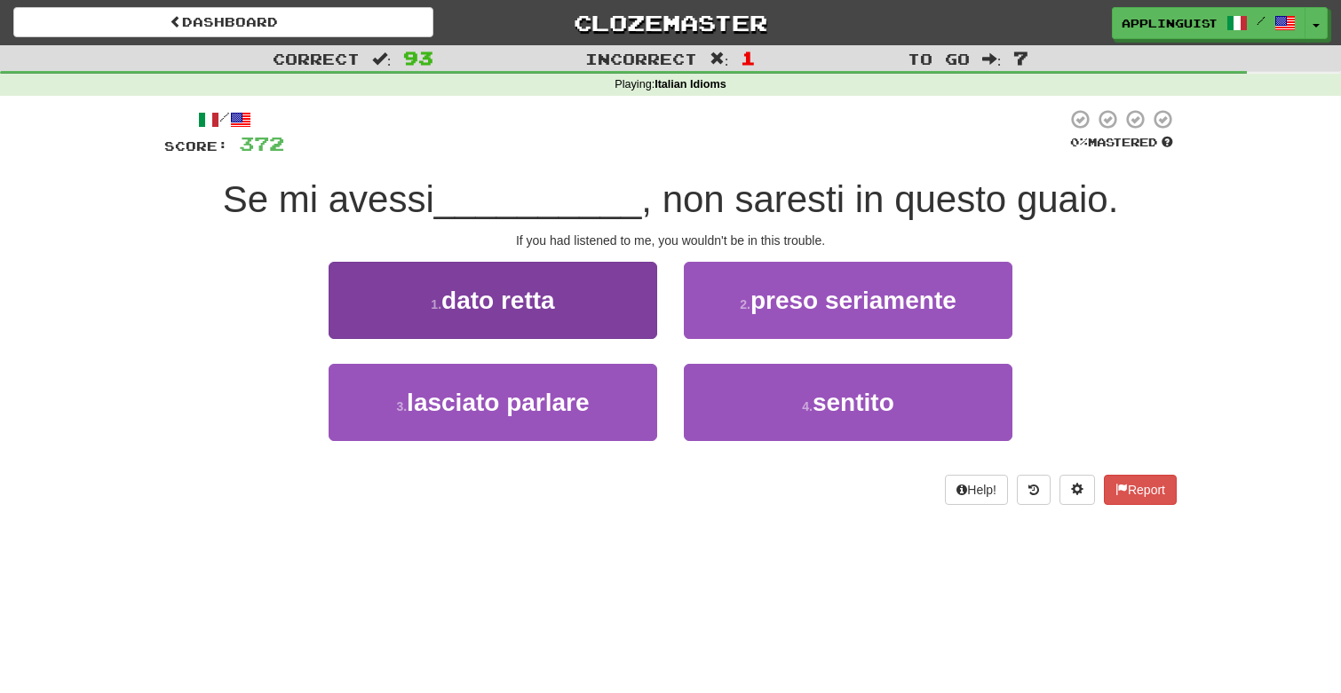
click at [522, 290] on span "dato retta" at bounding box center [498, 301] width 114 height 28
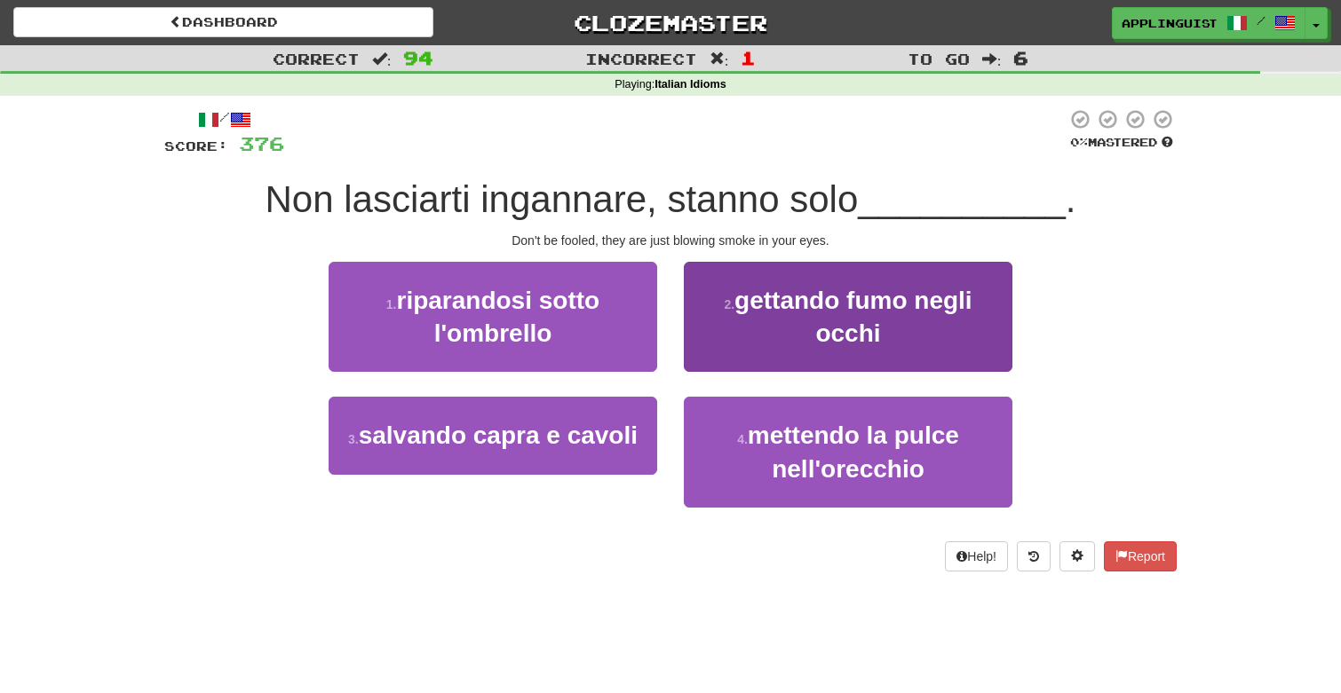
click at [777, 301] on span "gettando fumo negli occhi" at bounding box center [853, 317] width 238 height 60
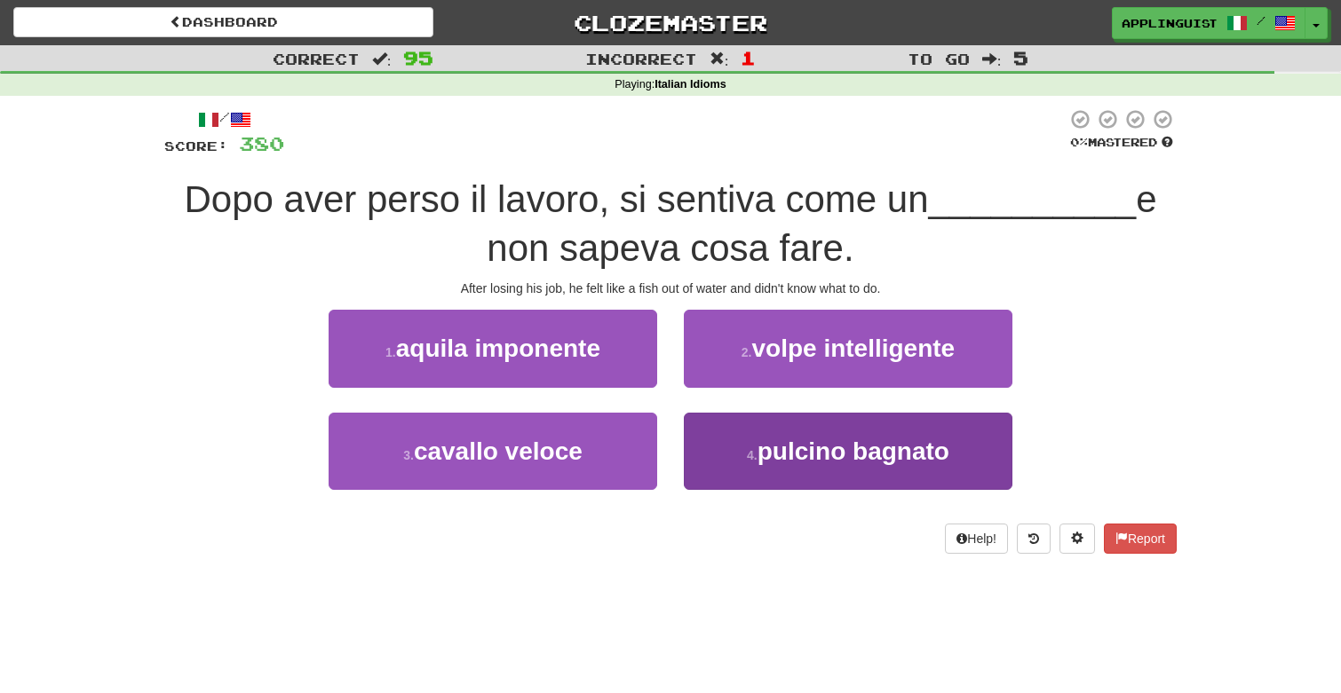
click at [750, 444] on button "4 . pulcino bagnato" at bounding box center [848, 451] width 328 height 77
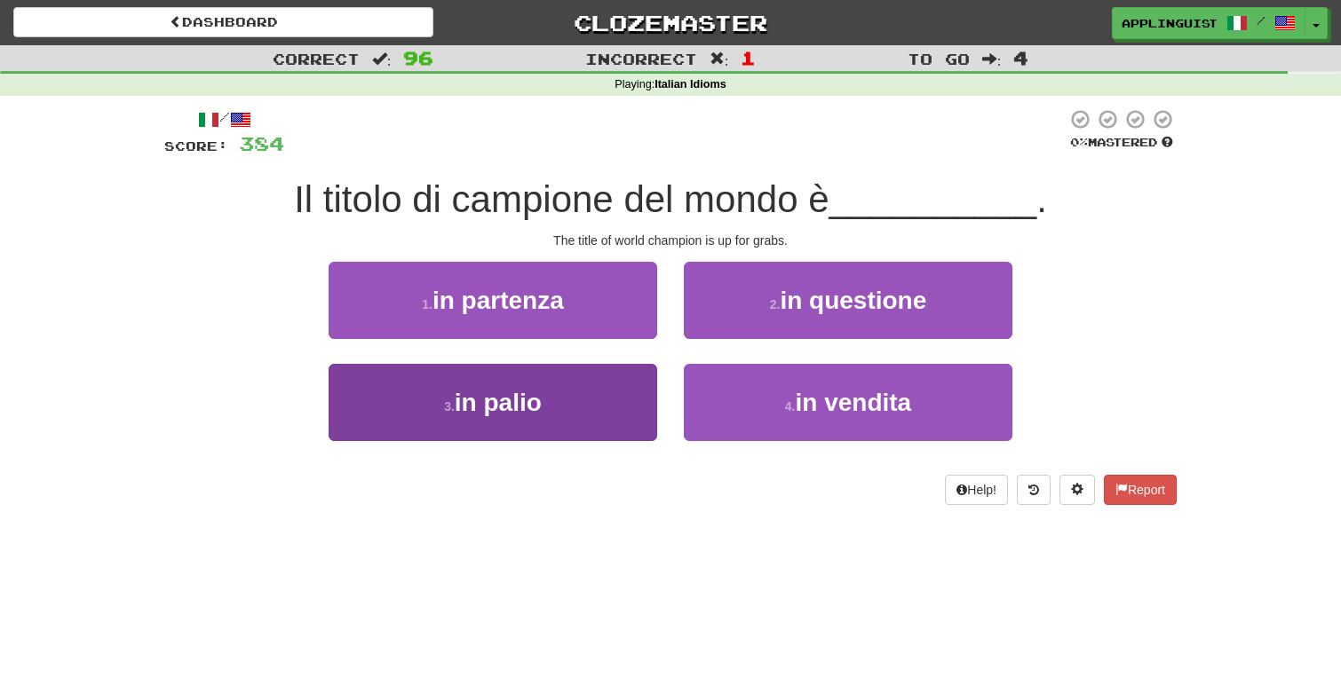
click at [594, 395] on button "3 . in palio" at bounding box center [492, 402] width 328 height 77
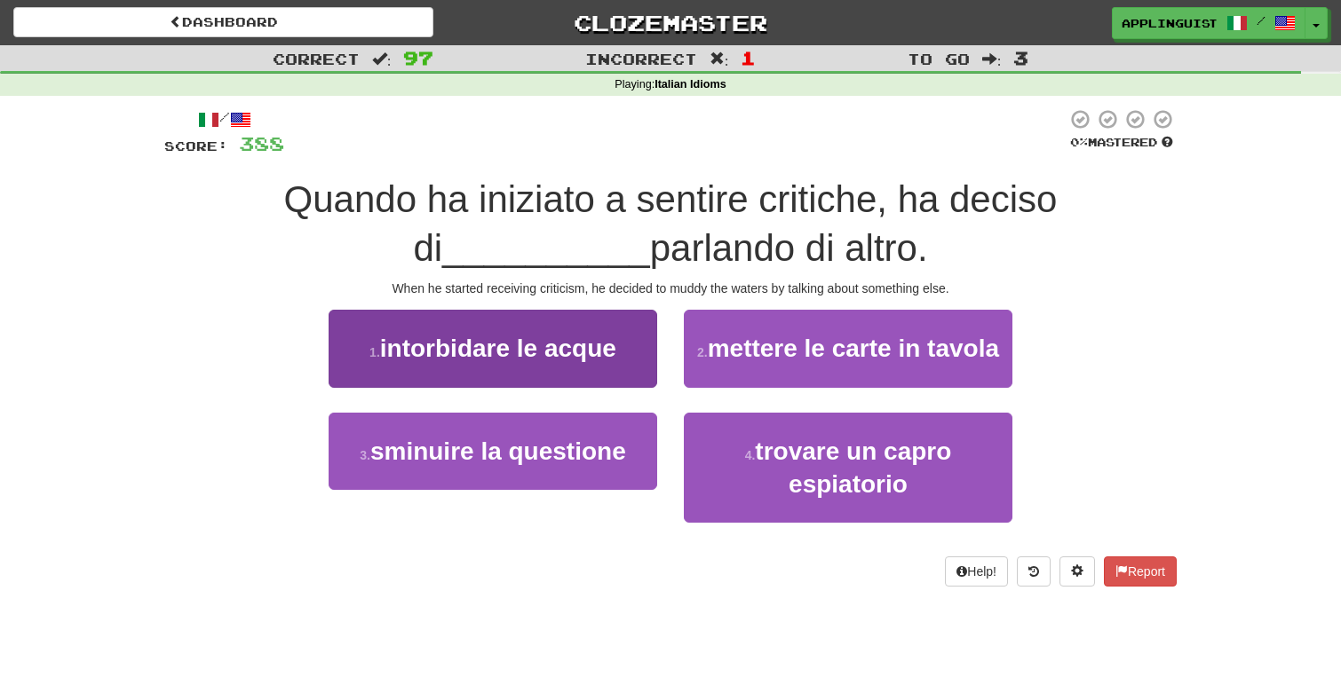
click at [581, 338] on span "intorbidare le acque" at bounding box center [498, 349] width 236 height 28
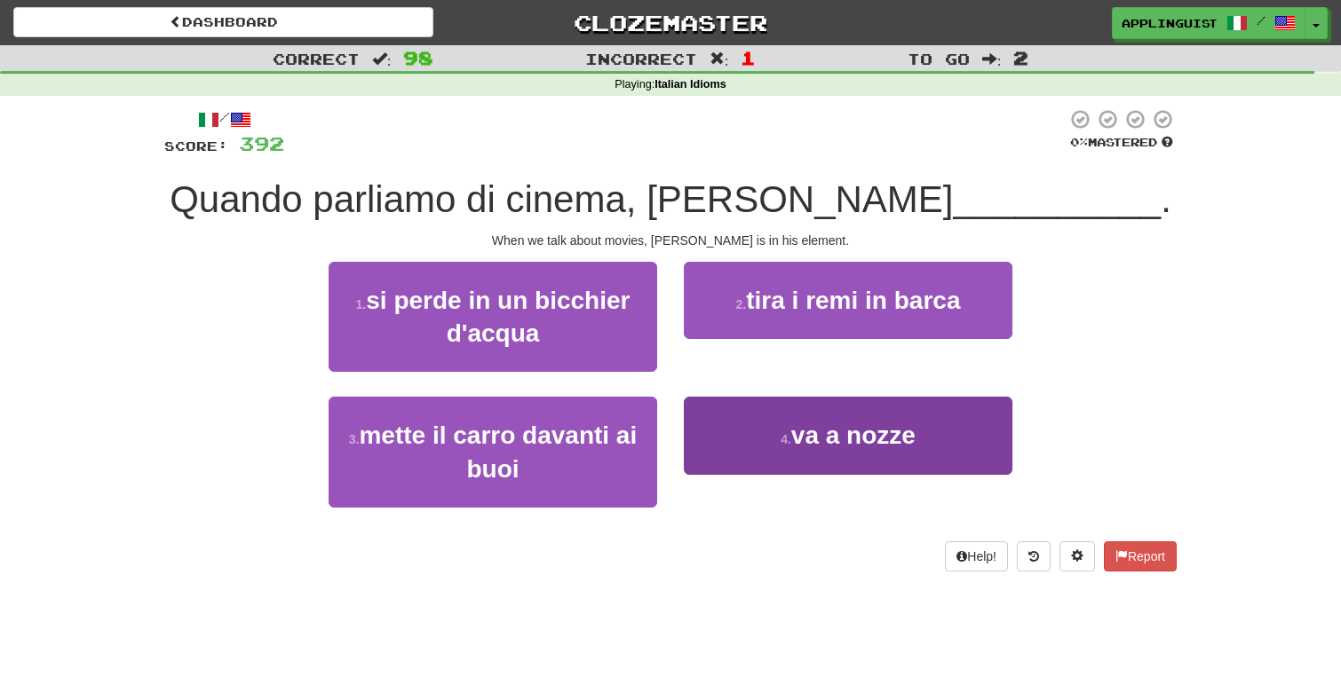
click at [795, 455] on button "4 . va a nozze" at bounding box center [848, 435] width 328 height 77
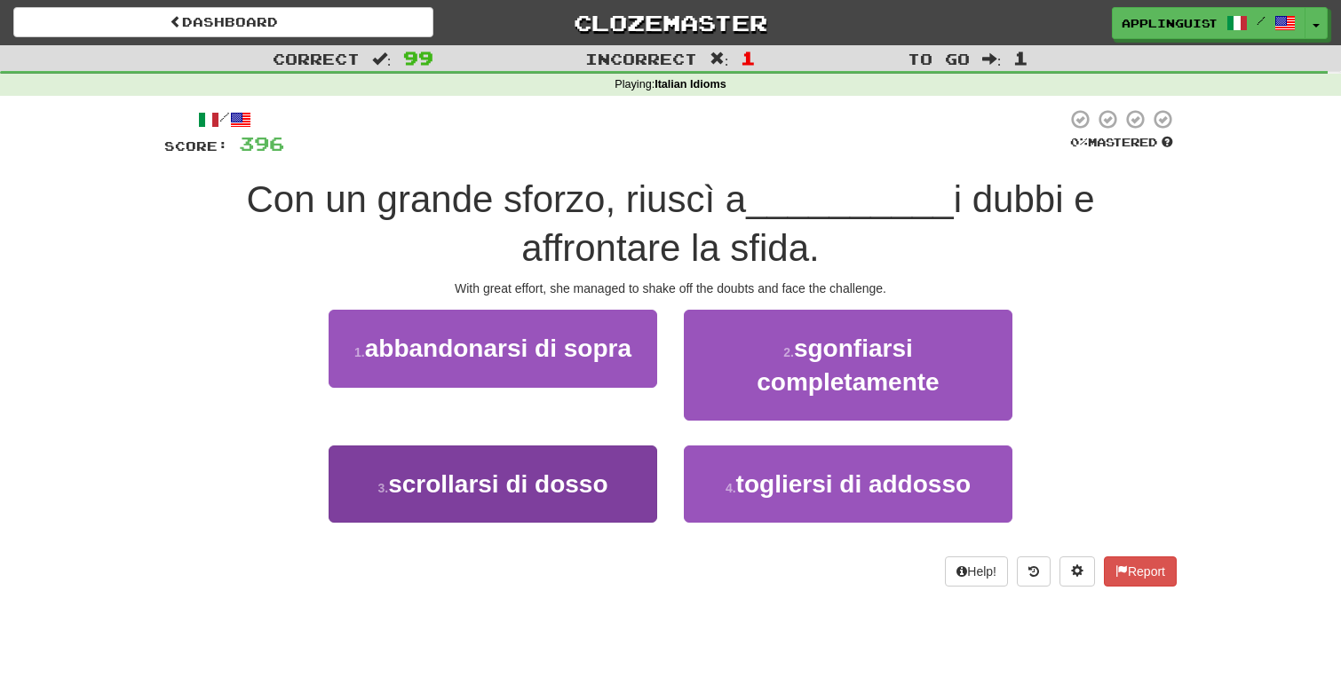
click at [574, 488] on span "scrollarsi di dosso" at bounding box center [497, 485] width 219 height 28
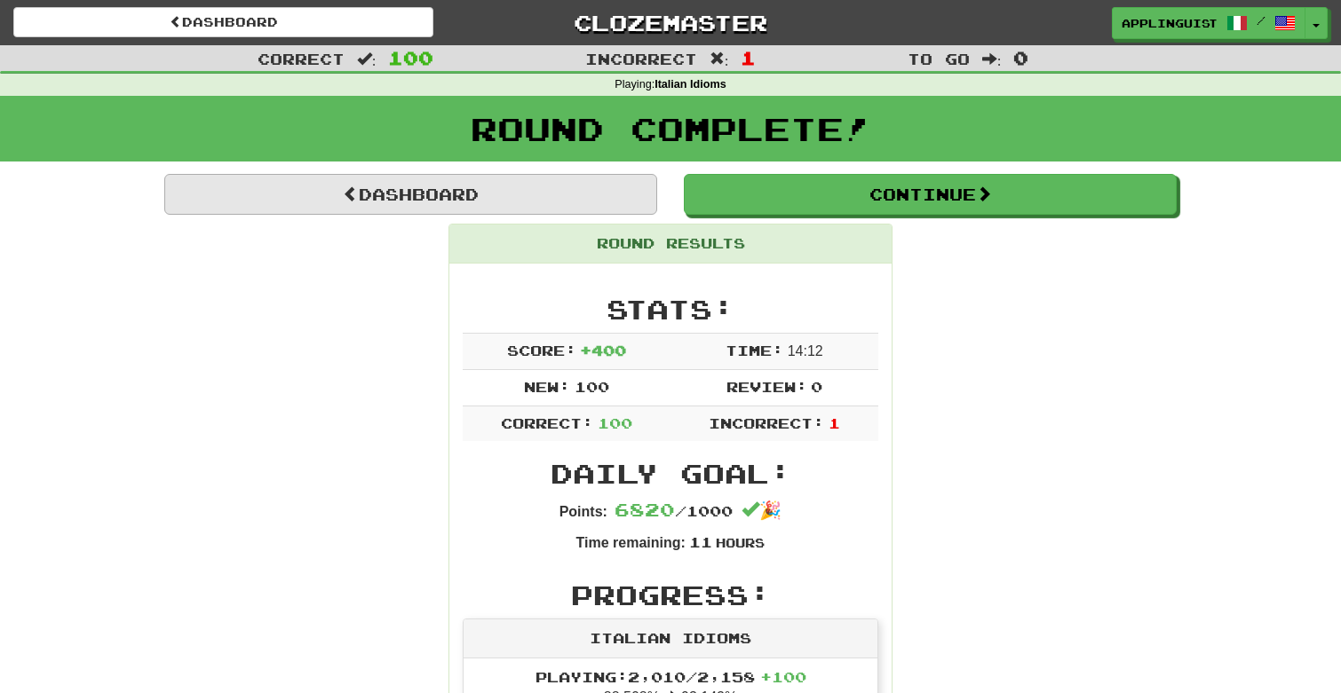
click at [441, 188] on link "Dashboard" at bounding box center [410, 194] width 493 height 41
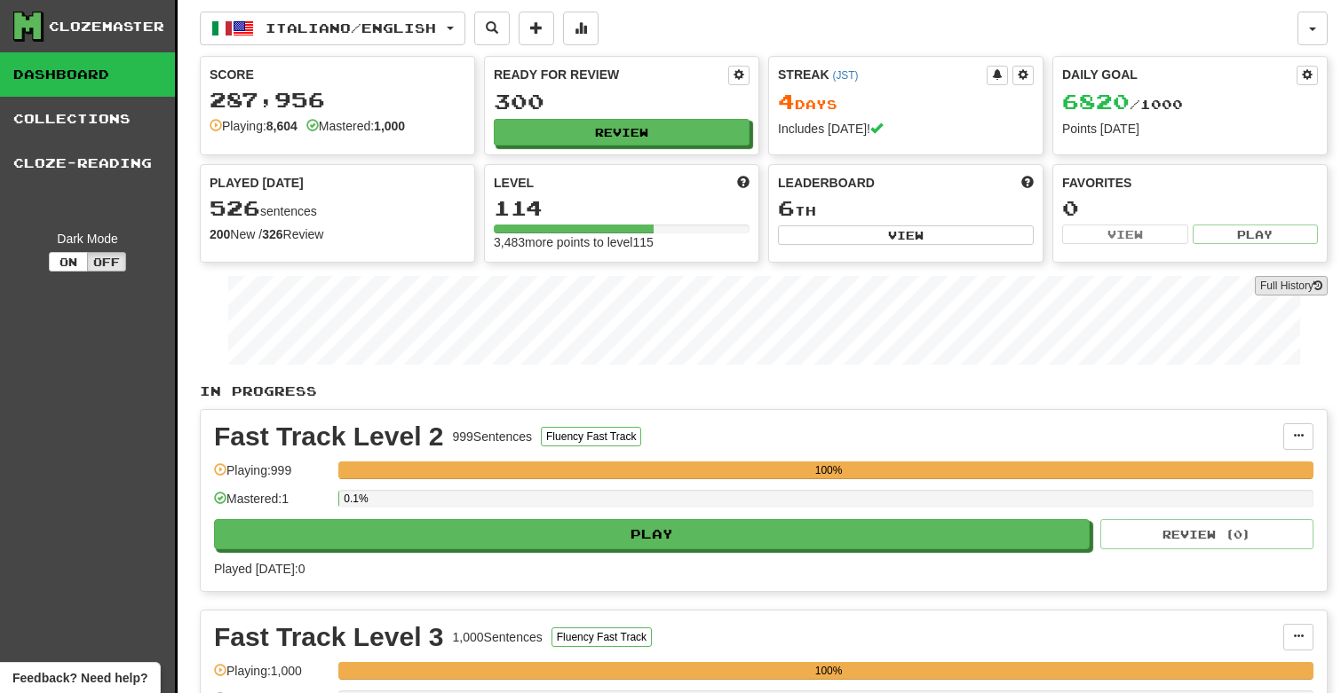
click at [1278, 292] on link "Full History" at bounding box center [1290, 286] width 73 height 20
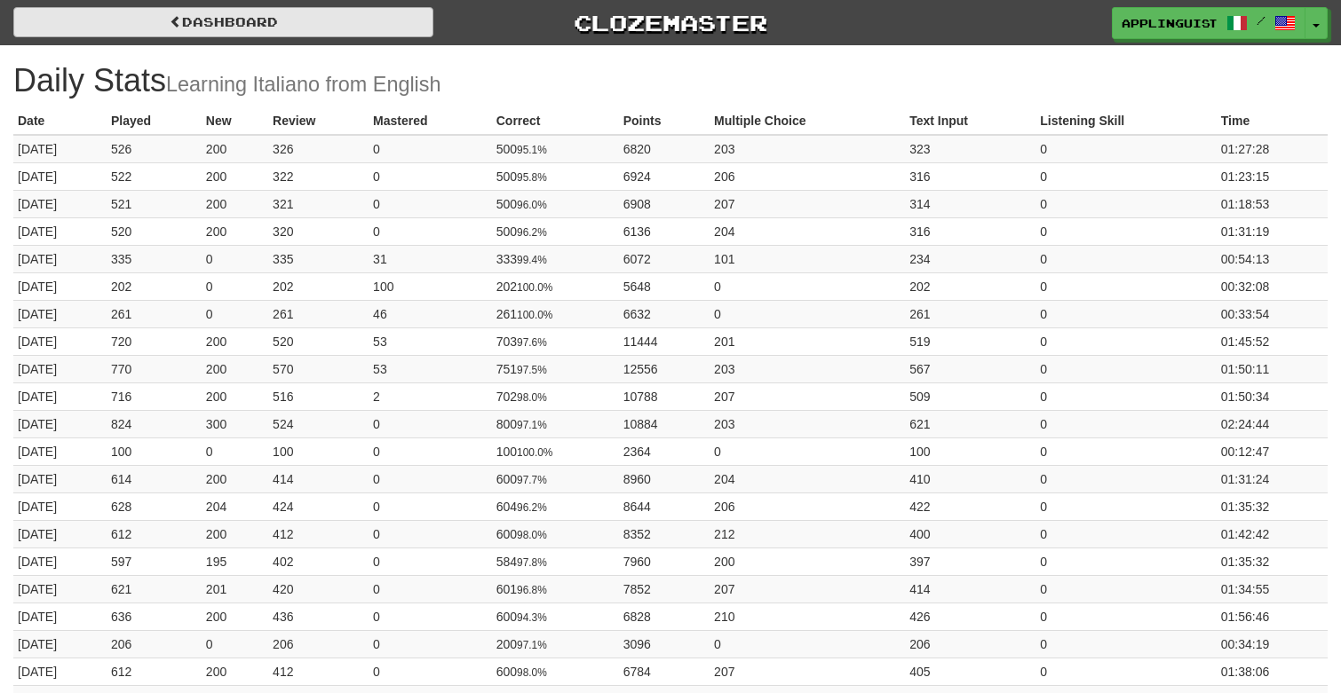
click at [249, 22] on link "Dashboard" at bounding box center [223, 22] width 420 height 30
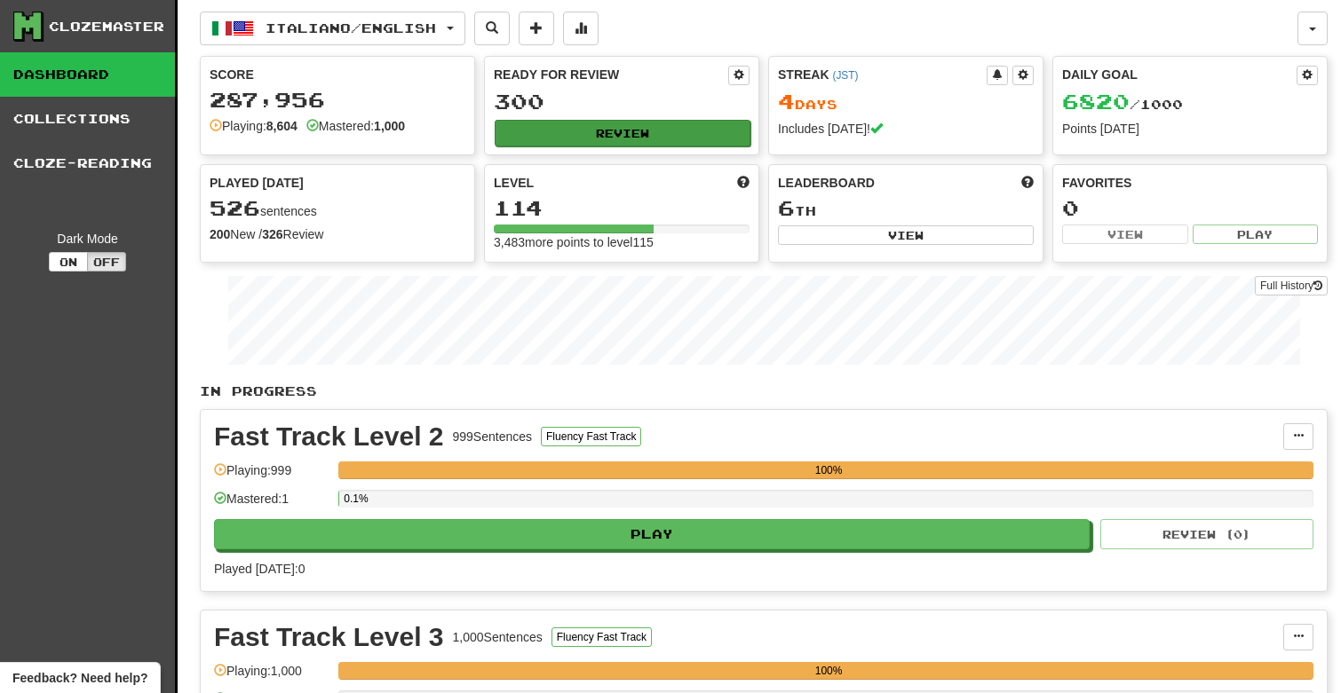
click at [660, 131] on button "Review" at bounding box center [623, 133] width 256 height 27
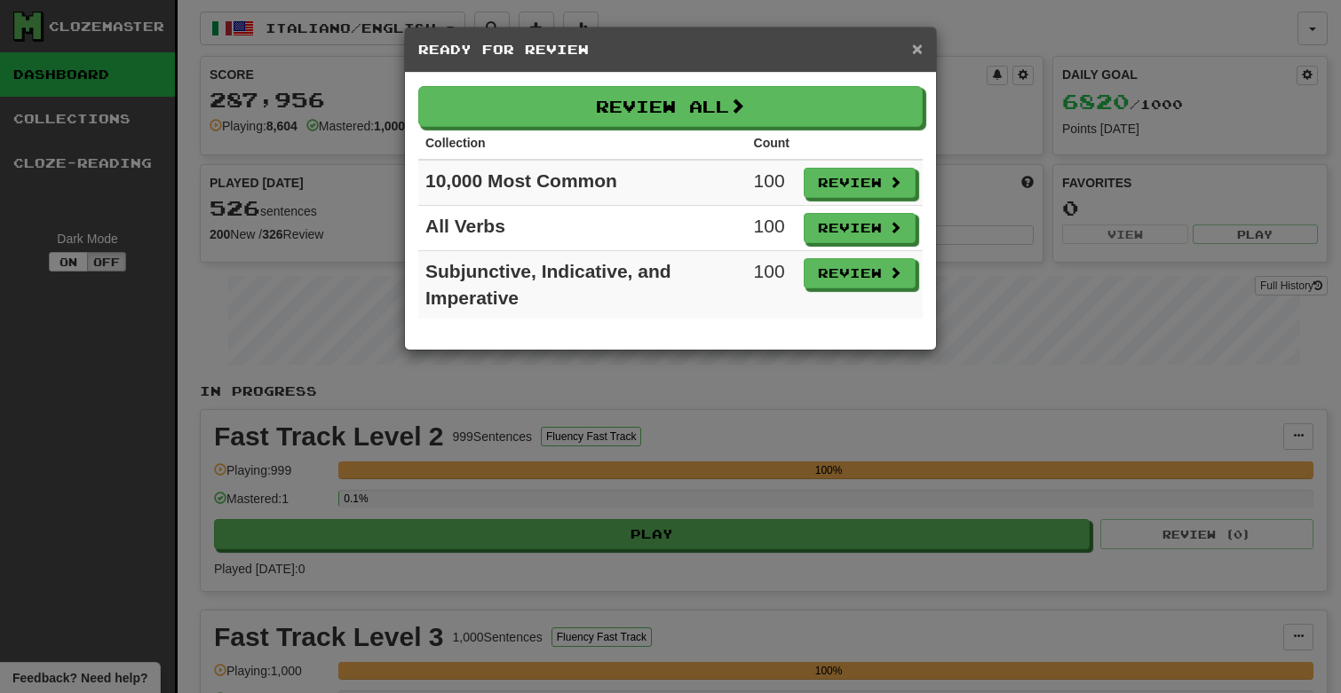
click at [920, 47] on span "×" at bounding box center [917, 48] width 11 height 20
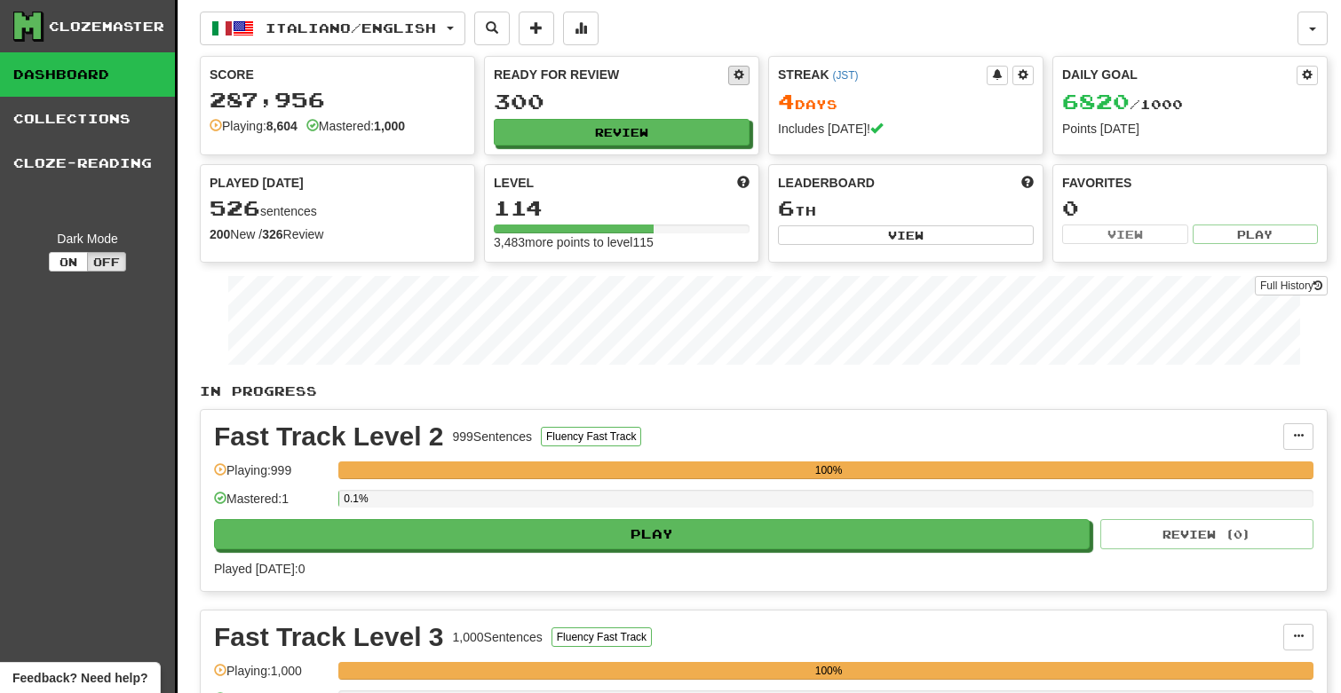
click at [738, 69] on span at bounding box center [738, 74] width 11 height 11
select select "*"
select select "**"
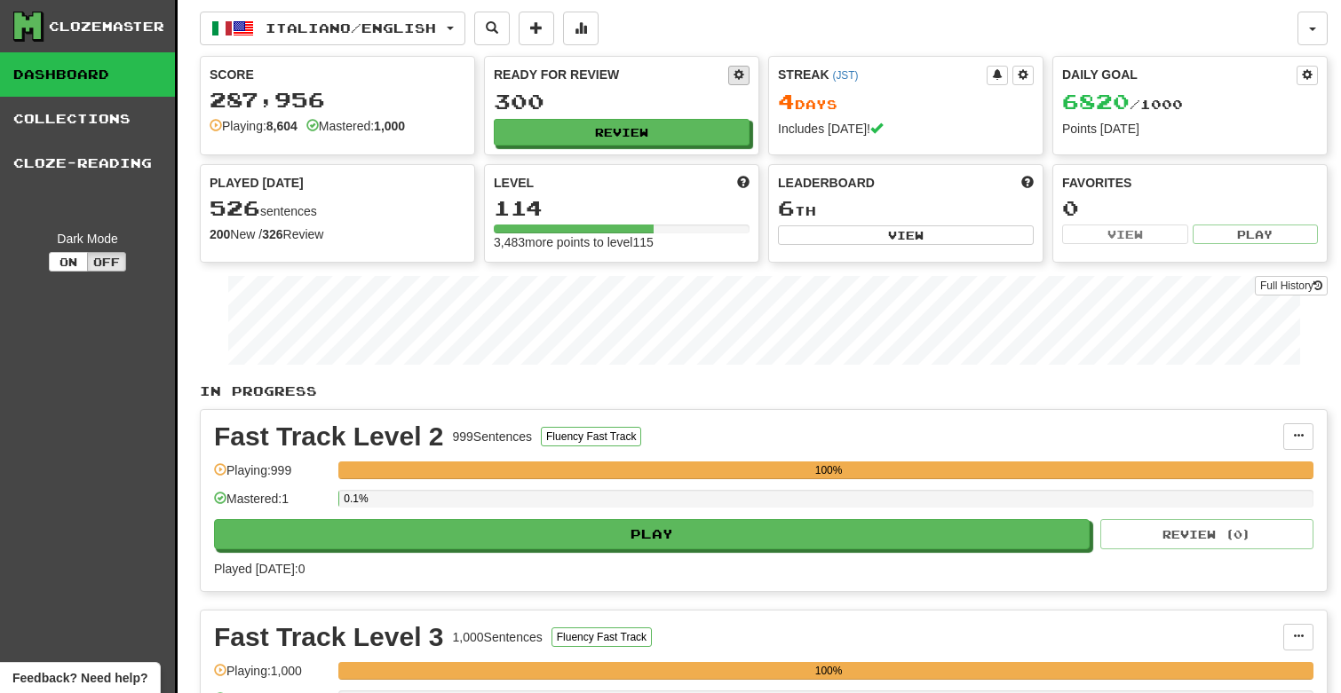
select select "***"
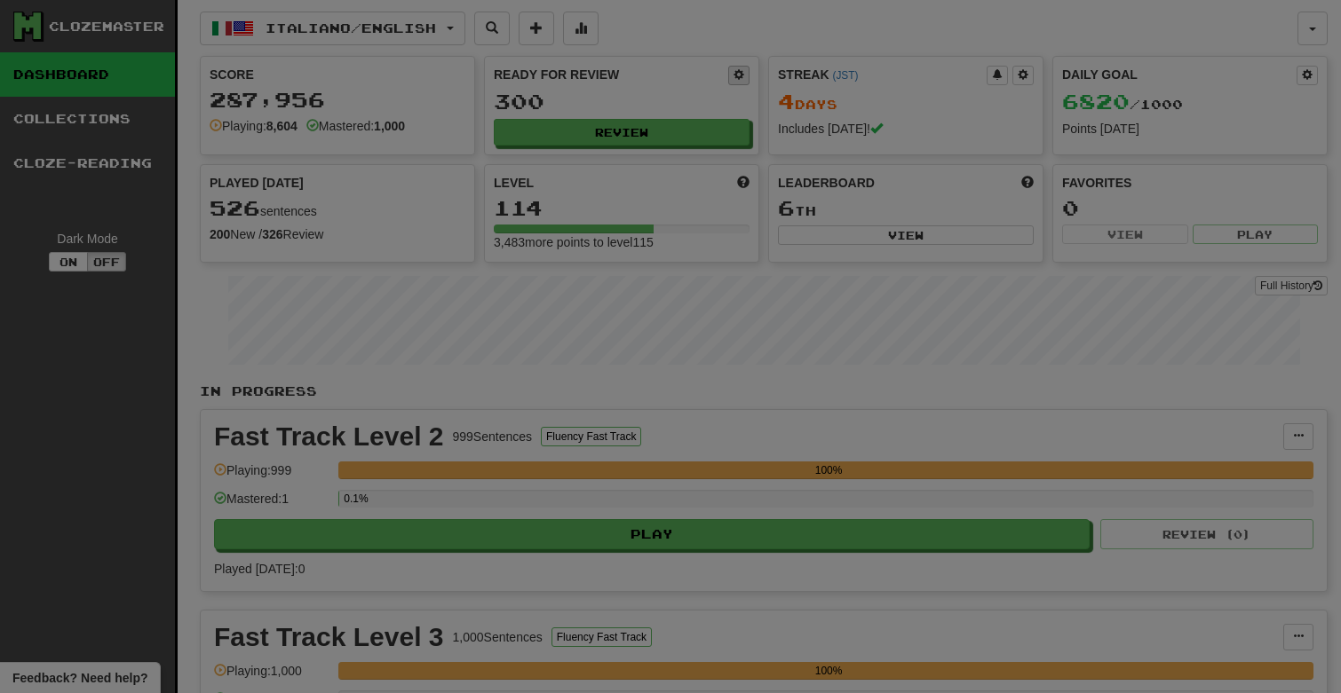
type input "***"
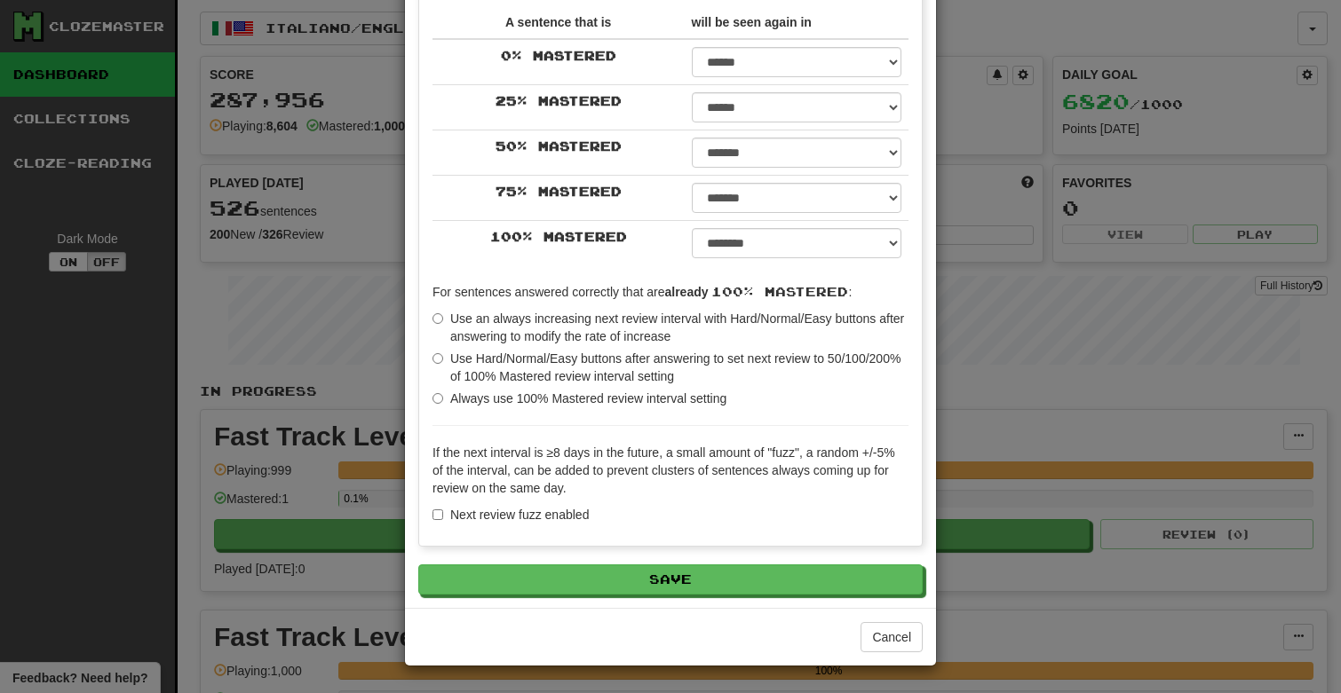
scroll to position [288, 0]
click at [886, 635] on button "Cancel" at bounding box center [891, 637] width 62 height 30
